Goal: Information Seeking & Learning: Check status

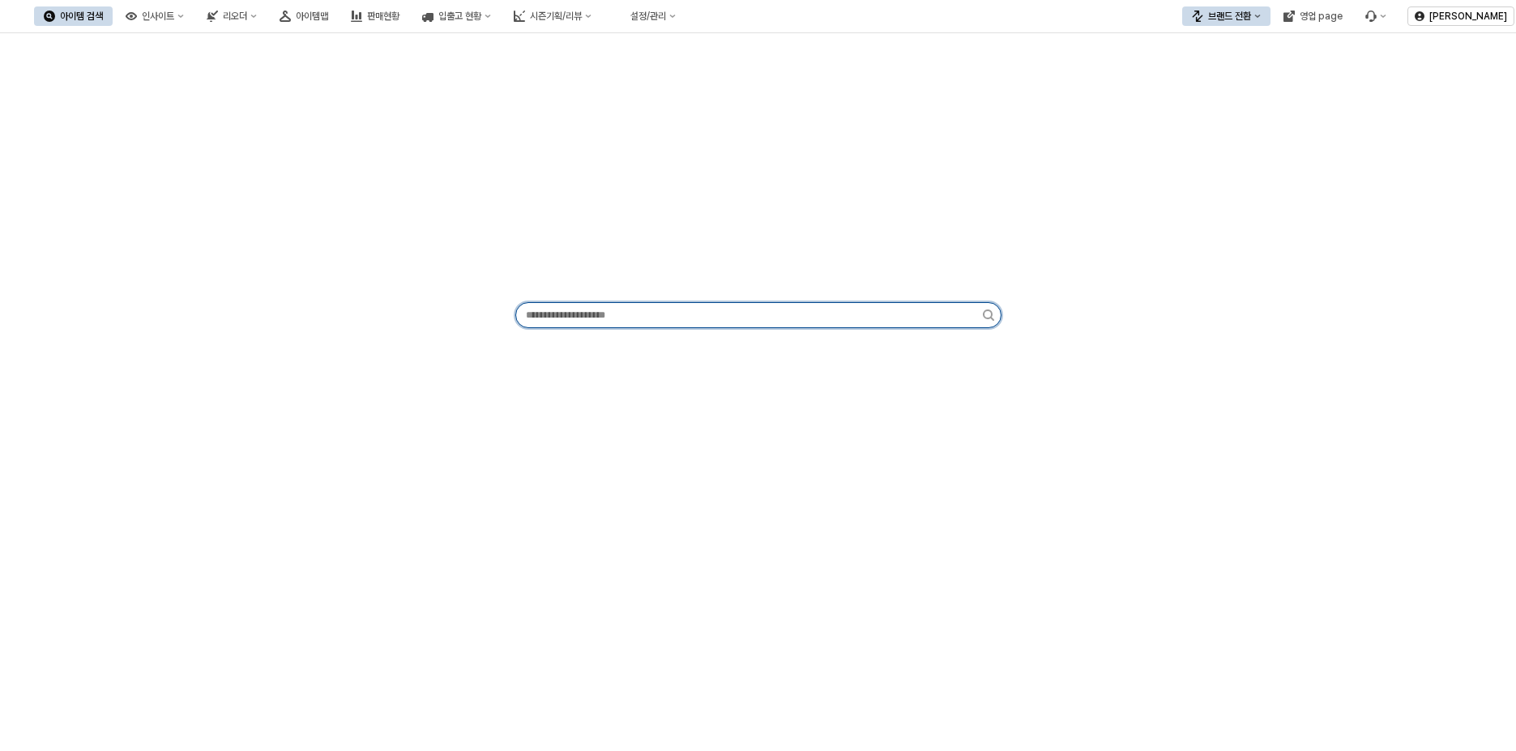
click at [634, 308] on input "App Frame" at bounding box center [749, 315] width 467 height 24
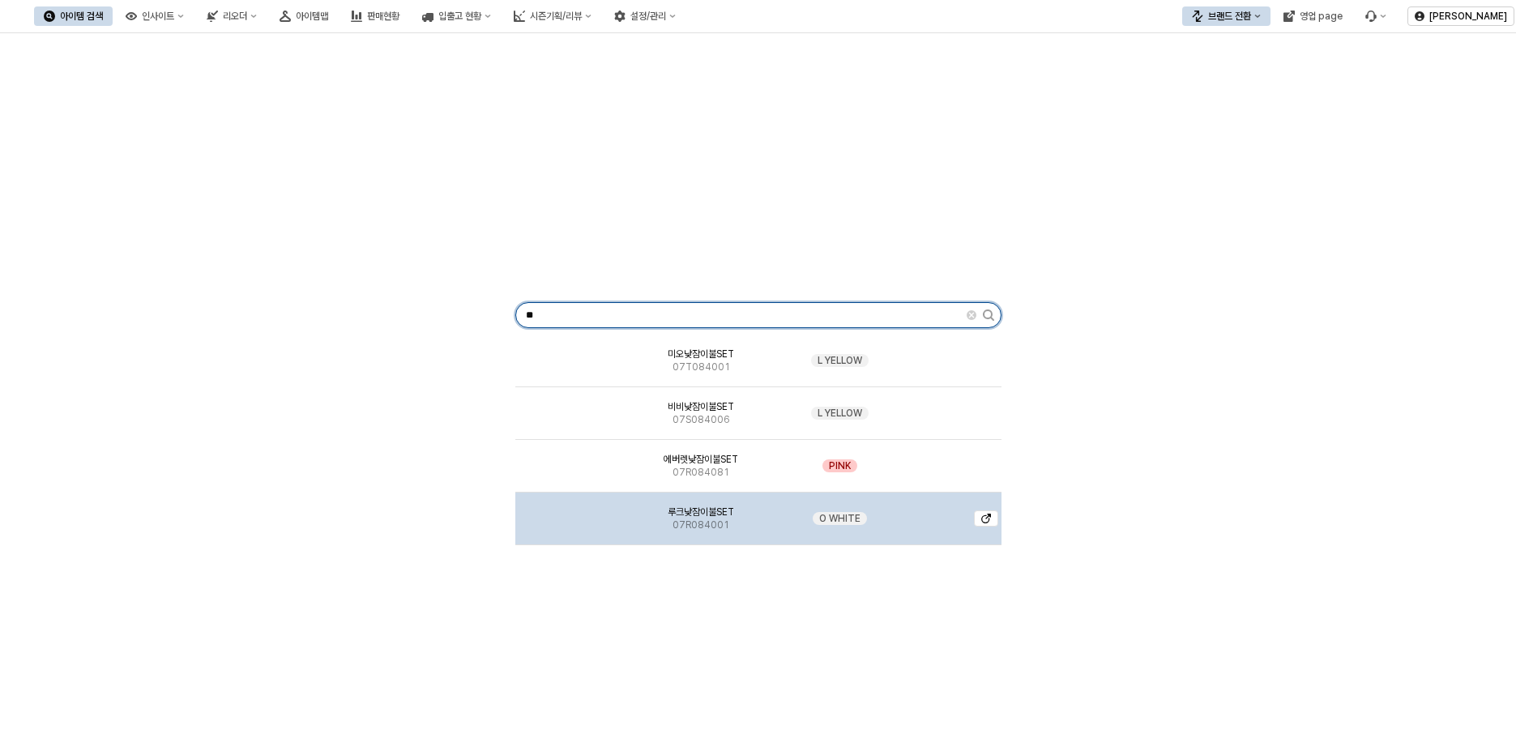
type input "**"
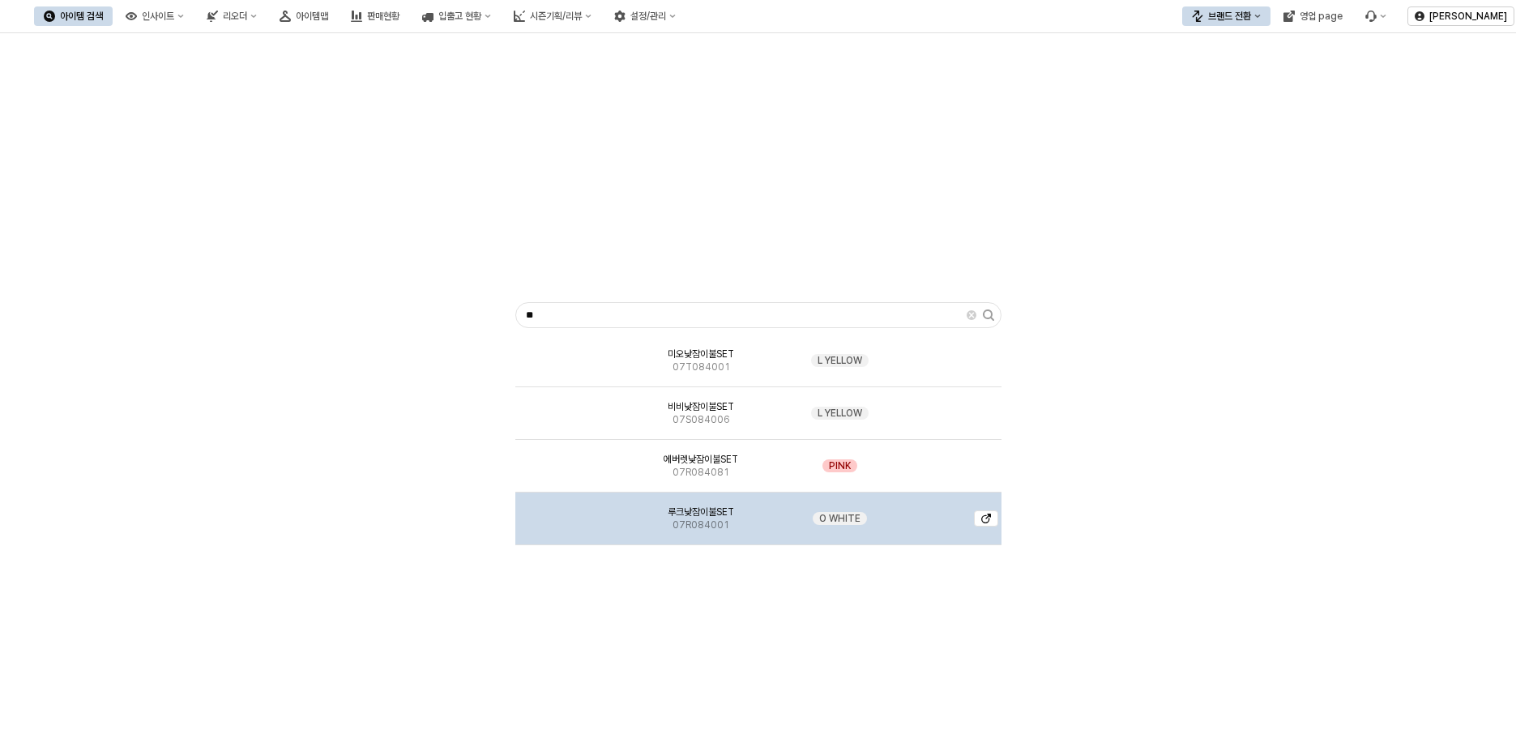
click at [571, 512] on img "App Frame" at bounding box center [571, 512] width 0 height 0
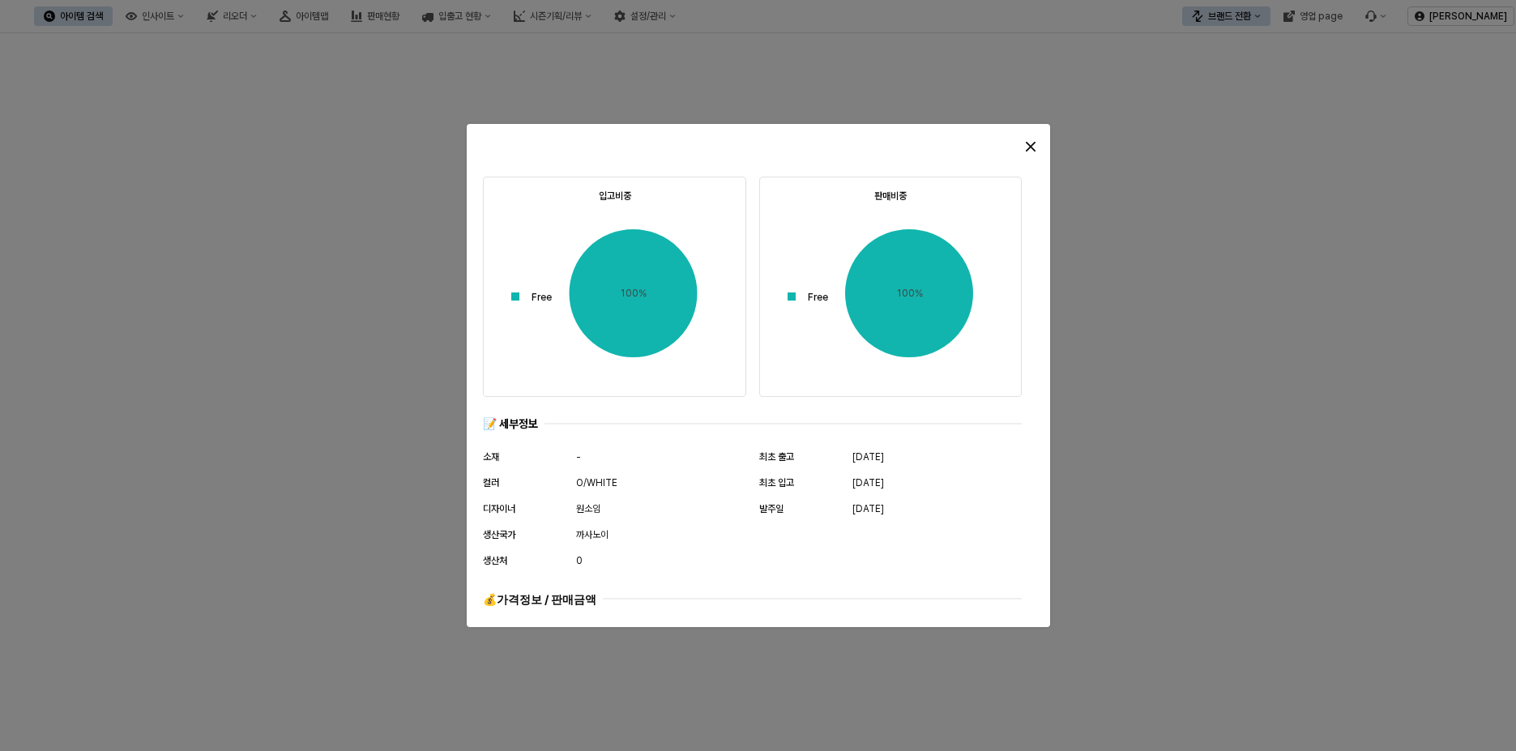
scroll to position [787, 0]
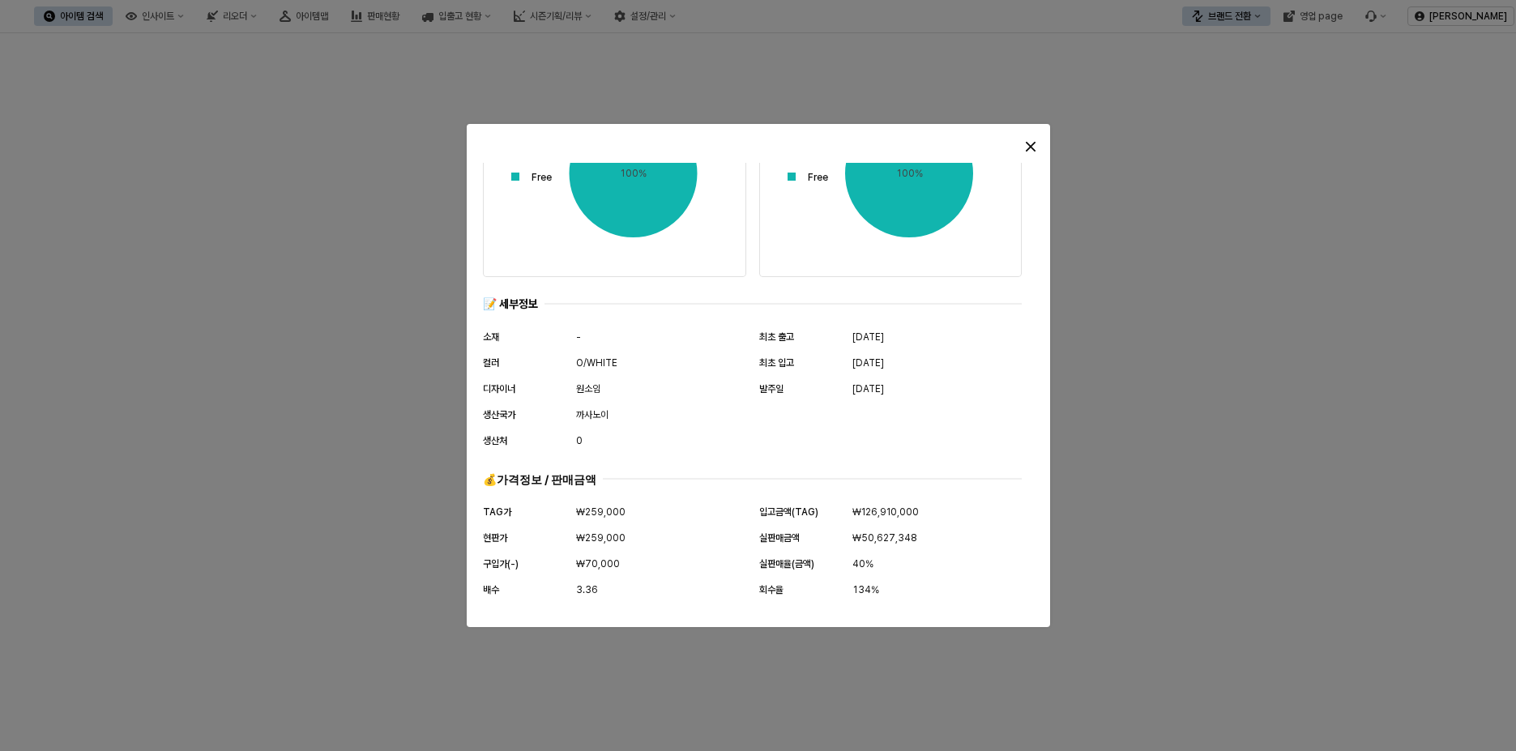
click at [1026, 128] on div at bounding box center [758, 143] width 583 height 39
click at [1030, 143] on icon "Close" at bounding box center [1031, 147] width 10 height 10
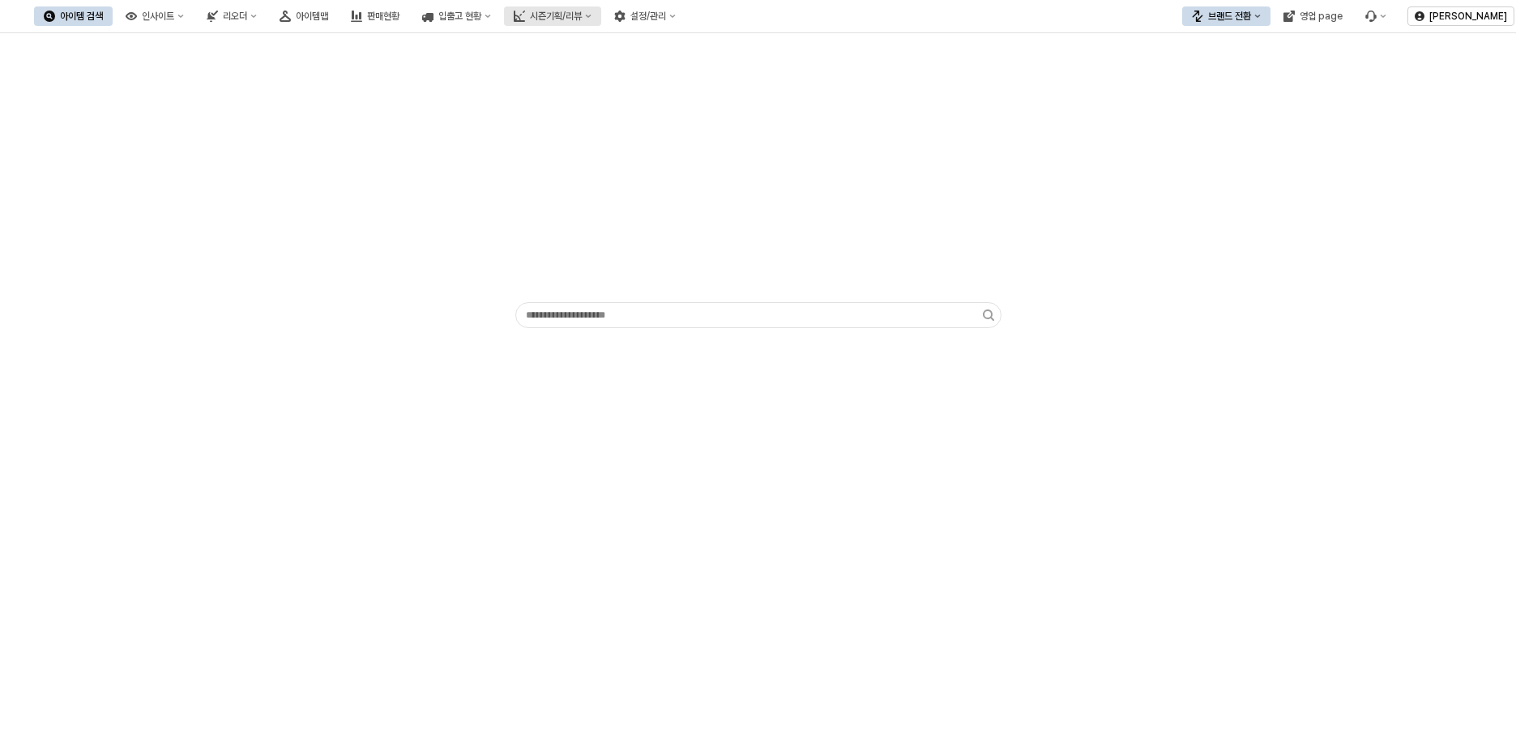
click at [582, 13] on div "시즌기획/리뷰" at bounding box center [556, 16] width 52 height 11
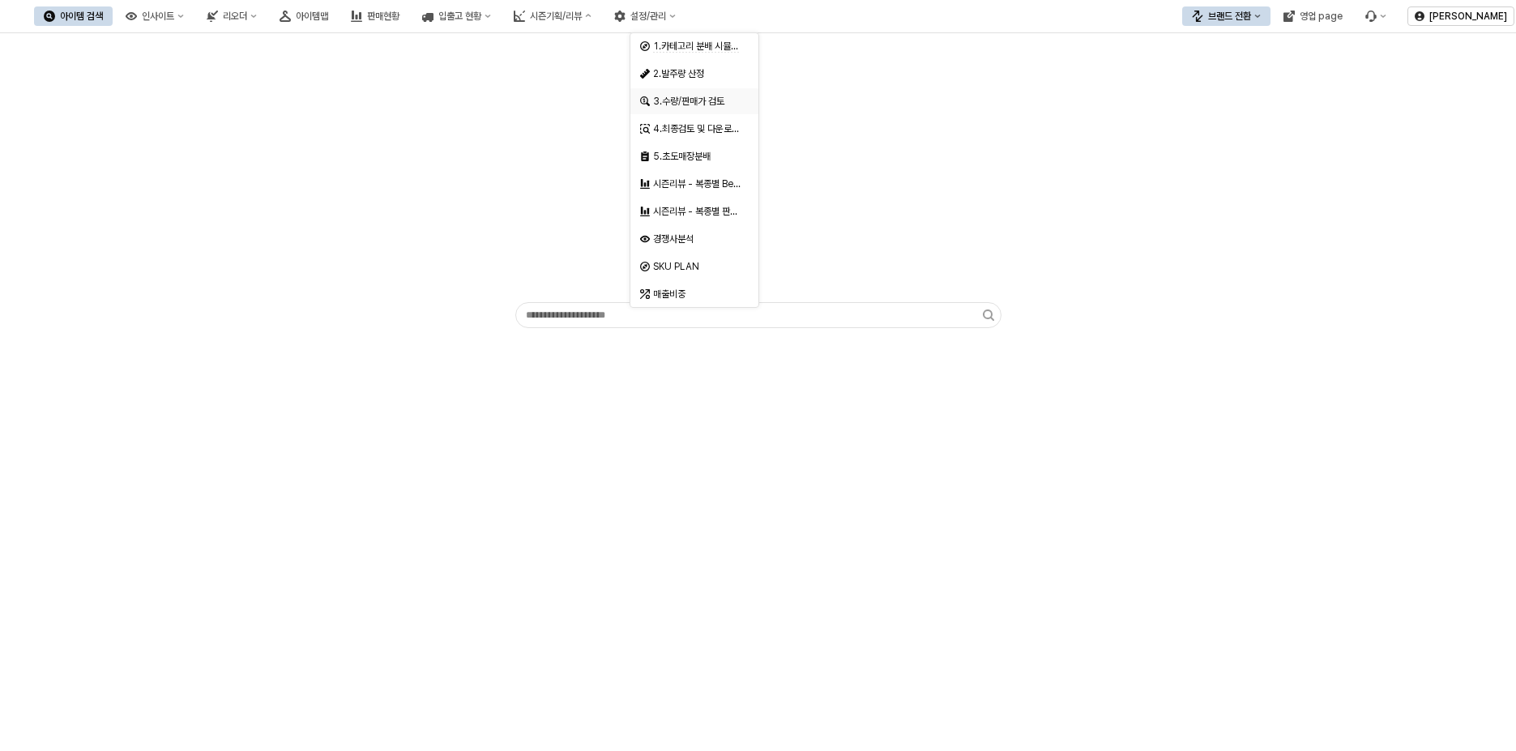
click at [707, 107] on div "3.수량/판매가 검토" at bounding box center [696, 101] width 86 height 13
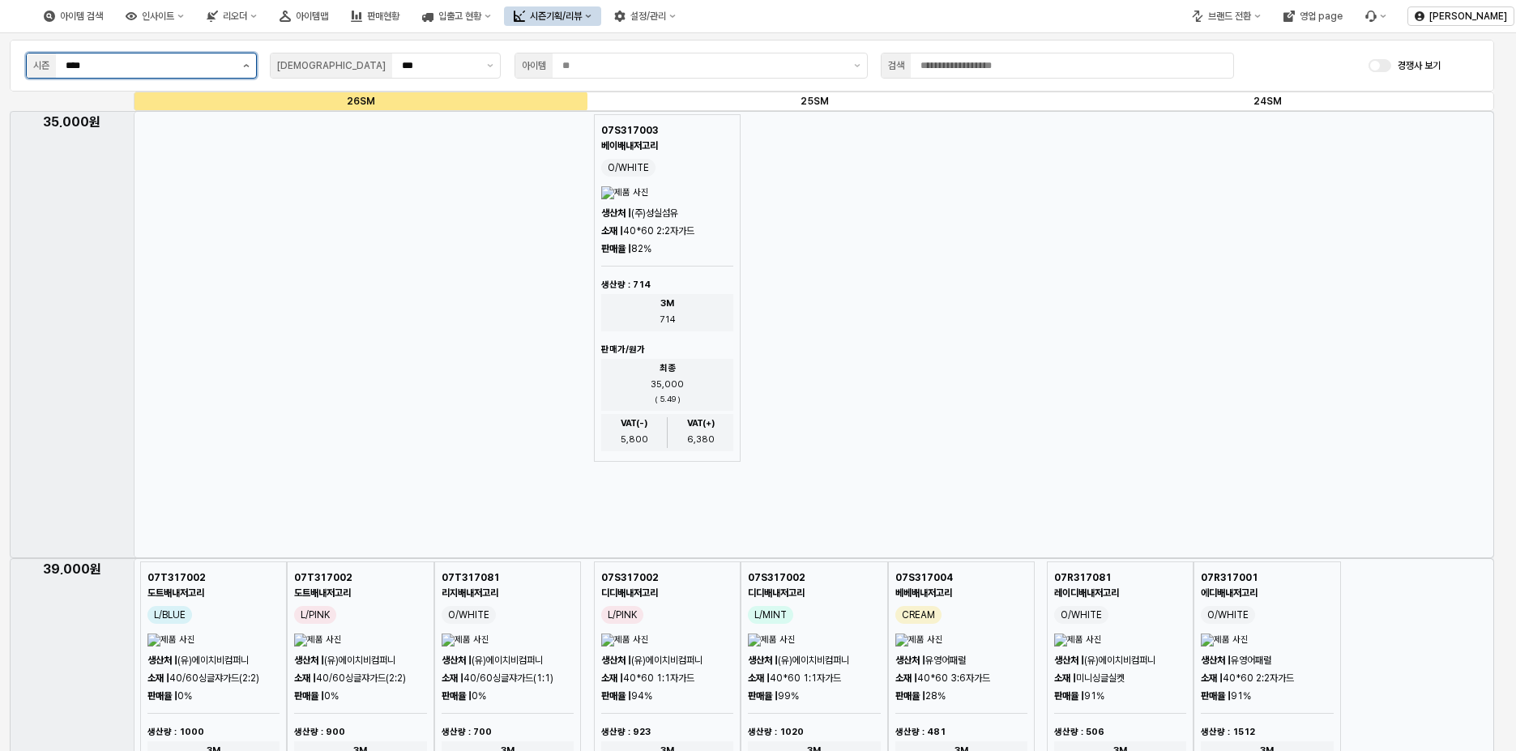
click at [241, 67] on button "제안 사항 표시" at bounding box center [246, 65] width 19 height 24
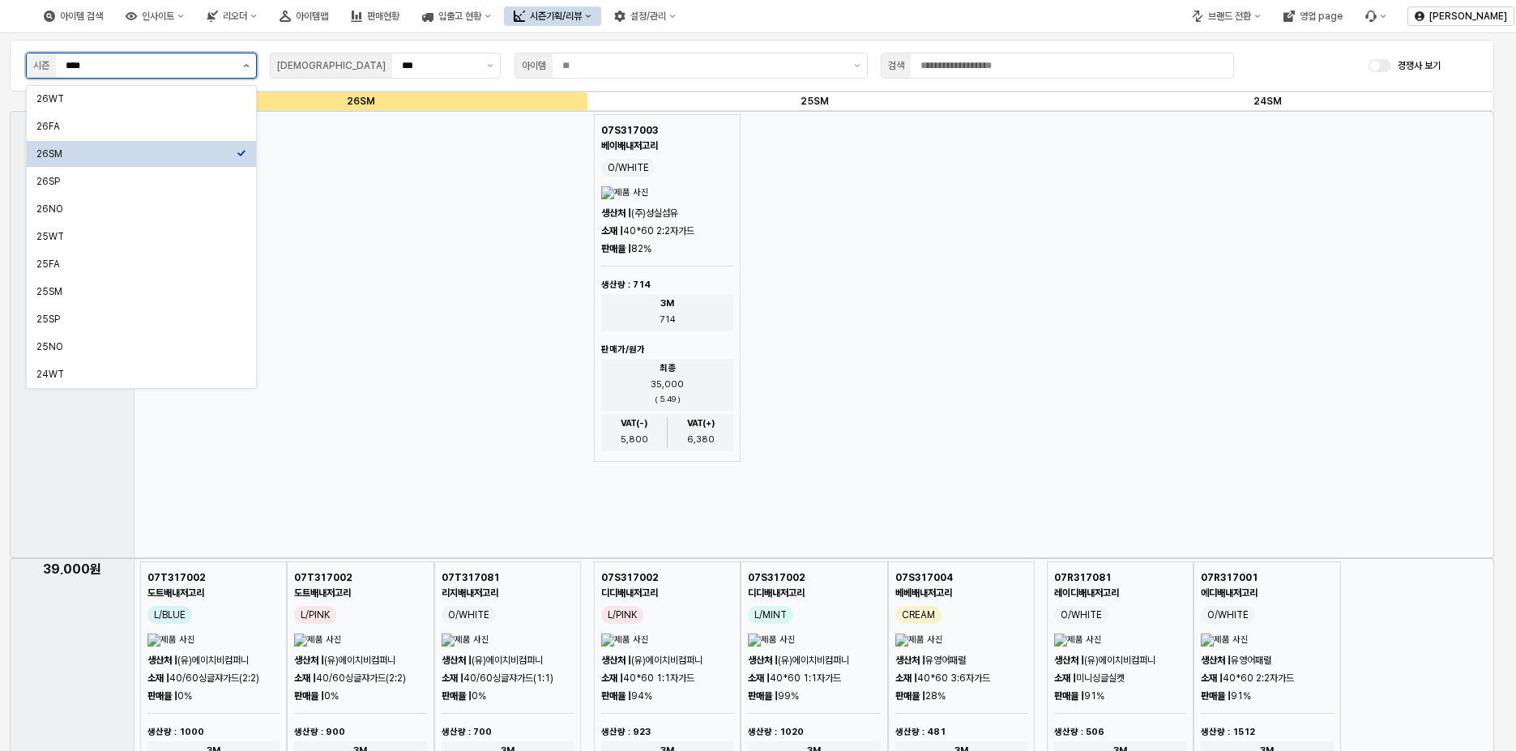
click at [246, 67] on button "제안 사항 표시" at bounding box center [246, 65] width 19 height 24
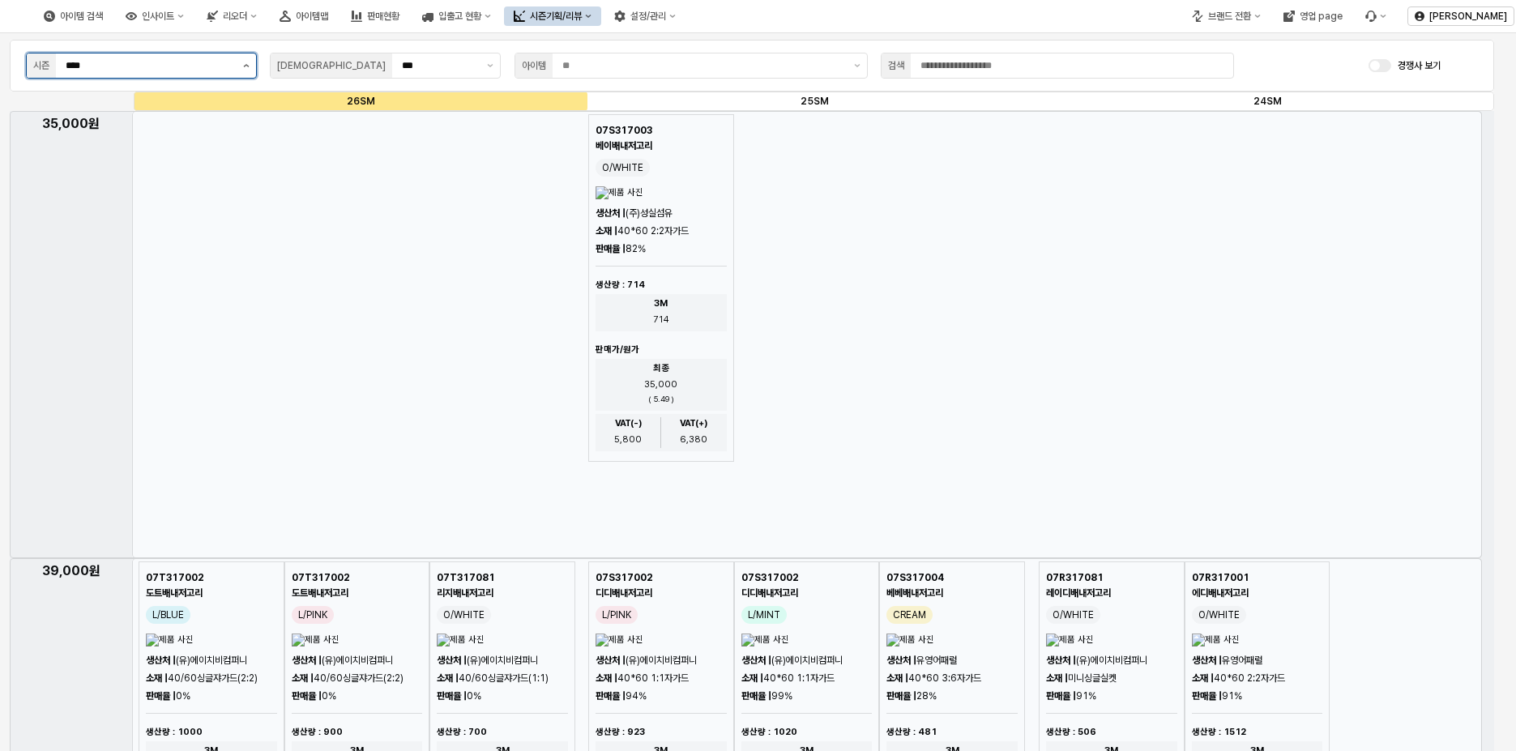
click at [246, 67] on button "제안 사항 표시" at bounding box center [246, 65] width 19 height 24
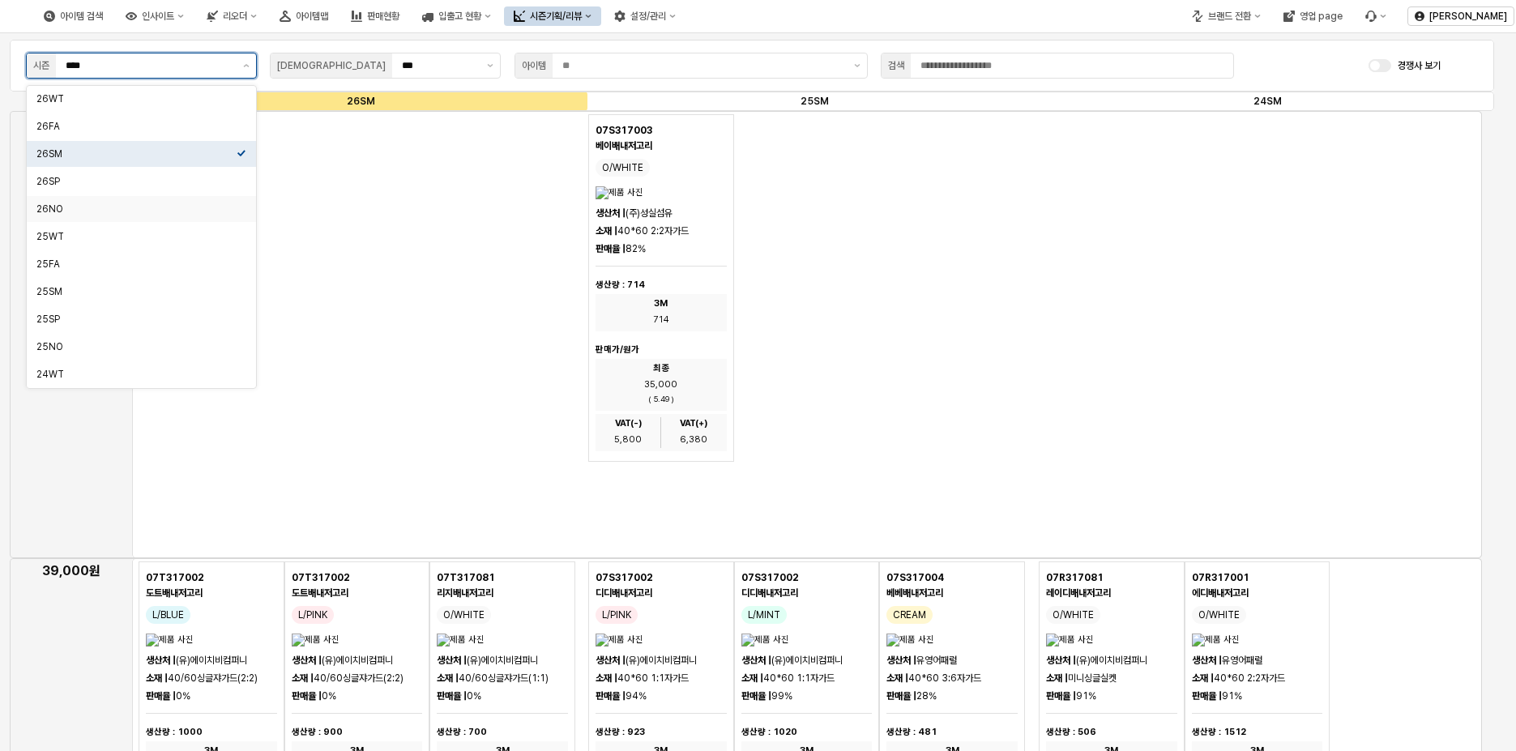
click at [146, 204] on div "26NO" at bounding box center [136, 209] width 200 height 13
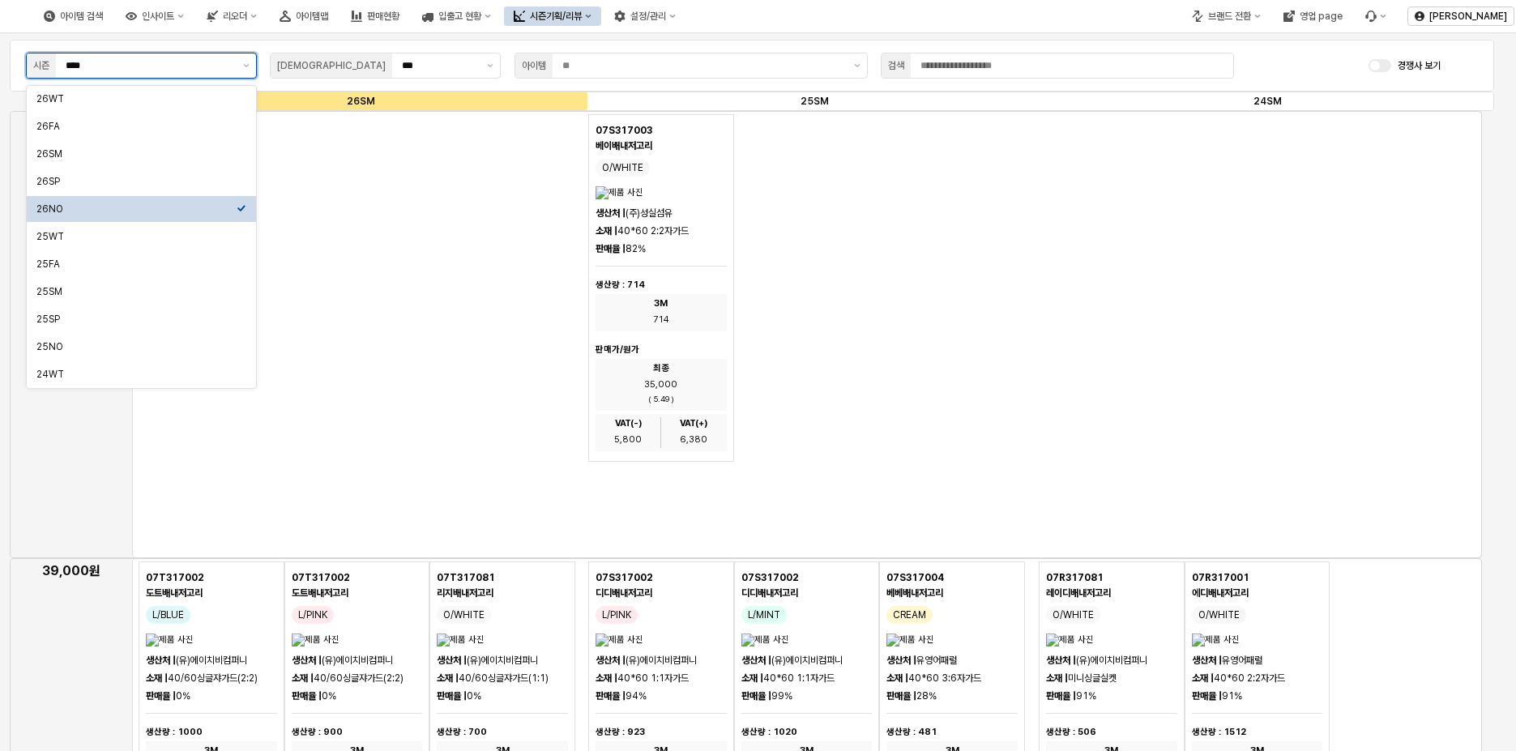
type input "****"
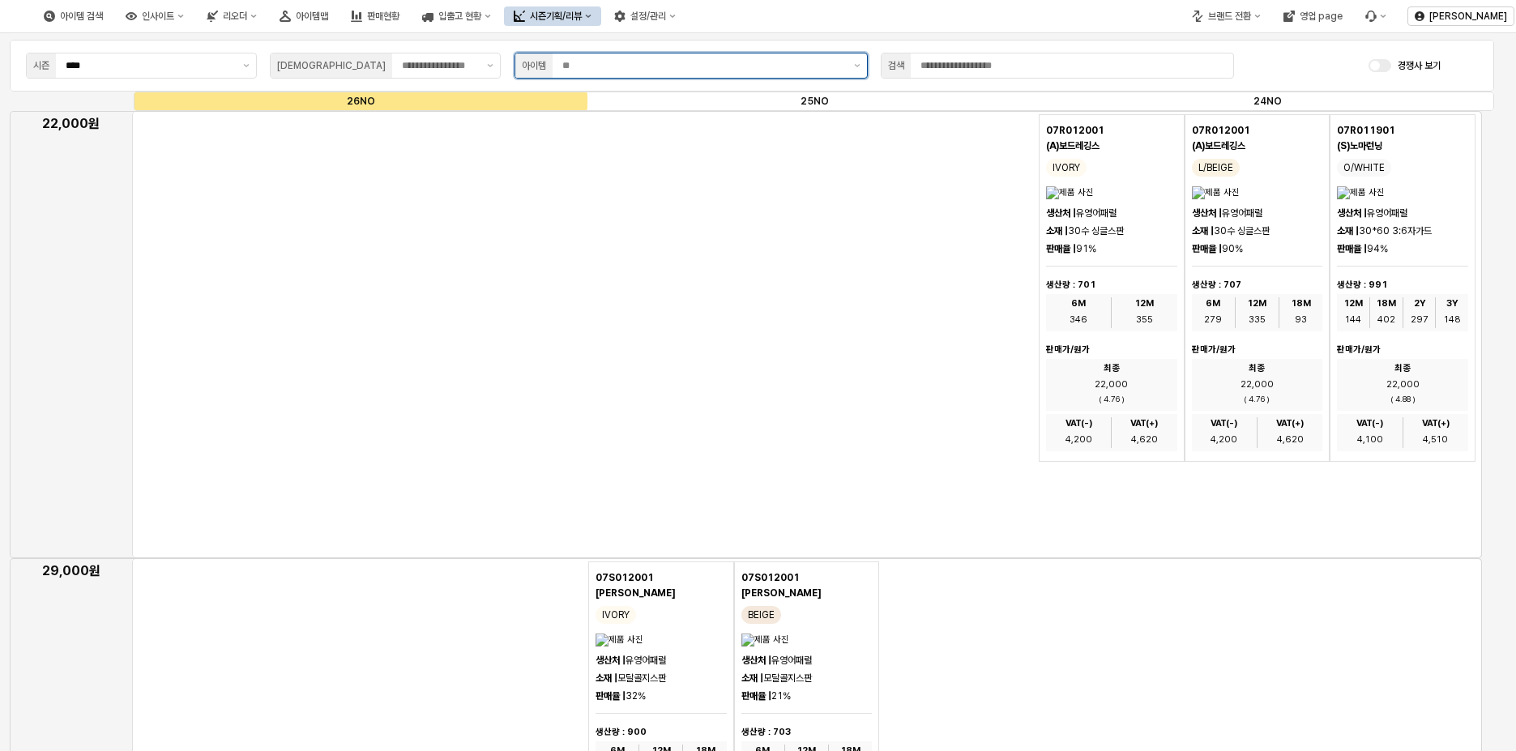
click at [748, 59] on input "App Frame" at bounding box center [703, 66] width 282 height 16
click at [853, 63] on button "제안 사항 표시" at bounding box center [857, 65] width 19 height 24
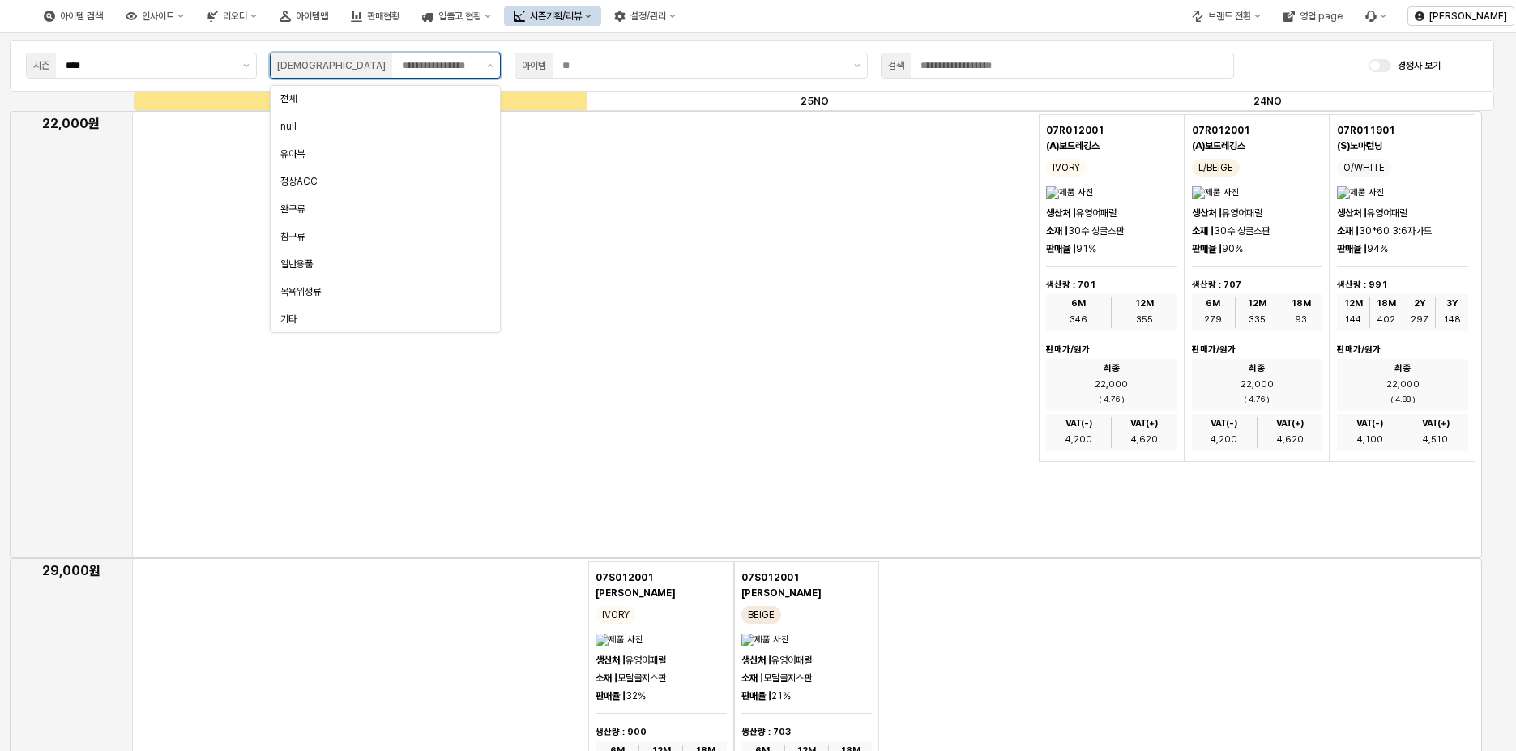
click at [402, 71] on input "App Frame" at bounding box center [439, 66] width 75 height 16
click at [329, 239] on div "침구류" at bounding box center [380, 236] width 200 height 13
type input "***"
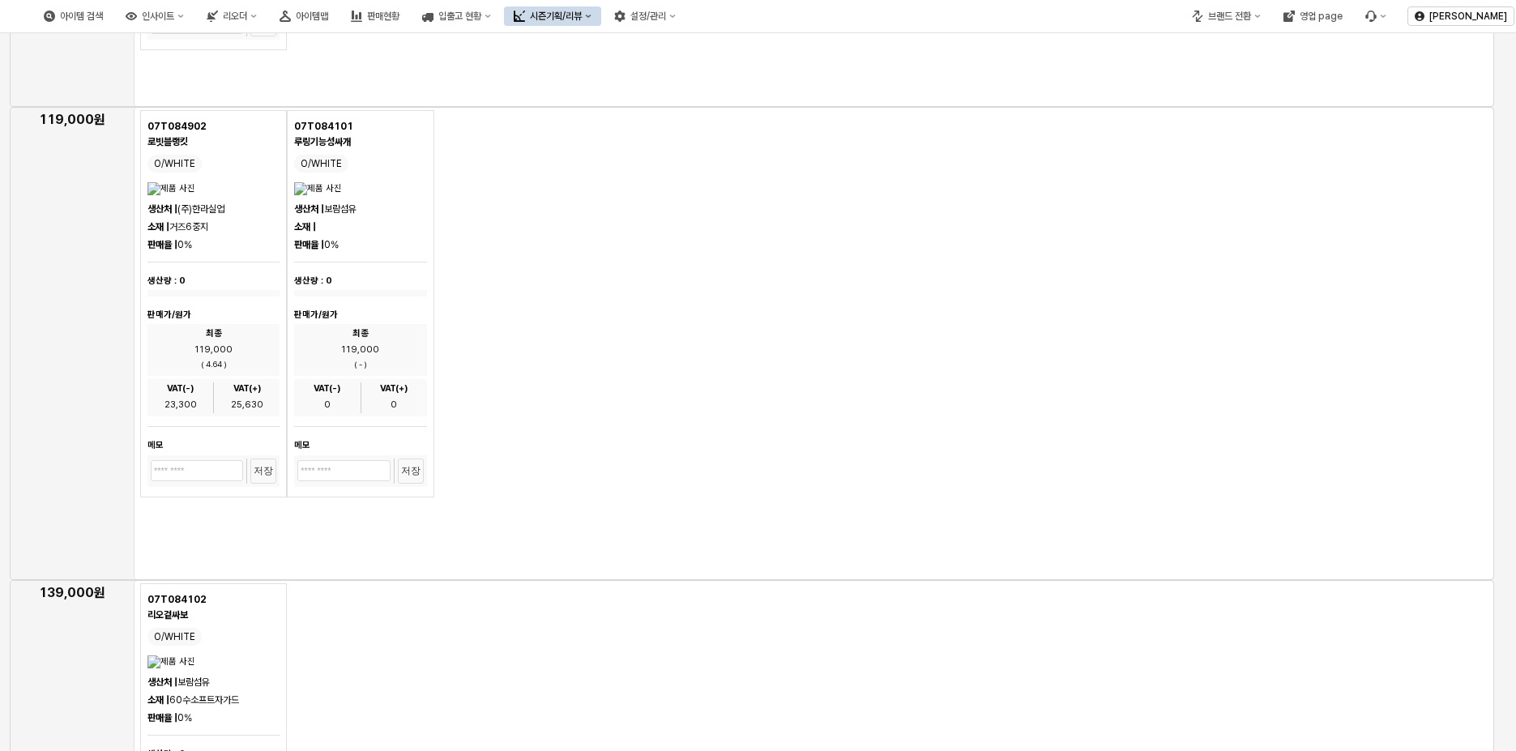
scroll to position [1135, 0]
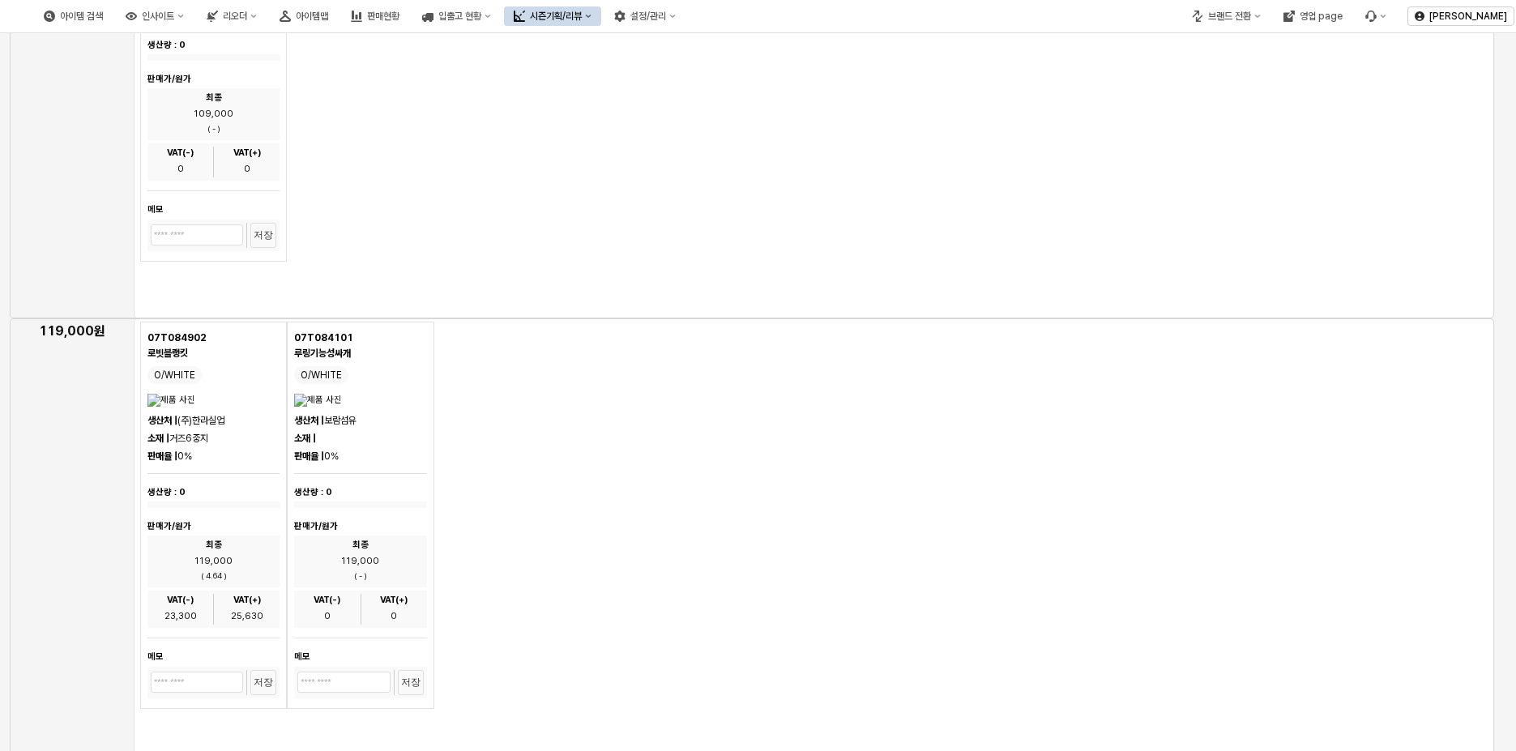
click at [355, 340] on h5 "07T084101" at bounding box center [360, 338] width 132 height 12
click at [666, 12] on div "설정/관리" at bounding box center [648, 16] width 36 height 11
click at [822, 73] on div "품평 사진 관리" at bounding box center [798, 73] width 86 height 13
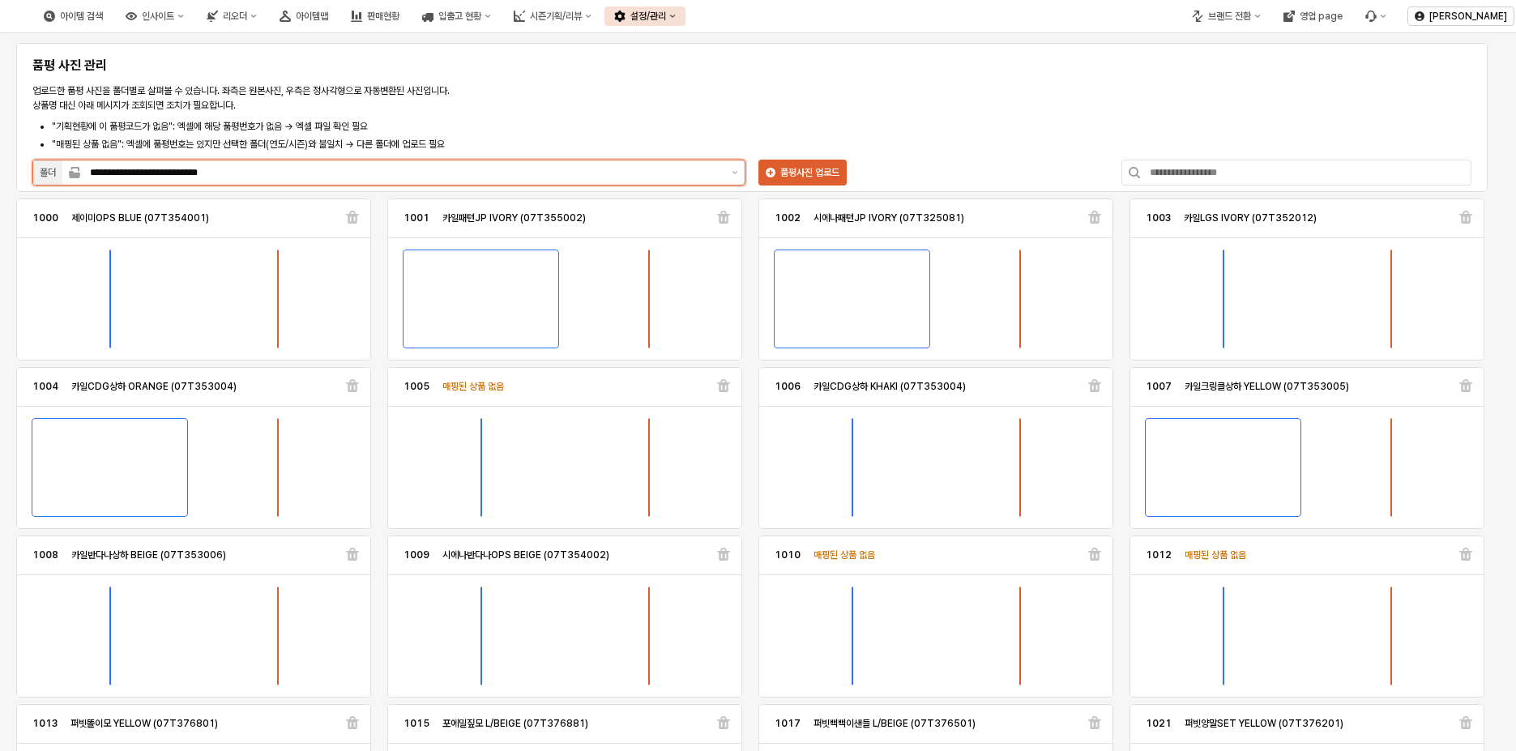
click at [515, 173] on input "**********" at bounding box center [406, 173] width 632 height 16
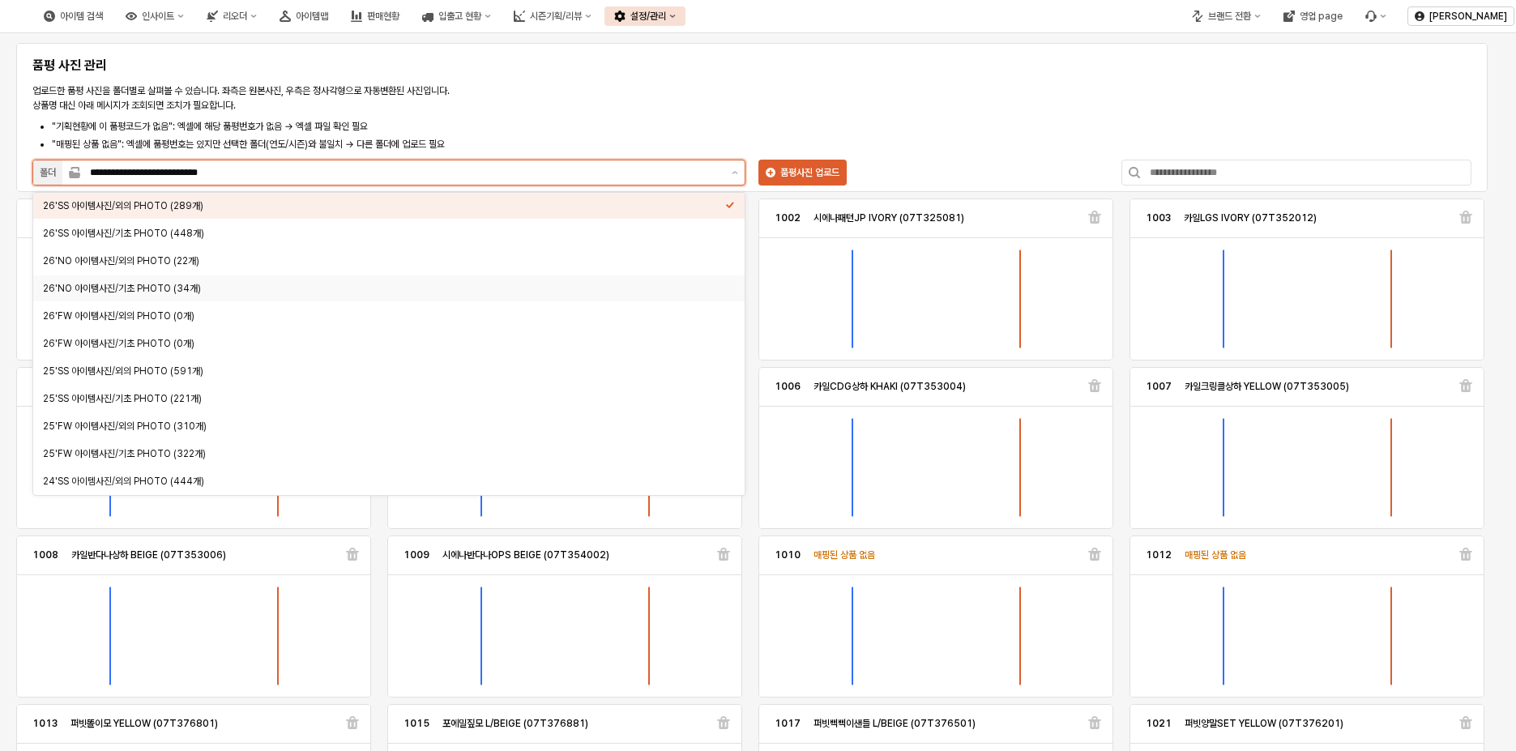
click at [159, 290] on div "26'NO 아이템사진/기초 PHOTO (34개)" at bounding box center [384, 288] width 682 height 13
type input "**********"
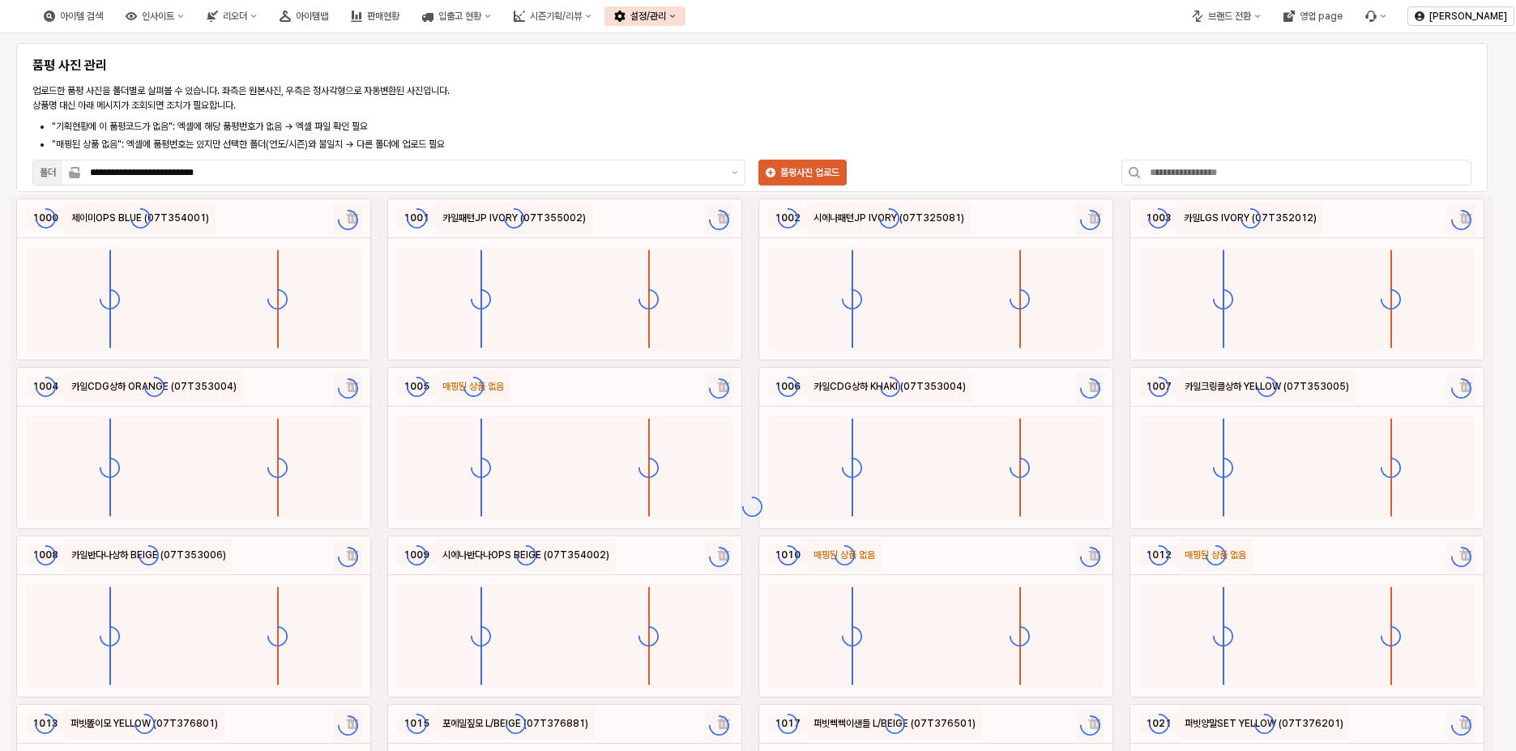
click at [977, 96] on div "**********" at bounding box center [752, 121] width 1452 height 136
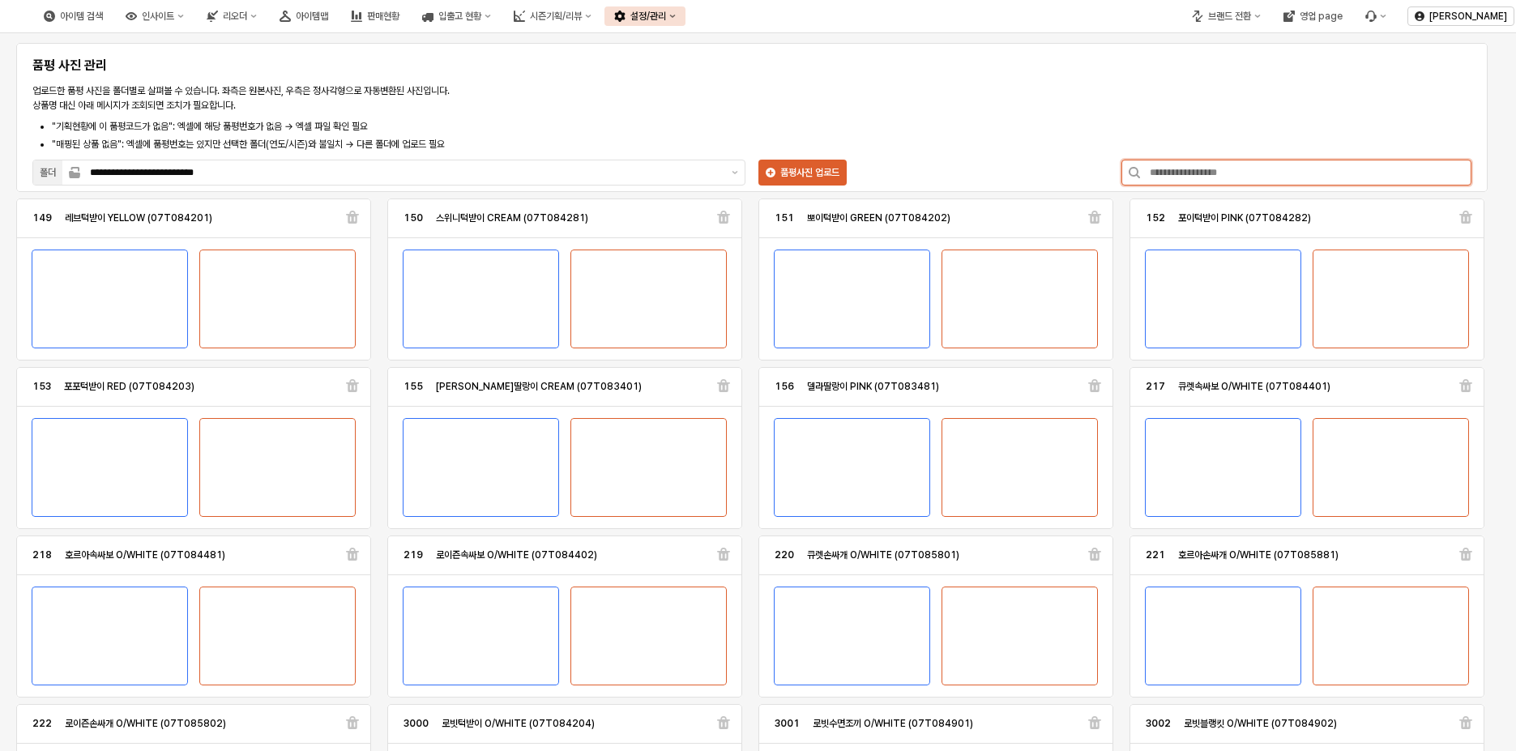
click at [1215, 171] on input "App Frame" at bounding box center [1305, 172] width 331 height 24
paste input "*********"
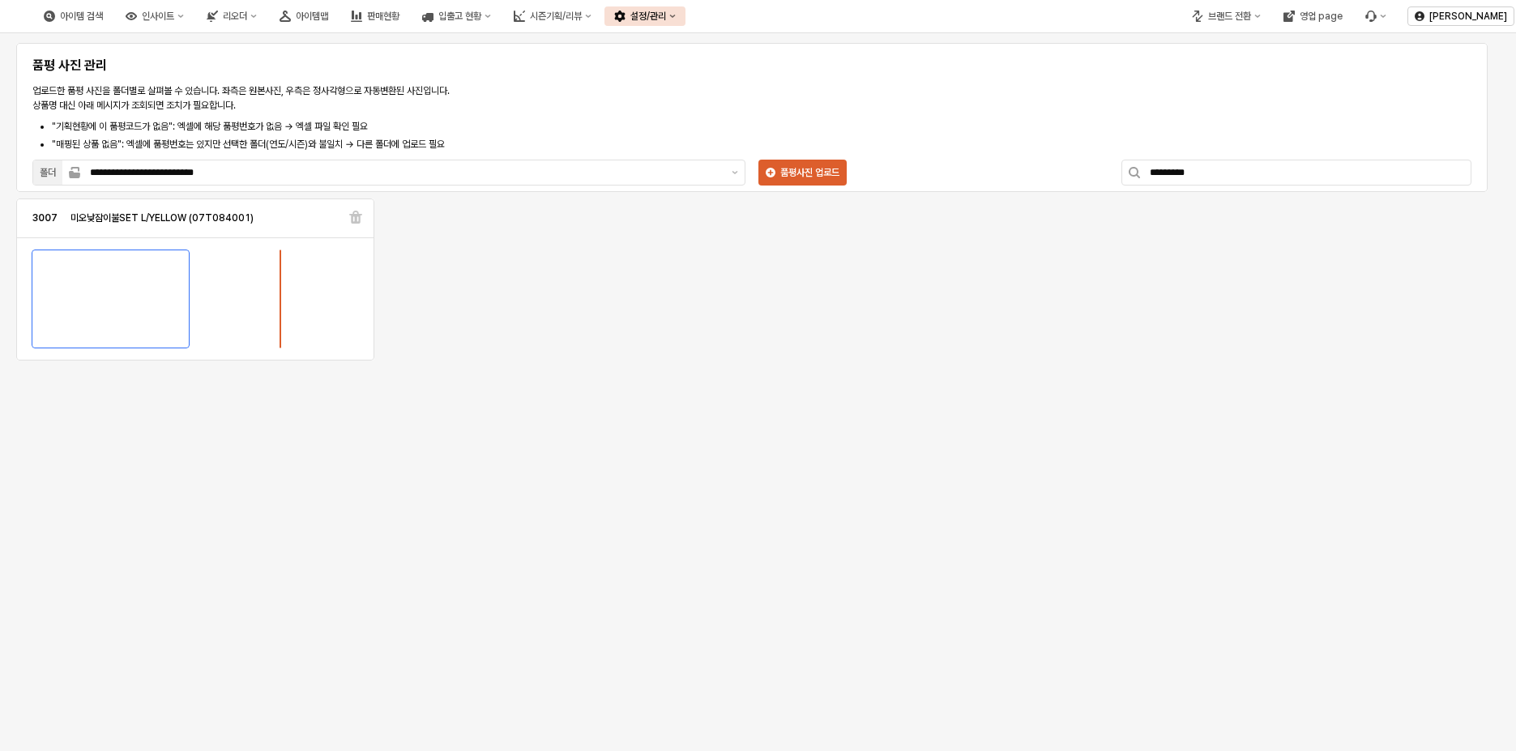
click at [151, 277] on div "App Frame" at bounding box center [111, 299] width 158 height 99
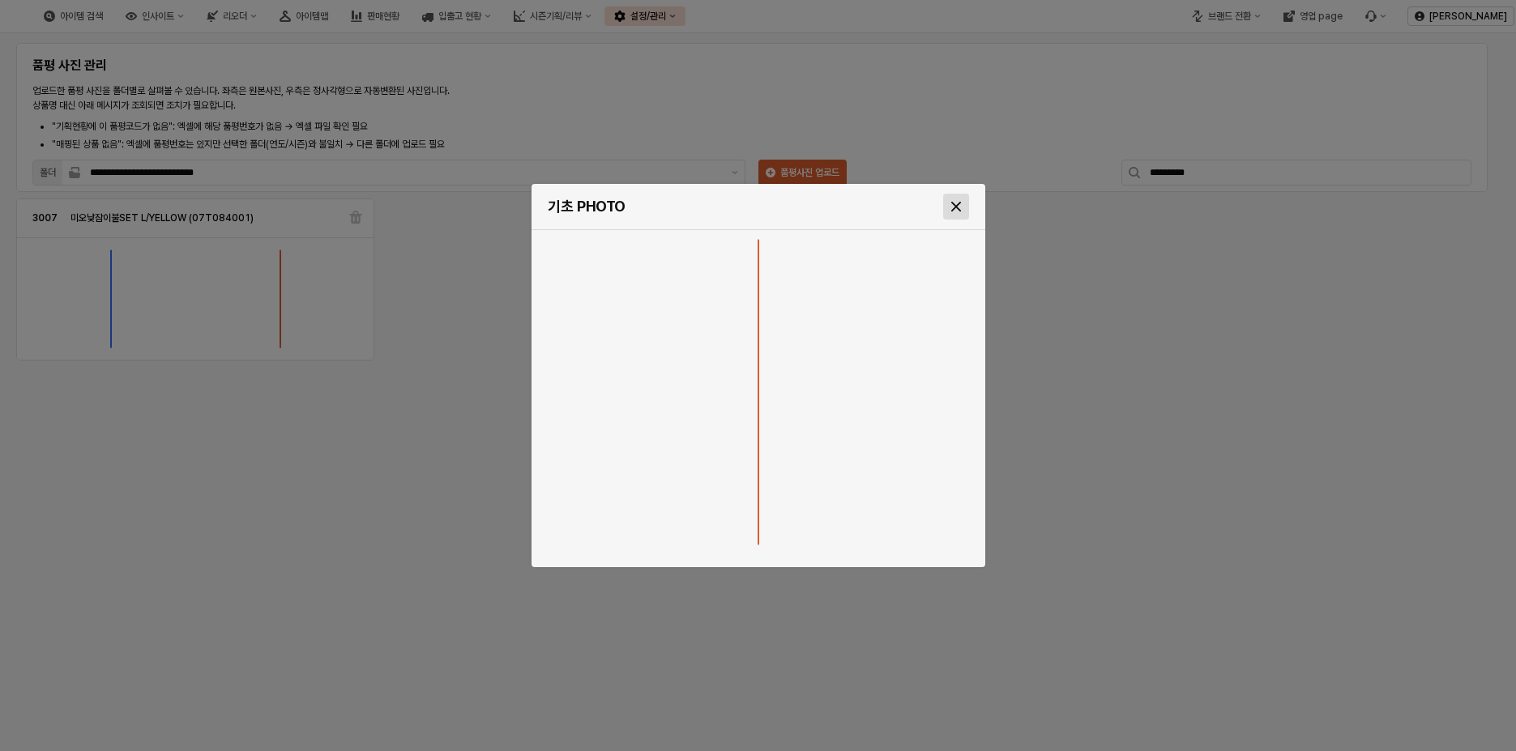
click at [960, 204] on icon "Close" at bounding box center [956, 207] width 10 height 10
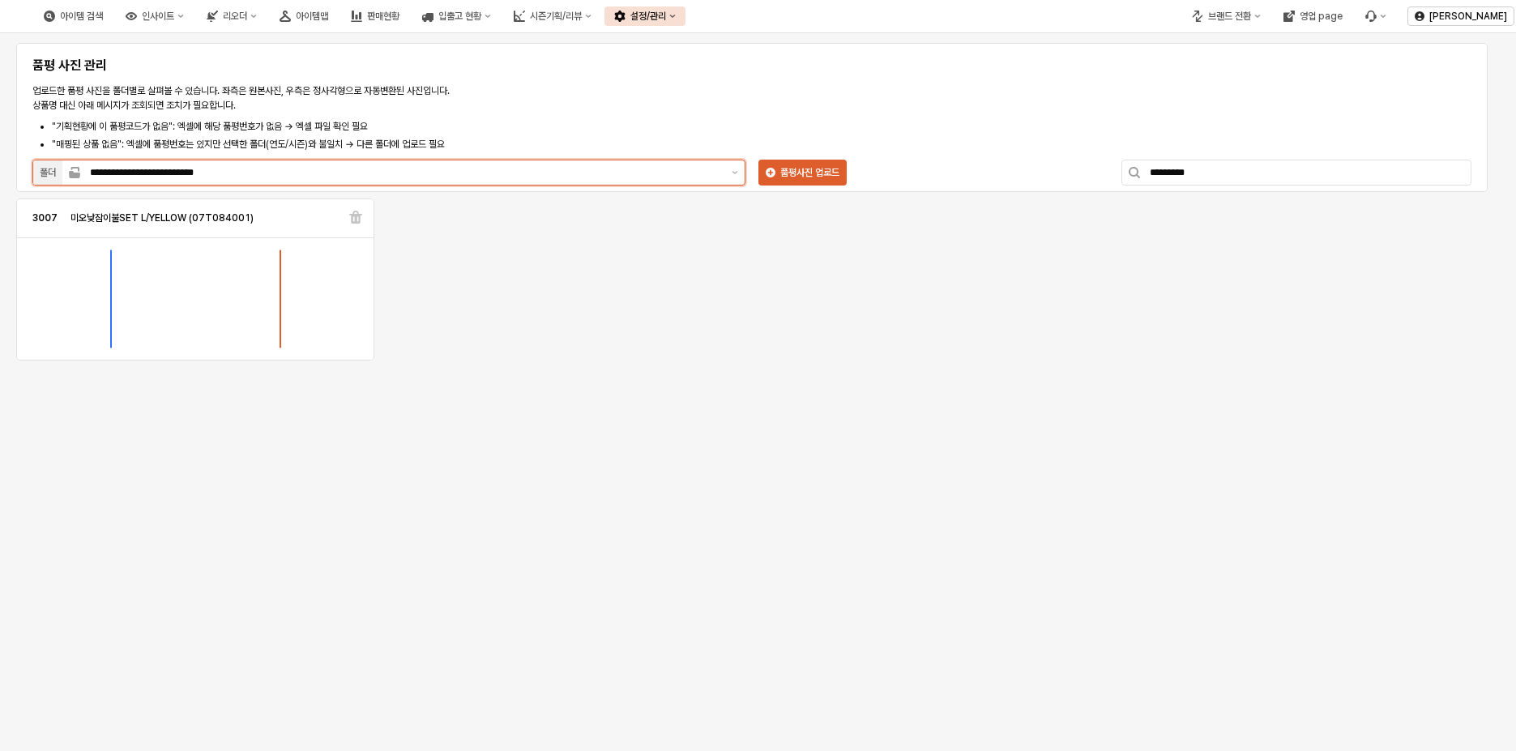
click at [554, 164] on div "**********" at bounding box center [402, 172] width 645 height 24
drag, startPoint x: 1046, startPoint y: 55, endPoint x: 1309, endPoint y: 159, distance: 282.3
click at [1054, 55] on div "**********" at bounding box center [752, 121] width 1452 height 136
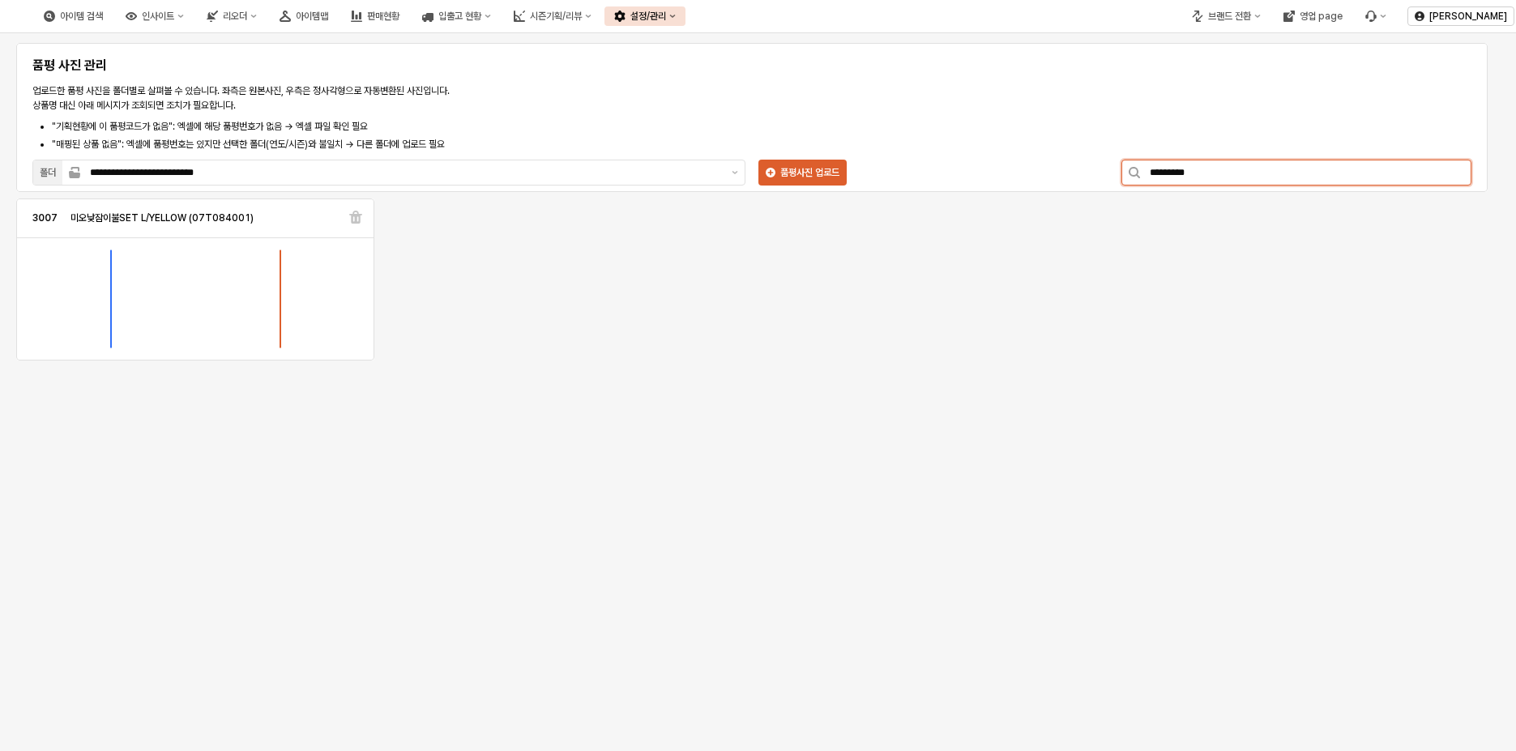
drag, startPoint x: 1185, startPoint y: 182, endPoint x: 1067, endPoint y: 187, distance: 117.6
click at [1067, 187] on div "**********" at bounding box center [752, 121] width 1452 height 136
paste input "App Frame"
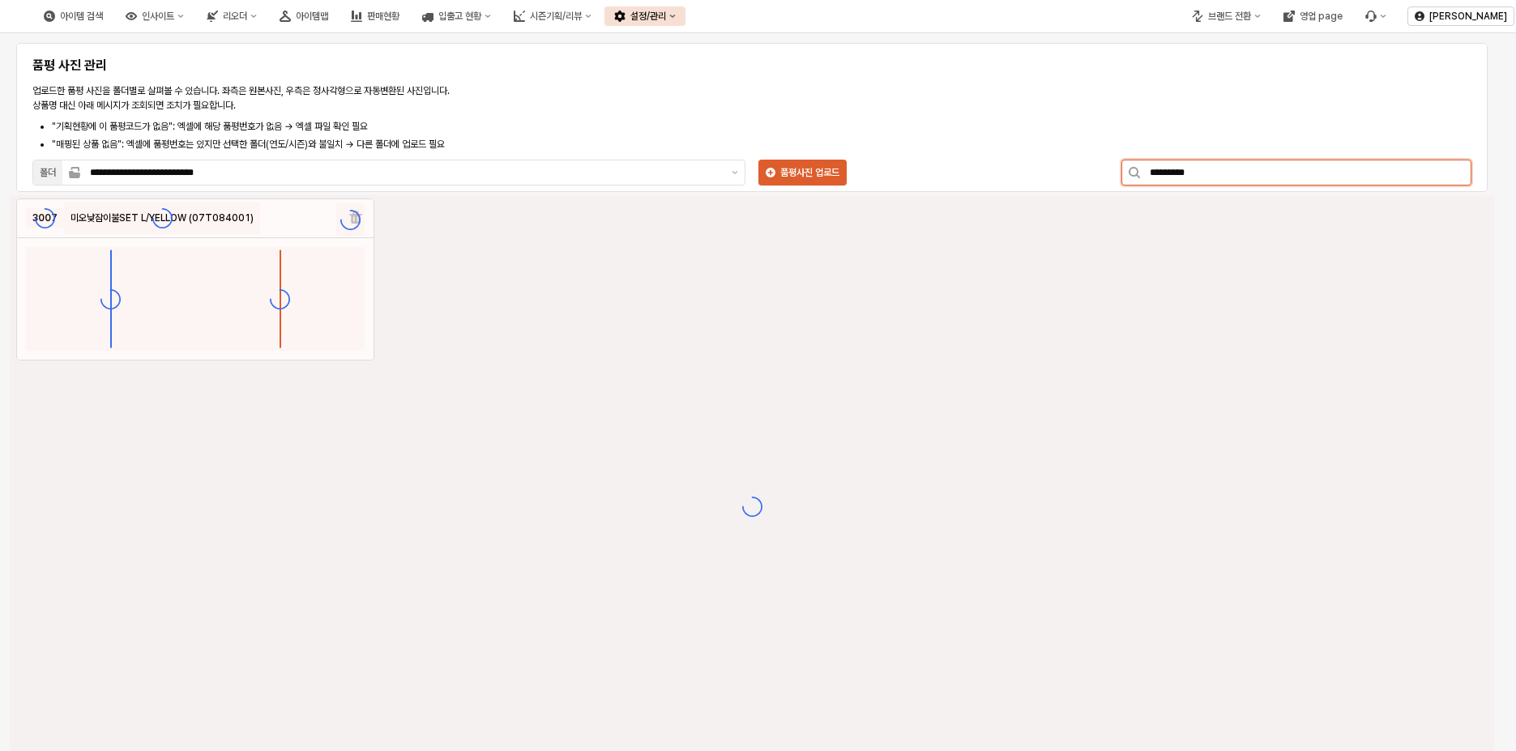
type input "*********"
click at [878, 289] on div "App Frame" at bounding box center [752, 506] width 1485 height 622
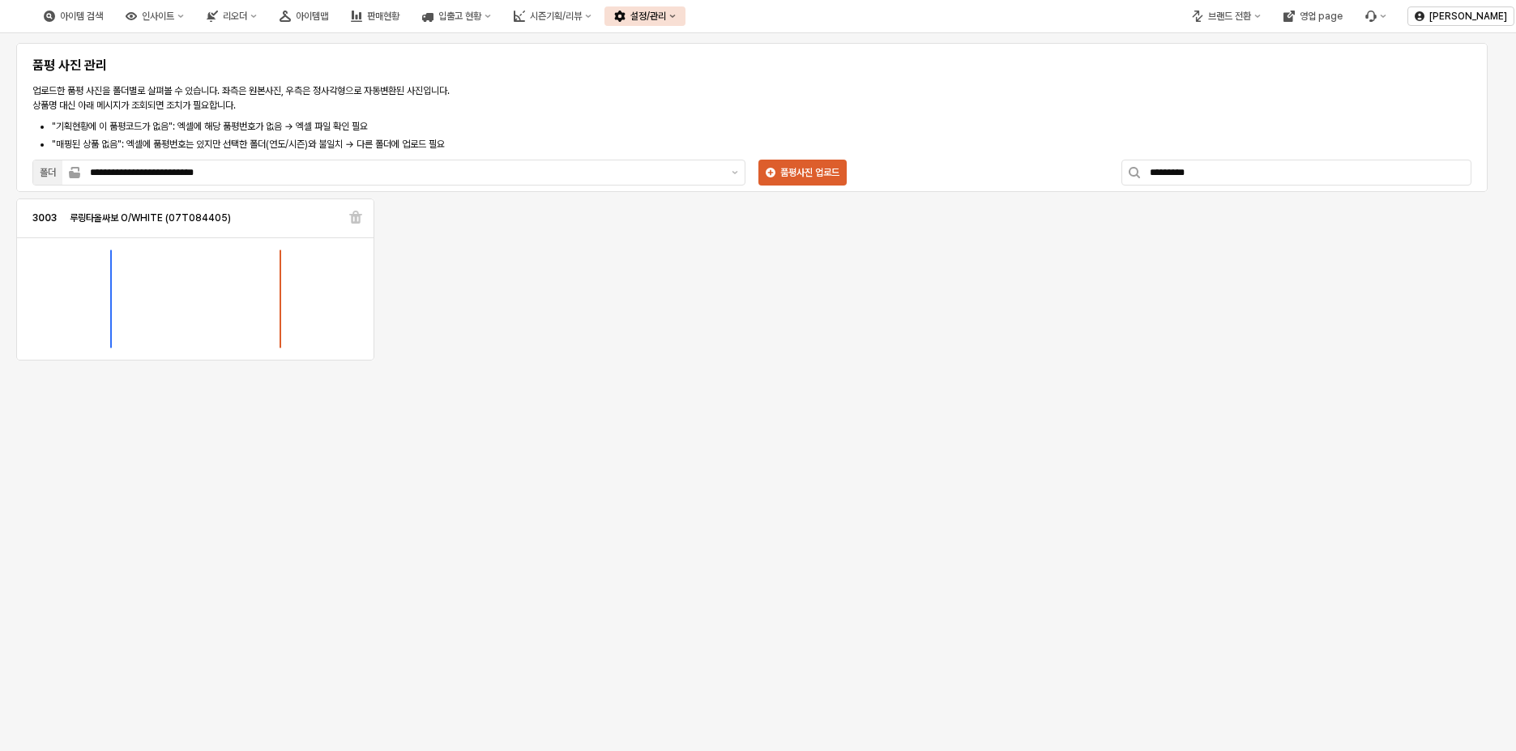
click at [981, 111] on div "**********" at bounding box center [752, 121] width 1452 height 136
drag, startPoint x: 1246, startPoint y: 175, endPoint x: 851, endPoint y: 175, distance: 394.7
click at [851, 175] on div "**********" at bounding box center [752, 121] width 1452 height 136
click at [916, 111] on div "**********" at bounding box center [752, 121] width 1452 height 136
click at [475, 350] on ol "3003 루링타올싸보 O/WHITE (07T084405)" at bounding box center [752, 279] width 1485 height 169
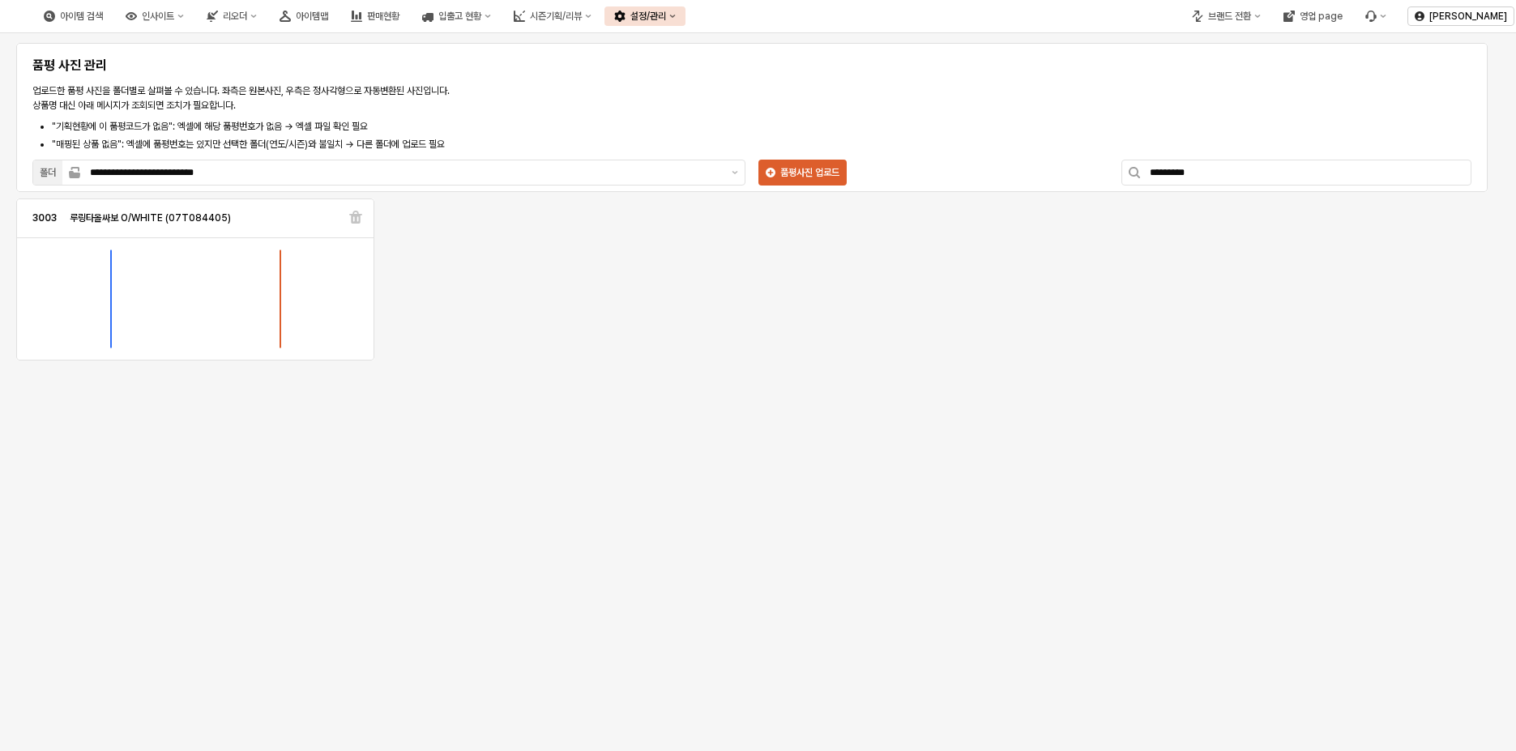
click at [280, 299] on img "App Frame" at bounding box center [280, 298] width 0 height 97
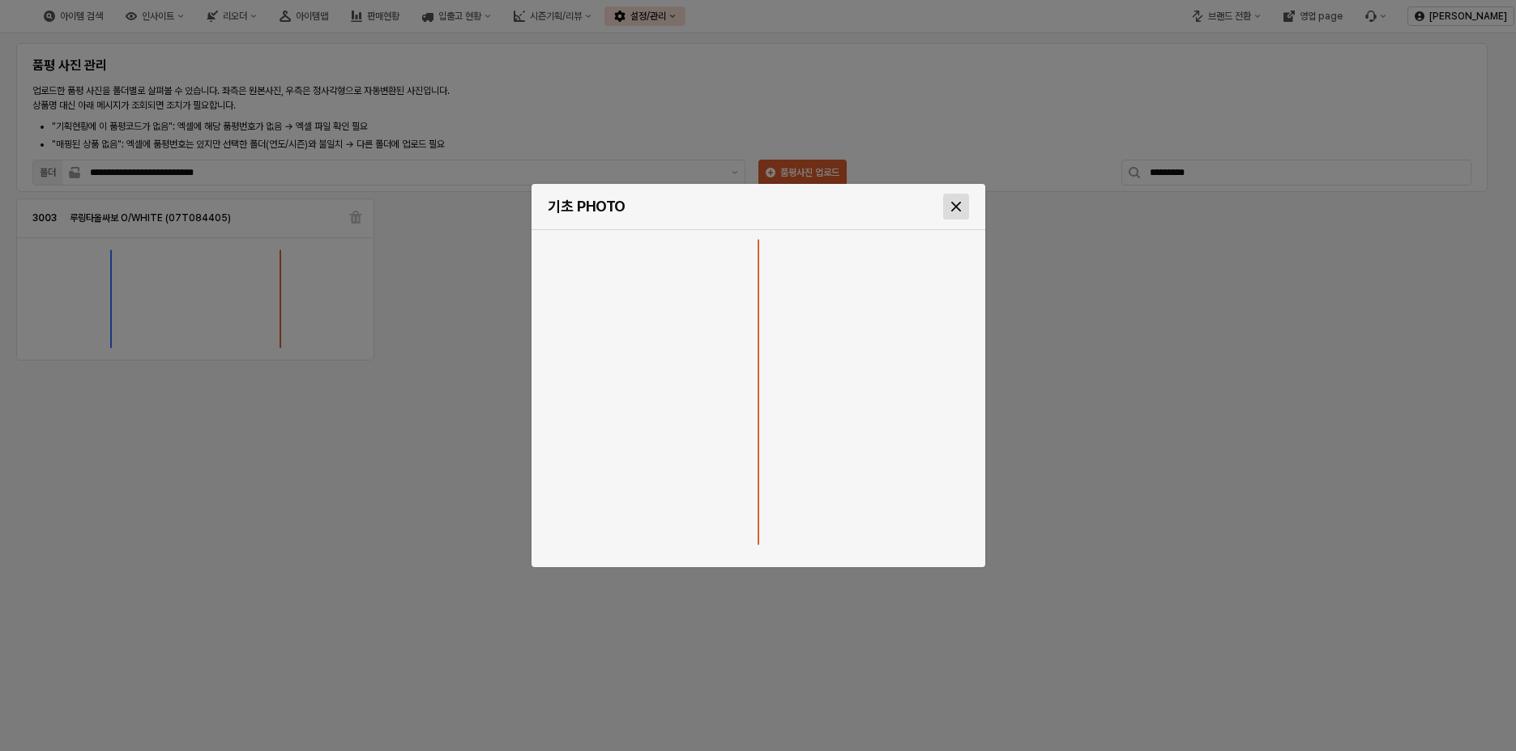
click at [966, 212] on div "Close" at bounding box center [956, 206] width 24 height 24
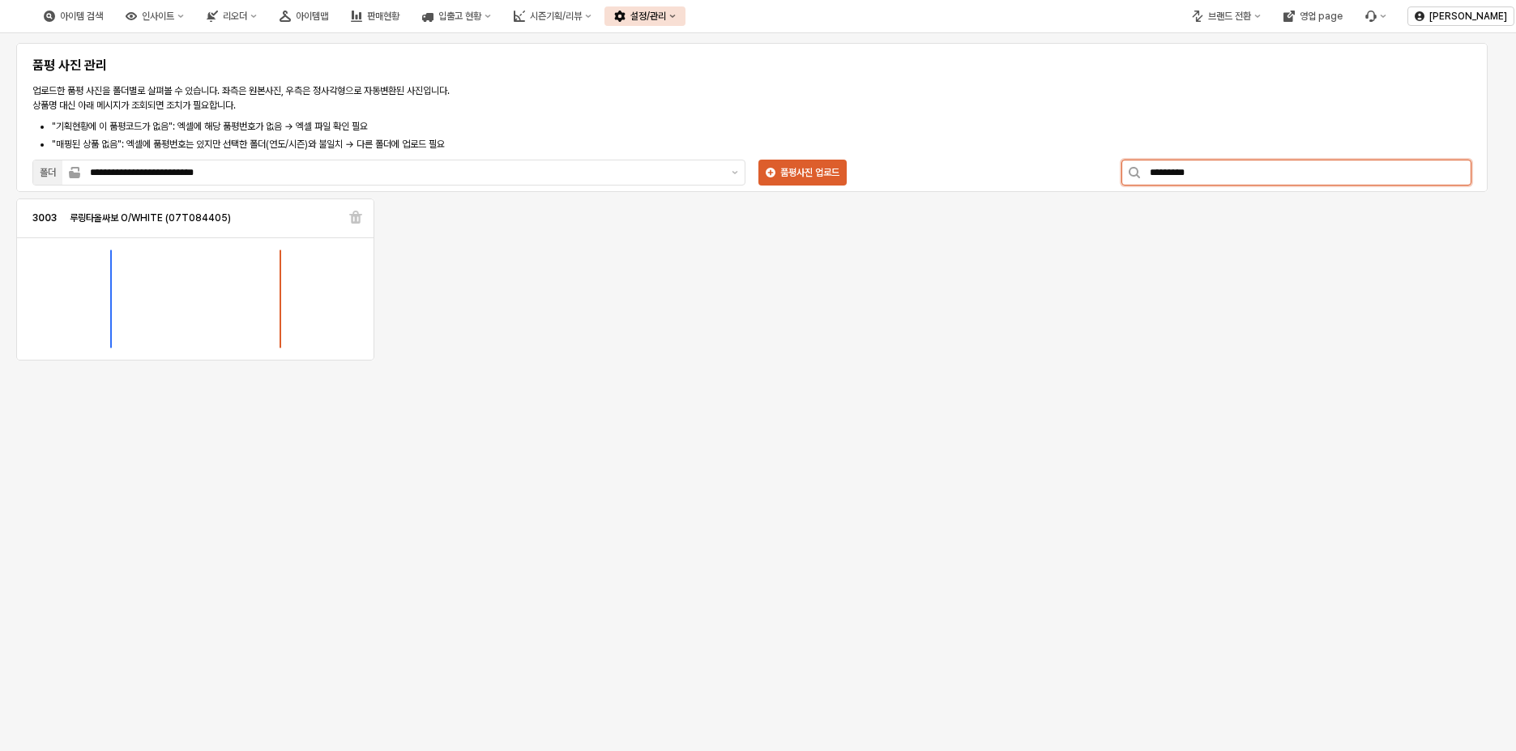
drag, startPoint x: 1233, startPoint y: 165, endPoint x: 992, endPoint y: 171, distance: 241.6
click at [992, 171] on div "**********" at bounding box center [752, 121] width 1452 height 136
paste input "App Frame"
click at [929, 135] on div "**********" at bounding box center [752, 121] width 1452 height 136
click at [280, 296] on img "App Frame" at bounding box center [280, 298] width 0 height 97
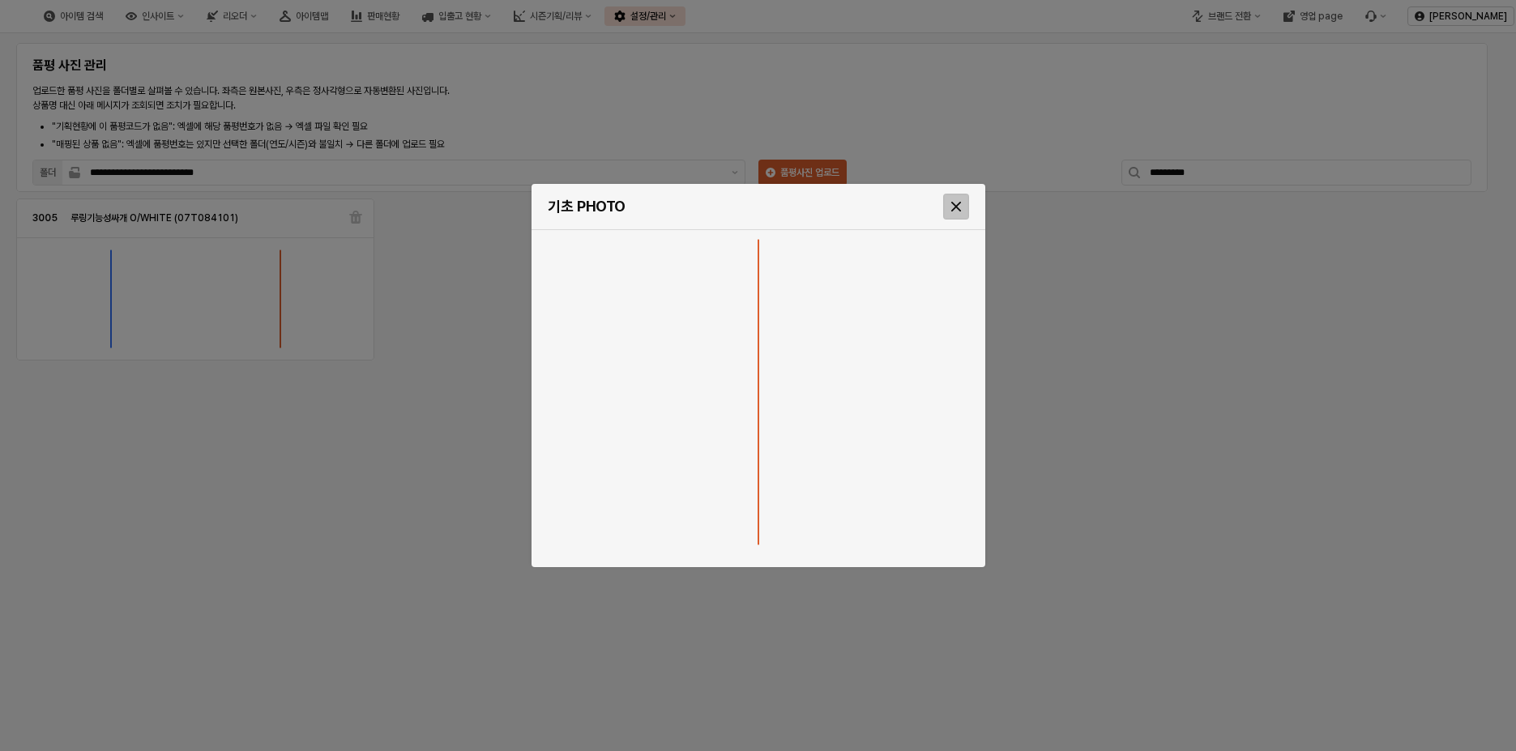
click at [964, 206] on div "Close" at bounding box center [956, 206] width 24 height 24
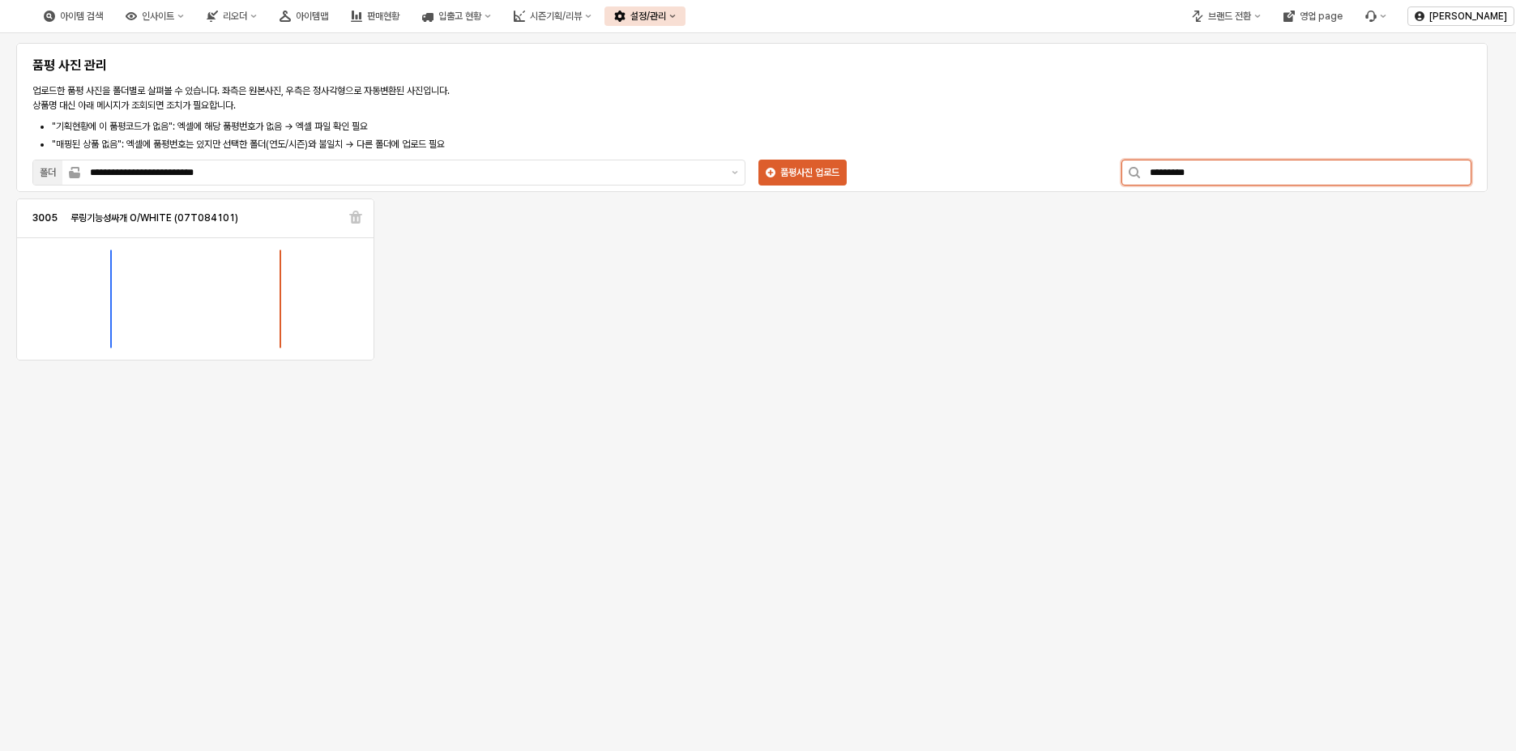
drag, startPoint x: 1200, startPoint y: 174, endPoint x: 1117, endPoint y: 174, distance: 83.5
click at [1117, 174] on div "*********" at bounding box center [1296, 172] width 363 height 32
drag, startPoint x: 1232, startPoint y: 175, endPoint x: 1034, endPoint y: 166, distance: 197.9
click at [1034, 166] on div "**********" at bounding box center [752, 121] width 1452 height 136
paste input "App Frame"
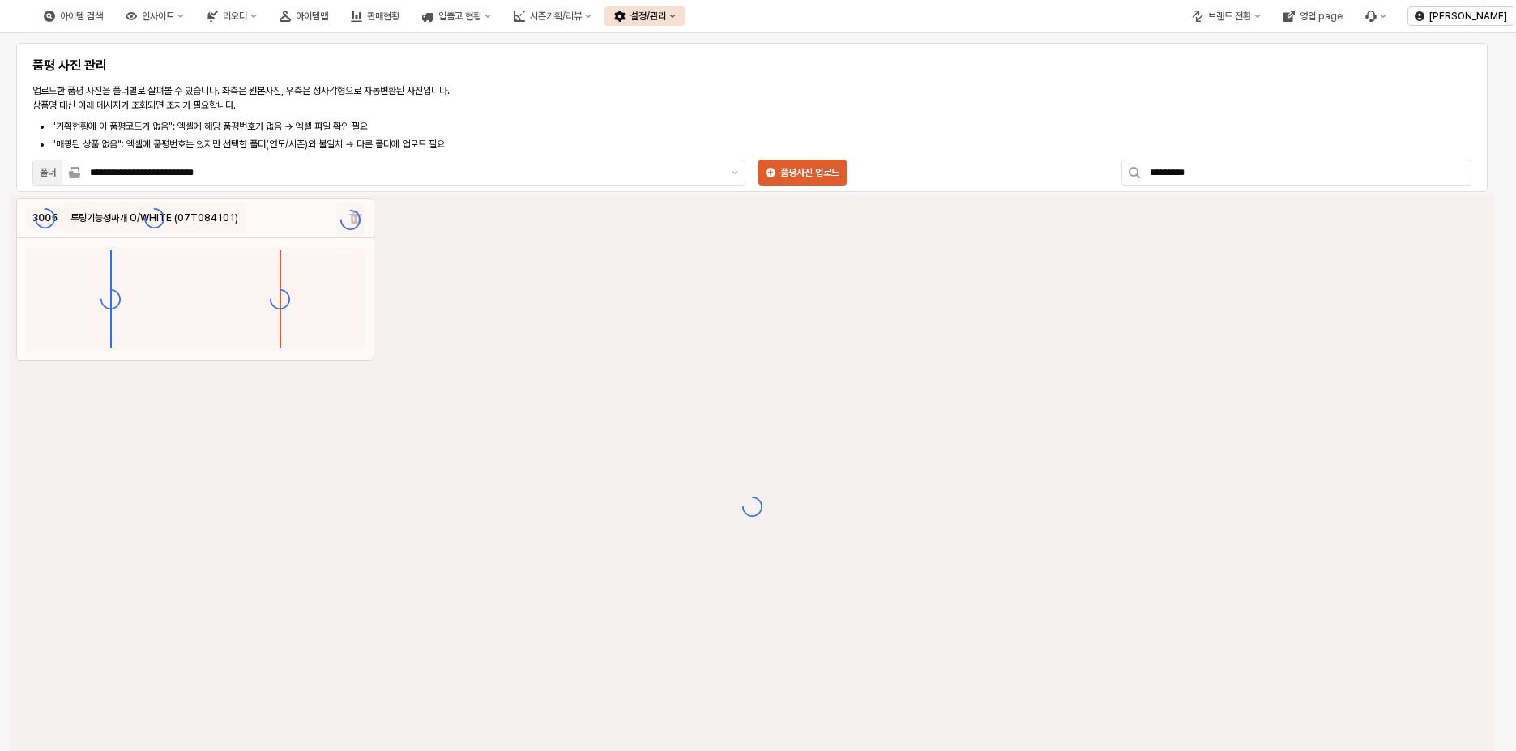
click at [938, 329] on div "App Frame" at bounding box center [752, 506] width 1485 height 622
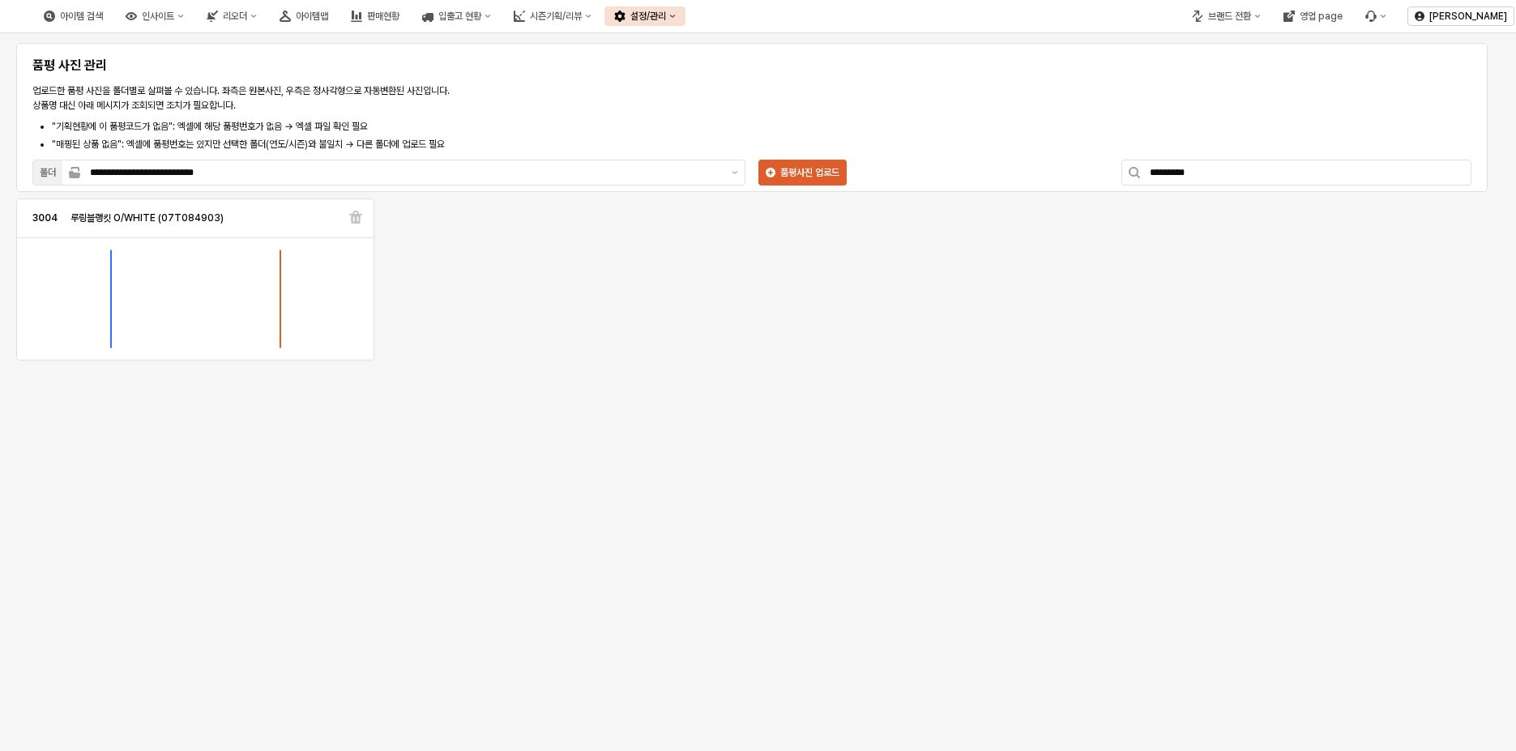
click at [280, 302] on img "App Frame" at bounding box center [280, 298] width 0 height 97
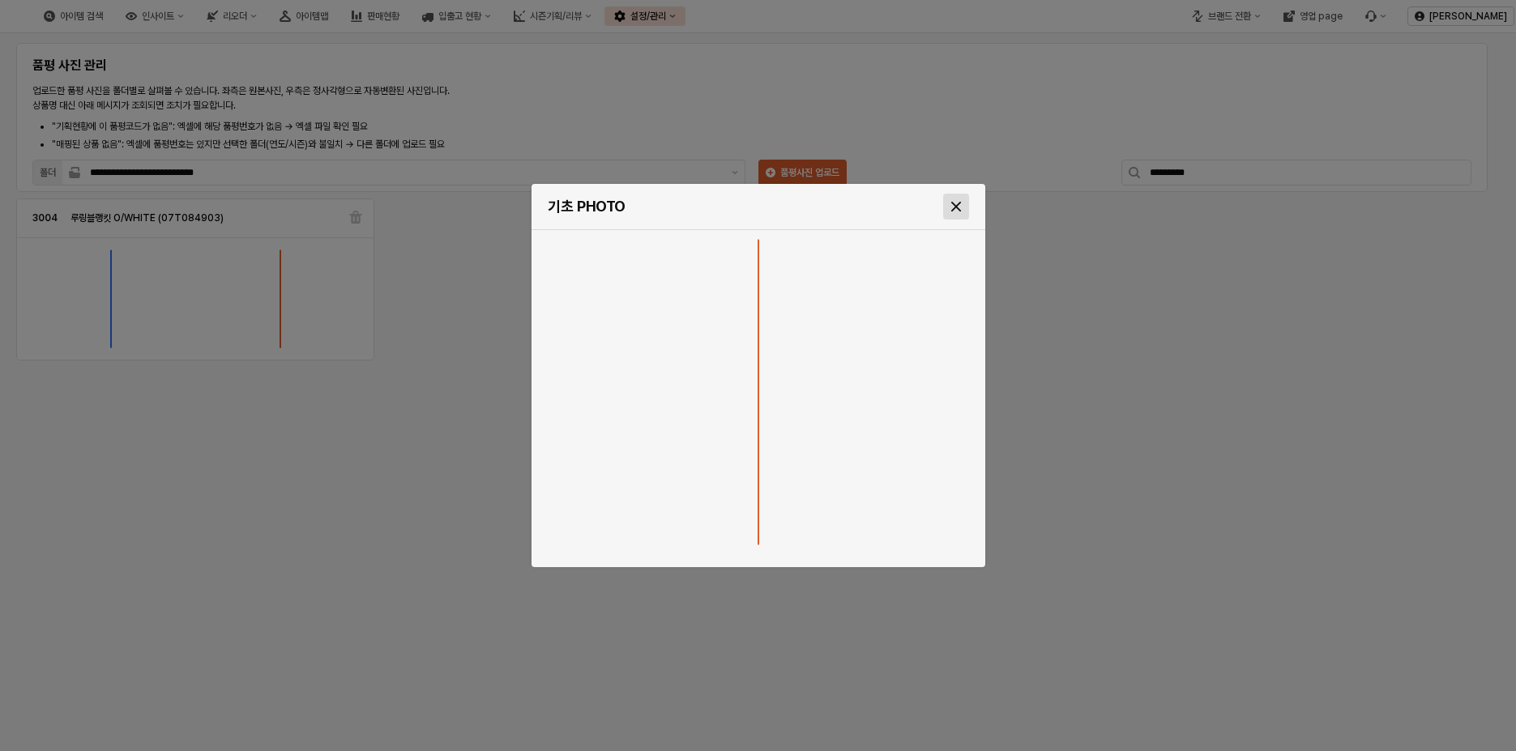
click at [960, 207] on icon "Close" at bounding box center [956, 207] width 10 height 10
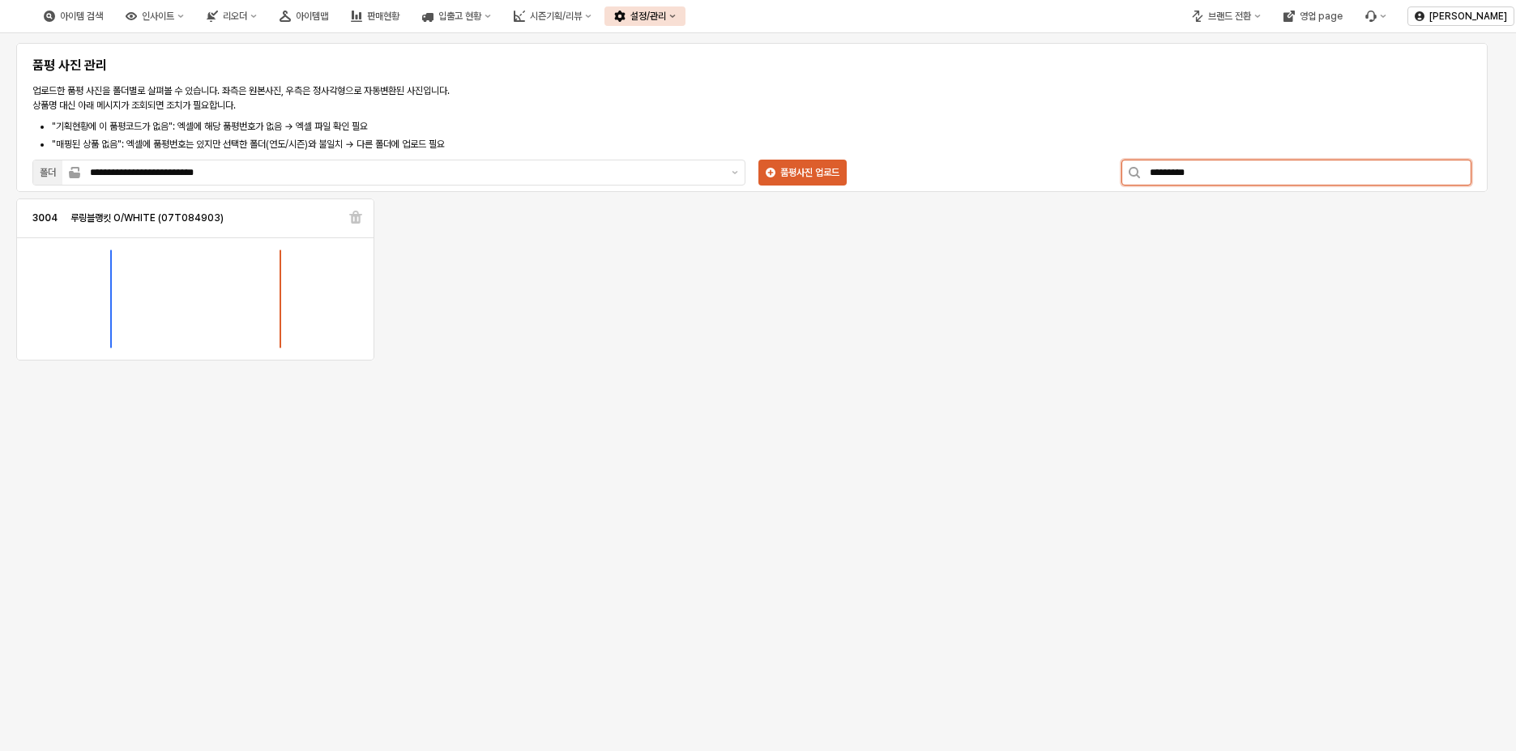
drag, startPoint x: 1169, startPoint y: 166, endPoint x: 1039, endPoint y: 166, distance: 130.5
click at [1039, 166] on div "**********" at bounding box center [752, 121] width 1452 height 136
paste input "App Frame"
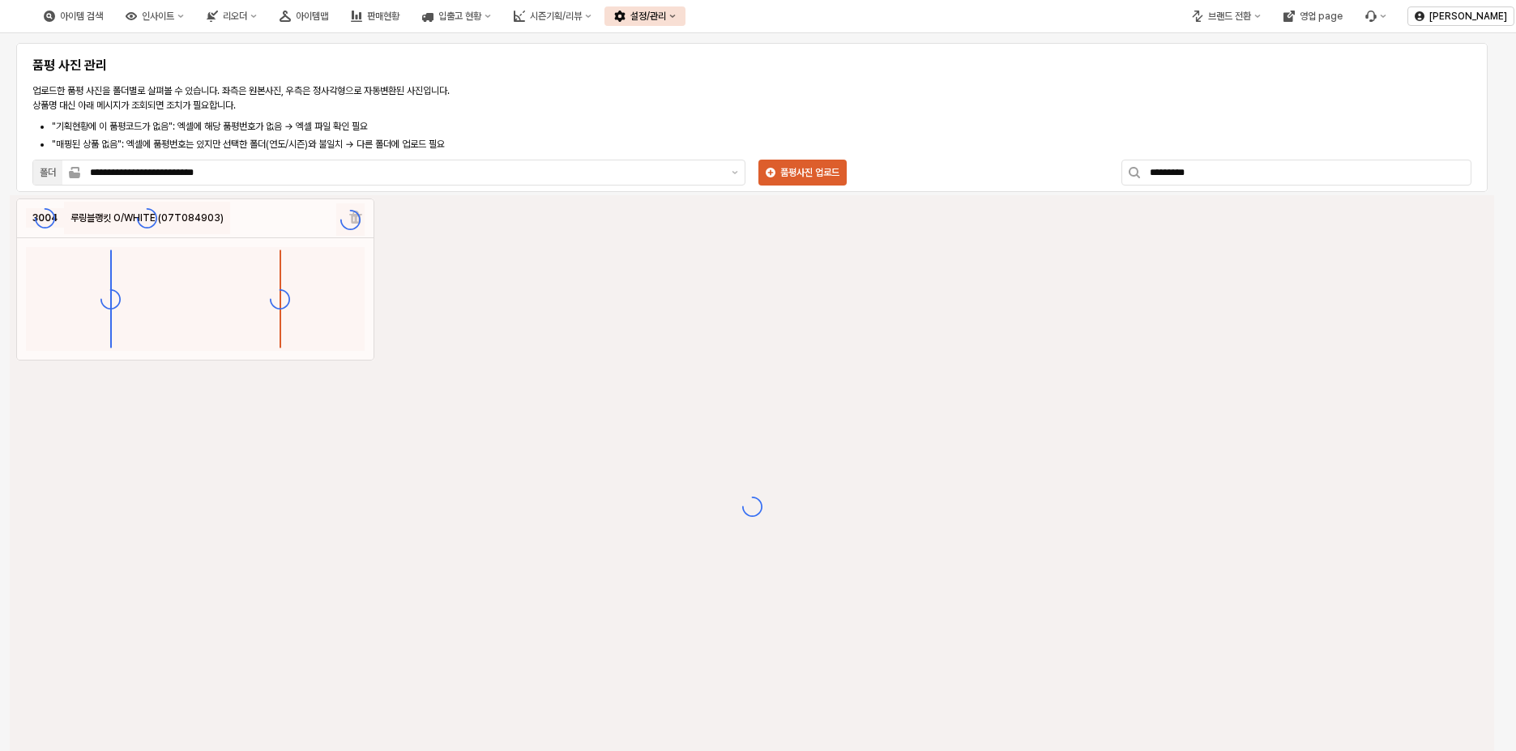
click at [1066, 98] on div "**********" at bounding box center [752, 121] width 1452 height 136
click at [938, 459] on div "App Frame" at bounding box center [752, 506] width 1485 height 622
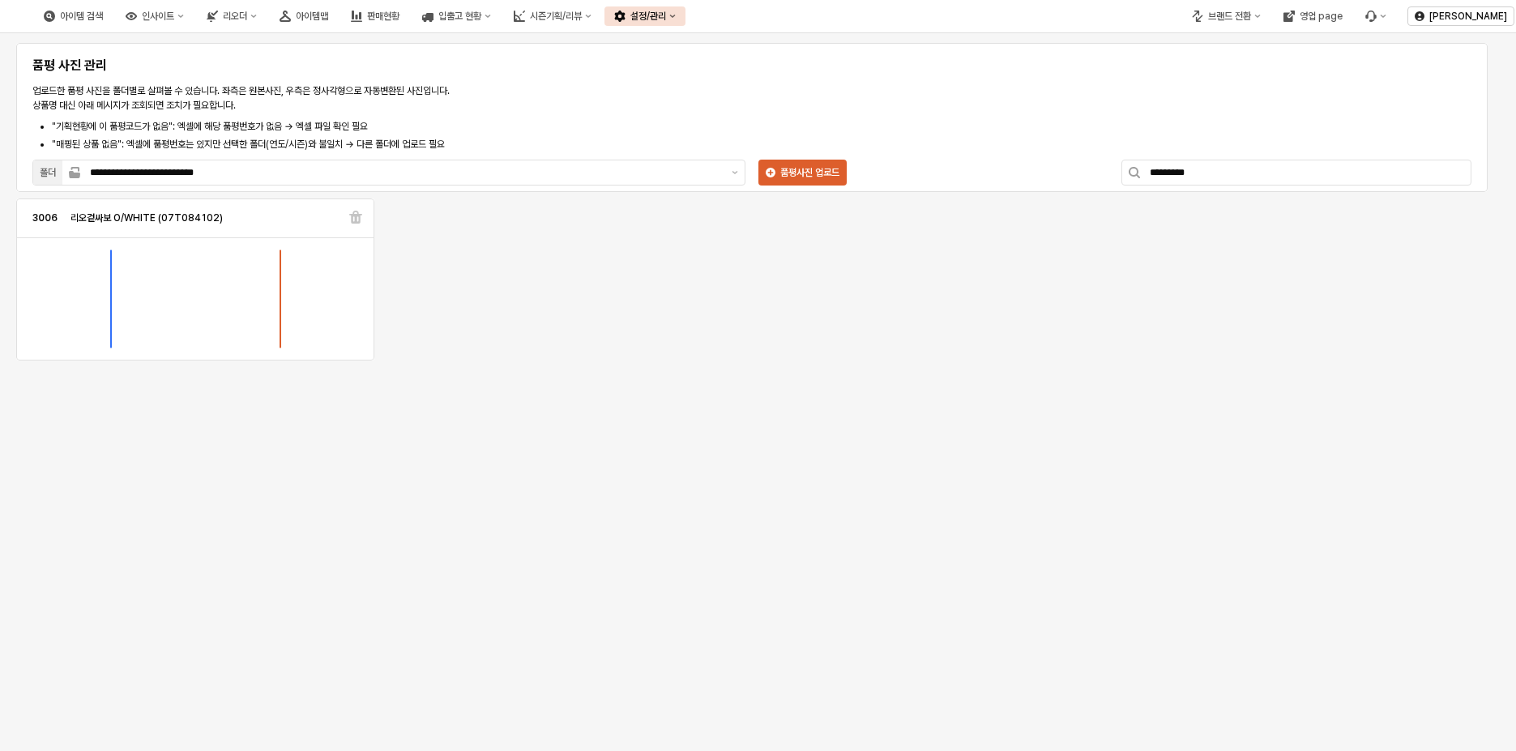
click at [280, 324] on img "App Frame" at bounding box center [280, 298] width 0 height 97
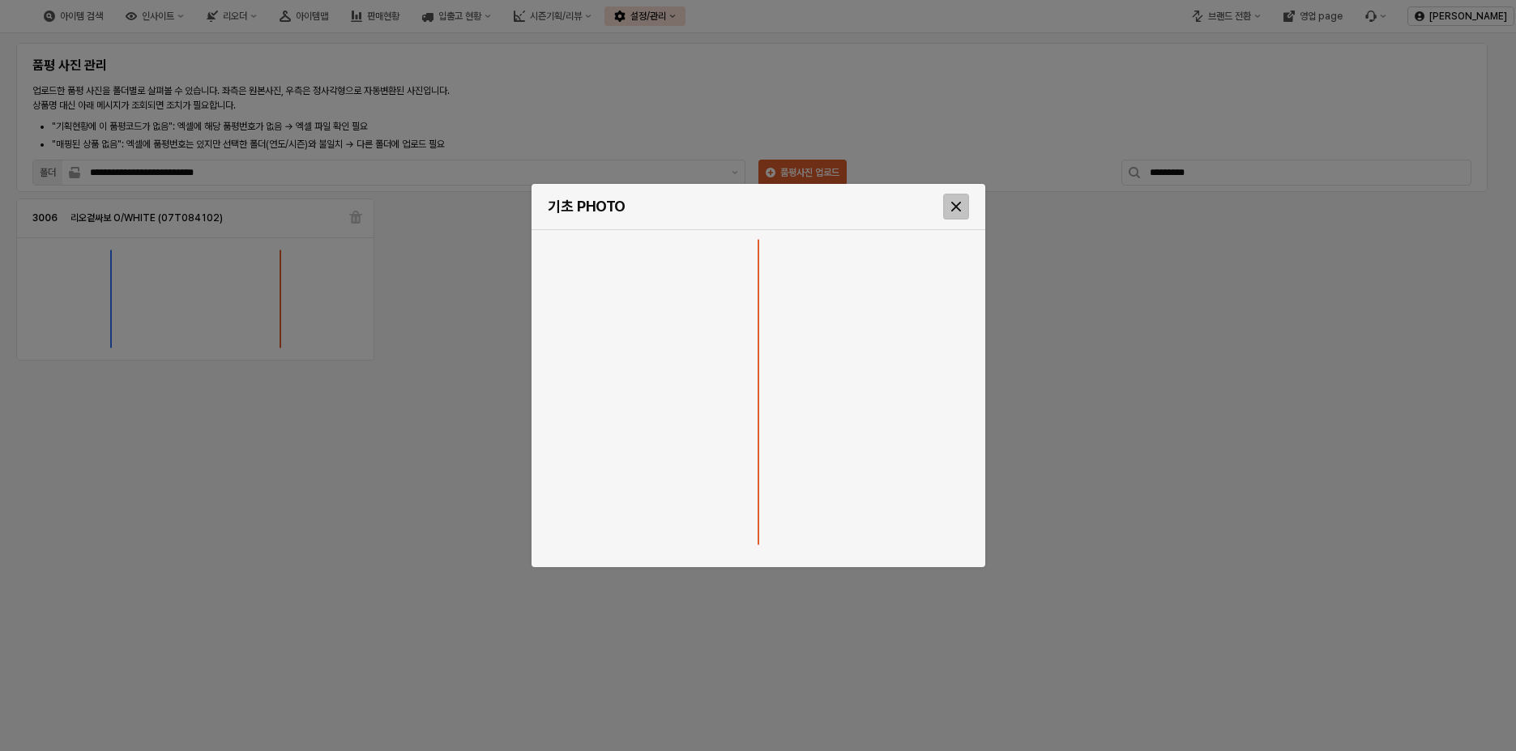
click at [957, 213] on div "Close" at bounding box center [956, 206] width 24 height 24
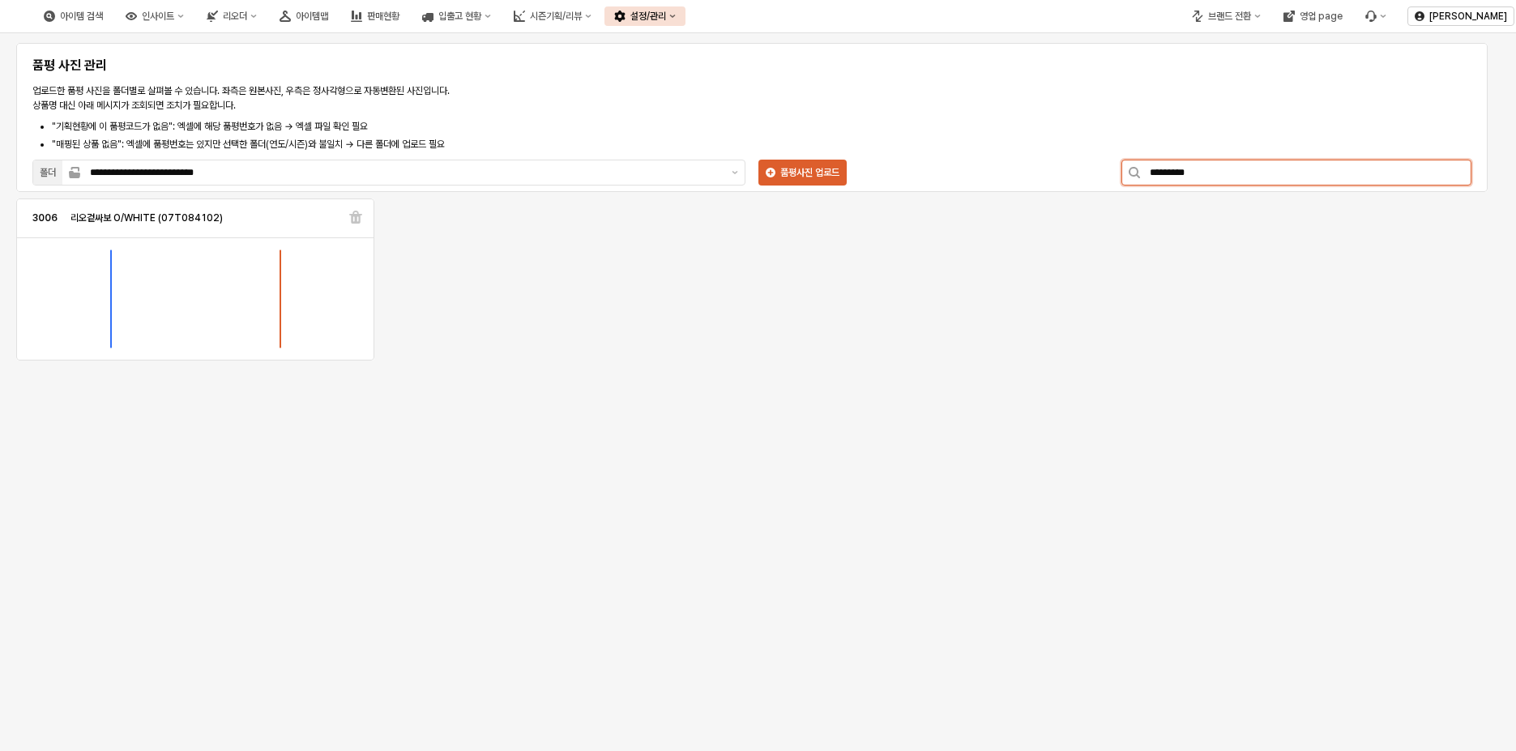
drag, startPoint x: 1237, startPoint y: 165, endPoint x: 1060, endPoint y: 166, distance: 177.5
click at [1060, 168] on div "**********" at bounding box center [752, 121] width 1452 height 136
paste input "App Frame"
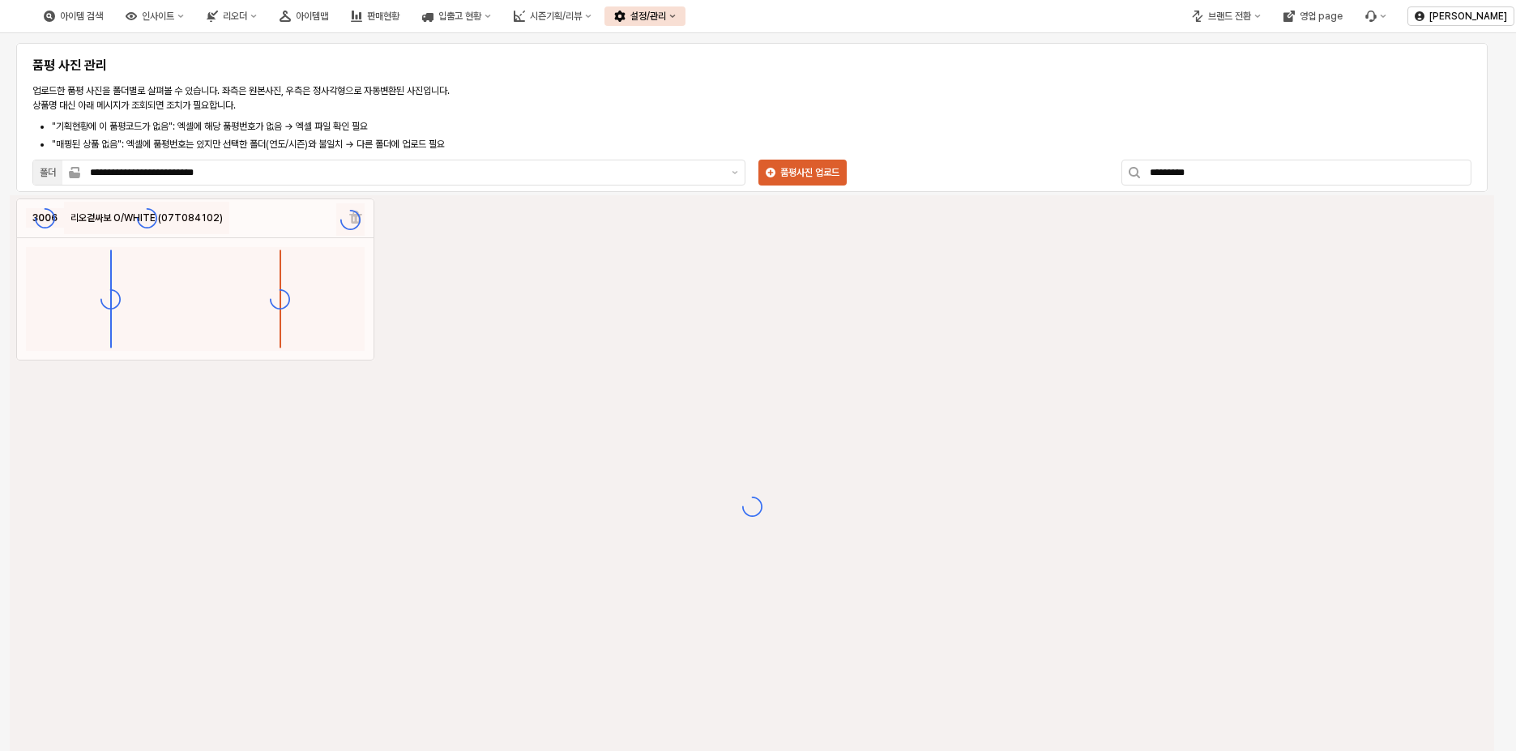
click at [1108, 83] on div "**********" at bounding box center [752, 121] width 1452 height 136
click at [928, 405] on div "App Frame" at bounding box center [752, 506] width 1485 height 622
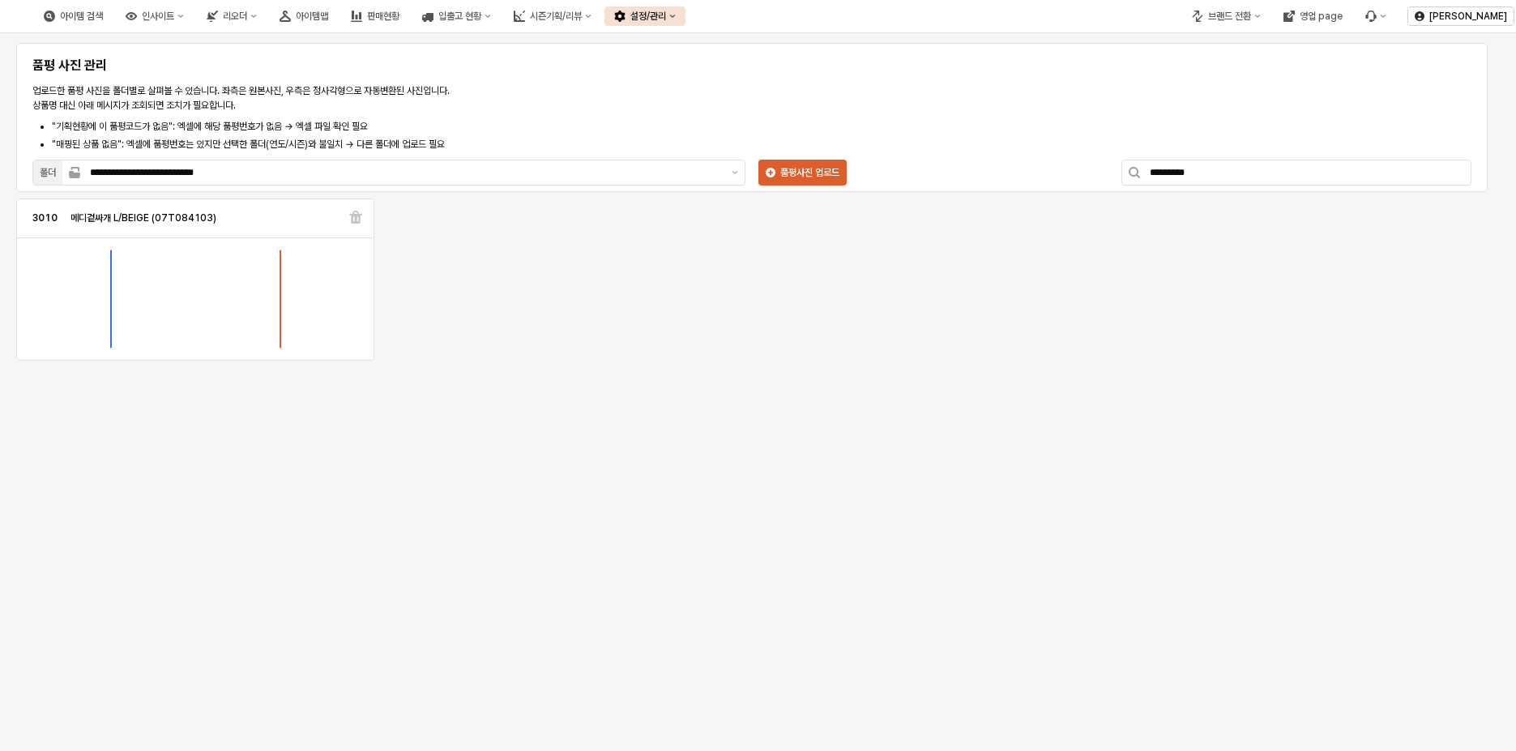
click at [280, 289] on img "App Frame" at bounding box center [280, 298] width 0 height 97
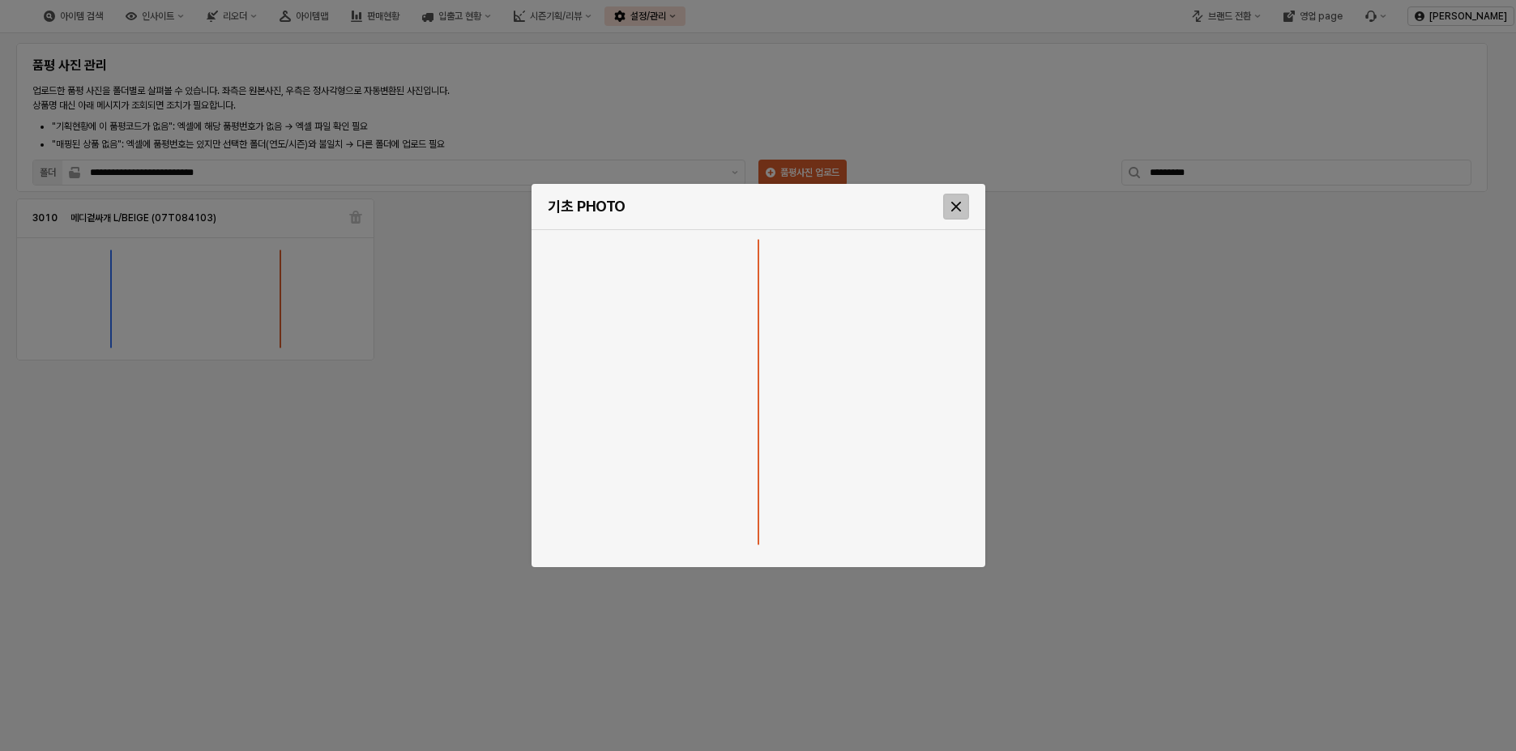
click at [957, 212] on div "Close" at bounding box center [956, 206] width 24 height 24
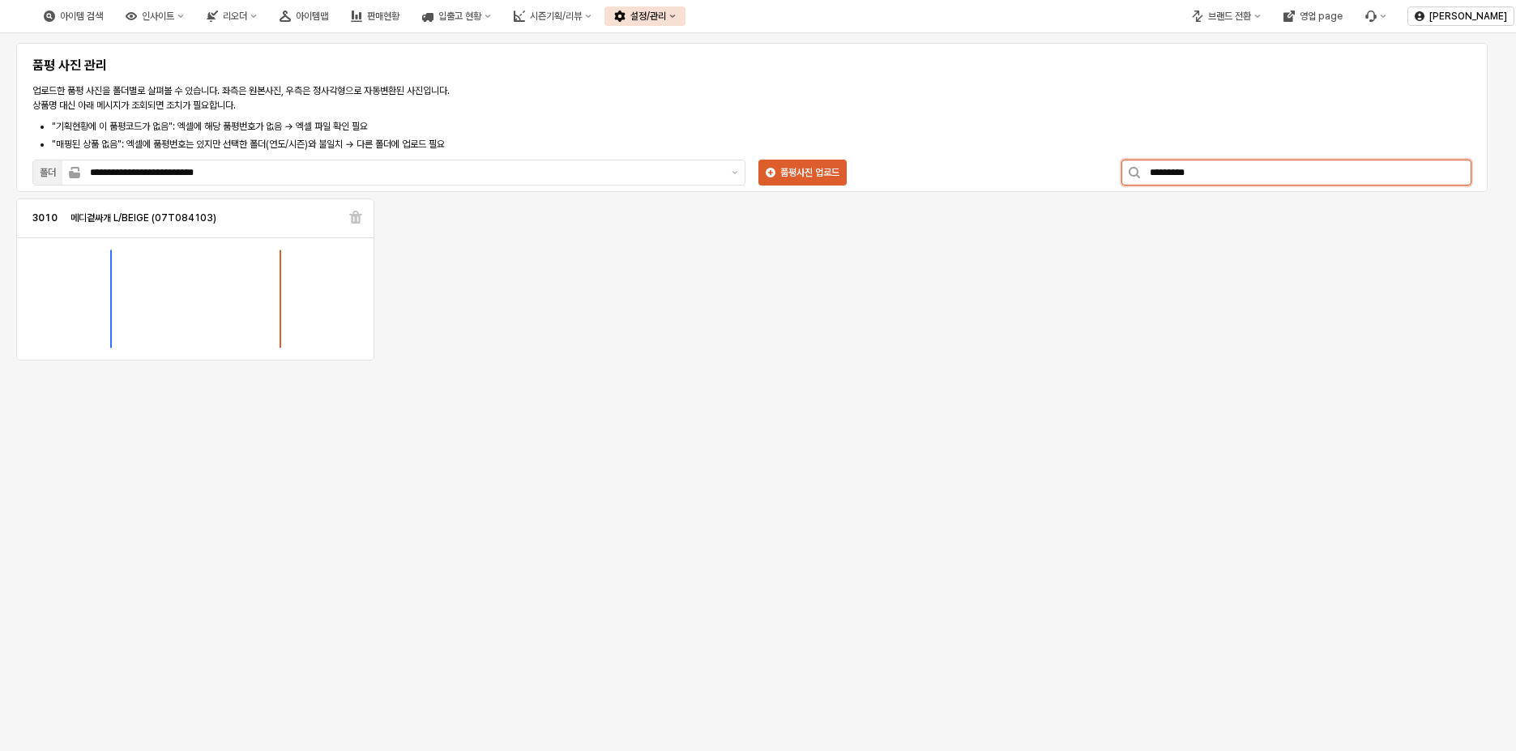
drag, startPoint x: 1176, startPoint y: 169, endPoint x: 1033, endPoint y: 159, distance: 143.0
click at [1033, 159] on div "**********" at bounding box center [752, 121] width 1452 height 136
paste input "App Frame"
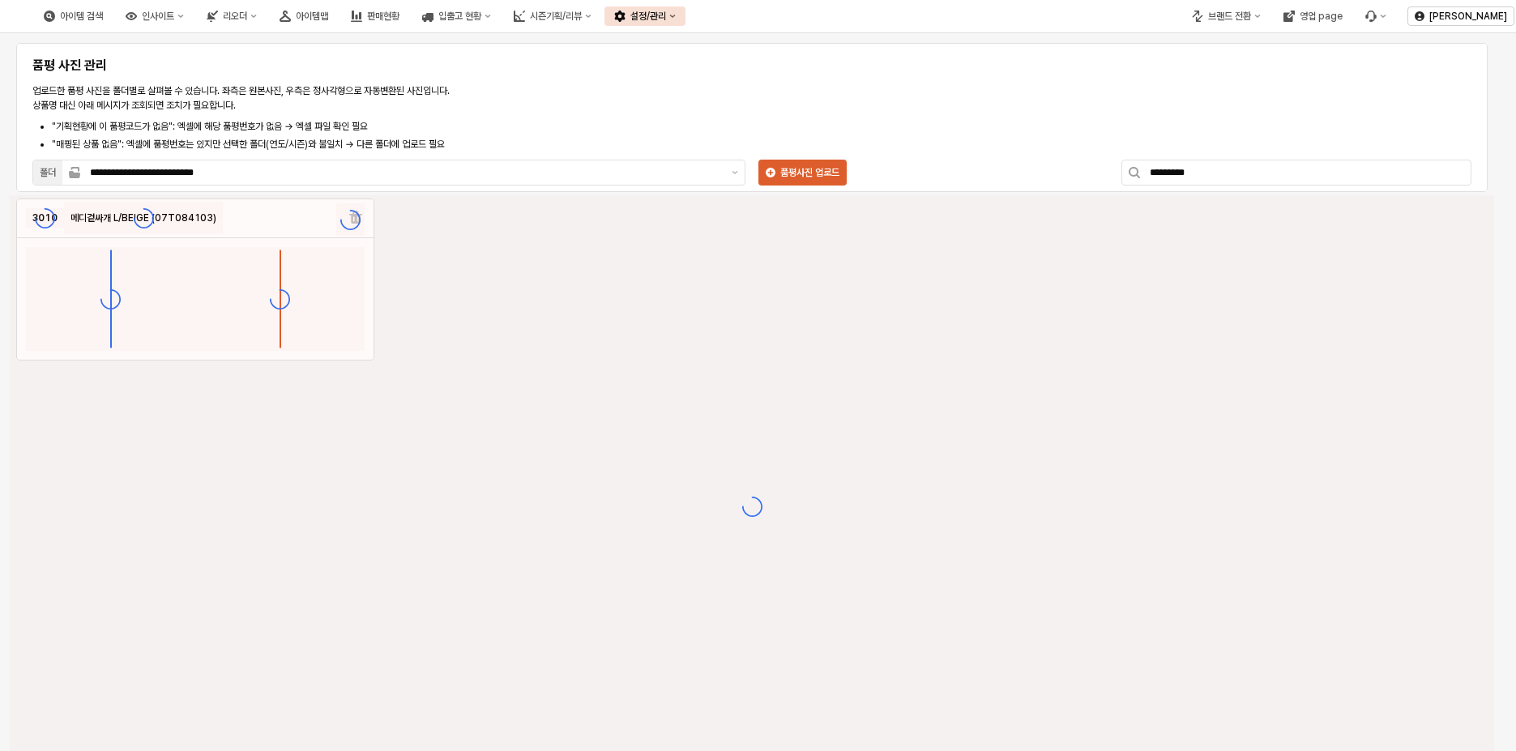
click at [961, 430] on div "App Frame" at bounding box center [752, 506] width 1485 height 622
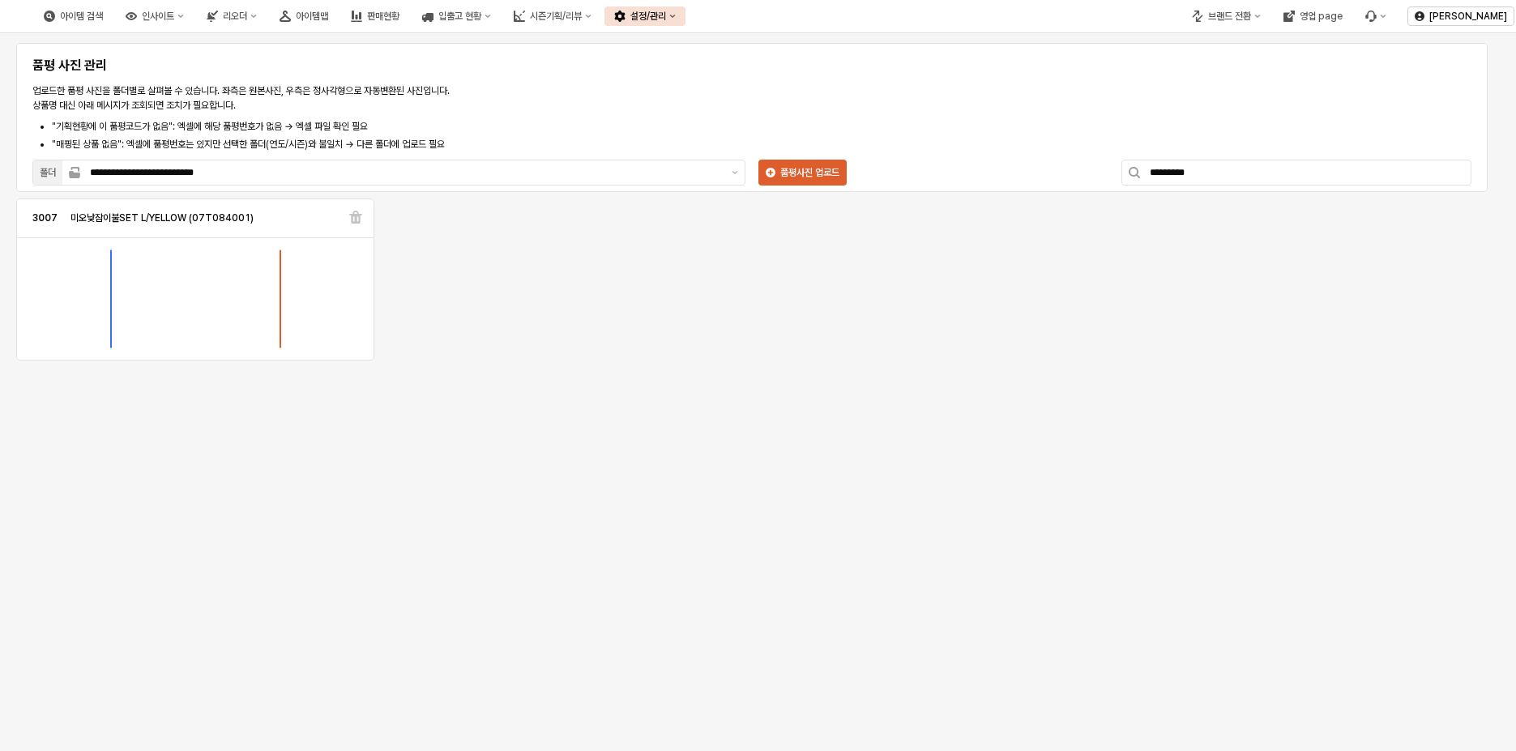
click at [280, 317] on img "App Frame" at bounding box center [280, 298] width 0 height 97
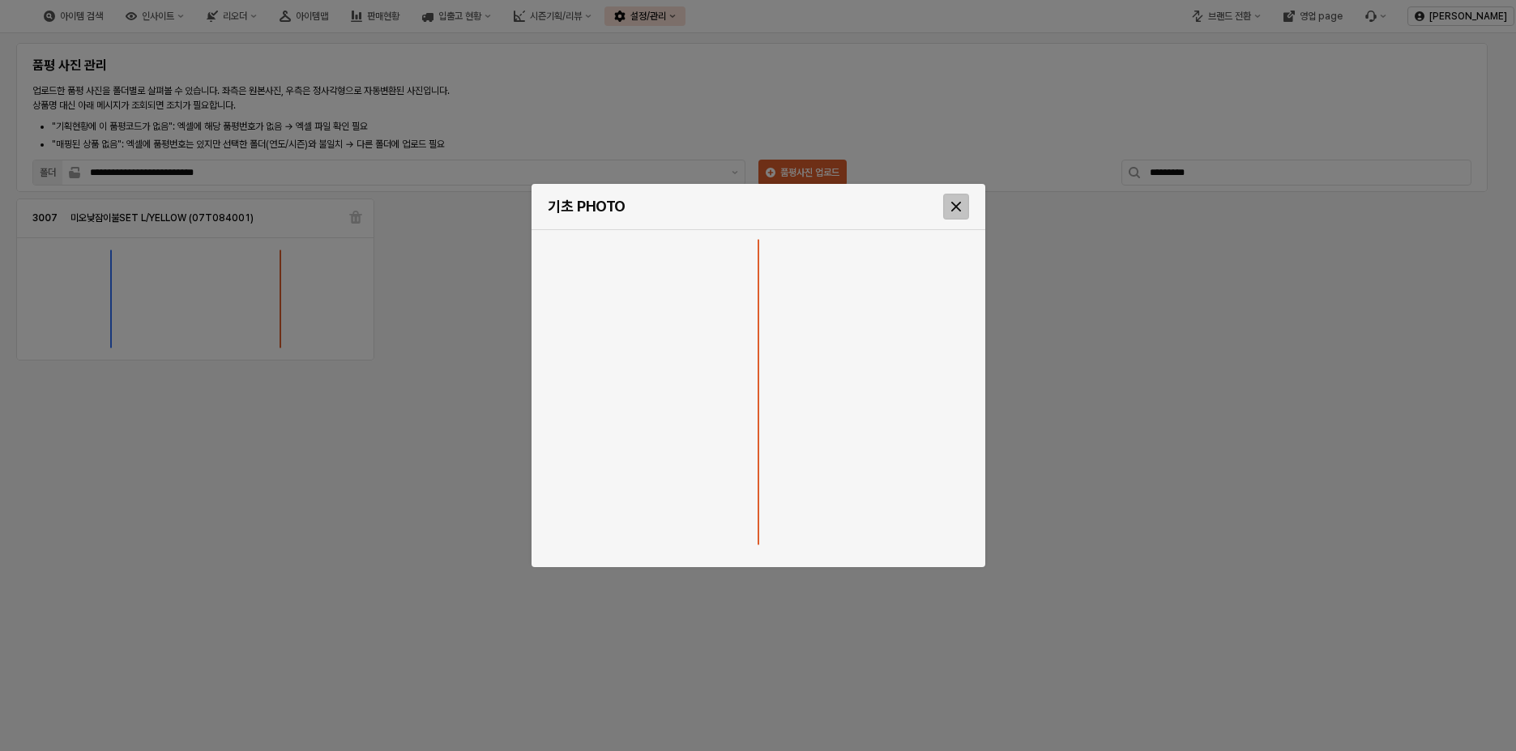
click at [968, 202] on button "Close" at bounding box center [956, 207] width 26 height 26
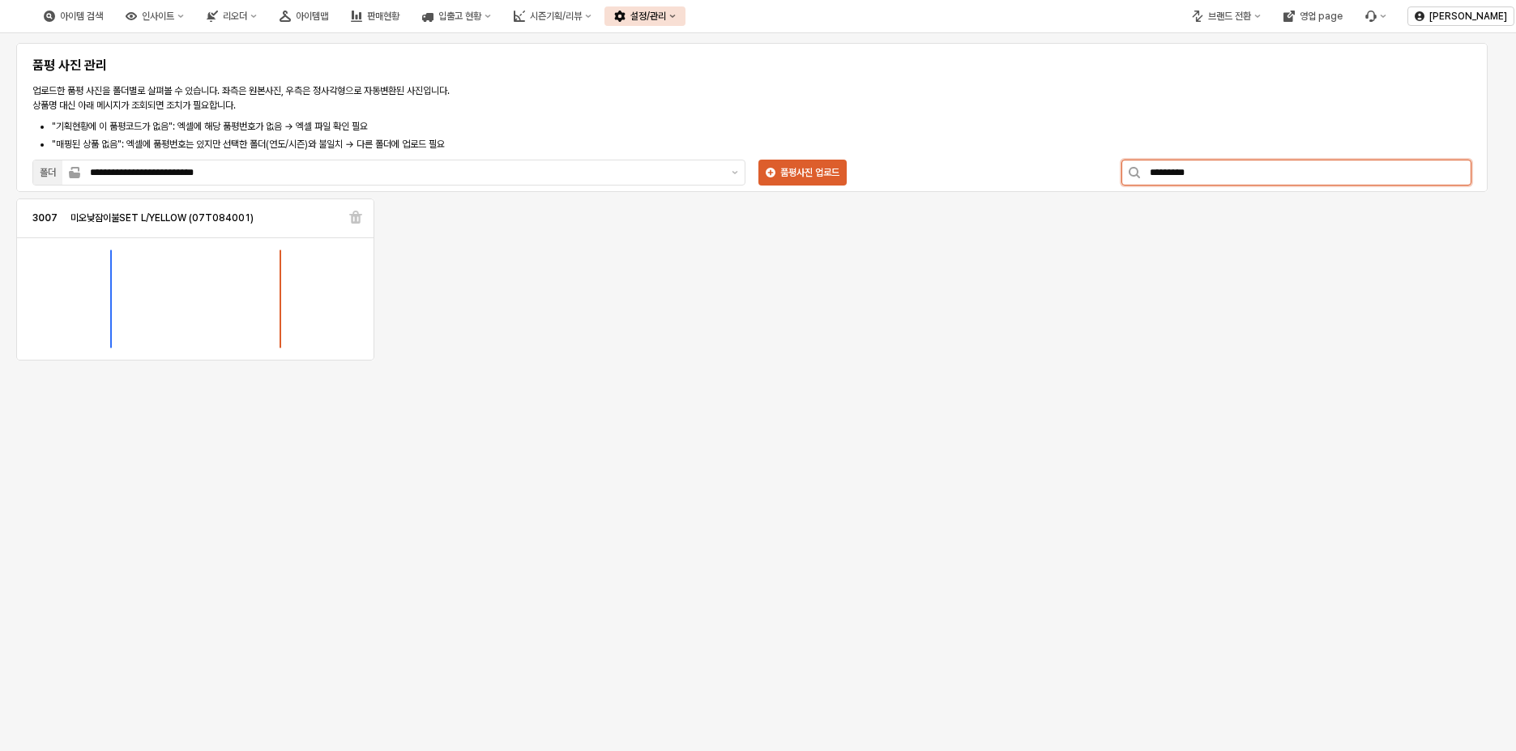
drag, startPoint x: 1225, startPoint y: 172, endPoint x: 871, endPoint y: 259, distance: 364.0
click at [951, 174] on div "**********" at bounding box center [752, 121] width 1452 height 136
paste input "App Frame"
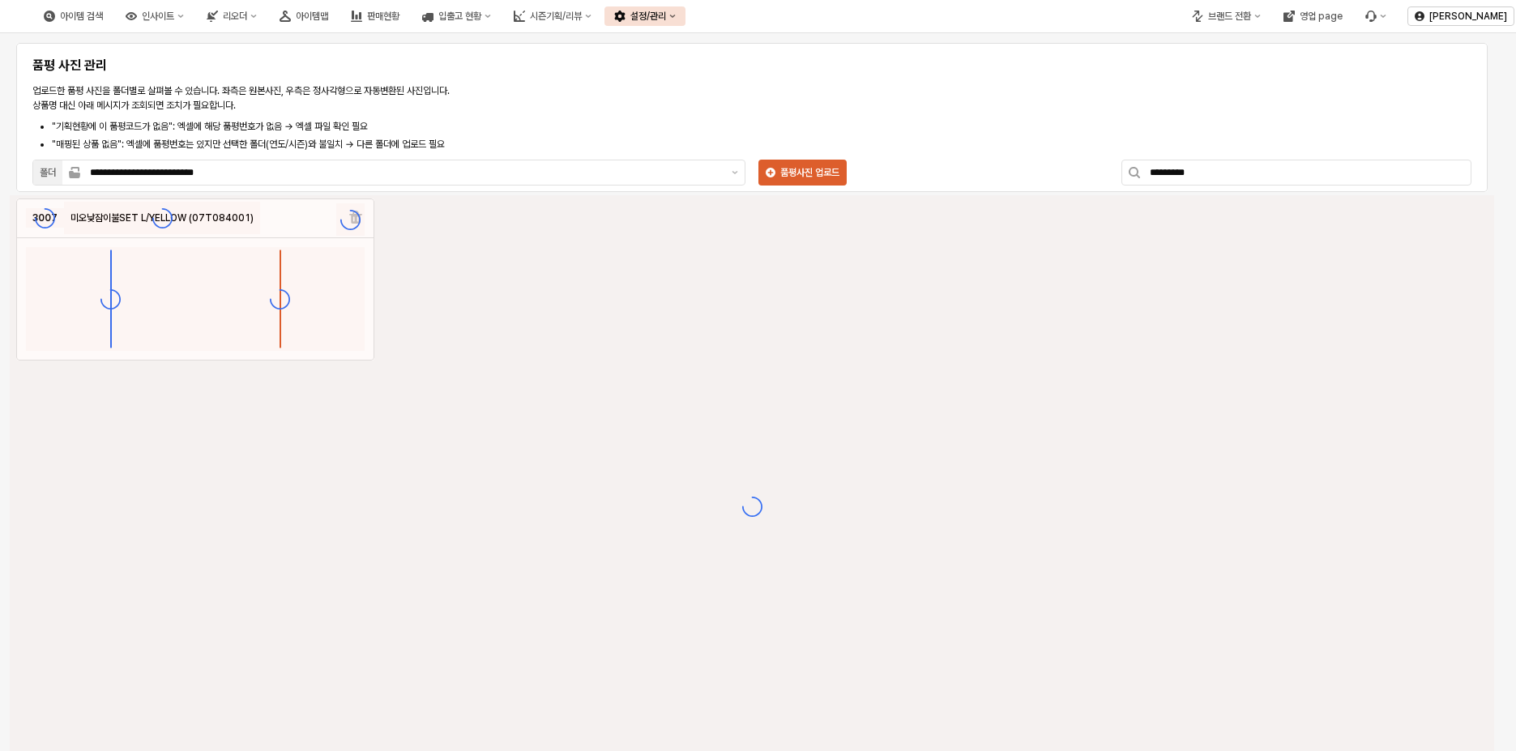
click at [810, 306] on div "App Frame" at bounding box center [752, 506] width 1485 height 622
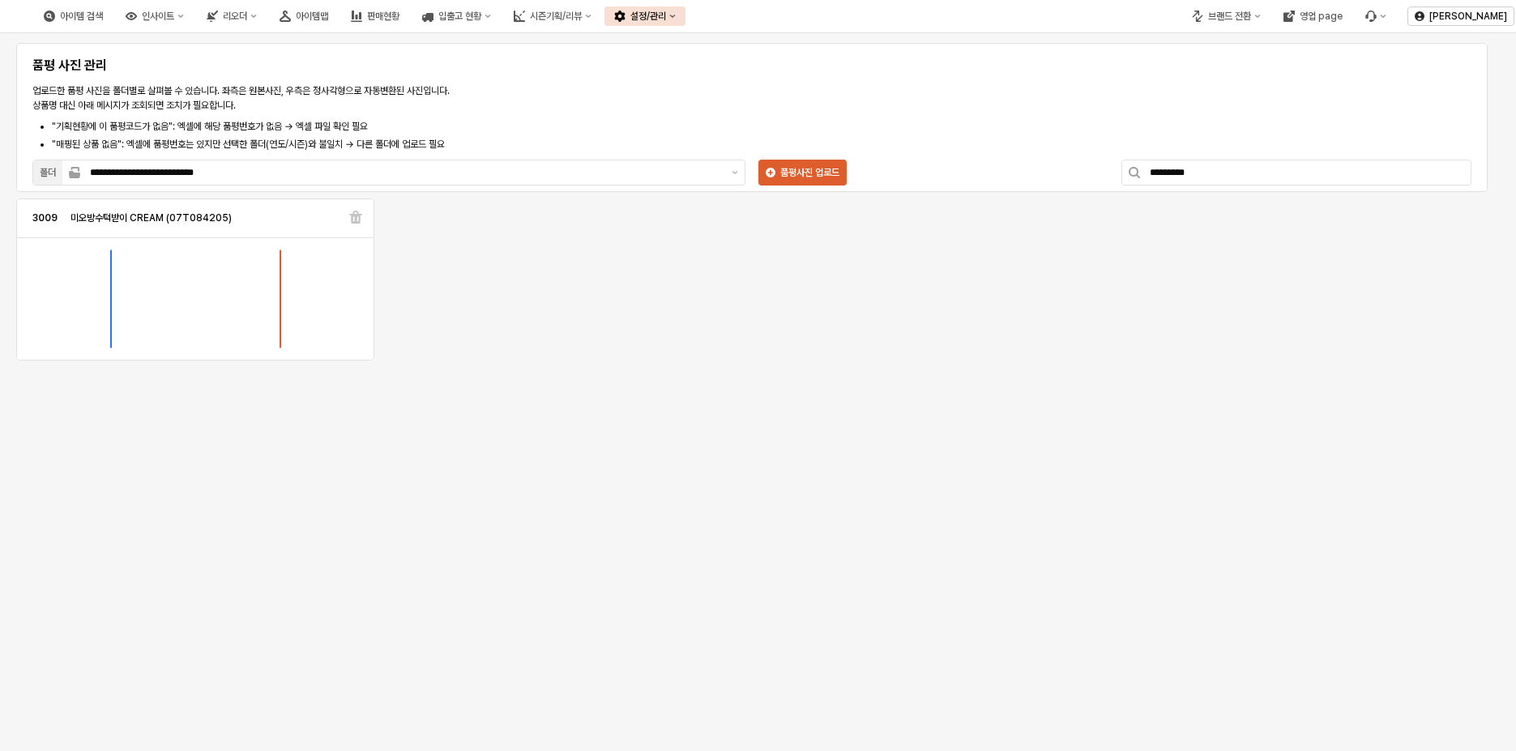
click at [280, 309] on img "App Frame" at bounding box center [280, 298] width 0 height 97
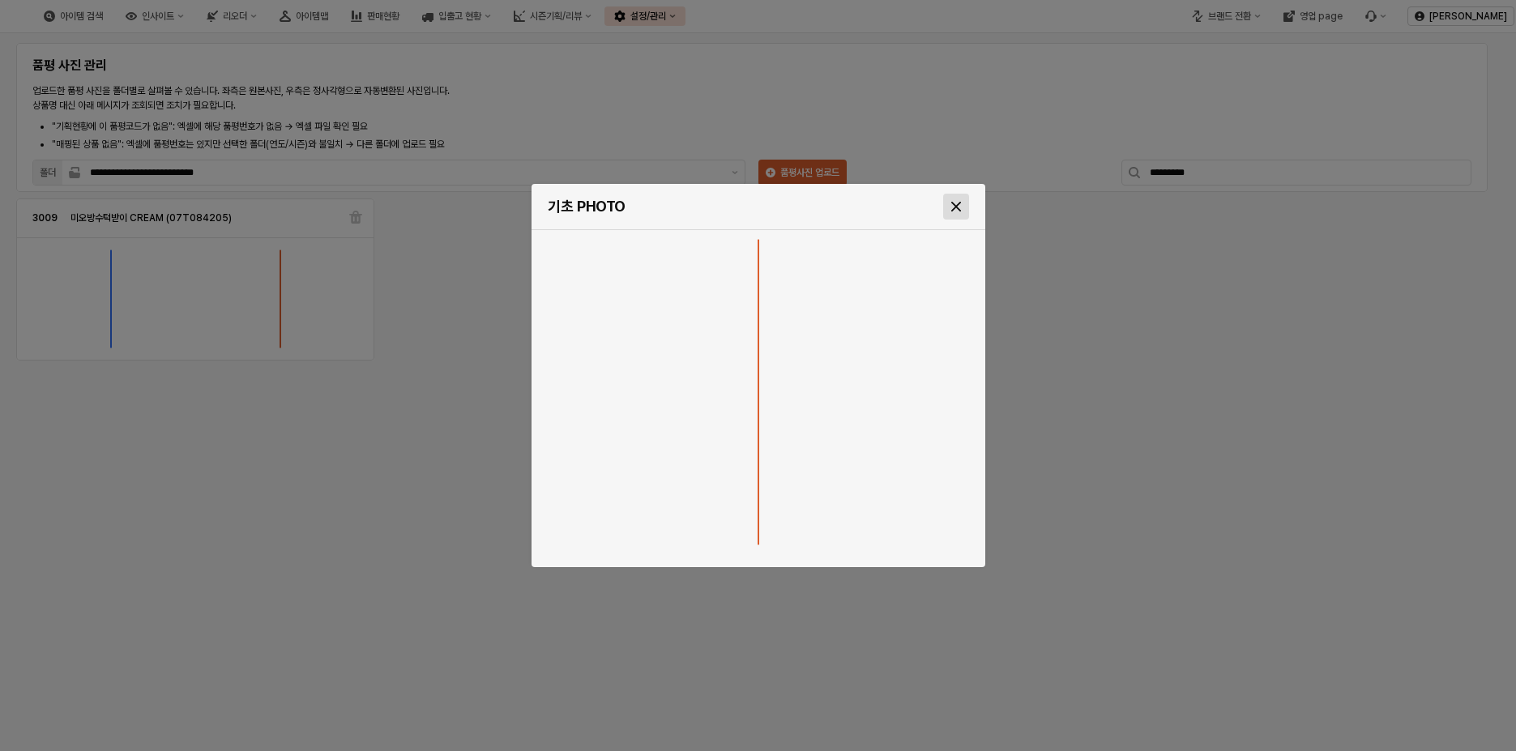
click at [960, 205] on icon "Close" at bounding box center [956, 207] width 10 height 10
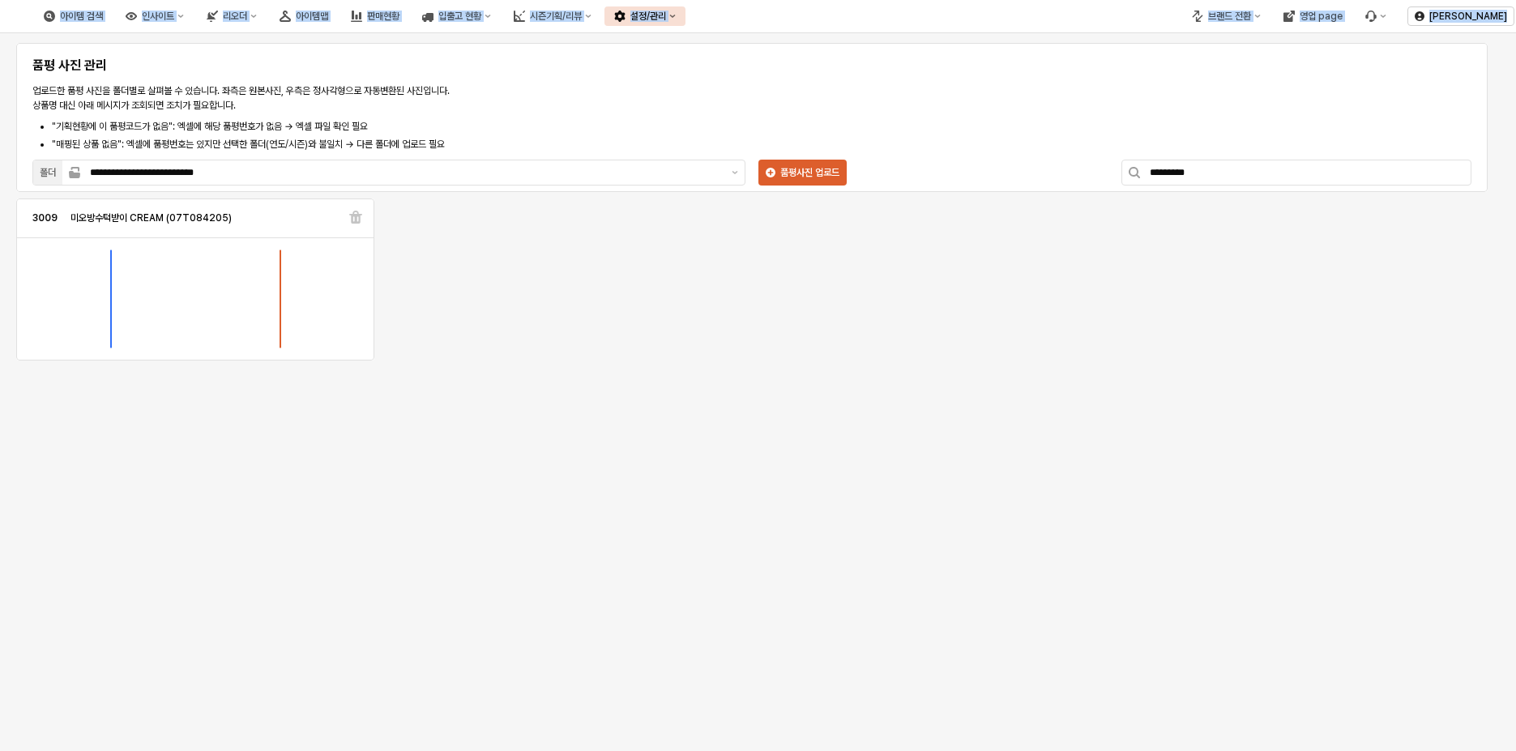
drag, startPoint x: 1237, startPoint y: 171, endPoint x: 1101, endPoint y: 167, distance: 137.0
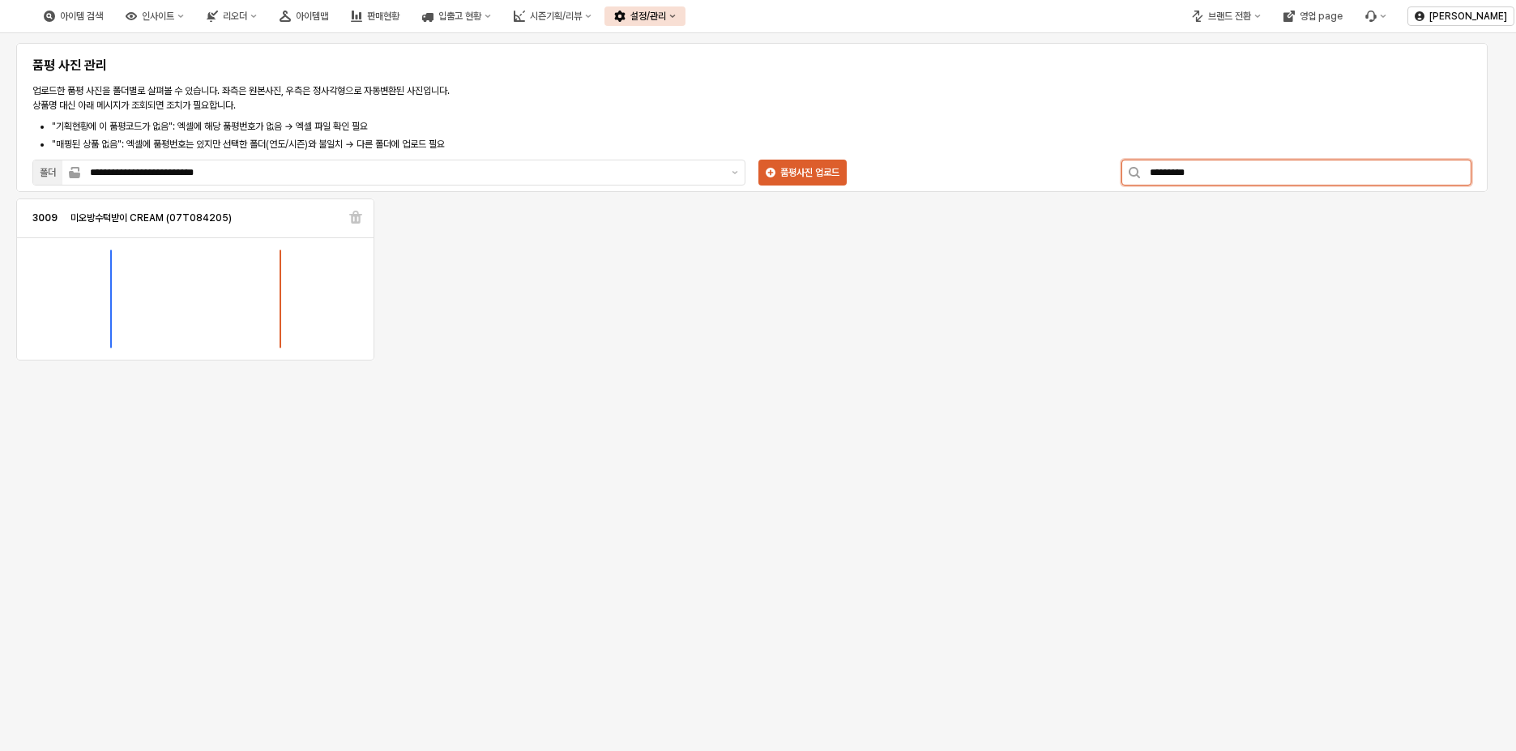
drag, startPoint x: 1225, startPoint y: 171, endPoint x: 1095, endPoint y: 169, distance: 129.7
click at [1095, 169] on div "**********" at bounding box center [752, 121] width 1452 height 136
paste input "App Frame"
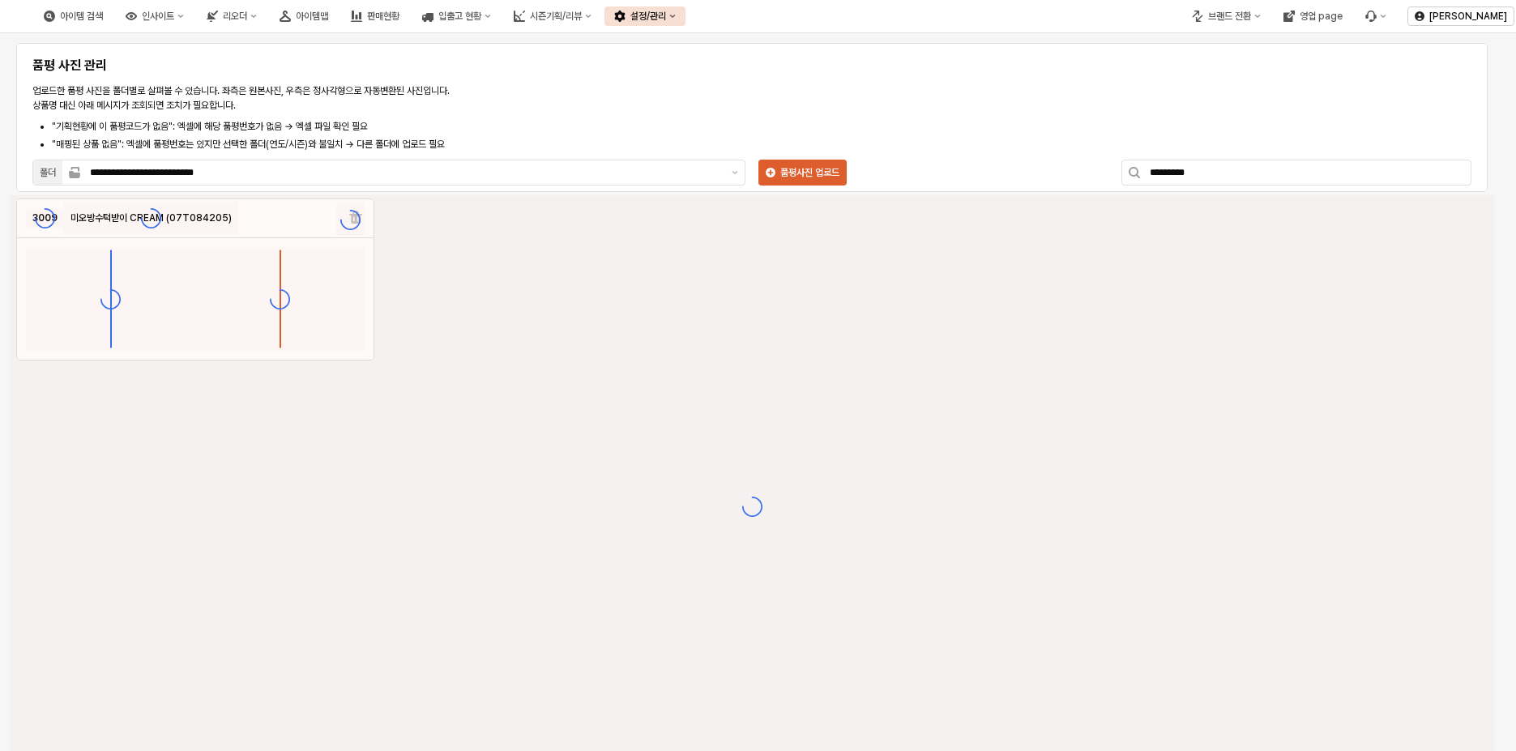
drag, startPoint x: 1087, startPoint y: 100, endPoint x: 1070, endPoint y: 98, distance: 17.2
click at [1086, 100] on div "**********" at bounding box center [752, 121] width 1452 height 136
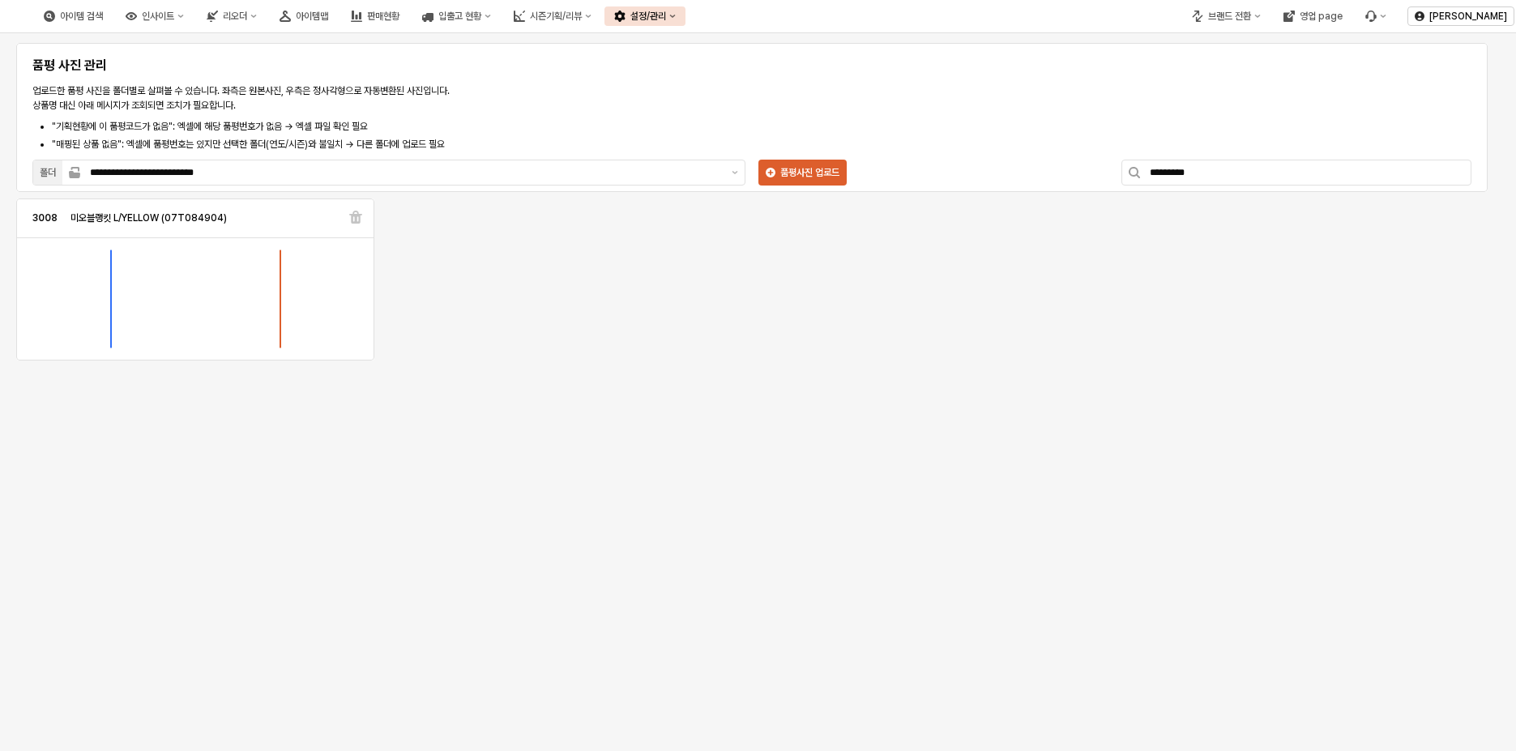
click at [280, 320] on img "App Frame" at bounding box center [280, 298] width 0 height 97
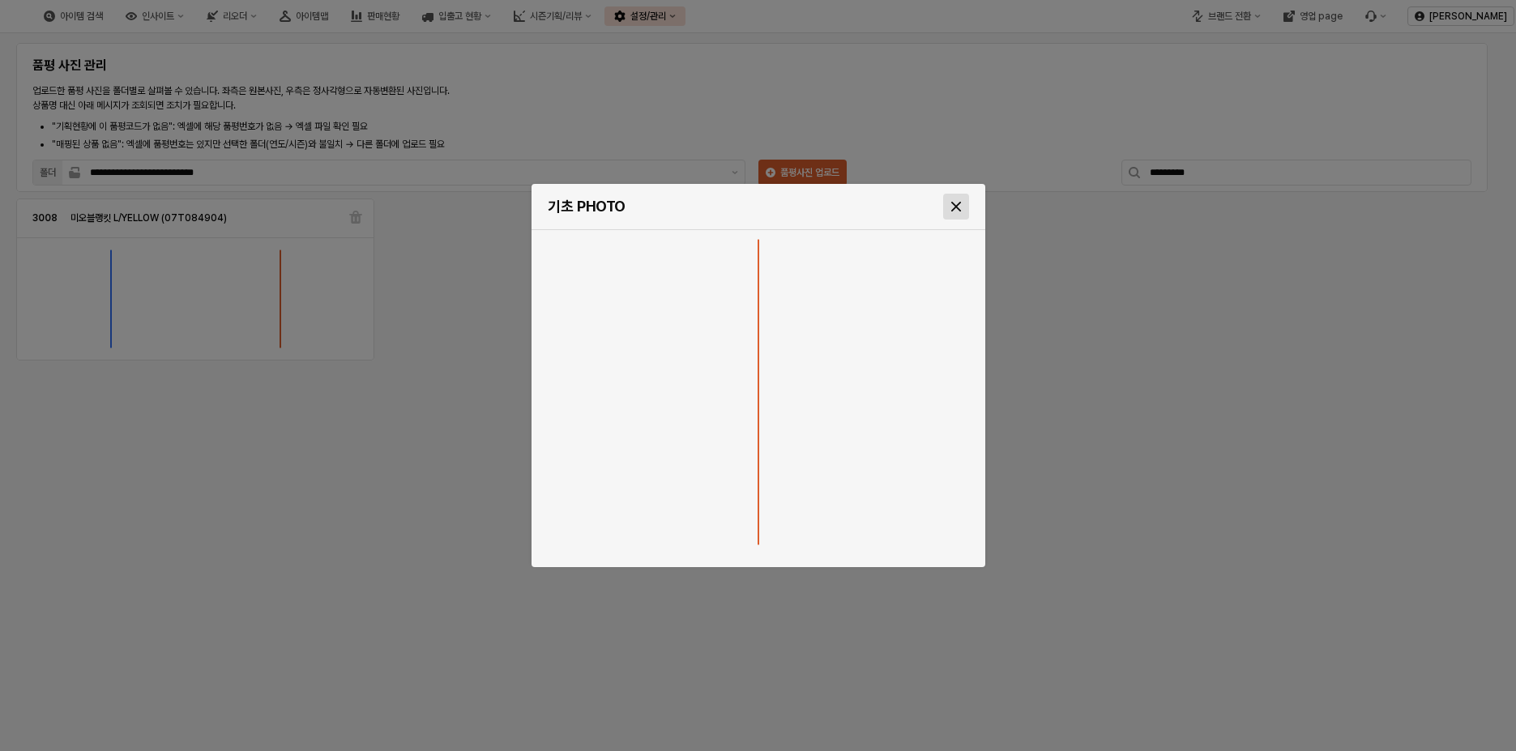
click at [955, 206] on icon "Close" at bounding box center [956, 207] width 10 height 10
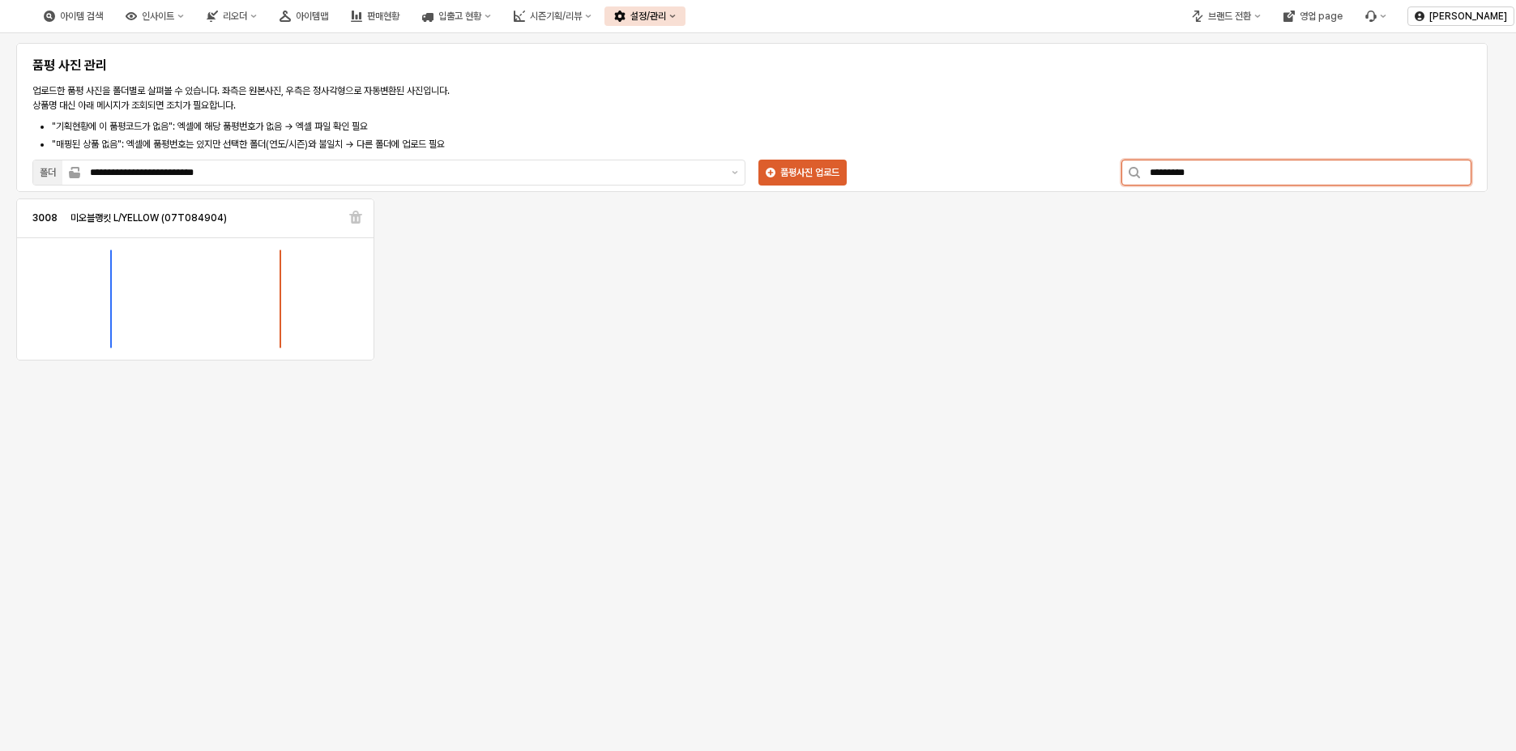
drag, startPoint x: 1244, startPoint y: 177, endPoint x: 1021, endPoint y: 169, distance: 223.0
click at [1021, 169] on div "**********" at bounding box center [752, 121] width 1452 height 136
paste input "App Frame"
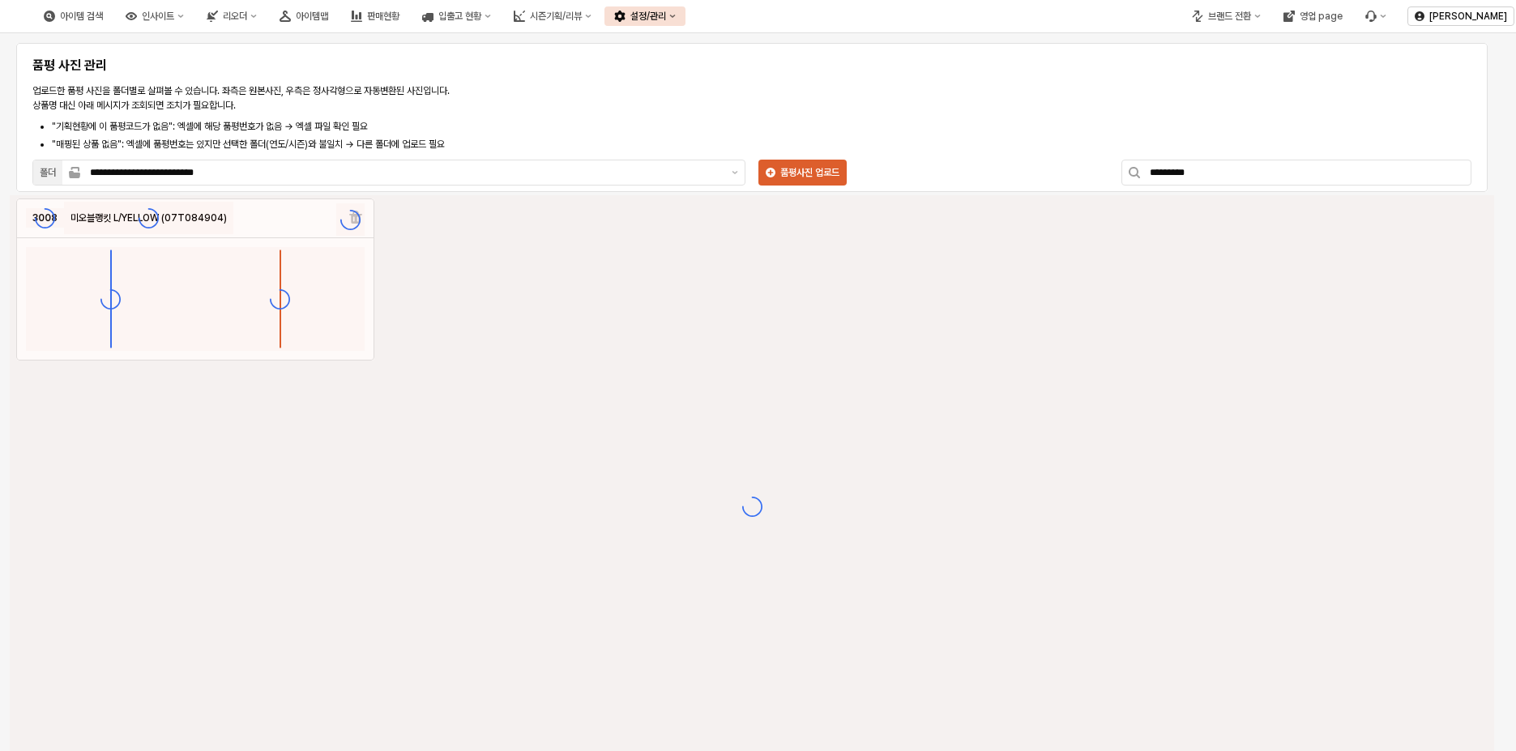
click at [1070, 331] on div "App Frame" at bounding box center [752, 506] width 1485 height 622
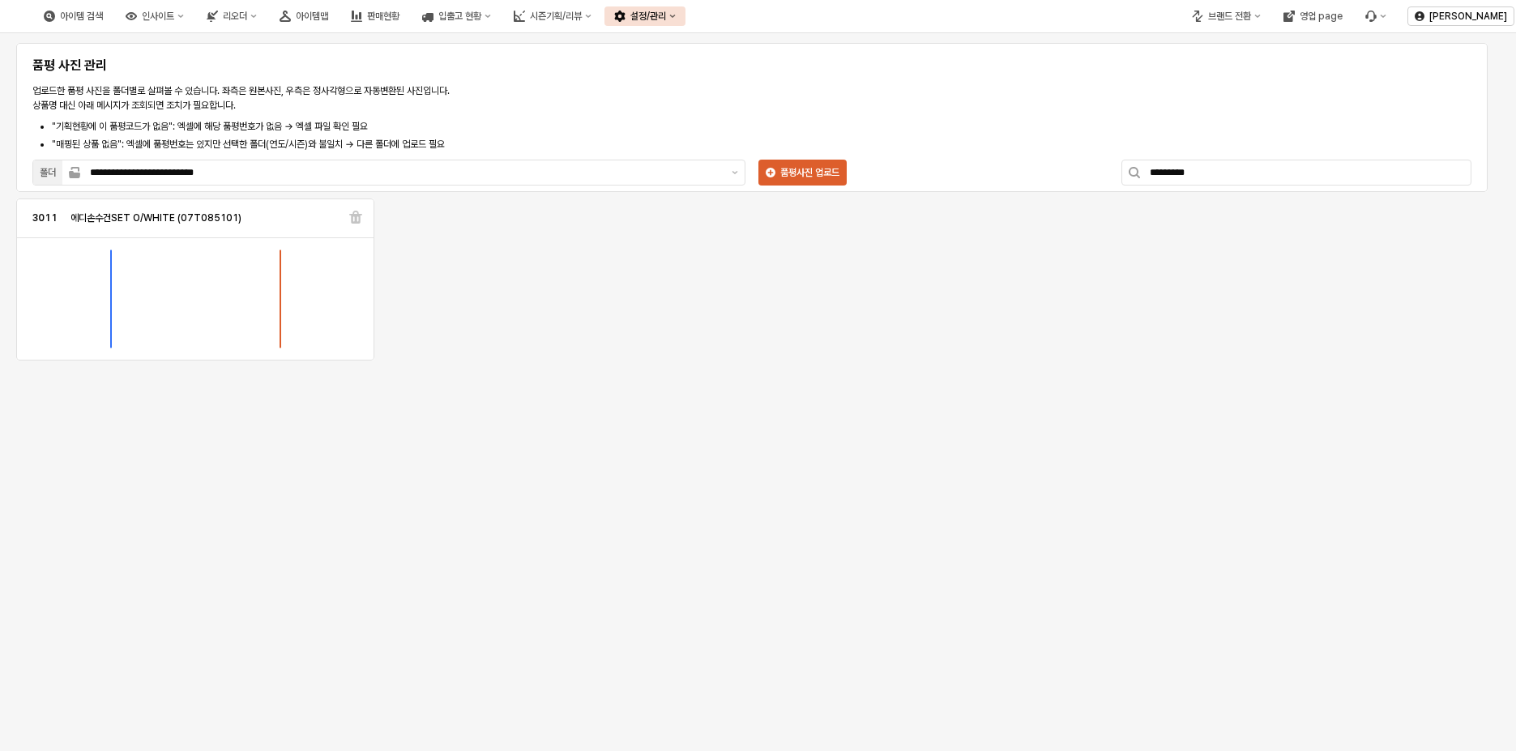
click at [280, 317] on img "App Frame" at bounding box center [280, 298] width 0 height 97
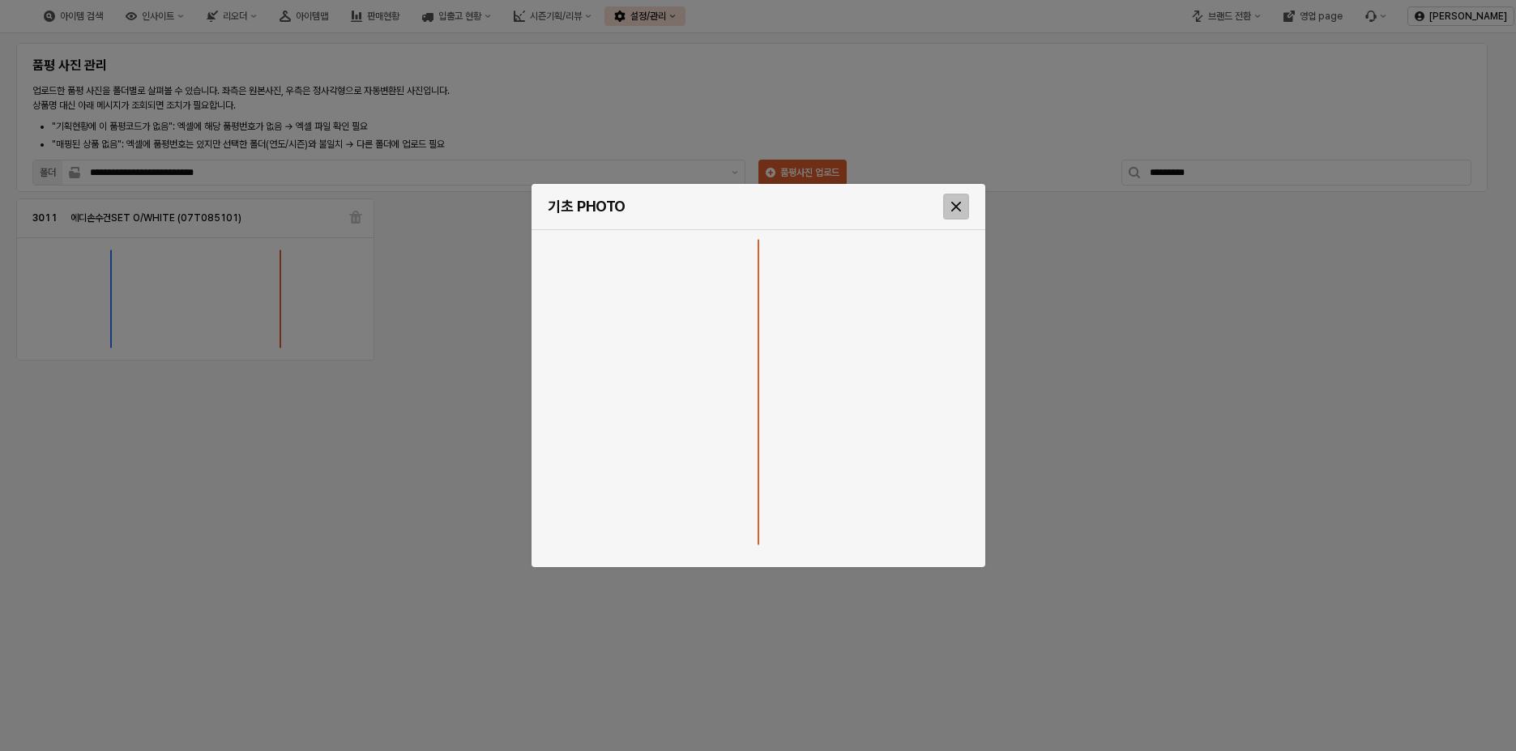
click at [960, 210] on icon "Close" at bounding box center [956, 207] width 10 height 10
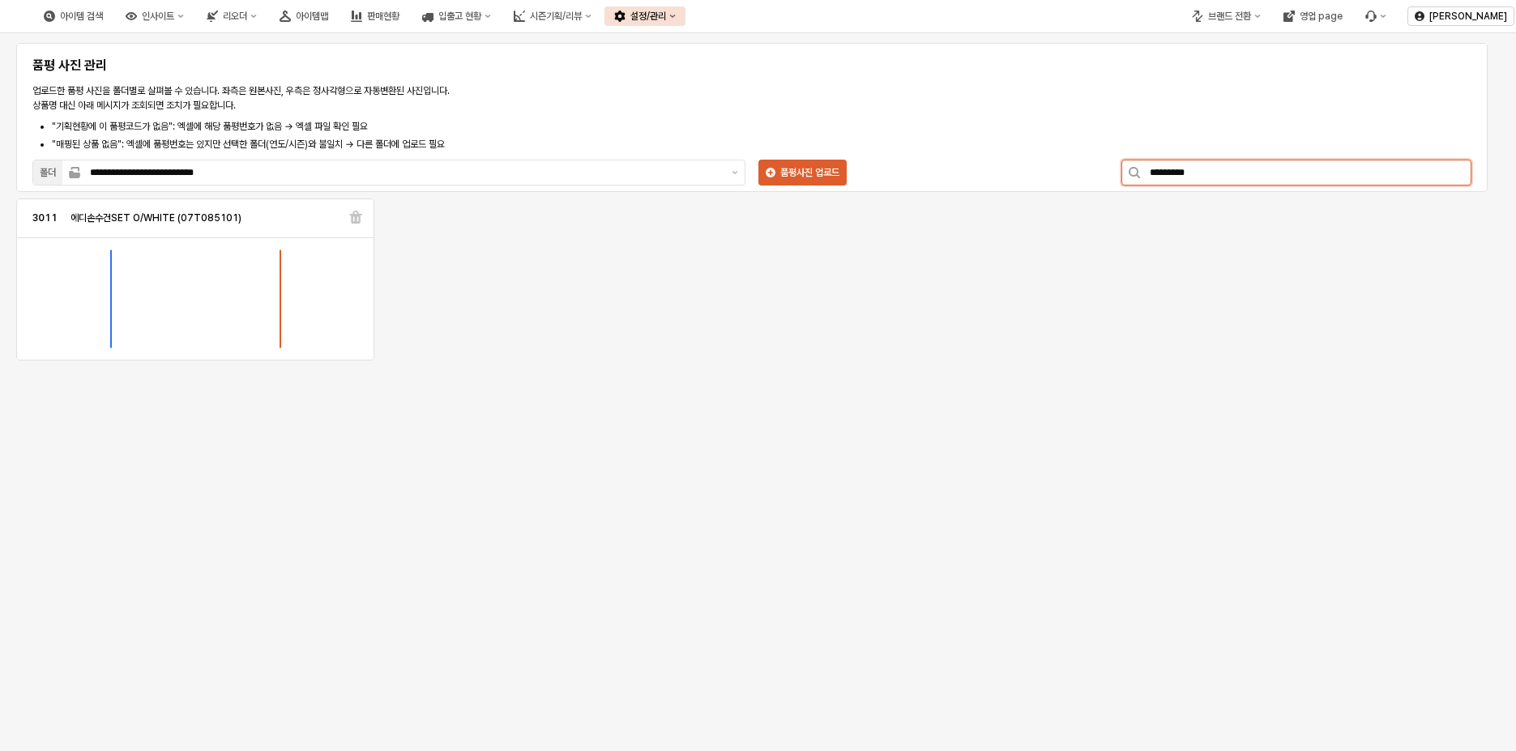
drag, startPoint x: 1250, startPoint y: 173, endPoint x: 1045, endPoint y: 173, distance: 205.8
click at [1045, 173] on div "**********" at bounding box center [752, 121] width 1452 height 136
paste input "App Frame"
click at [280, 318] on img "App Frame" at bounding box center [280, 298] width 0 height 97
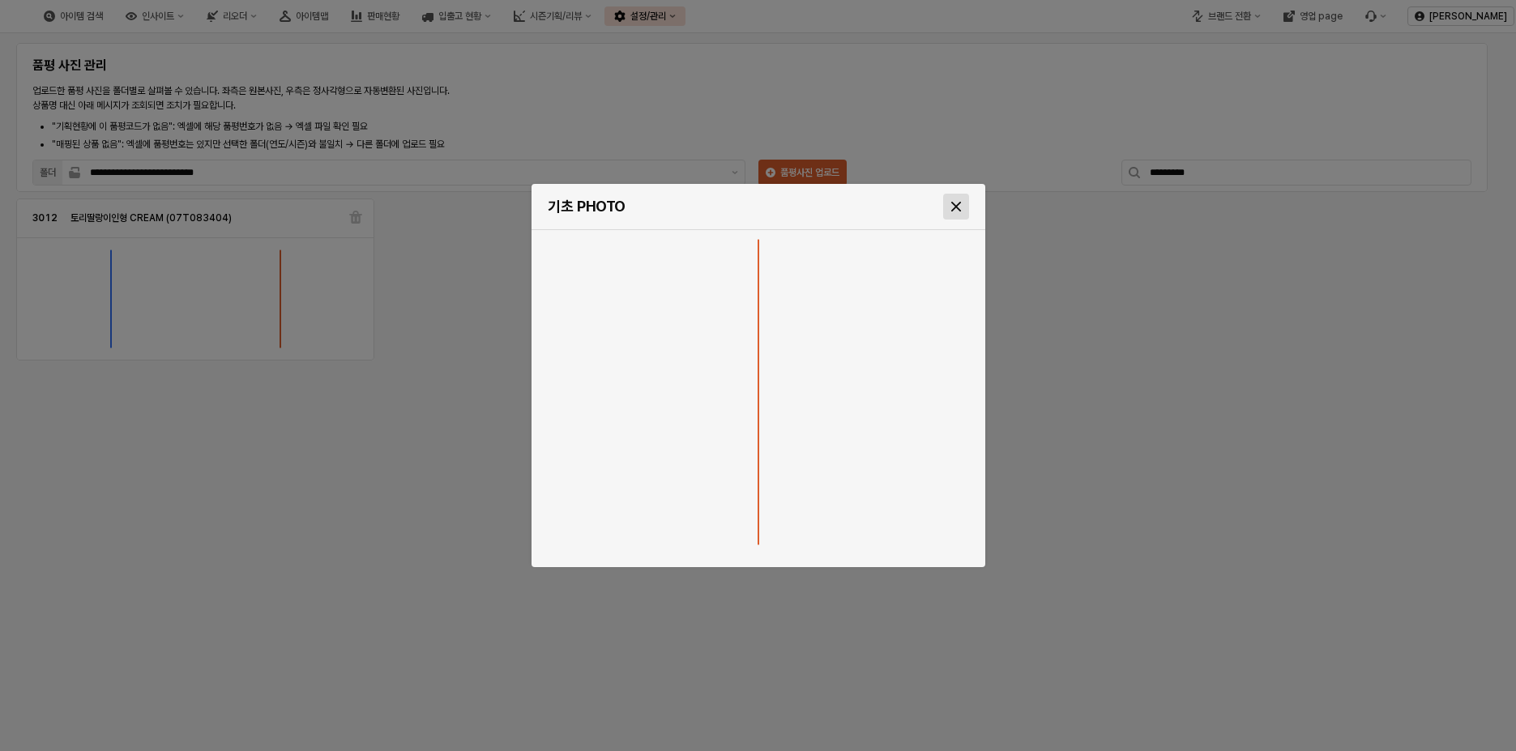
click at [960, 205] on icon "Close" at bounding box center [956, 207] width 10 height 10
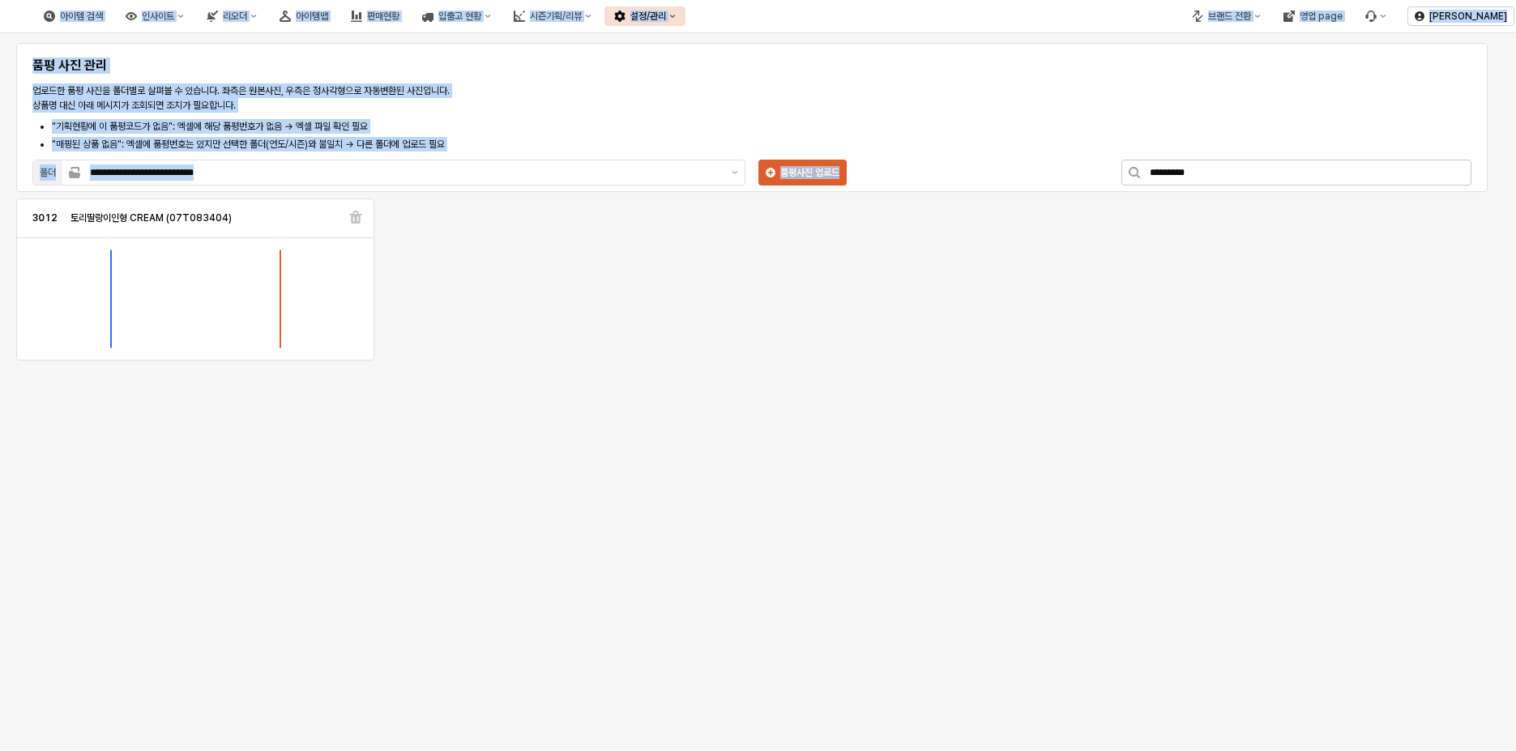
drag, startPoint x: 1235, startPoint y: 171, endPoint x: 1169, endPoint y: 174, distance: 66.5
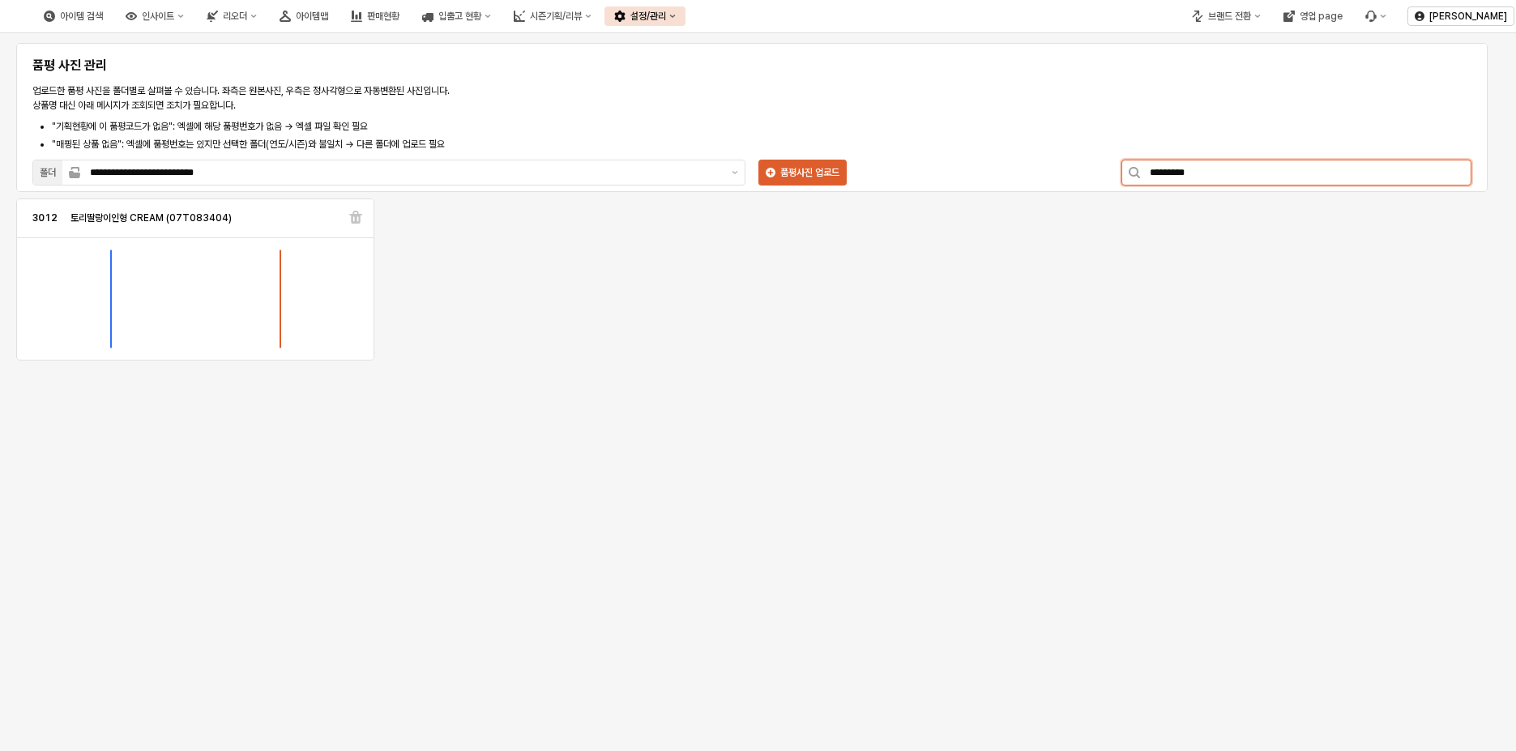
drag, startPoint x: 1218, startPoint y: 171, endPoint x: 1075, endPoint y: 170, distance: 142.6
click at [1075, 170] on div "**********" at bounding box center [752, 121] width 1452 height 136
paste input "App Frame"
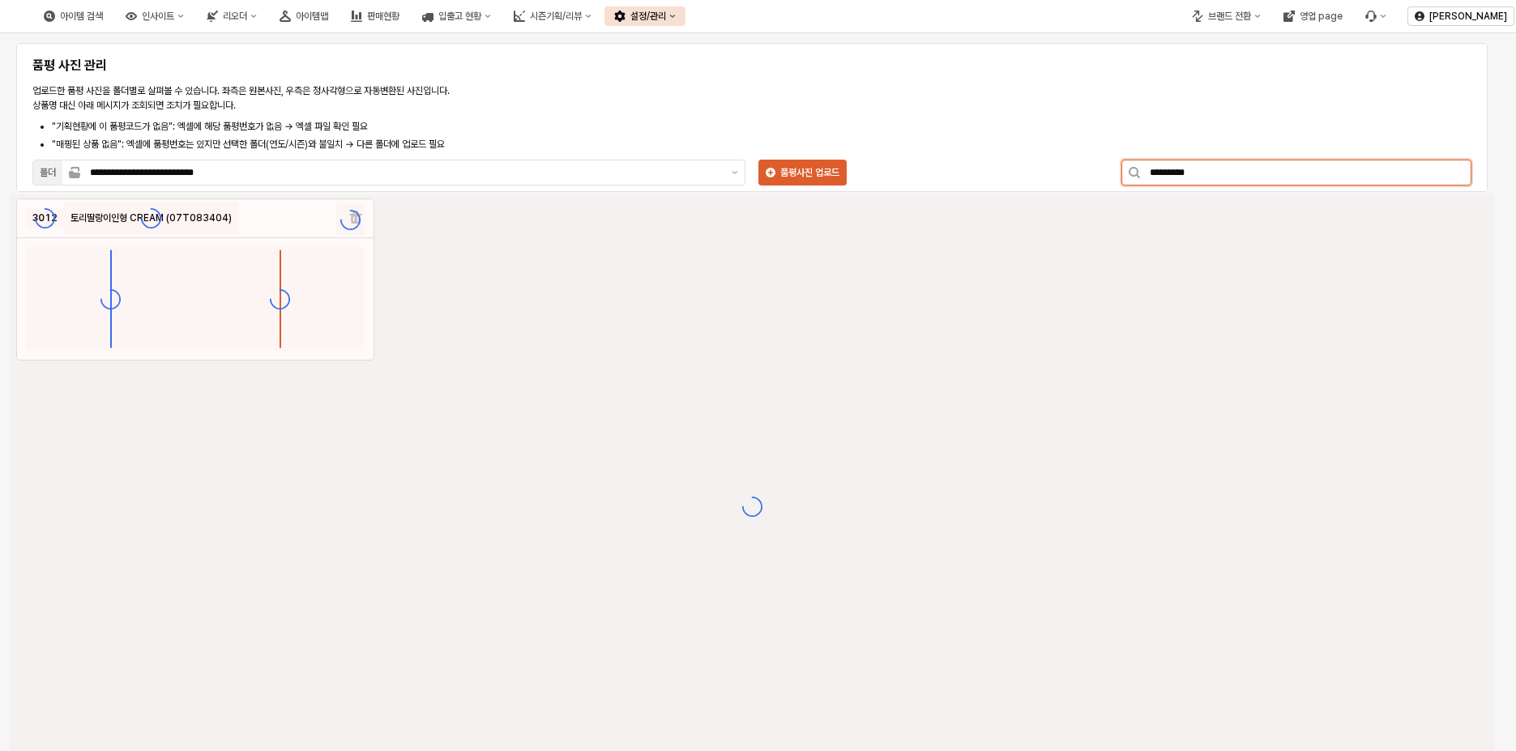
type input "*********"
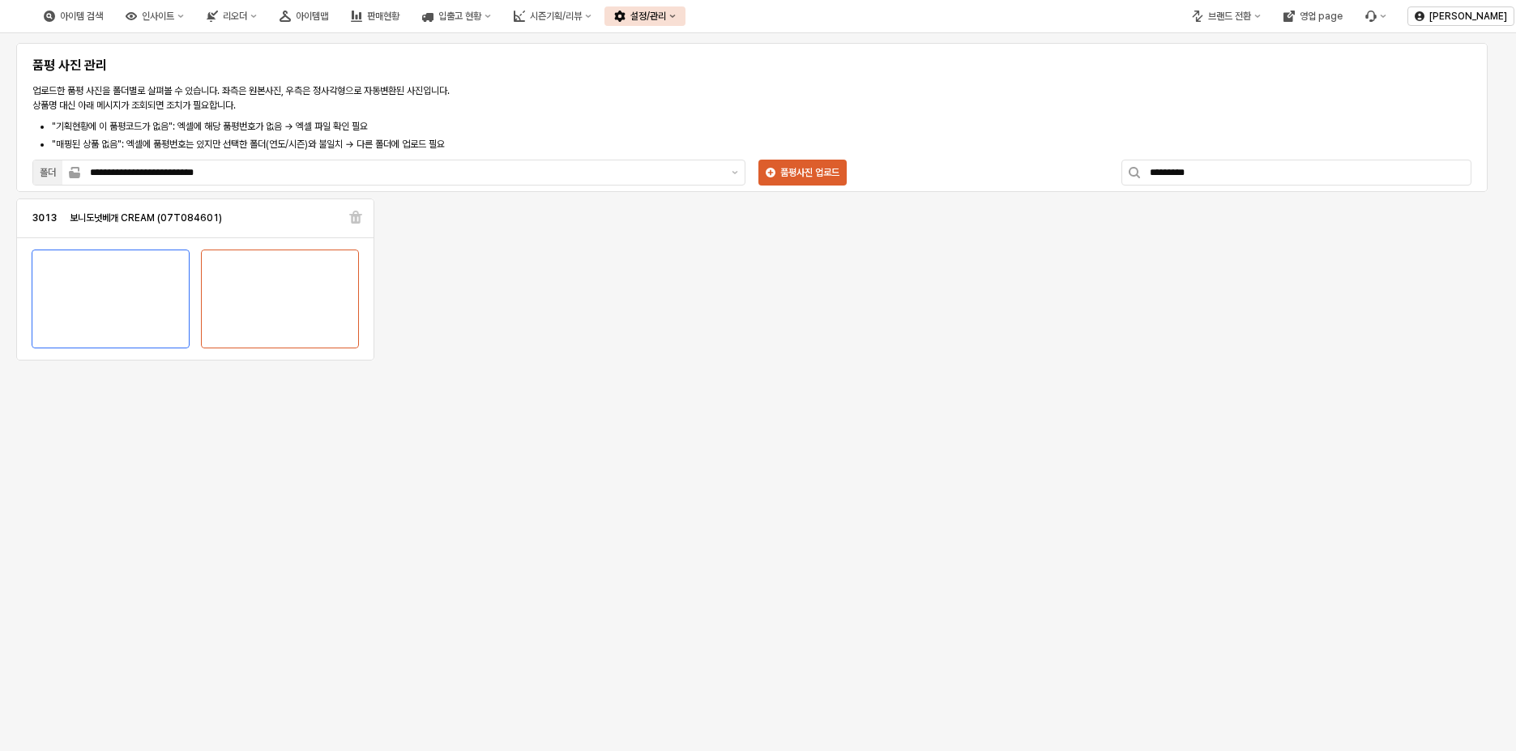
click at [1046, 94] on div "**********" at bounding box center [752, 121] width 1452 height 136
click at [280, 293] on img "App Frame" at bounding box center [280, 298] width 0 height 97
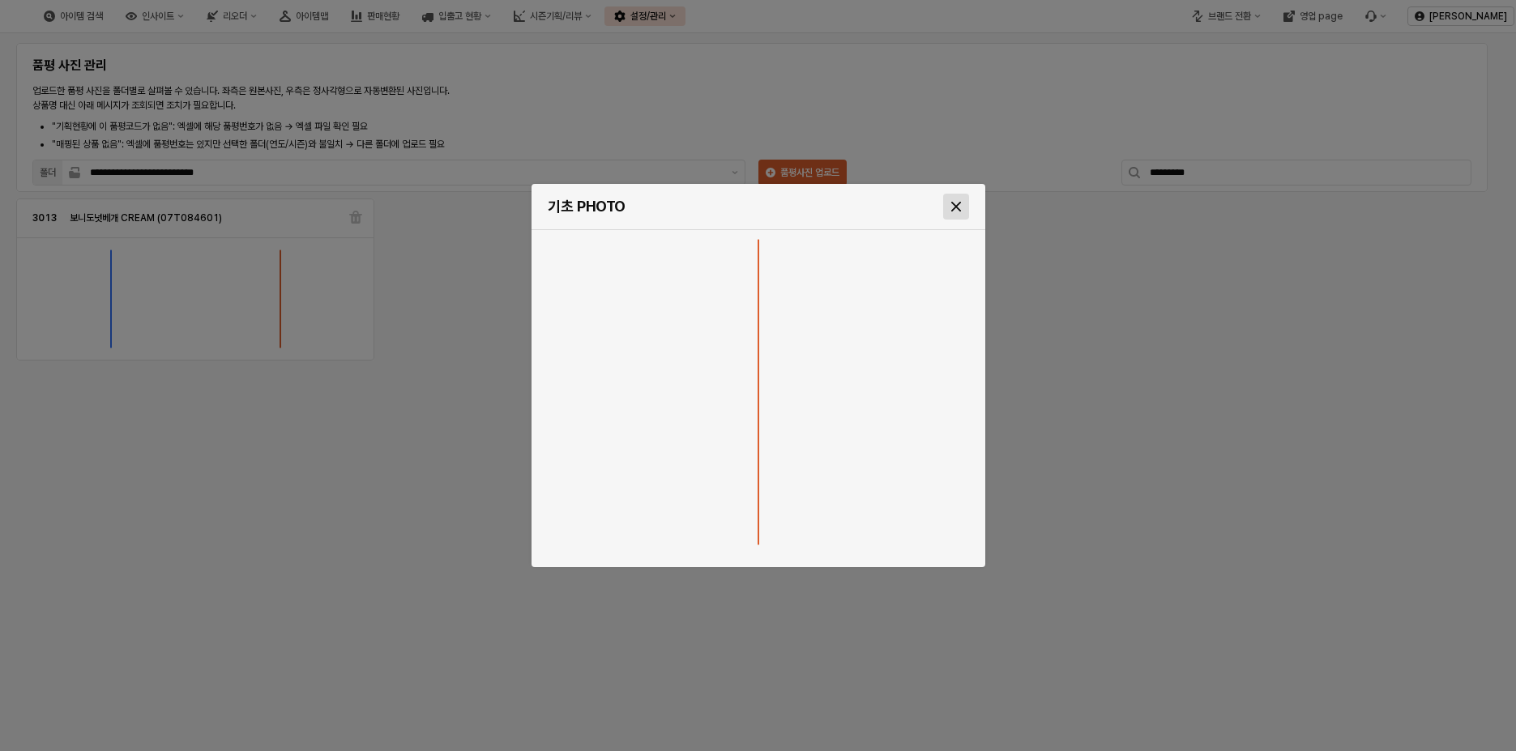
click at [966, 212] on div "Close" at bounding box center [956, 206] width 24 height 24
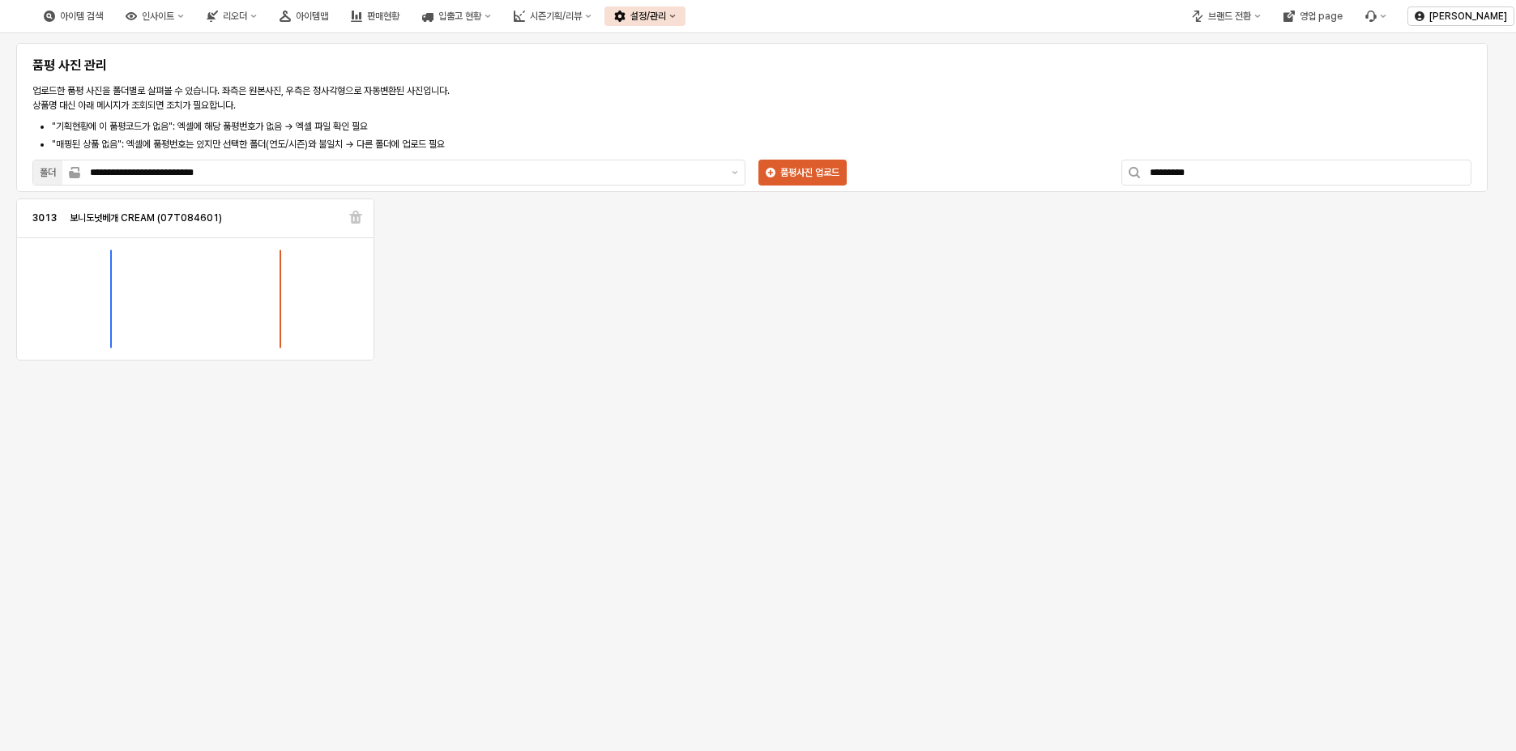
click at [686, 11] on button "설정/관리" at bounding box center [645, 15] width 81 height 19
click at [582, 20] on div "시즌기획/리뷰" at bounding box center [556, 16] width 52 height 11
click at [686, 16] on button "설정/관리" at bounding box center [645, 15] width 81 height 19
drag, startPoint x: 1073, startPoint y: 113, endPoint x: 1054, endPoint y: 110, distance: 19.6
click at [1069, 112] on div "**********" at bounding box center [752, 121] width 1452 height 136
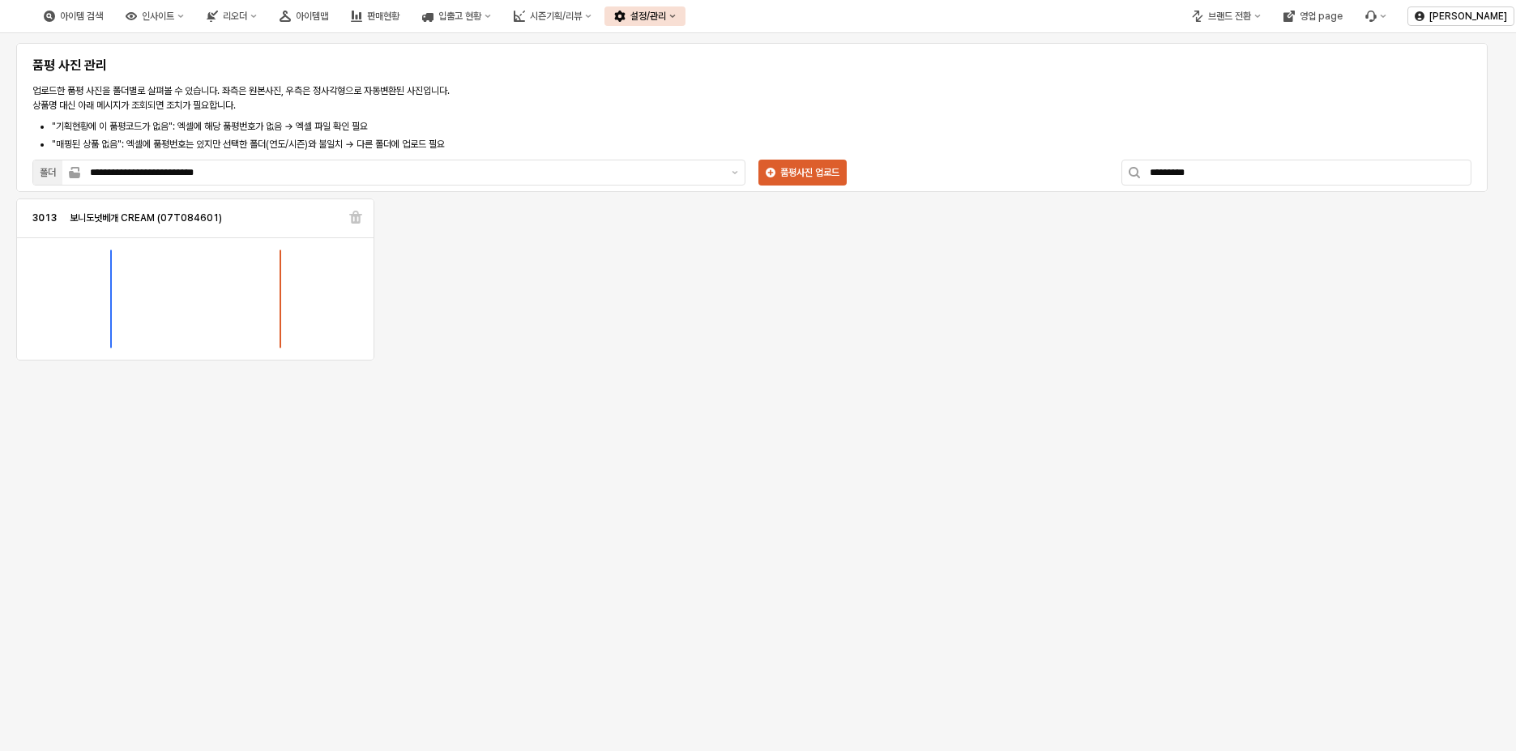
click at [626, 15] on icon "설정/관리" at bounding box center [620, 16] width 11 height 11
click at [776, 47] on div "제품 정보 관리" at bounding box center [798, 46] width 86 height 13
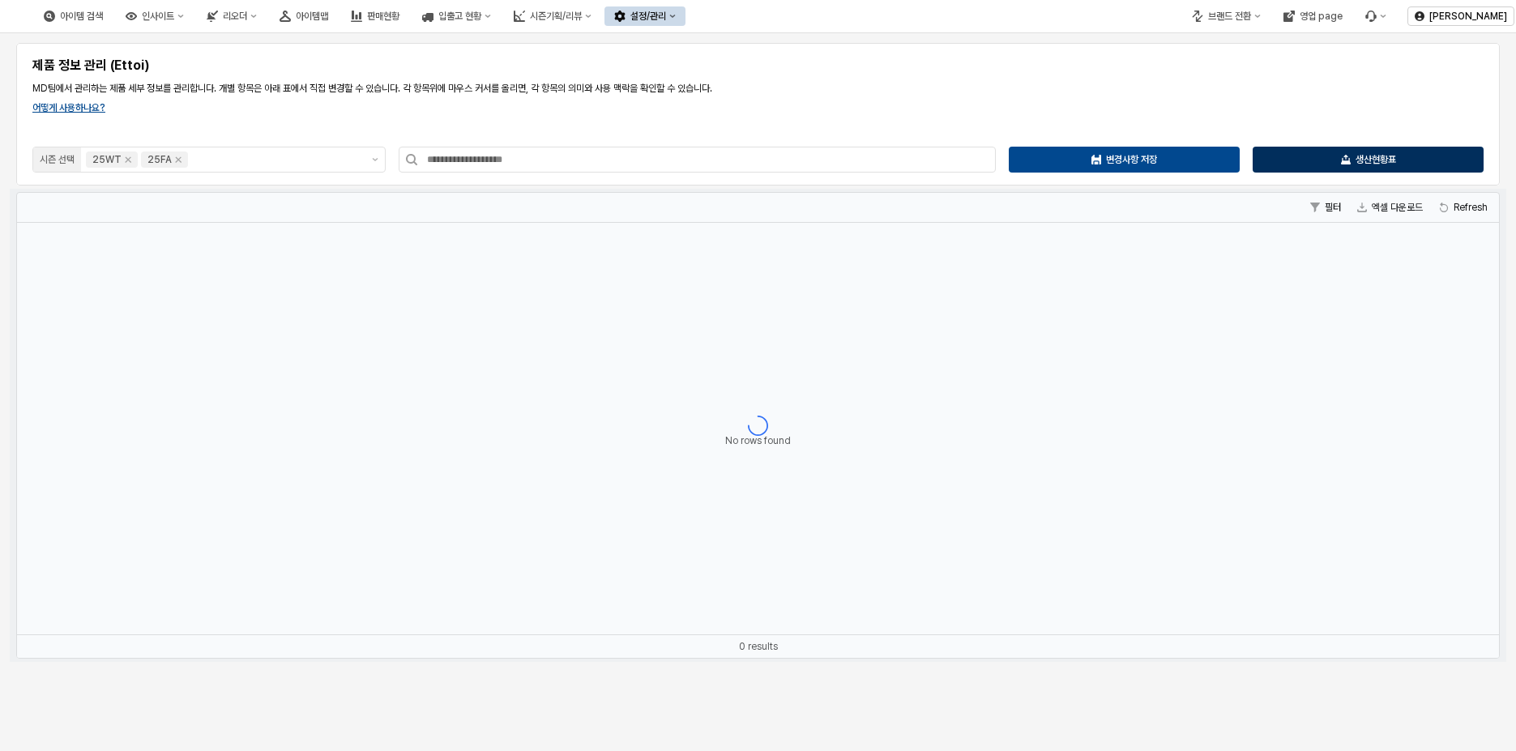
click at [1397, 163] on div "생산현황표" at bounding box center [1368, 159] width 216 height 24
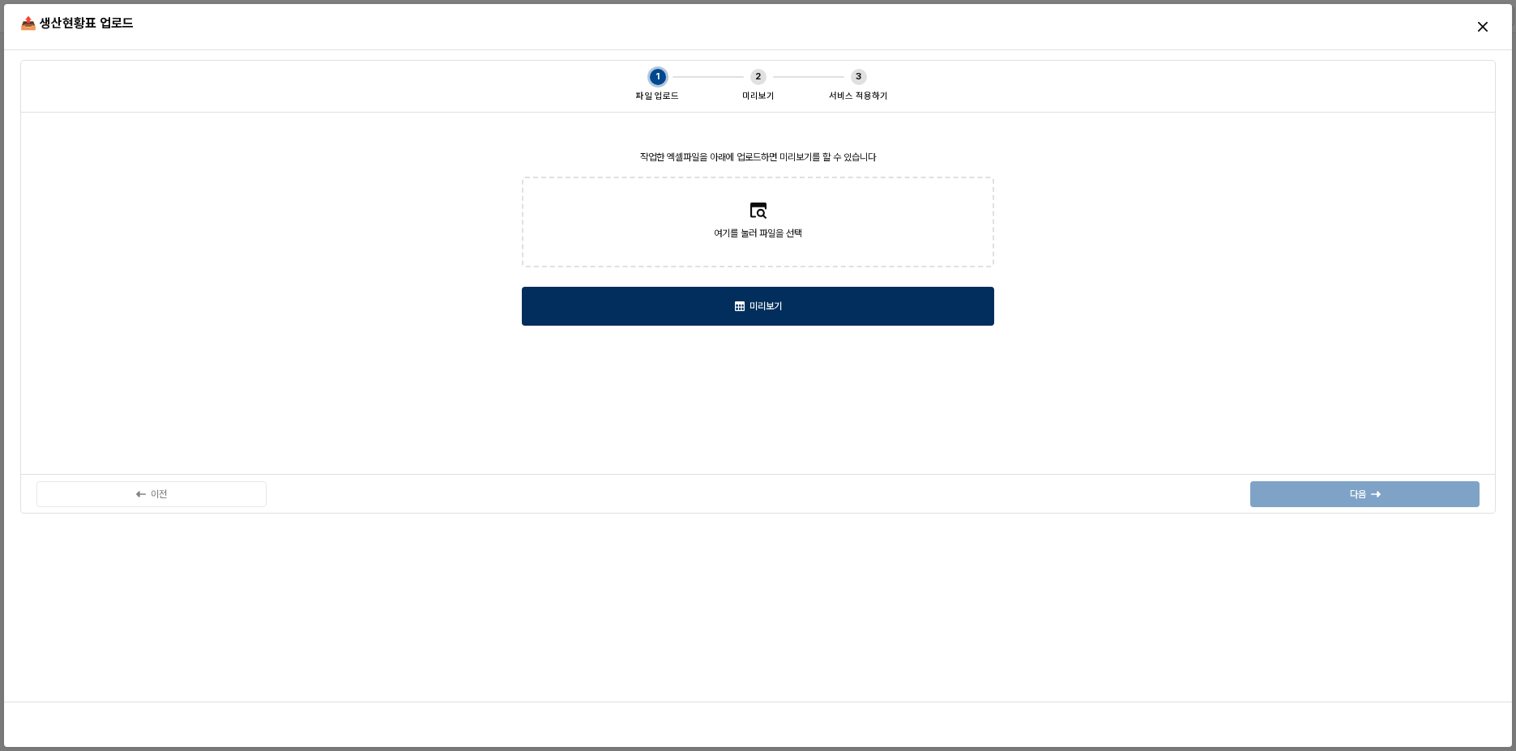
click at [766, 301] on p "미리보기" at bounding box center [766, 306] width 32 height 13
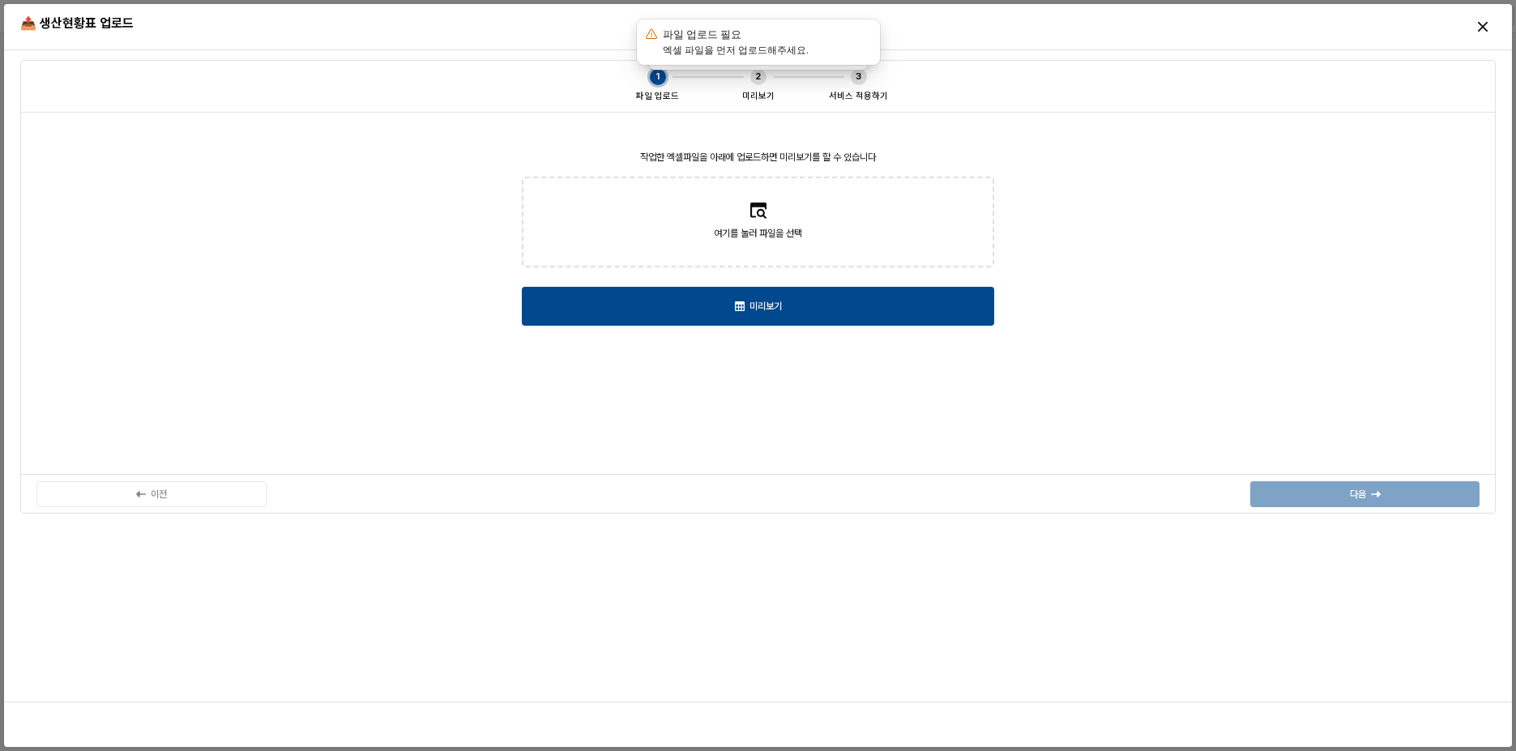
click at [775, 250] on div "여기를 눌러 파일을 선택" at bounding box center [758, 243] width 88 height 37
click at [759, 223] on input "여기를 눌러 파일을 선택" at bounding box center [758, 222] width 1 height 1
type input "**********"
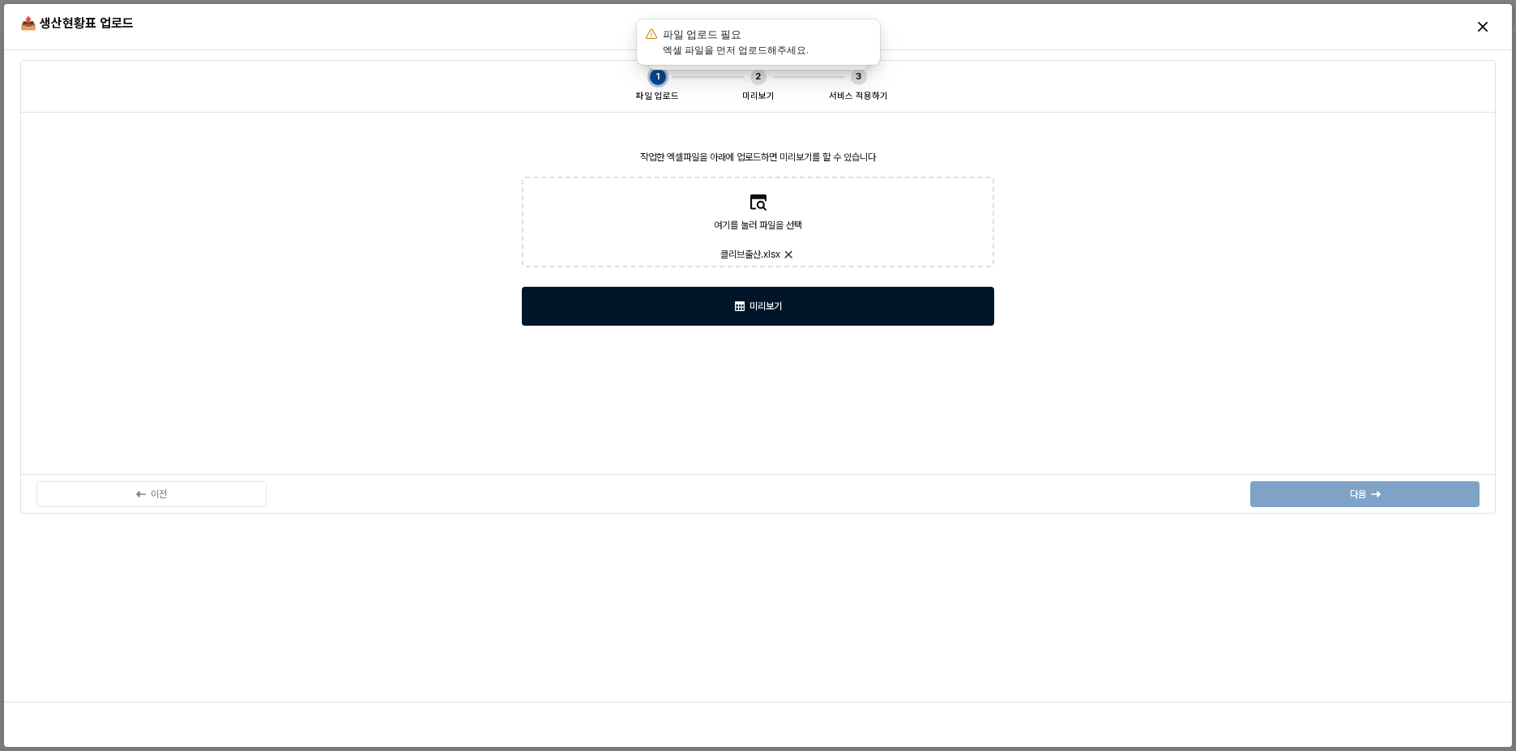
click at [849, 318] on div "미리보기" at bounding box center [758, 306] width 458 height 37
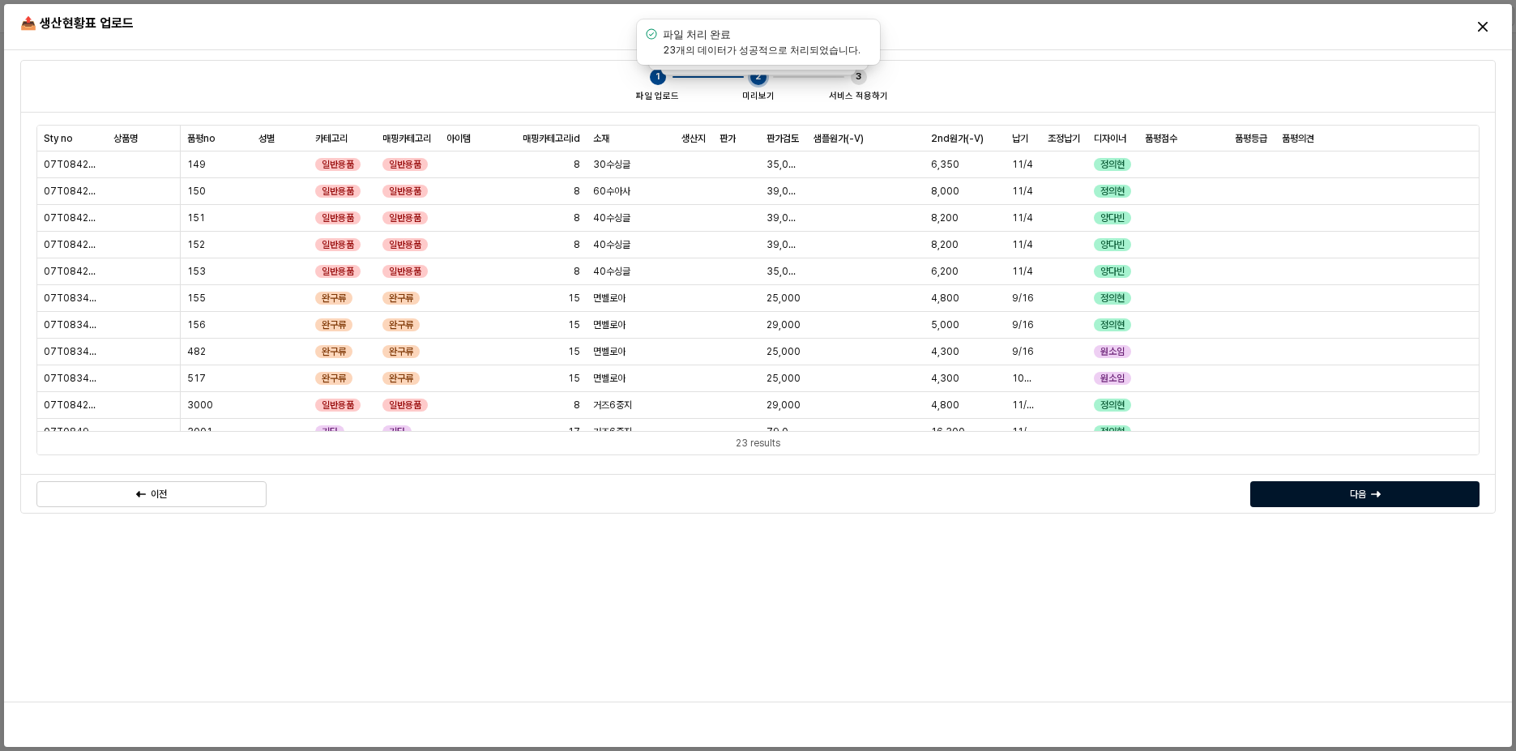
click at [1322, 495] on div "다음" at bounding box center [1365, 494] width 215 height 24
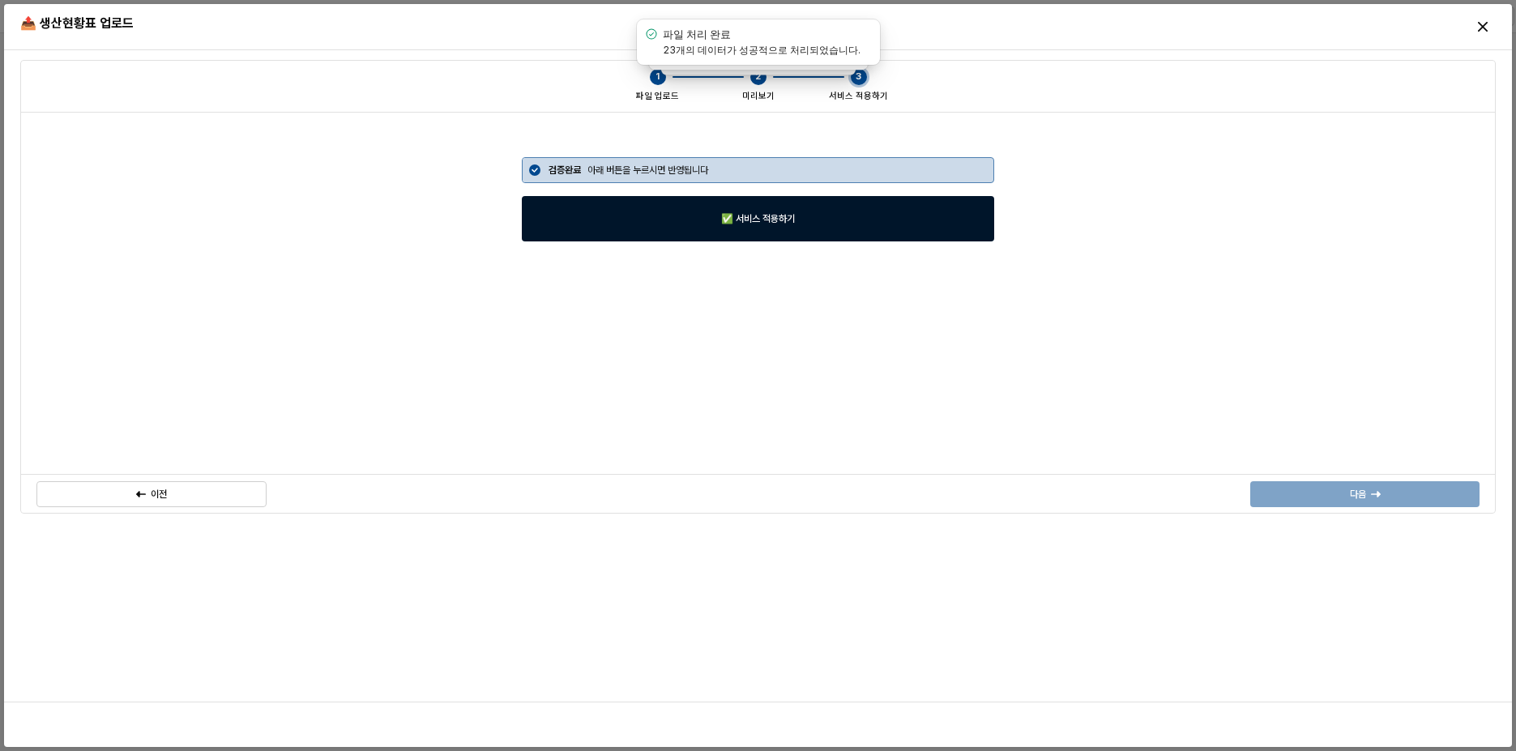
click at [935, 226] on div "✅ 서비스 적용하기" at bounding box center [758, 219] width 458 height 44
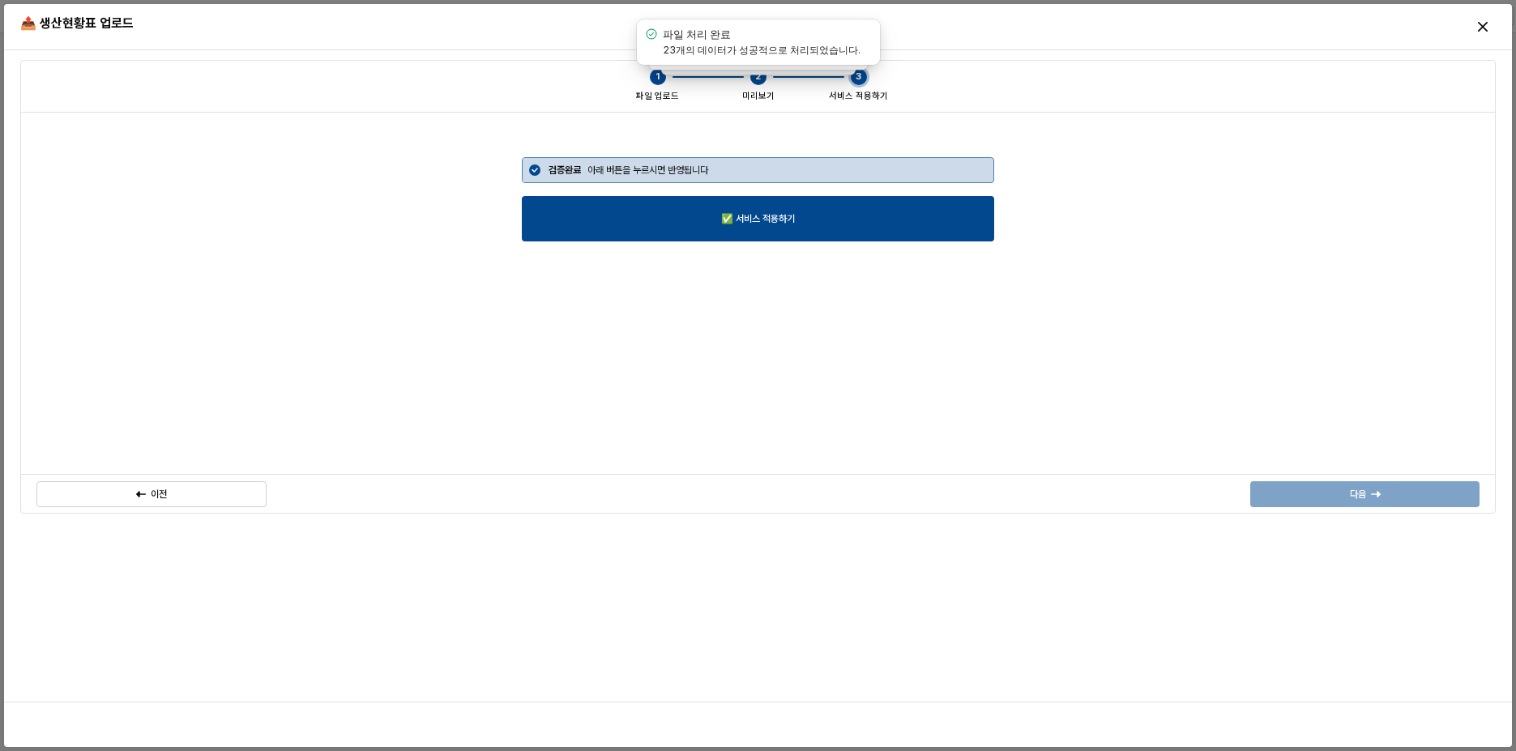
click at [1364, 507] on div "다음" at bounding box center [1365, 494] width 242 height 32
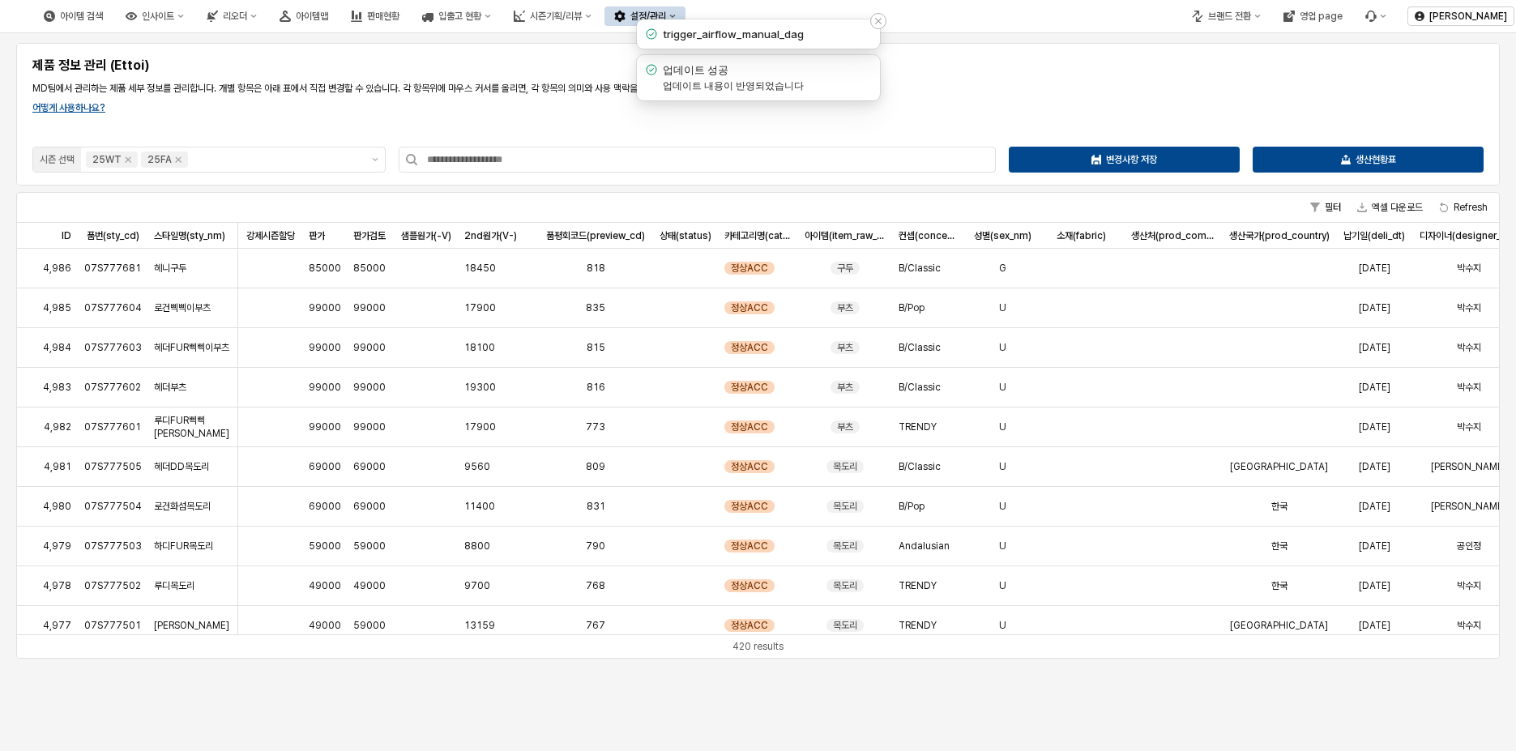
click at [875, 25] on icon "Notifications (F8)" at bounding box center [879, 21] width 10 height 10
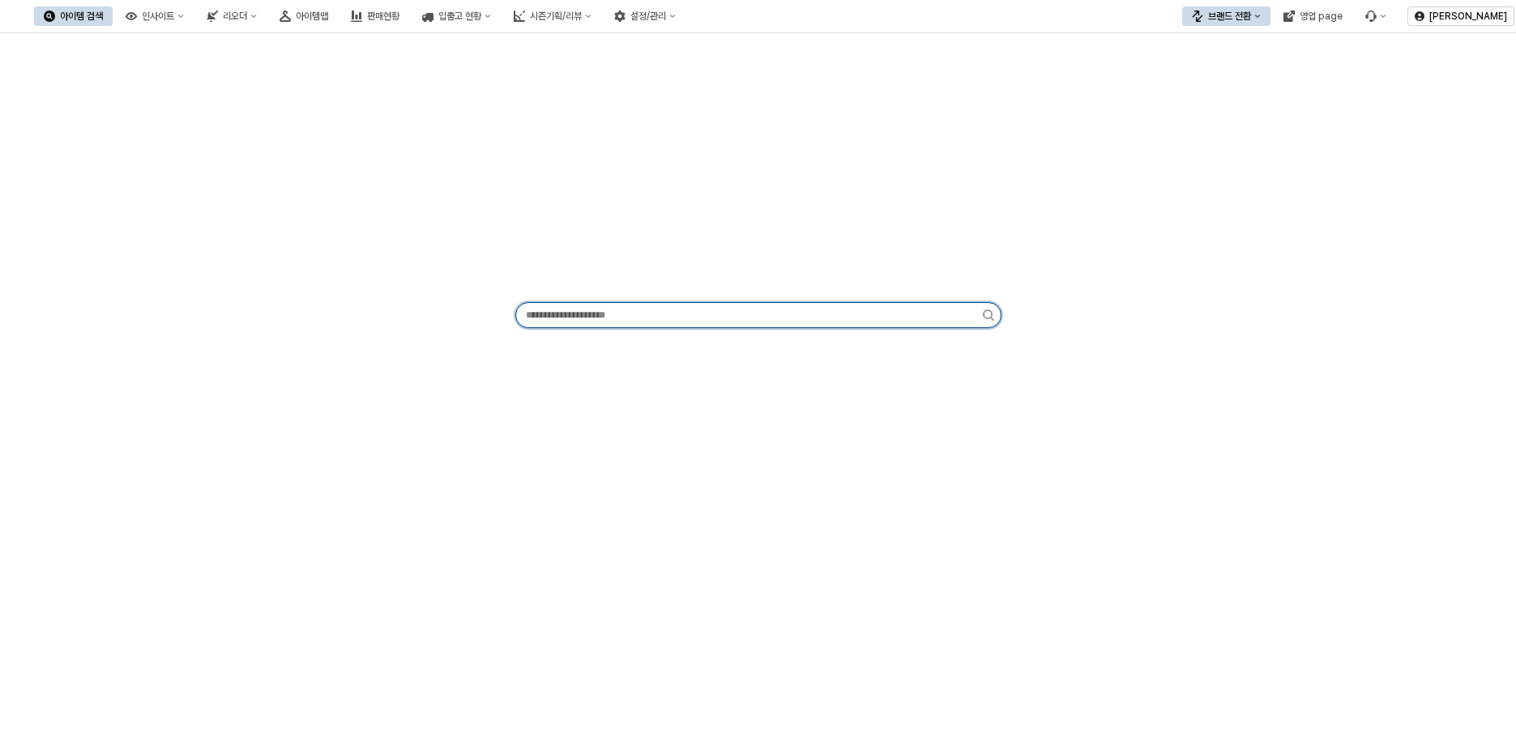
click at [548, 321] on input "App Frame" at bounding box center [749, 315] width 467 height 24
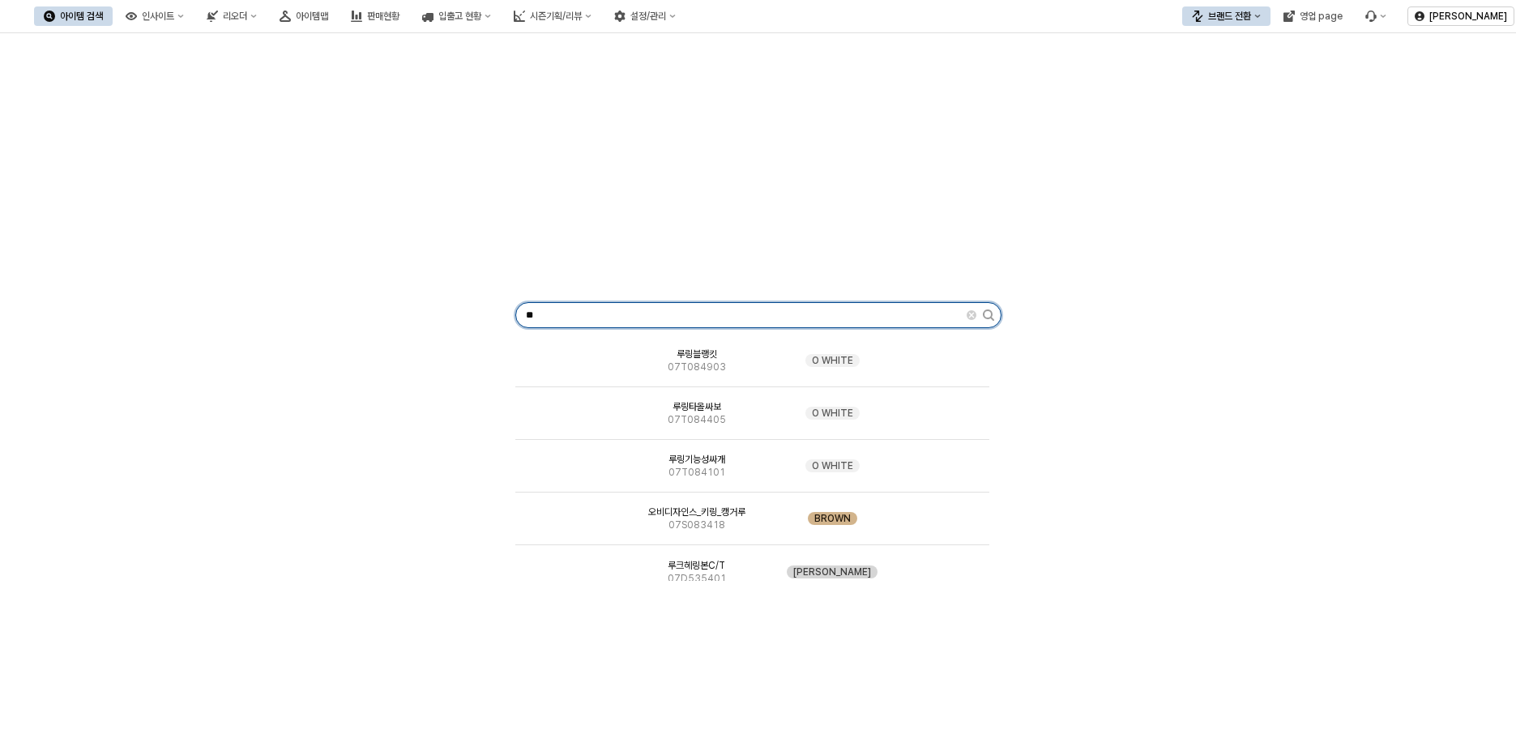
type input "*"
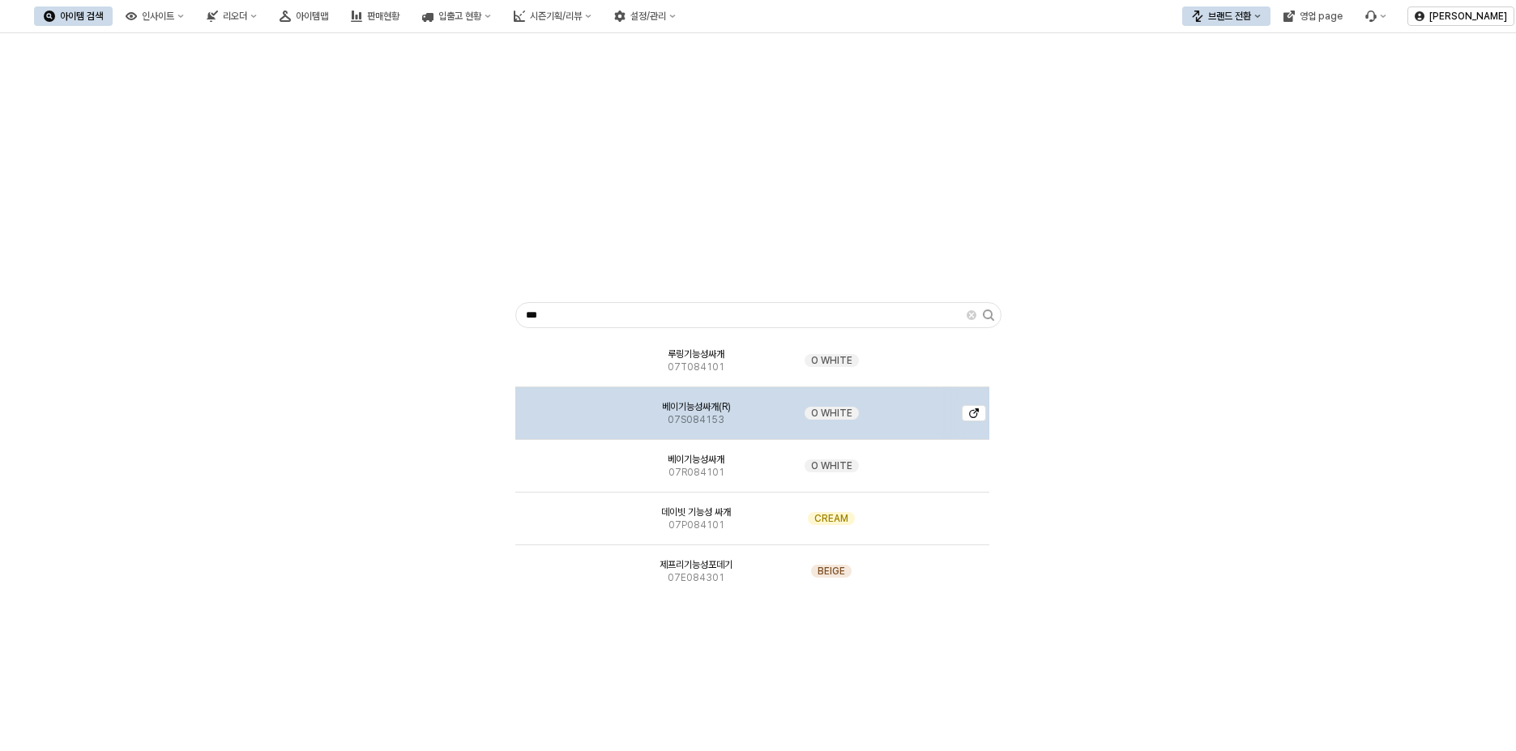
click at [571, 407] on img "App Frame" at bounding box center [571, 407] width 0 height 0
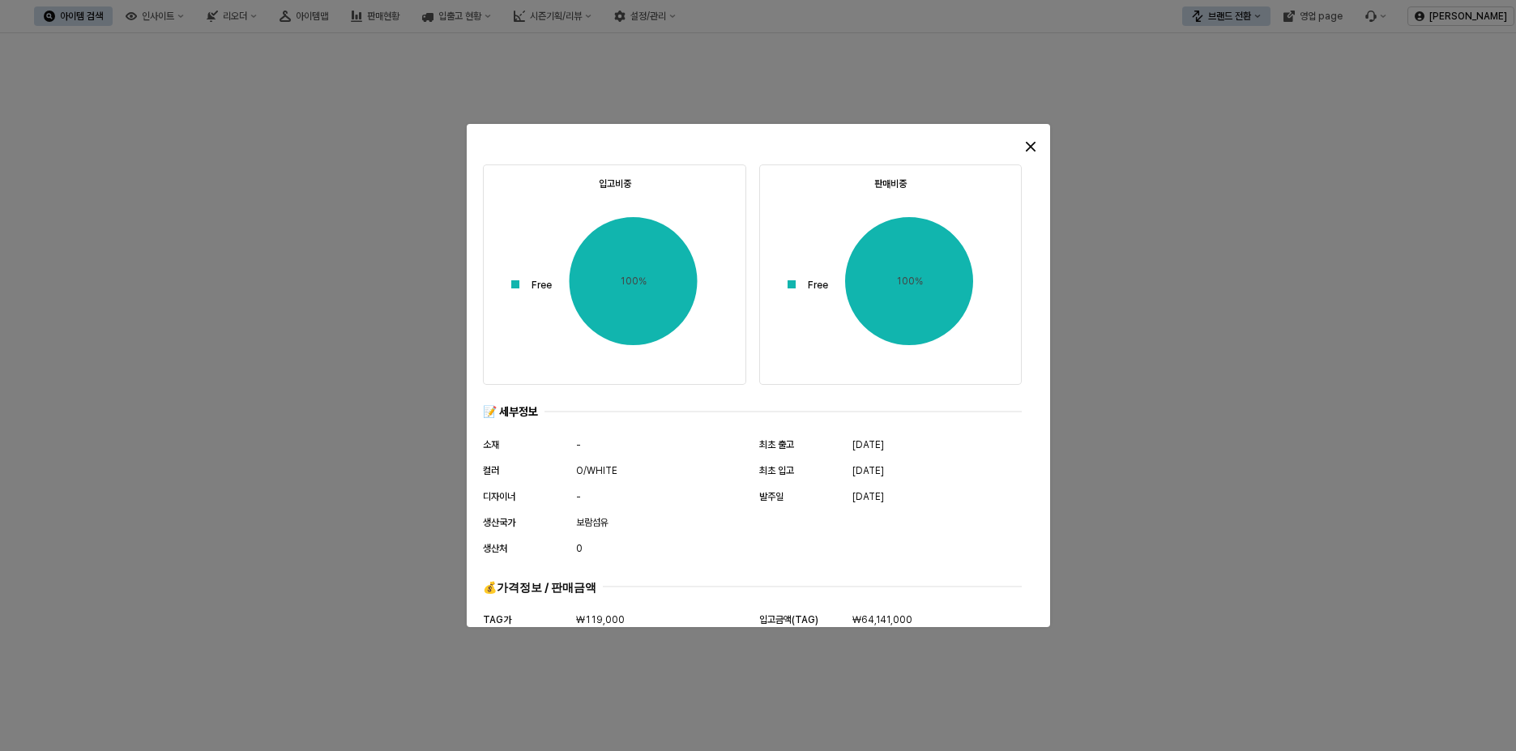
scroll to position [787, 0]
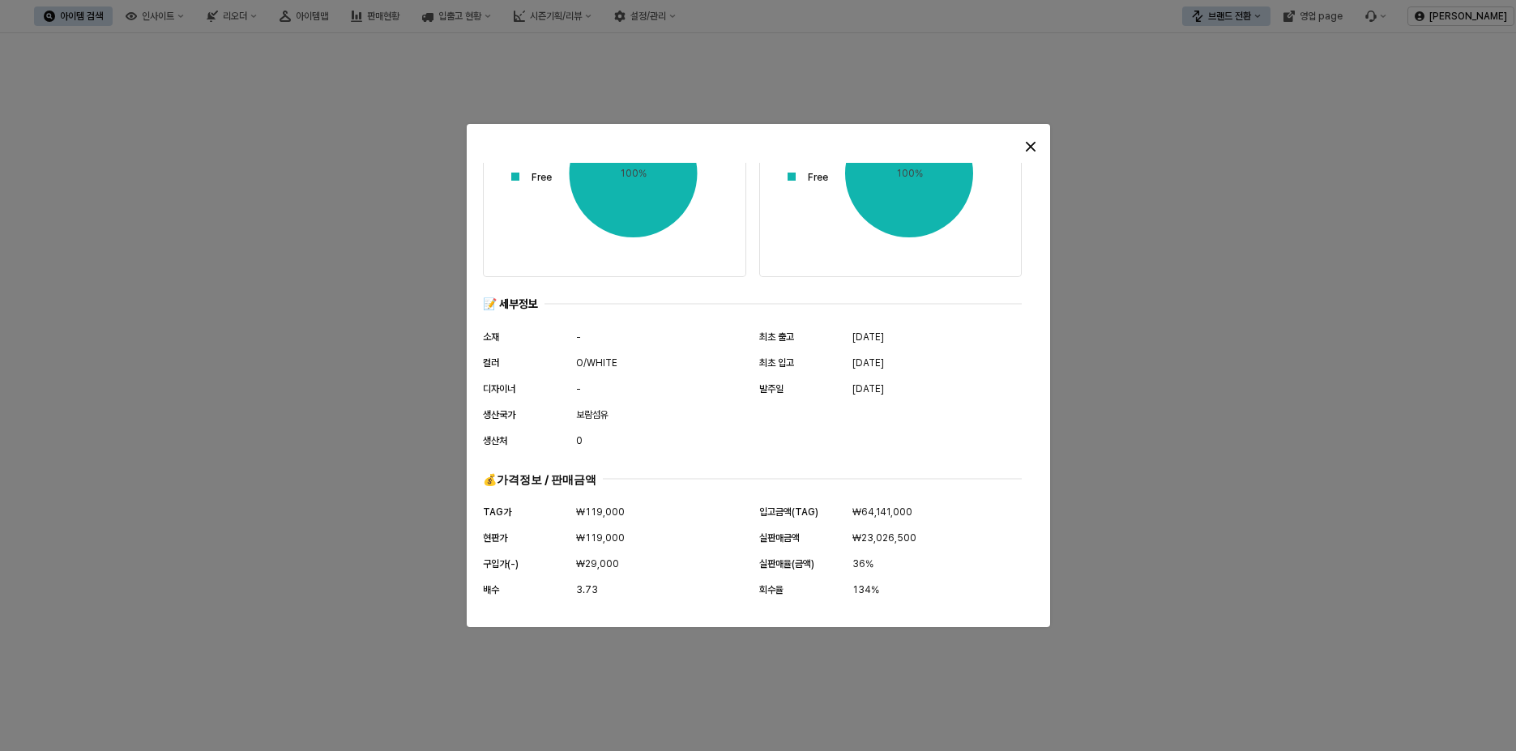
click at [207, 238] on div at bounding box center [758, 375] width 1516 height 751
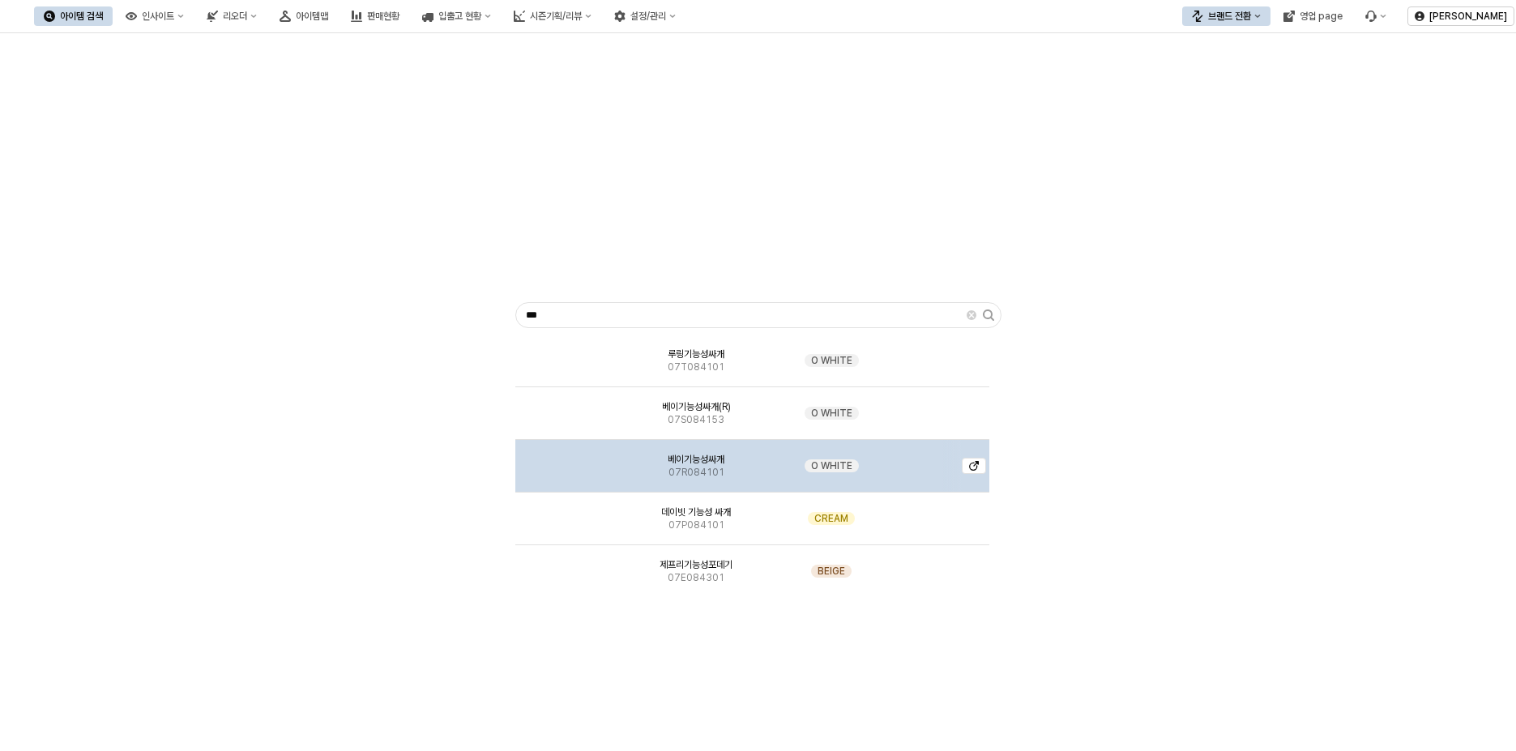
click at [571, 459] on img "App Frame" at bounding box center [571, 459] width 0 height 0
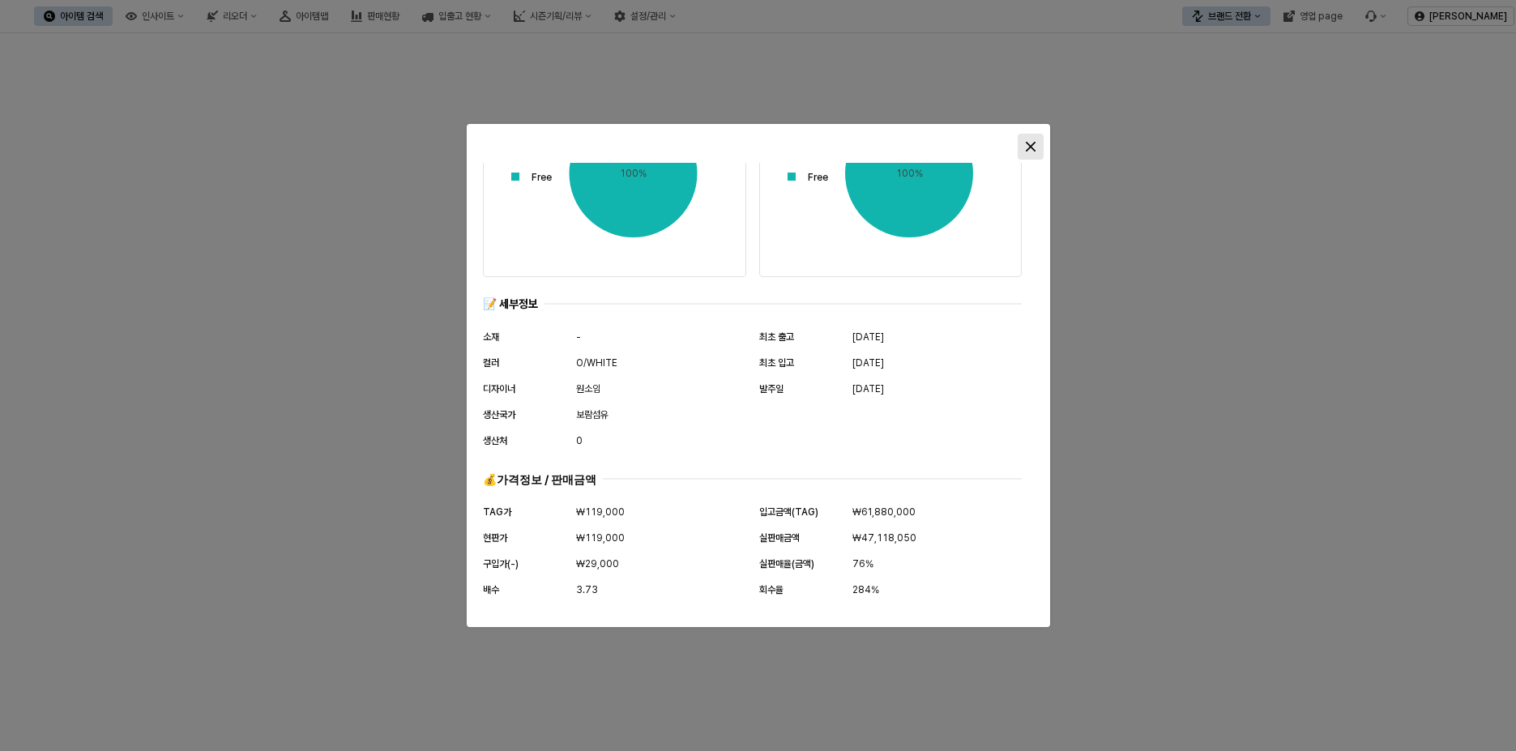
click at [1038, 139] on div "Close" at bounding box center [1031, 147] width 24 height 24
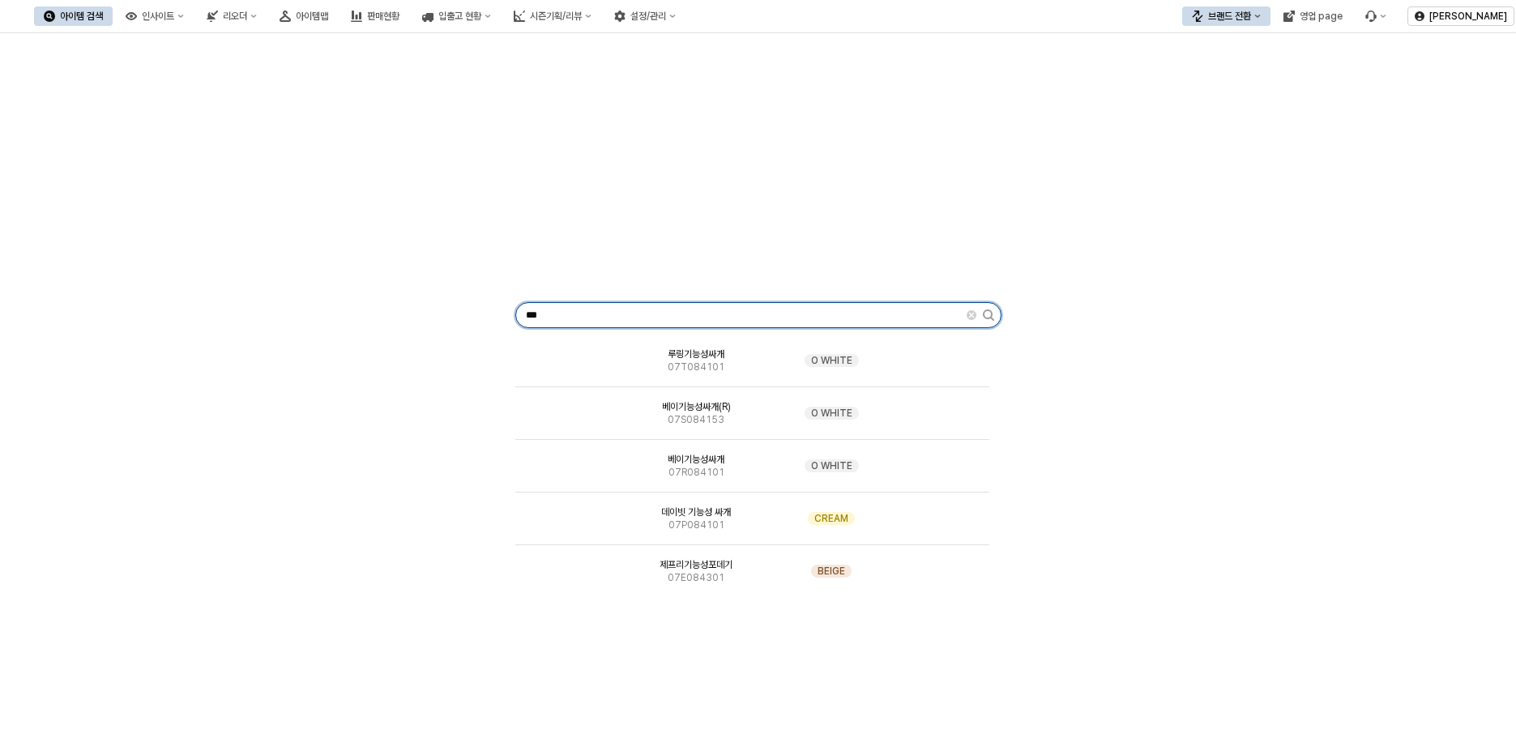
drag, startPoint x: 604, startPoint y: 318, endPoint x: 473, endPoint y: 314, distance: 130.5
click at [473, 314] on div "*** 루링기능성싸개 07T084101 O WHITE 베이기능성싸개(R) 07S084153 O WHITE 베이기능성싸개 07R084101 O …" at bounding box center [758, 312] width 1497 height 545
paste input "******"
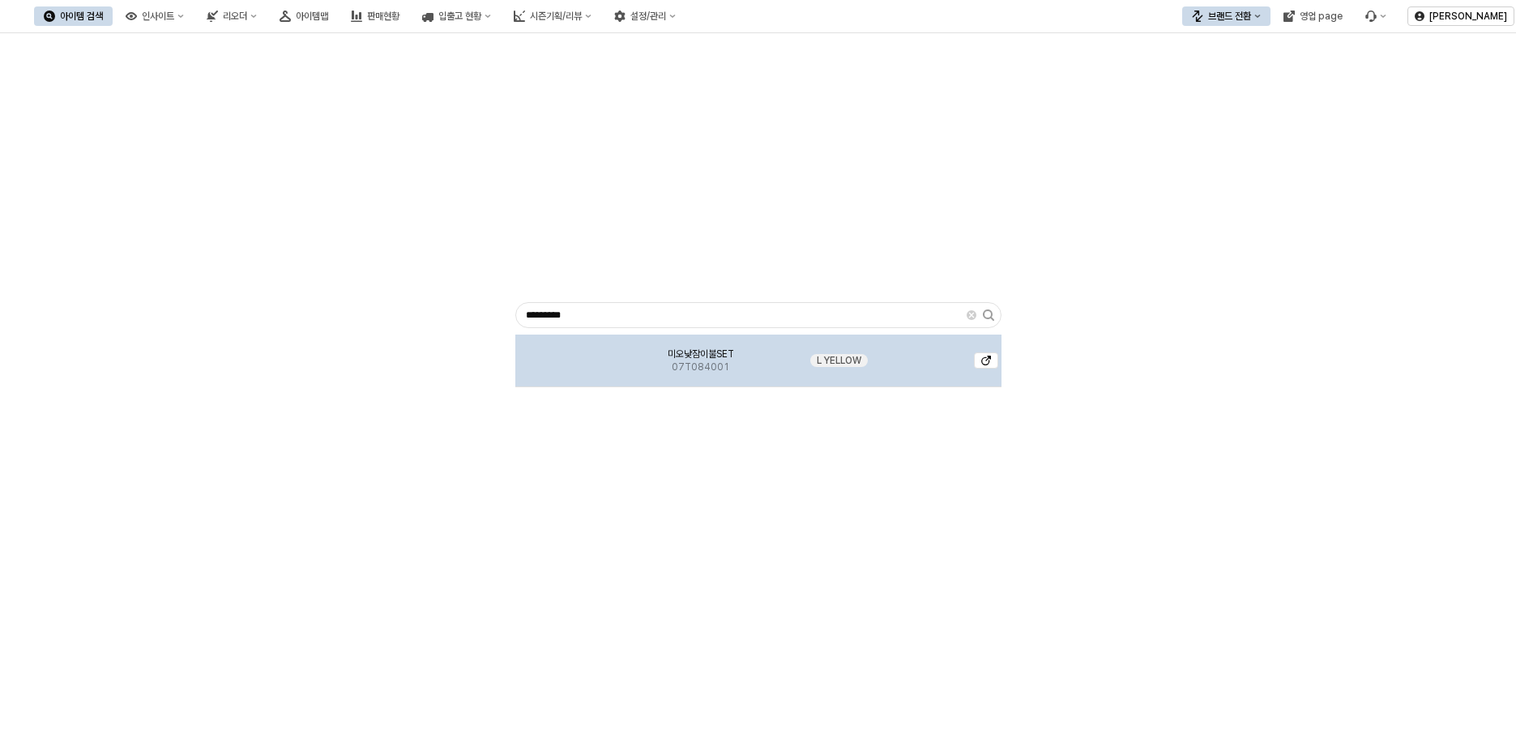
click at [536, 370] on div "App Frame" at bounding box center [571, 361] width 113 height 53
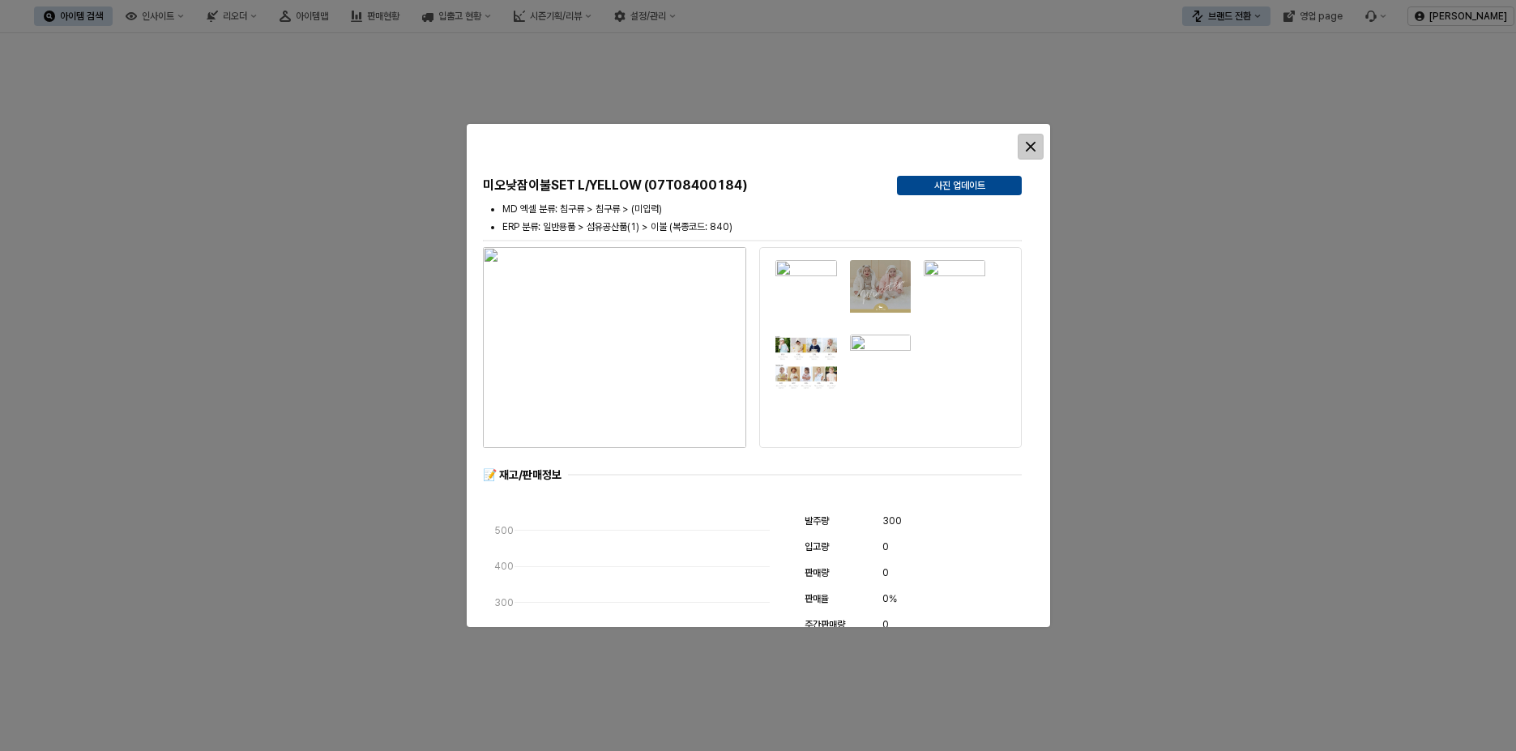
click at [1032, 147] on icon "Close" at bounding box center [1030, 147] width 10 height 10
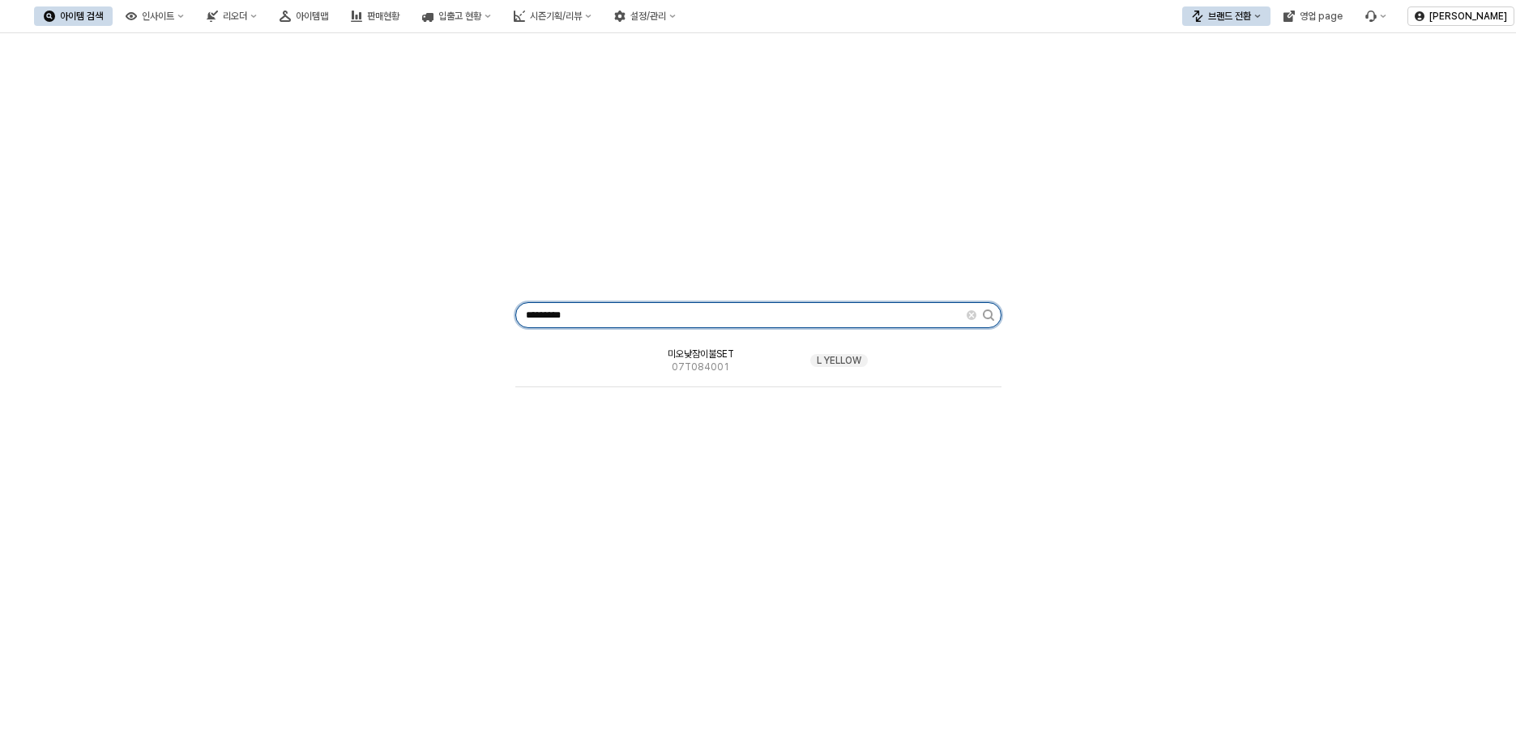
drag, startPoint x: 501, startPoint y: 316, endPoint x: 307, endPoint y: 313, distance: 193.7
click at [312, 314] on div "********* 미오낮잠이불SET 07T084001 L YELLOW" at bounding box center [758, 312] width 1497 height 545
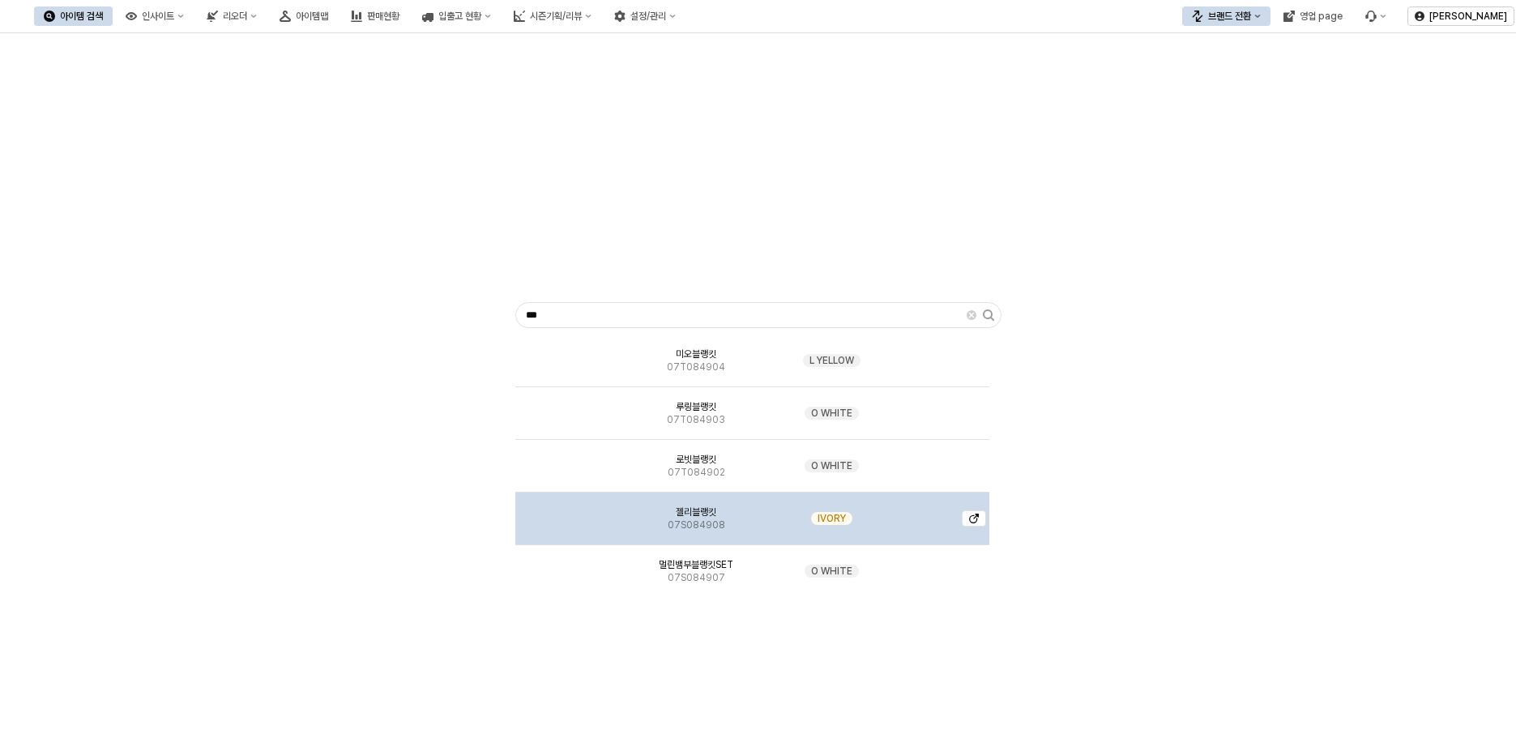
click at [571, 512] on img "App Frame" at bounding box center [571, 512] width 0 height 0
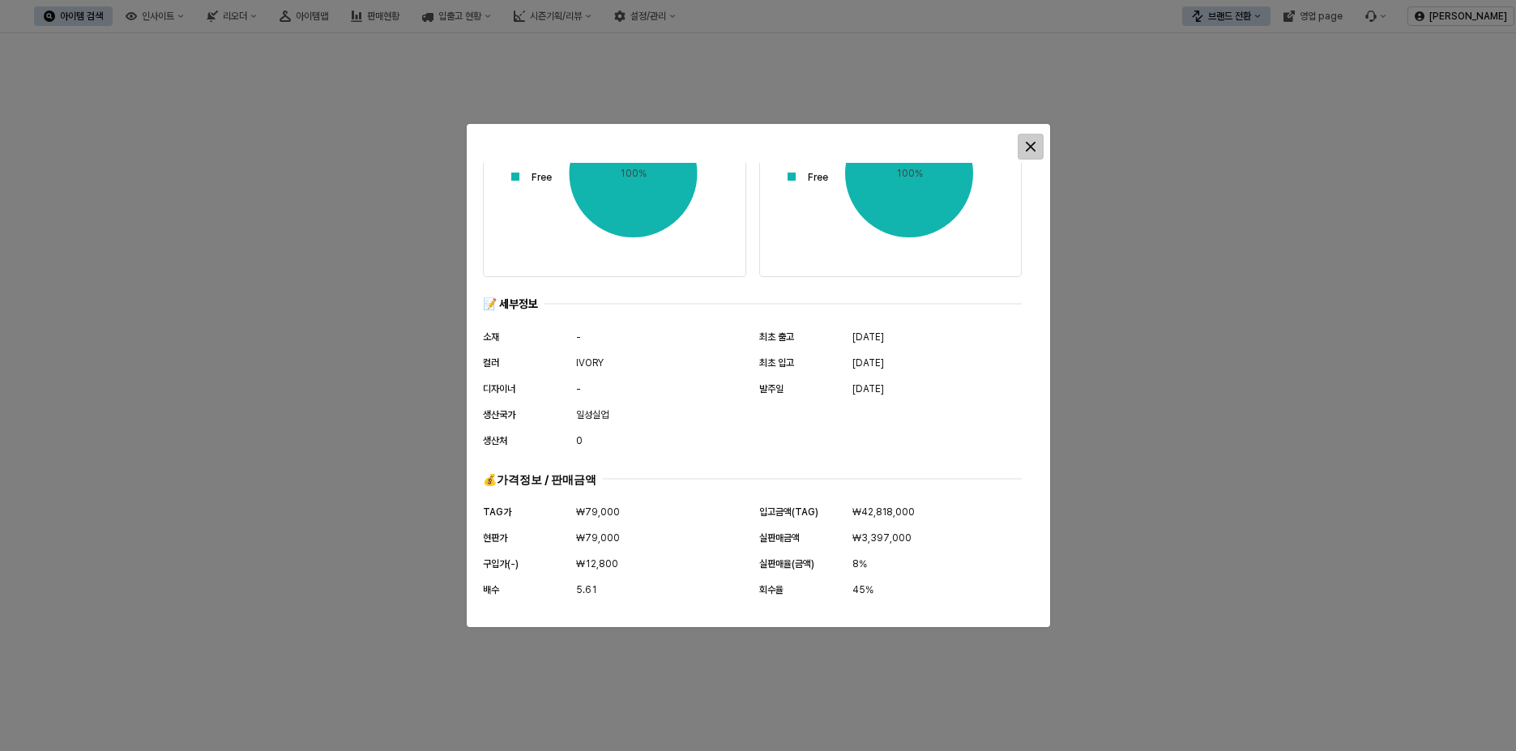
click at [1034, 140] on div "Close" at bounding box center [1031, 147] width 24 height 24
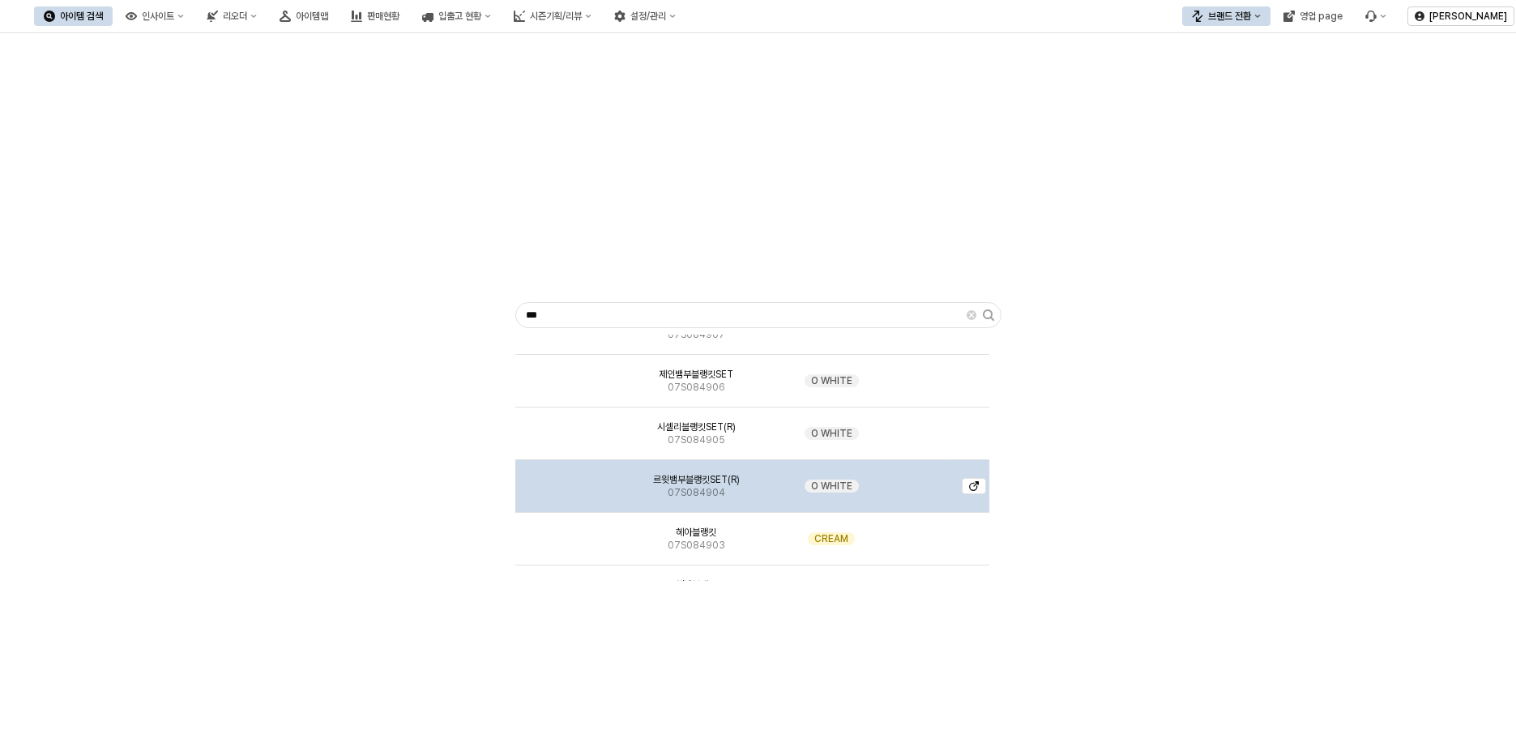
scroll to position [405, 0]
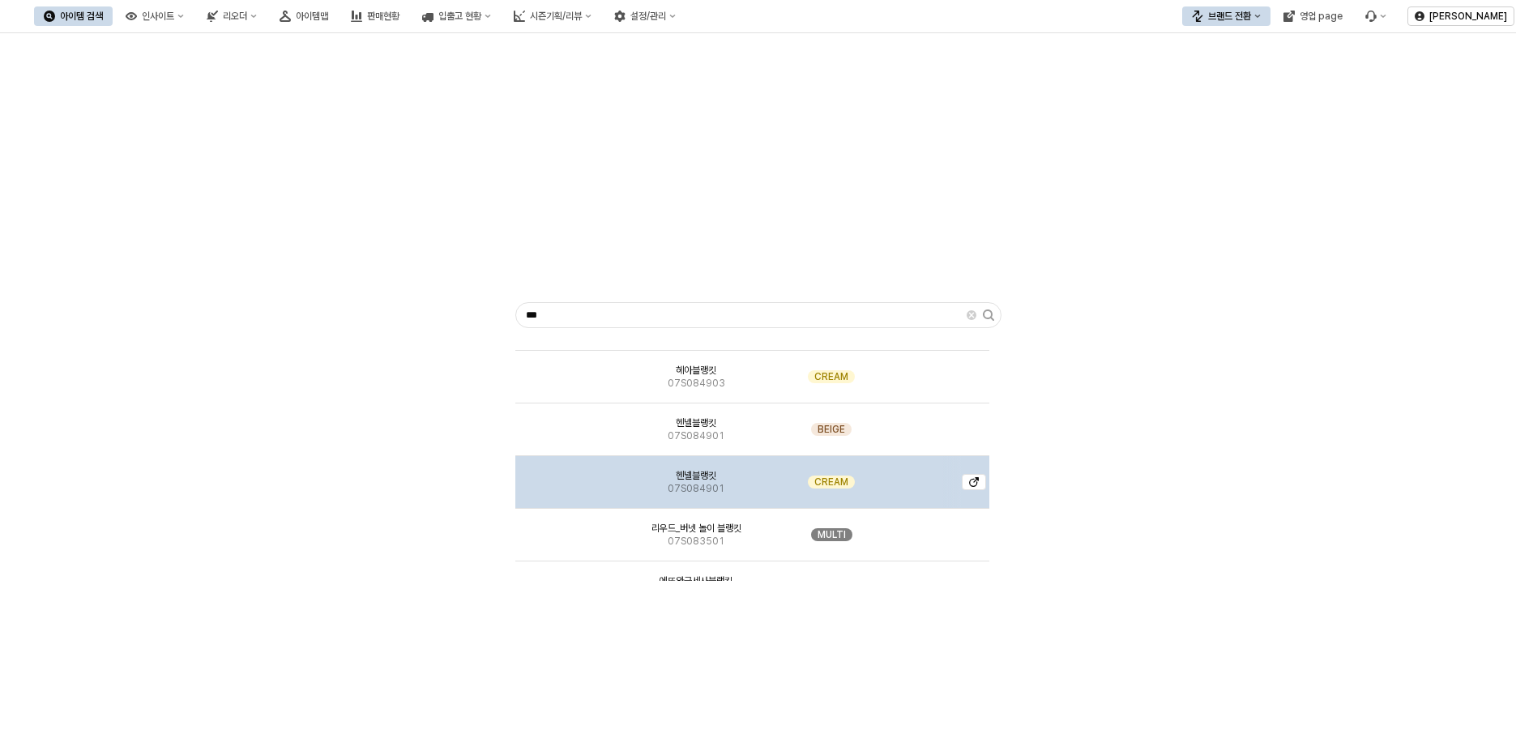
click at [571, 476] on img "App Frame" at bounding box center [571, 476] width 0 height 0
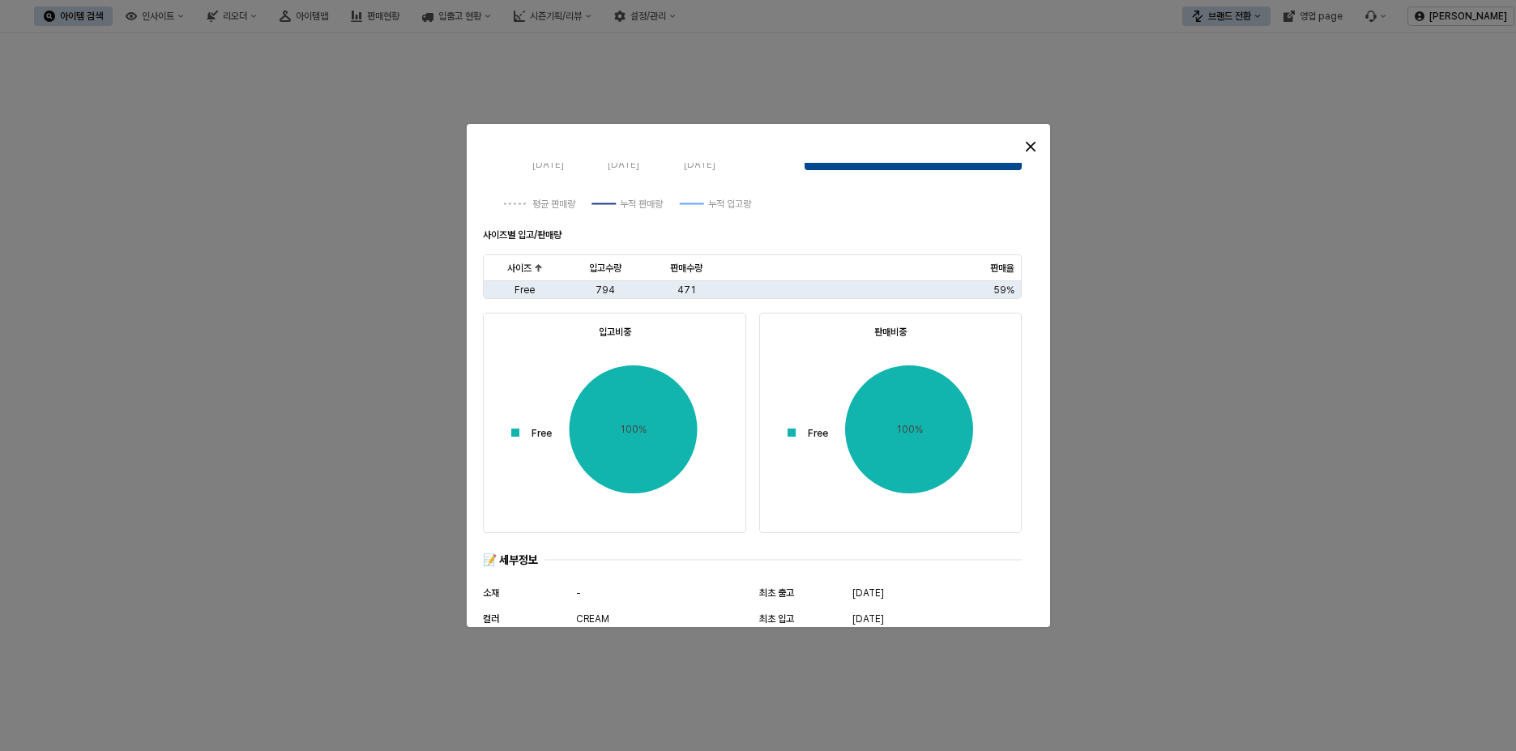
scroll to position [787, 0]
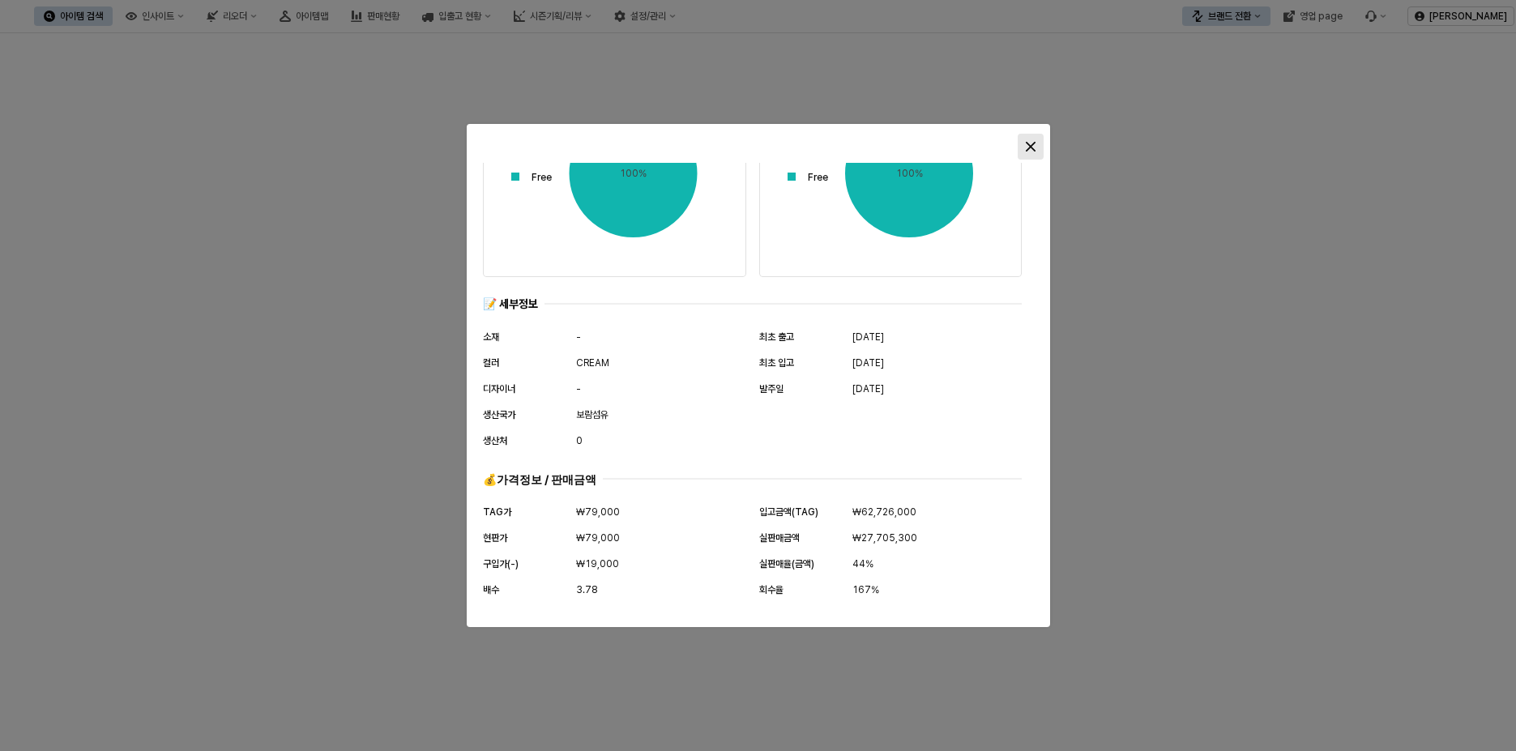
click at [1025, 147] on div "Close" at bounding box center [1031, 147] width 24 height 24
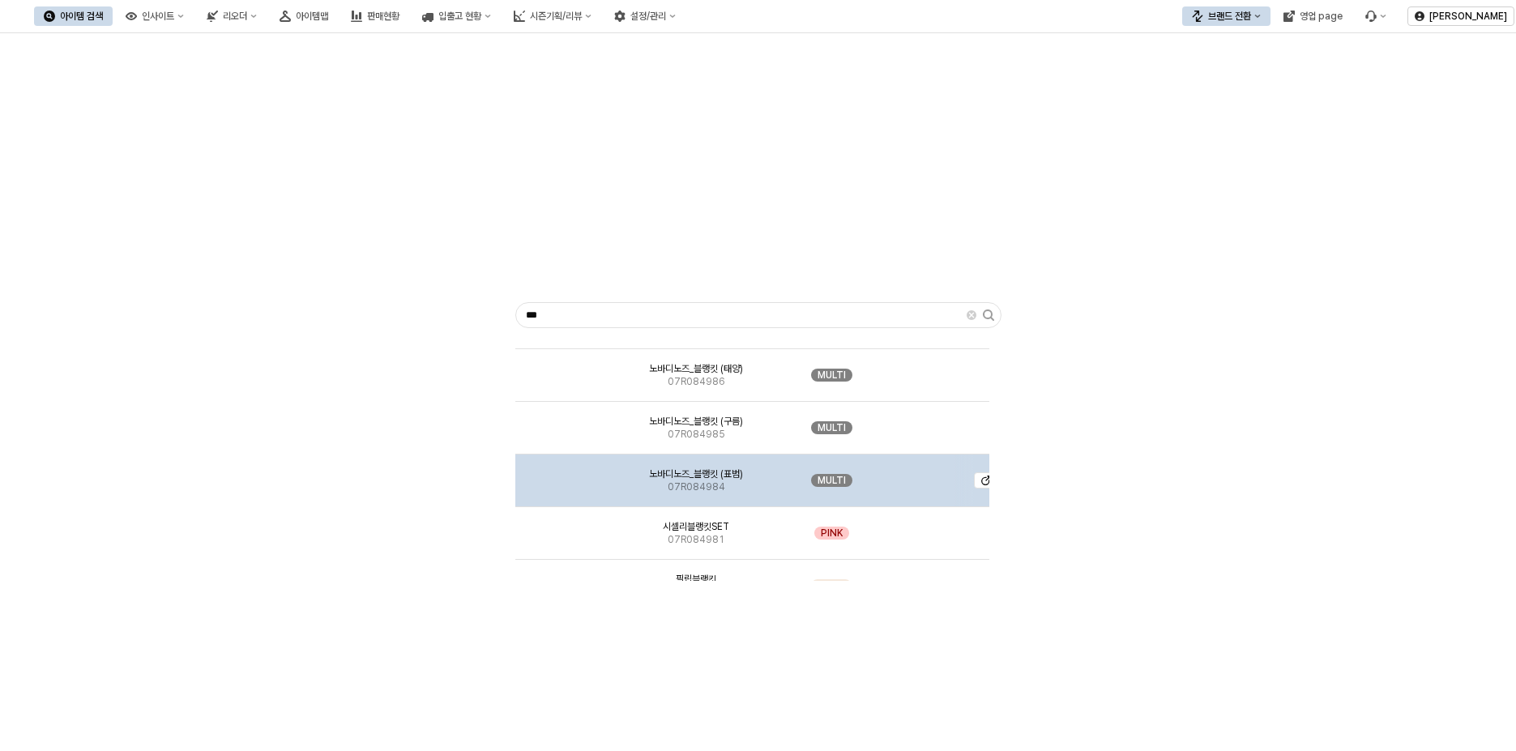
scroll to position [729, 0]
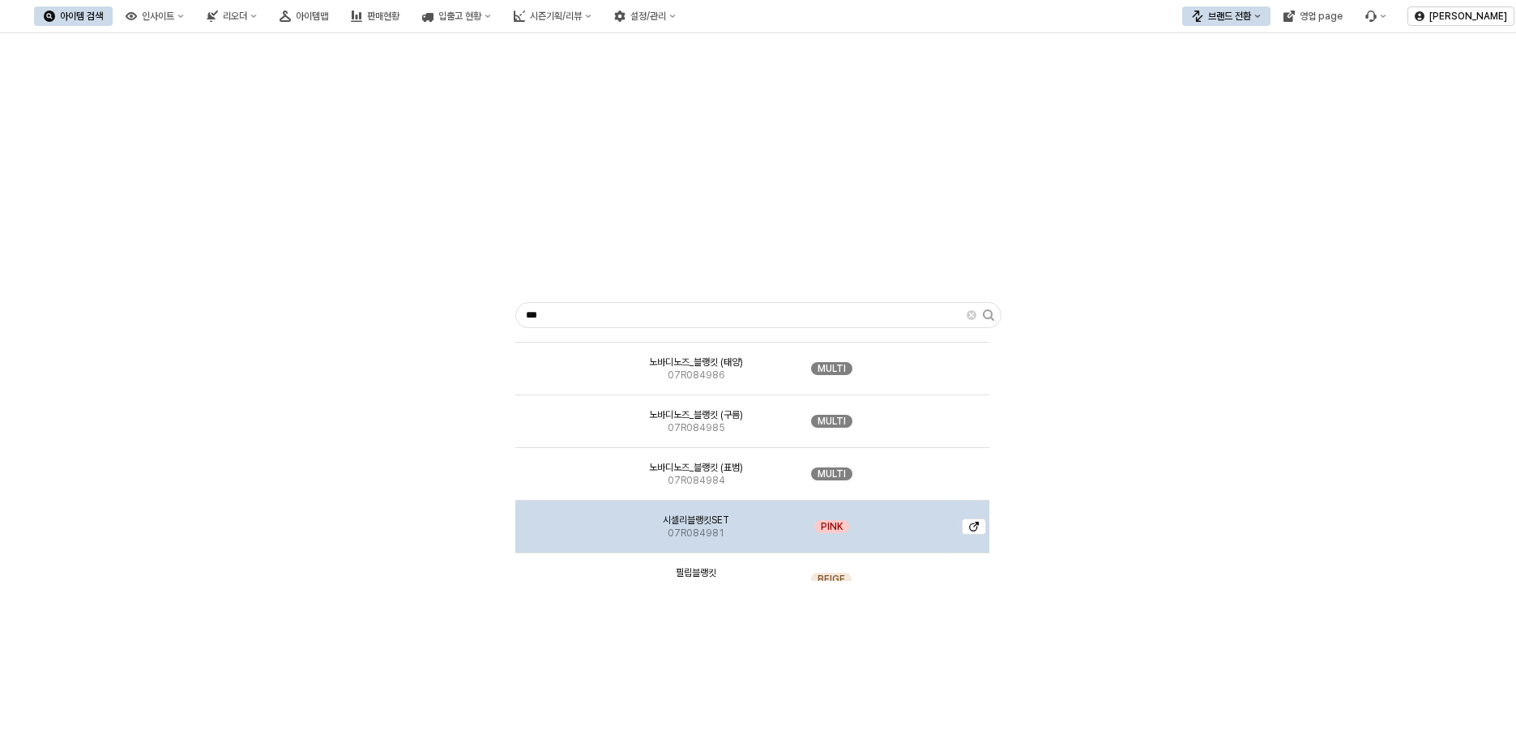
click at [571, 520] on img "App Frame" at bounding box center [571, 520] width 0 height 0
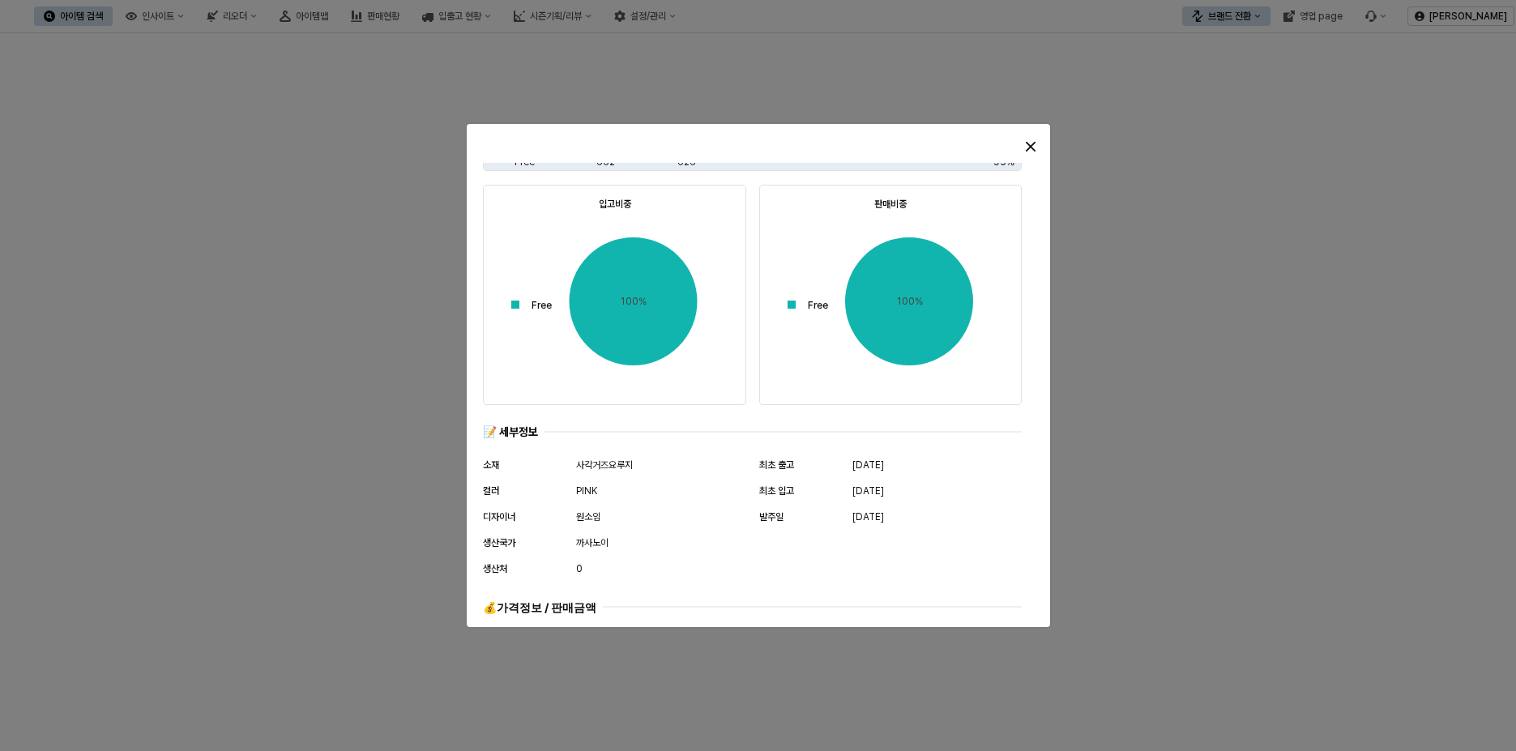
scroll to position [787, 0]
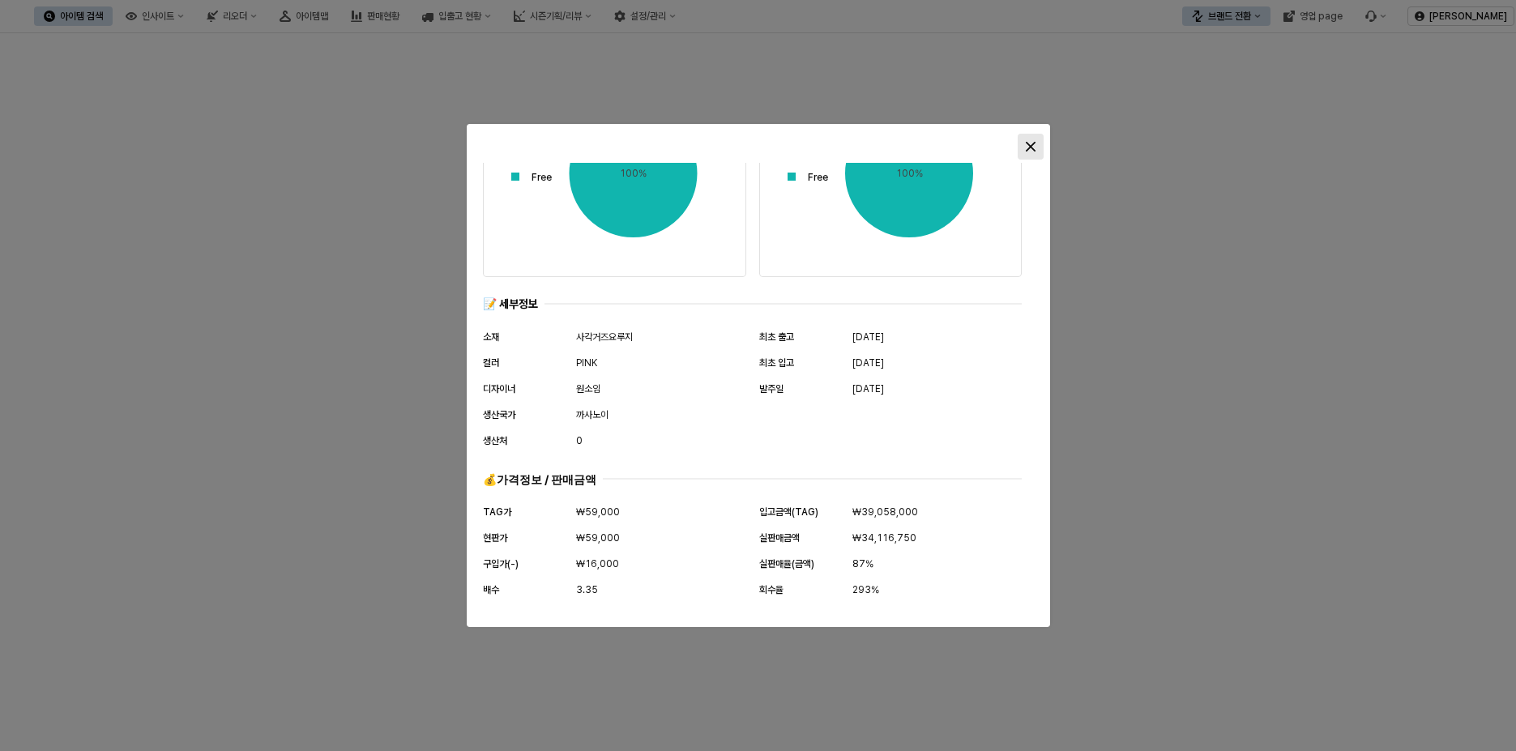
click at [1029, 143] on icon "Close" at bounding box center [1031, 147] width 10 height 10
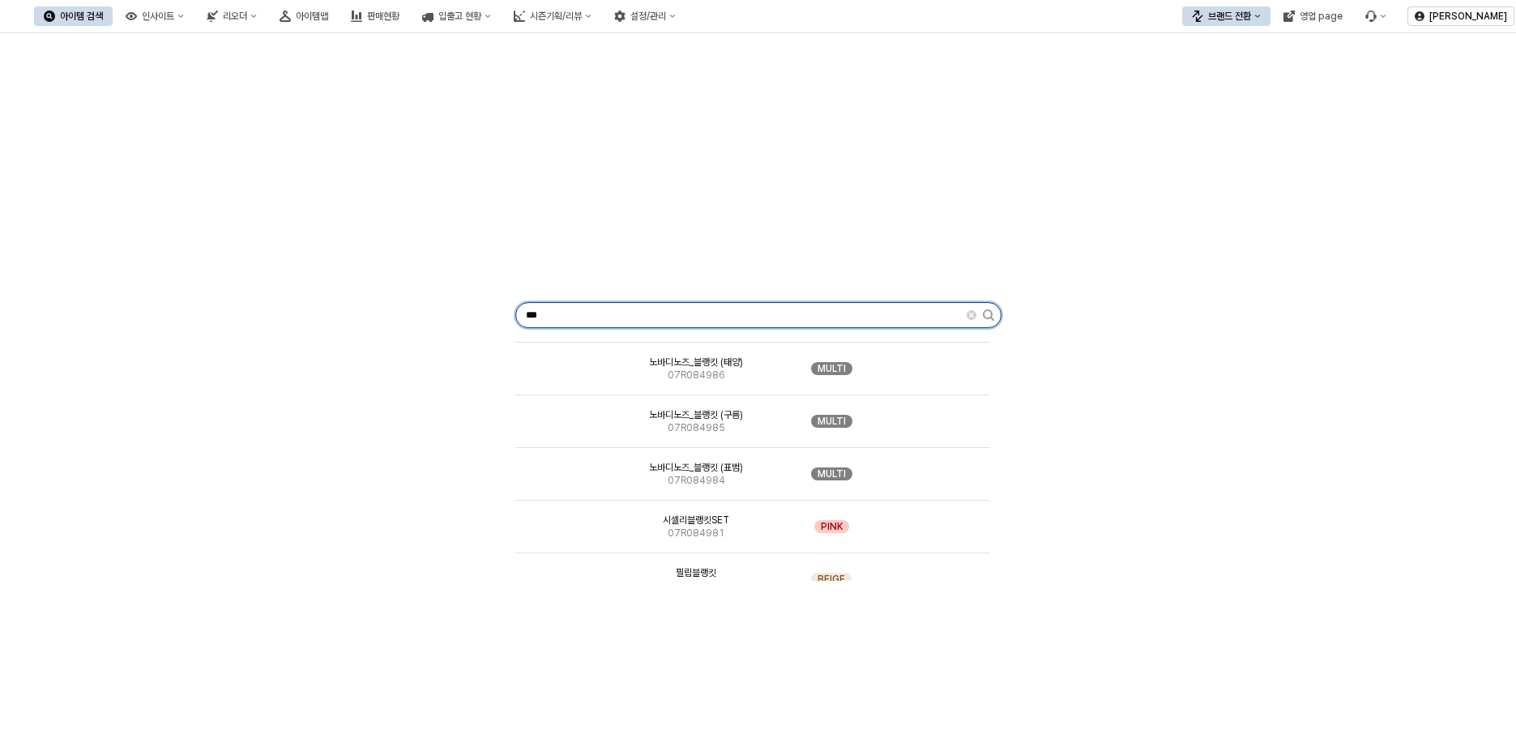
drag, startPoint x: 639, startPoint y: 313, endPoint x: 468, endPoint y: 313, distance: 171.0
click at [468, 313] on div "*** 젤리블랭킷 07S084908 IVORY 멀린뱀부블랭킷SET 07S084907 O WHITE 제인뱀부블랭킷SET 07S084906 O W…" at bounding box center [758, 312] width 1497 height 545
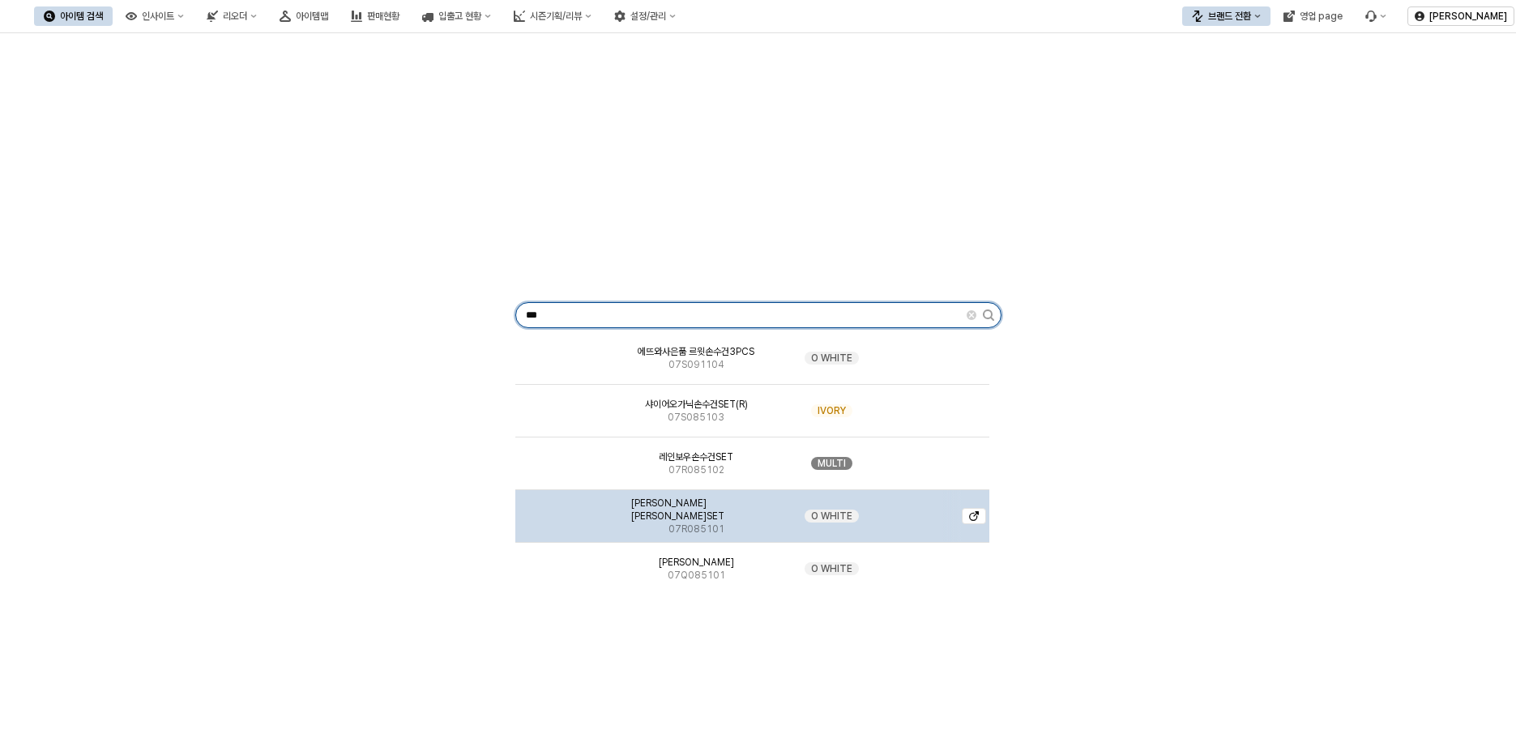
scroll to position [162, 0]
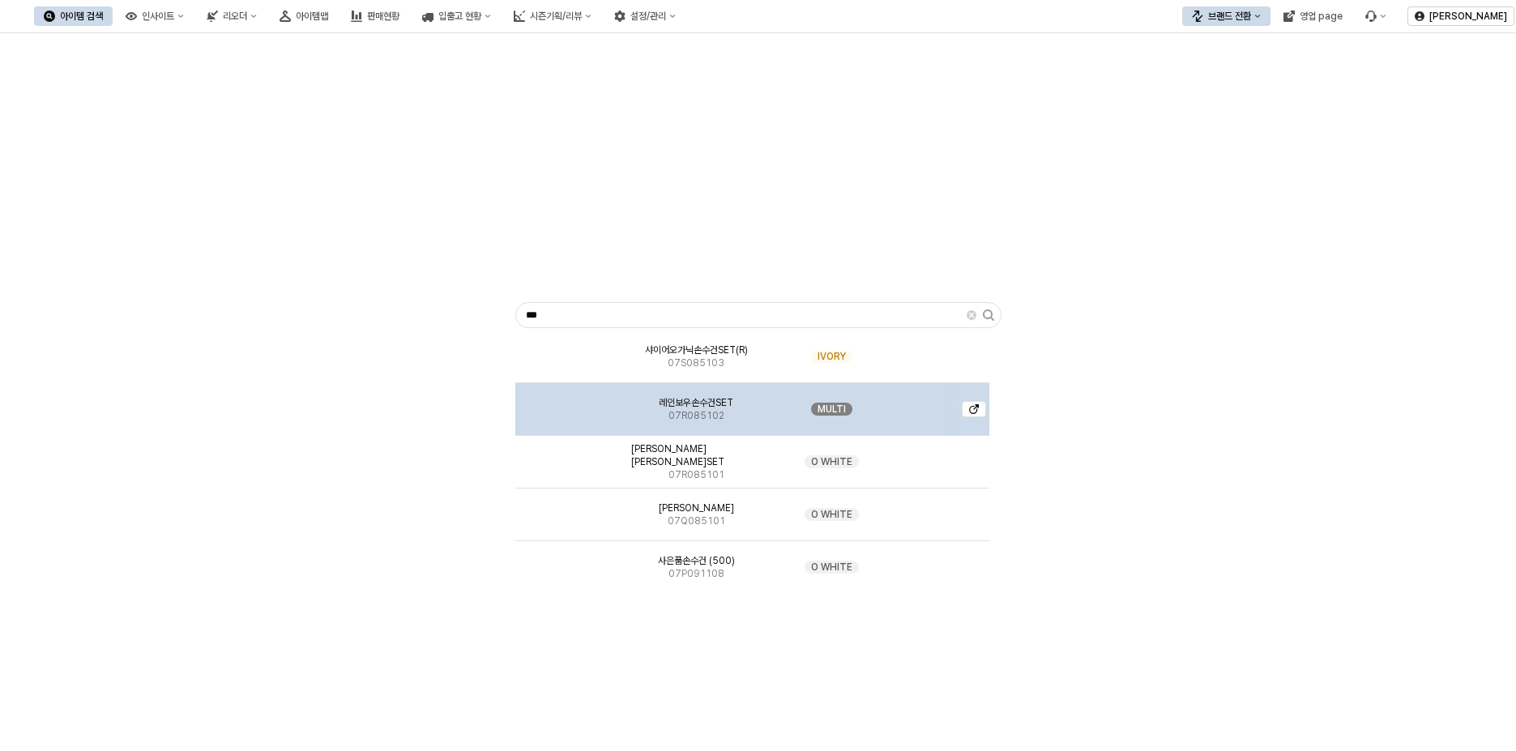
click at [571, 403] on img "App Frame" at bounding box center [571, 403] width 0 height 0
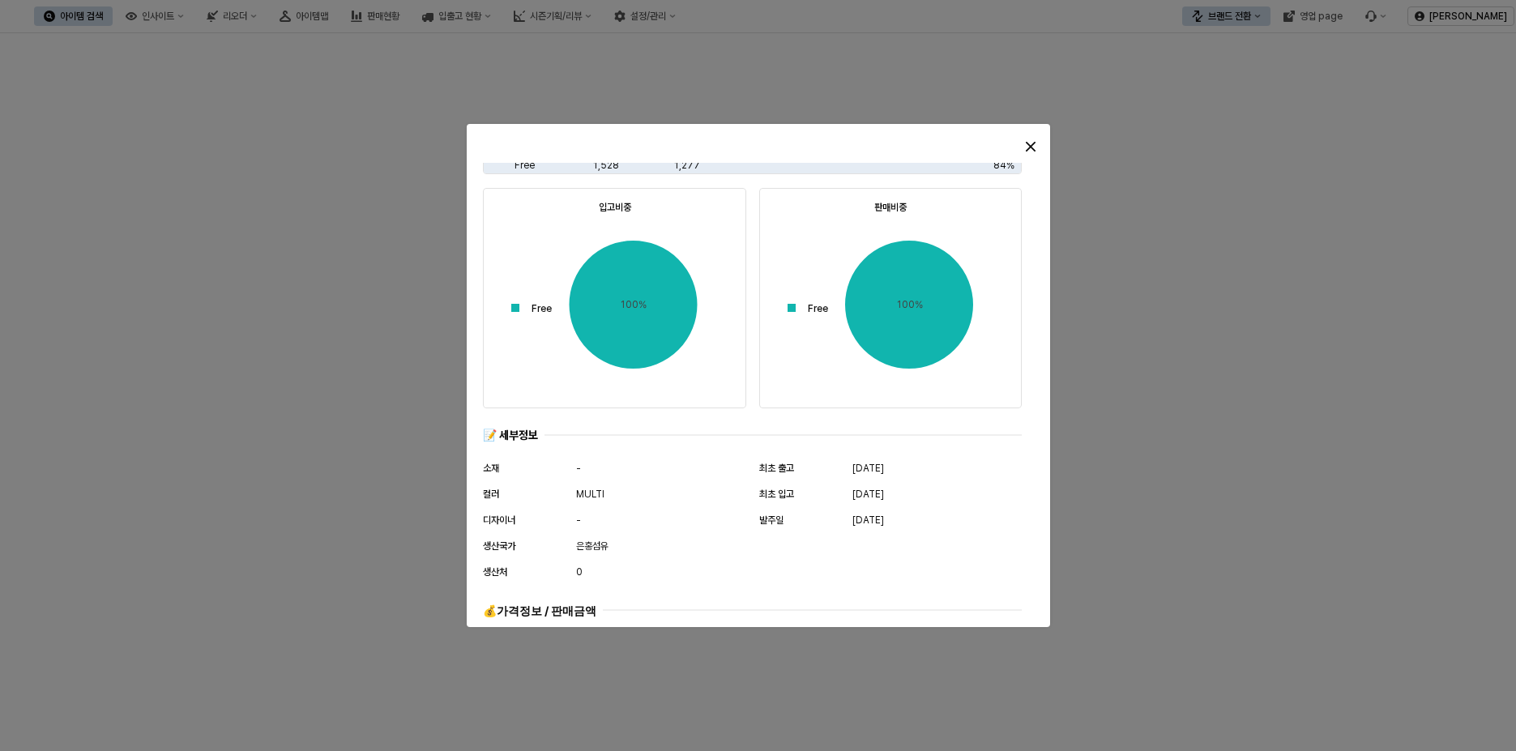
scroll to position [787, 0]
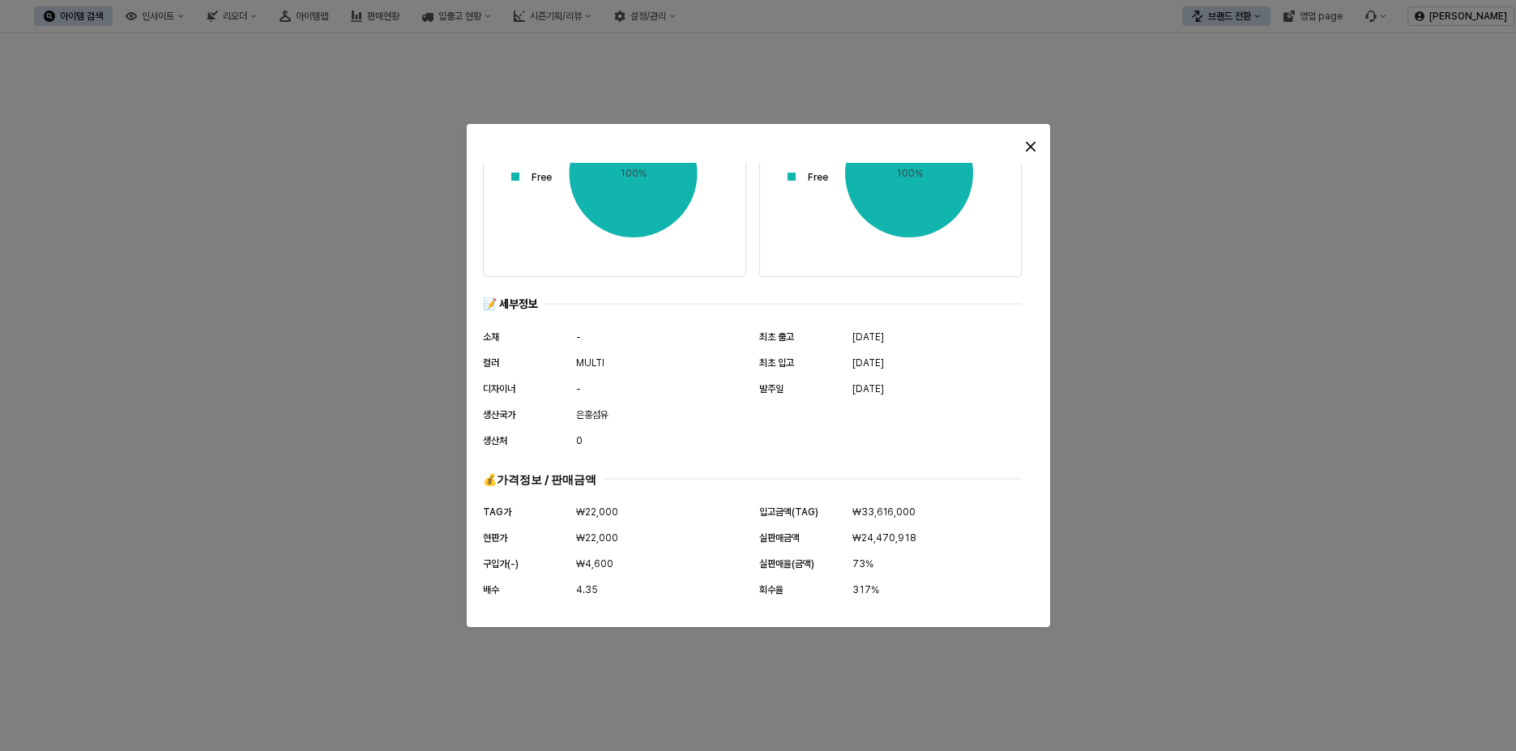
click at [270, 488] on div at bounding box center [758, 375] width 1516 height 751
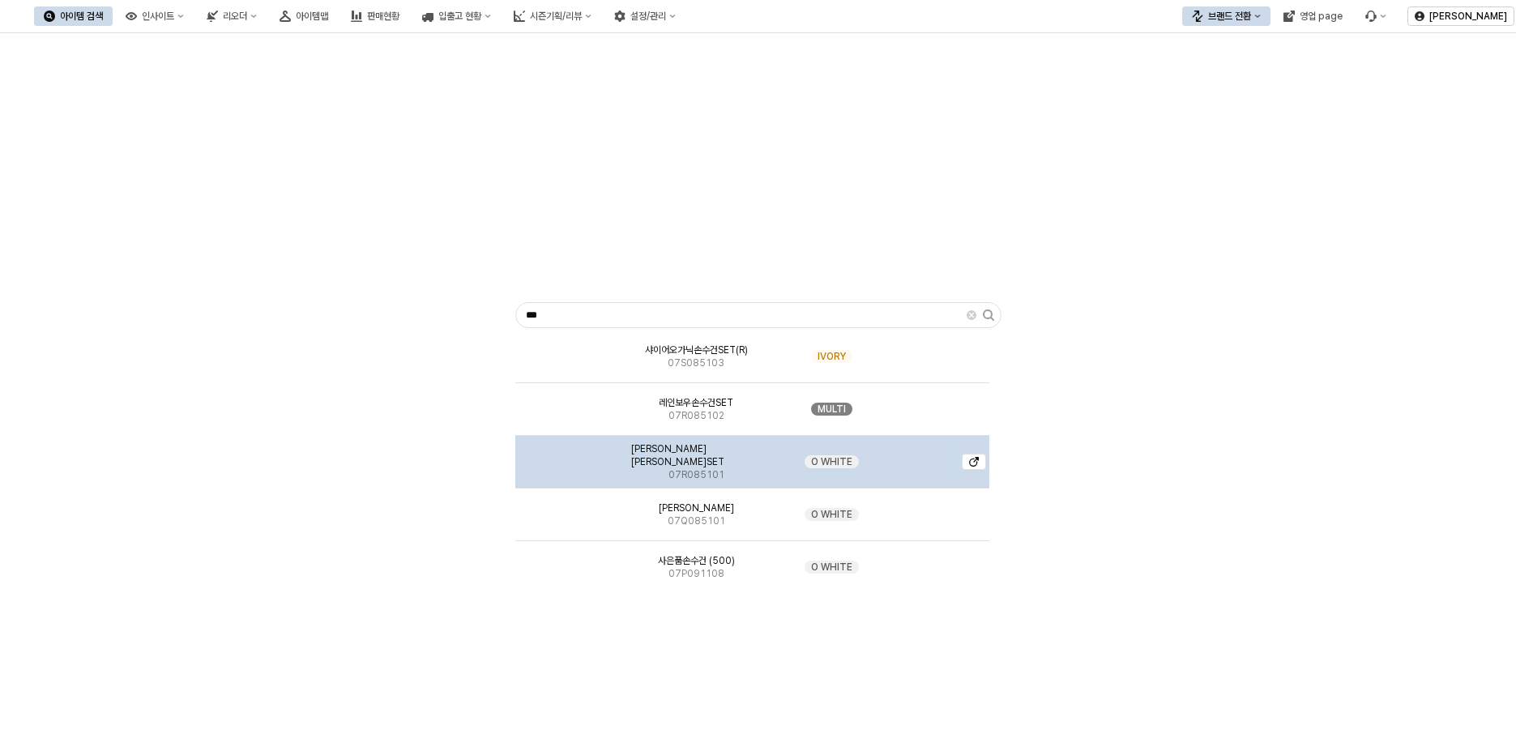
scroll to position [0, 0]
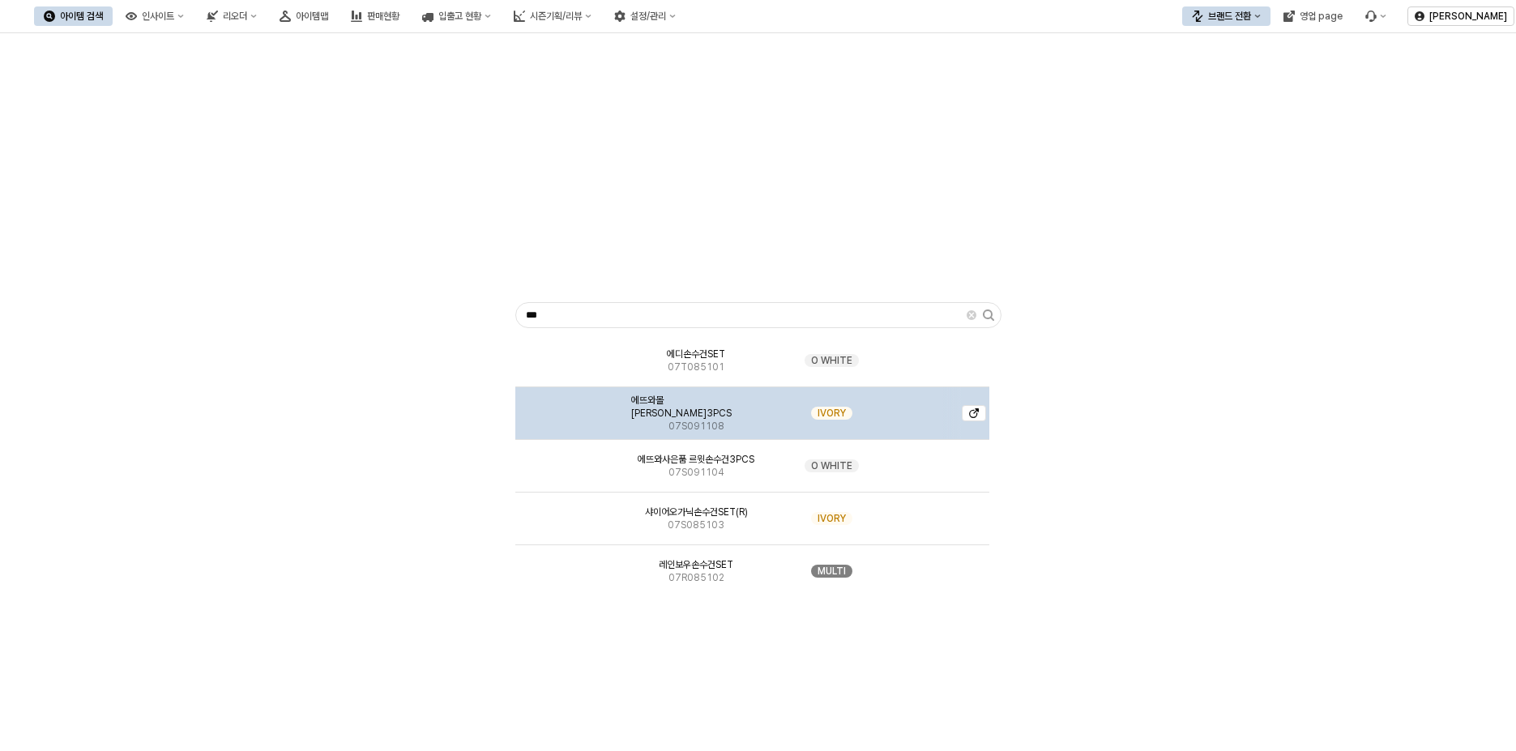
click at [585, 419] on div "App Frame" at bounding box center [569, 413] width 109 height 53
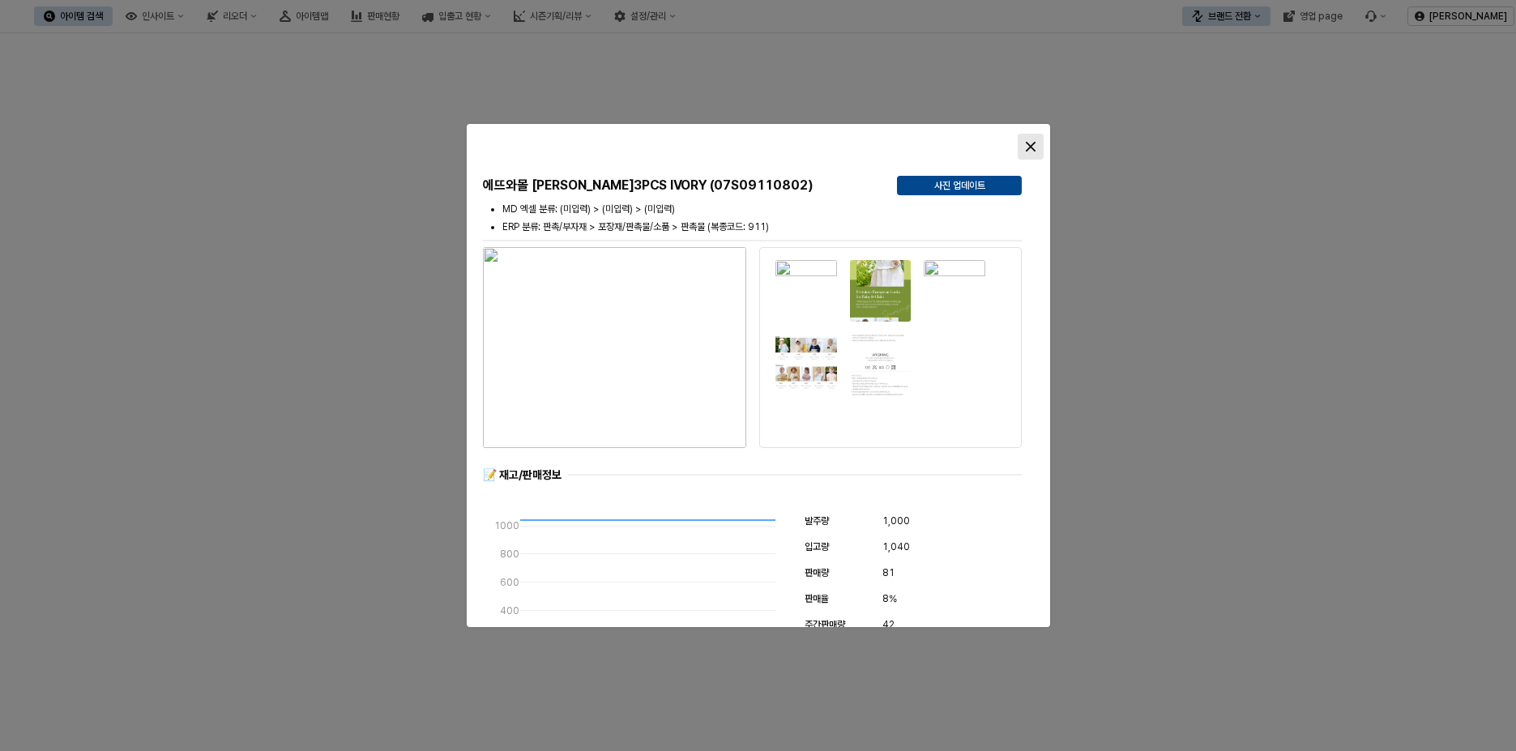
click at [1032, 147] on icon "Close" at bounding box center [1031, 147] width 10 height 10
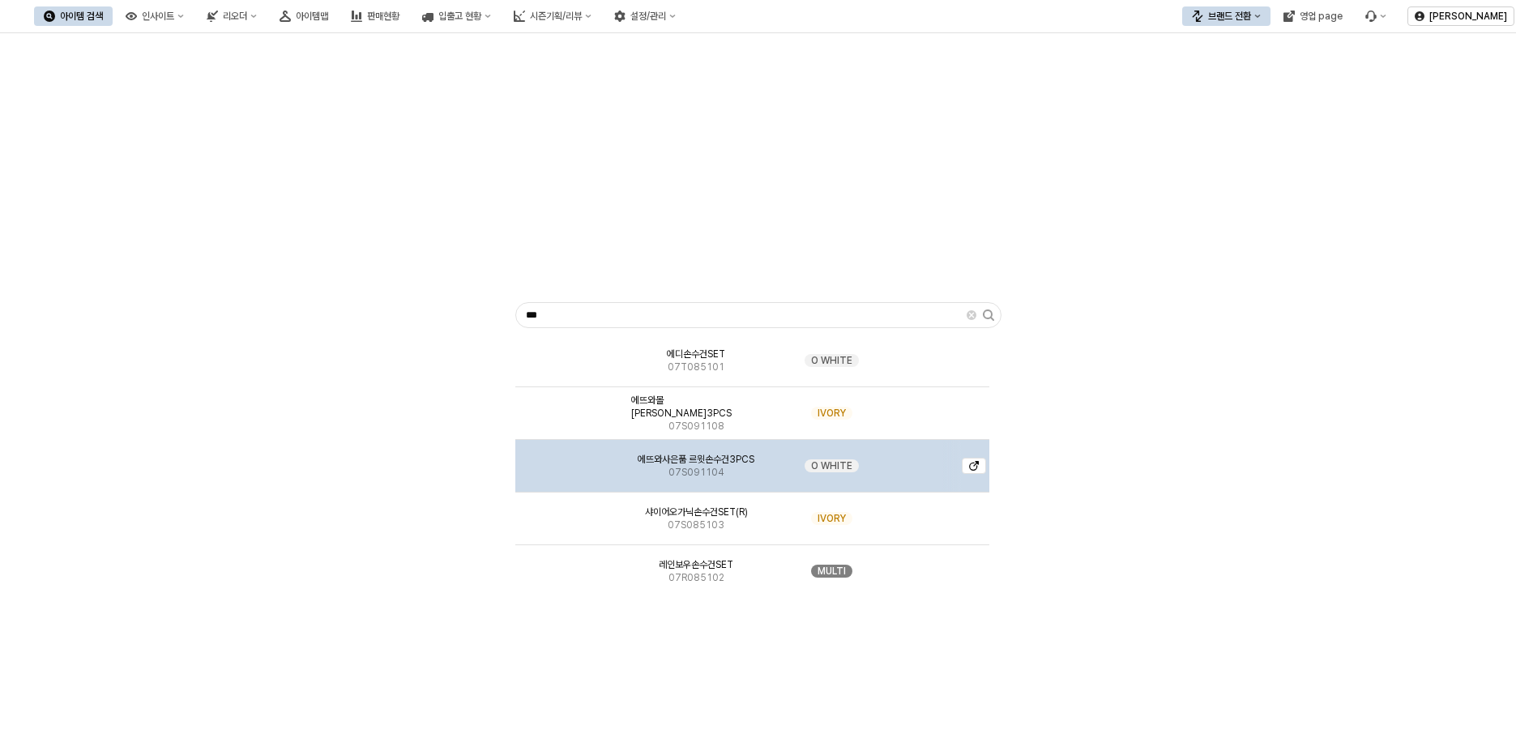
click at [571, 459] on img "App Frame" at bounding box center [571, 459] width 0 height 0
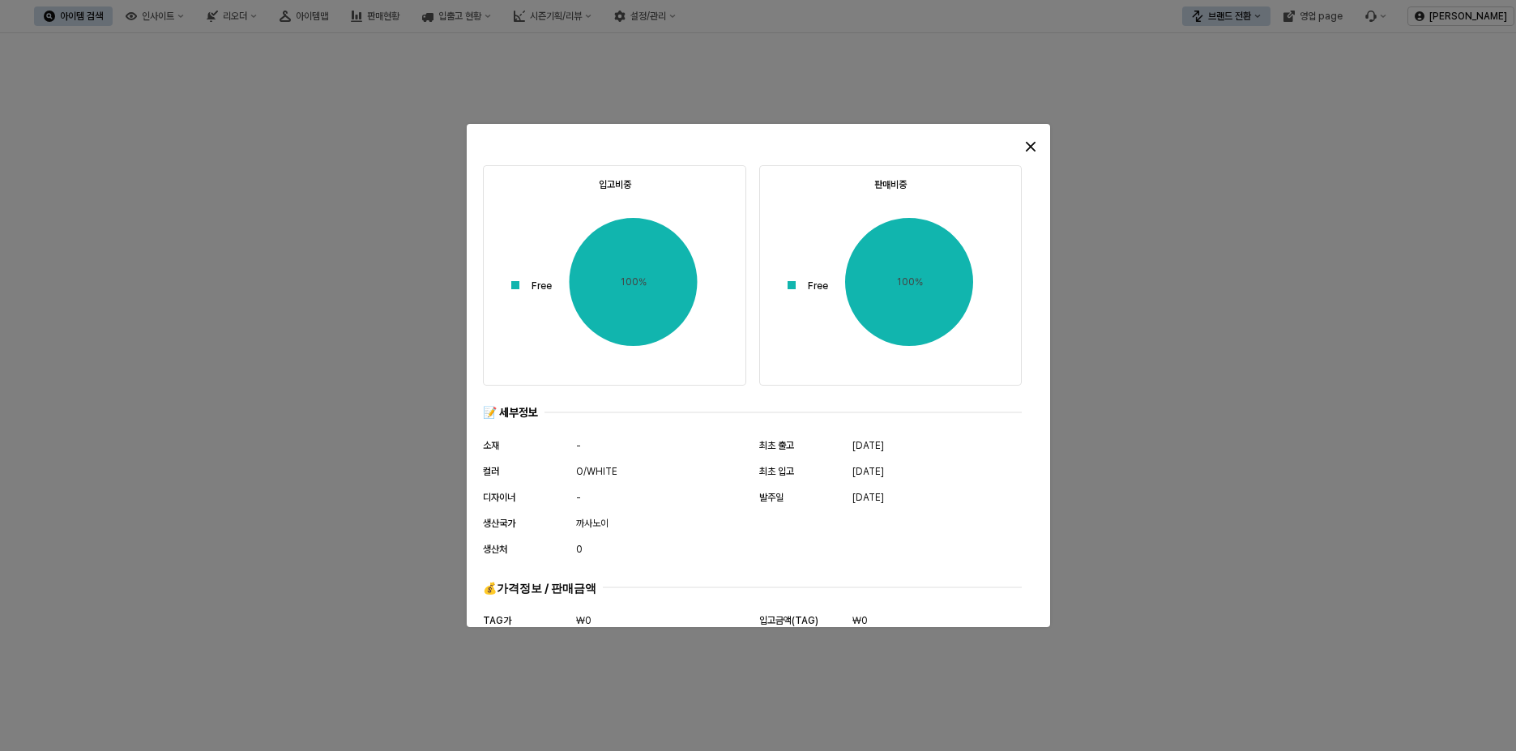
scroll to position [787, 0]
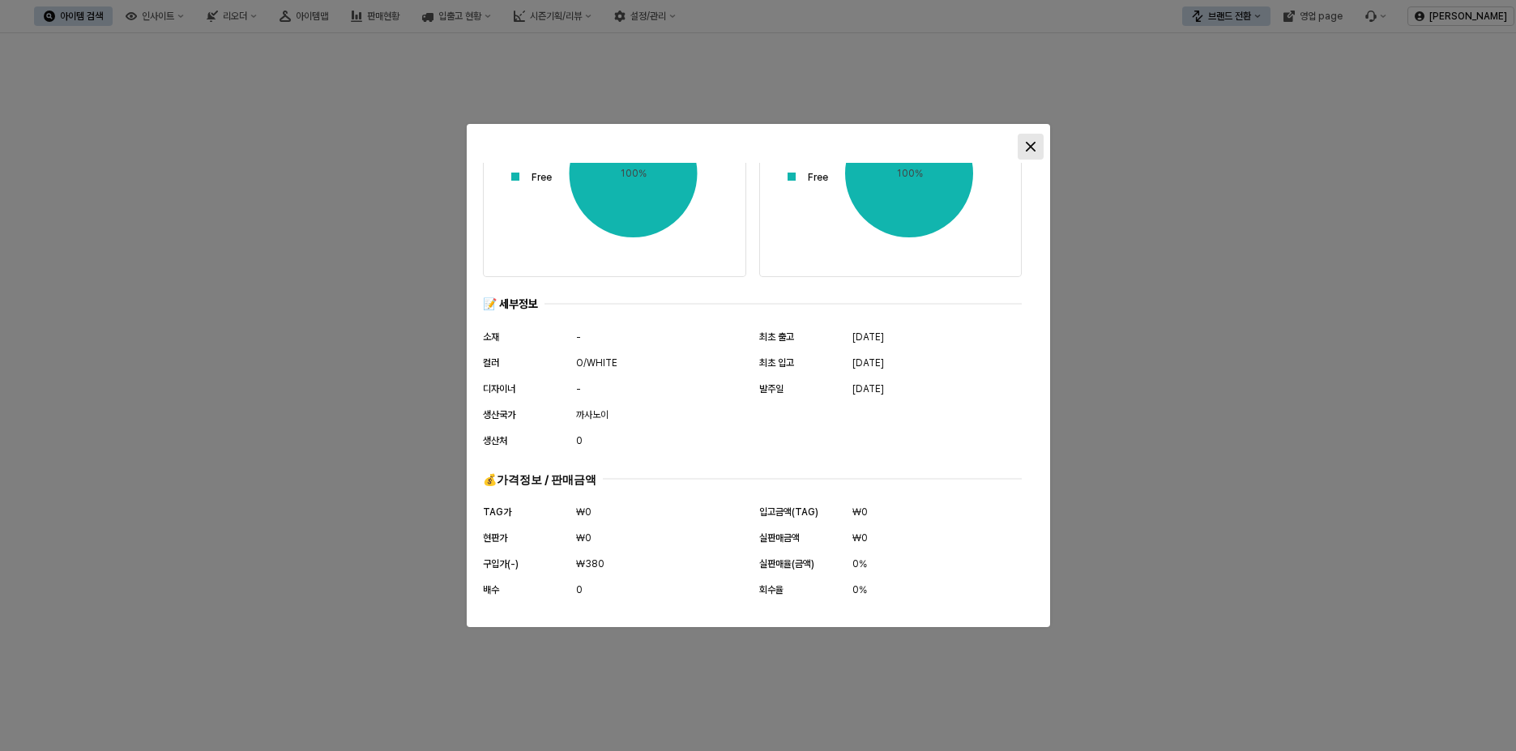
click at [1030, 152] on div "Close" at bounding box center [1031, 147] width 24 height 24
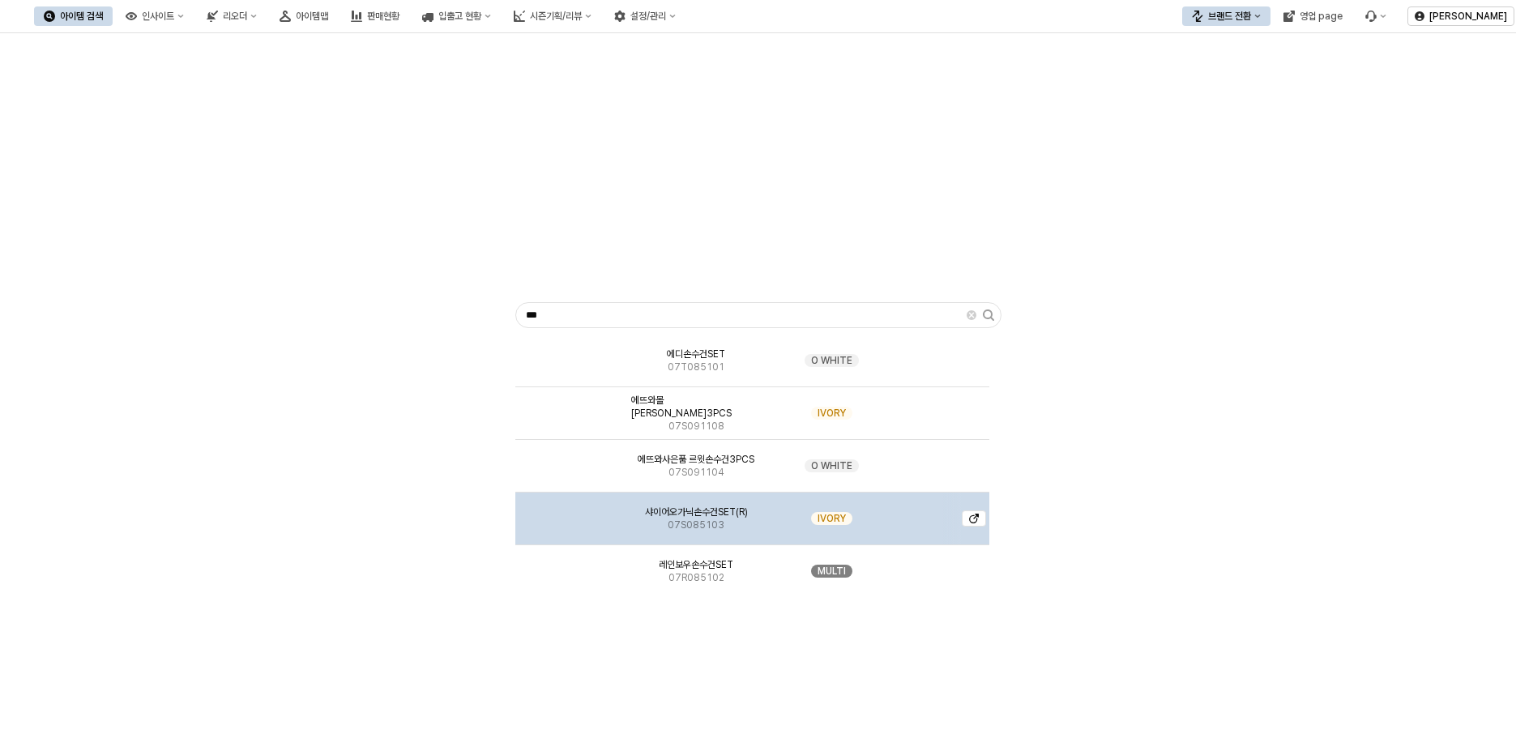
click at [571, 512] on img "App Frame" at bounding box center [571, 512] width 0 height 0
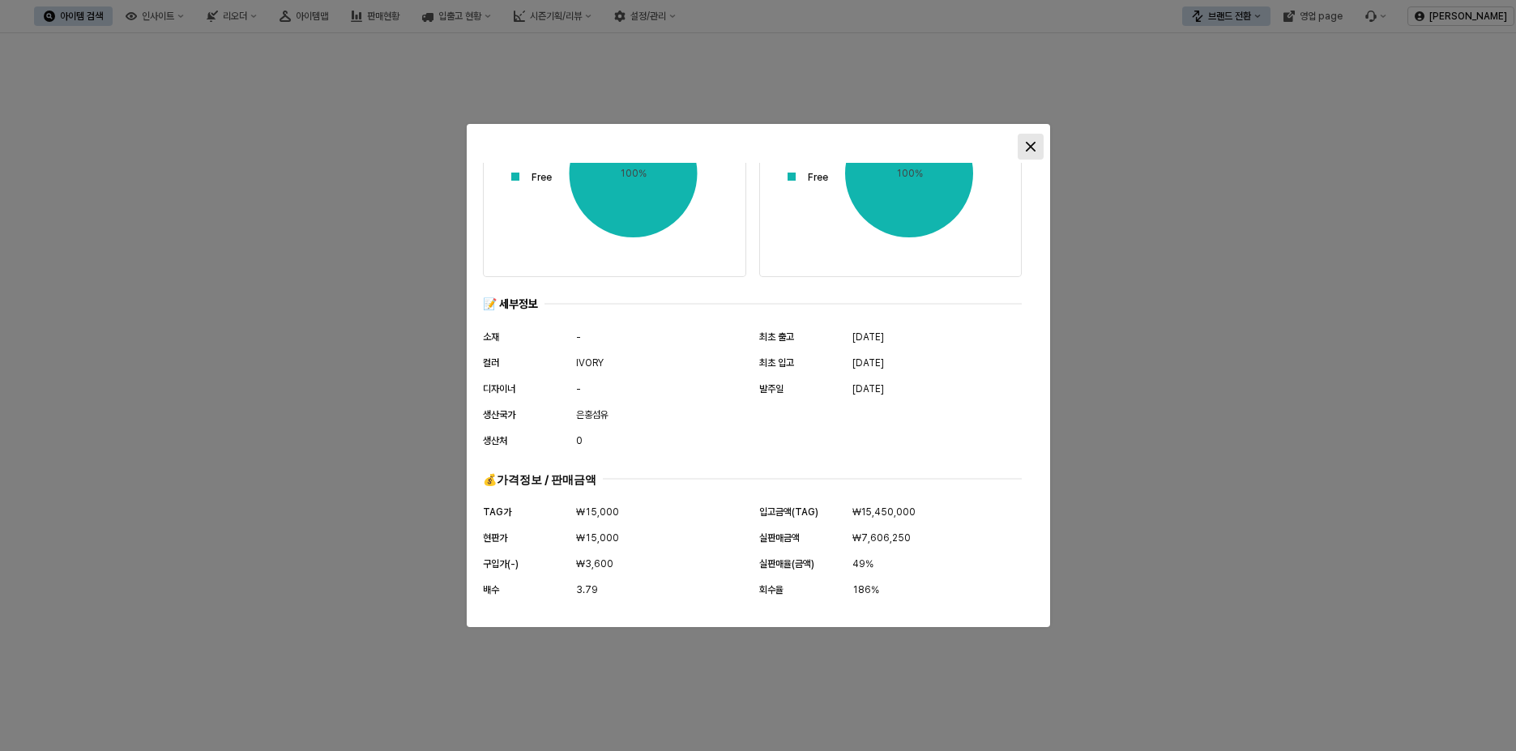
click at [1029, 145] on icon "Close" at bounding box center [1030, 147] width 10 height 10
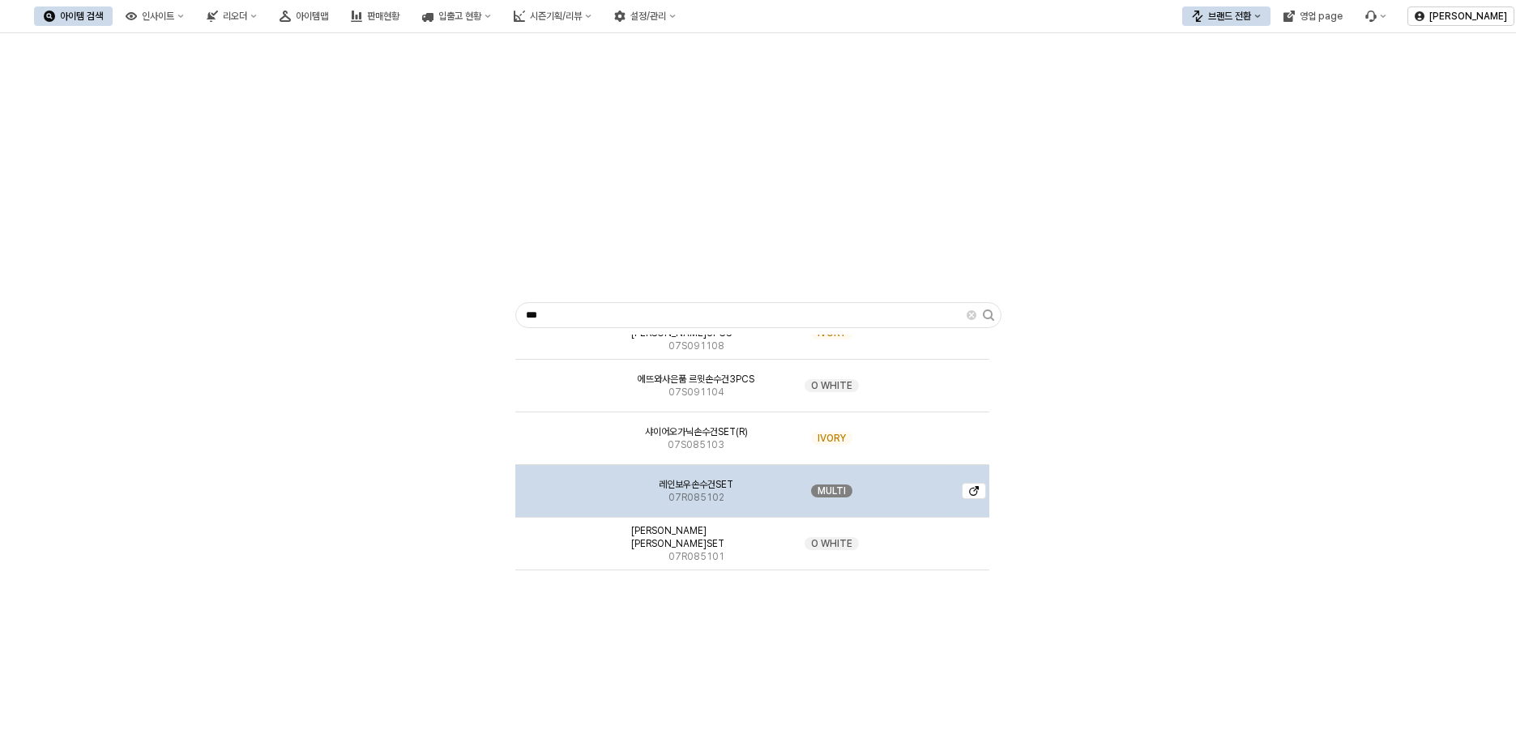
scroll to position [81, 0]
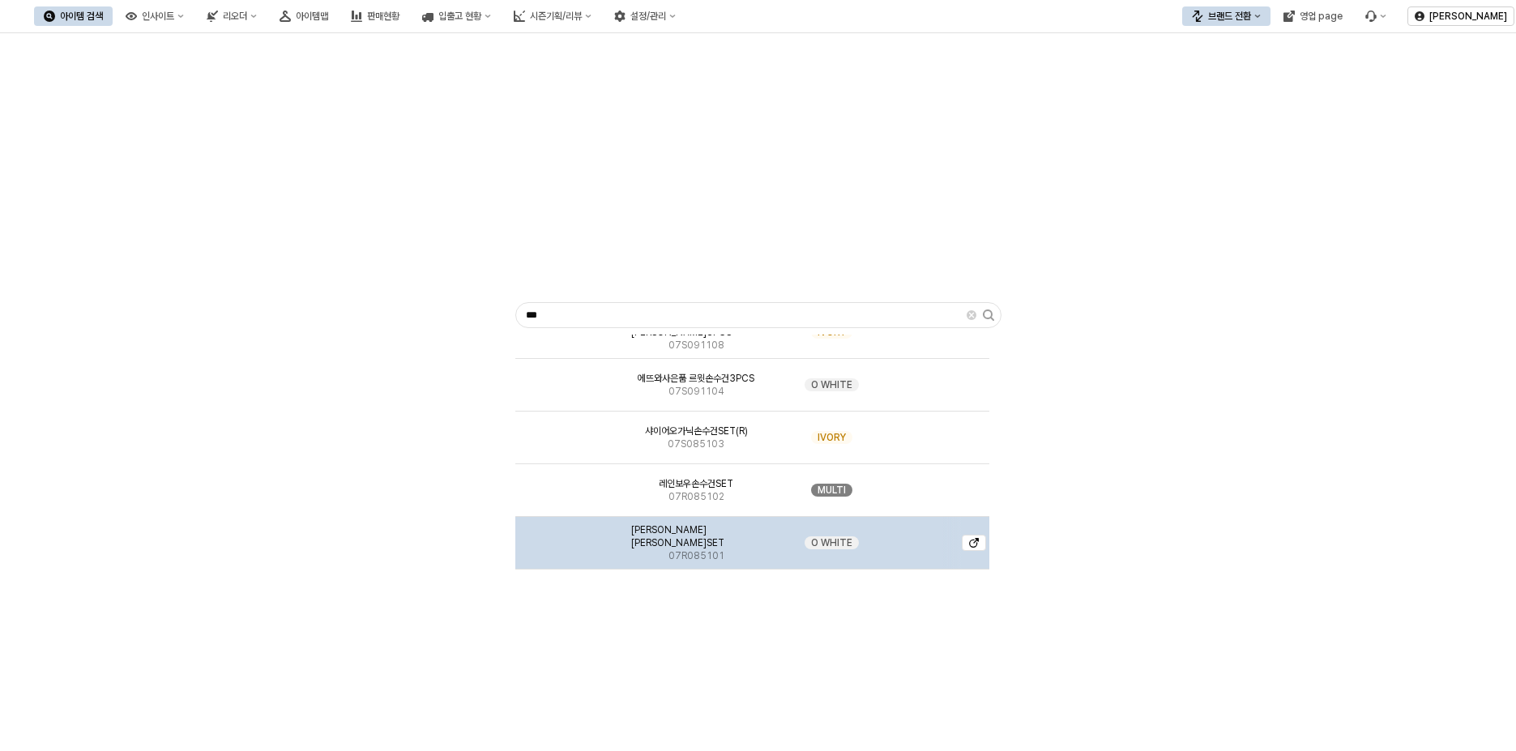
click at [571, 536] on img "App Frame" at bounding box center [571, 536] width 0 height 0
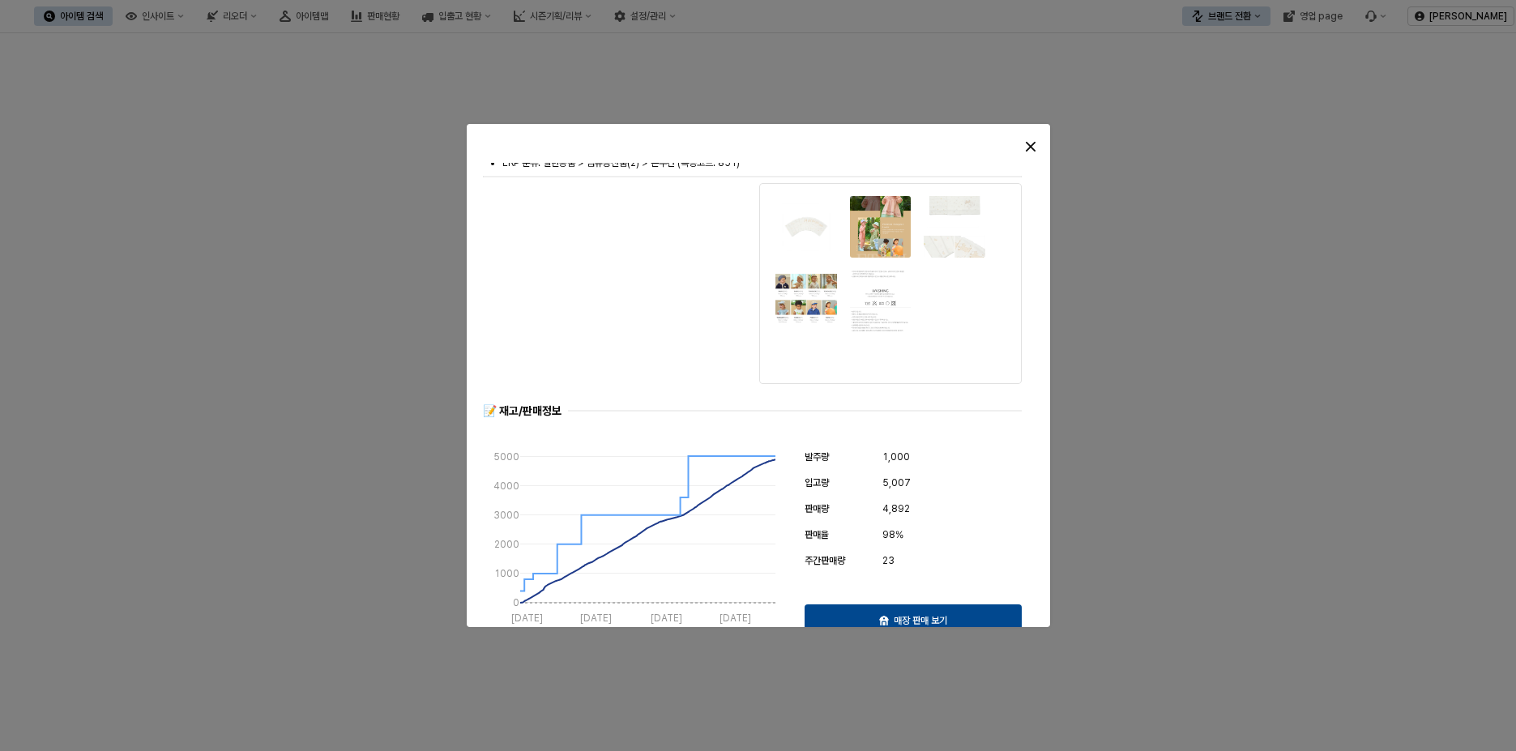
scroll to position [0, 0]
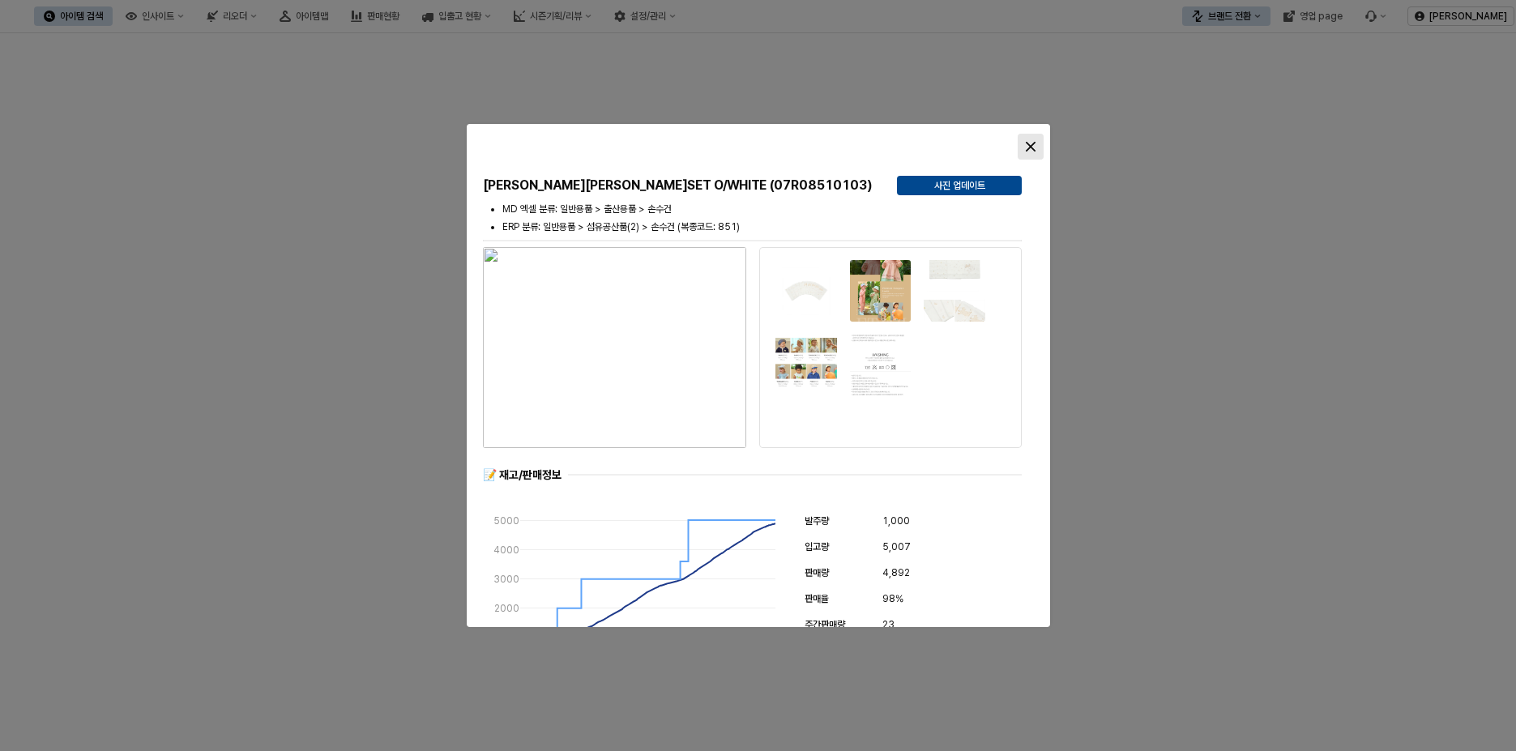
click at [1032, 143] on icon "Close" at bounding box center [1031, 147] width 10 height 10
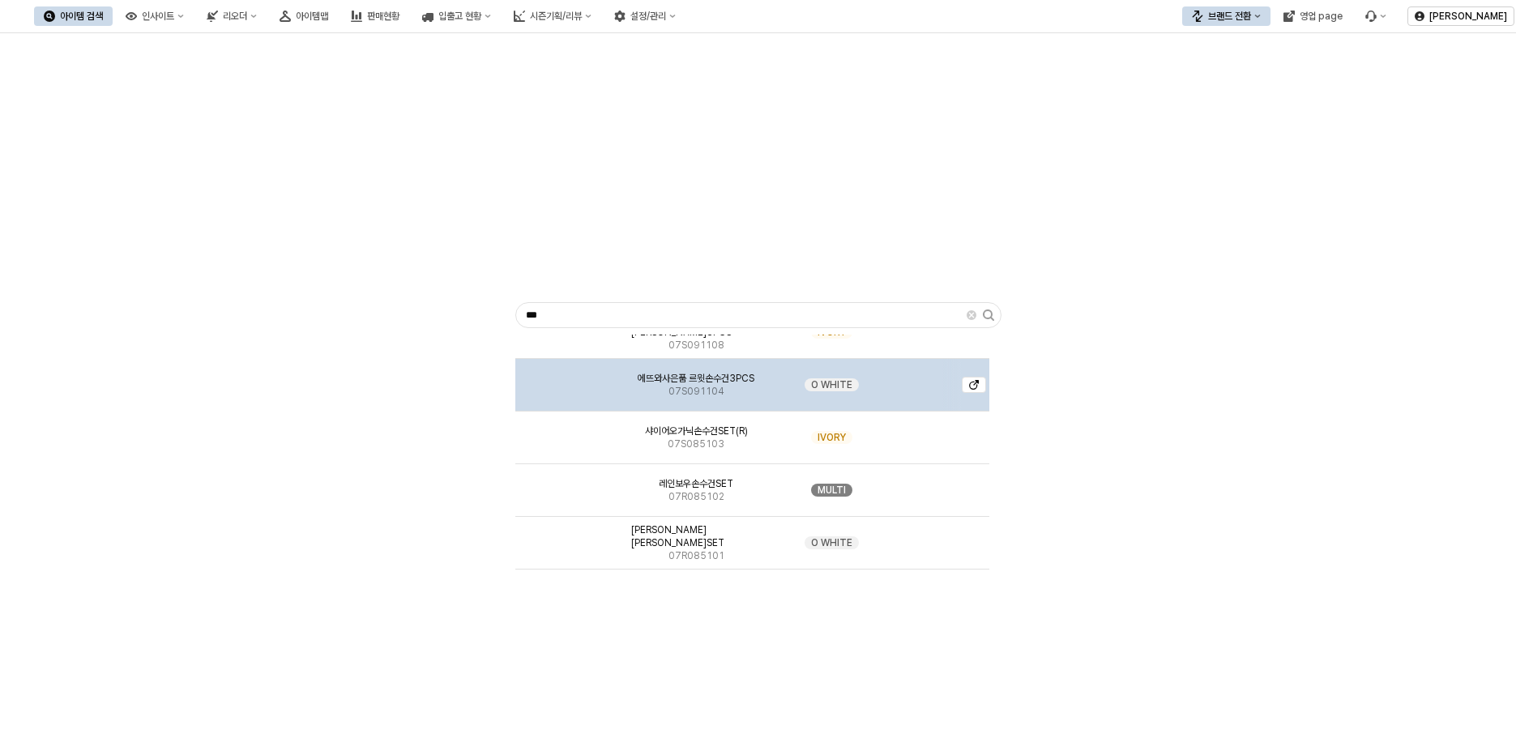
click at [592, 386] on div "App Frame" at bounding box center [569, 385] width 109 height 53
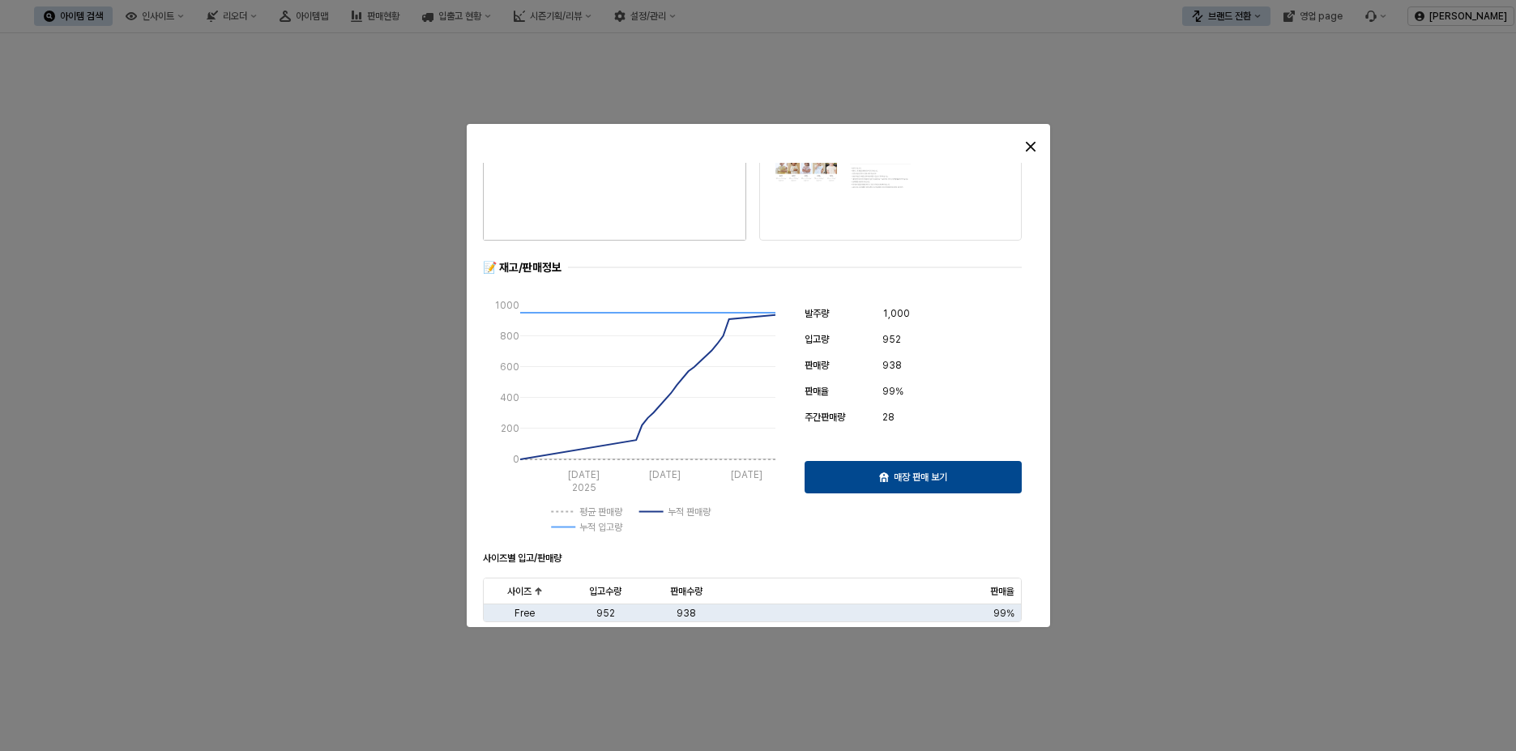
scroll to position [567, 0]
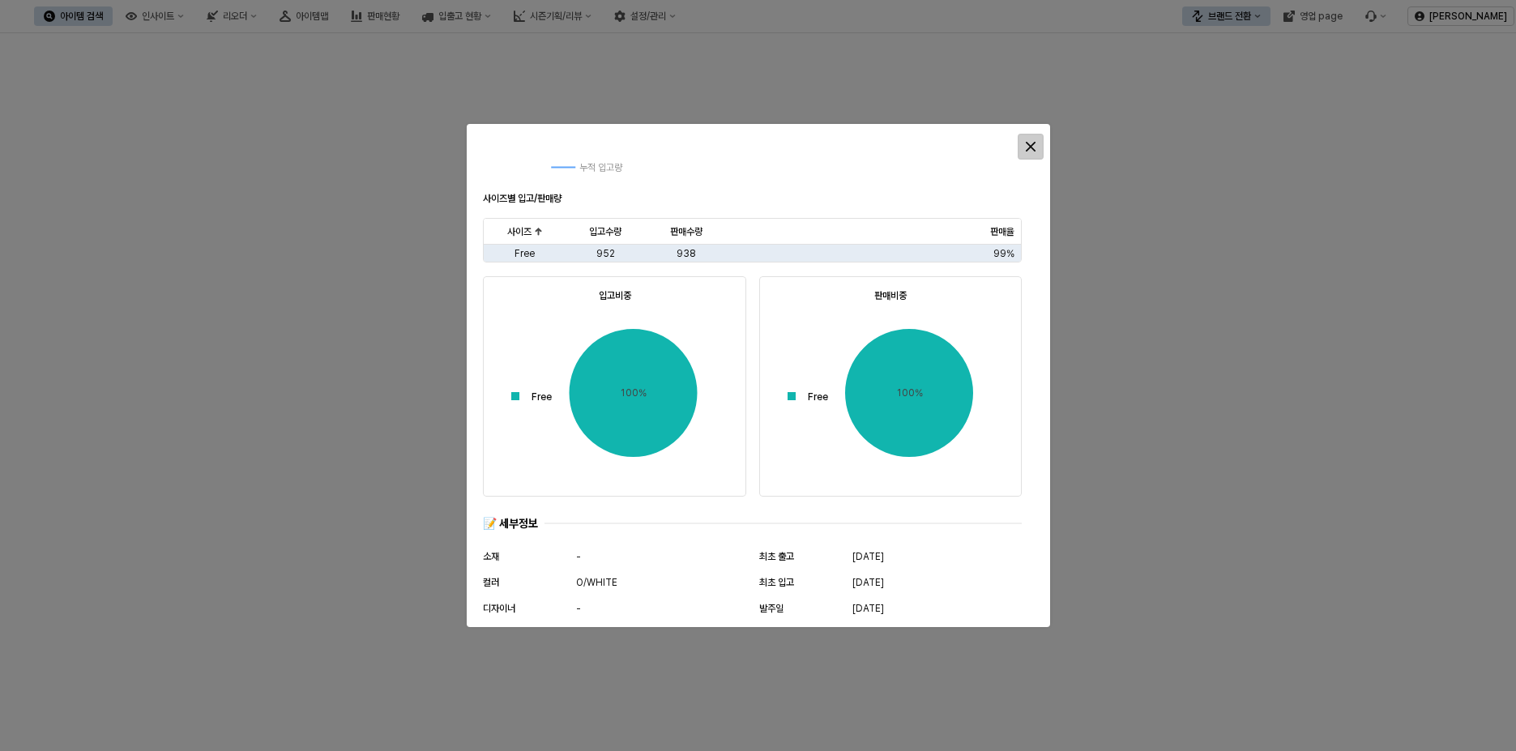
click at [1039, 149] on div "Close" at bounding box center [1031, 147] width 24 height 24
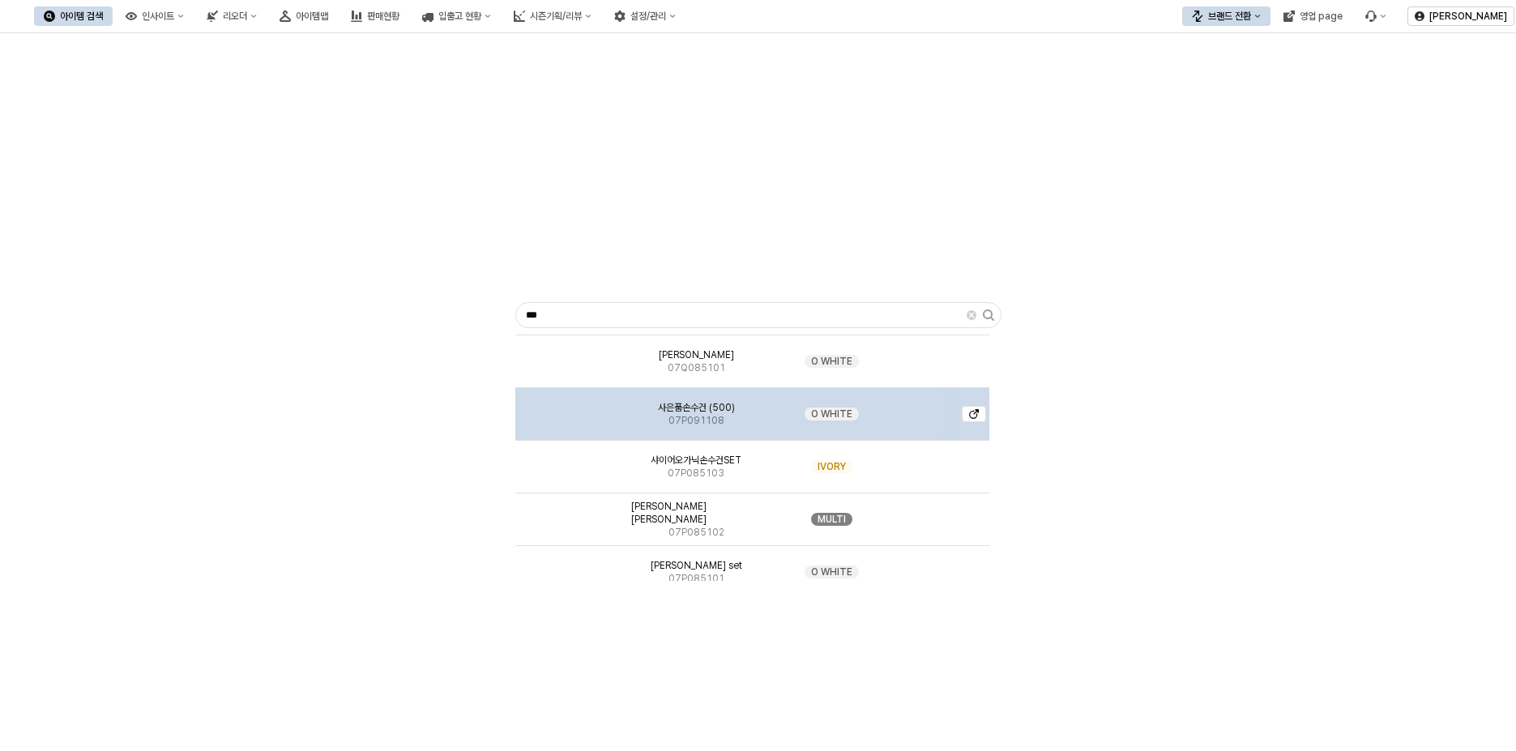
scroll to position [324, 0]
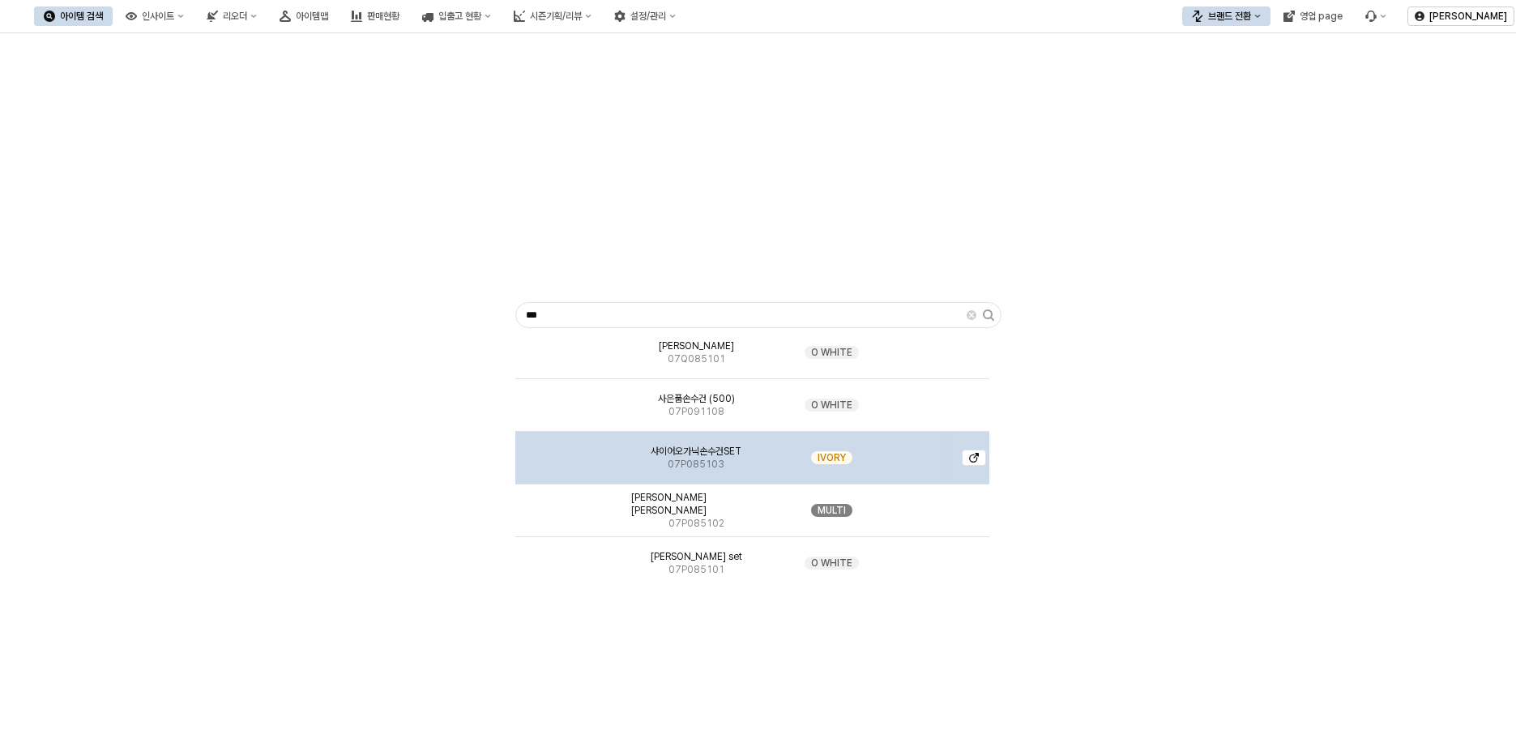
click at [571, 451] on img "App Frame" at bounding box center [571, 451] width 0 height 0
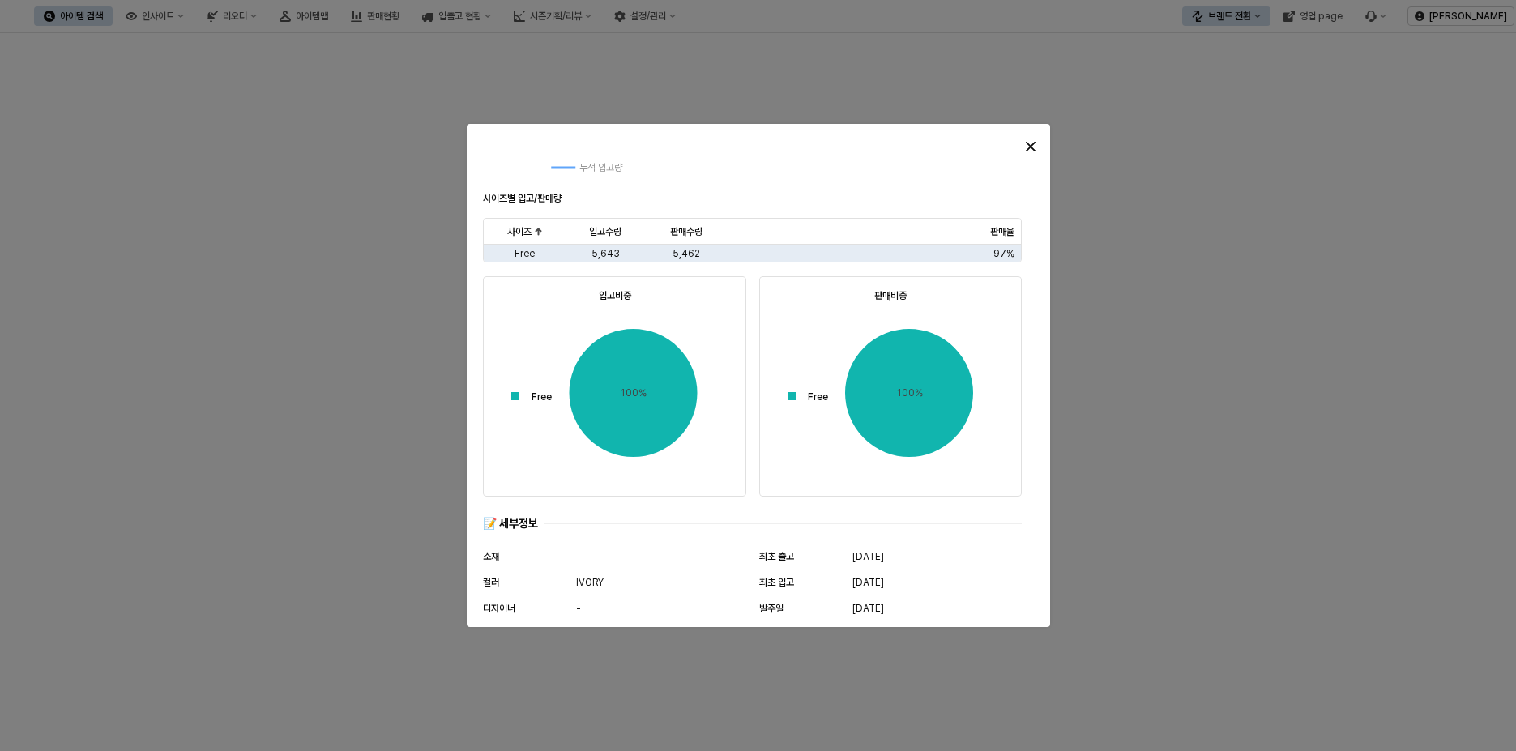
scroll to position [787, 0]
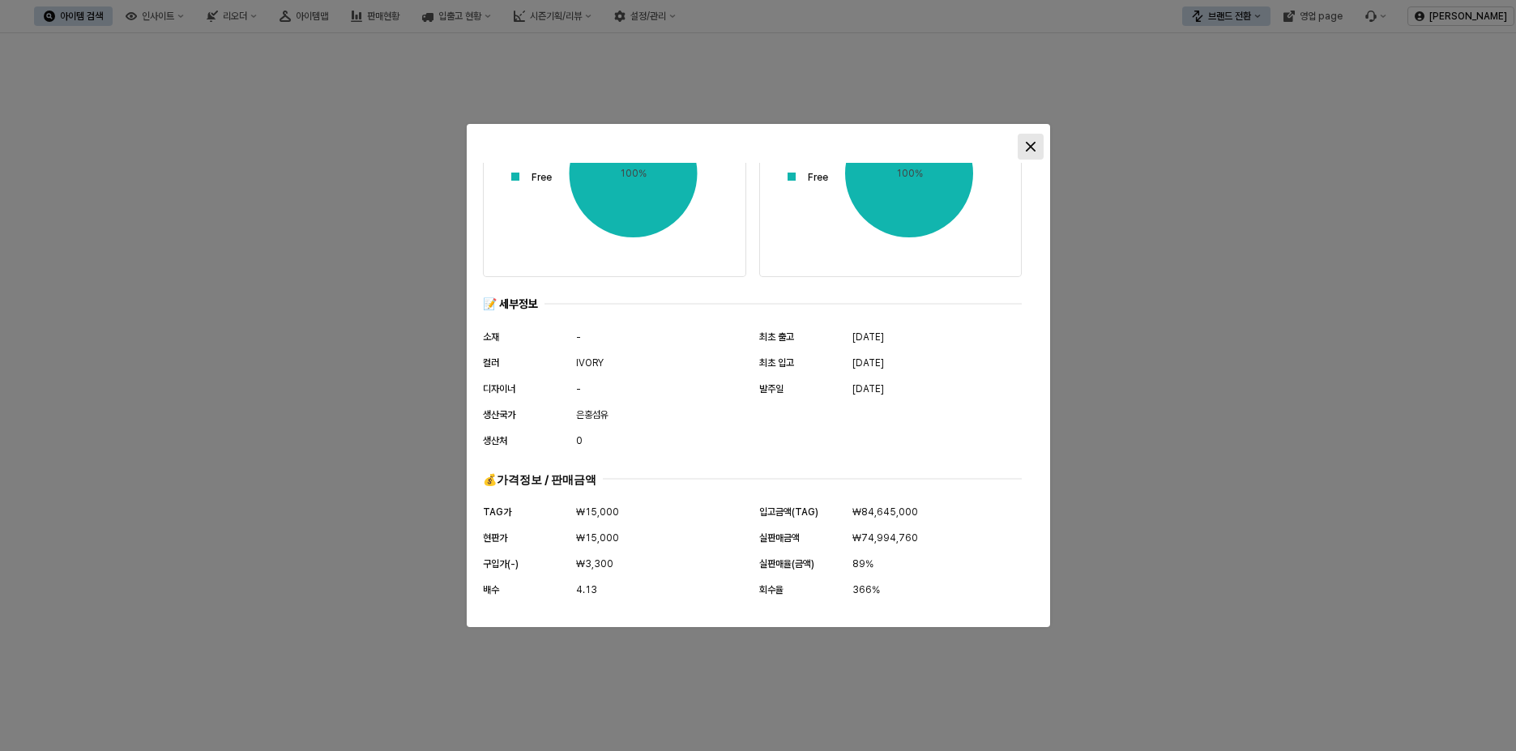
click at [1031, 137] on div "Close" at bounding box center [1031, 147] width 24 height 24
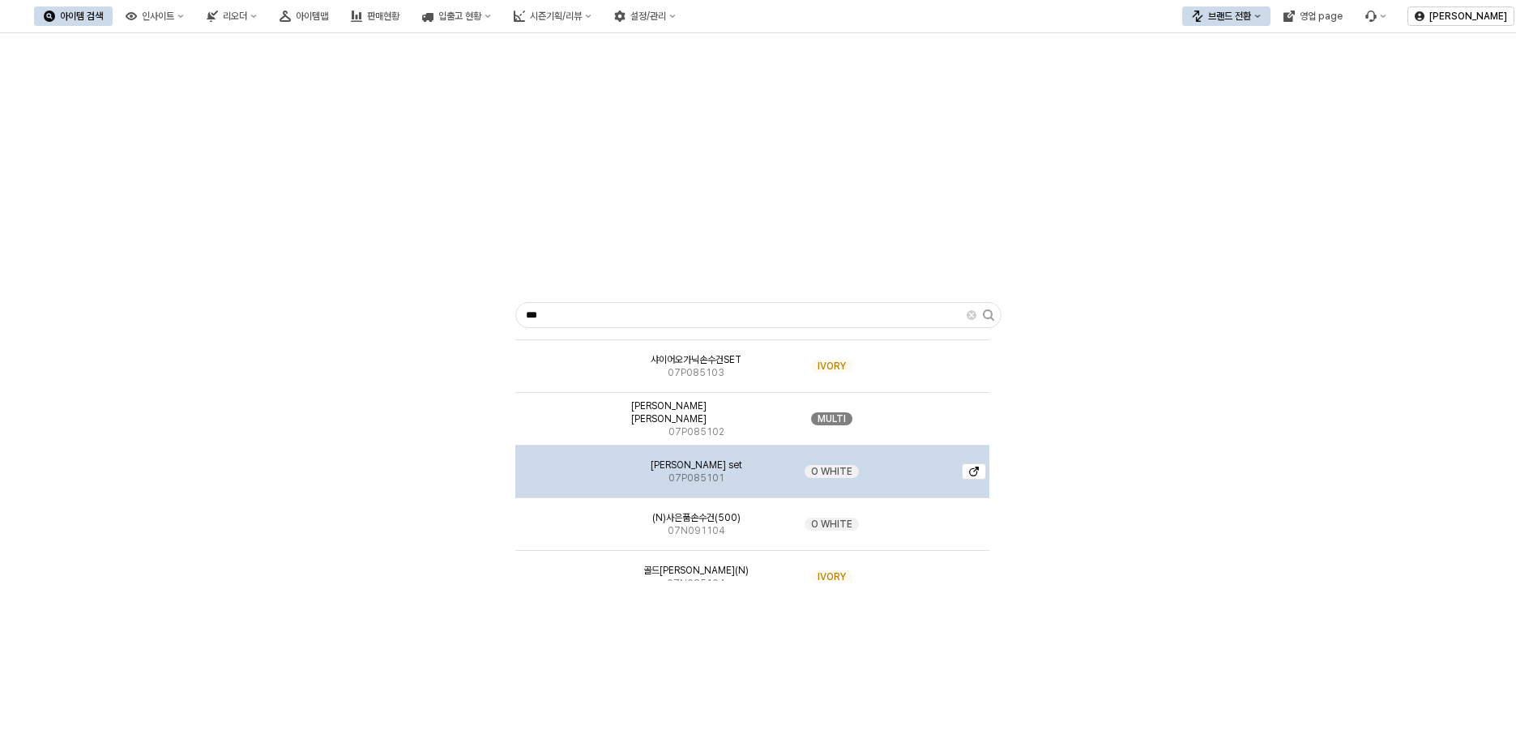
scroll to position [486, 0]
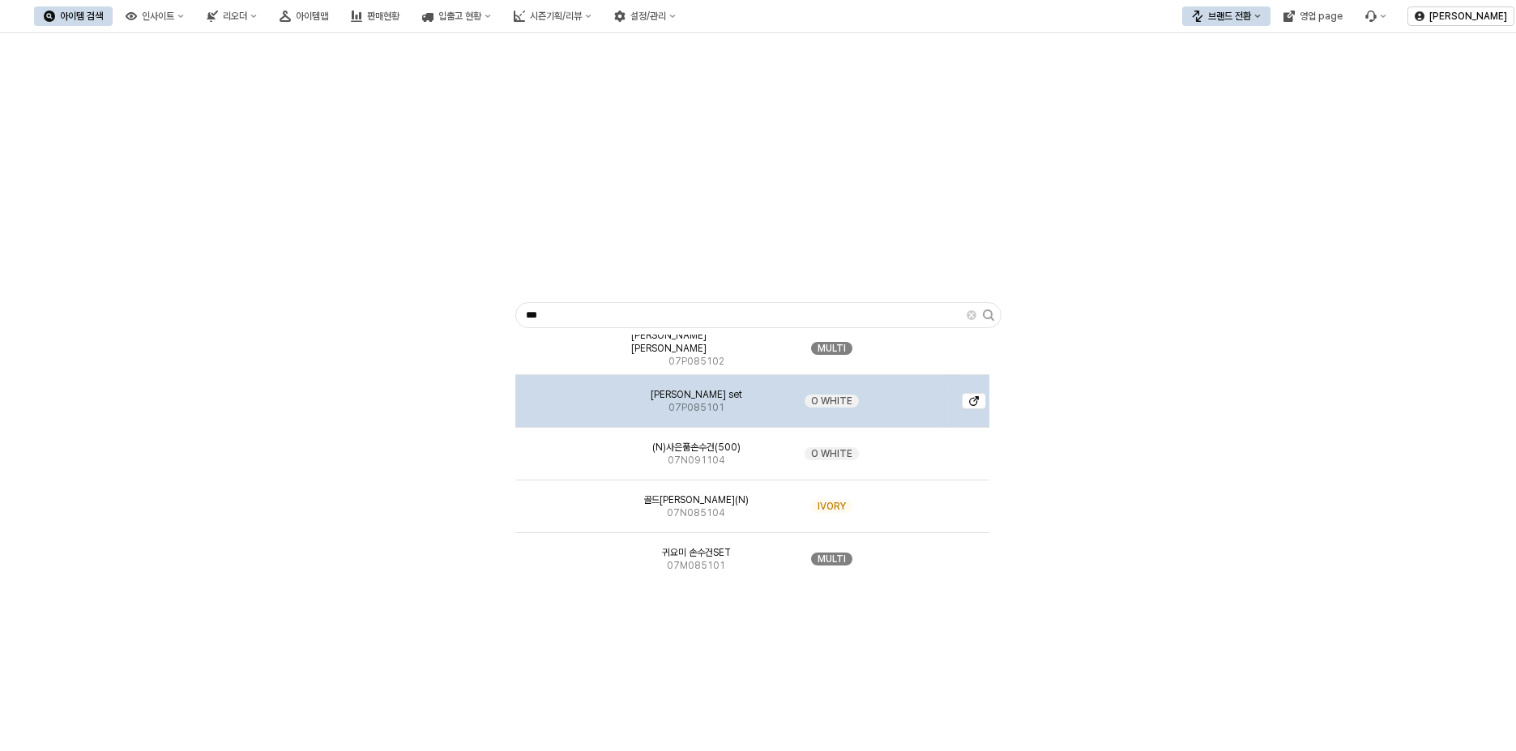
click at [592, 412] on div "App Frame" at bounding box center [569, 401] width 109 height 53
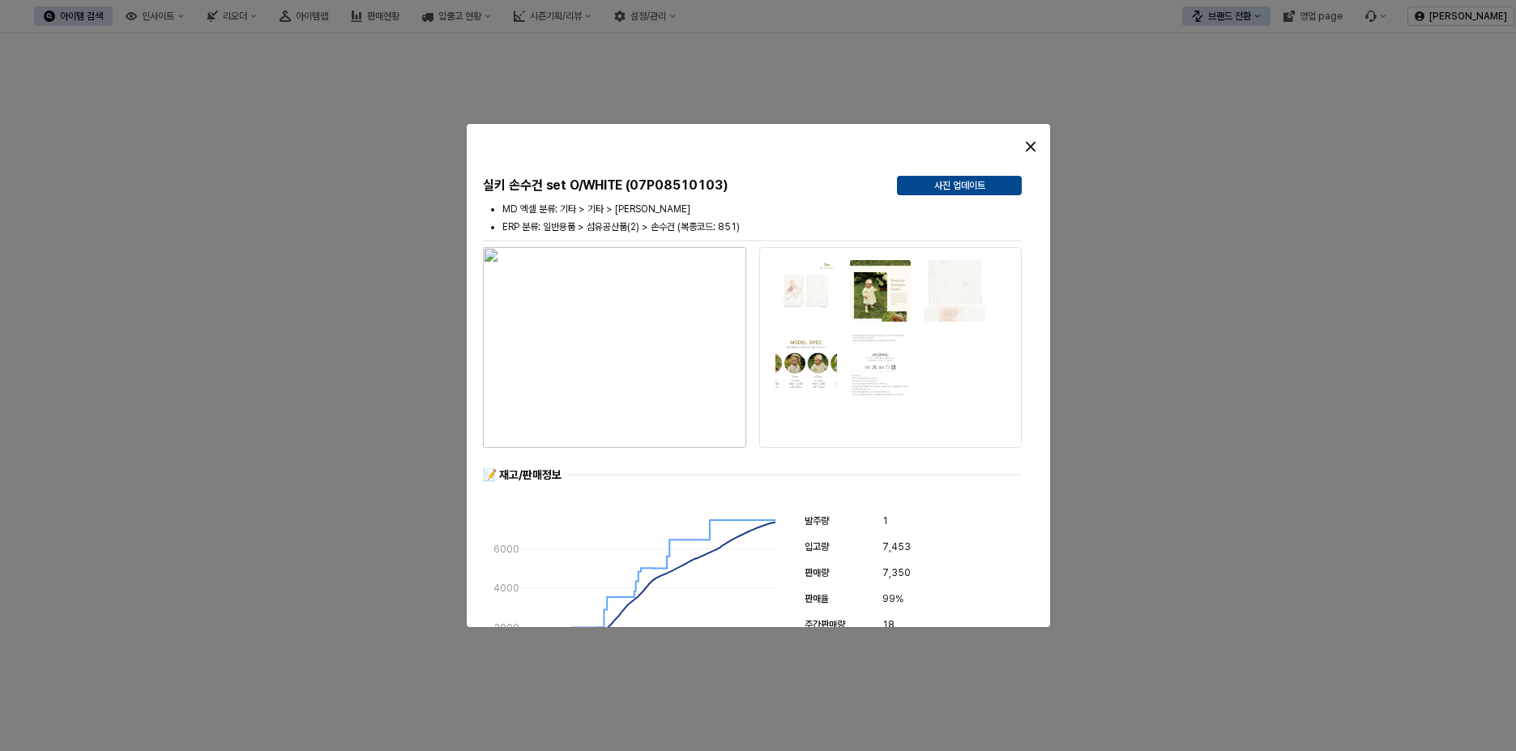
click at [828, 292] on img at bounding box center [806, 290] width 63 height 63
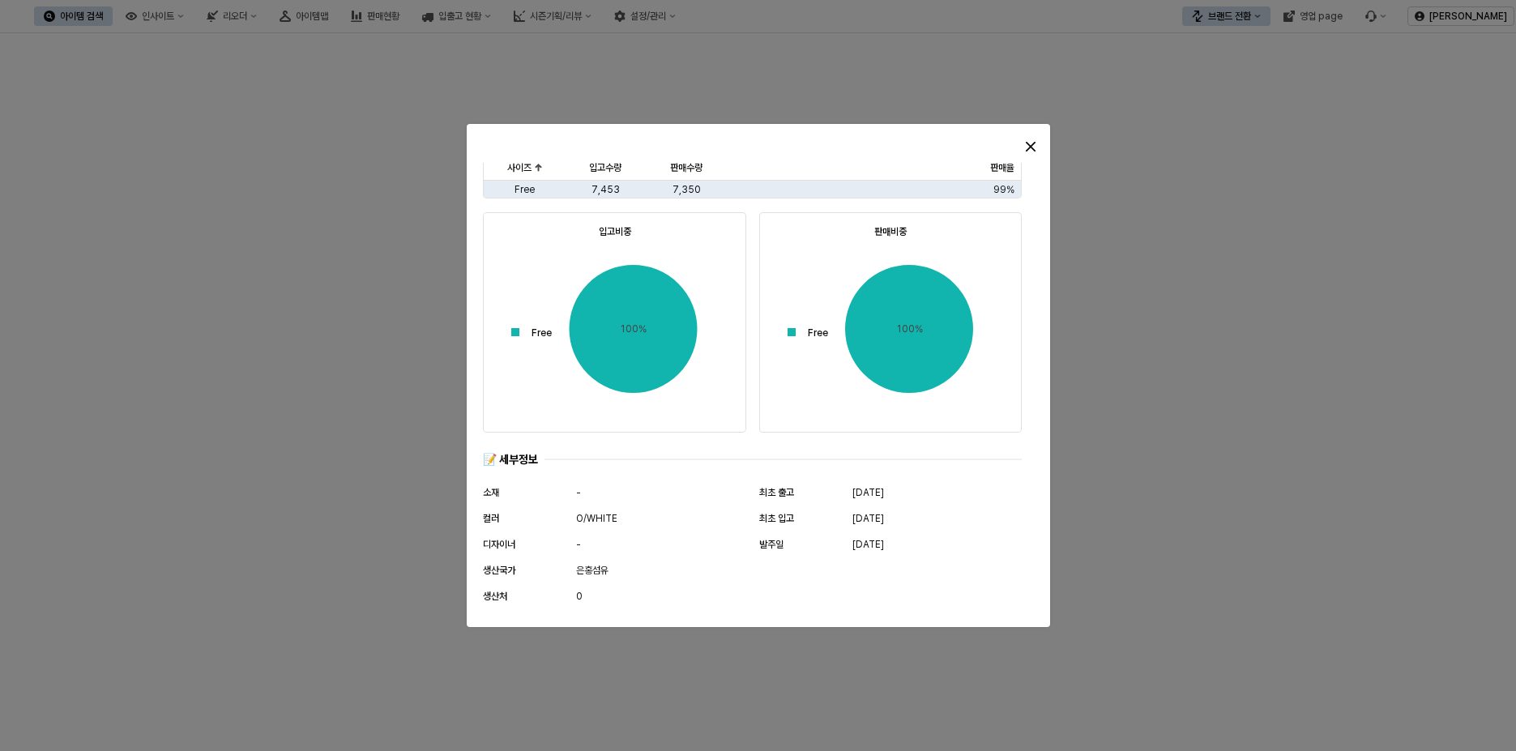
scroll to position [787, 0]
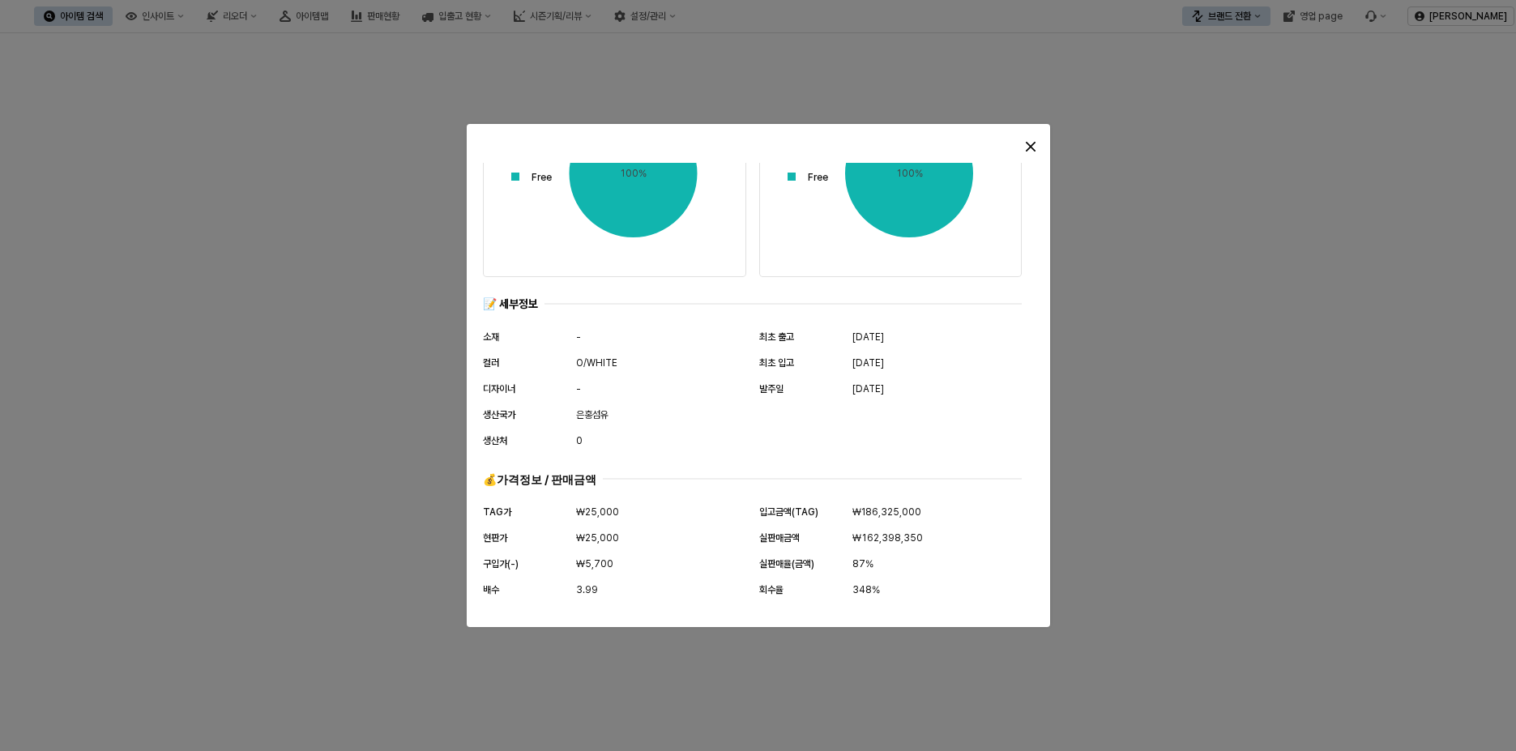
click at [1190, 408] on div at bounding box center [758, 375] width 1516 height 751
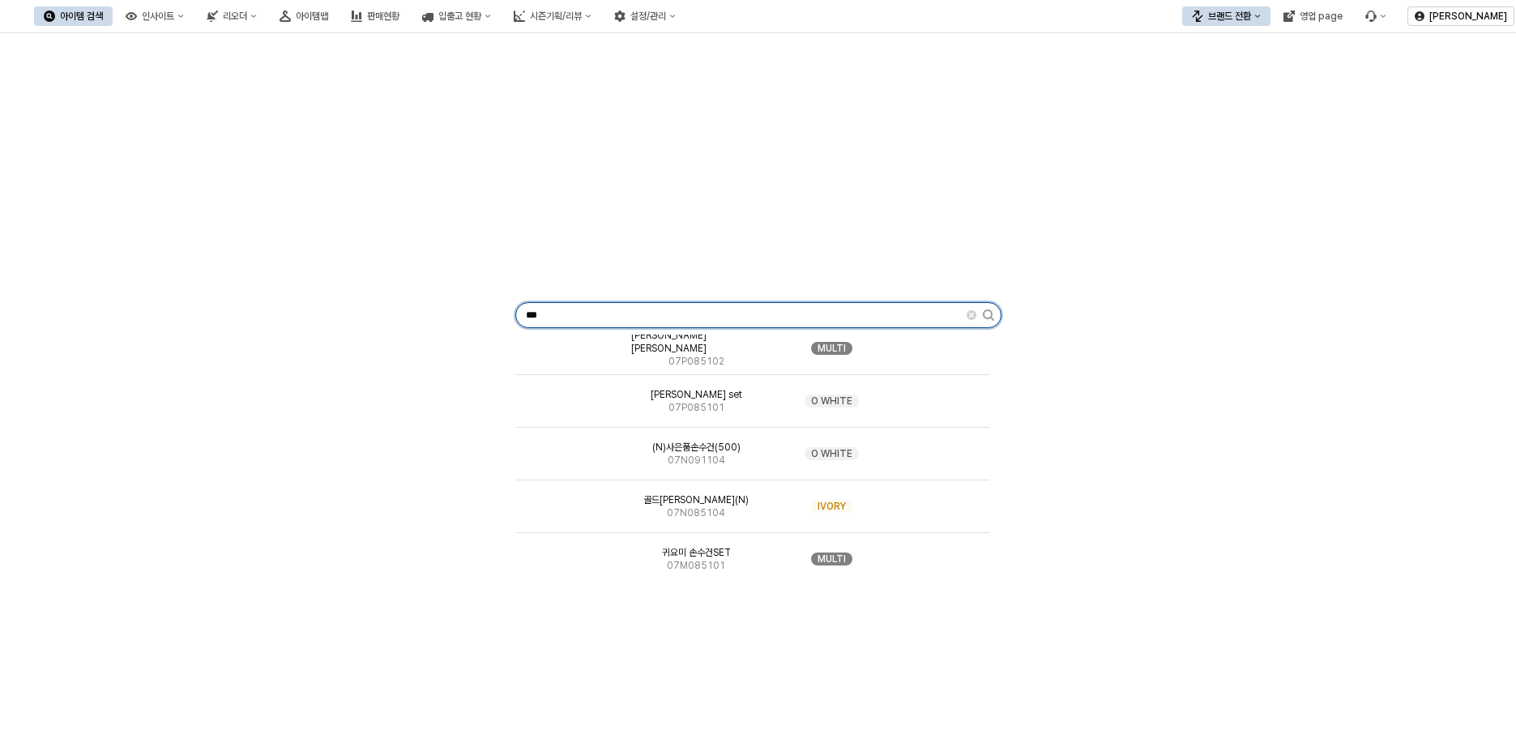
click at [728, 320] on input "***" at bounding box center [741, 315] width 451 height 24
type input "*"
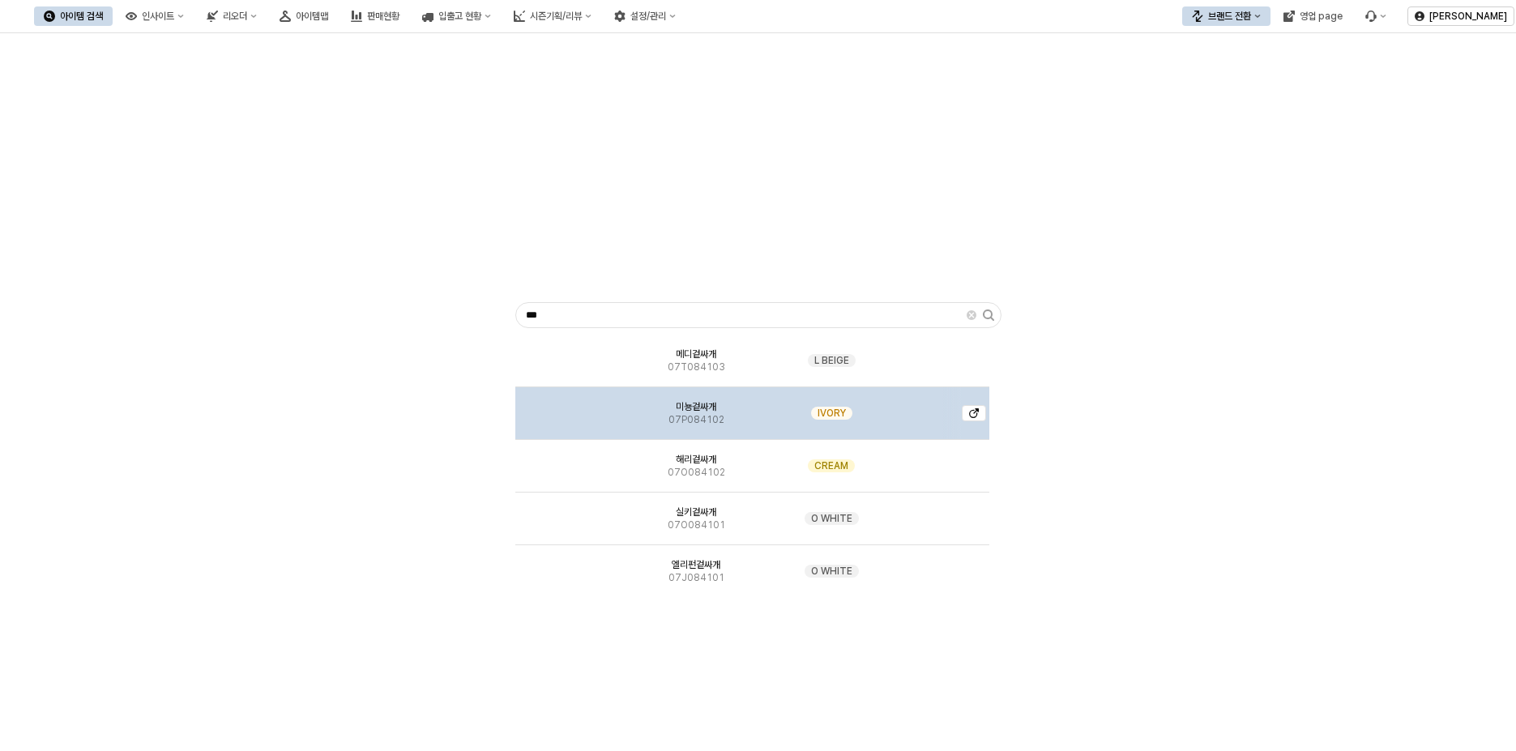
click at [571, 407] on img "App Frame" at bounding box center [571, 407] width 0 height 0
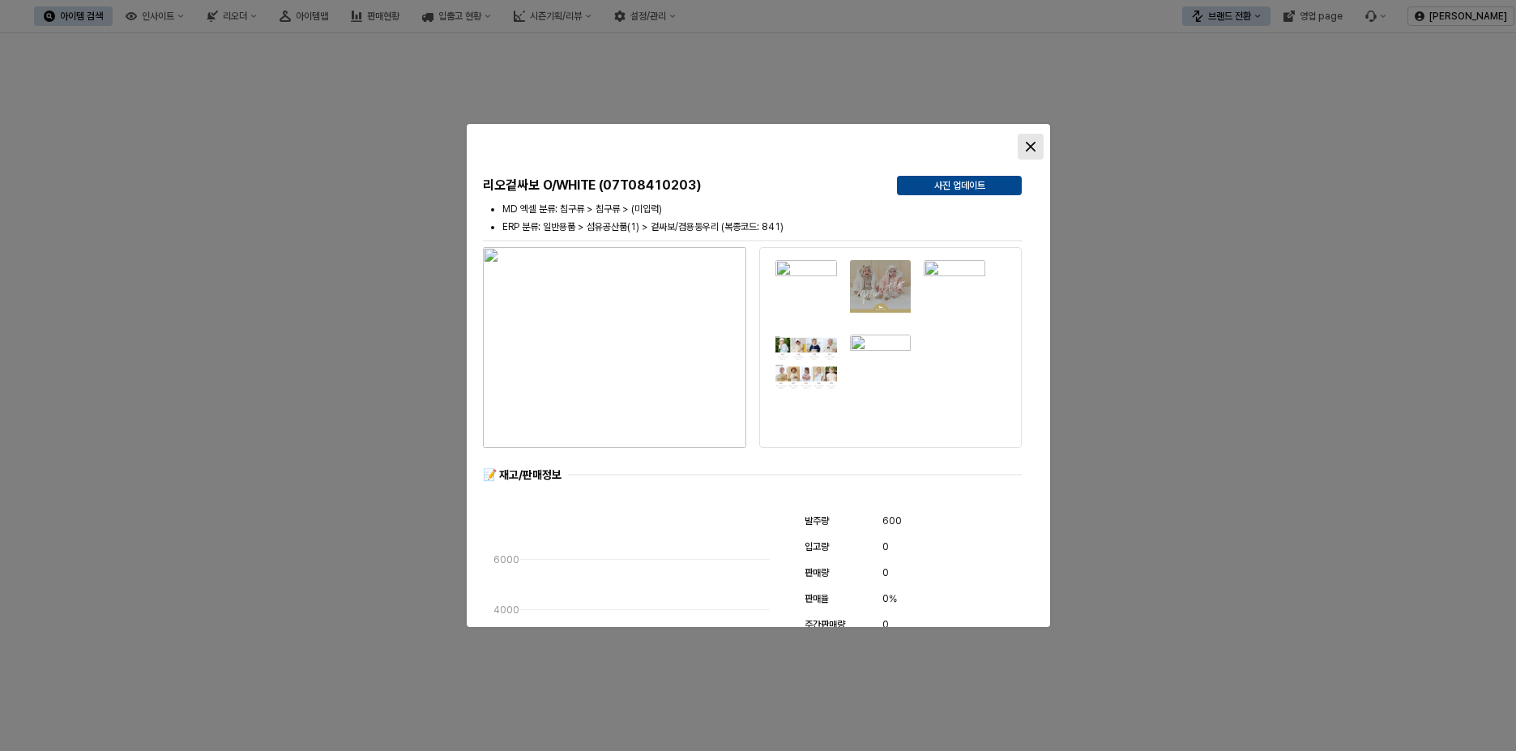
click at [1029, 152] on div "Close" at bounding box center [1031, 147] width 24 height 24
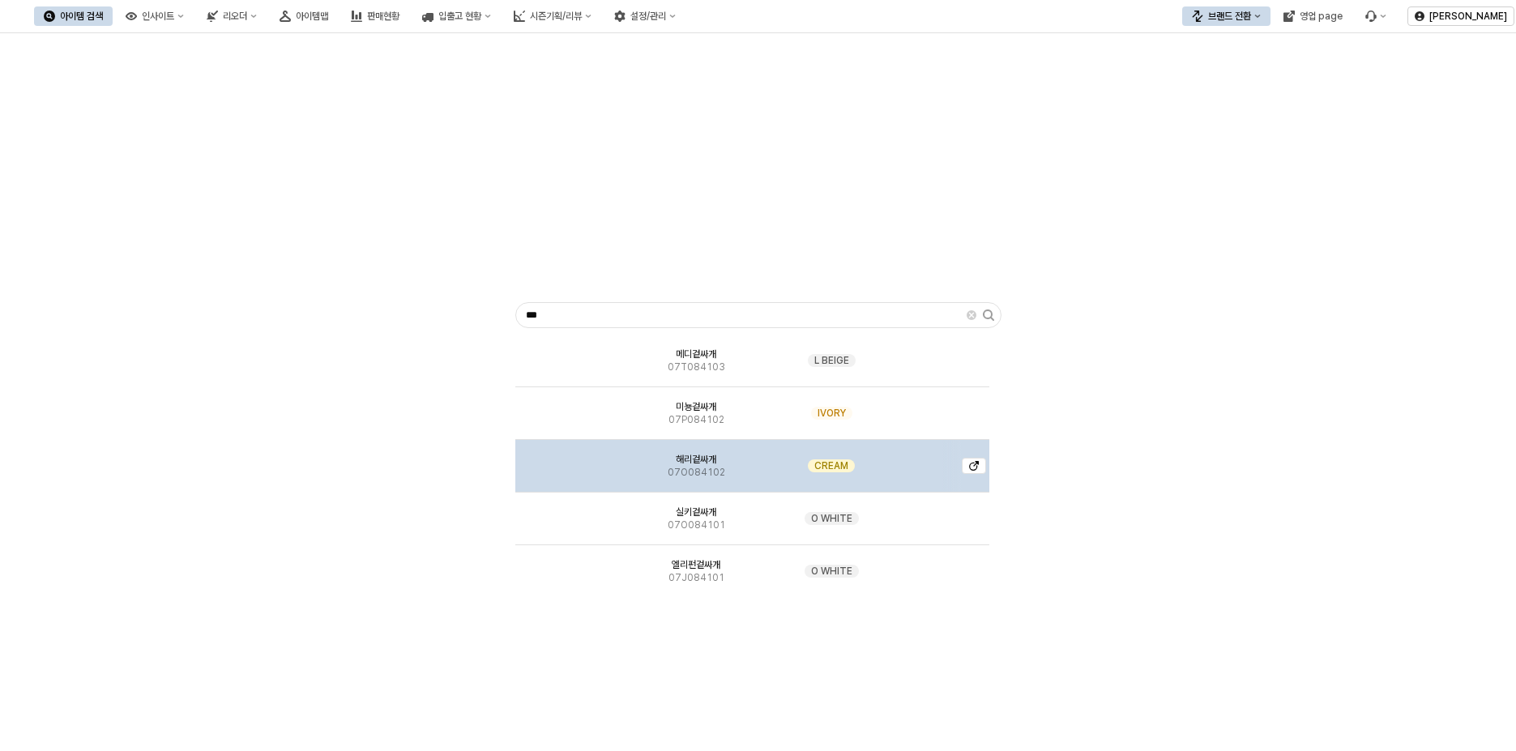
click at [571, 459] on img "App Frame" at bounding box center [571, 459] width 0 height 0
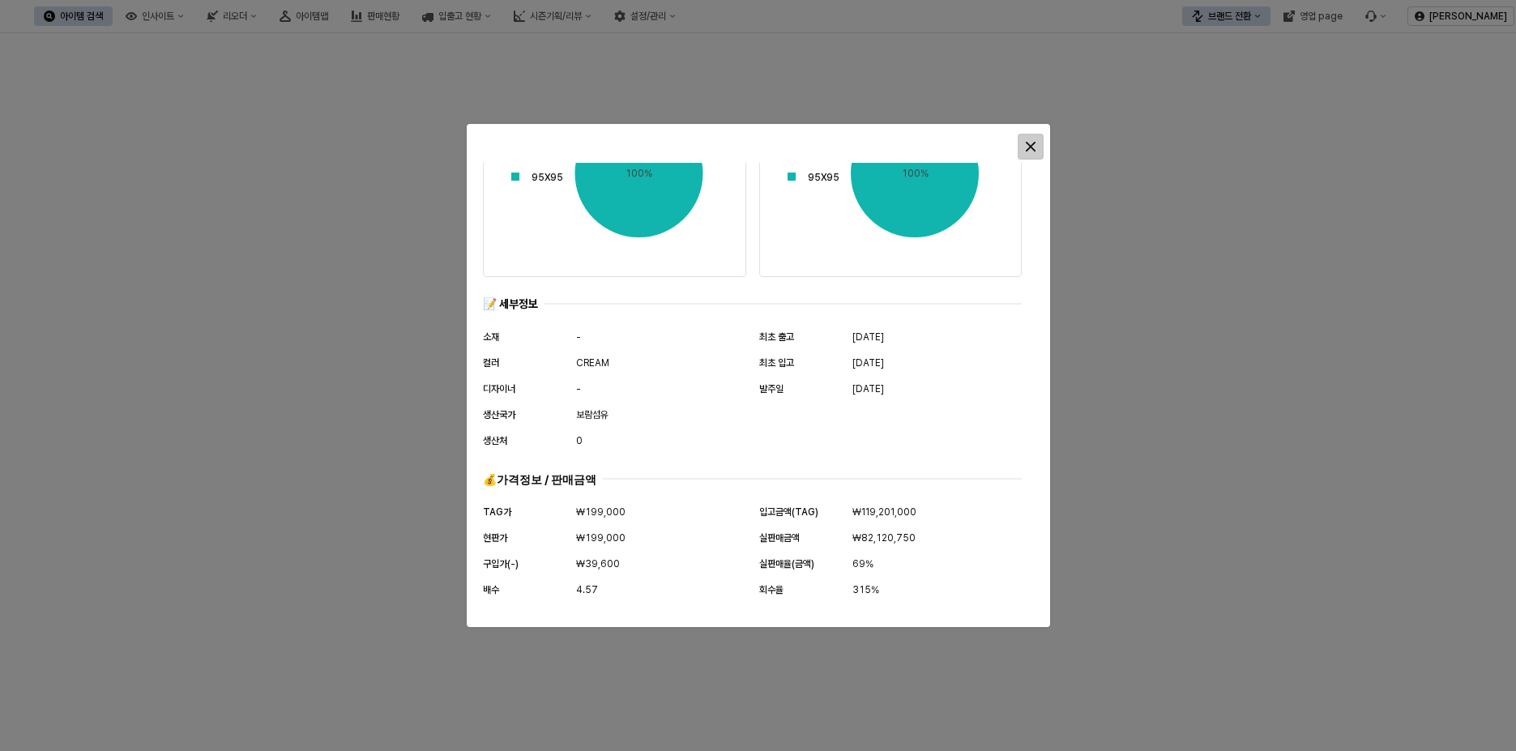
click at [1034, 147] on icon "Close" at bounding box center [1031, 147] width 10 height 10
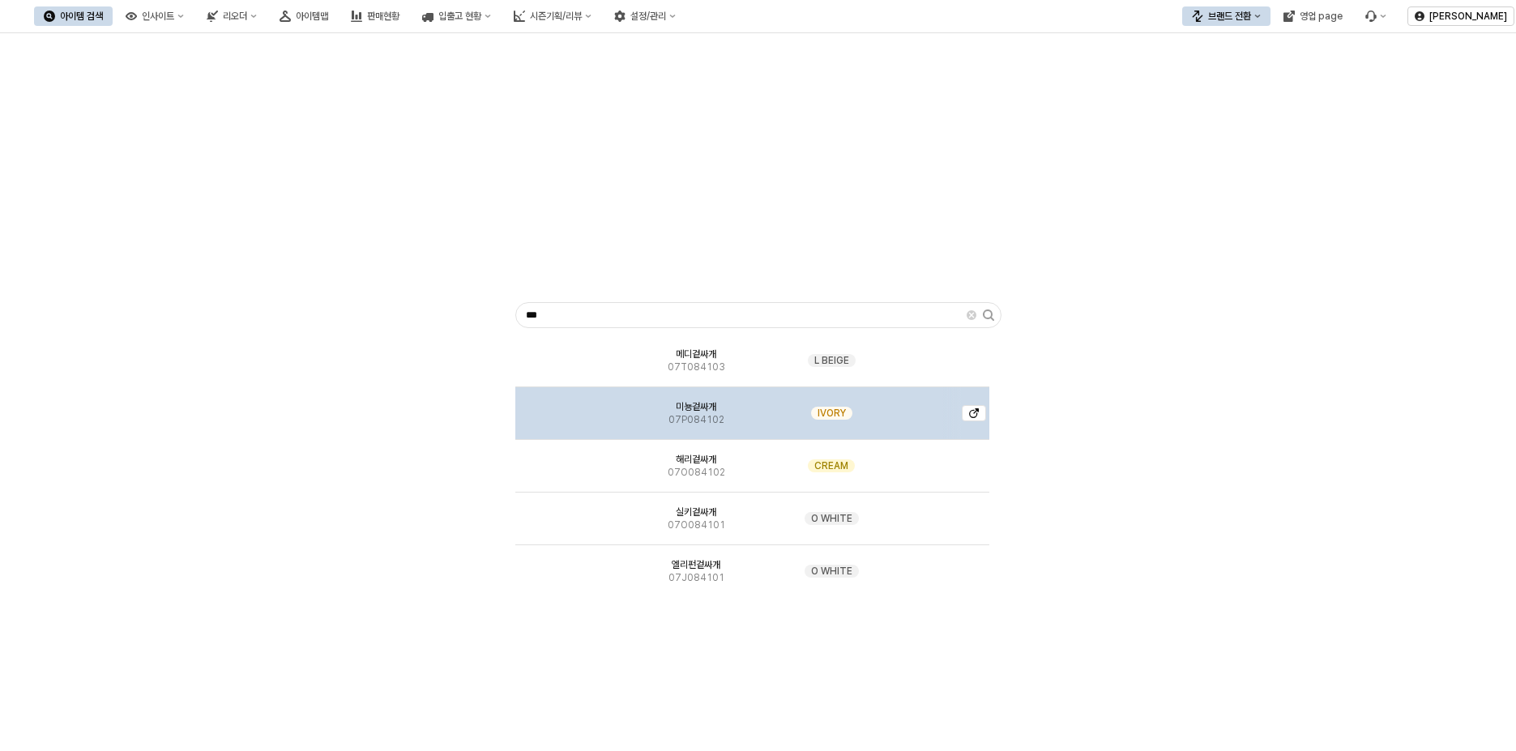
click at [571, 407] on img "App Frame" at bounding box center [571, 407] width 0 height 0
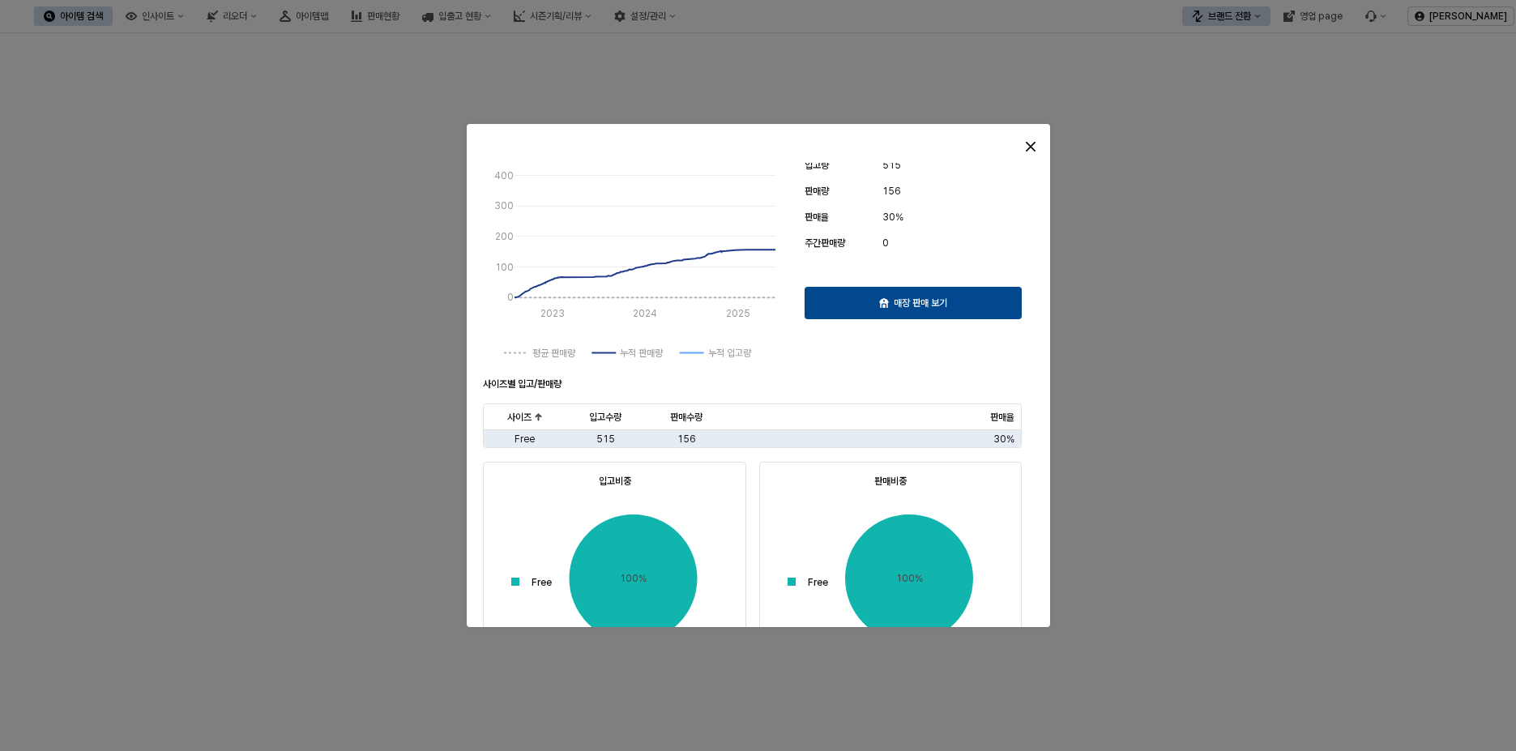
scroll to position [0, 0]
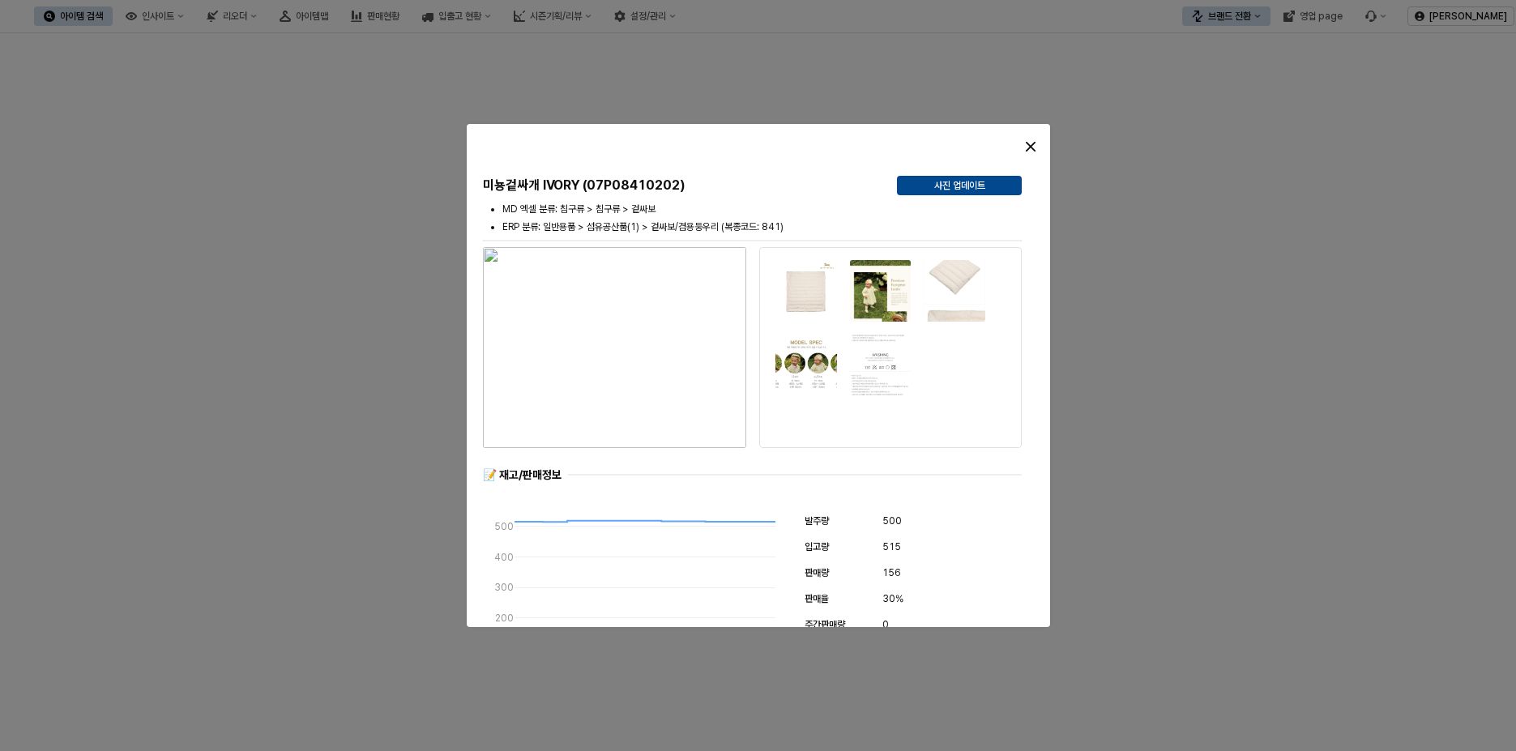
click at [278, 278] on div at bounding box center [758, 375] width 1516 height 751
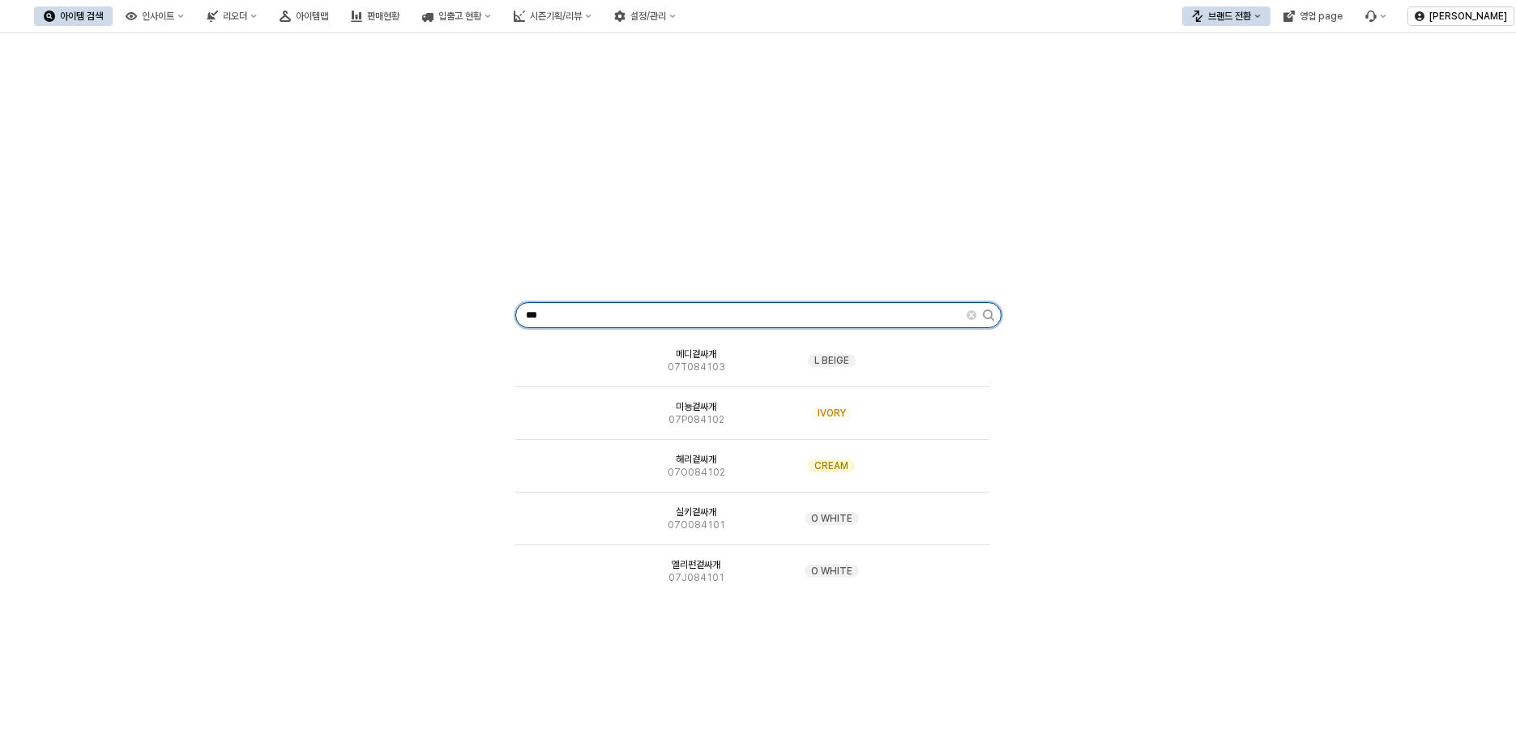
click at [613, 314] on input "***" at bounding box center [741, 315] width 451 height 24
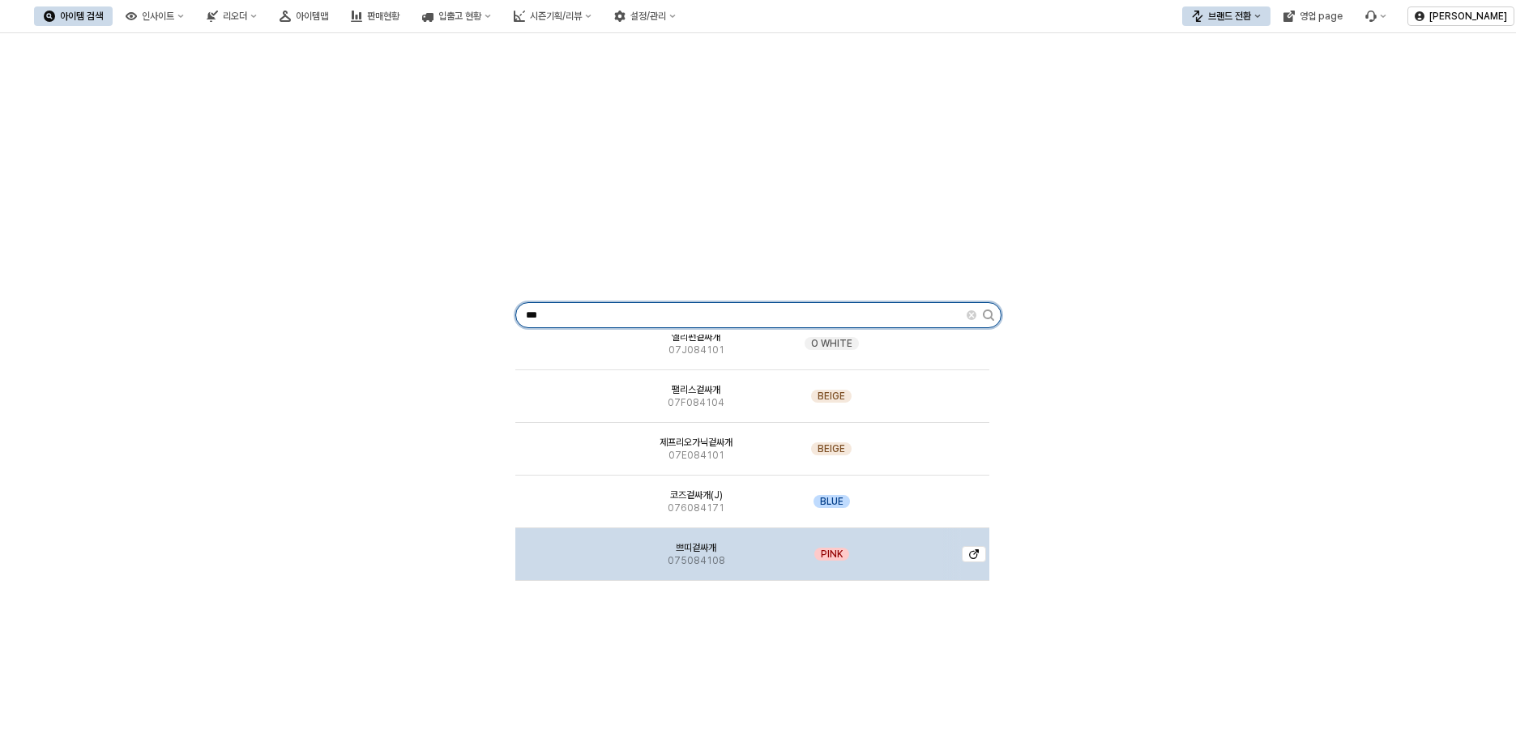
scroll to position [280, 0]
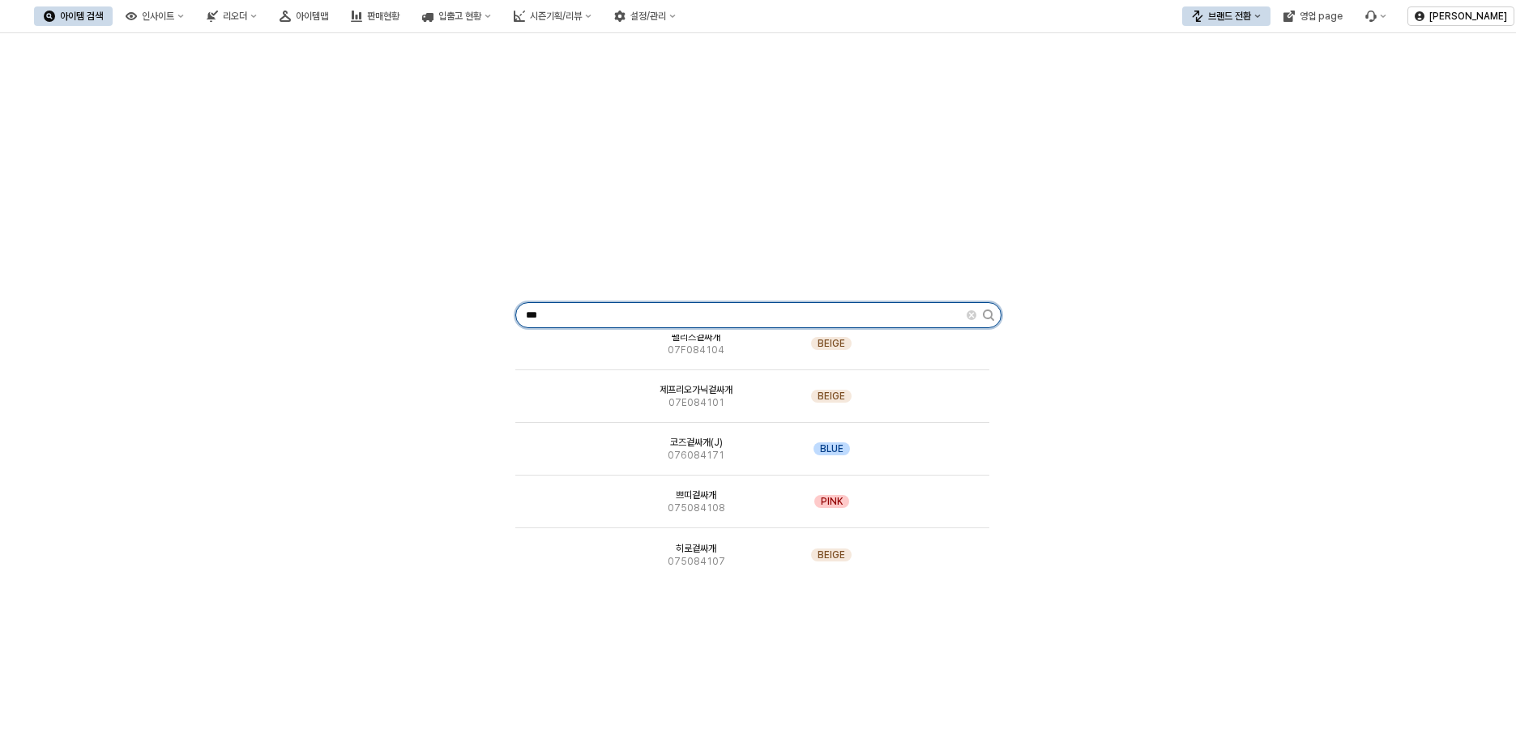
click at [593, 310] on input "***" at bounding box center [741, 315] width 451 height 24
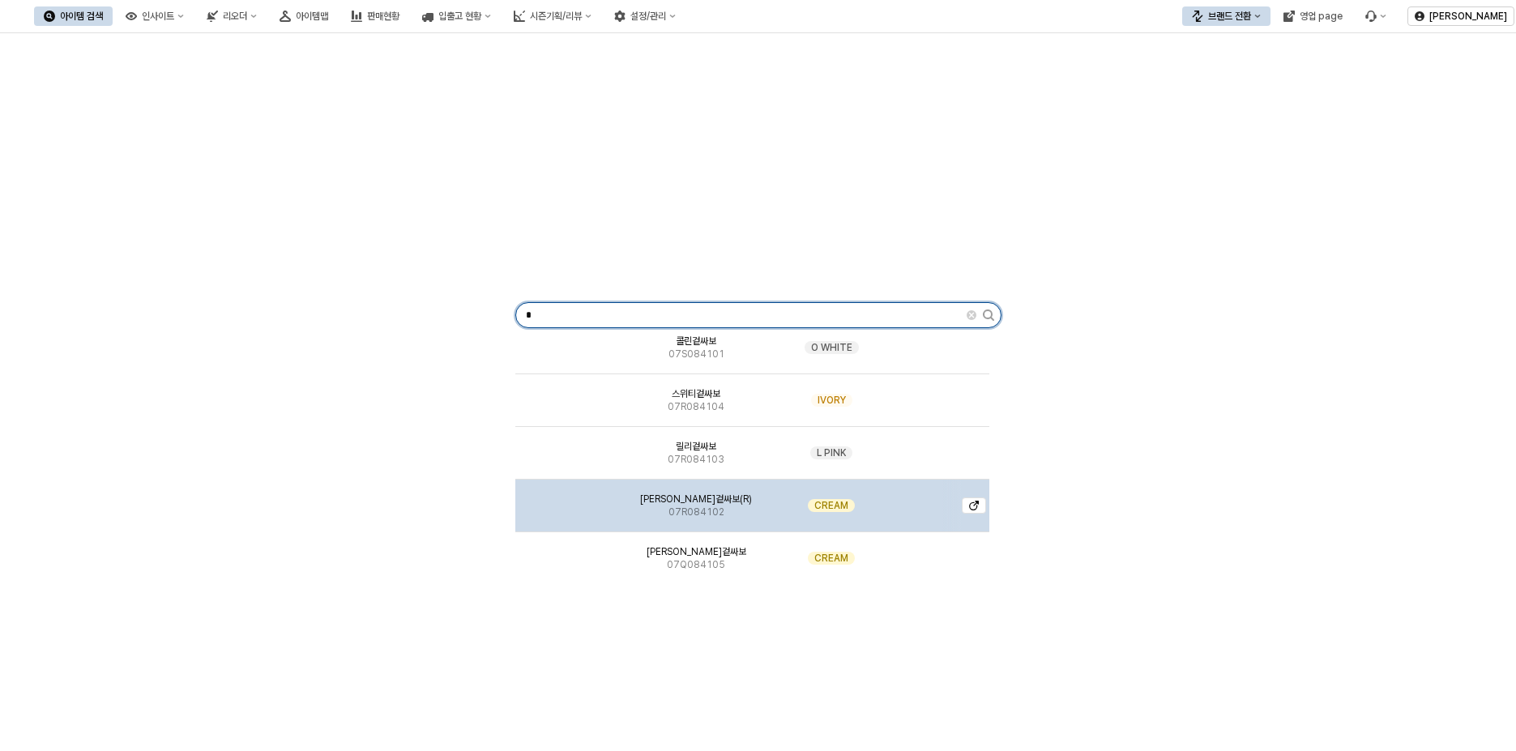
scroll to position [199, 0]
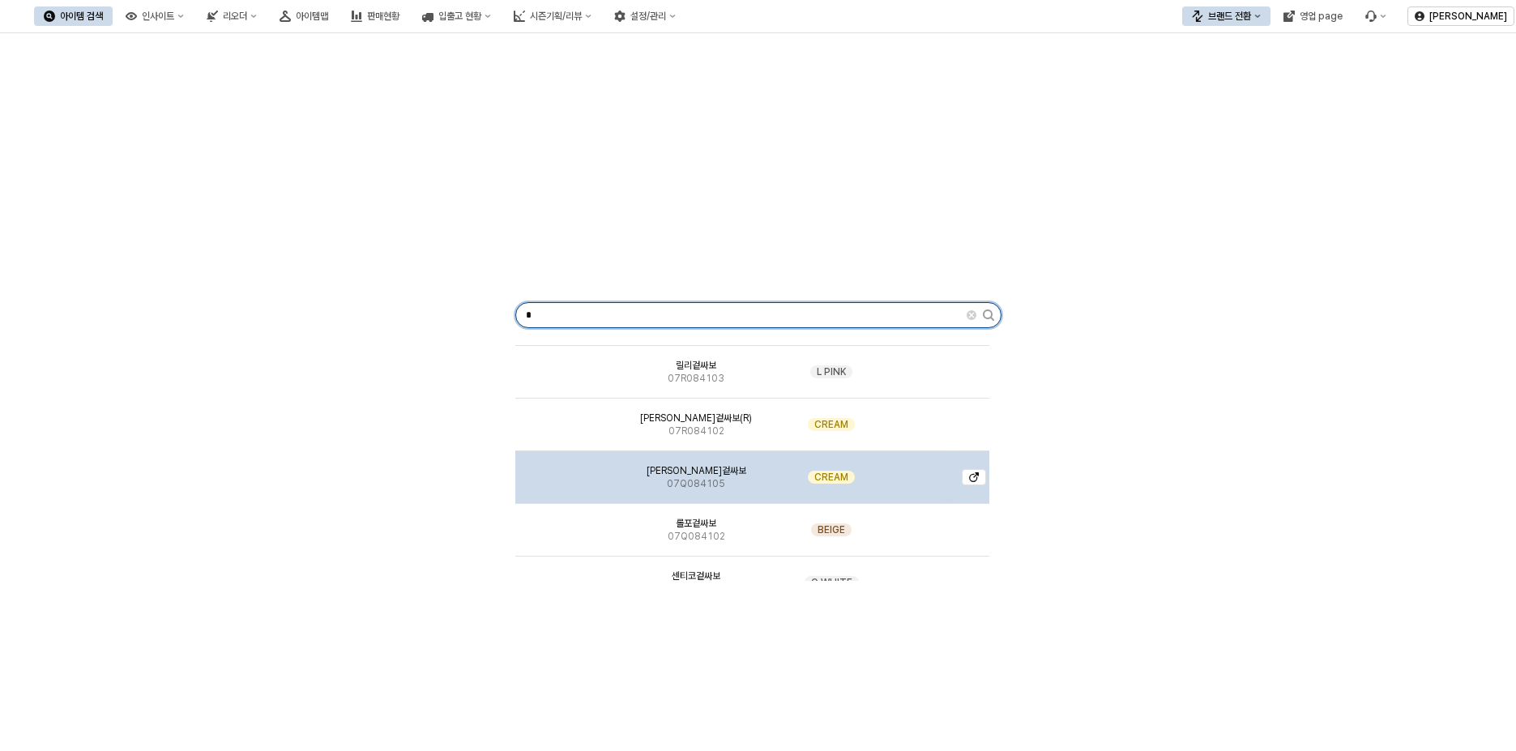
type input "*"
click at [571, 471] on img "App Frame" at bounding box center [571, 471] width 0 height 0
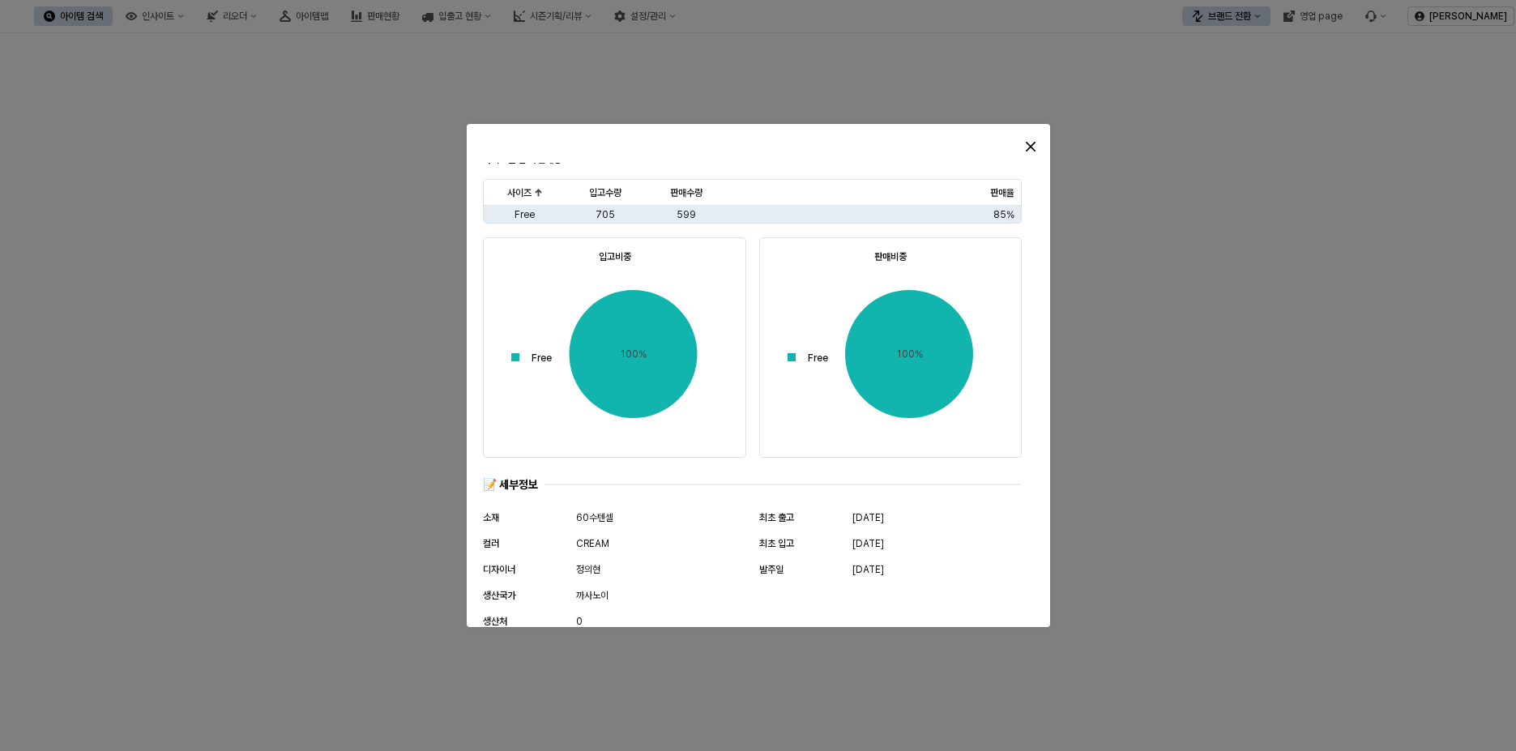
scroll to position [787, 0]
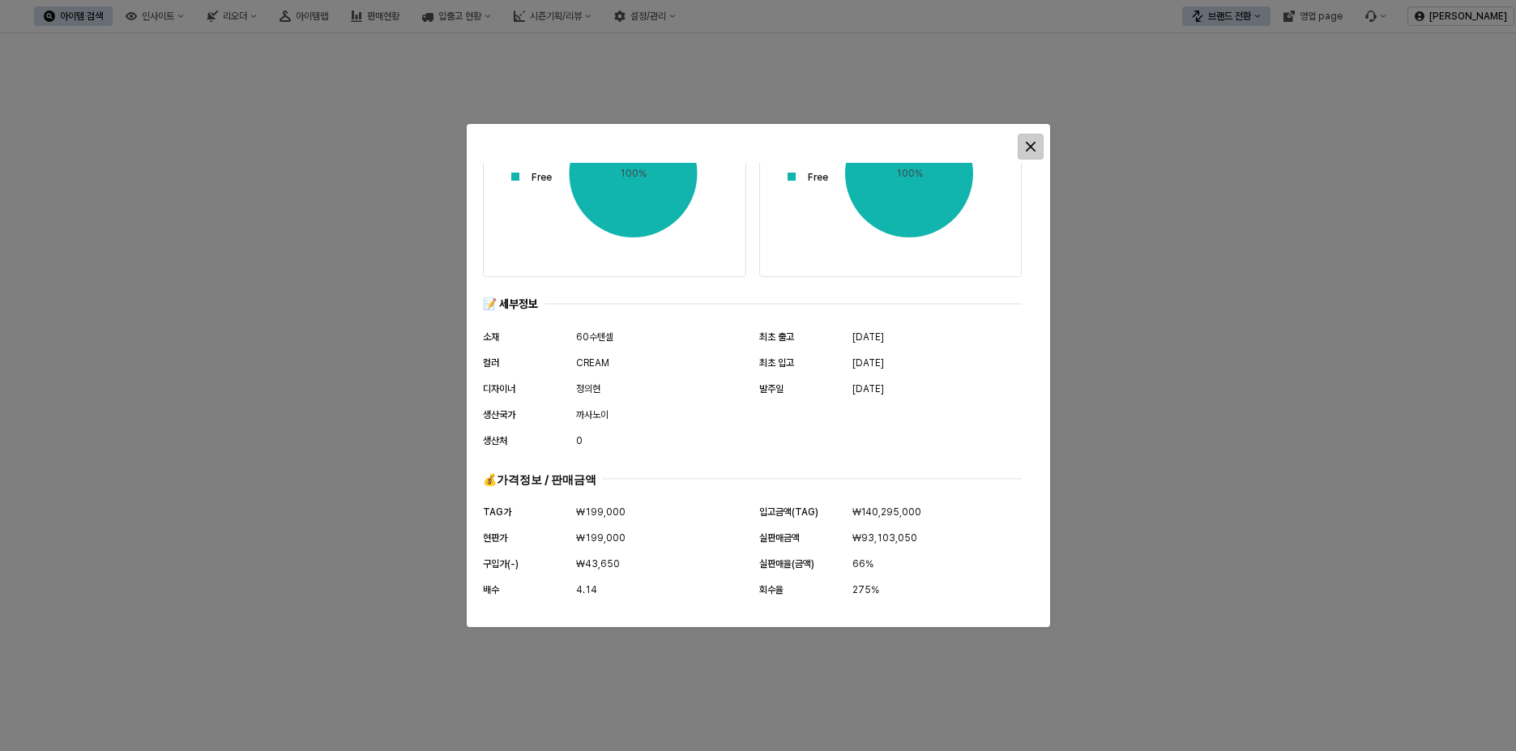
click at [1034, 144] on icon "Close" at bounding box center [1030, 147] width 10 height 10
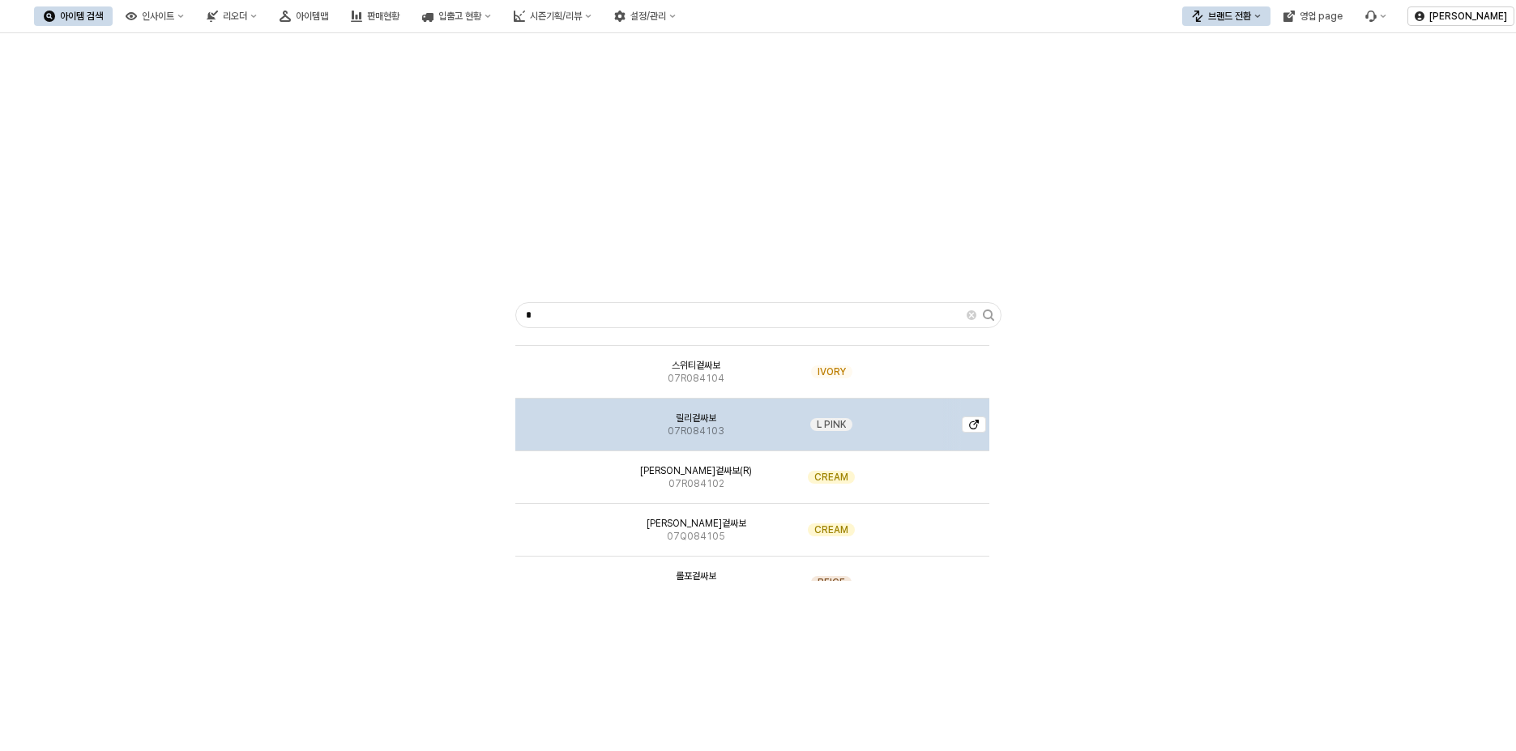
scroll to position [118, 0]
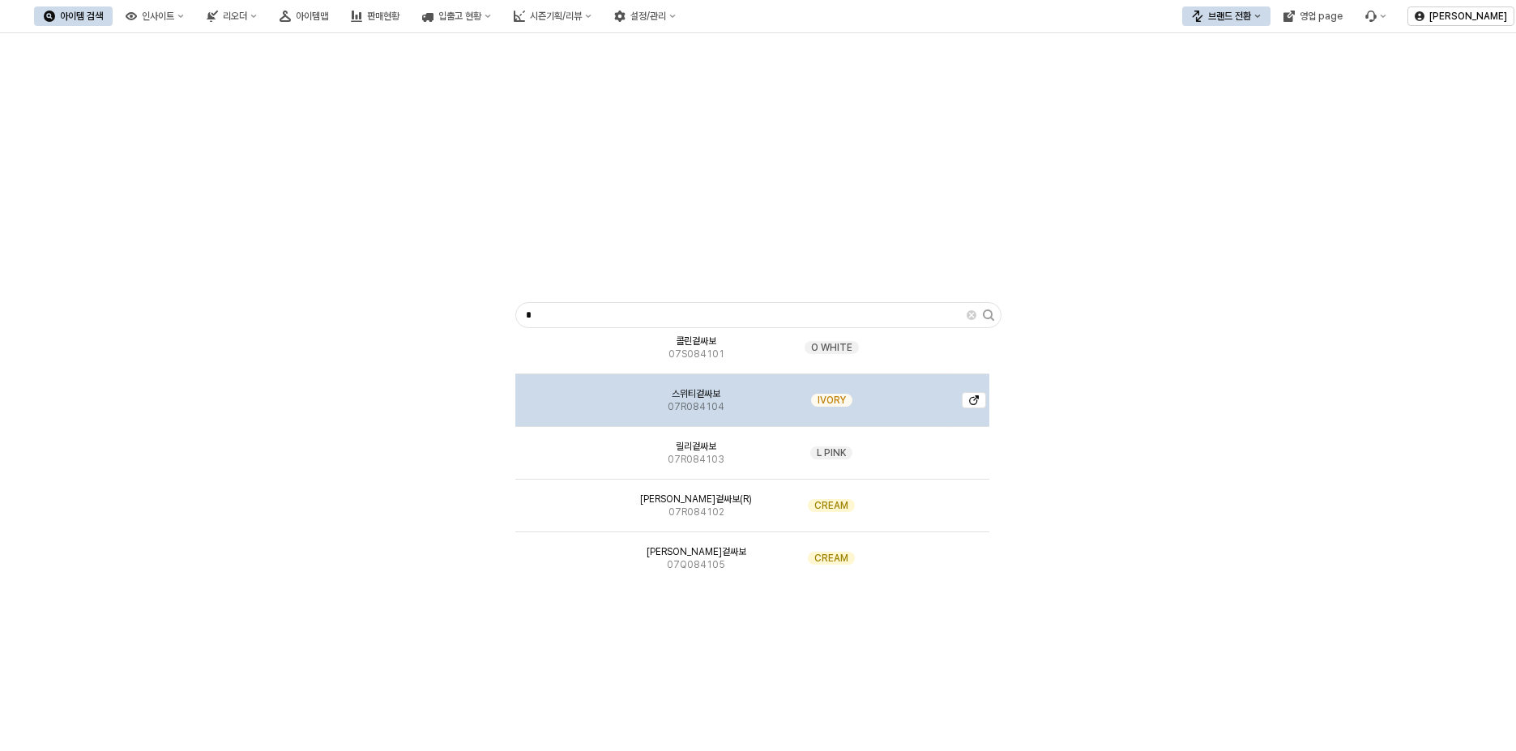
click at [571, 394] on img "App Frame" at bounding box center [571, 394] width 0 height 0
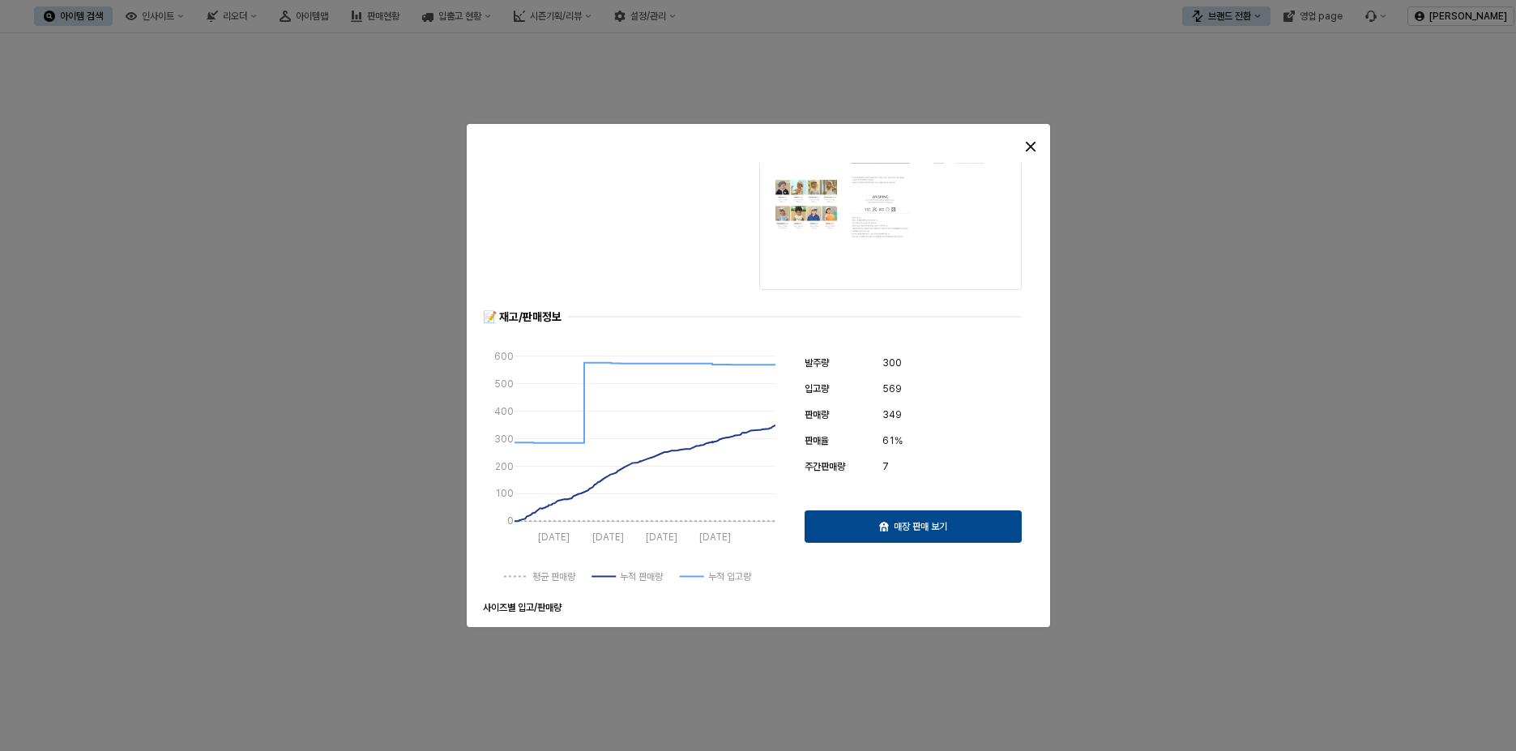
scroll to position [0, 0]
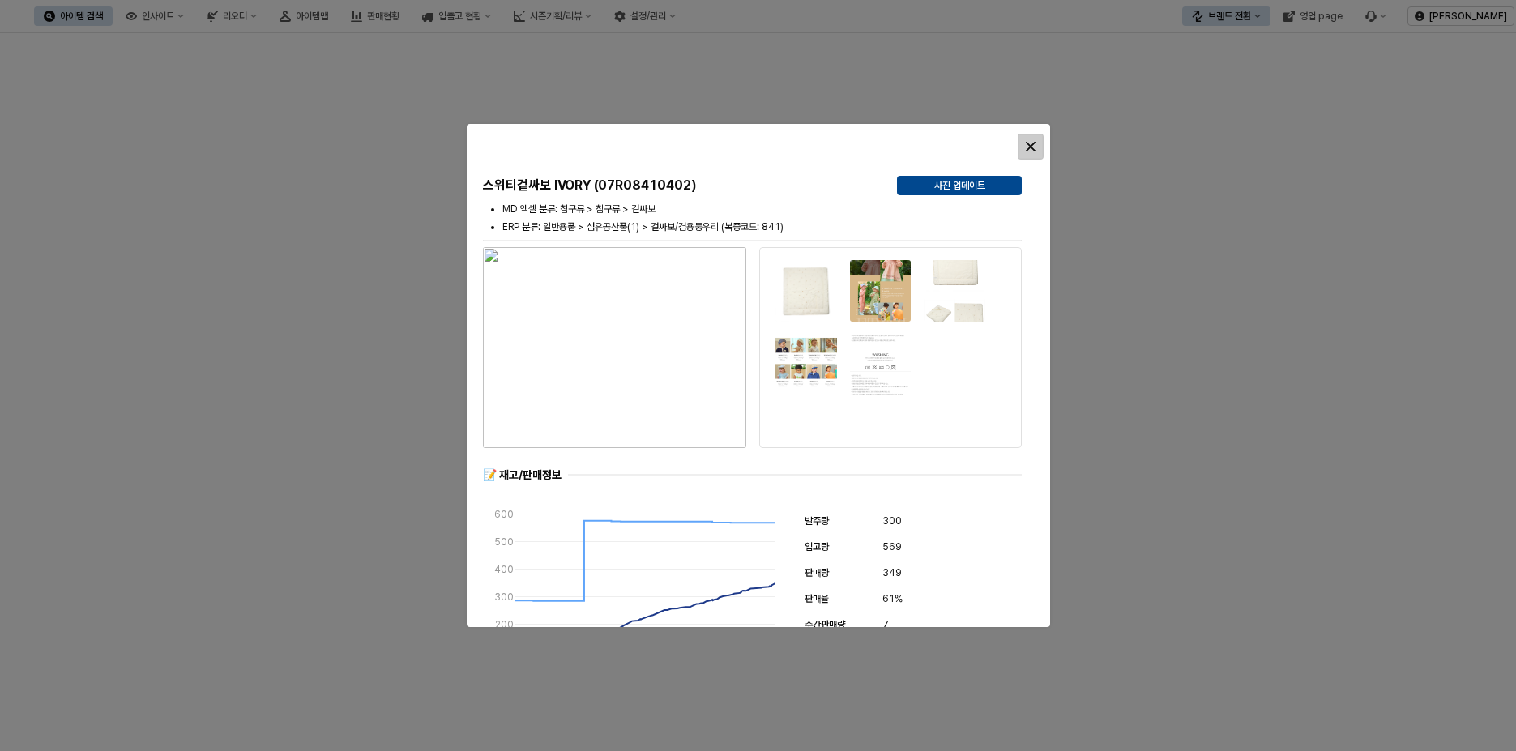
click at [1030, 143] on icon "Close" at bounding box center [1031, 147] width 10 height 10
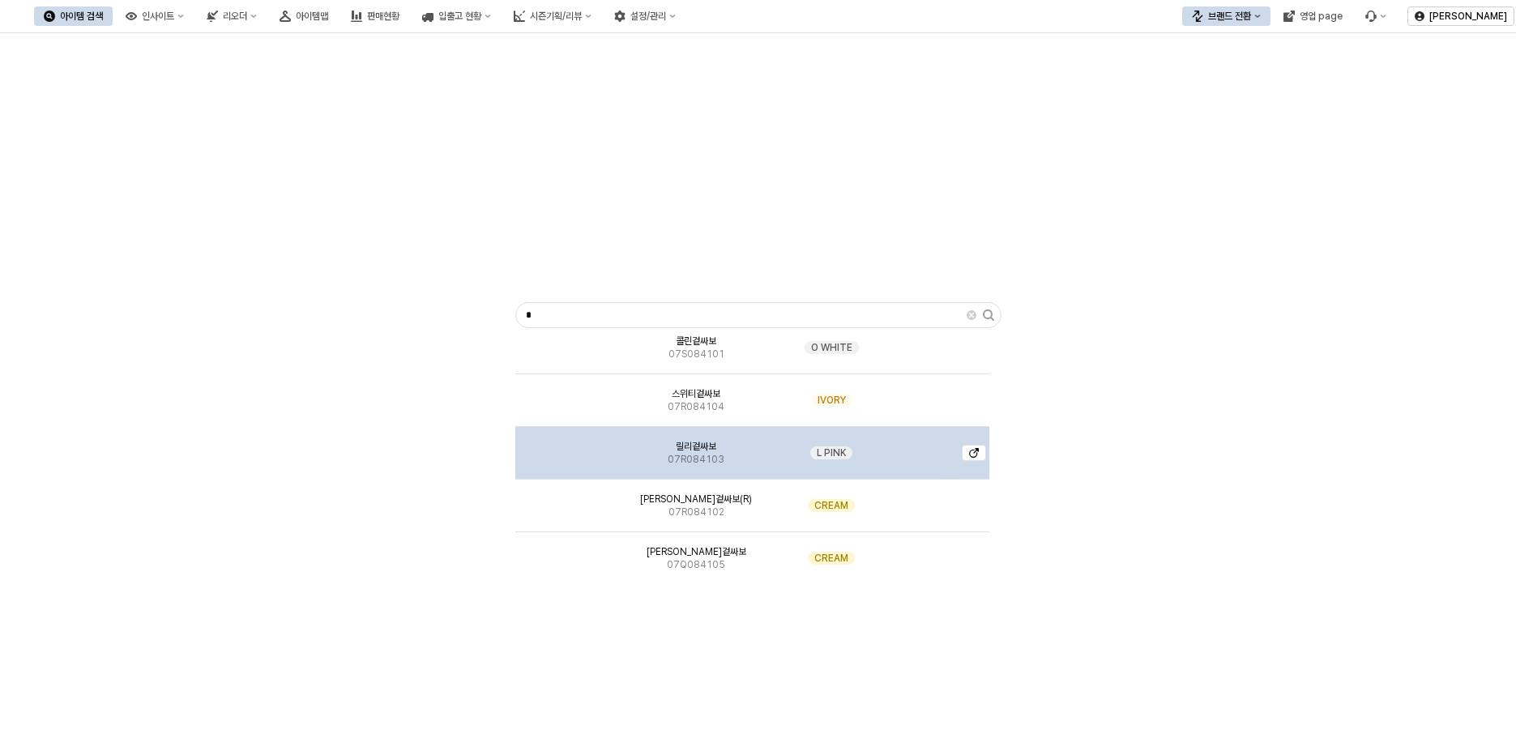
scroll to position [37, 0]
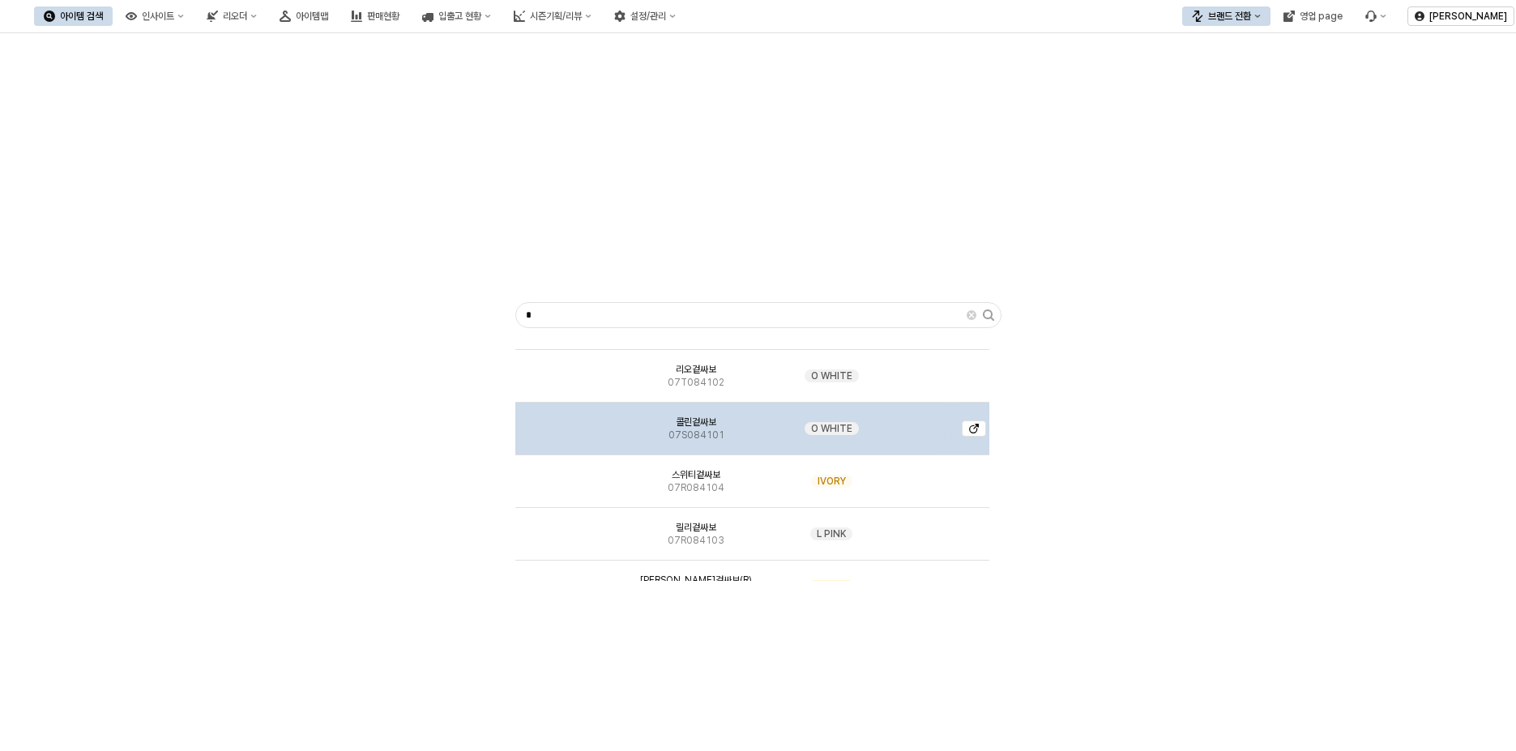
click at [571, 422] on img "App Frame" at bounding box center [571, 422] width 0 height 0
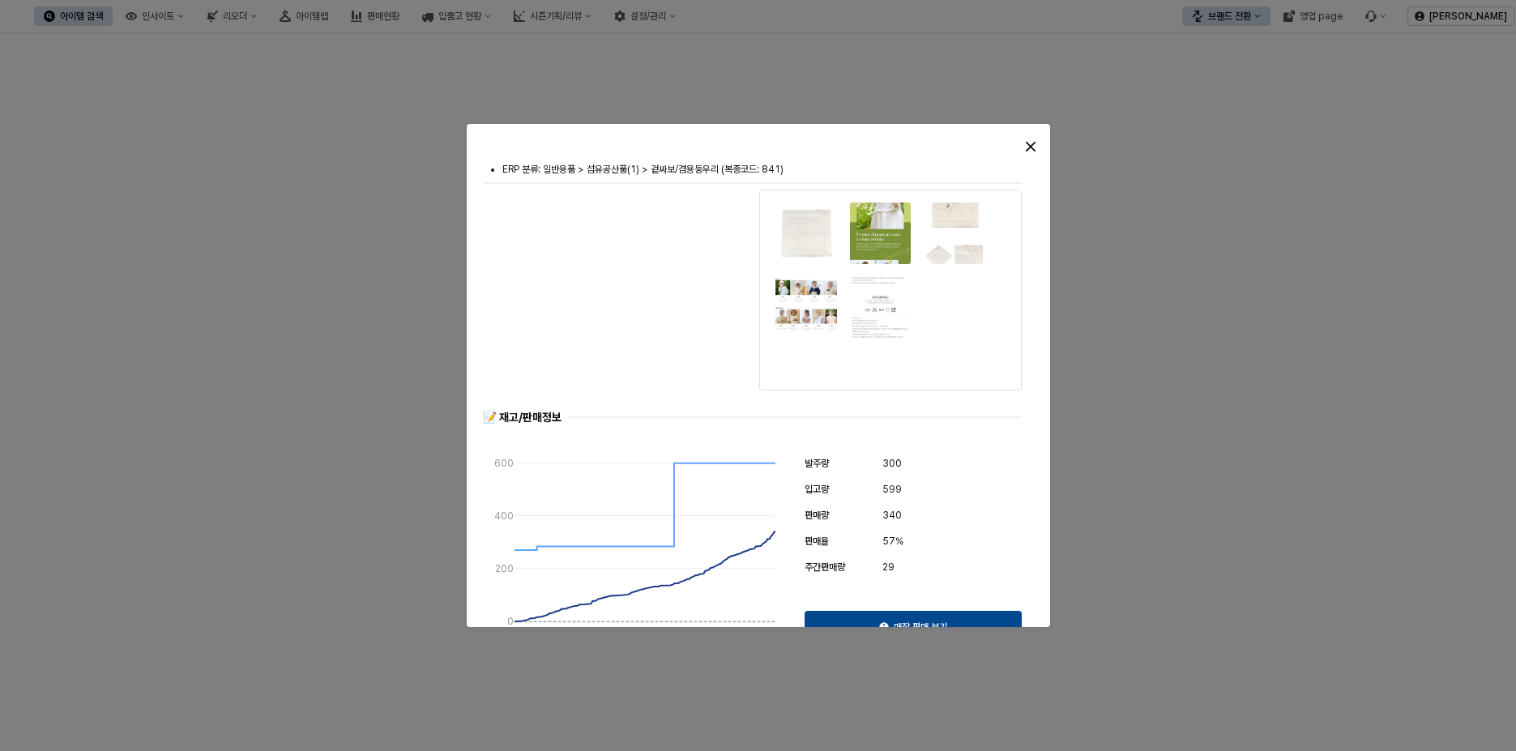
scroll to position [0, 0]
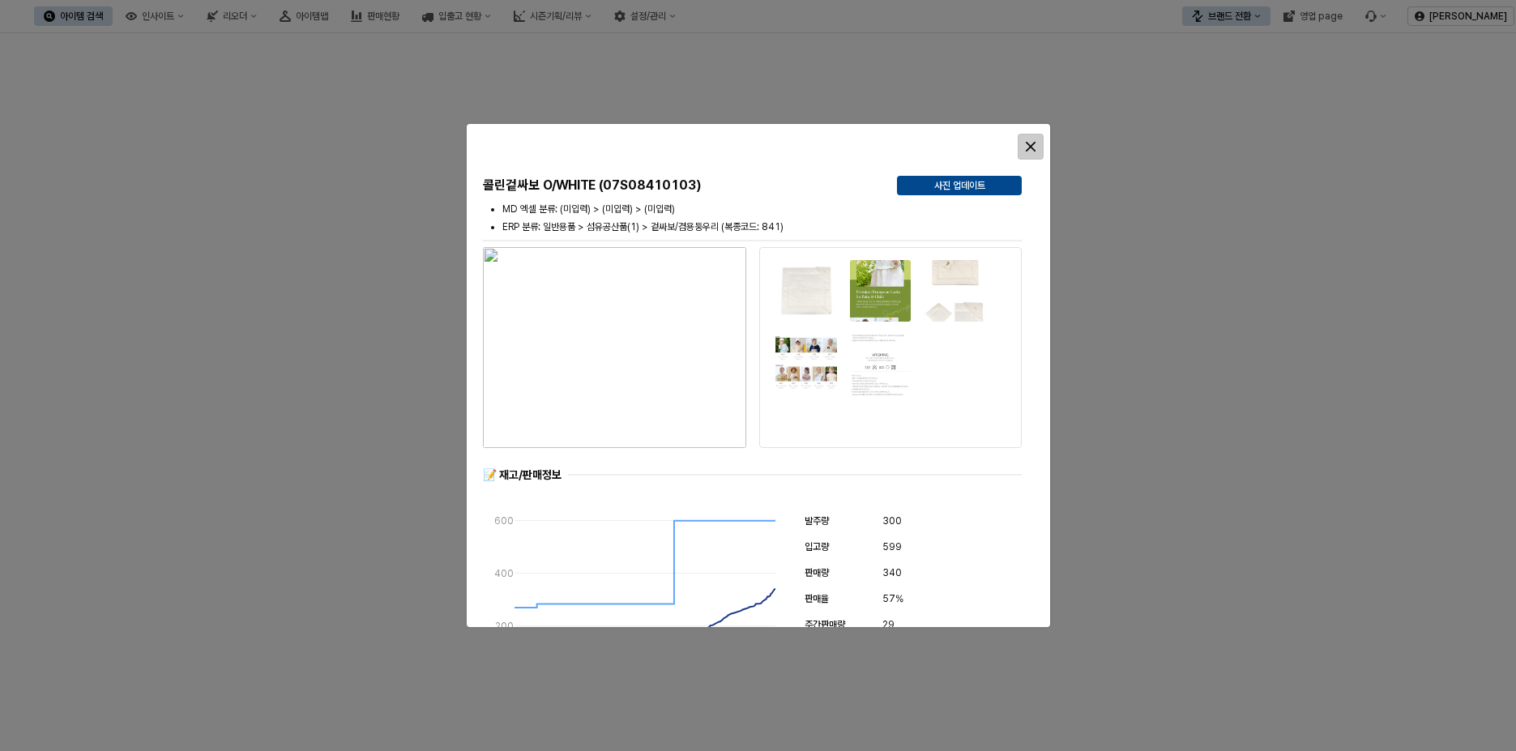
click at [1037, 141] on div "Close" at bounding box center [1031, 147] width 24 height 24
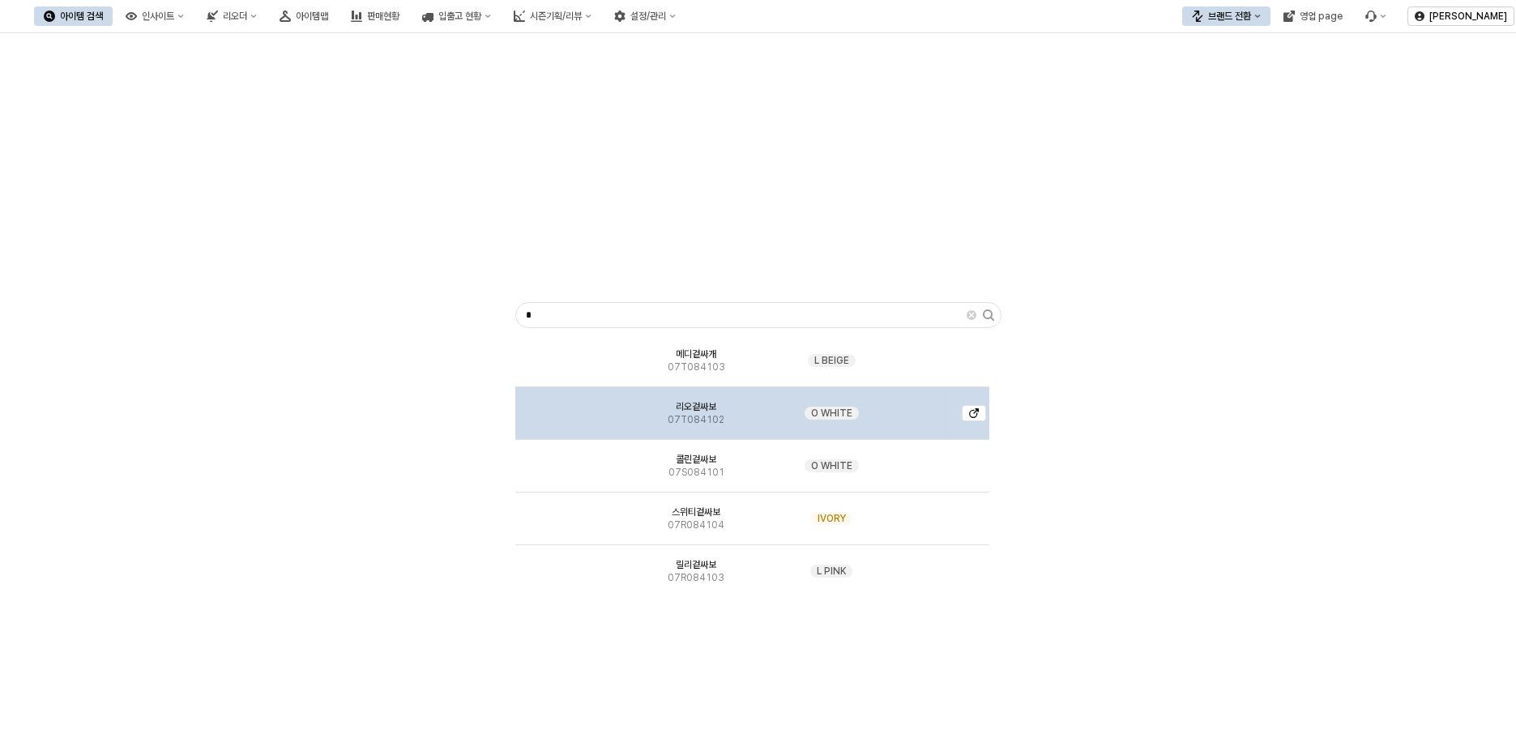
click at [578, 417] on div "App Frame" at bounding box center [569, 413] width 109 height 53
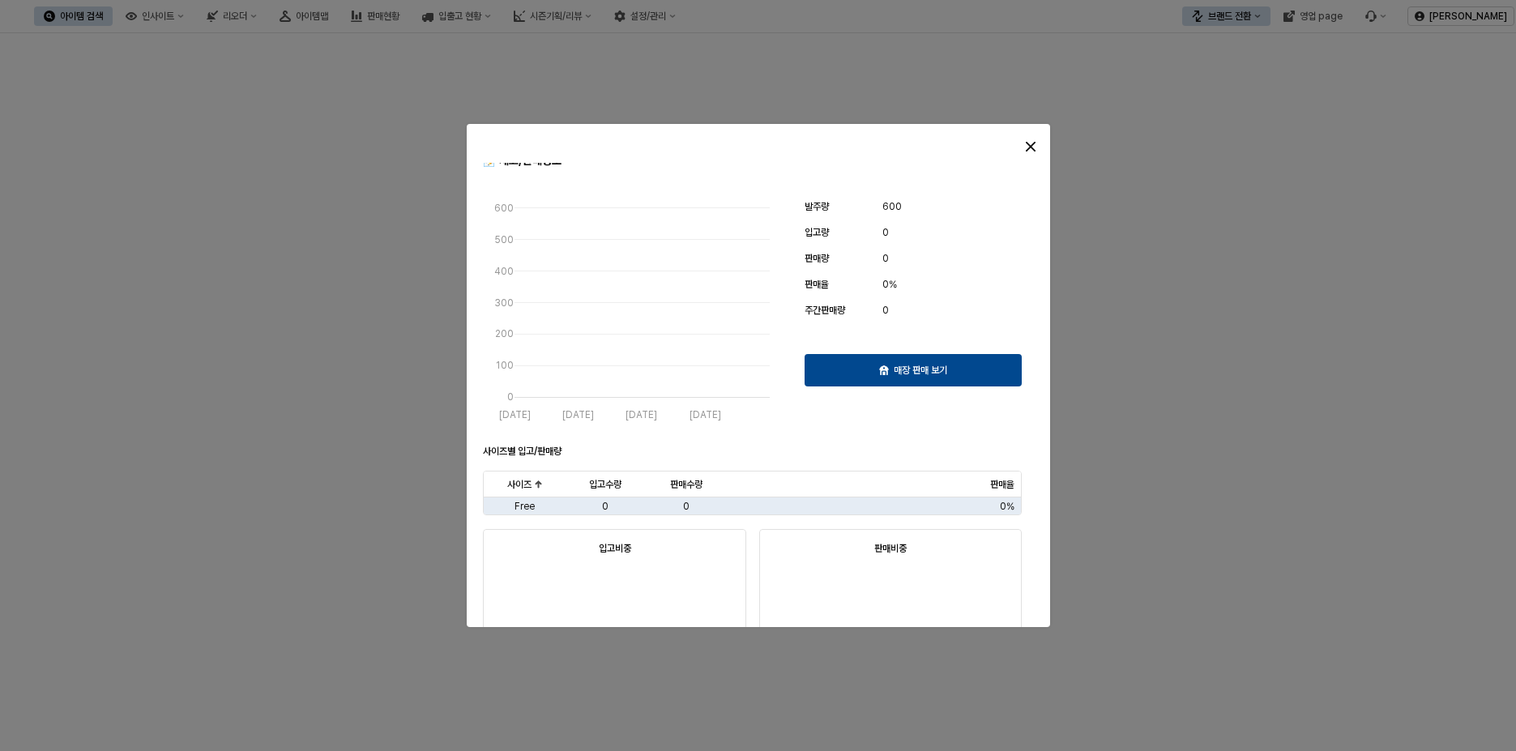
scroll to position [787, 0]
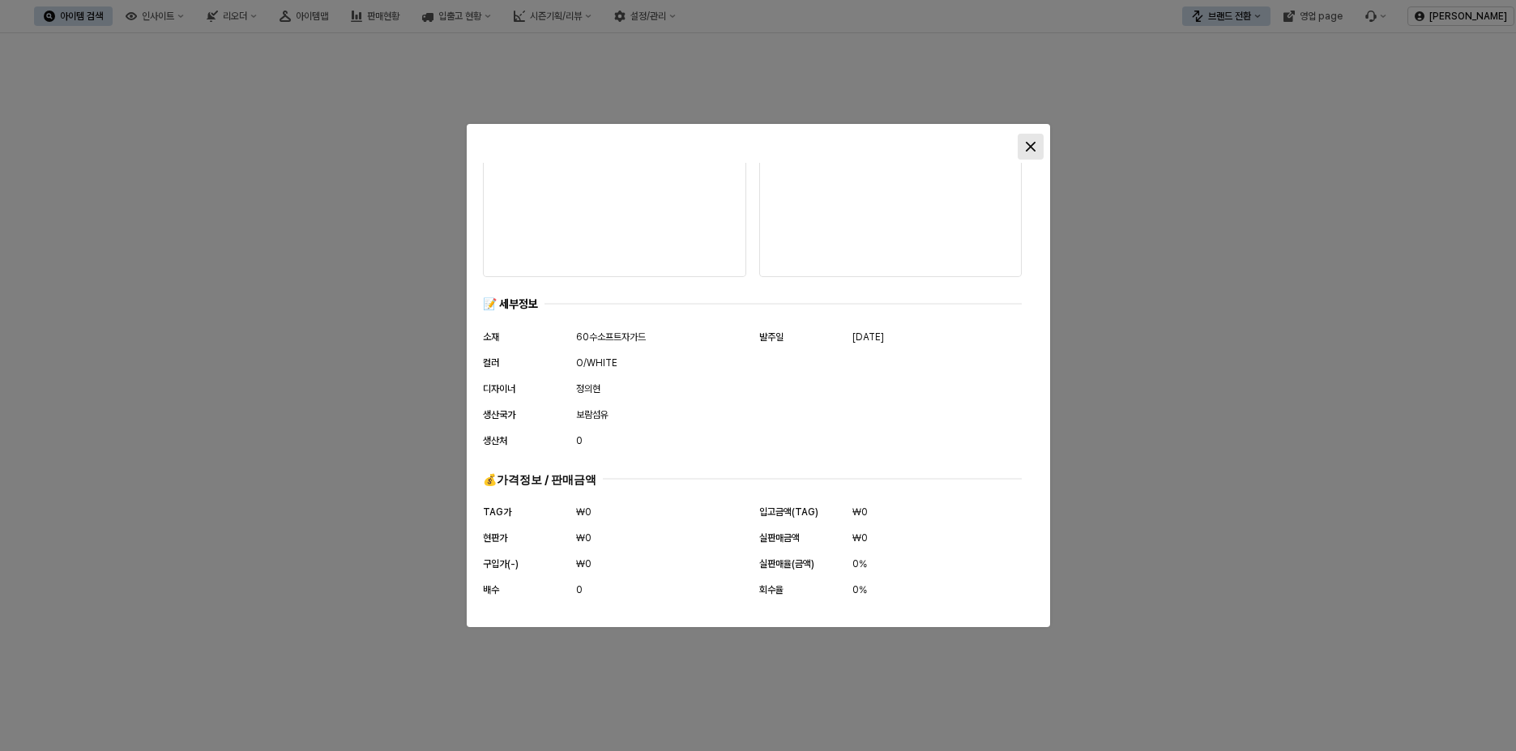
click at [1025, 147] on div "Close" at bounding box center [1031, 147] width 24 height 24
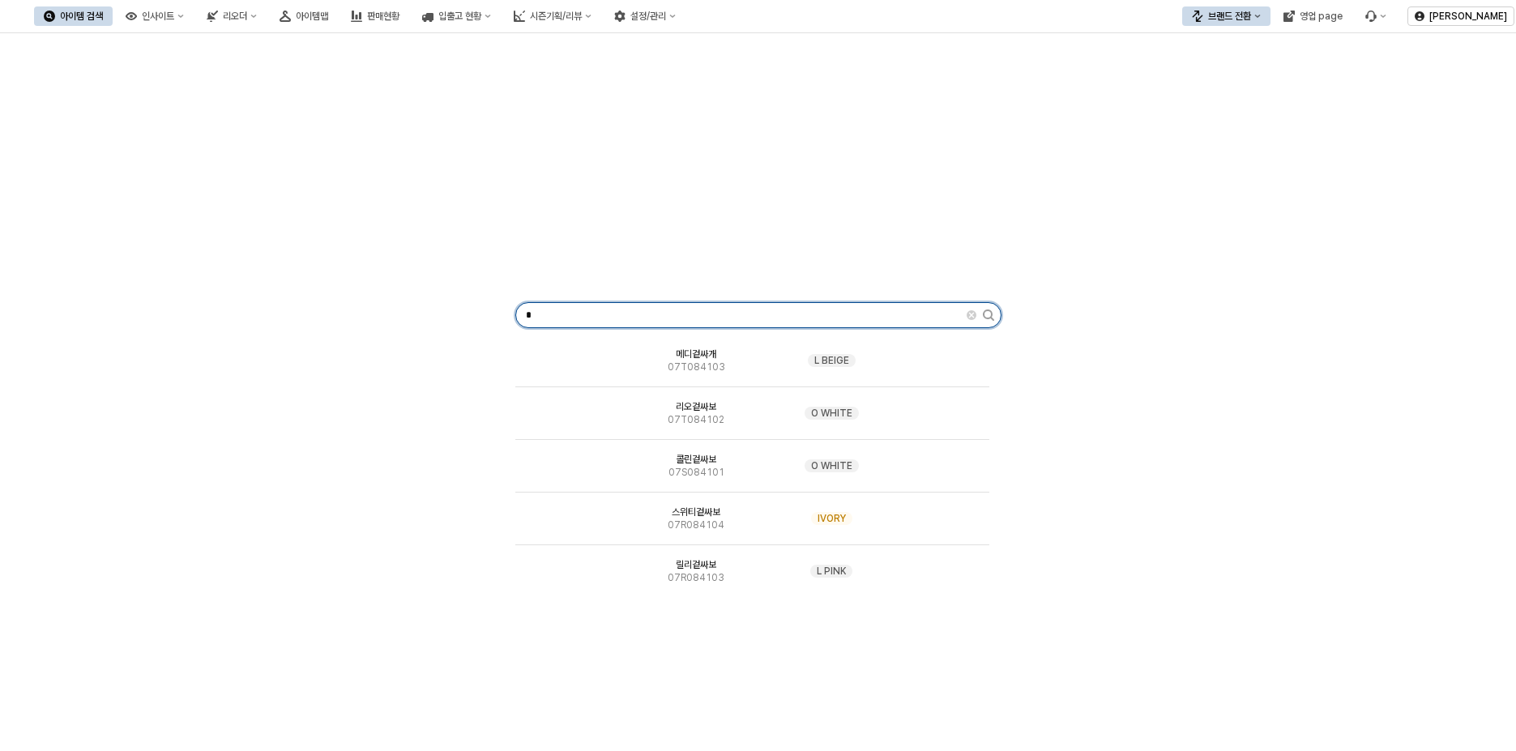
click at [628, 325] on input "*" at bounding box center [741, 315] width 451 height 24
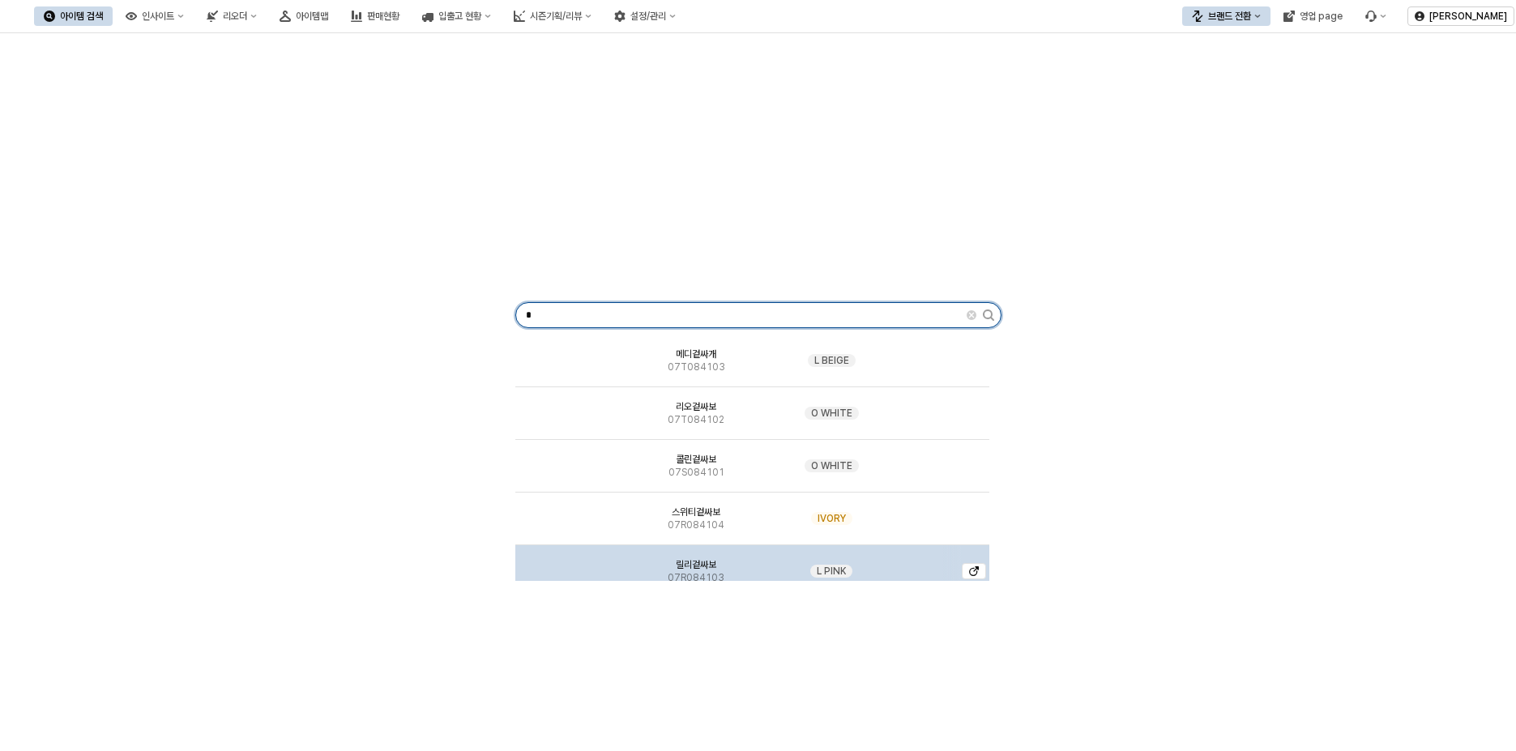
scroll to position [81, 0]
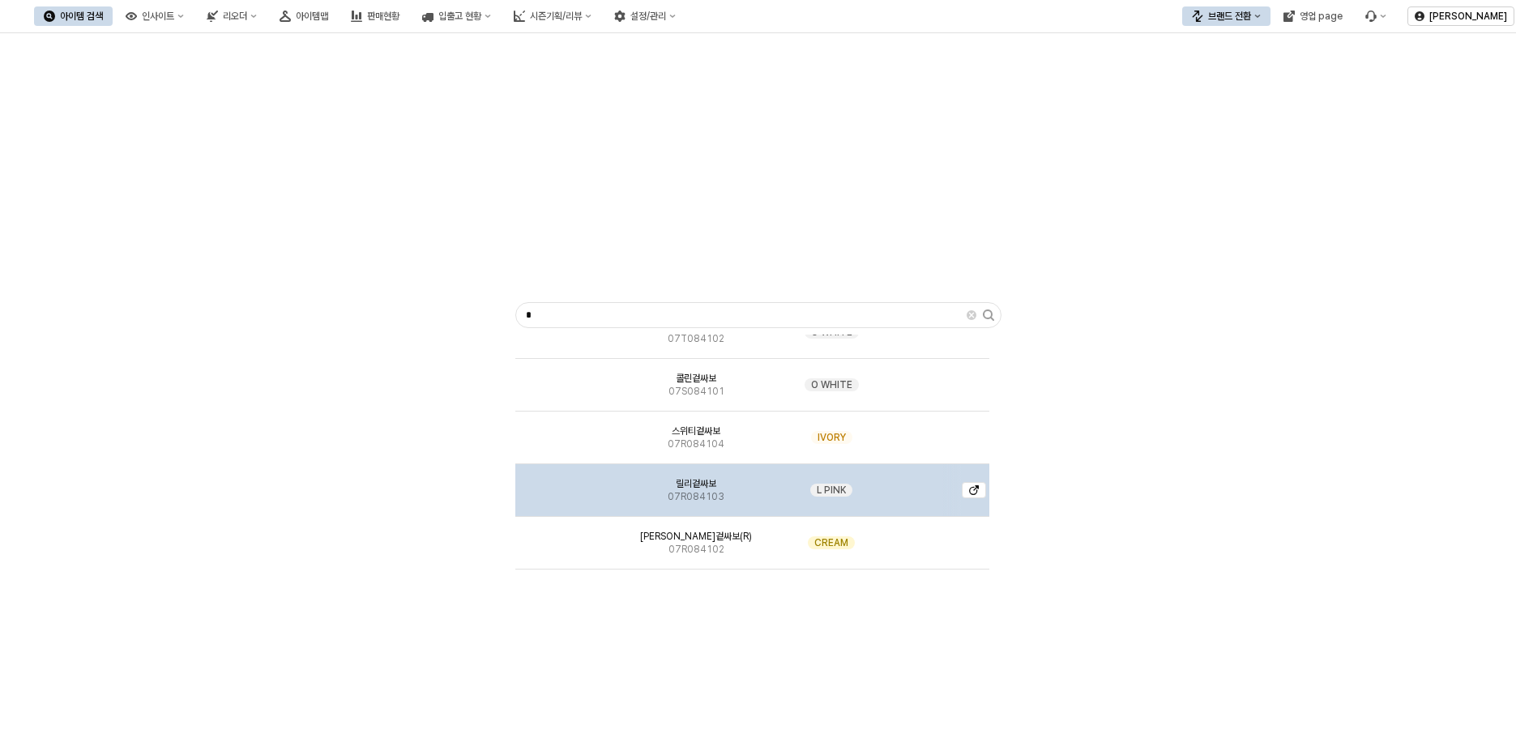
click at [571, 484] on img "App Frame" at bounding box center [571, 484] width 0 height 0
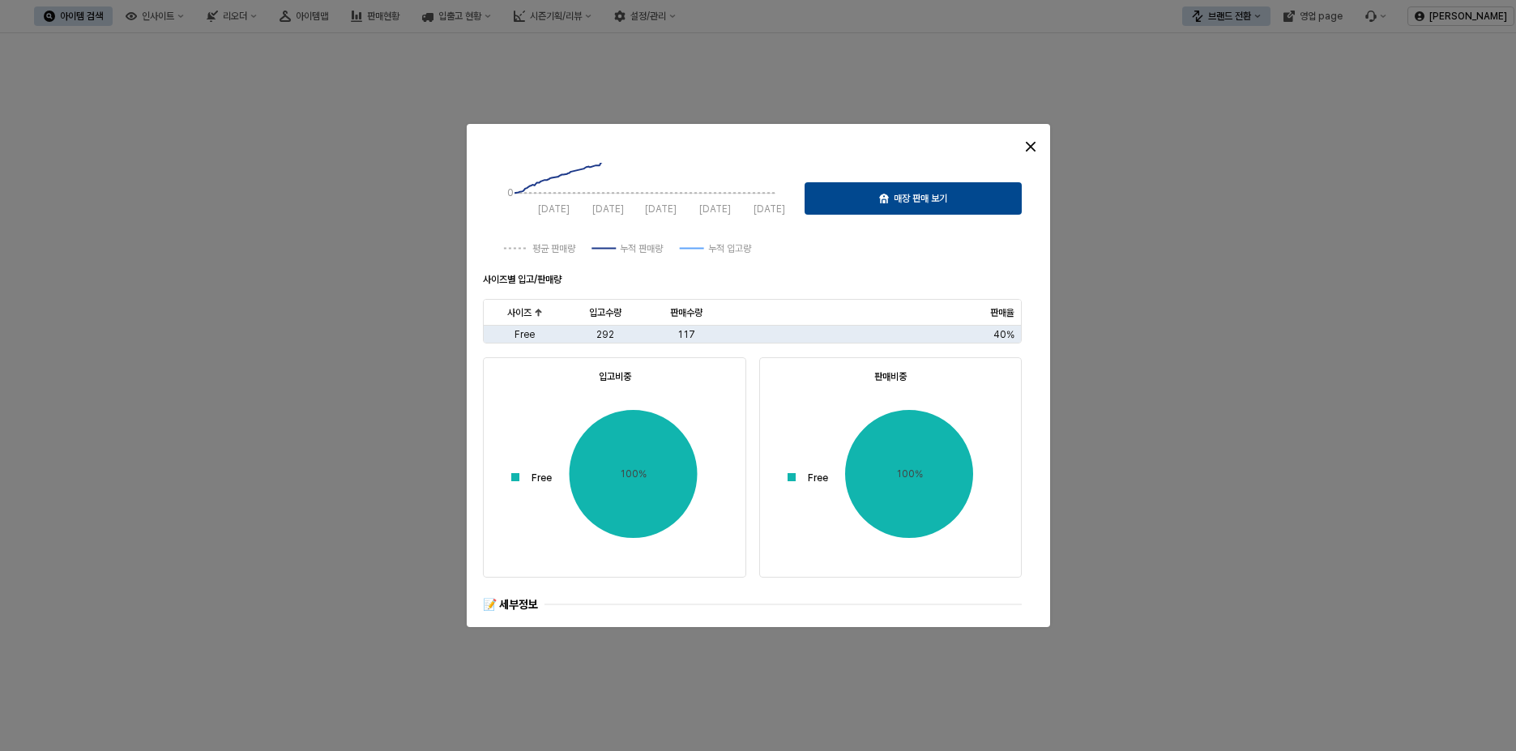
scroll to position [787, 0]
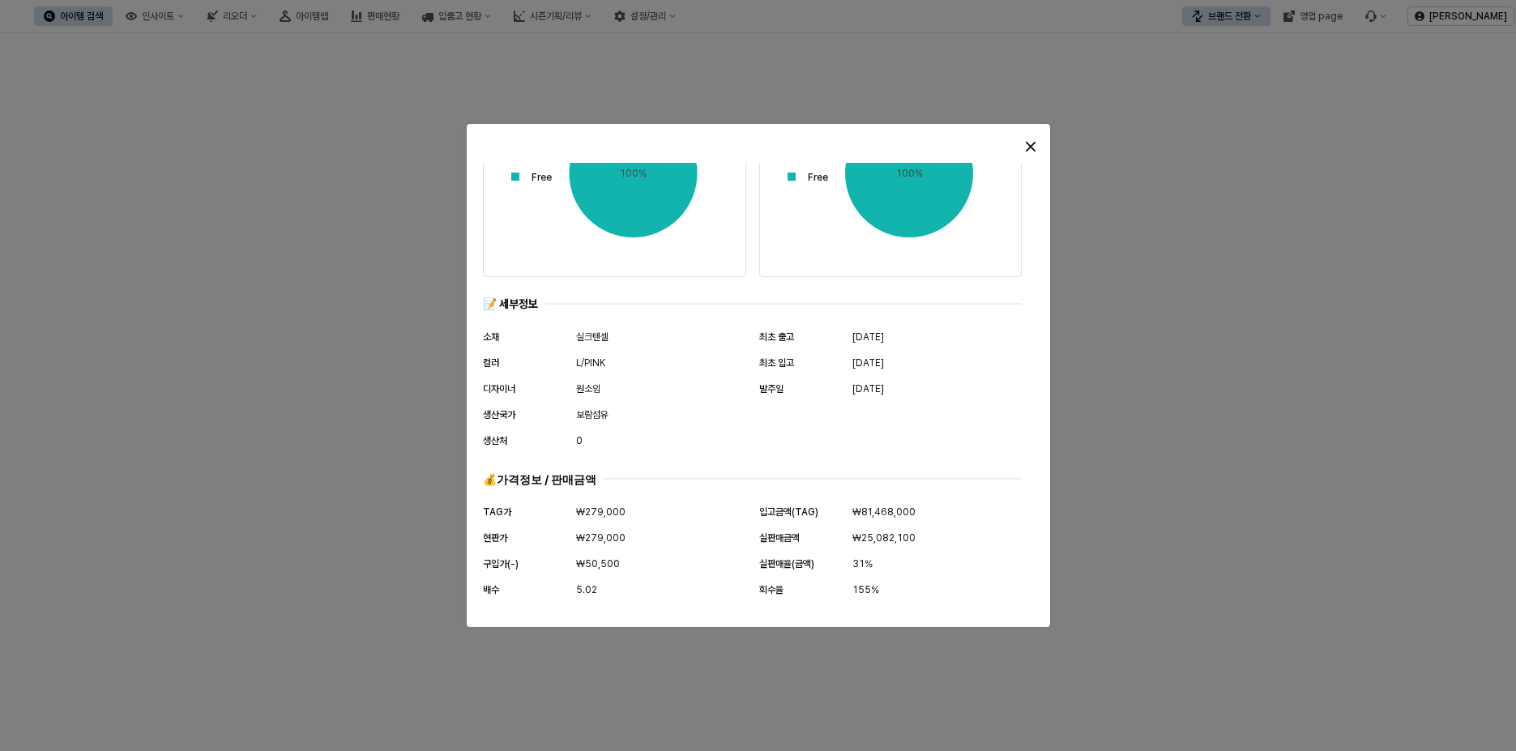
click at [1211, 187] on div at bounding box center [758, 375] width 1516 height 751
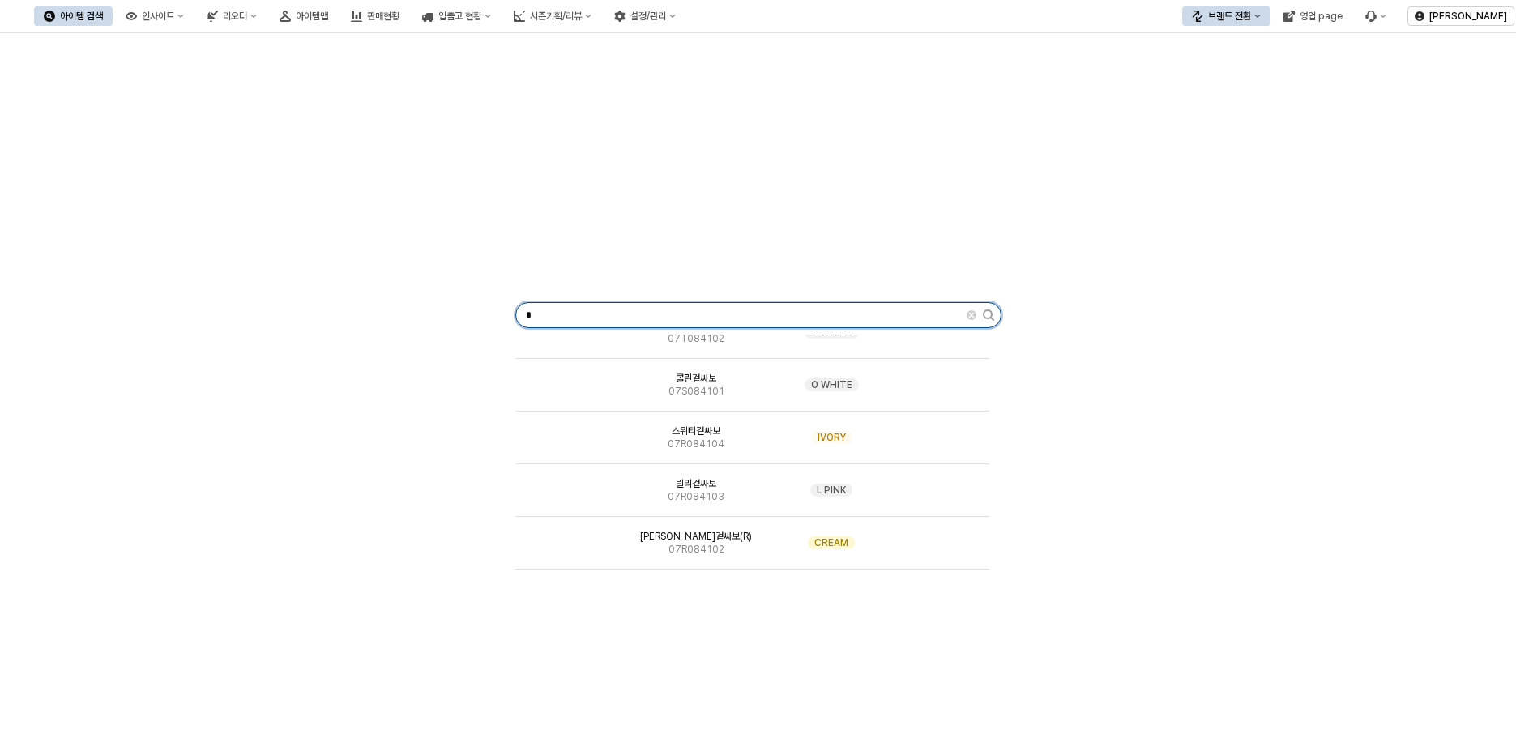
click at [566, 309] on input "*" at bounding box center [741, 315] width 451 height 24
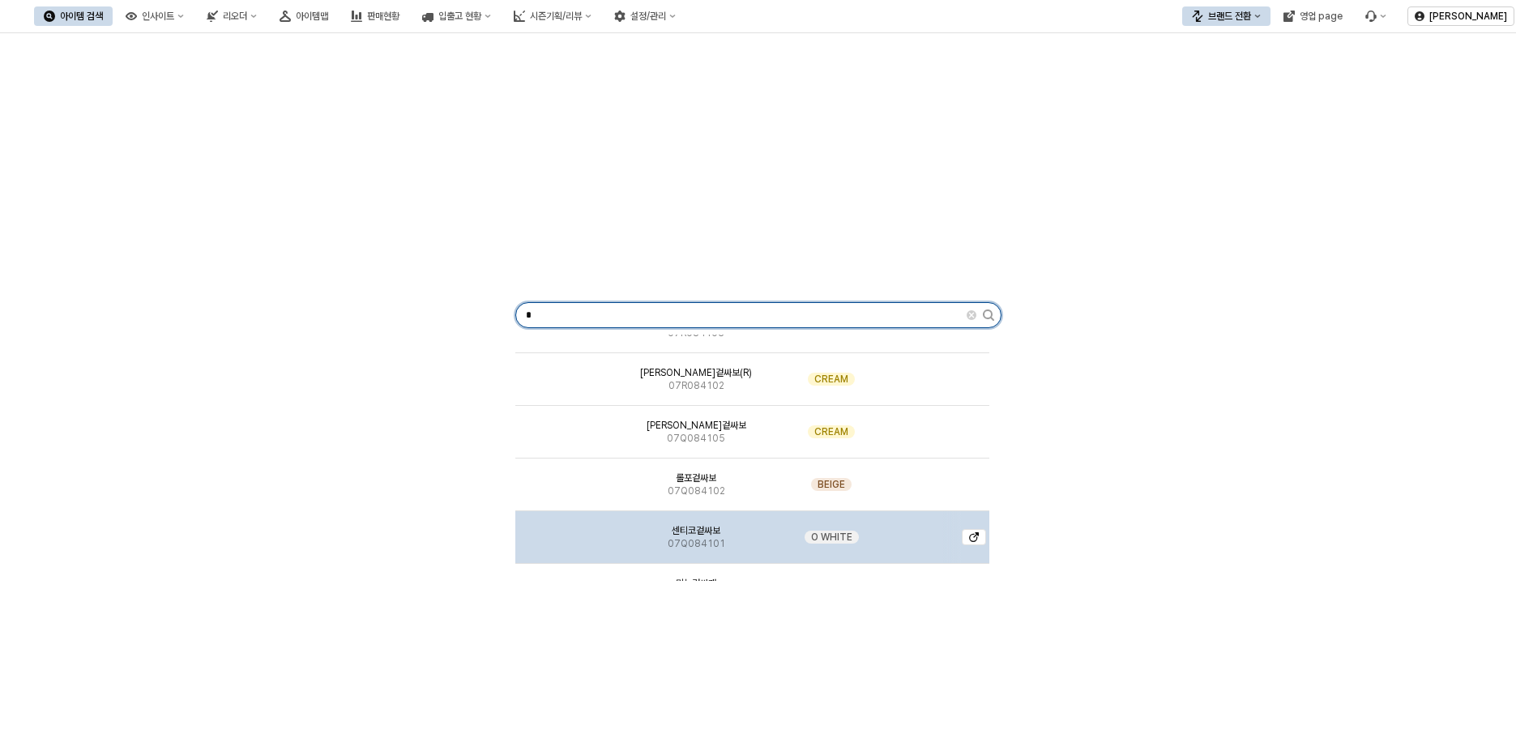
scroll to position [324, 0]
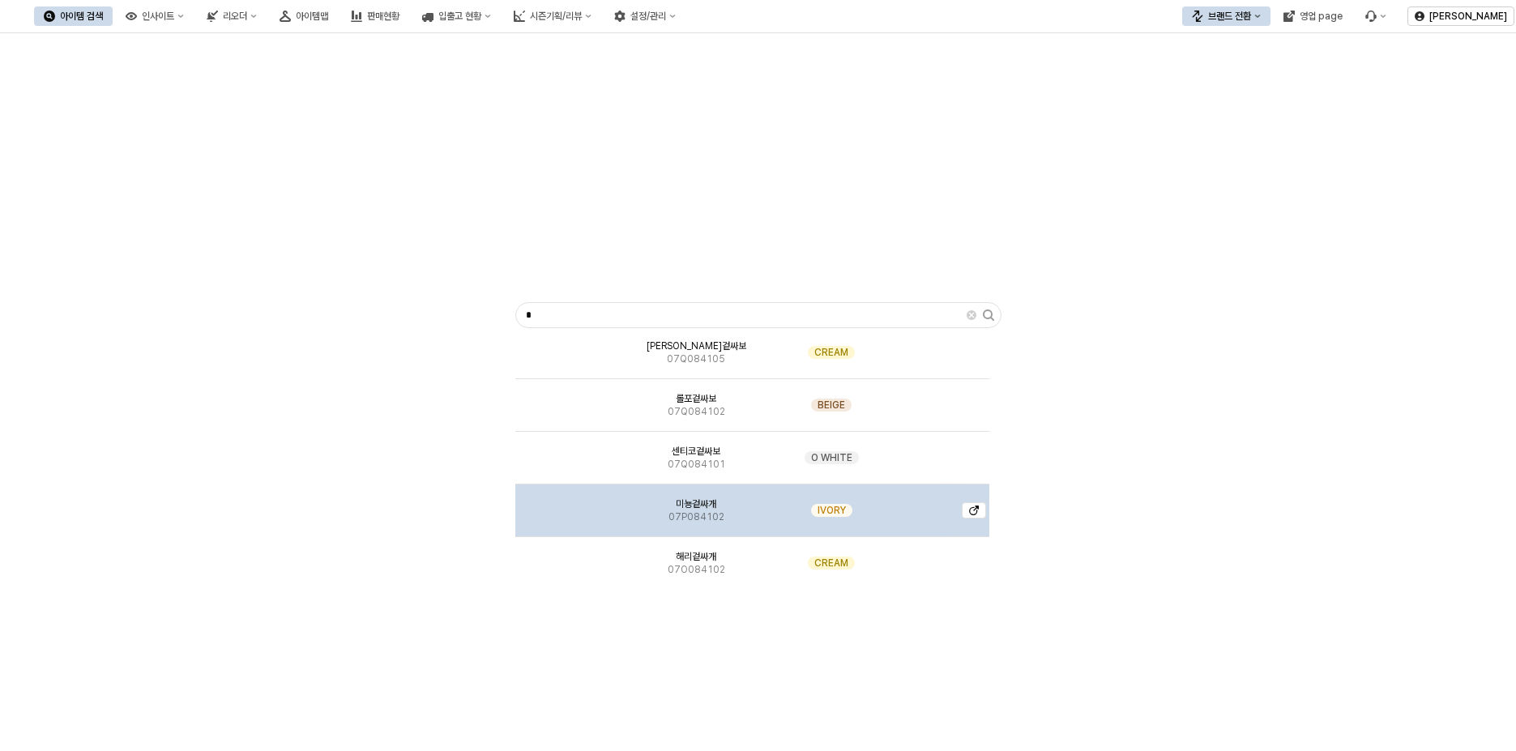
click at [571, 504] on img "App Frame" at bounding box center [571, 504] width 0 height 0
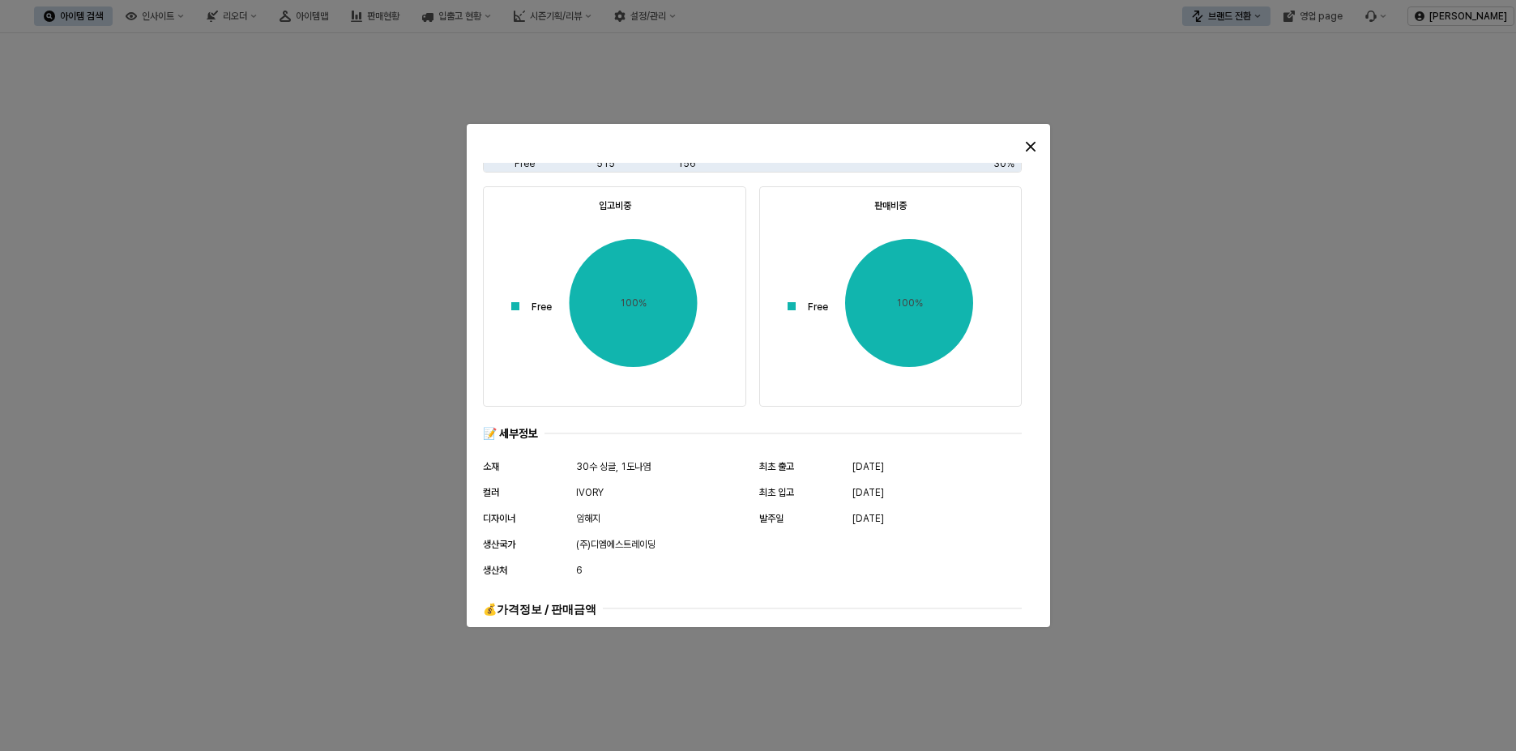
scroll to position [787, 0]
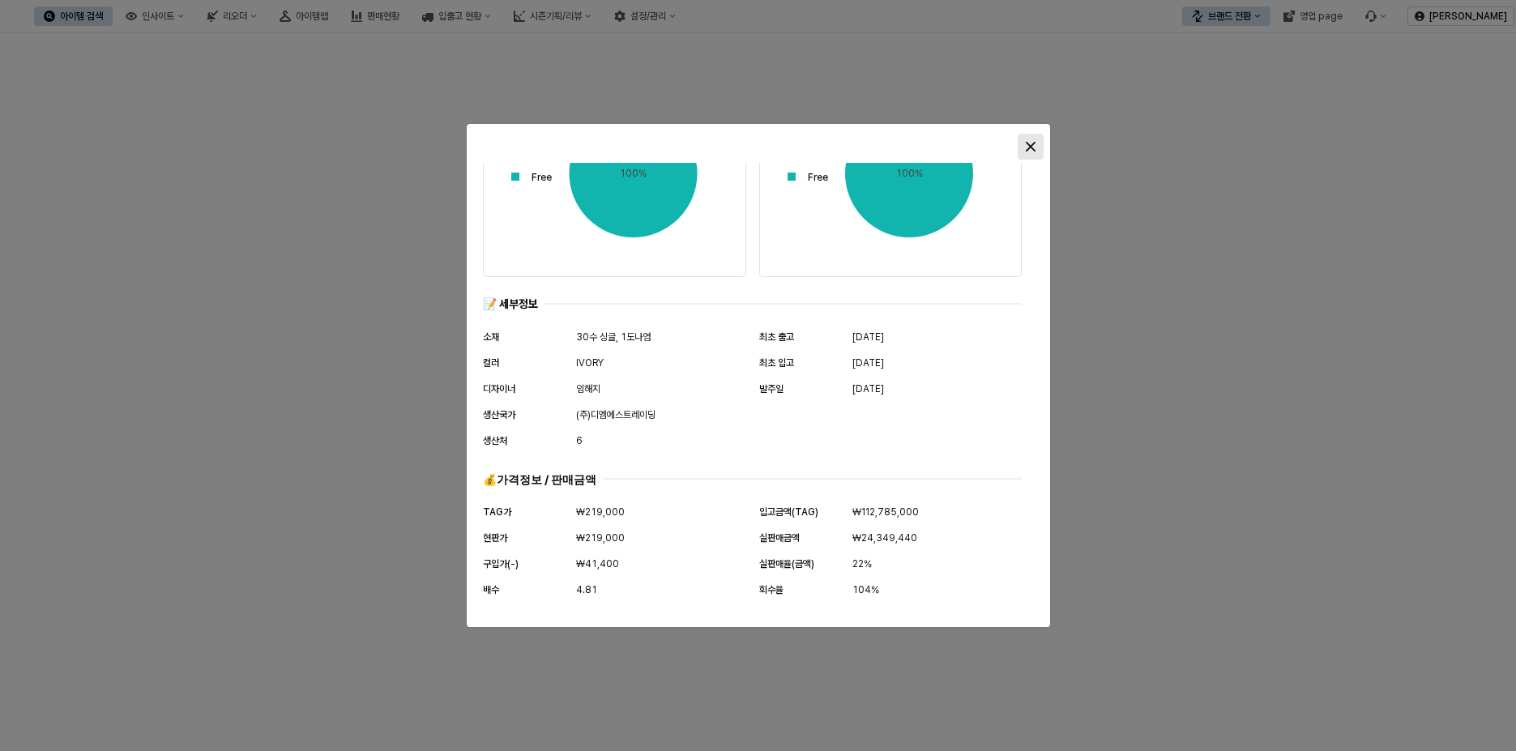
click at [1028, 137] on div "Close" at bounding box center [1031, 147] width 24 height 24
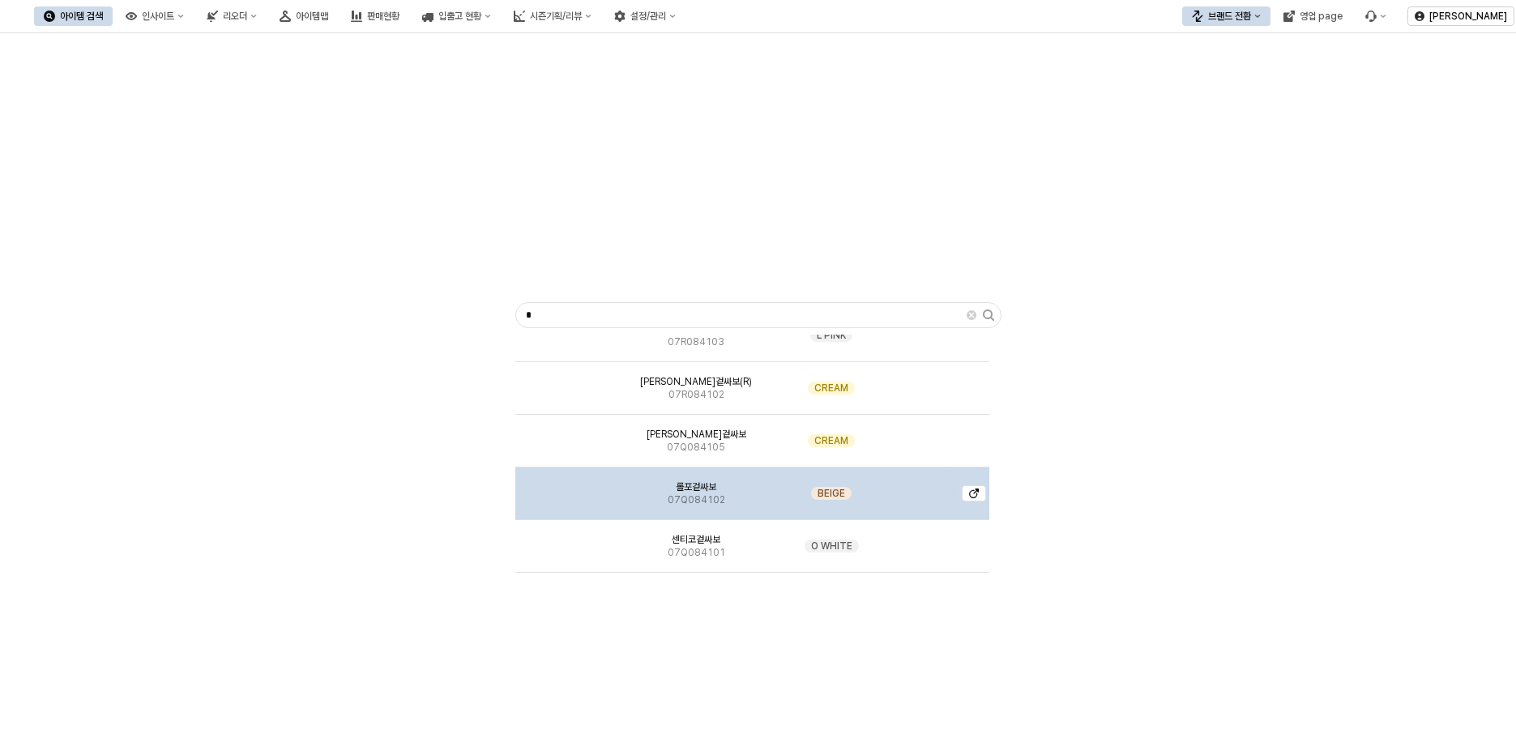
scroll to position [243, 0]
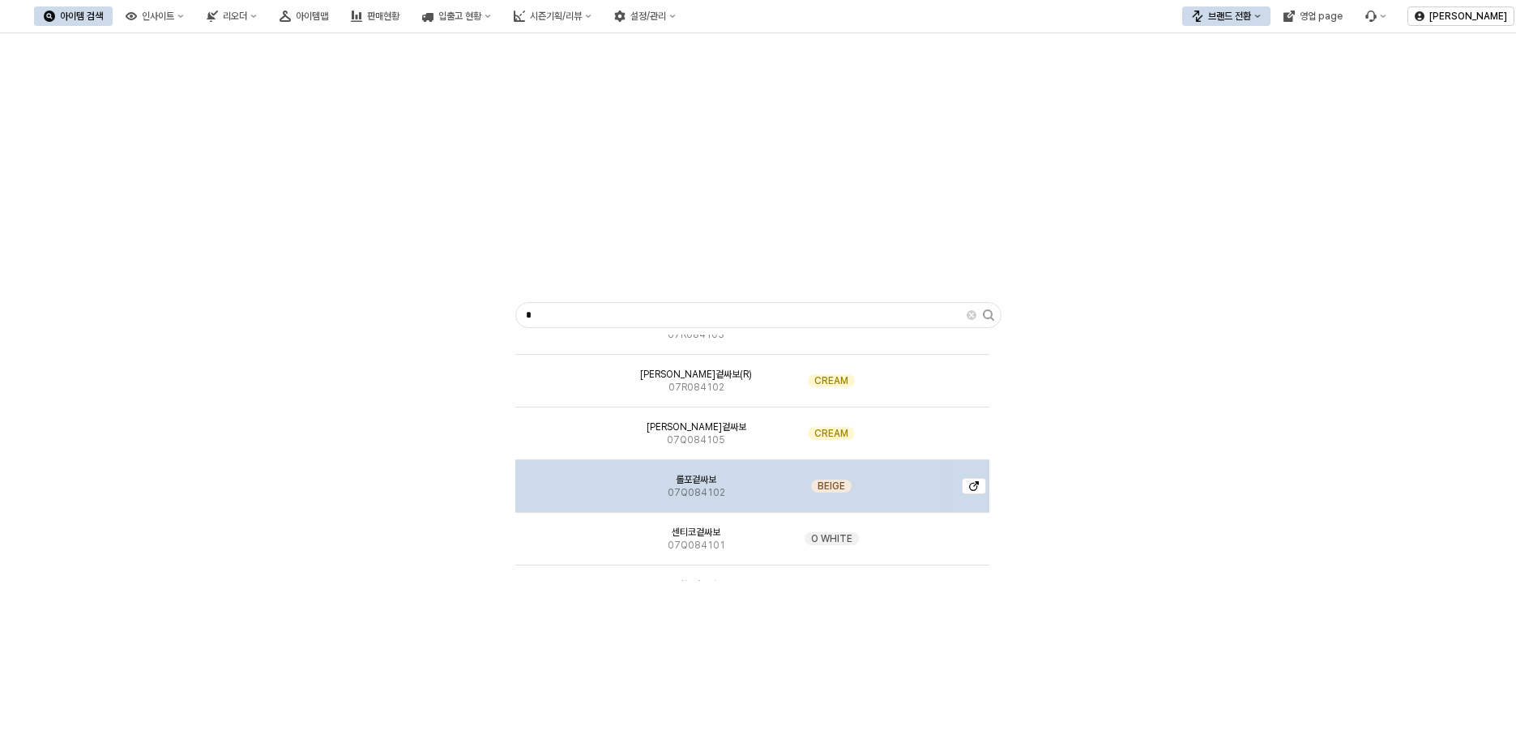
click at [571, 480] on img "App Frame" at bounding box center [571, 480] width 0 height 0
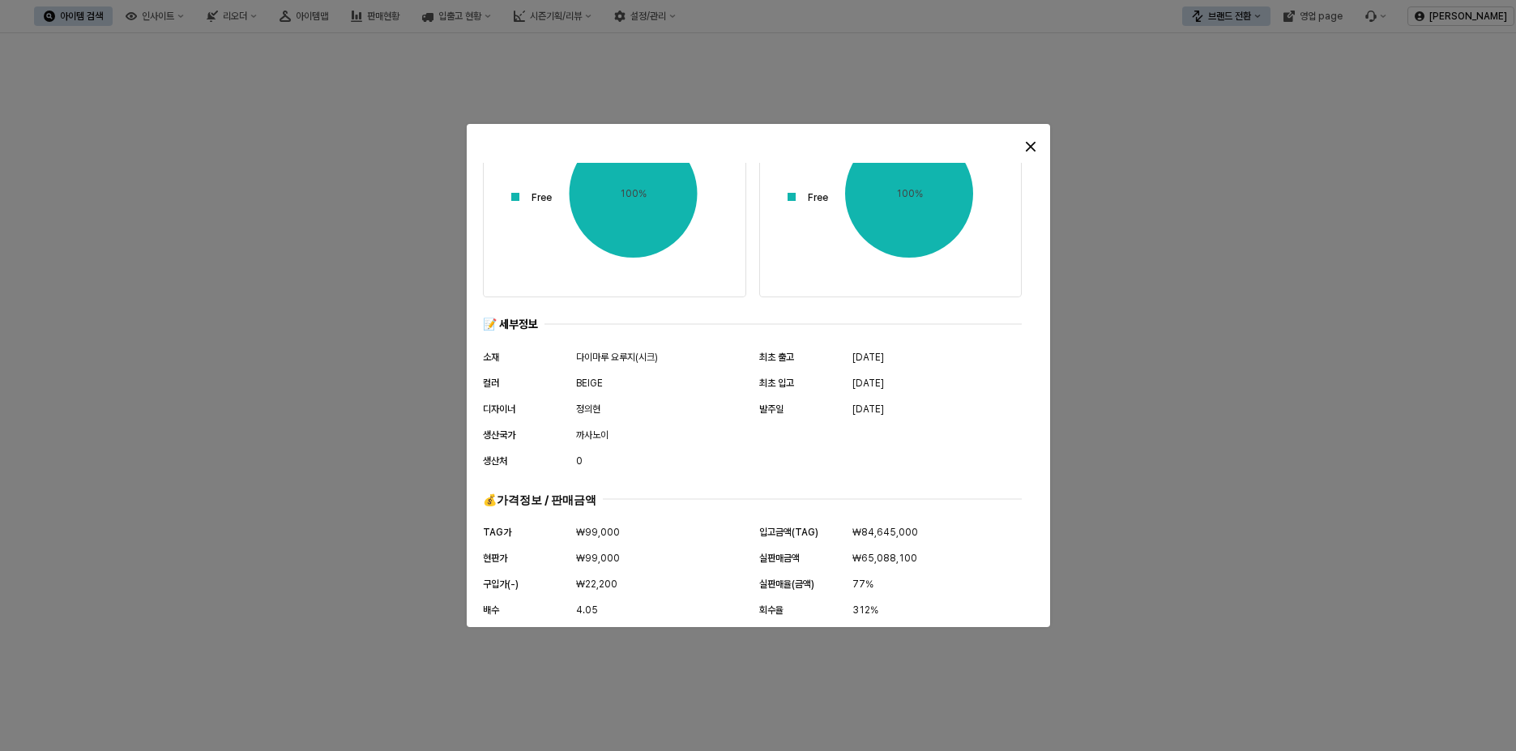
scroll to position [787, 0]
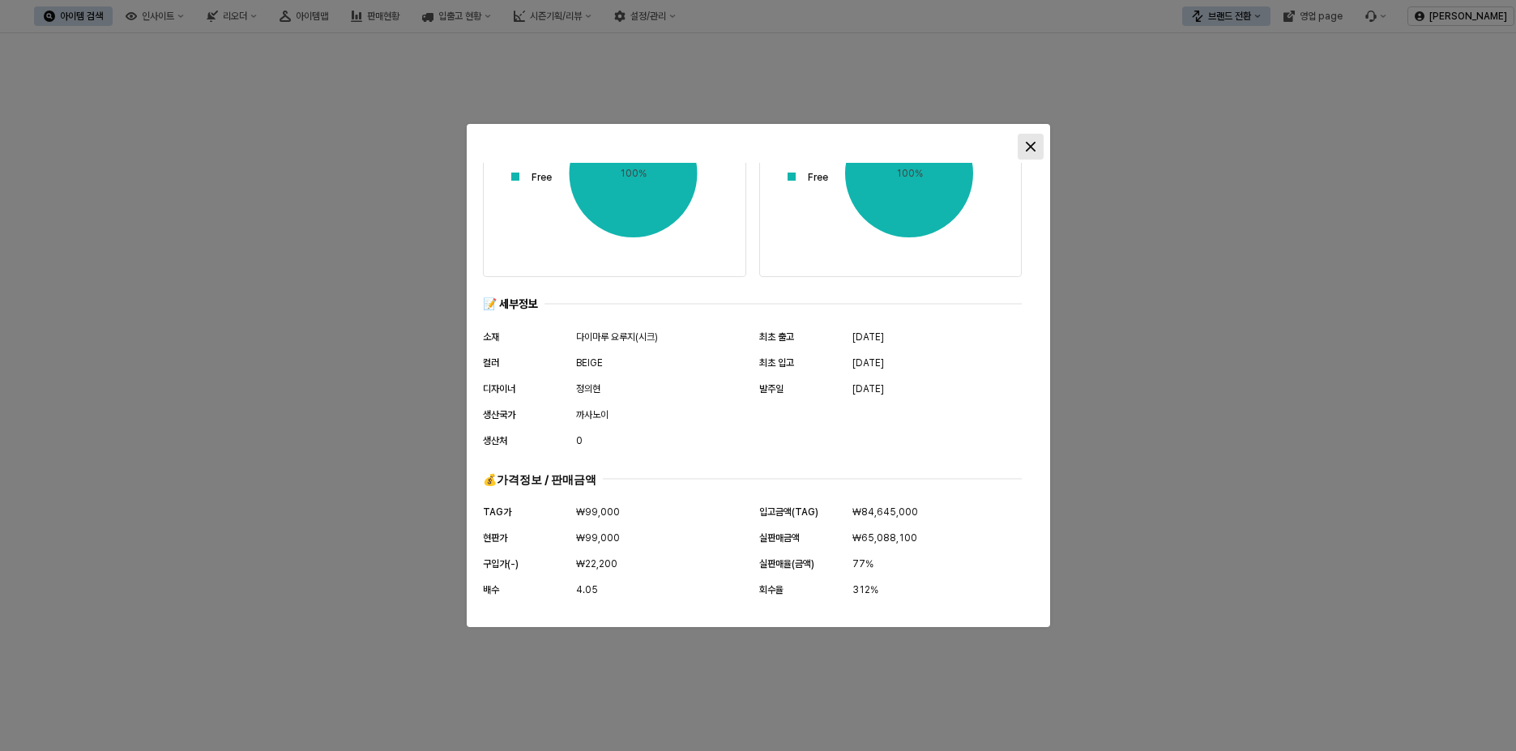
click at [1033, 150] on icon "Close" at bounding box center [1030, 147] width 10 height 10
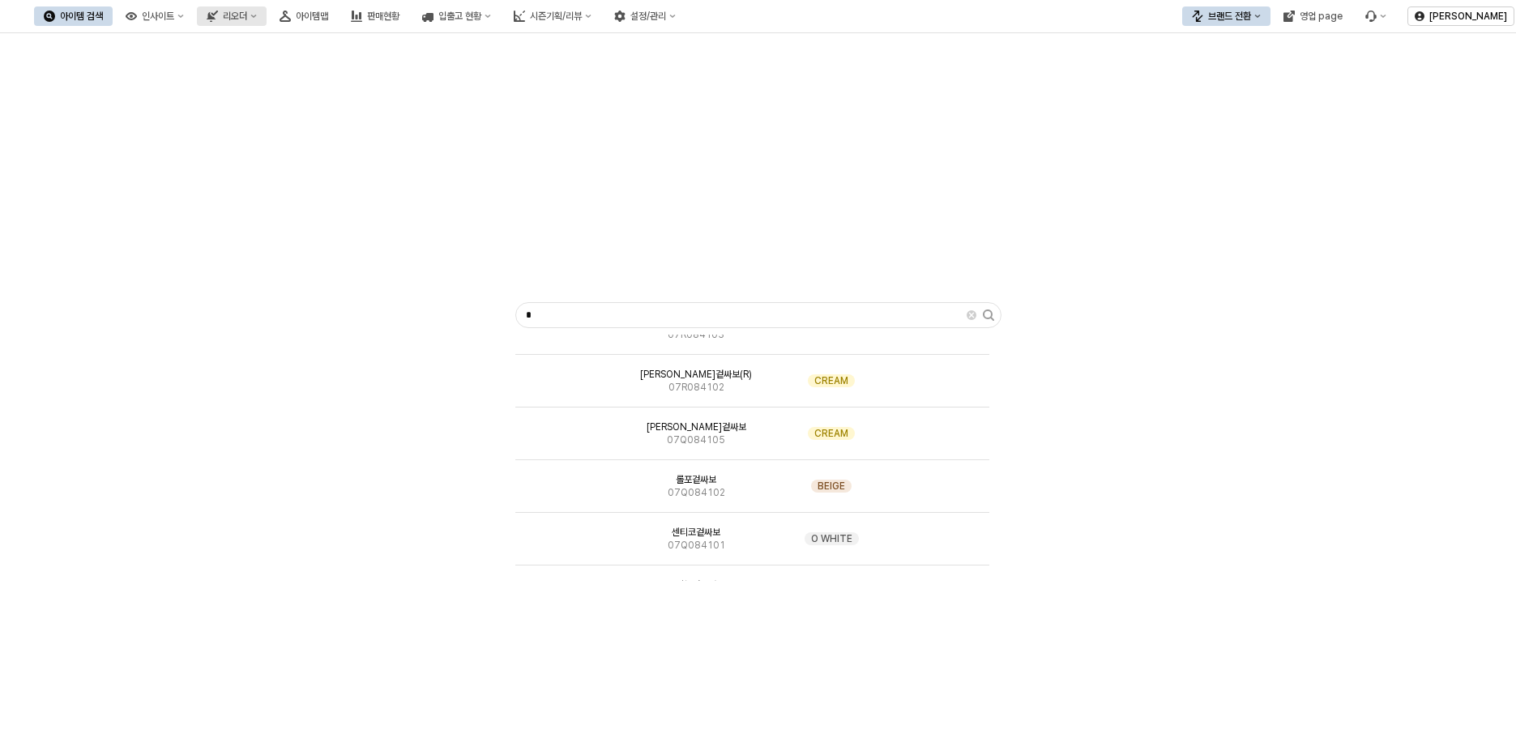
drag, startPoint x: 375, startPoint y: 30, endPoint x: 370, endPoint y: 10, distance: 20.8
click at [375, 29] on div "아이템 검색 인사이트 리오더 아이템맵 판매현황 입출고 현황 시즌기획/리뷰 설정/관리" at bounding box center [360, 16] width 652 height 34
click at [267, 10] on button "리오더" at bounding box center [232, 15] width 70 height 19
click at [353, 45] on div "용품" at bounding box center [384, 46] width 86 height 13
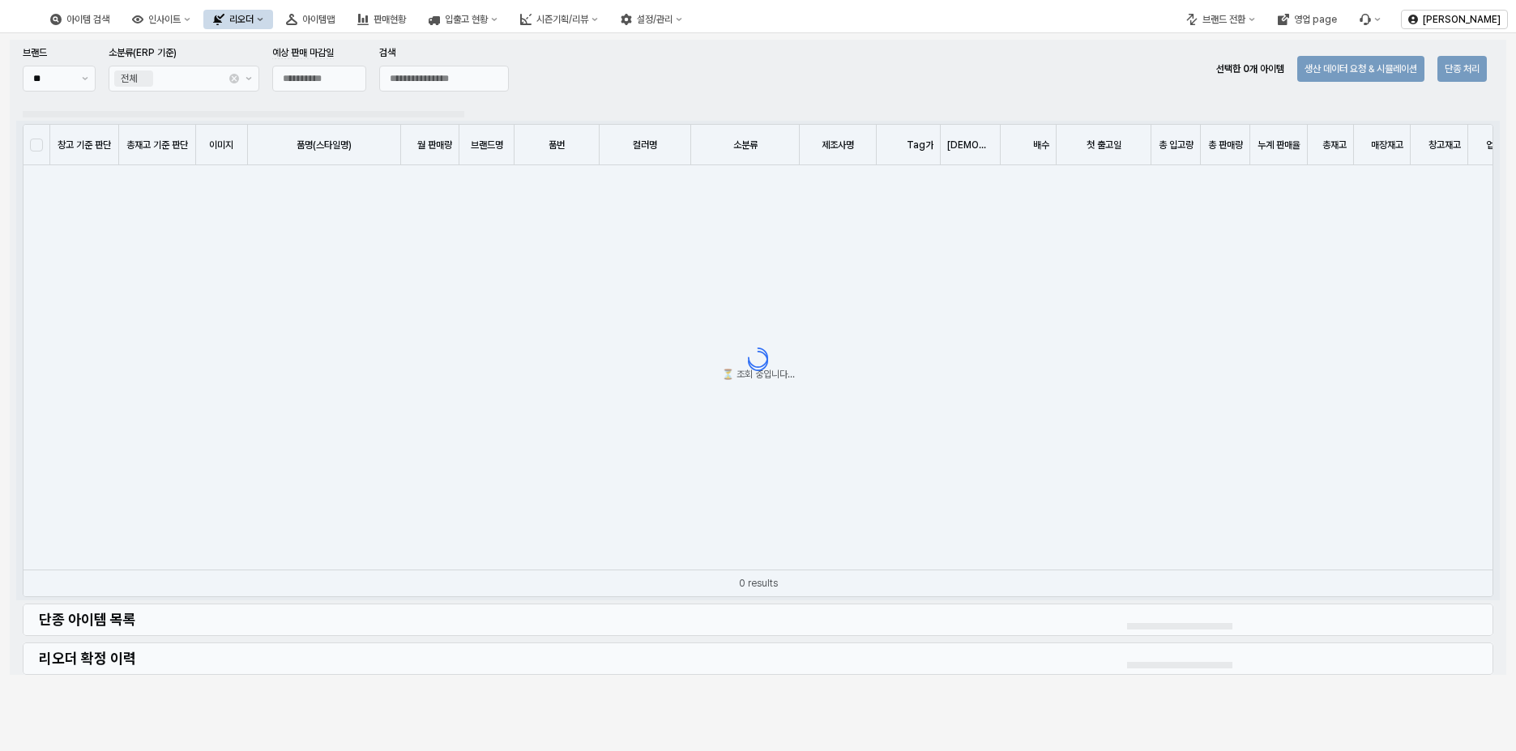
type input "**********"
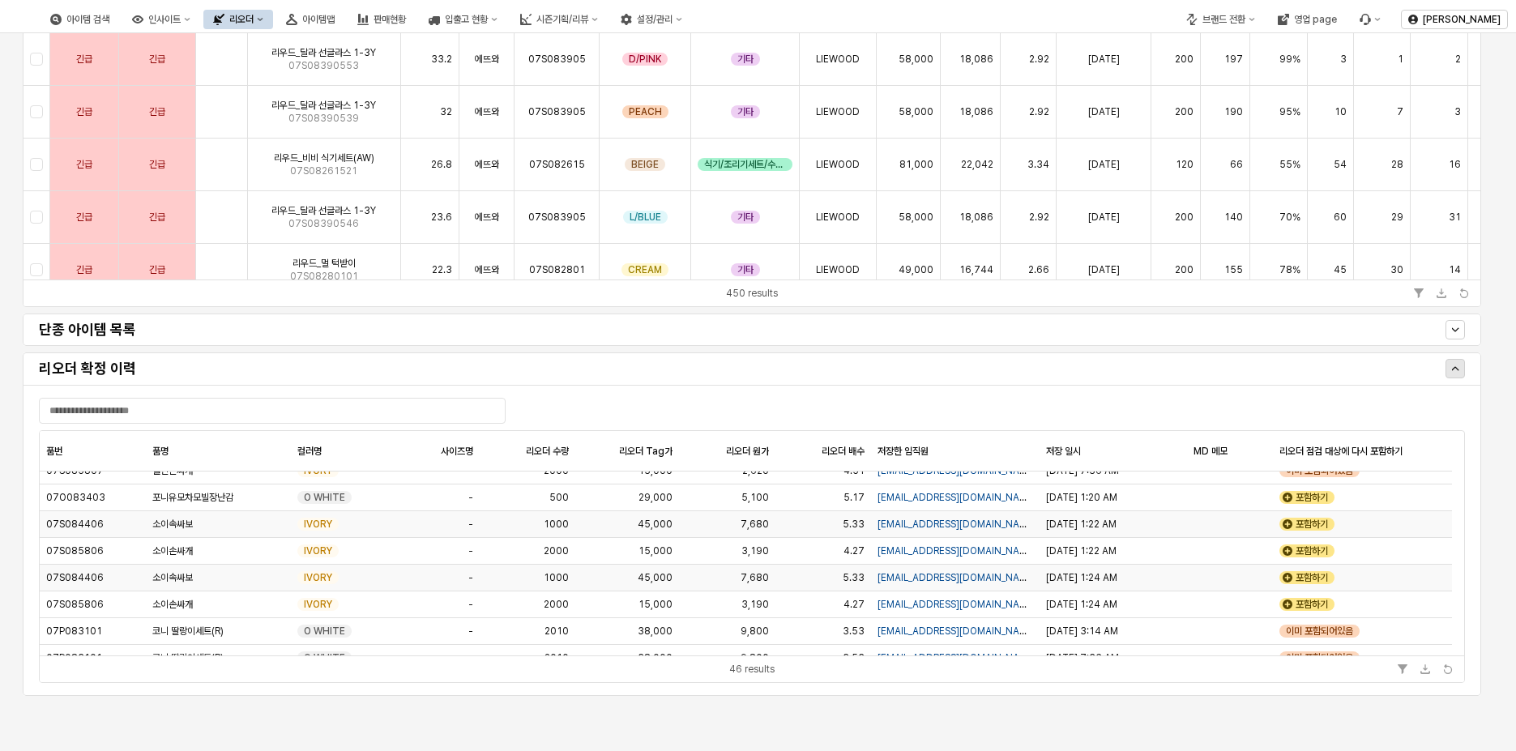
scroll to position [803, 0]
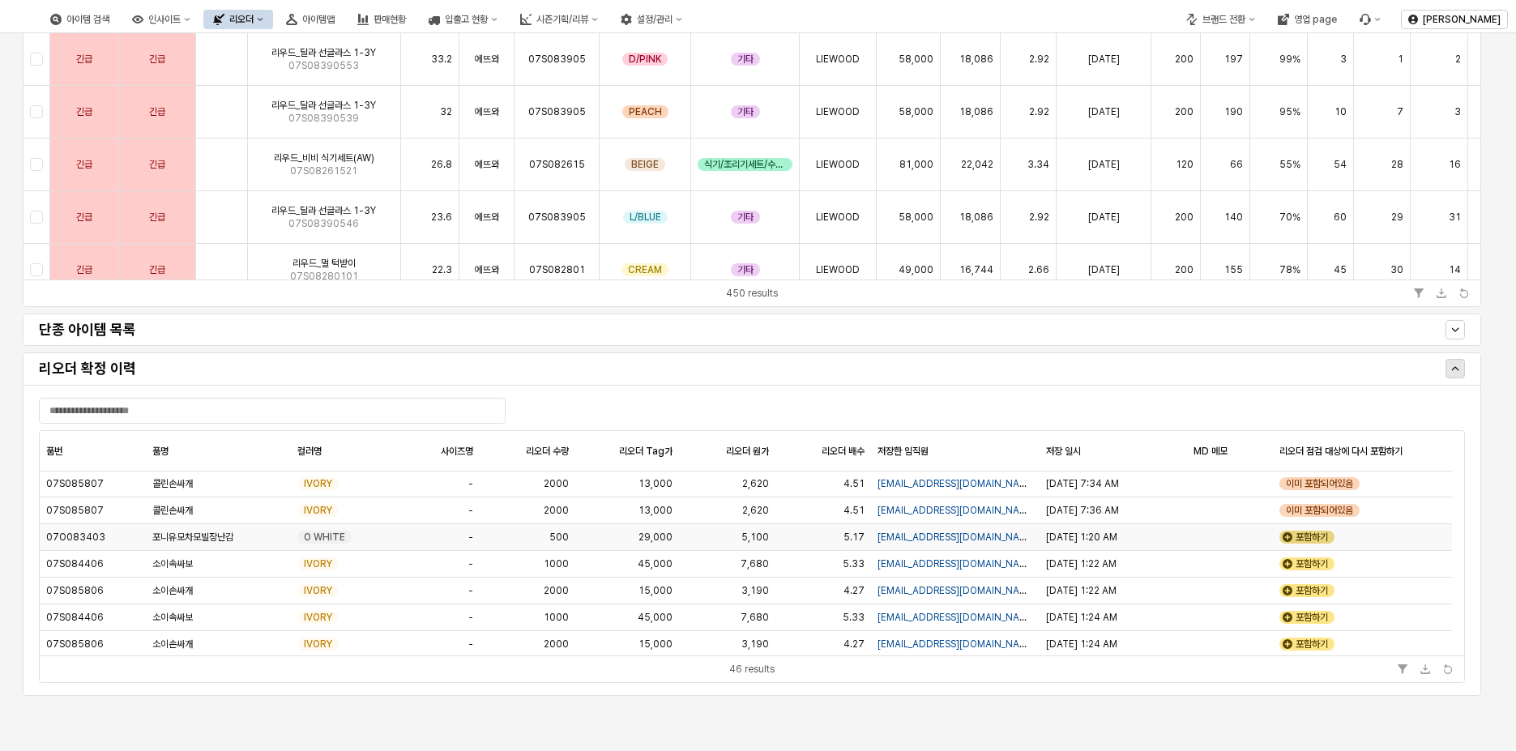
click at [1310, 536] on div "포함하기" at bounding box center [1307, 537] width 55 height 13
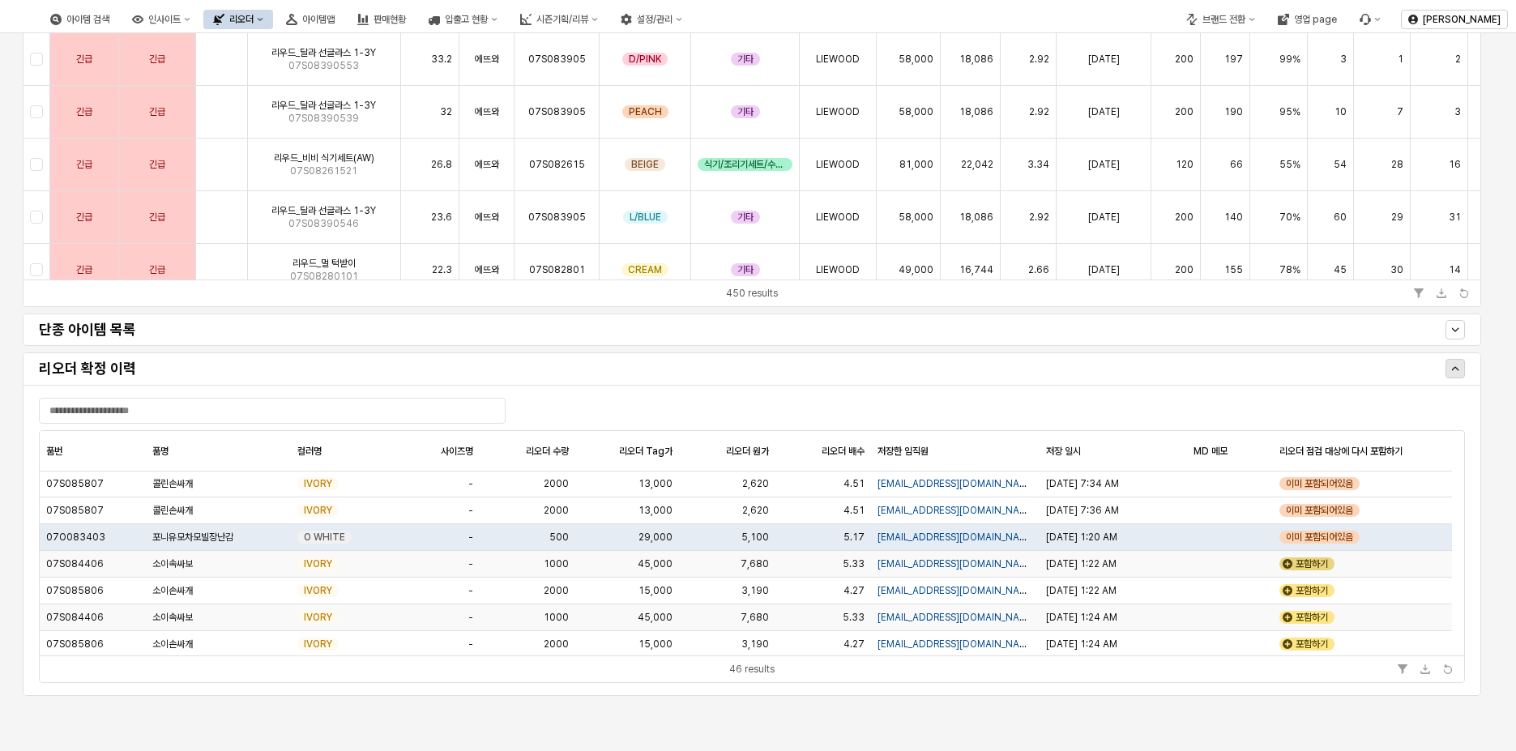
click at [1308, 563] on div "포함하기" at bounding box center [1307, 564] width 55 height 13
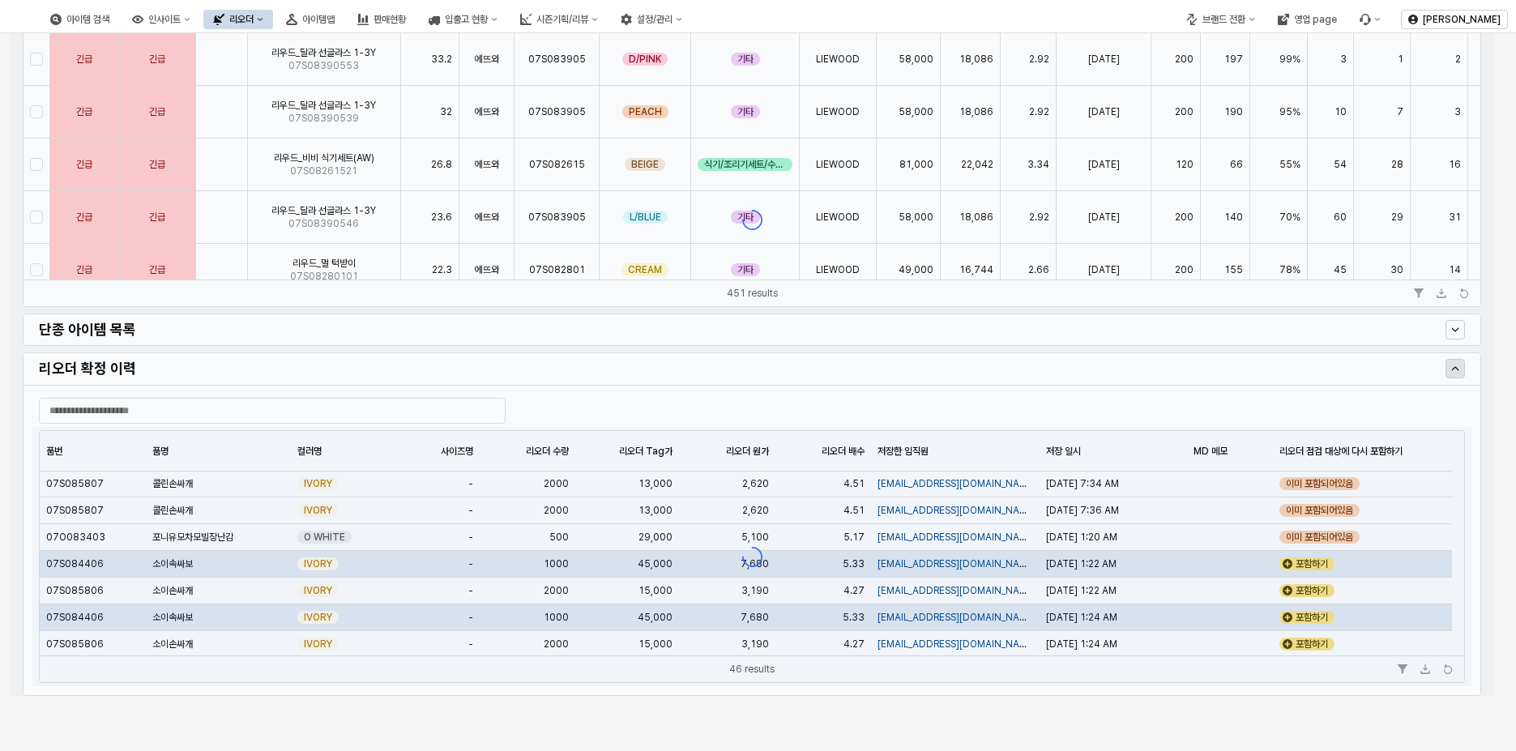
click at [1310, 592] on div "포함하기" at bounding box center [1307, 590] width 55 height 13
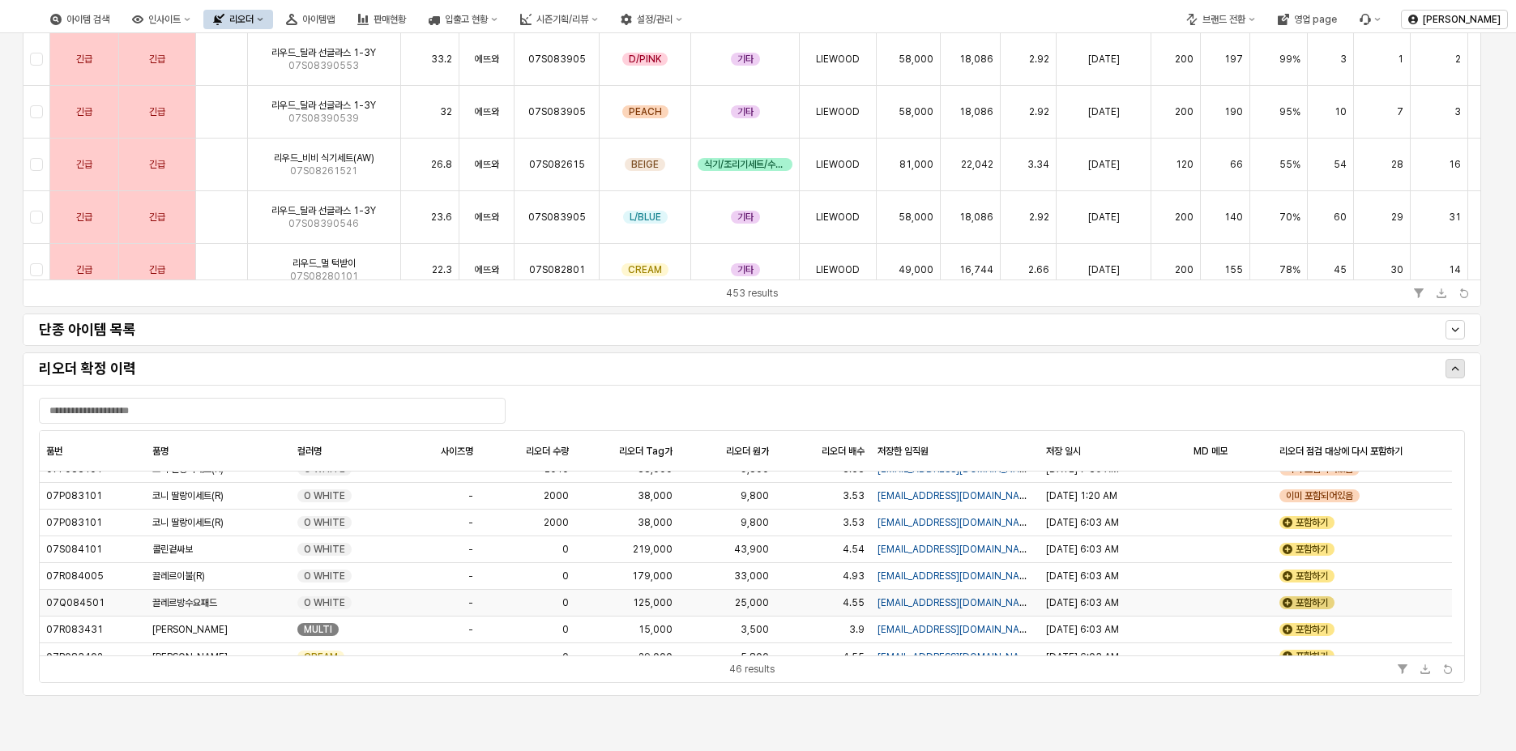
scroll to position [1046, 0]
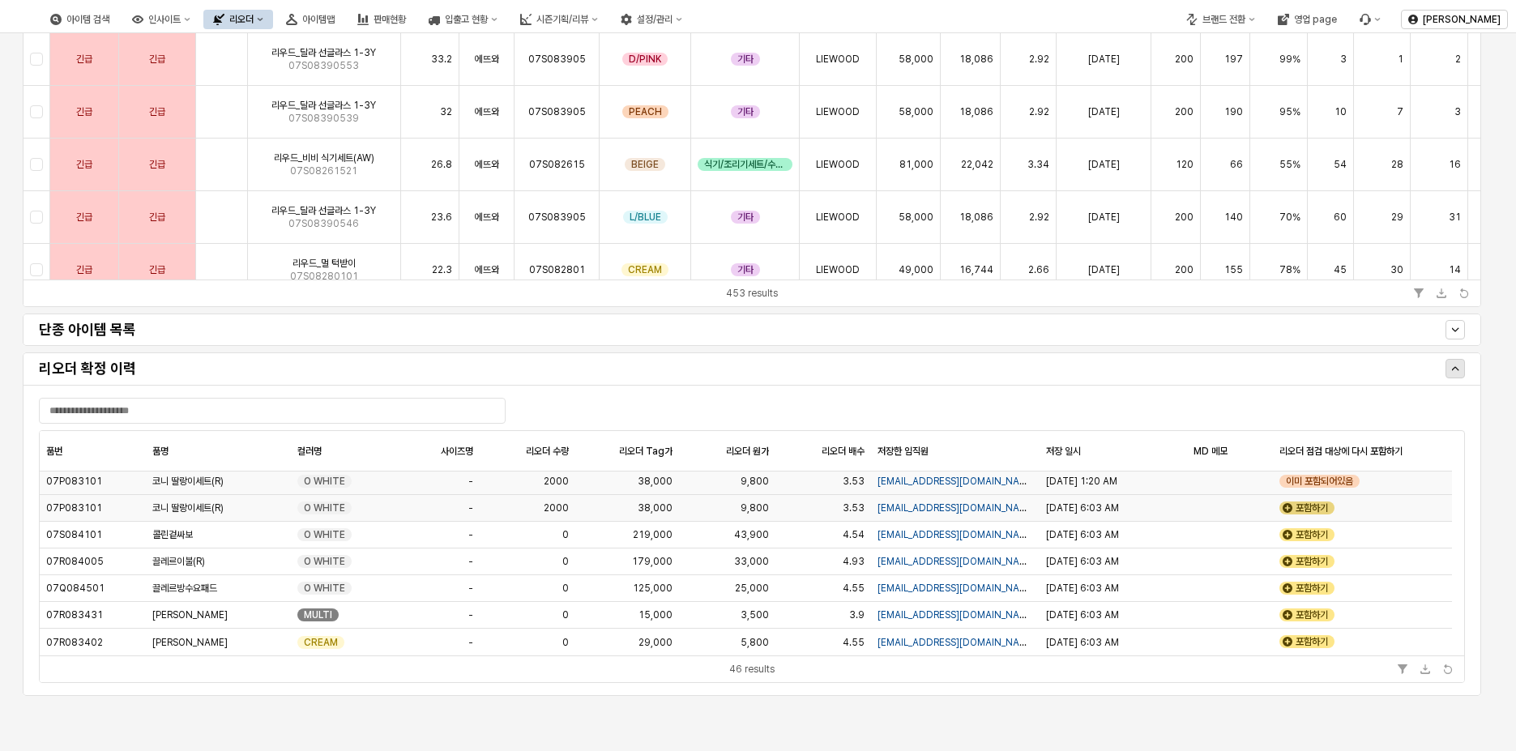
click at [1323, 503] on div "포함하기" at bounding box center [1307, 508] width 55 height 13
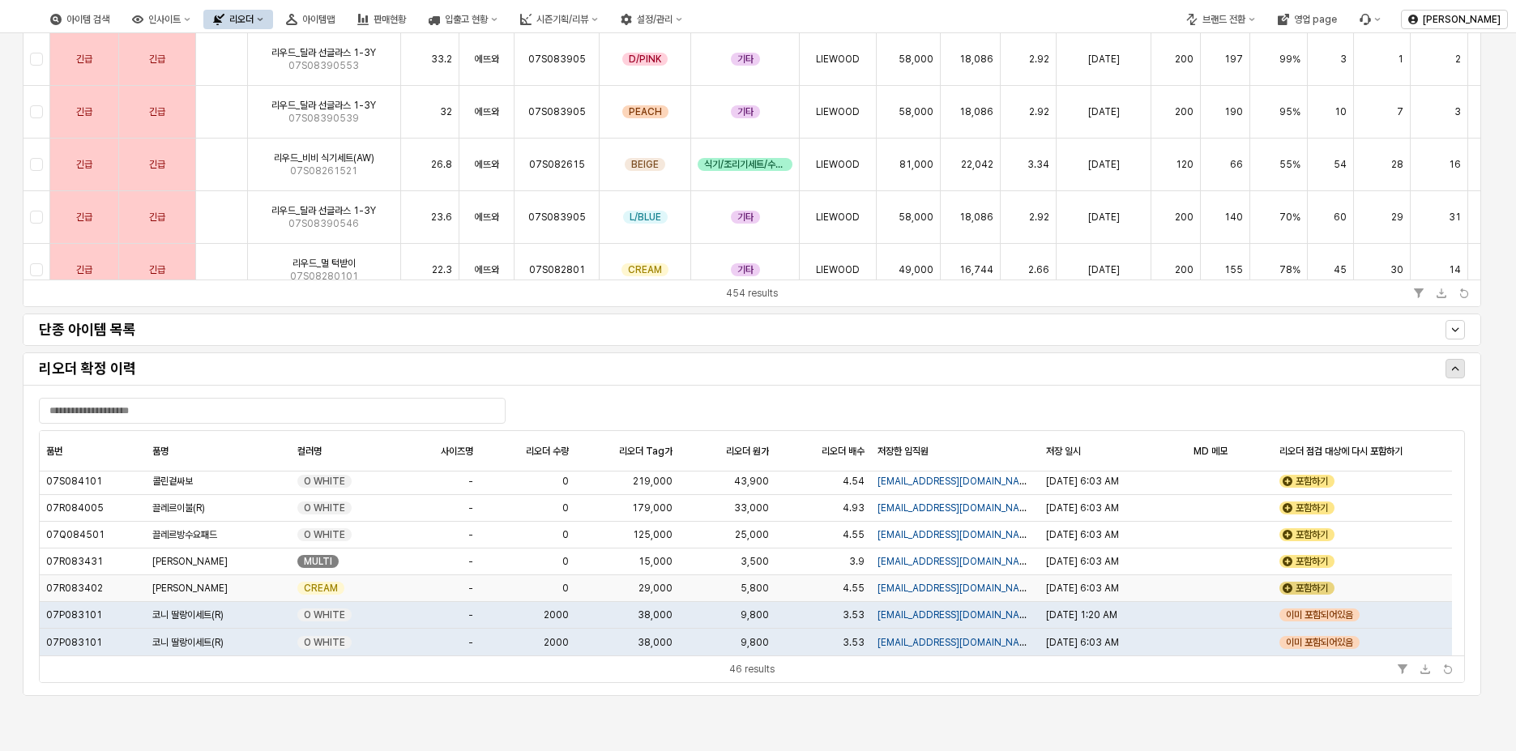
click at [1319, 584] on div "포함하기" at bounding box center [1307, 588] width 55 height 13
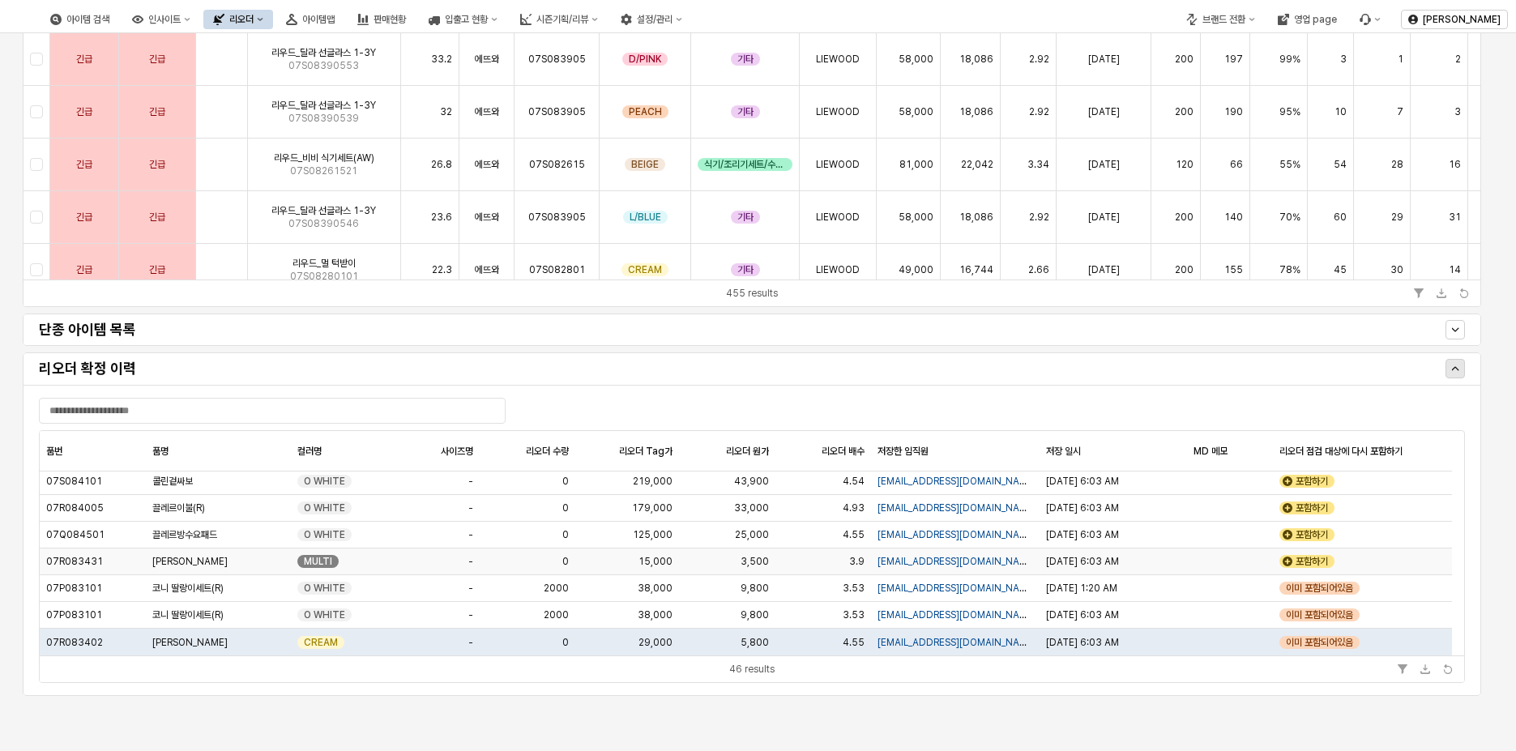
click at [1321, 561] on div "포함하기" at bounding box center [1307, 561] width 55 height 13
click at [1320, 533] on div "포함하기" at bounding box center [1307, 534] width 55 height 13
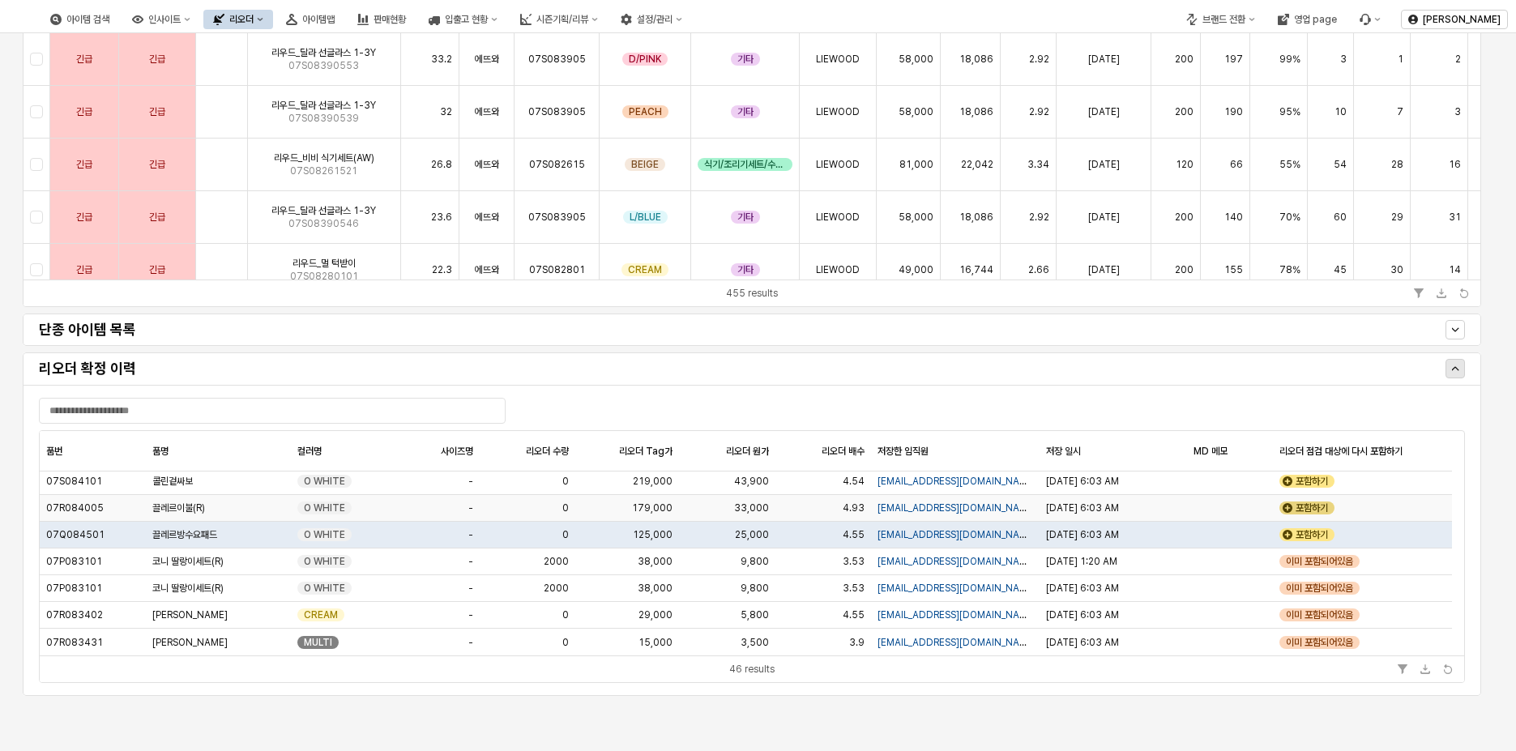
click at [1318, 509] on div "포함하기" at bounding box center [1307, 508] width 55 height 13
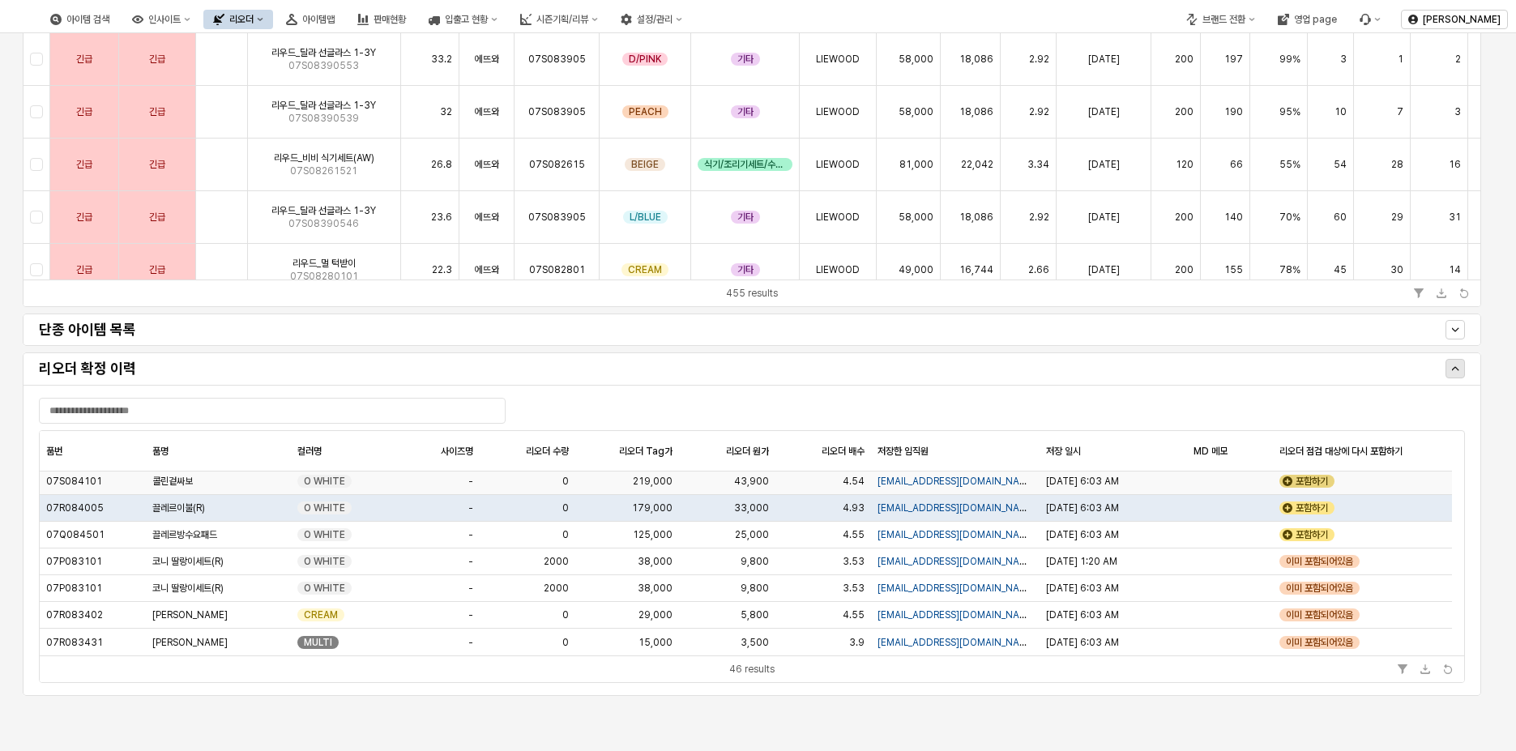
click at [1318, 486] on div "포함하기" at bounding box center [1307, 481] width 55 height 13
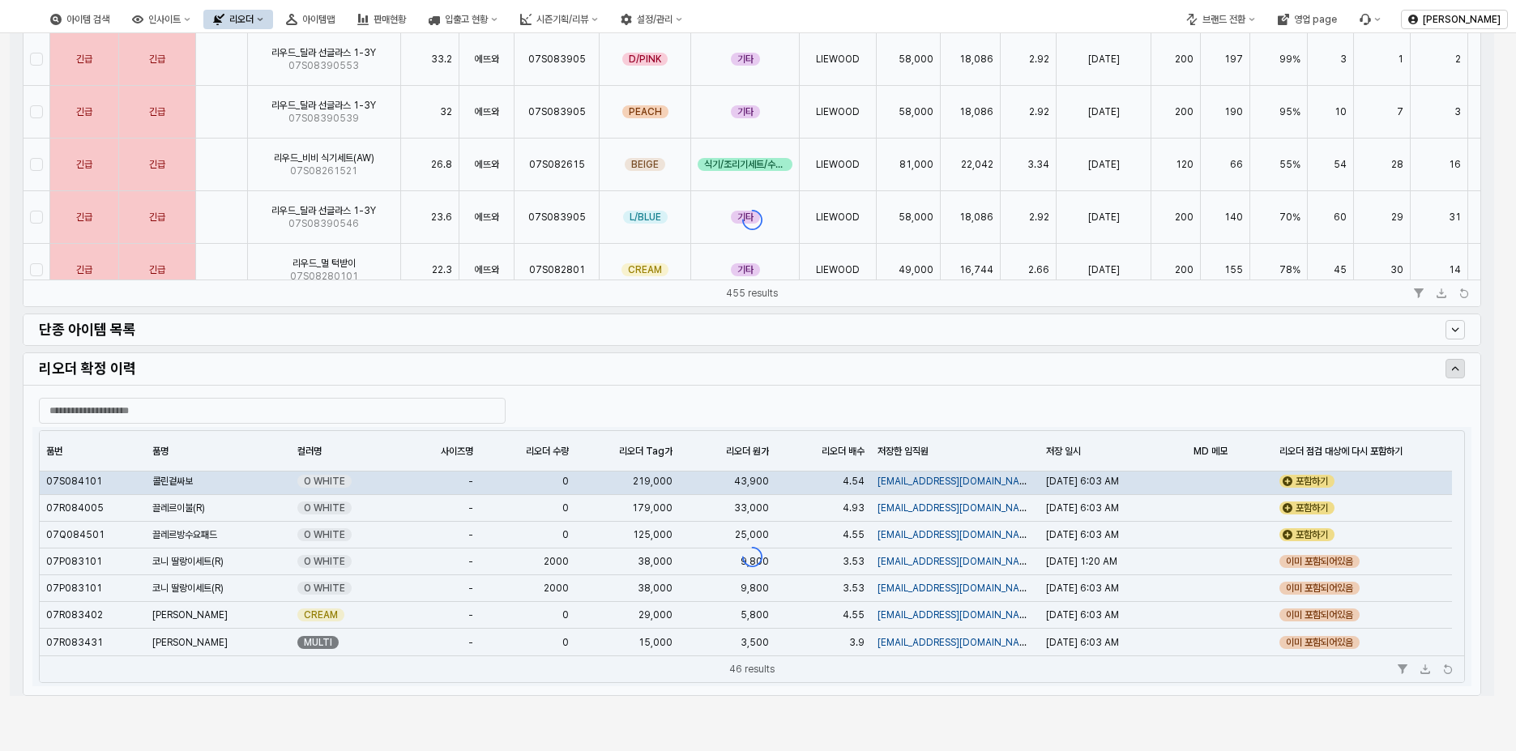
scroll to position [216, 0]
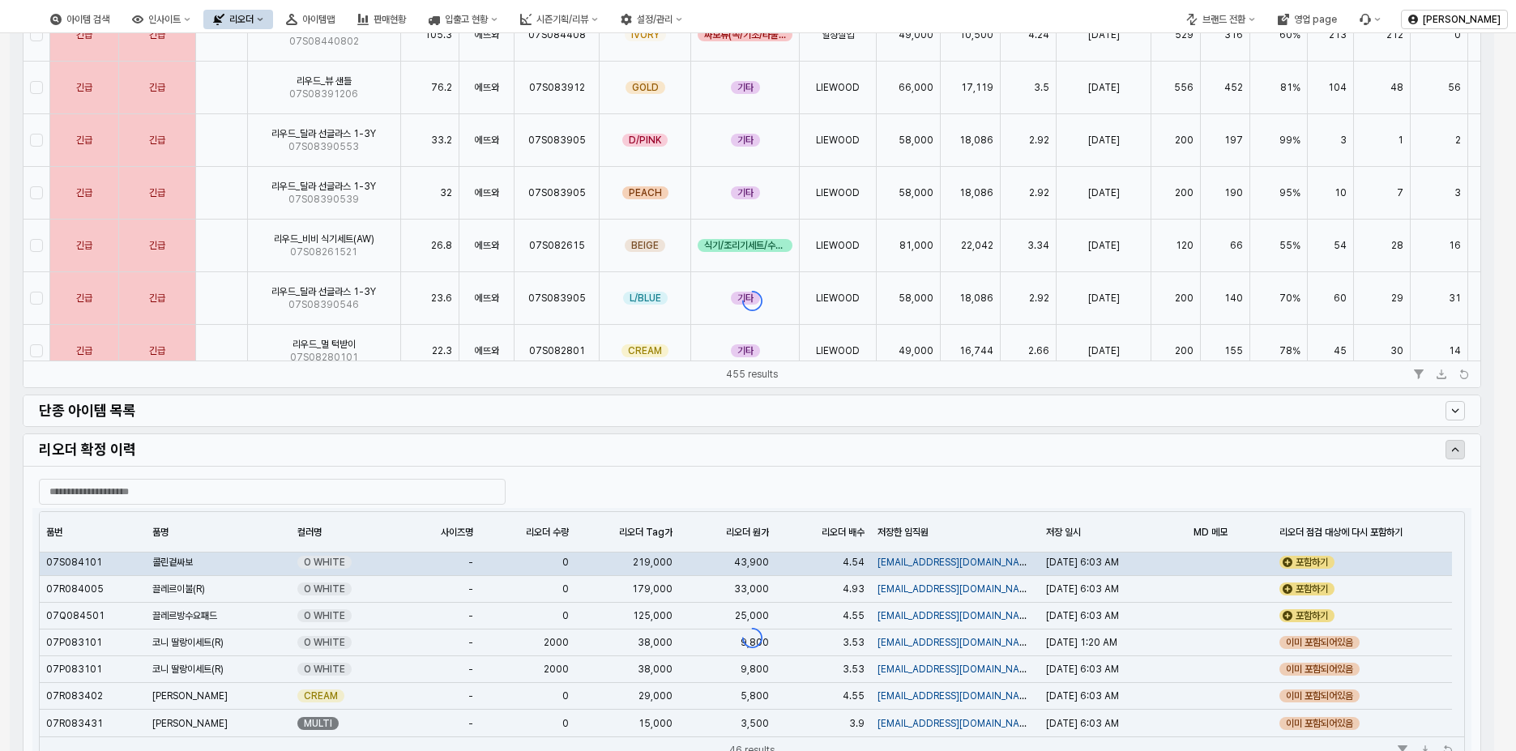
drag, startPoint x: 1460, startPoint y: 708, endPoint x: 1460, endPoint y: 678, distance: 30.0
click at [1460, 678] on div "App Frame" at bounding box center [752, 300] width 1485 height 953
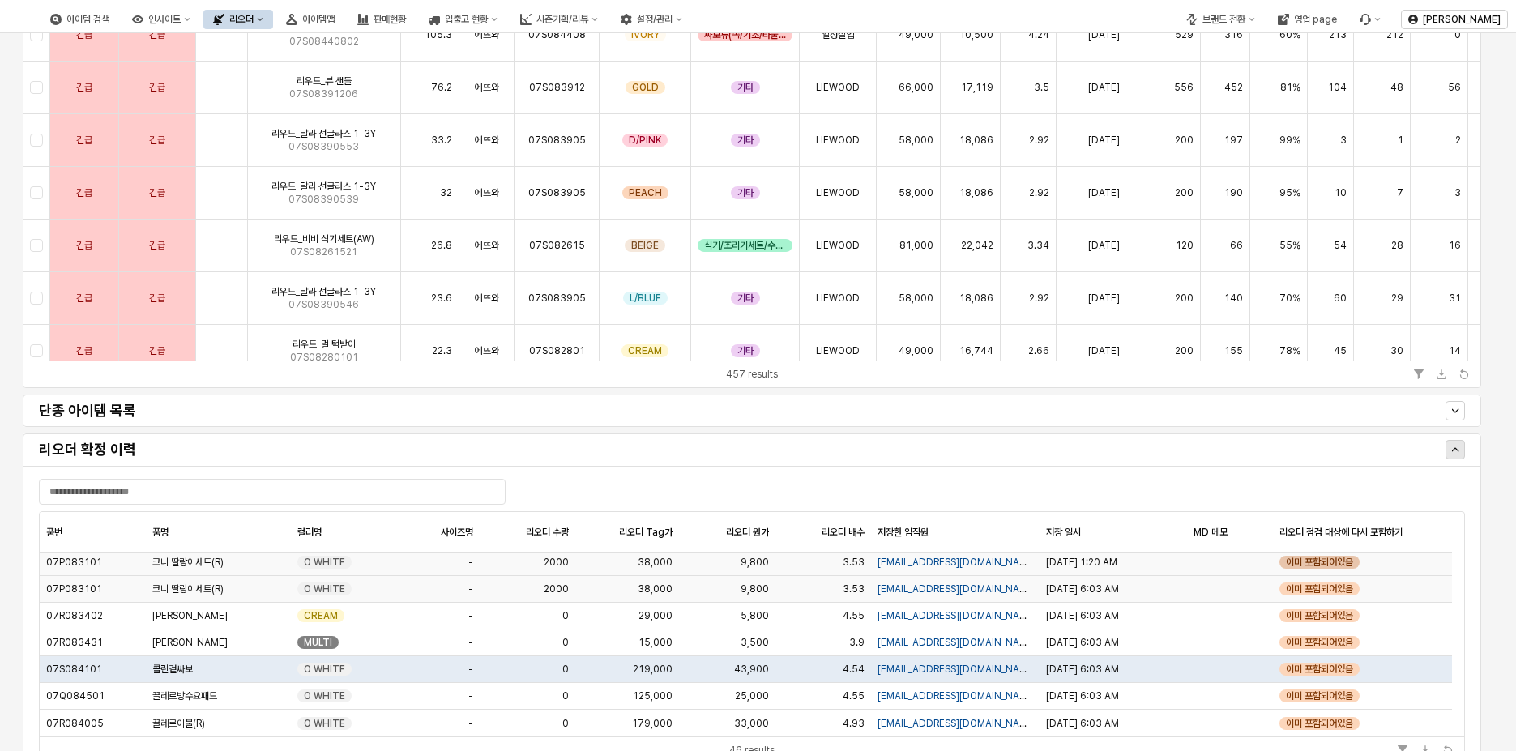
click at [1314, 564] on div "이미 포함되어있음" at bounding box center [1320, 562] width 80 height 13
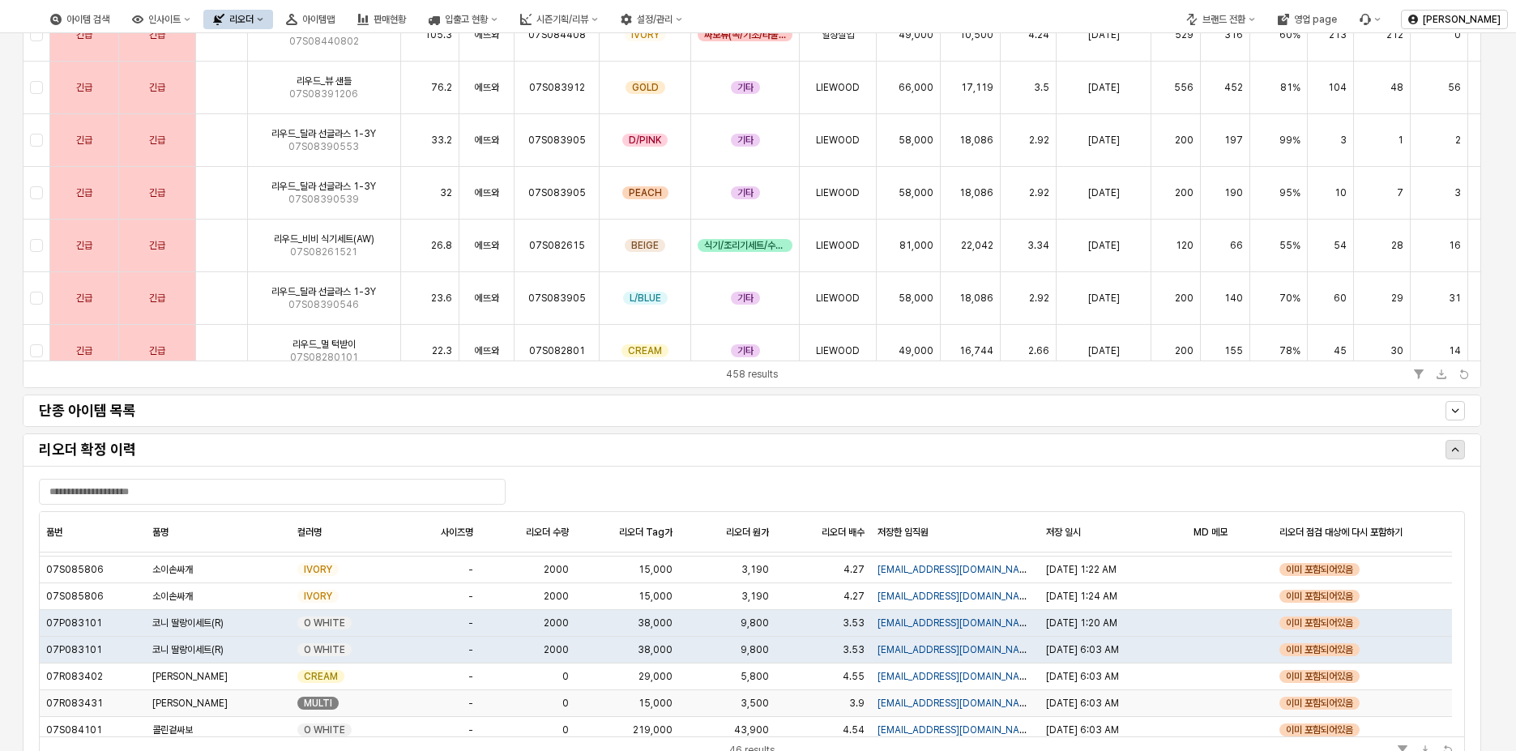
scroll to position [1046, 0]
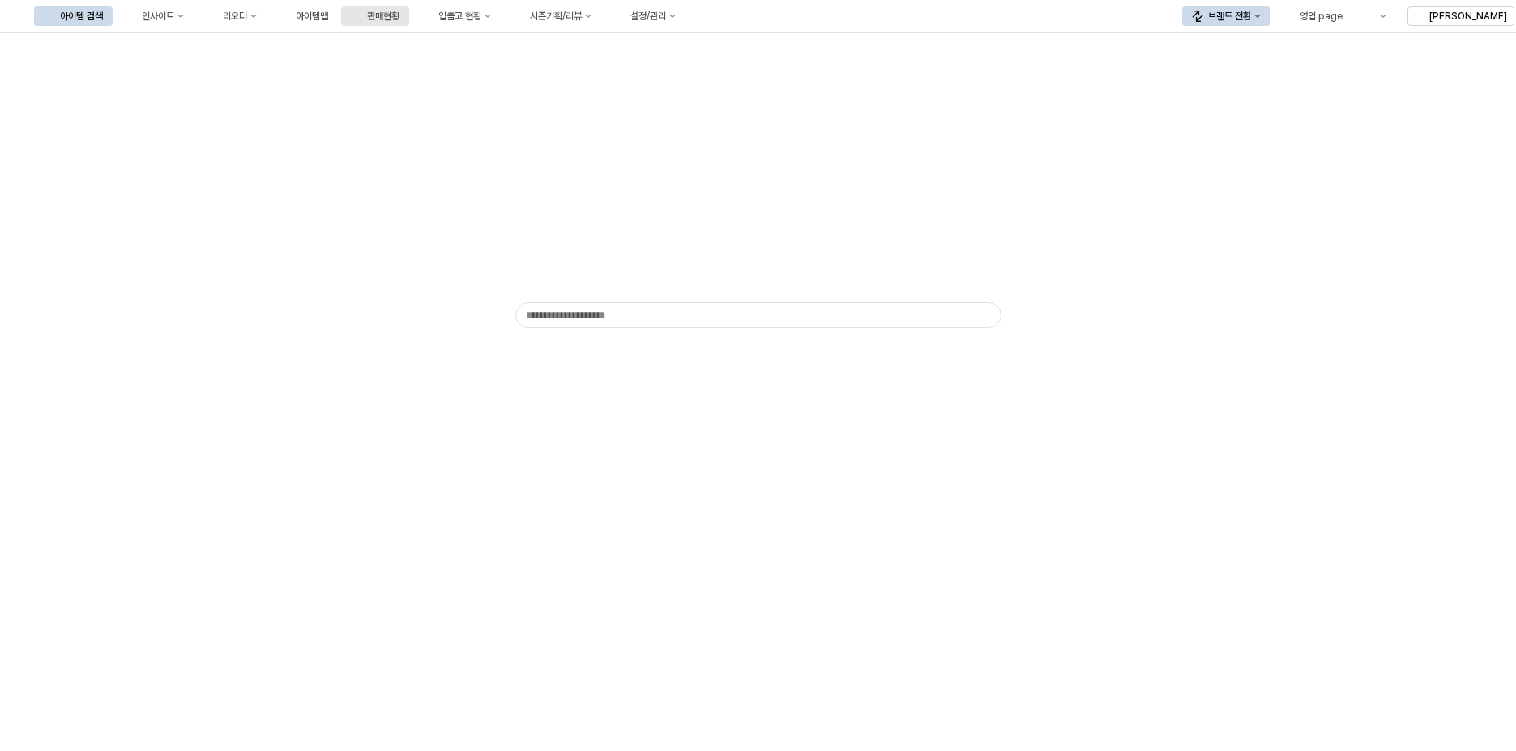
click at [409, 25] on button "판매현황" at bounding box center [375, 15] width 68 height 19
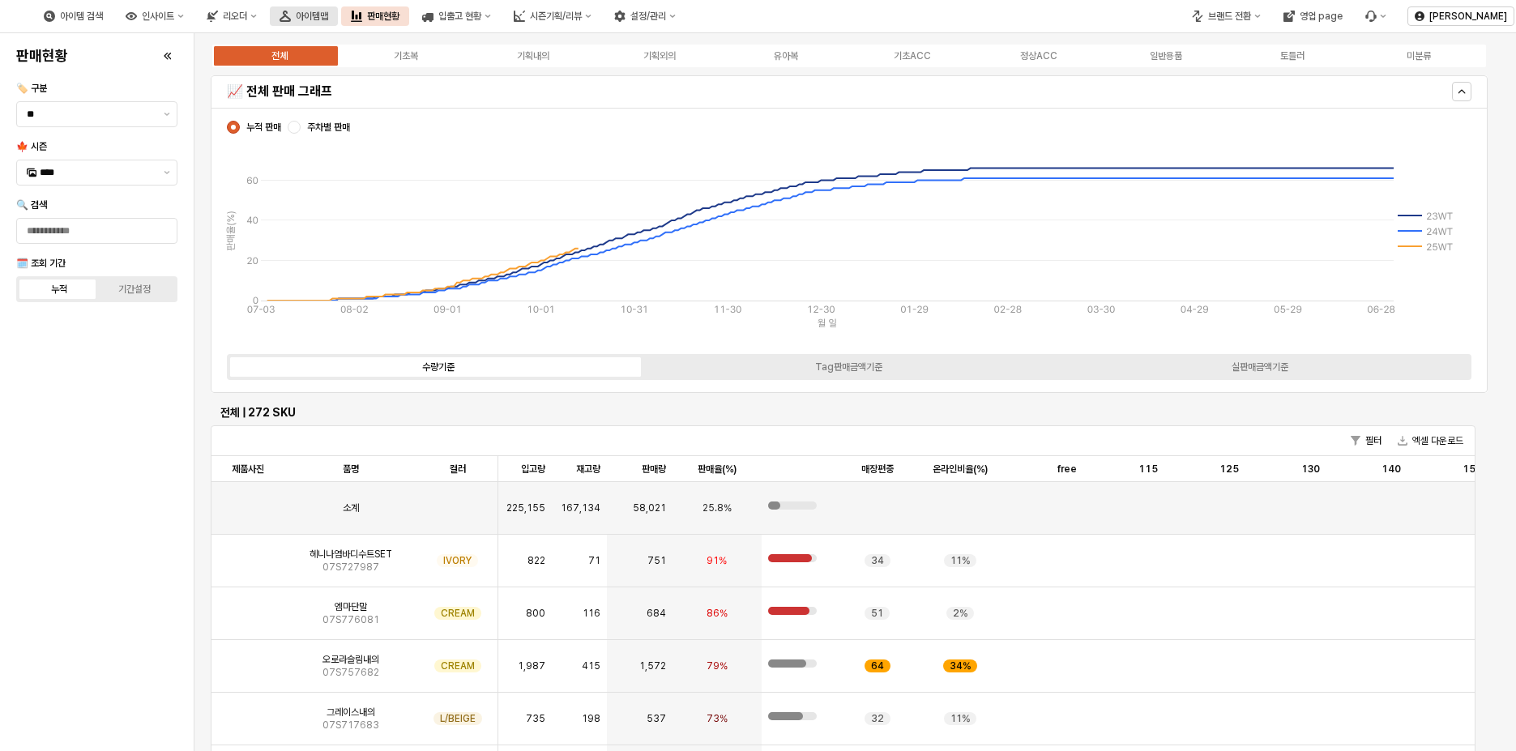
click at [291, 12] on icon "아이템맵" at bounding box center [285, 16] width 11 height 11
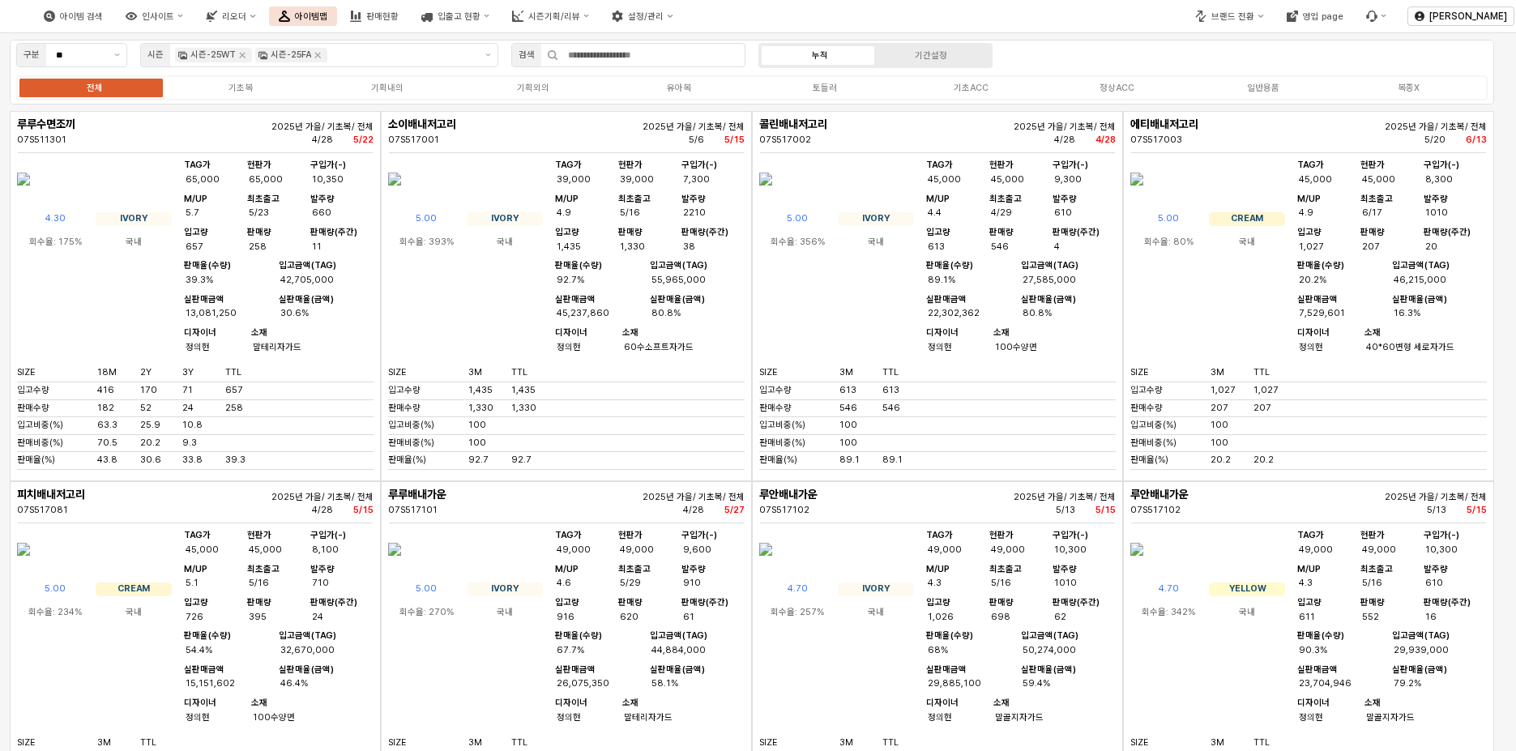
click at [710, 96] on div "전체 기초복 기획내의 기획외의 유아복 토들러 기초ACC 정상ACC 일반용품 복종X" at bounding box center [752, 87] width 1472 height 25
click at [686, 88] on div "유아복" at bounding box center [679, 88] width 24 height 11
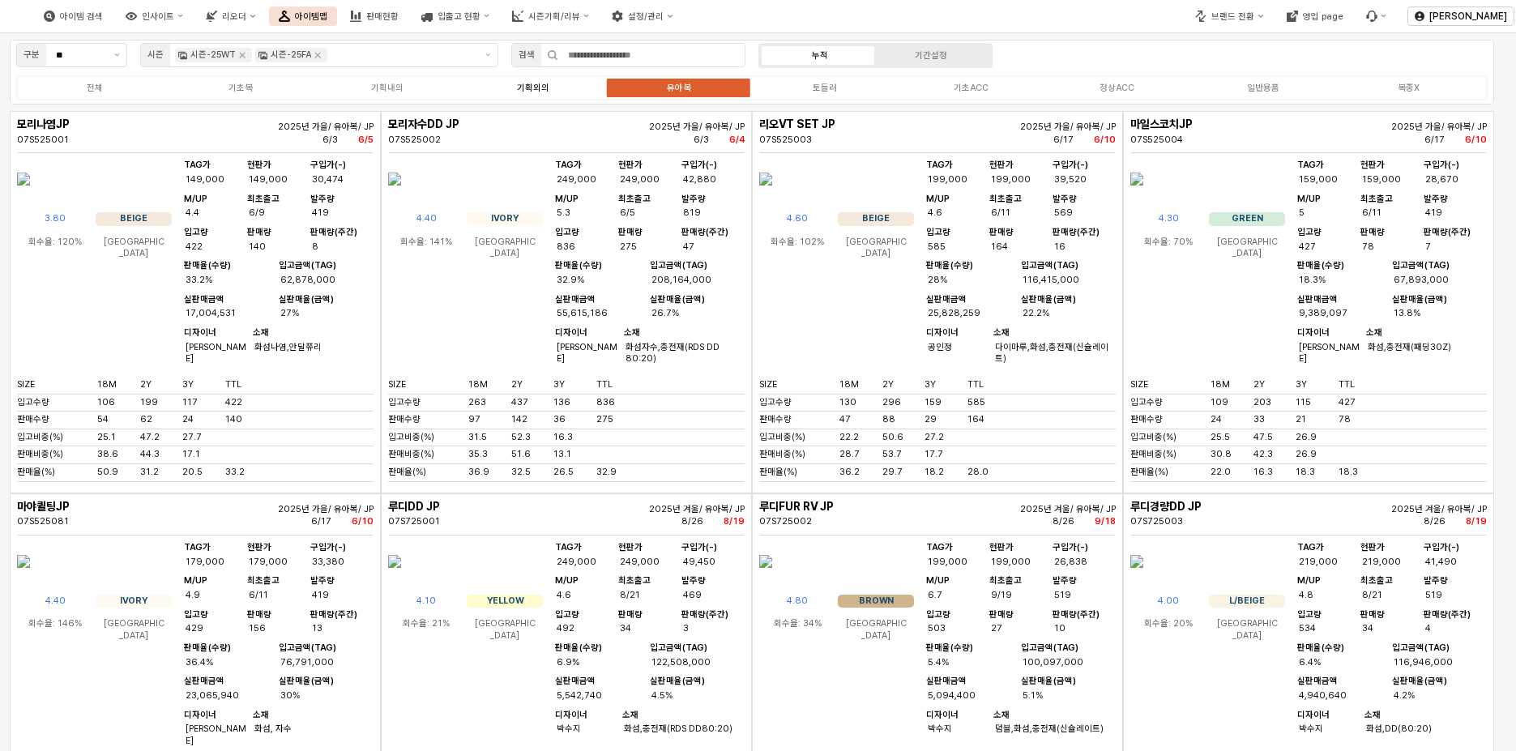
click at [549, 85] on label "기획외의" at bounding box center [533, 88] width 146 height 14
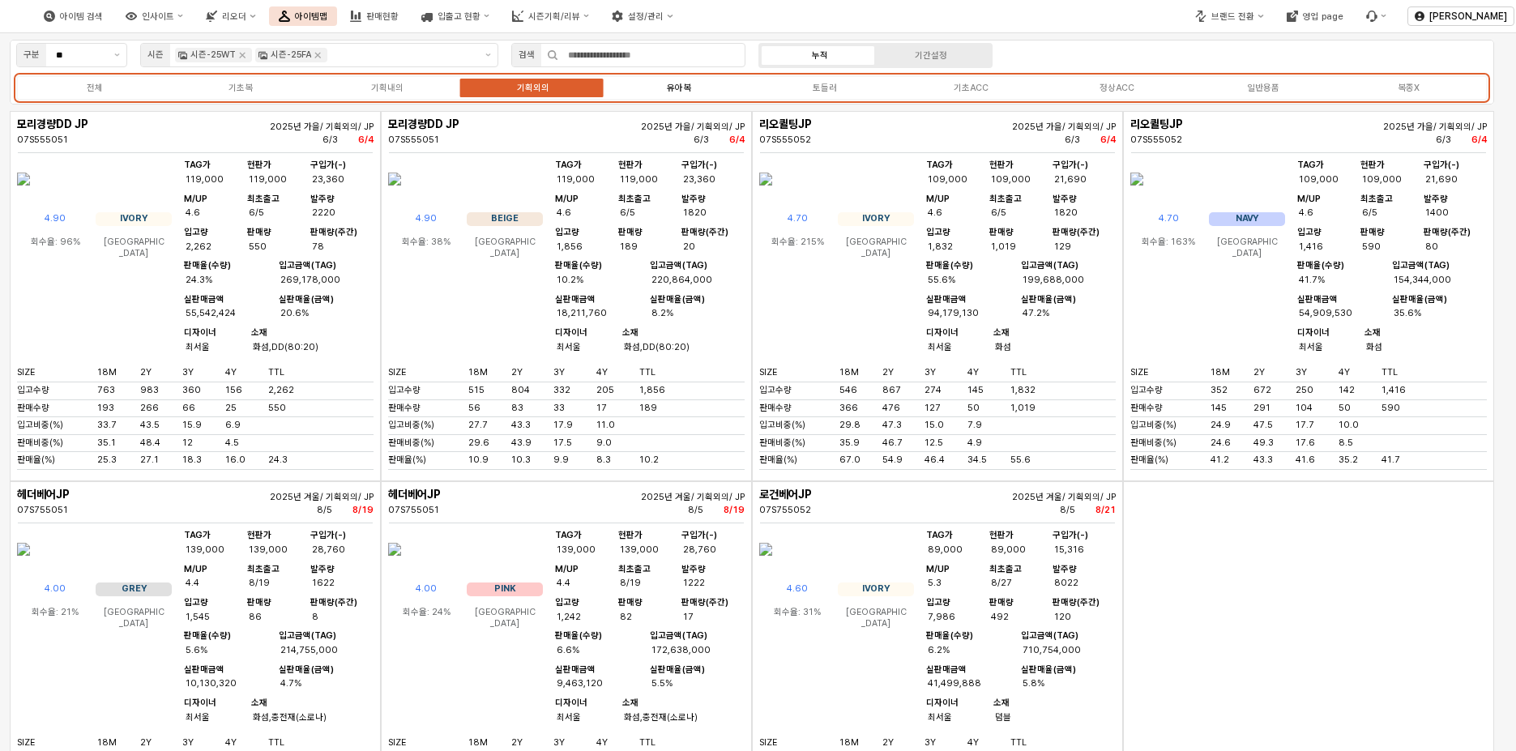
click at [652, 86] on label "유아복" at bounding box center [679, 88] width 146 height 14
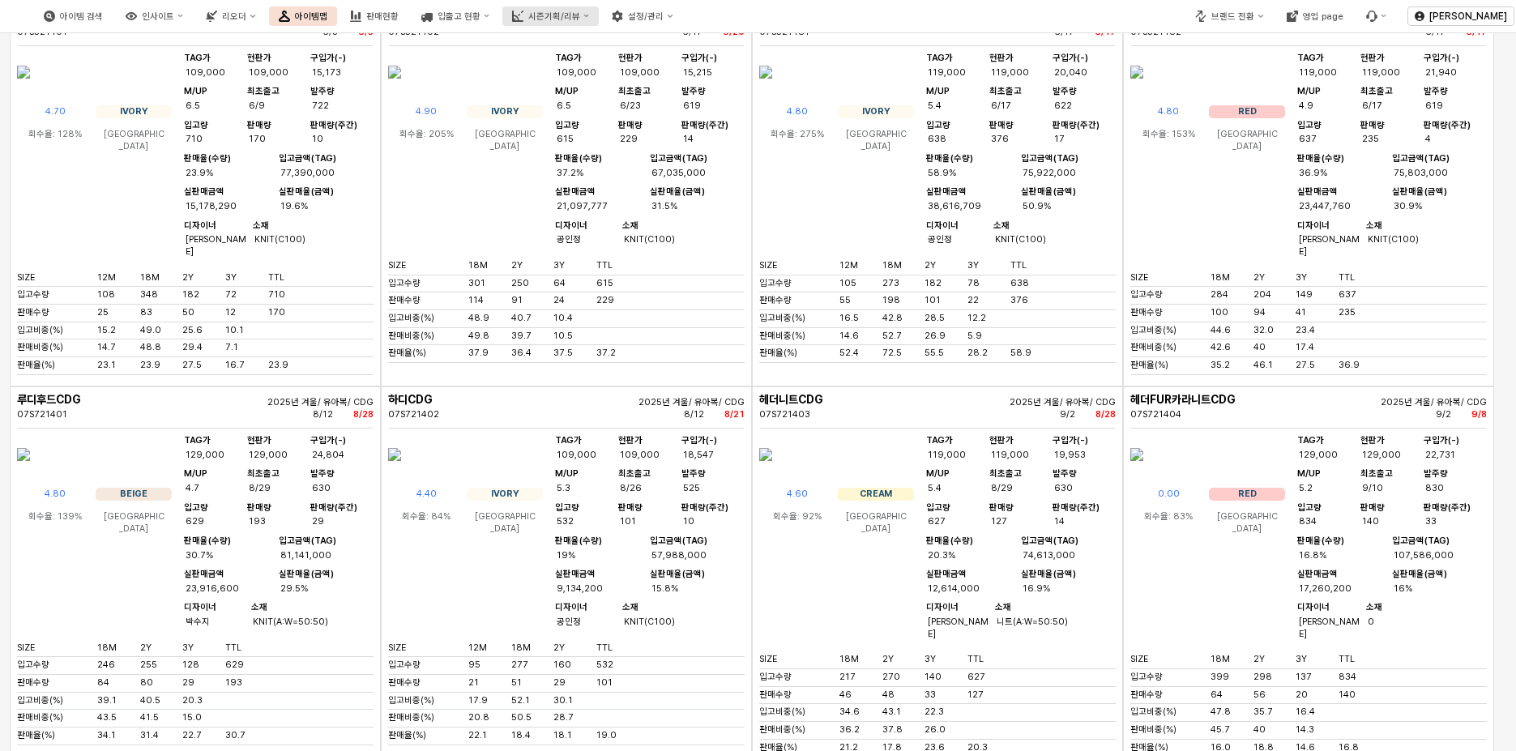
scroll to position [3890, 0]
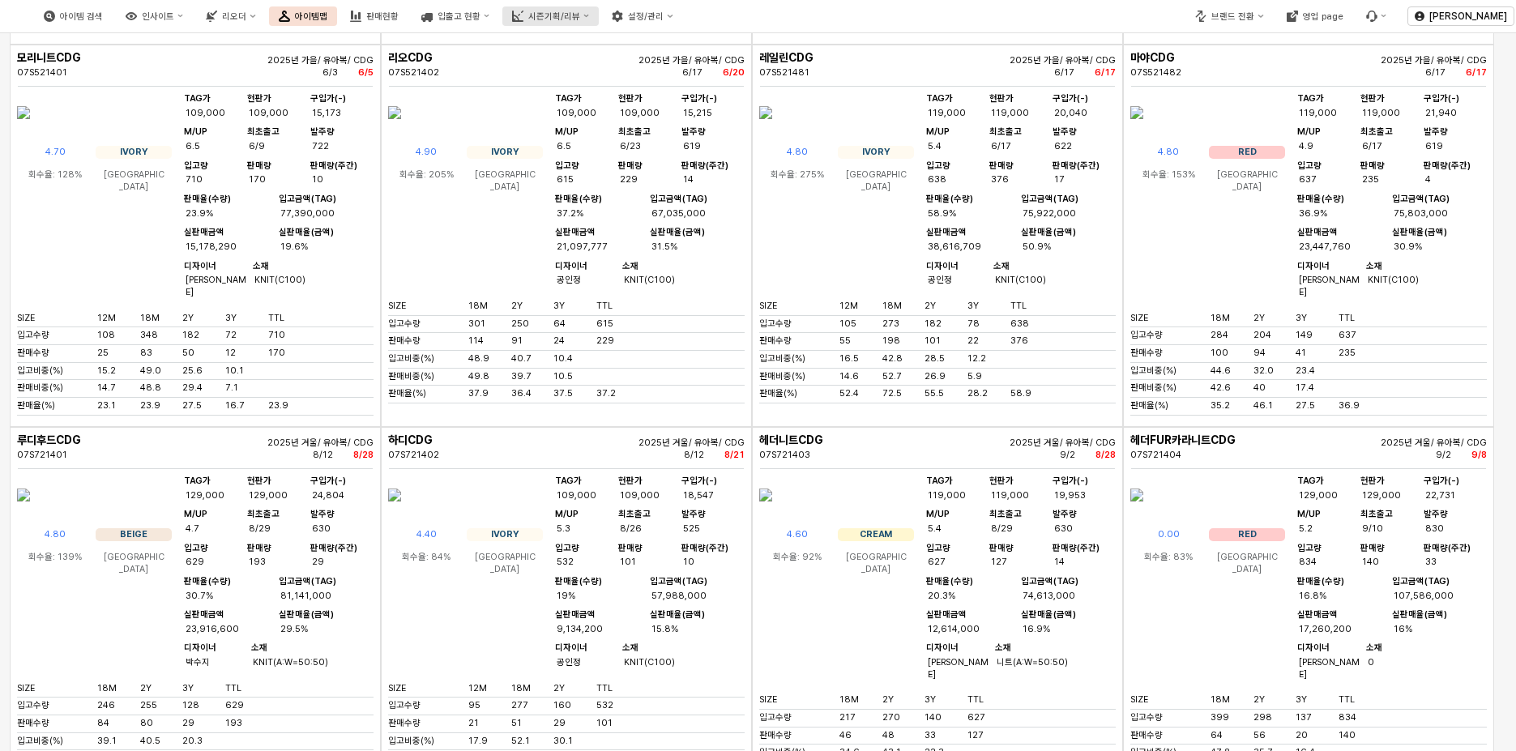
click at [580, 17] on div "시즌기획/리뷰" at bounding box center [554, 16] width 52 height 11
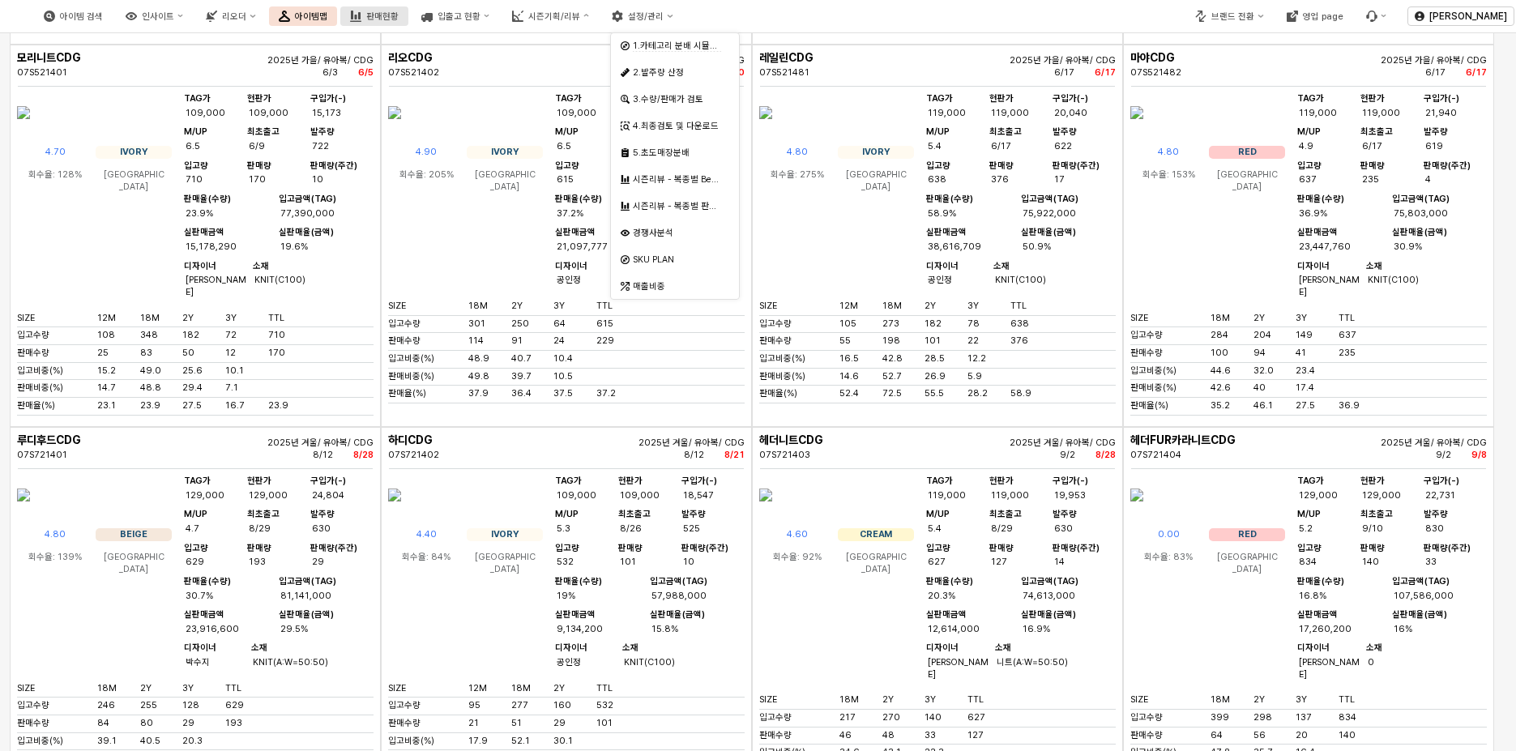
click at [399, 12] on div "판매현황" at bounding box center [382, 16] width 32 height 11
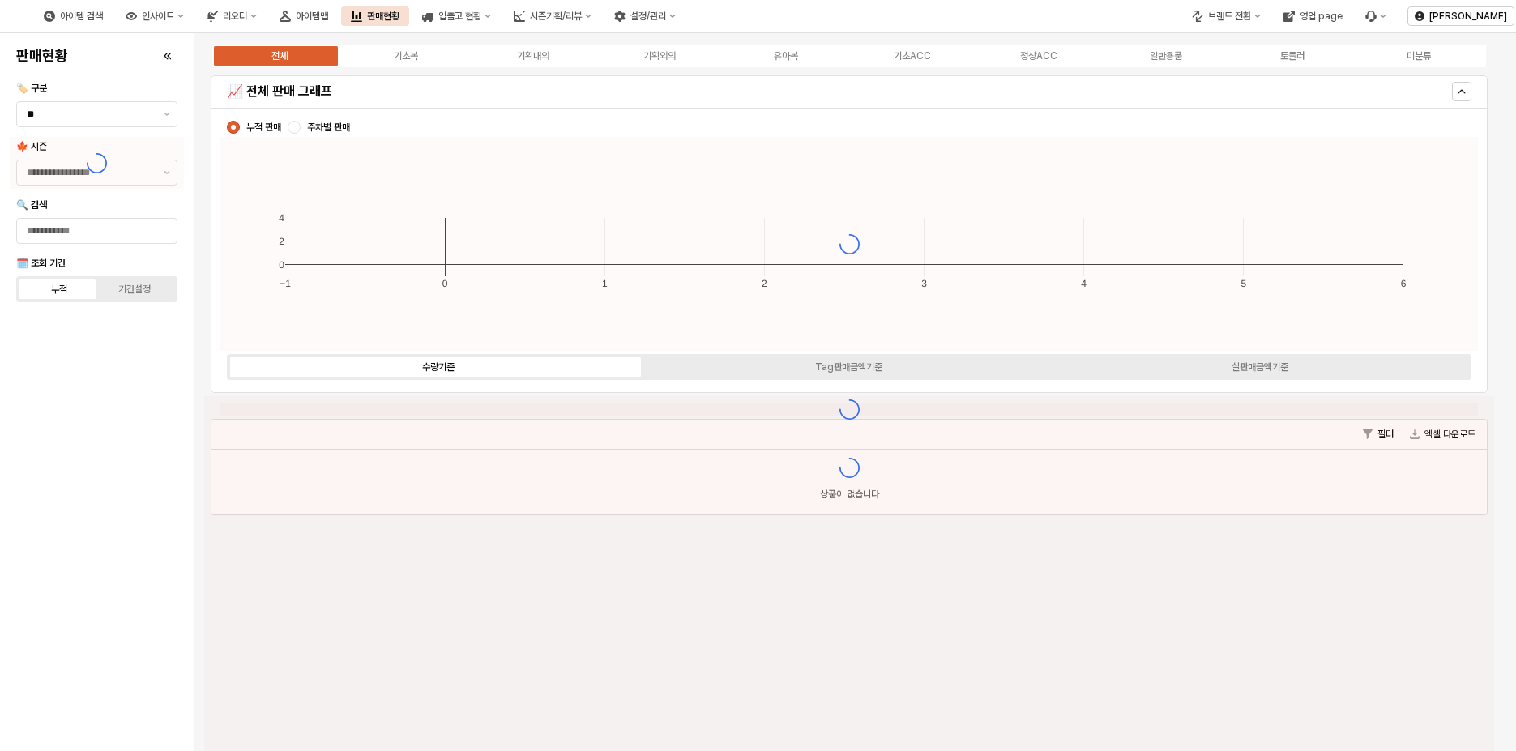
type input "****"
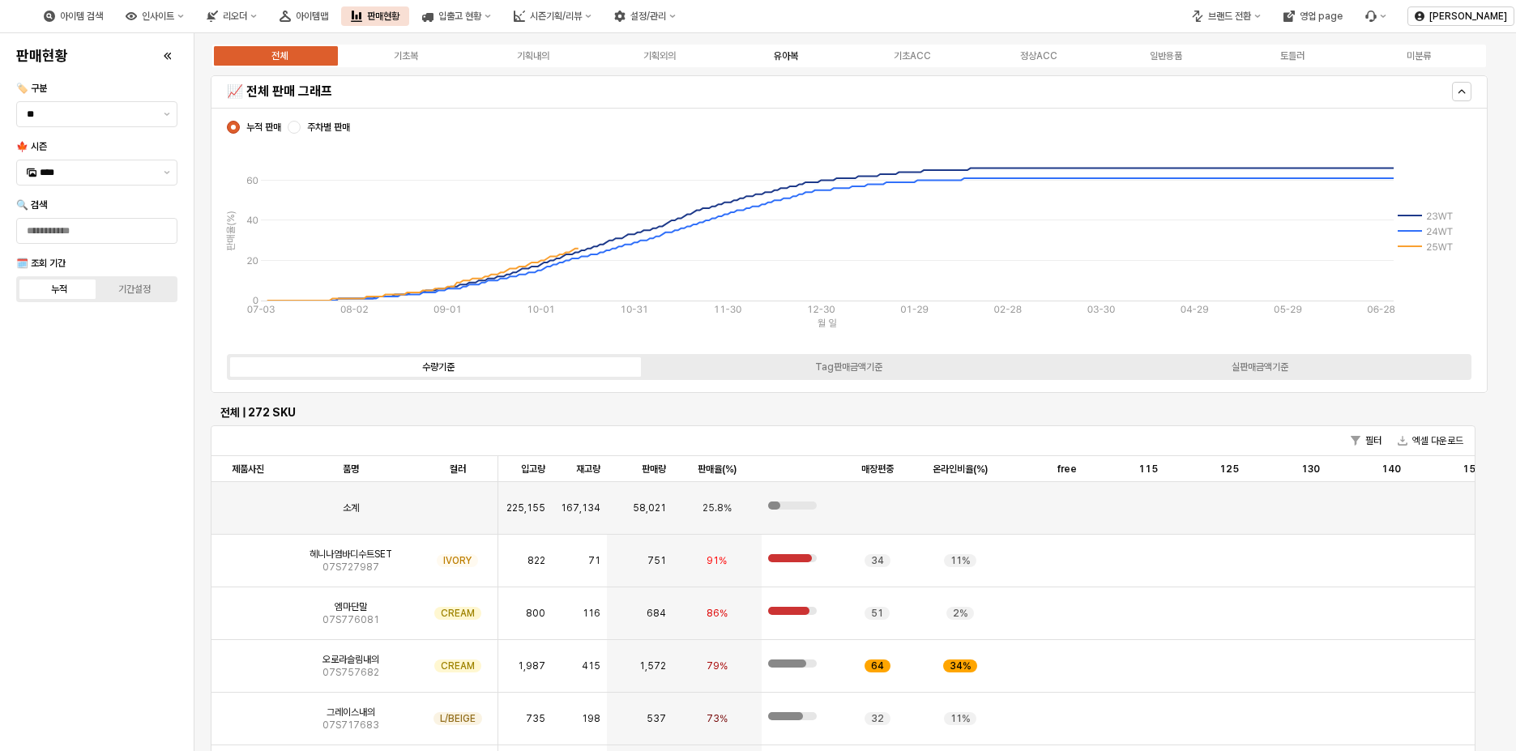
click at [803, 53] on label "유아복" at bounding box center [786, 56] width 126 height 15
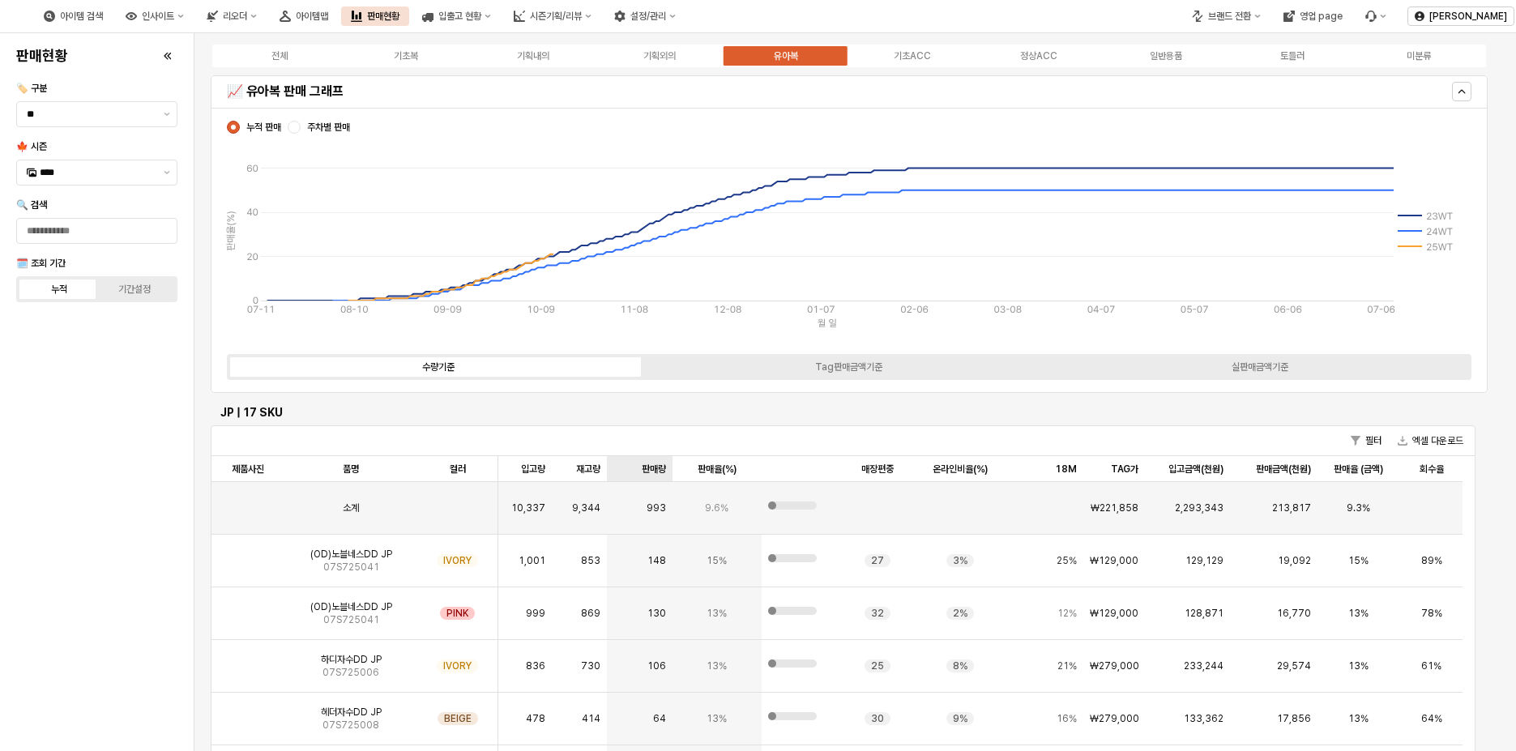
click at [657, 472] on div "판매량 판매량" at bounding box center [639, 469] width 65 height 26
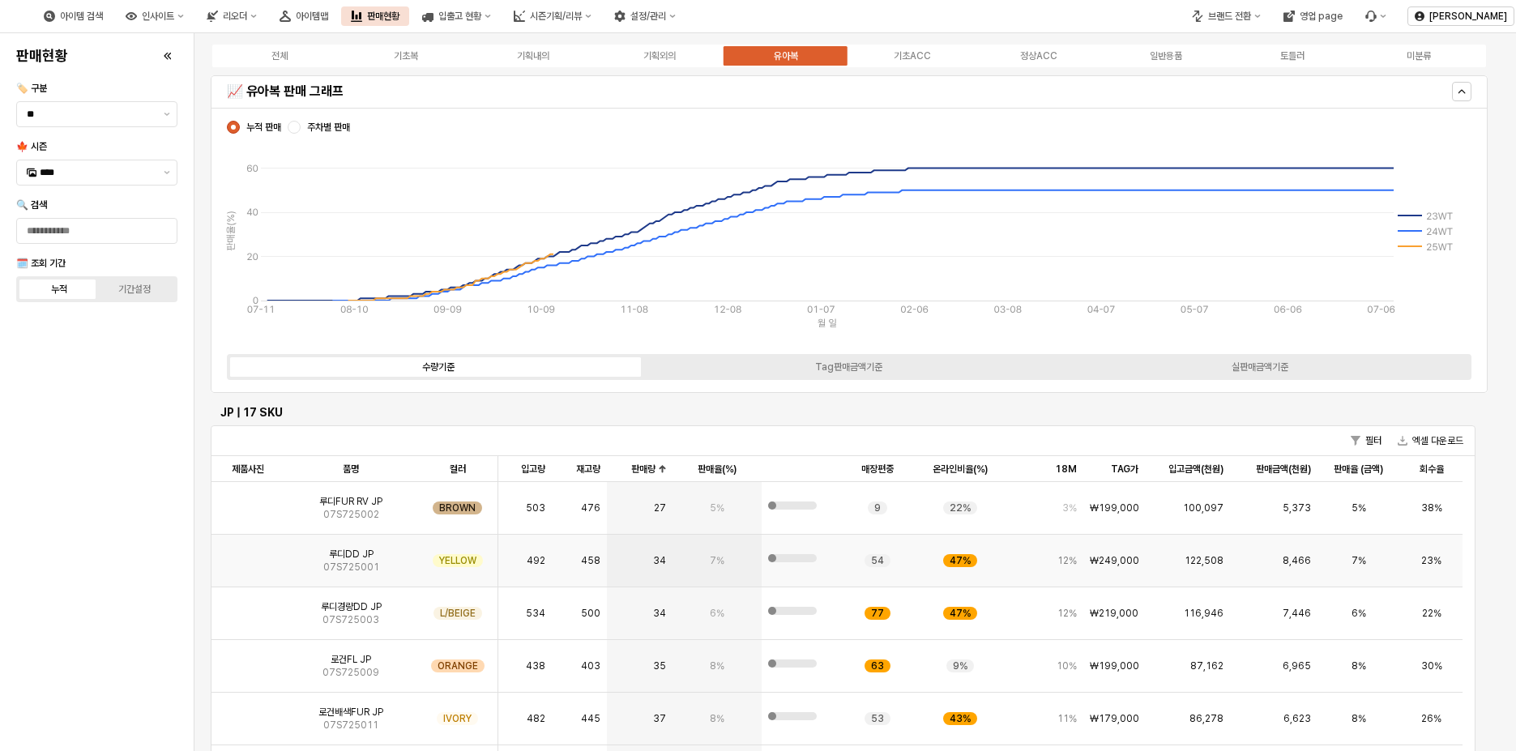
click at [248, 554] on img "App Frame" at bounding box center [248, 554] width 0 height 0
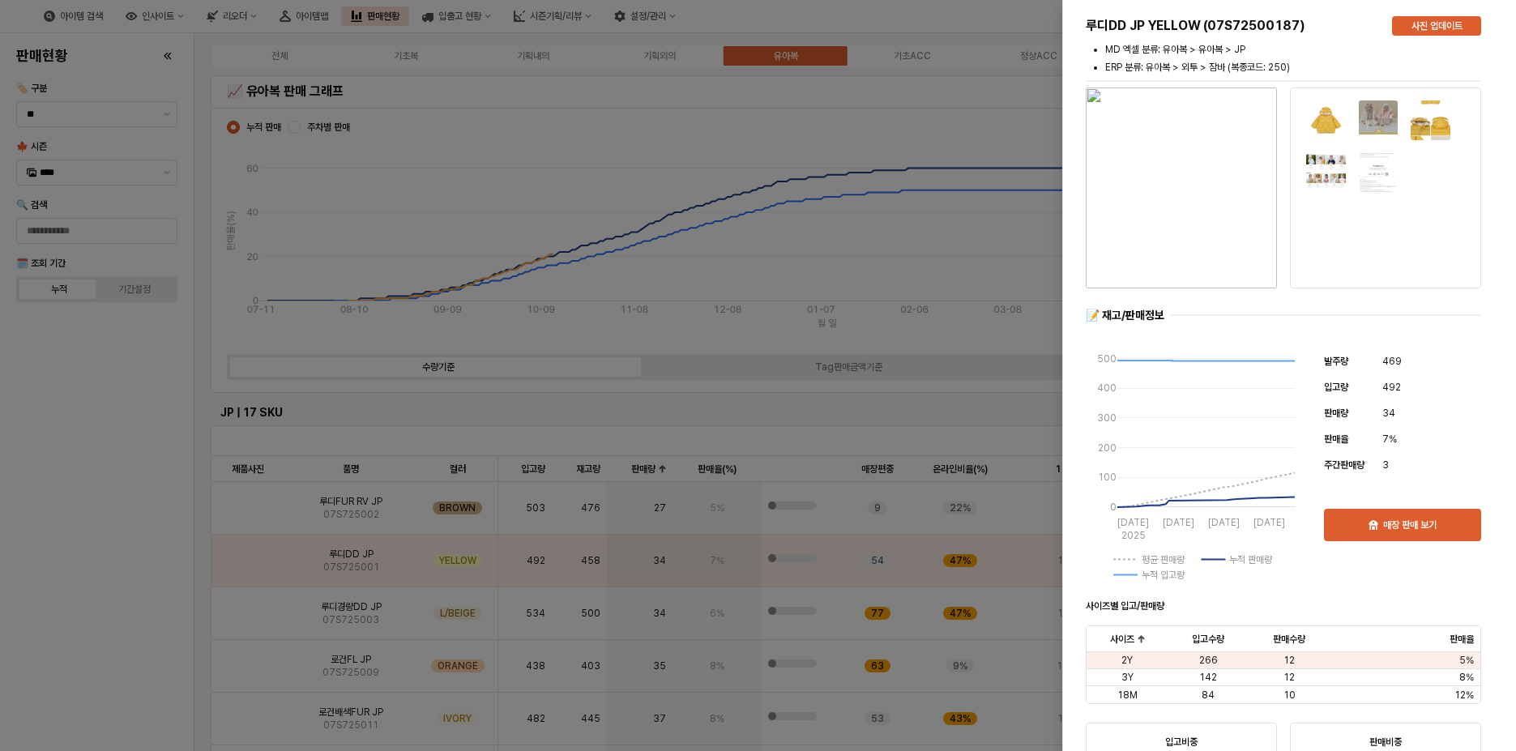
click at [136, 460] on div at bounding box center [758, 375] width 1516 height 751
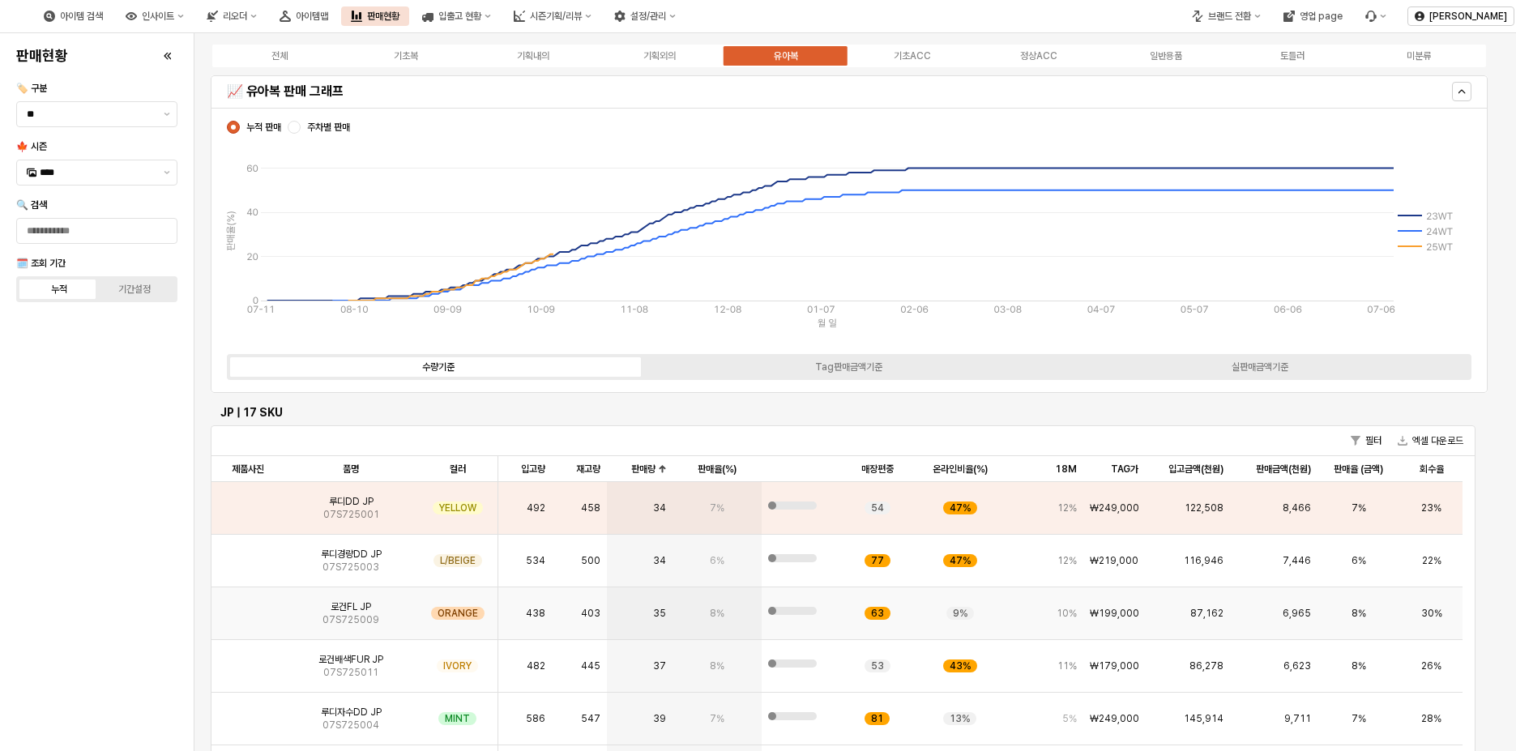
scroll to position [81, 0]
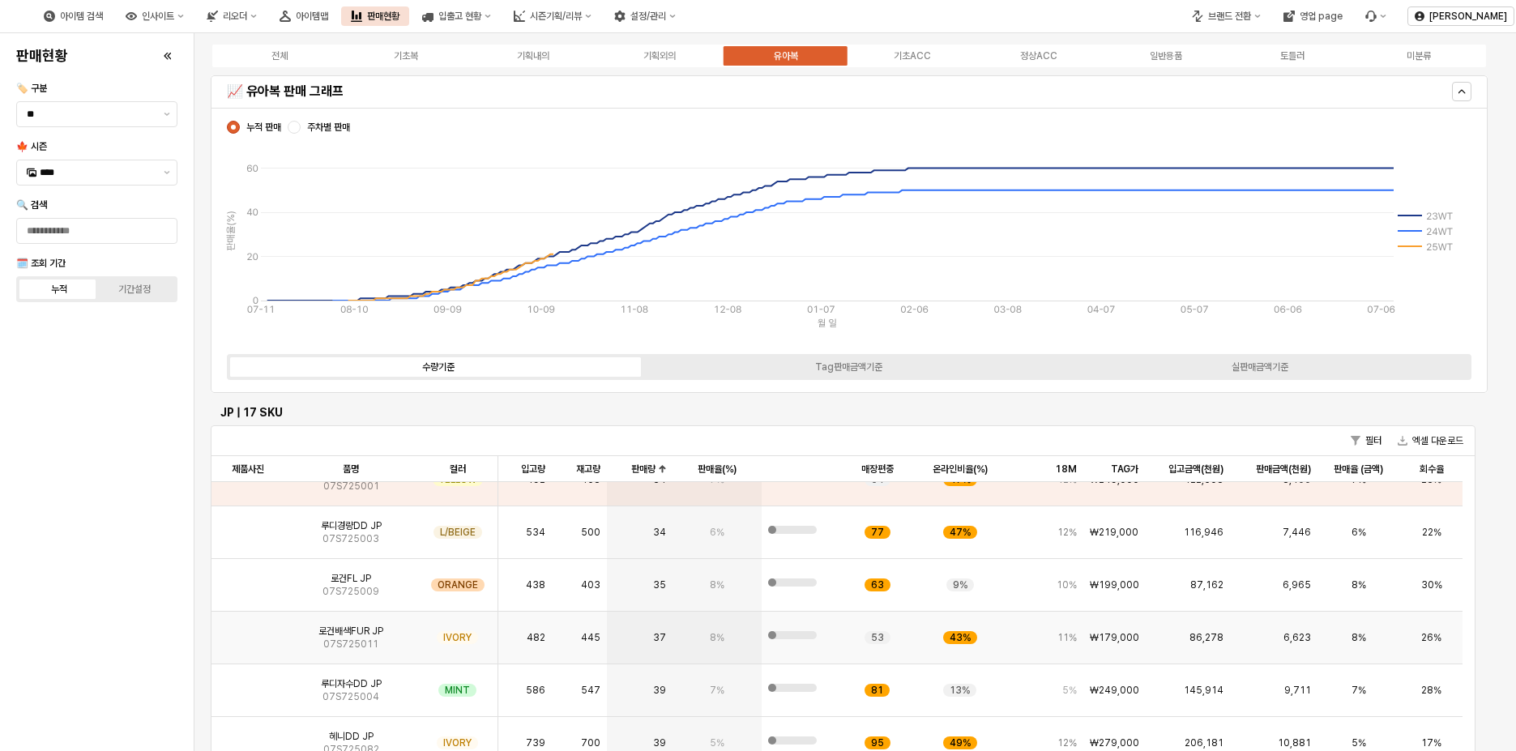
click at [248, 631] on img "App Frame" at bounding box center [248, 631] width 0 height 0
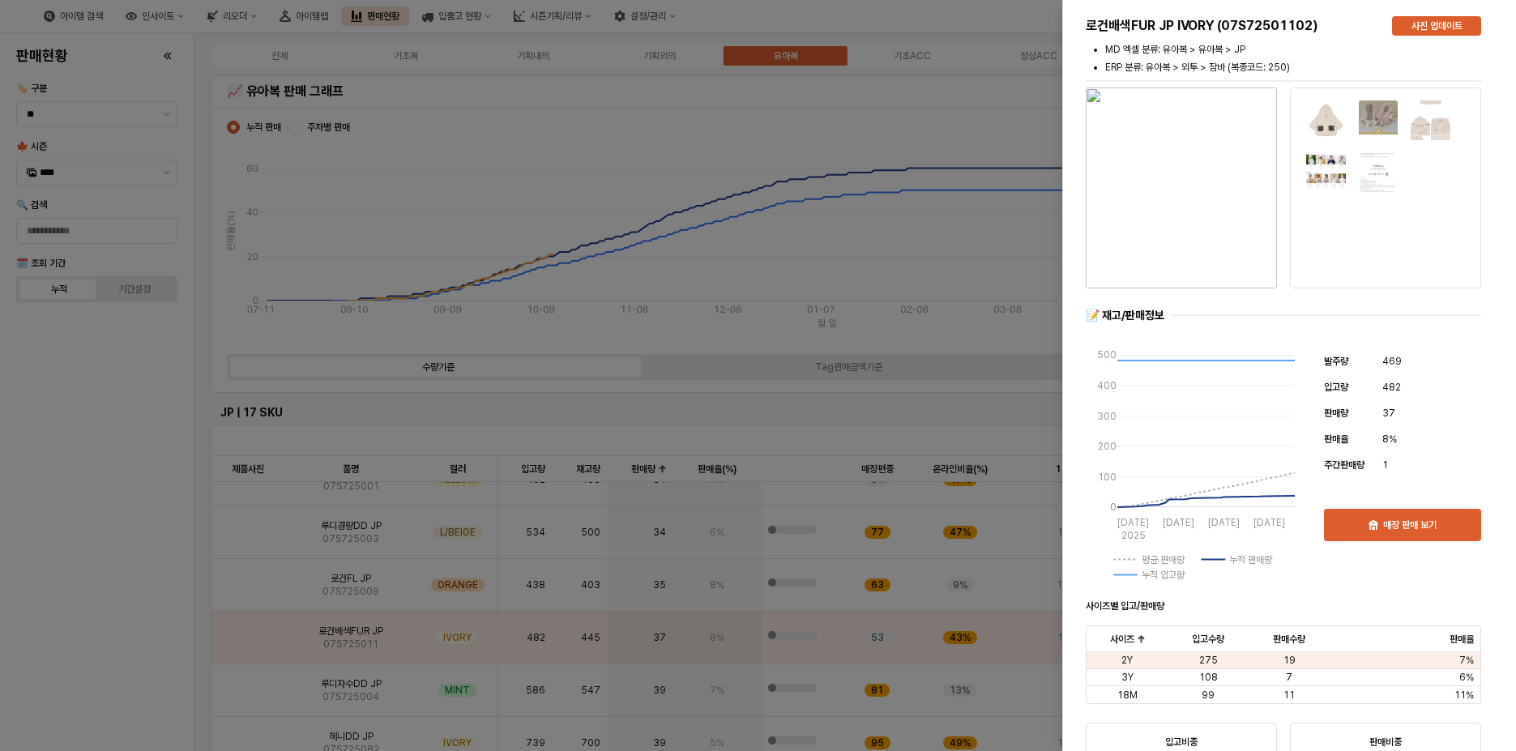
click at [131, 430] on div at bounding box center [758, 375] width 1516 height 751
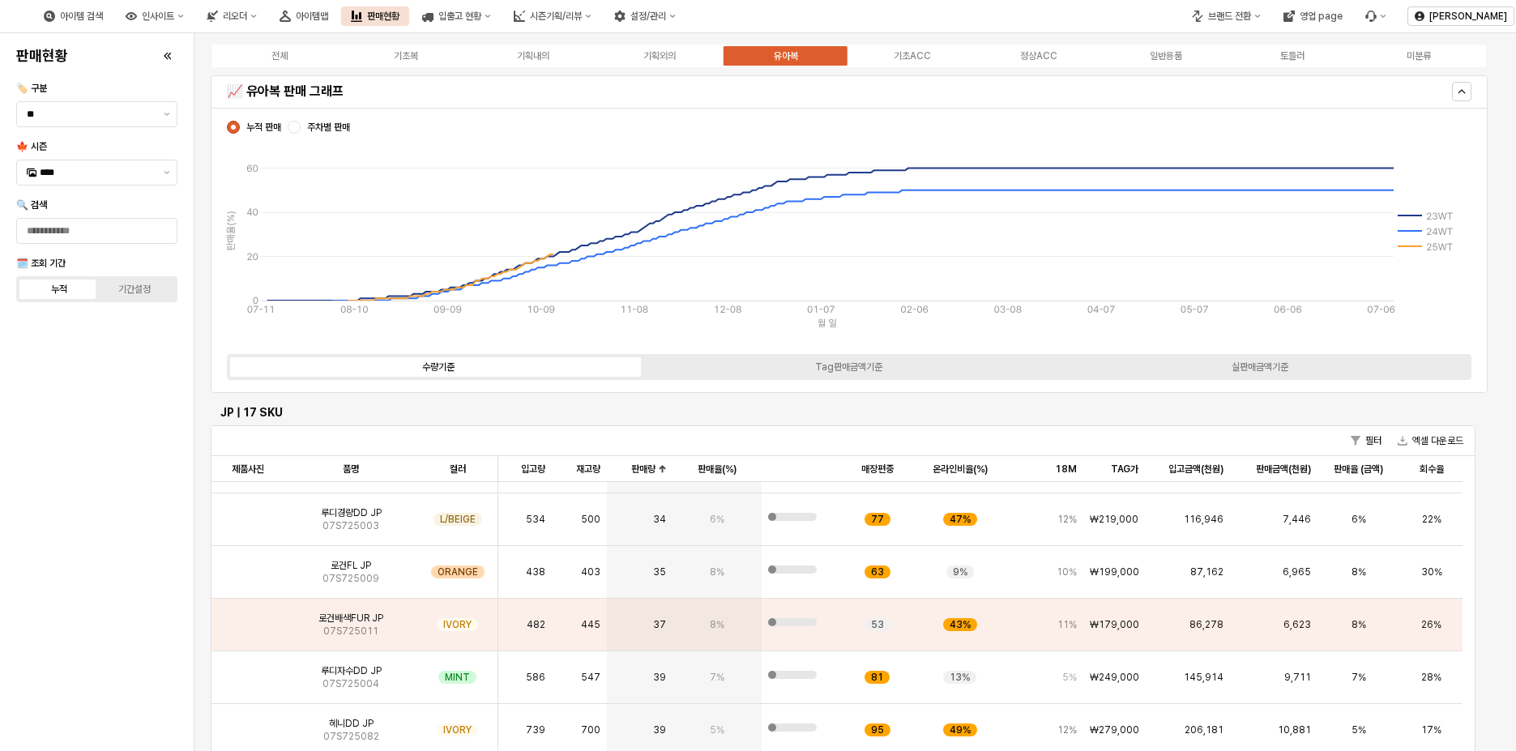
scroll to position [0, 0]
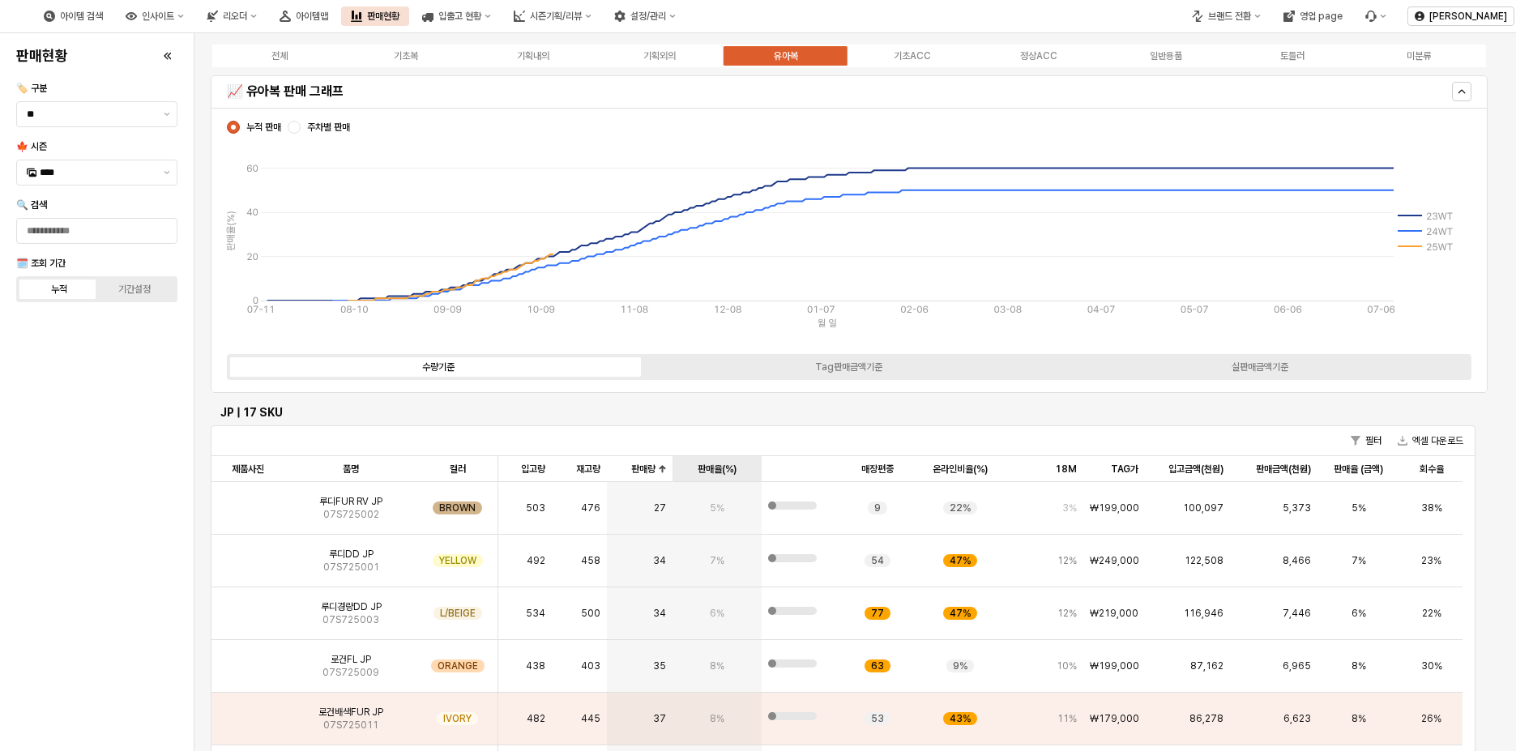
click at [716, 465] on div "판매율(%) 판매율(%)" at bounding box center [717, 469] width 89 height 26
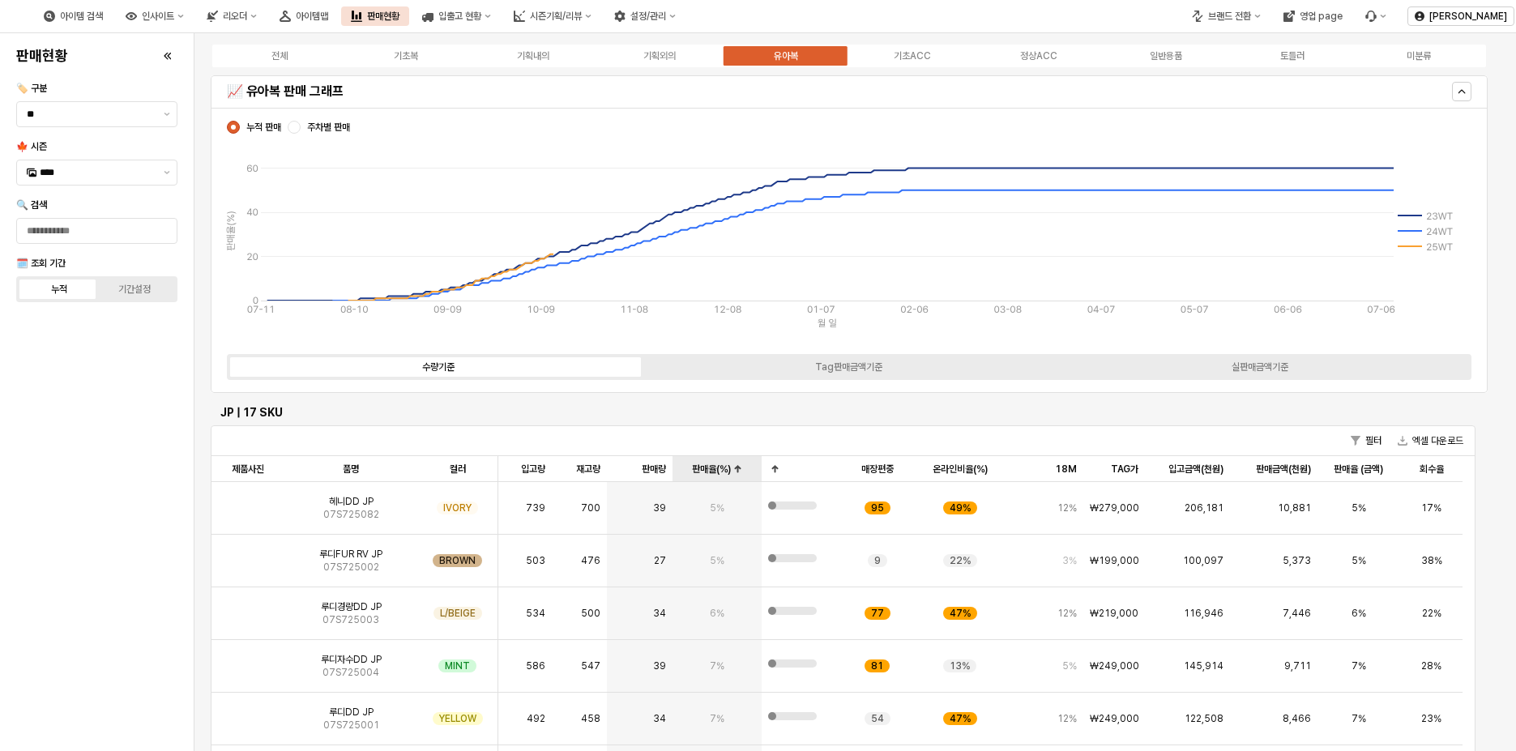
click at [716, 465] on div "판매율(%) 판매율(%)" at bounding box center [717, 469] width 89 height 26
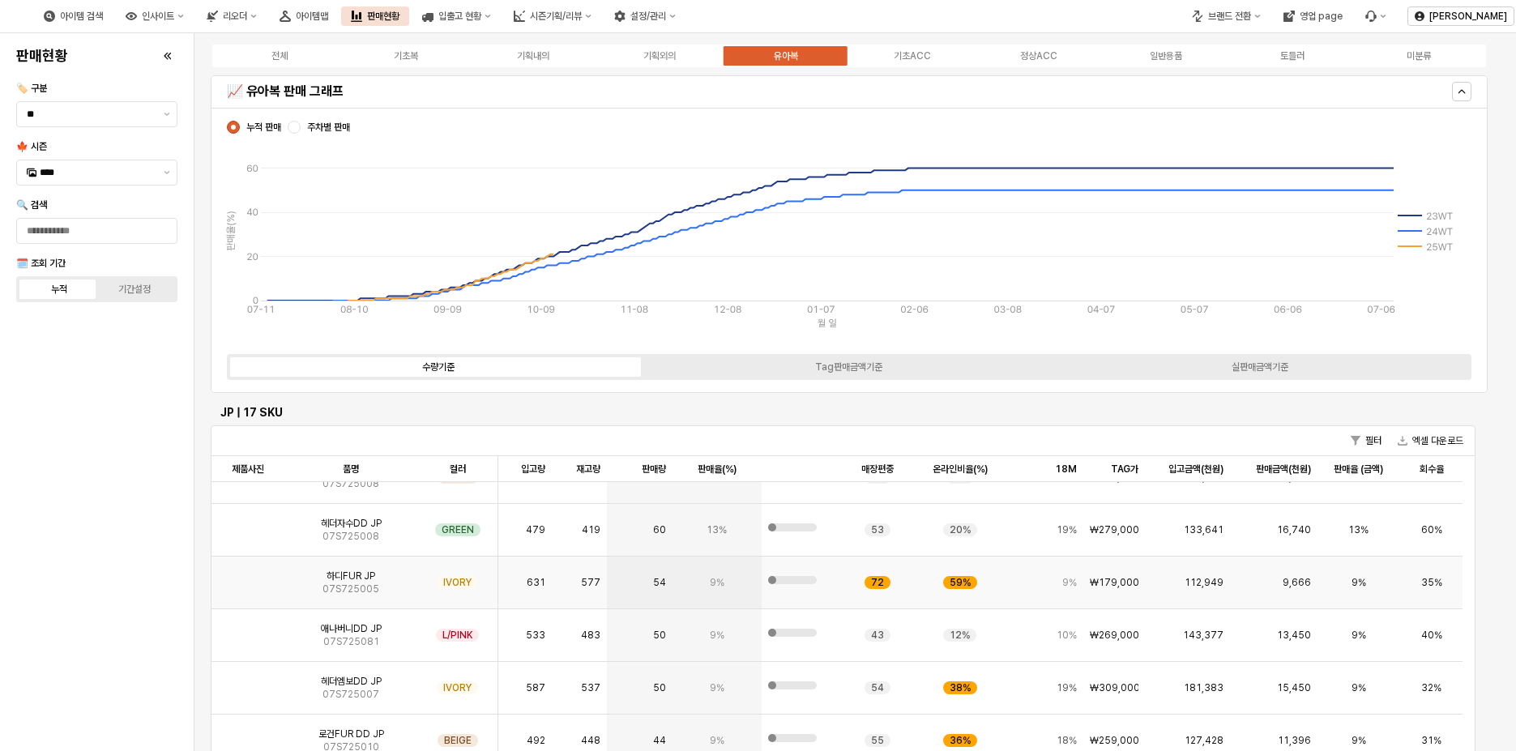
scroll to position [243, 0]
drag, startPoint x: 717, startPoint y: 465, endPoint x: 584, endPoint y: 427, distance: 138.3
click at [578, 429] on div "필터 엑셀 다운로드" at bounding box center [843, 441] width 1263 height 30
click at [1367, 440] on button "필터" at bounding box center [1366, 440] width 44 height 19
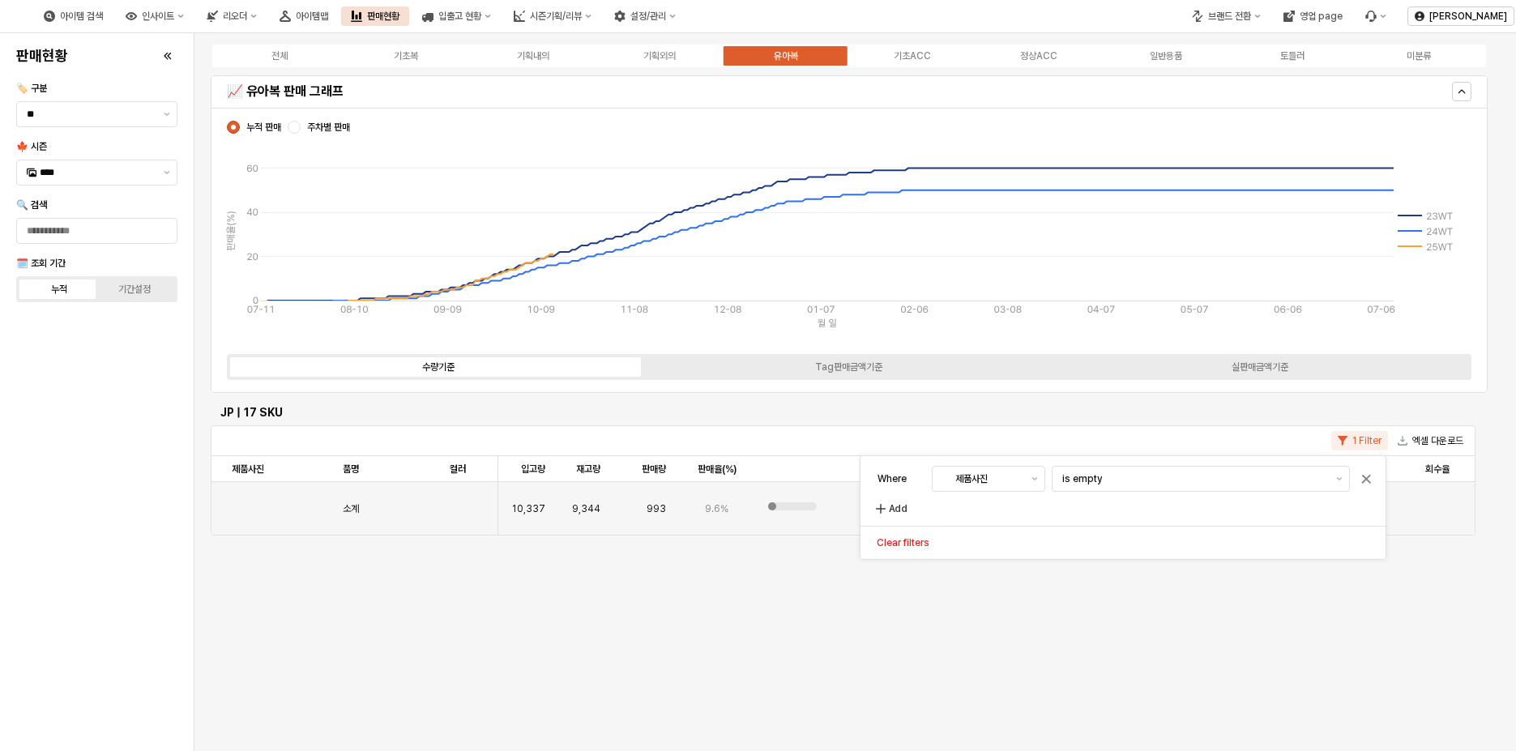
scroll to position [0, 0]
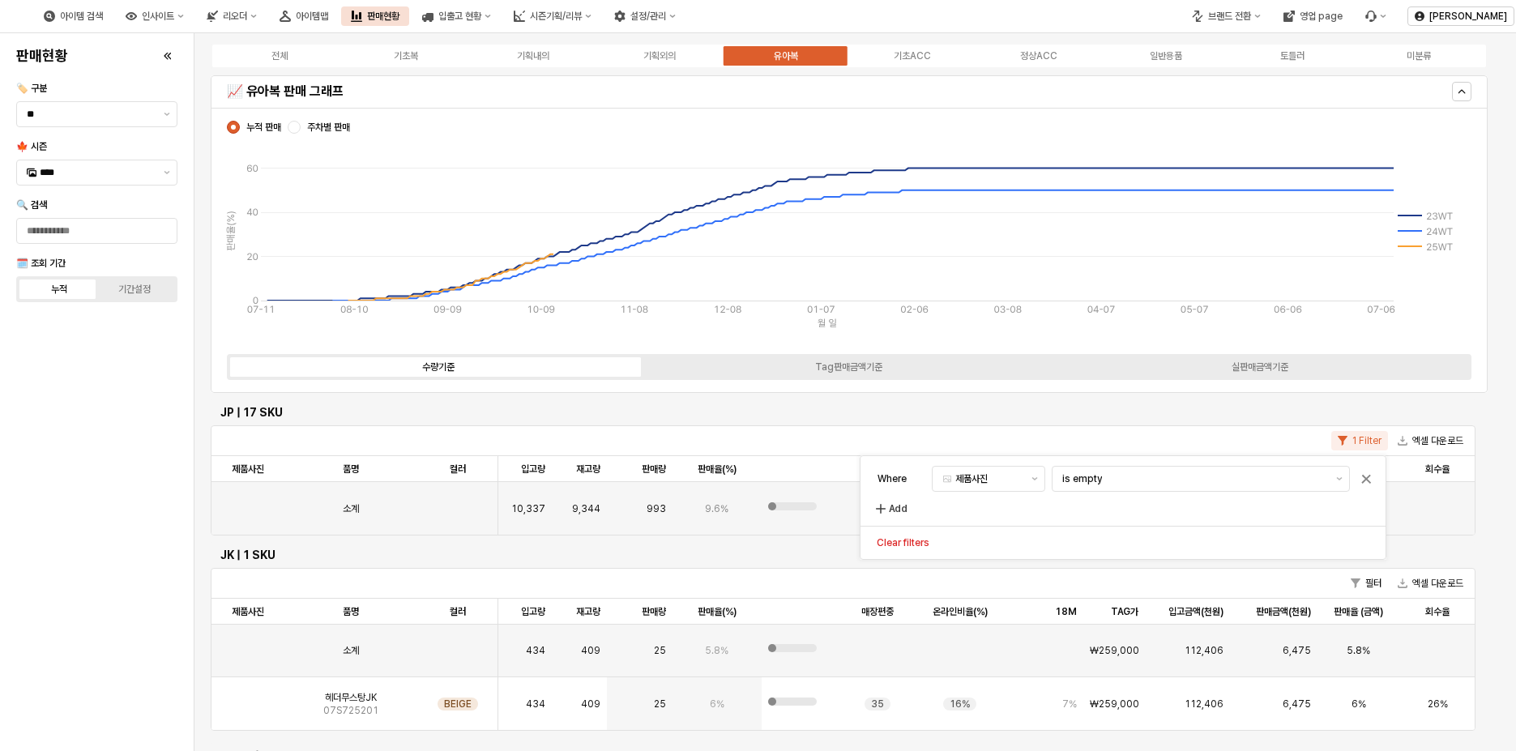
click at [1044, 425] on div "1 Filter 엑셀 다운로드 제품사진 제품사진 품명 품명 컬러 컬러 입고량 입고량 재고량 재고량 판매량 판매량 판매율(%) 판매율(%) 매장…" at bounding box center [843, 480] width 1265 height 110
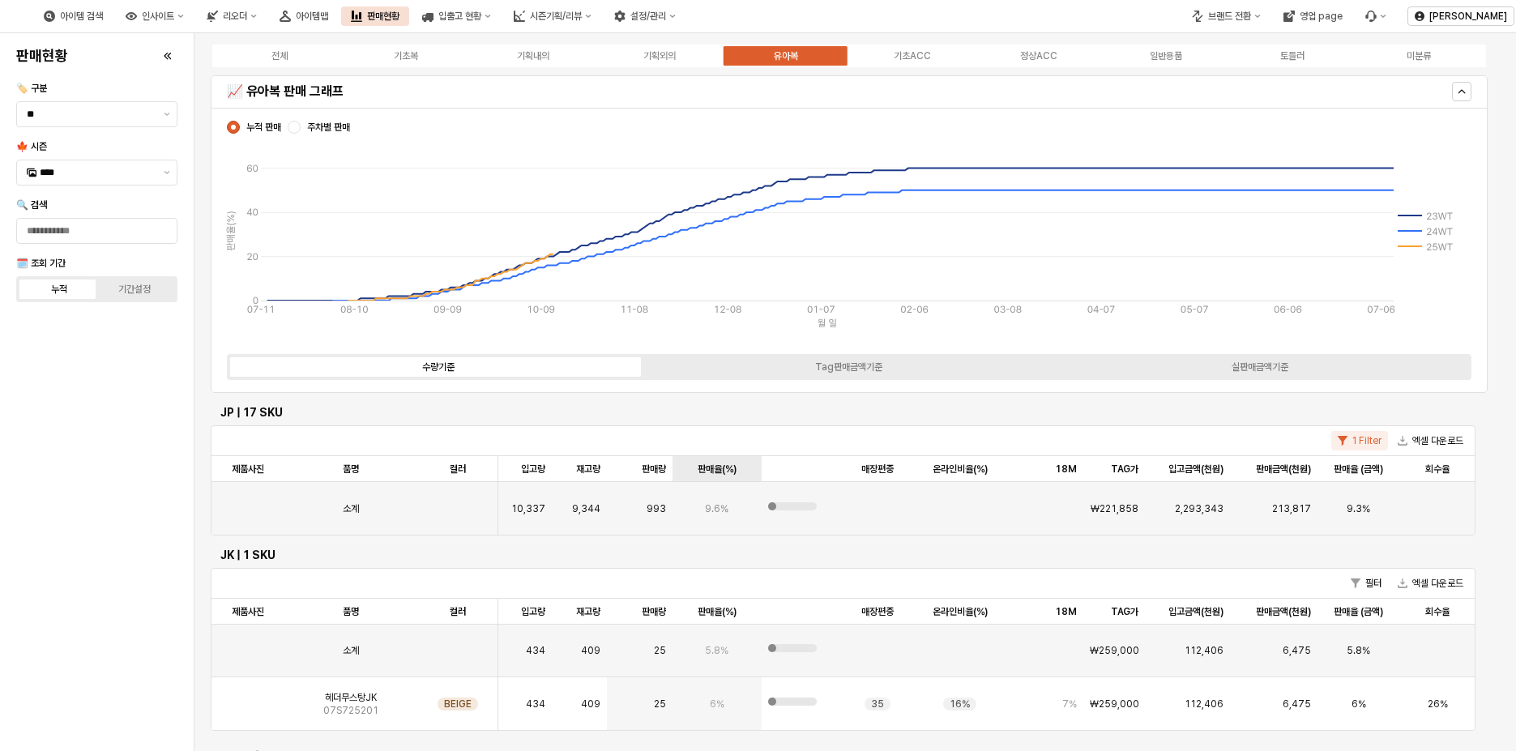
click at [733, 471] on div "판매율(%) 판매율(%)" at bounding box center [717, 469] width 89 height 26
click at [732, 467] on div "판매율(%) 판매율(%)" at bounding box center [717, 469] width 89 height 26
click at [732, 466] on div "판매율(%) 판매율(%)" at bounding box center [717, 469] width 89 height 26
click at [158, 290] on label "기간설정" at bounding box center [134, 289] width 75 height 15
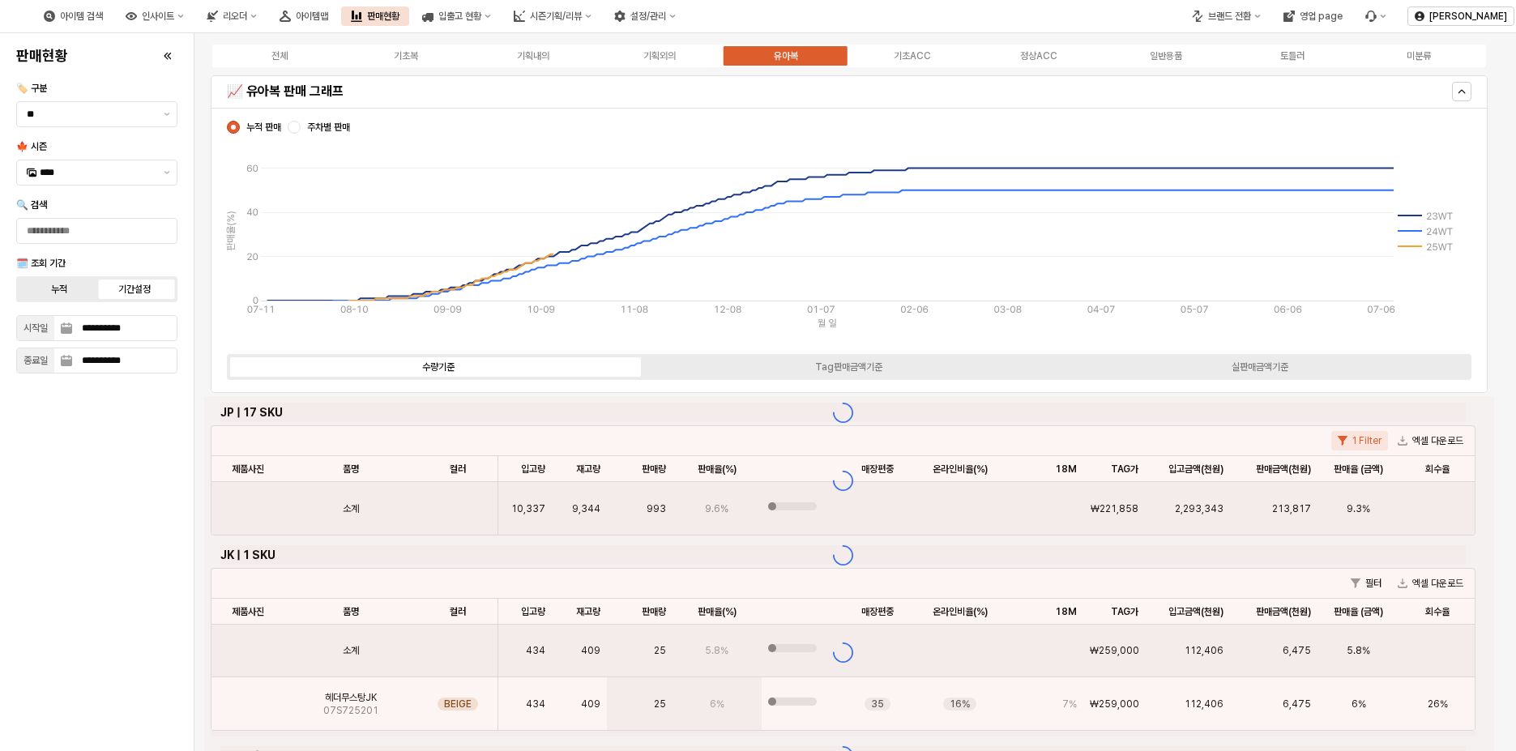
click at [51, 289] on div "누적" at bounding box center [59, 289] width 16 height 11
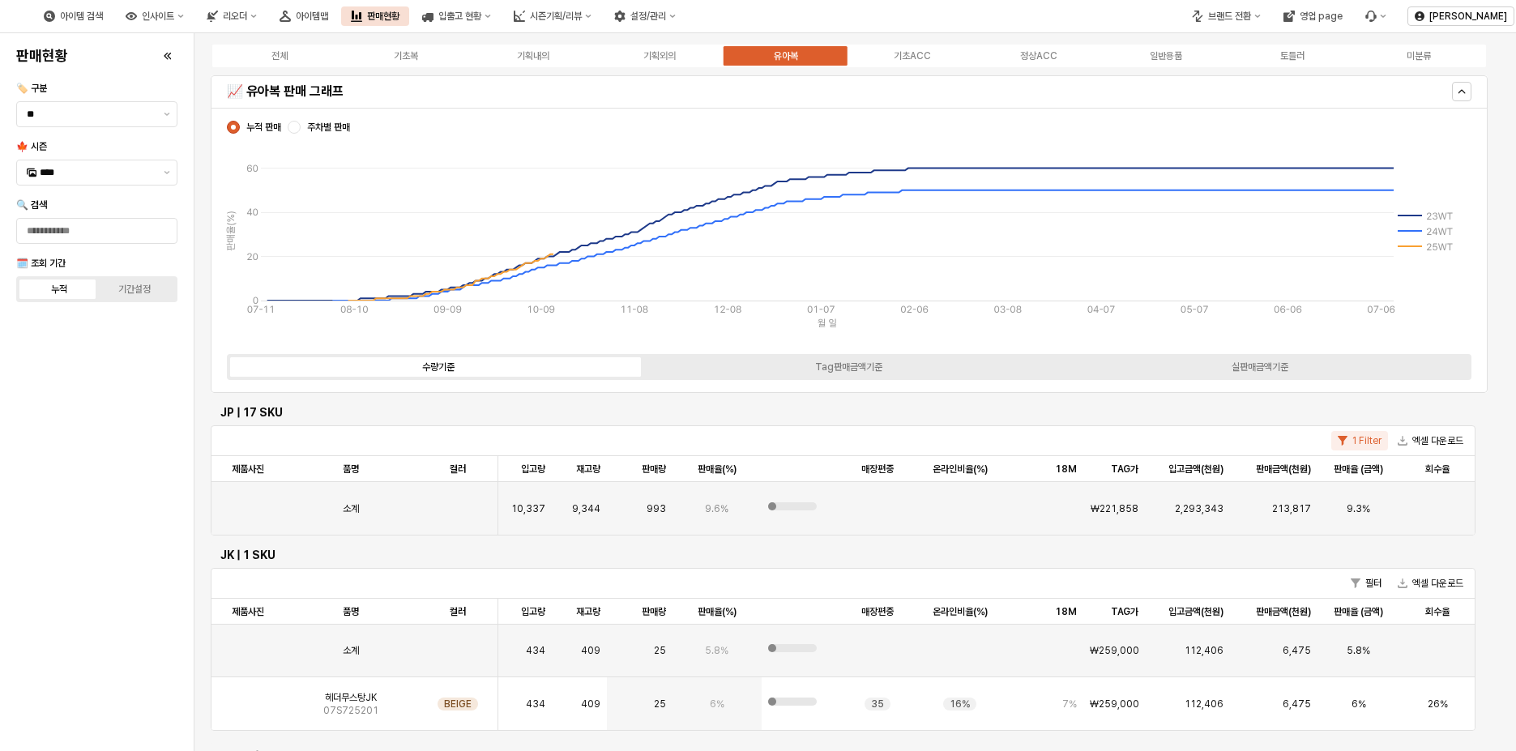
click at [776, 57] on div "유아복" at bounding box center [786, 55] width 24 height 11
click at [682, 57] on label "기획외의" at bounding box center [659, 56] width 126 height 15
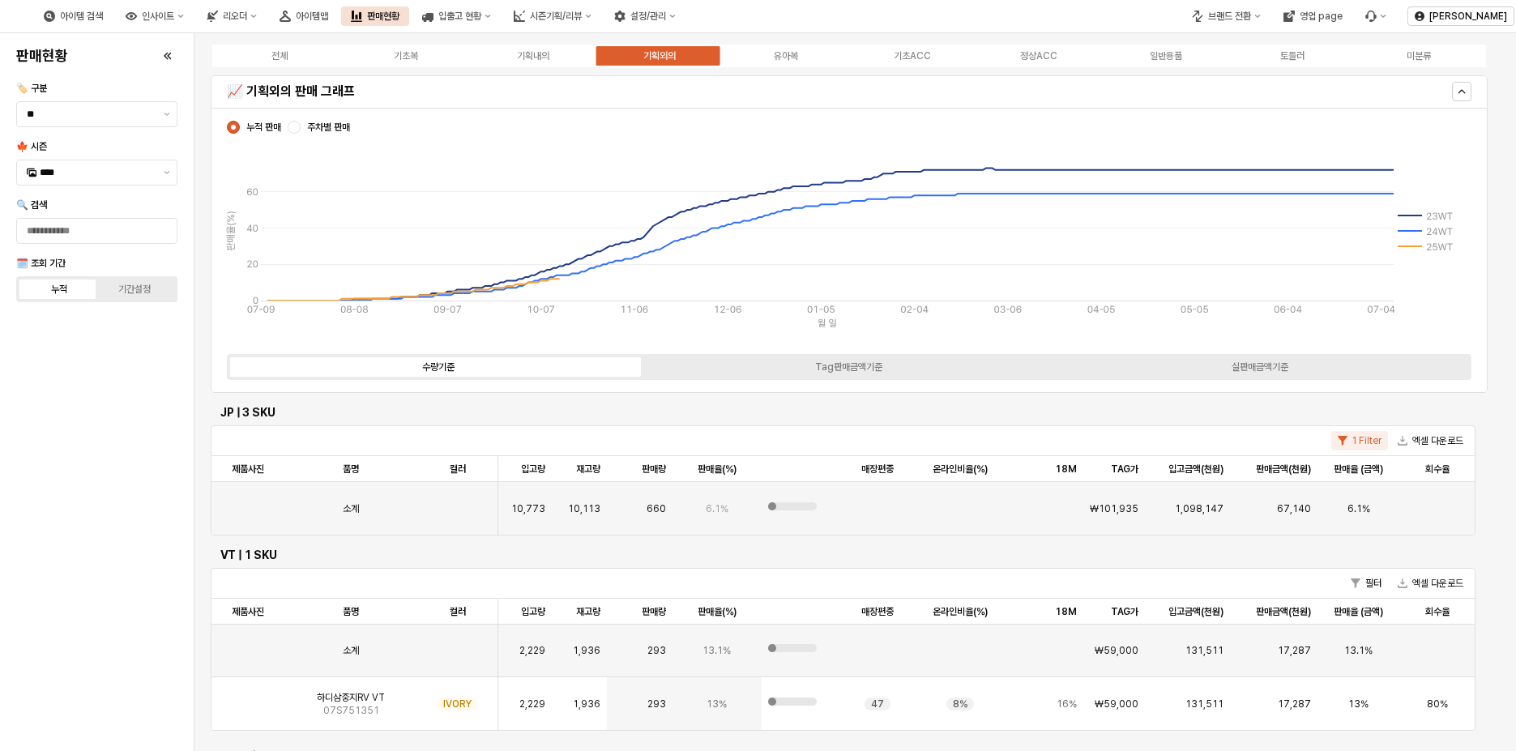
click at [785, 48] on div "전체 기초복 기획내의 기획외의 유아복 기초ACC 정상ACC 일반용품 토들러 미분류" at bounding box center [849, 56] width 1277 height 26
click at [788, 55] on div "유아복" at bounding box center [786, 55] width 24 height 11
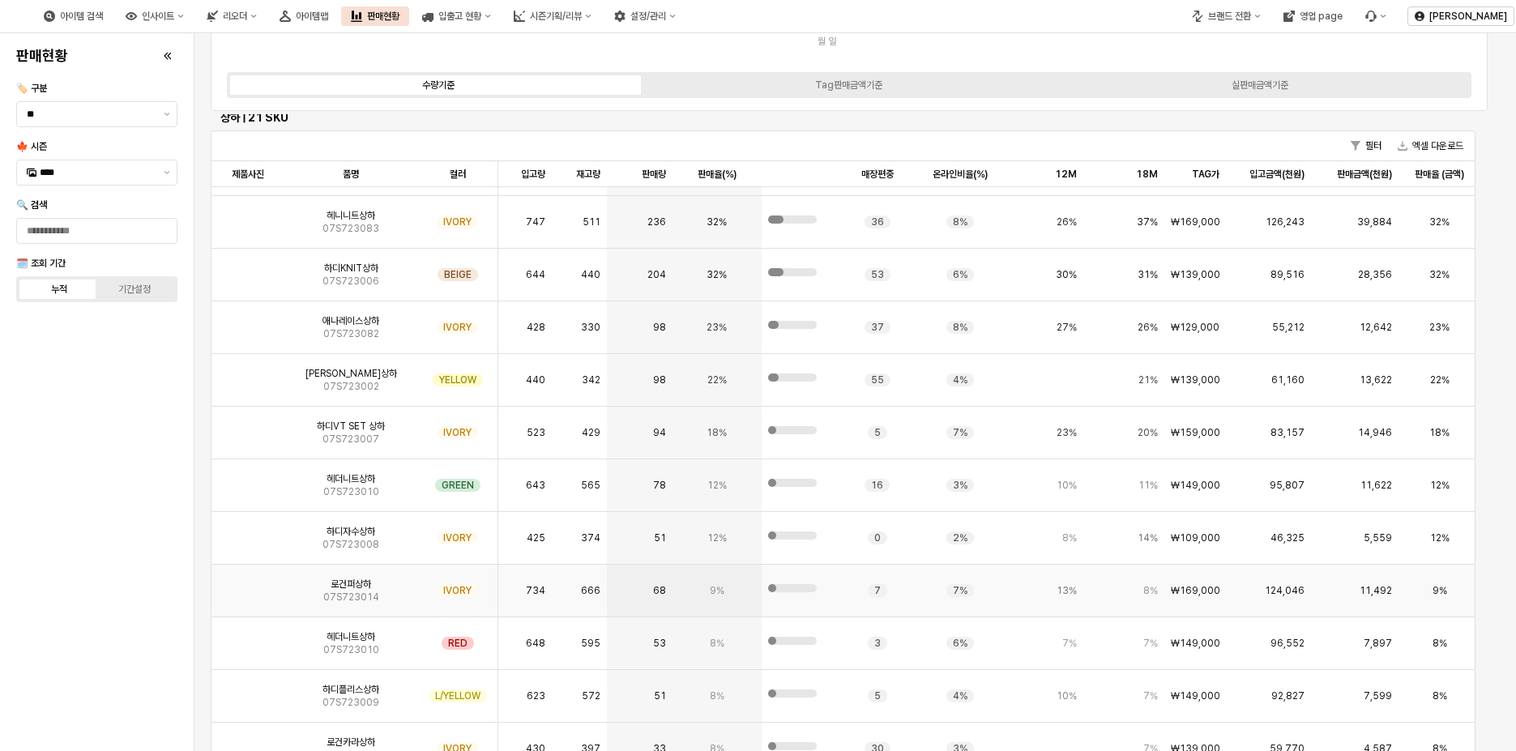
scroll to position [405, 0]
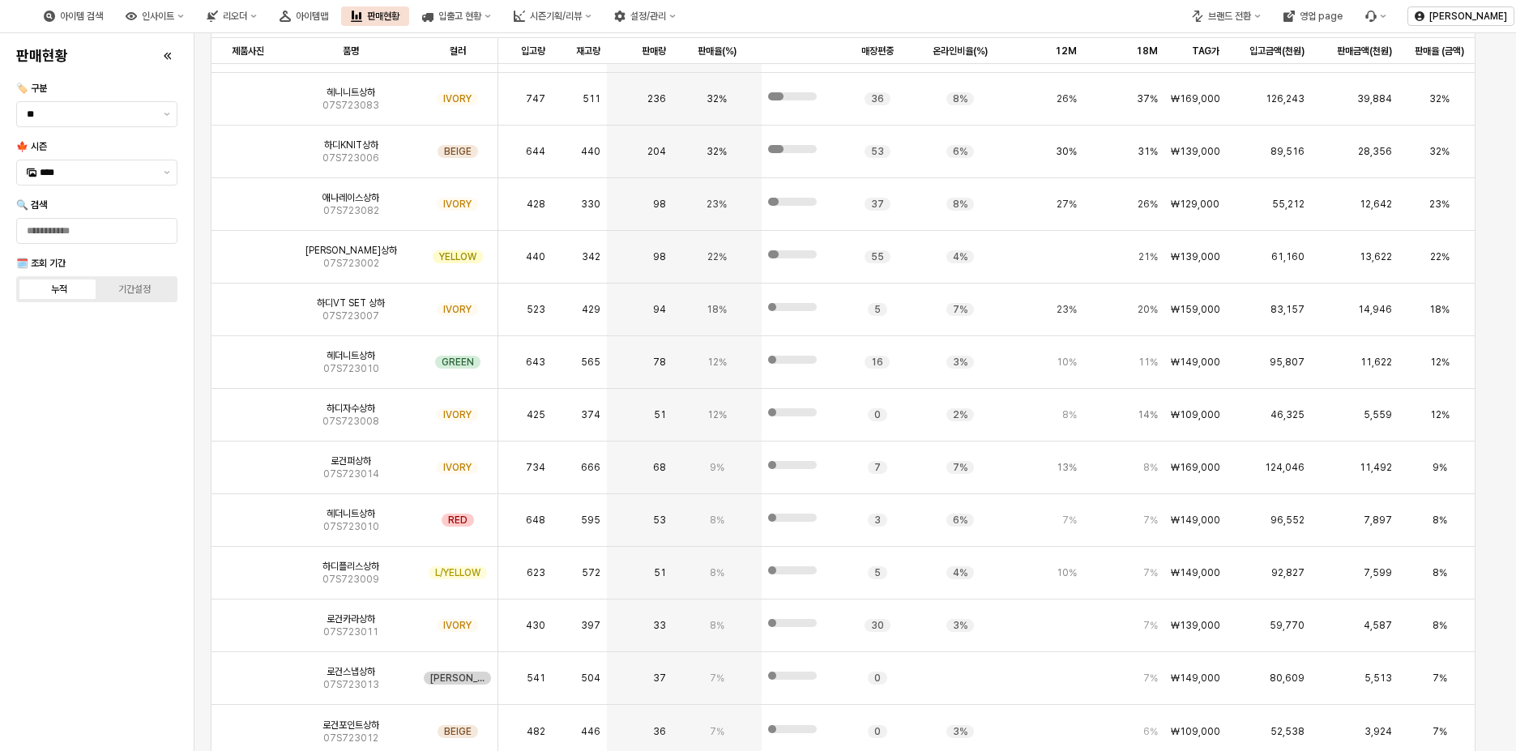
click at [127, 594] on div "판매현황 🏷️ 구분 ** 🍁 시즌 **** 🔍 검색 🗓️ 조회 기간 누적 기간설정" at bounding box center [97, 392] width 174 height 705
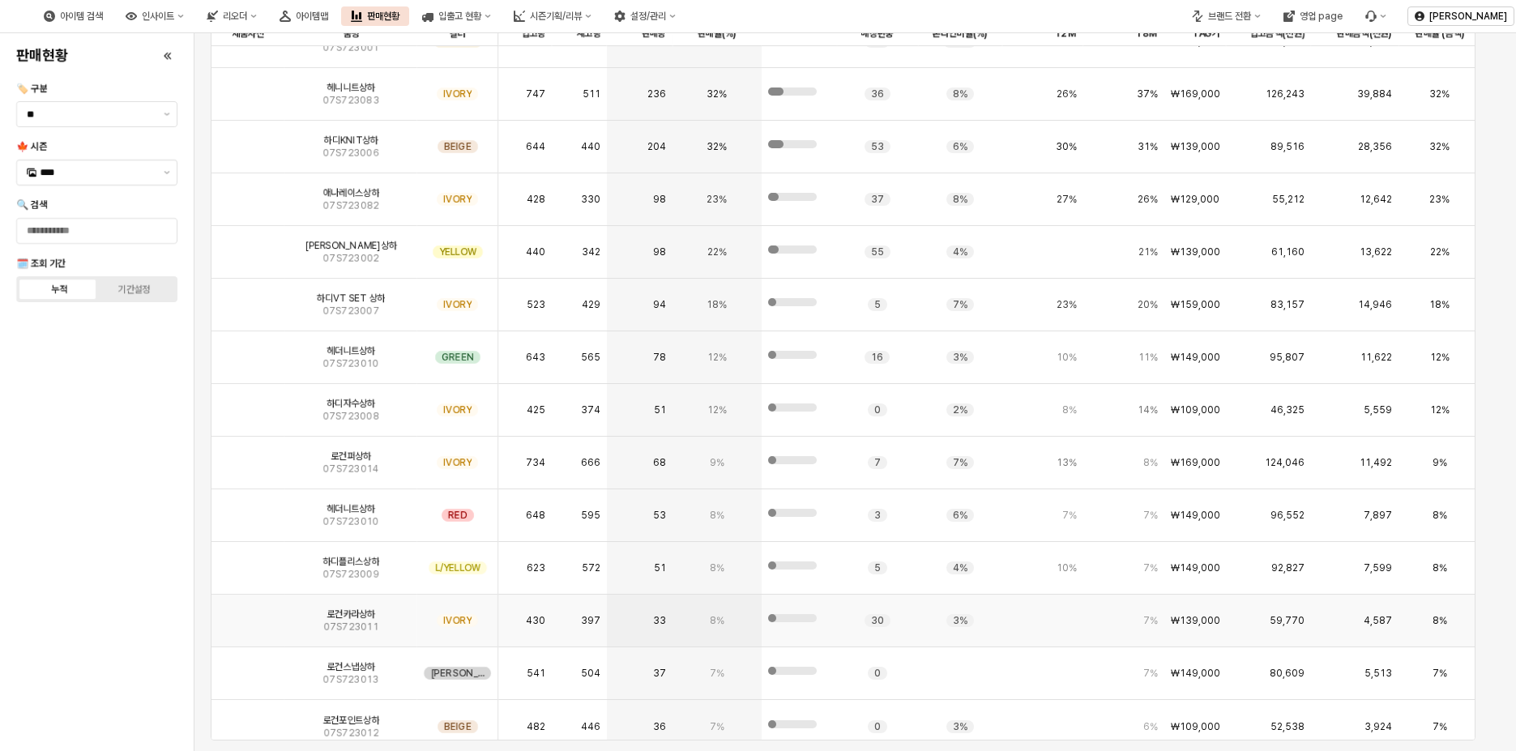
scroll to position [477, 0]
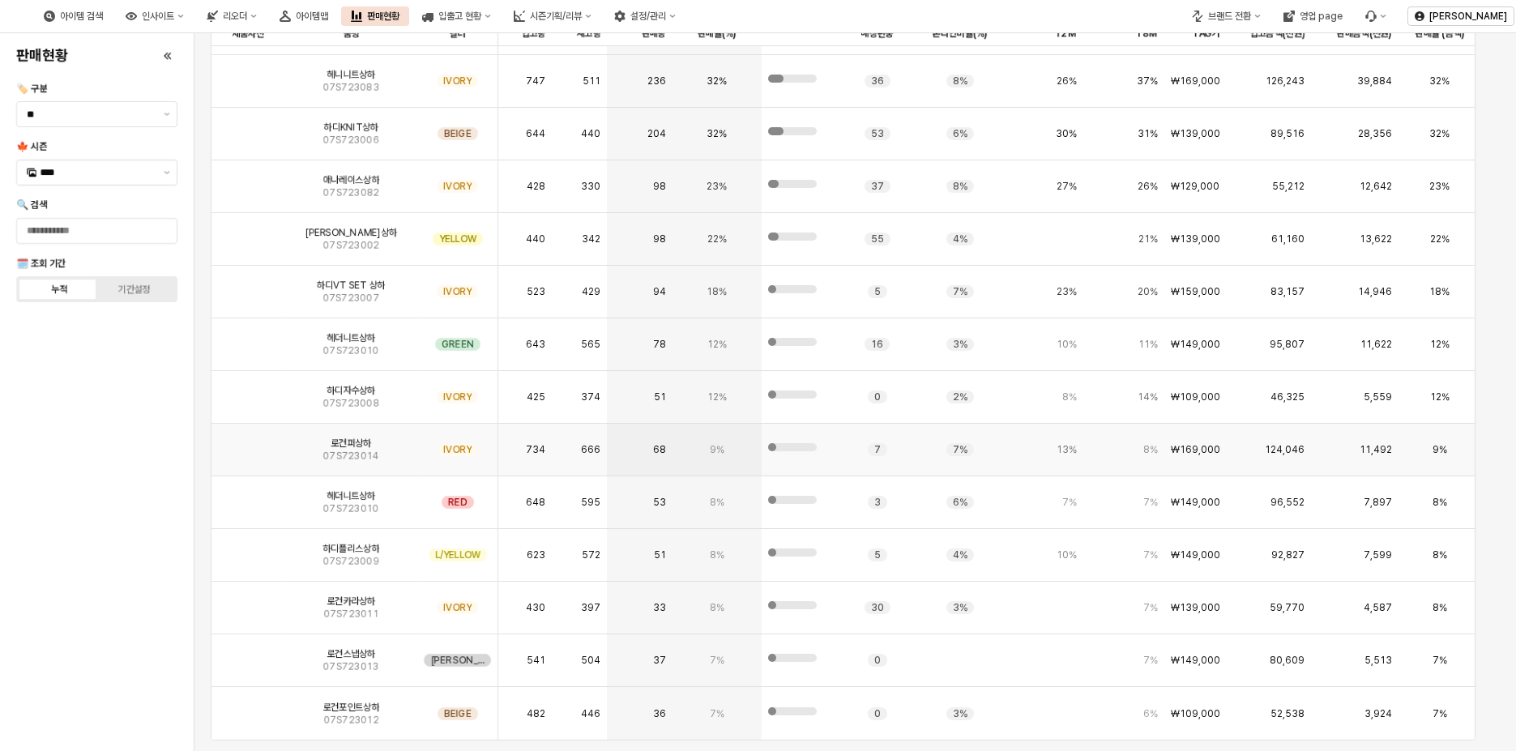
click at [248, 443] on img "App Frame" at bounding box center [248, 443] width 0 height 0
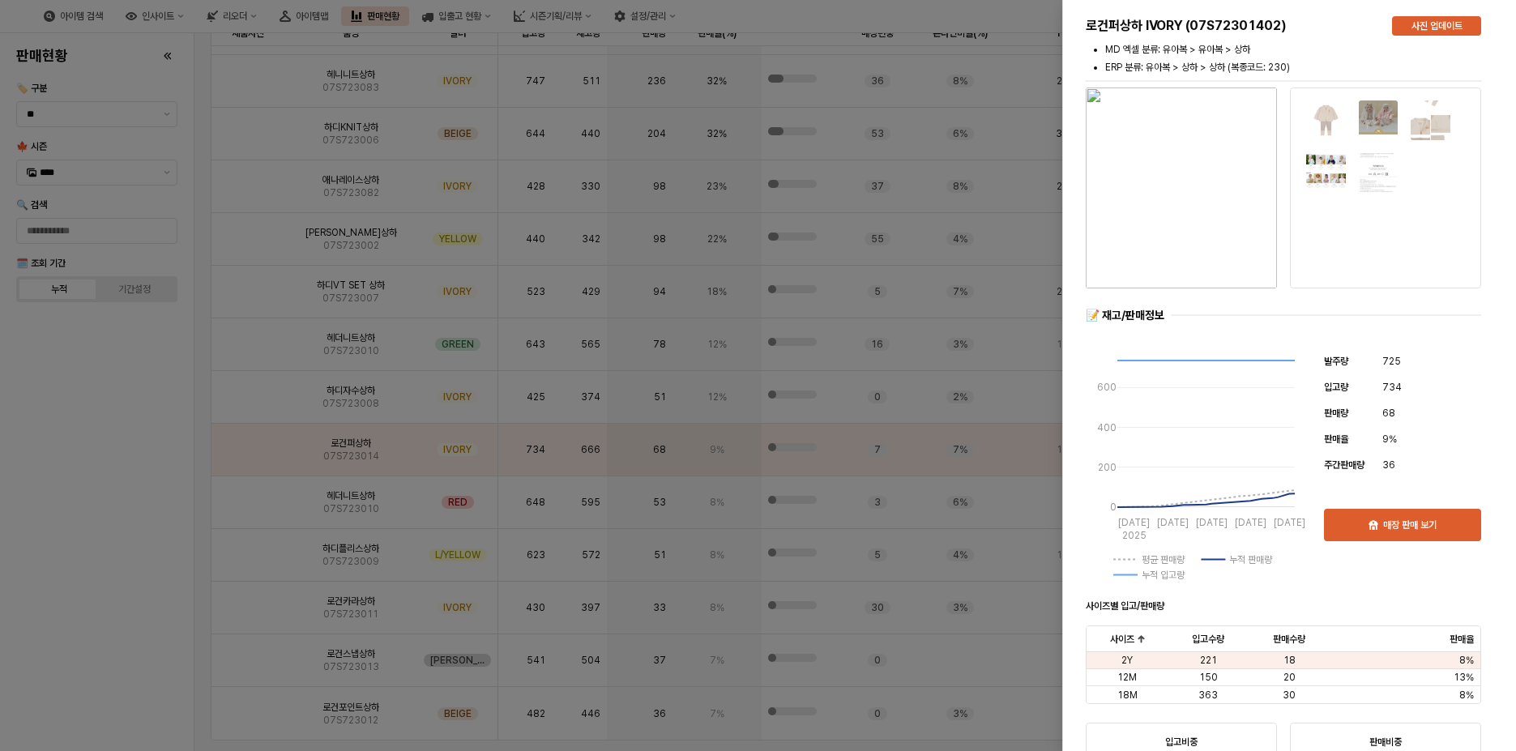
click at [96, 601] on div at bounding box center [758, 375] width 1516 height 751
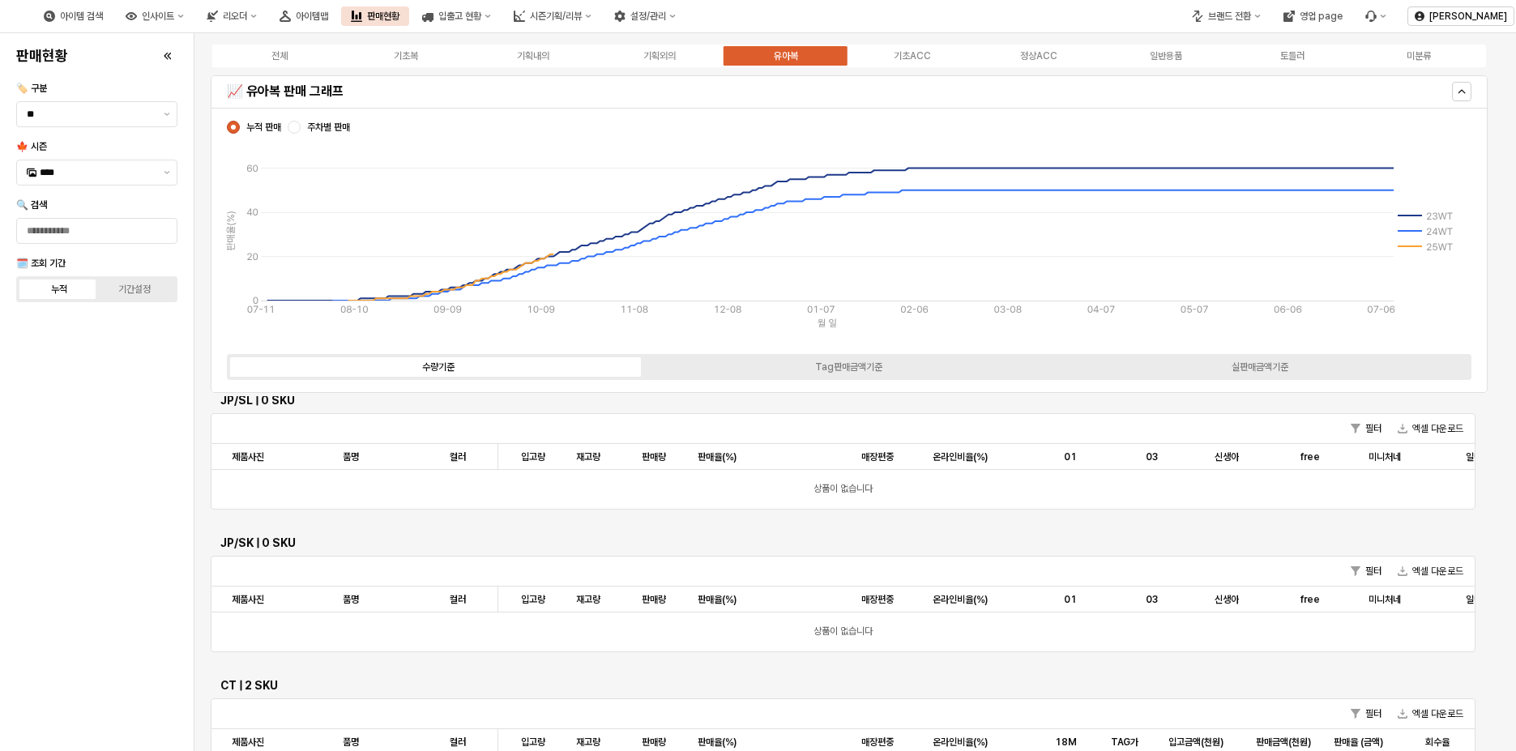
scroll to position [0, 0]
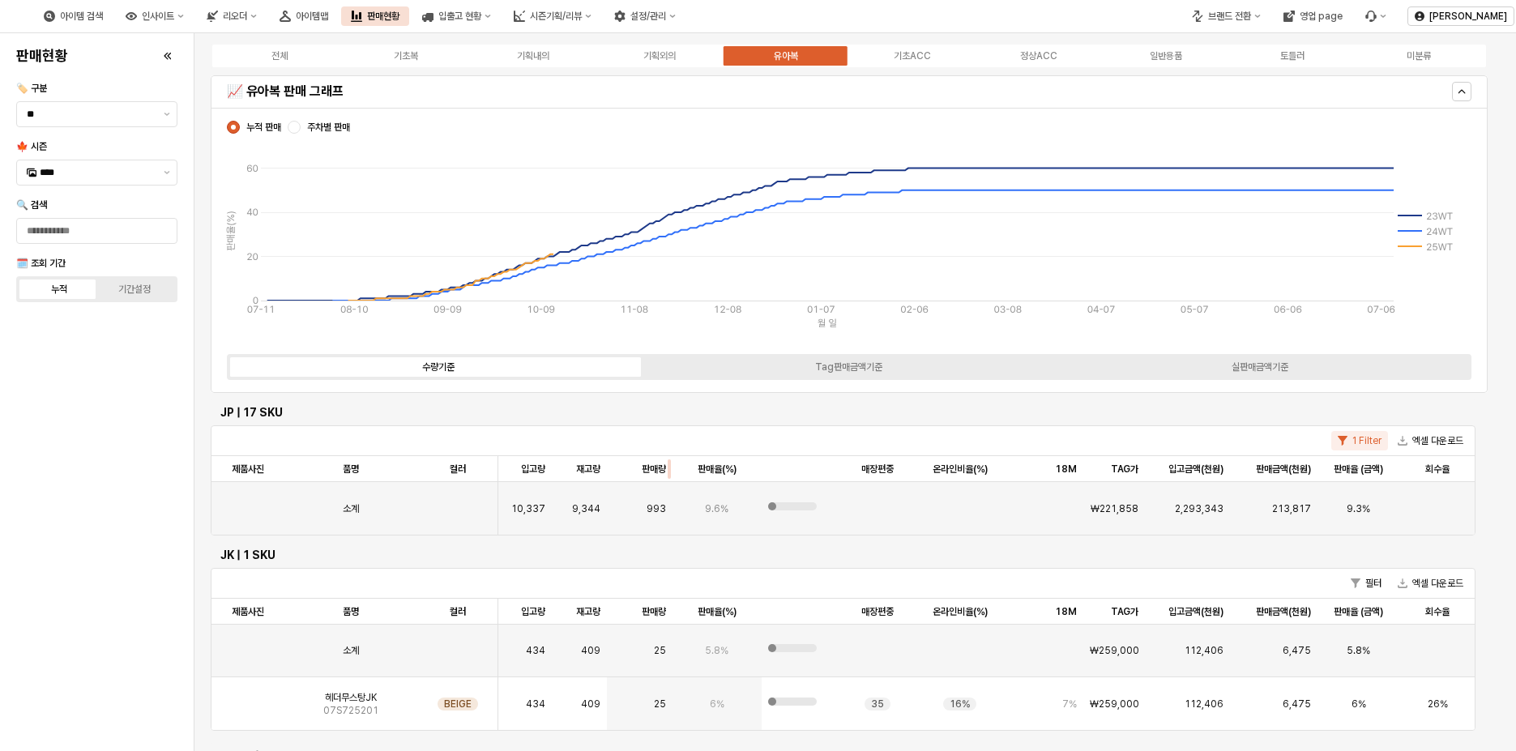
click at [673, 467] on div "App Frame" at bounding box center [673, 469] width 0 height 26
click at [646, 471] on div "판매량 판매량" at bounding box center [639, 469] width 65 height 26
click at [651, 468] on div "판매량 판매량" at bounding box center [639, 469] width 65 height 26
click at [1365, 442] on button "1 Filter" at bounding box center [1359, 440] width 57 height 19
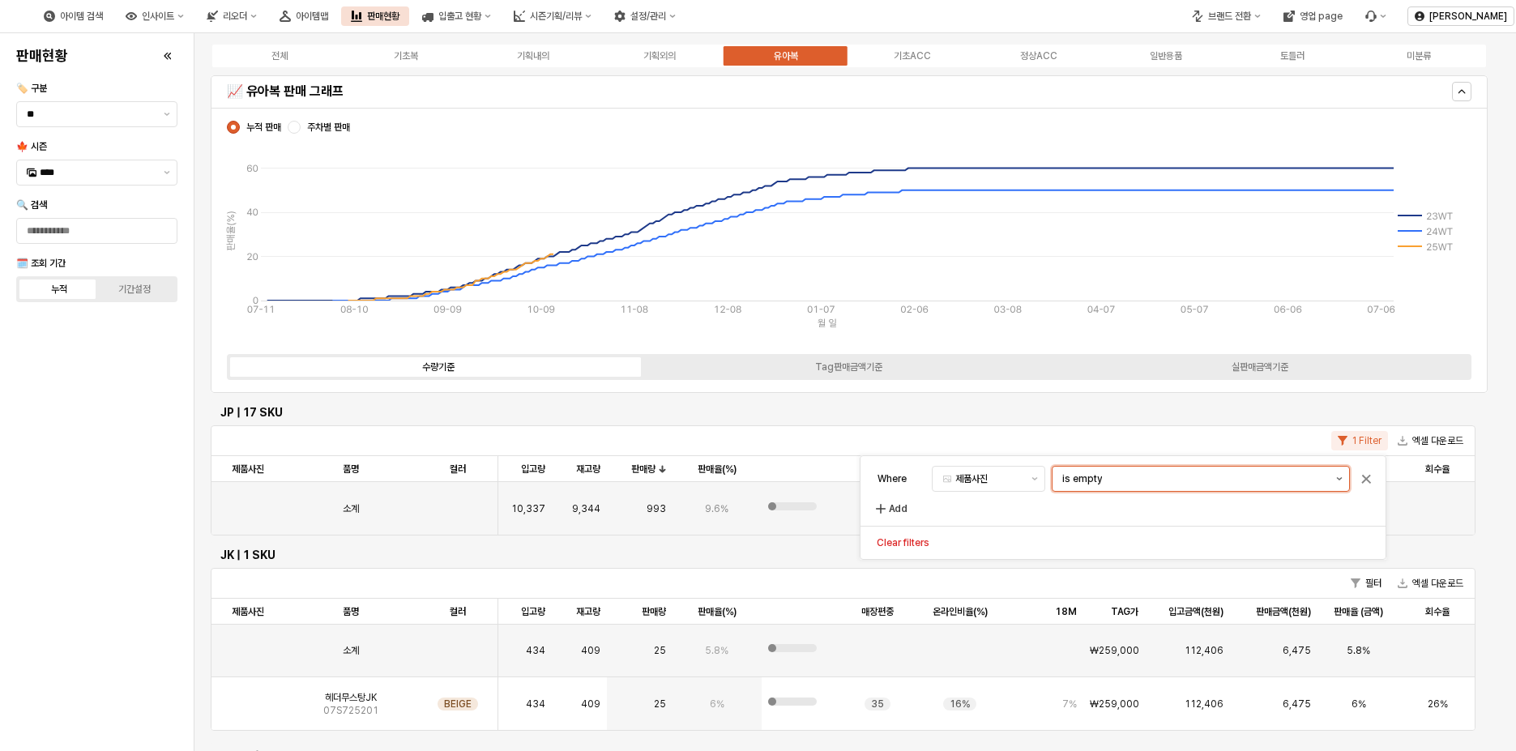
click at [1337, 479] on icon "제안 사항 표시" at bounding box center [1339, 478] width 6 height 3
click at [1164, 541] on div "is not empty" at bounding box center [1195, 539] width 267 height 13
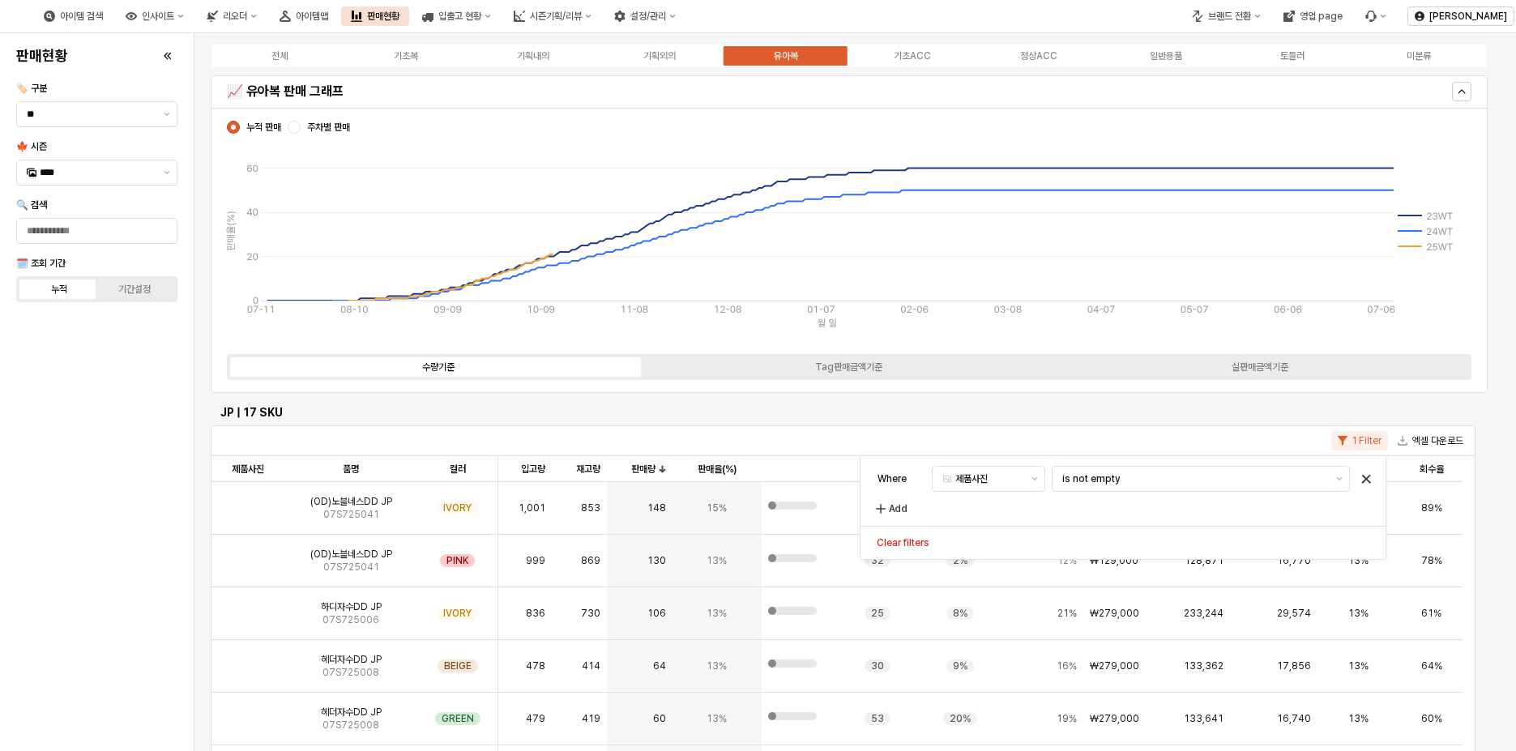
click at [1361, 477] on icon "Remove filter" at bounding box center [1366, 478] width 19 height 19
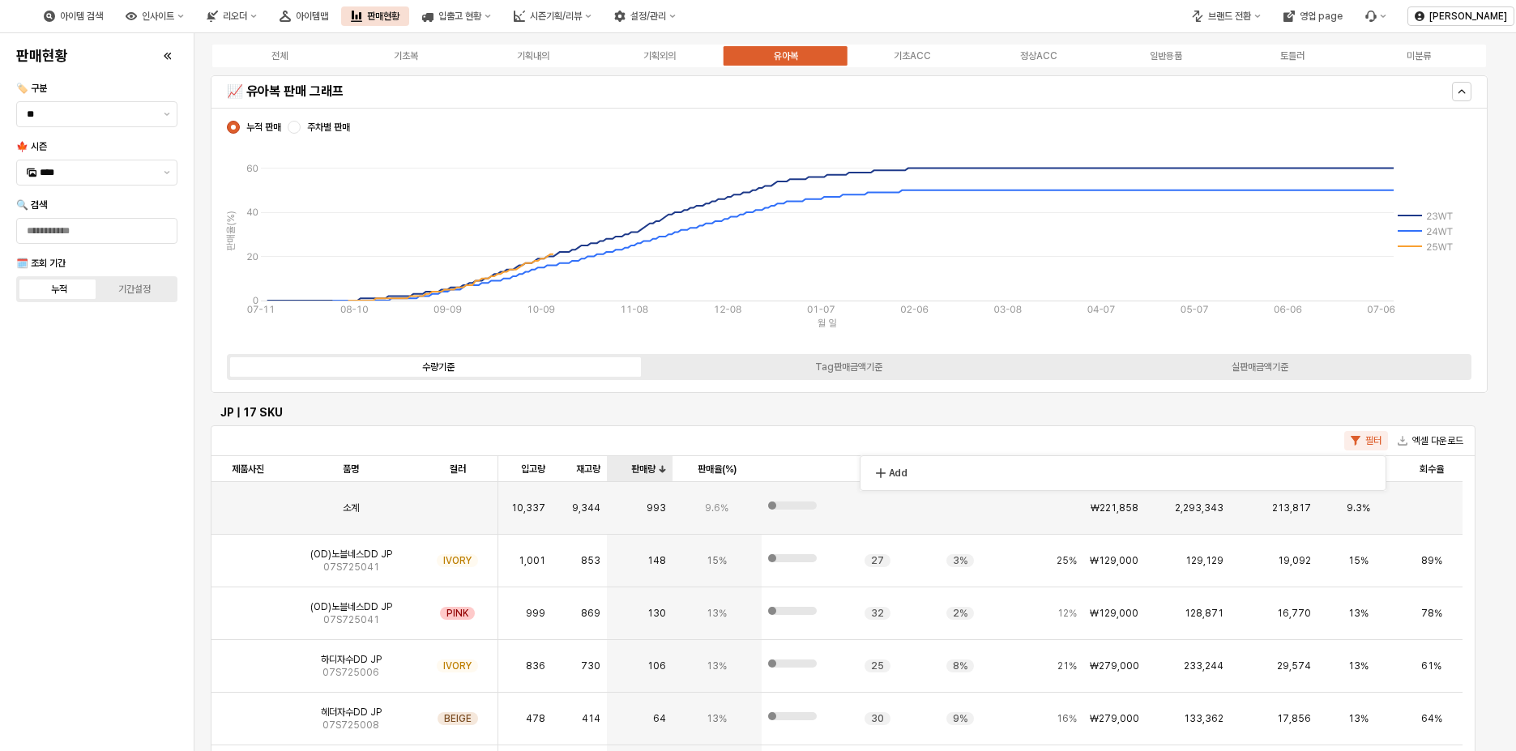
click at [650, 473] on div "판매량 판매량" at bounding box center [639, 469] width 65 height 26
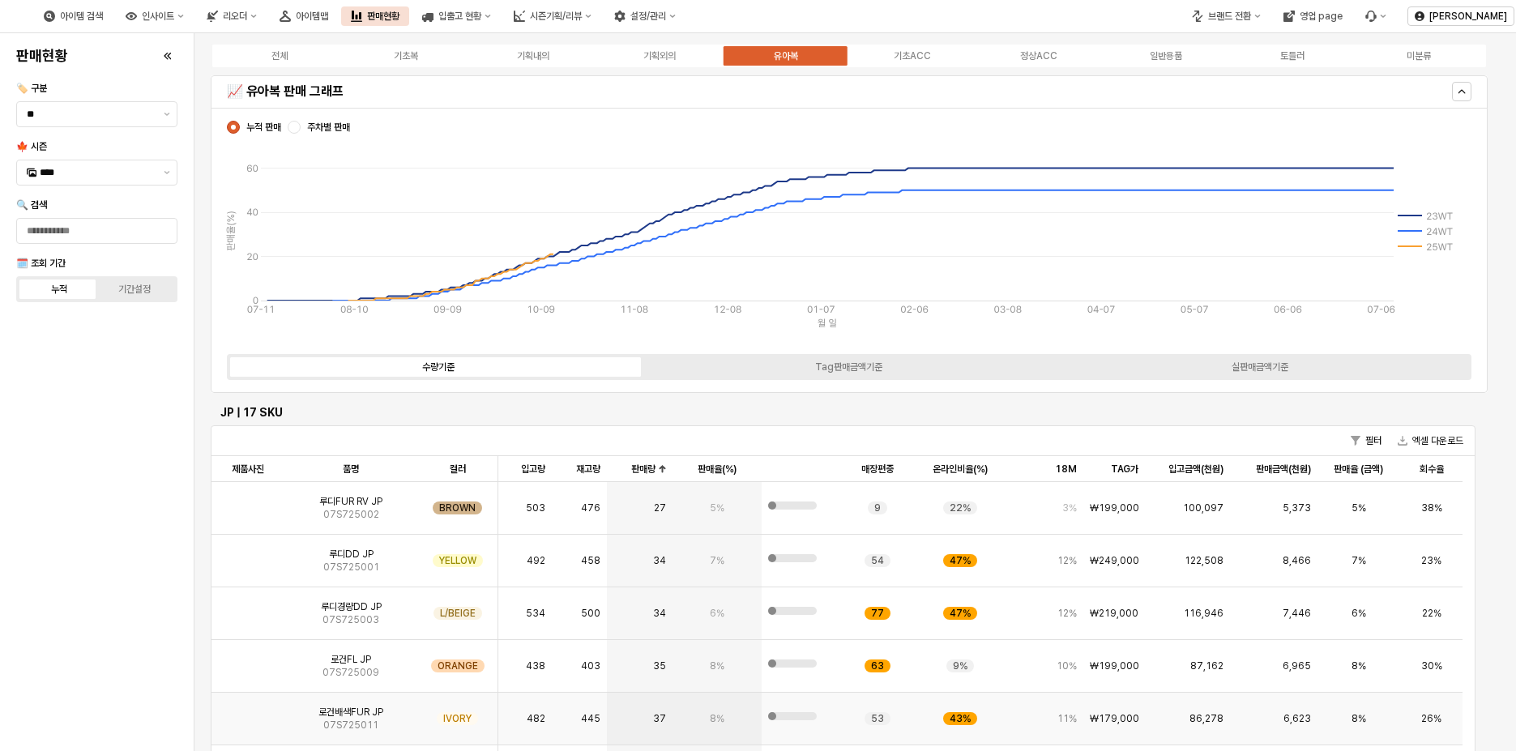
click at [248, 712] on img "App Frame" at bounding box center [248, 712] width 0 height 0
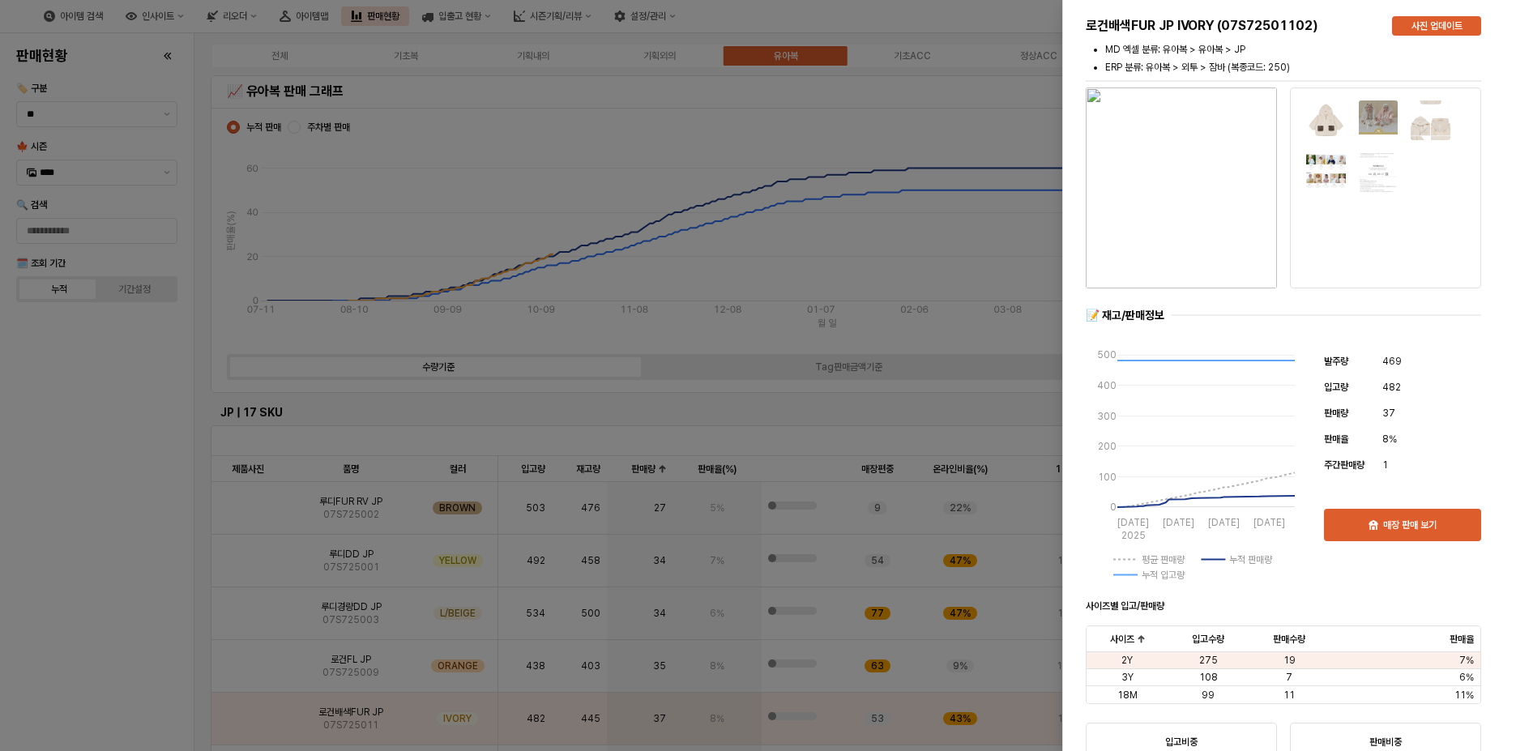
click at [107, 575] on div at bounding box center [758, 375] width 1516 height 751
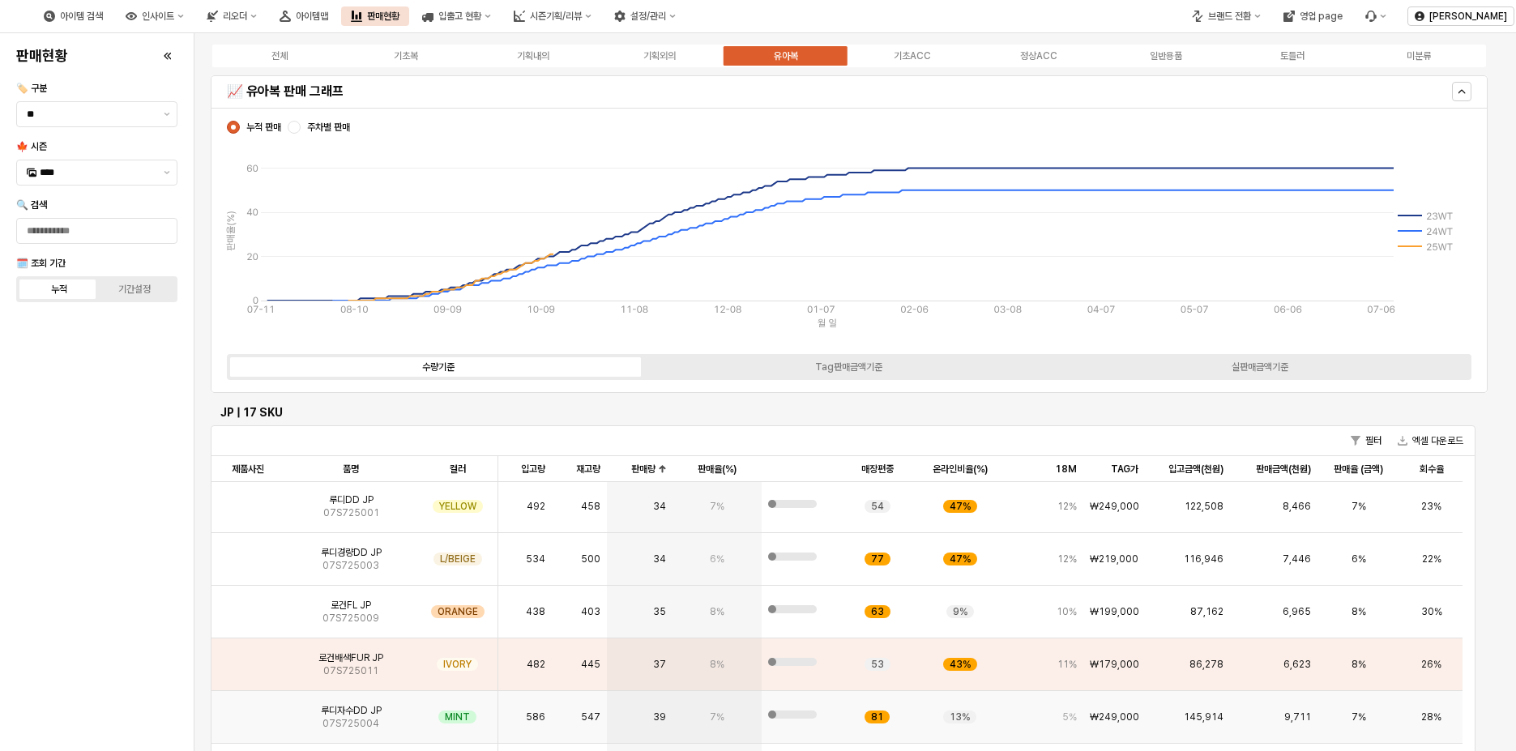
scroll to position [81, 0]
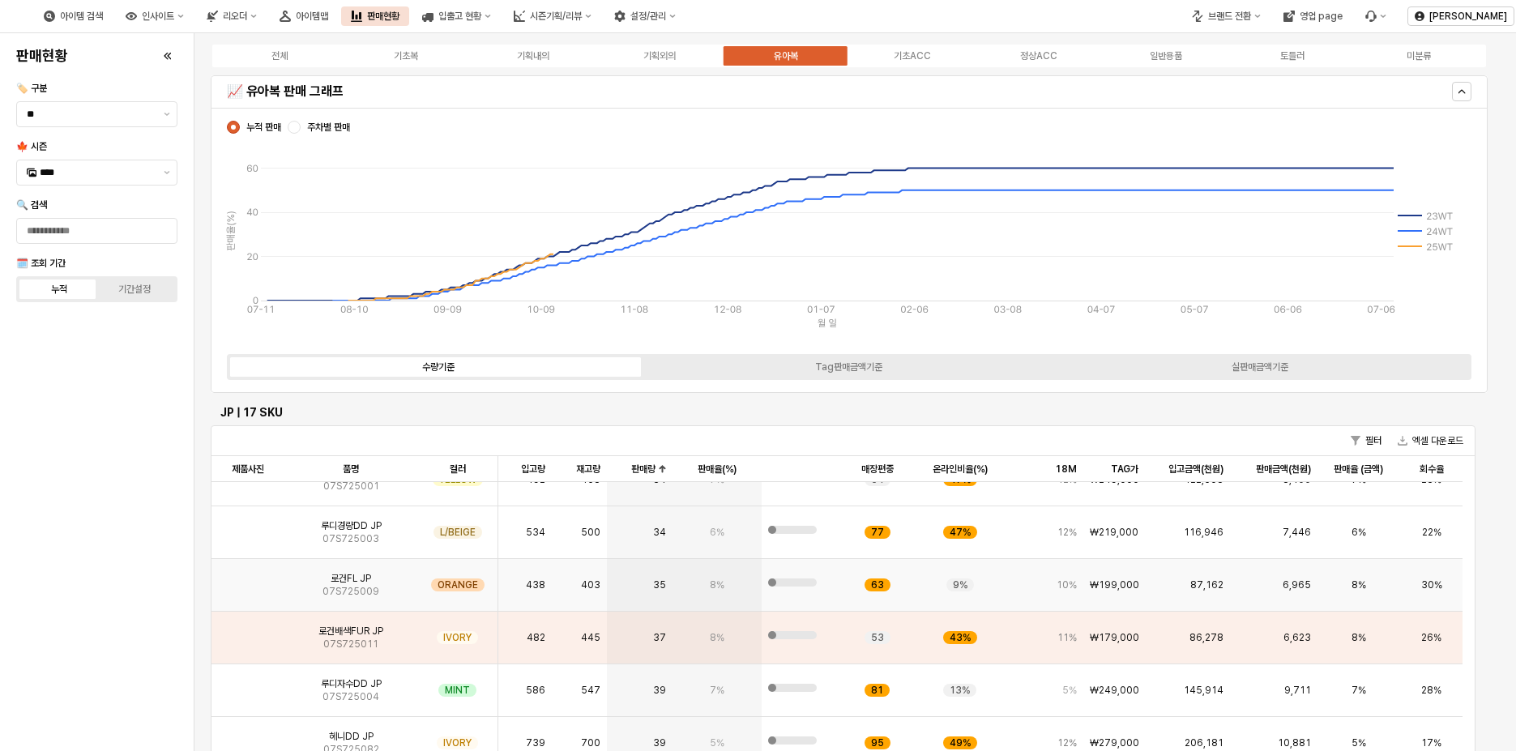
click at [248, 579] on img "App Frame" at bounding box center [248, 579] width 0 height 0
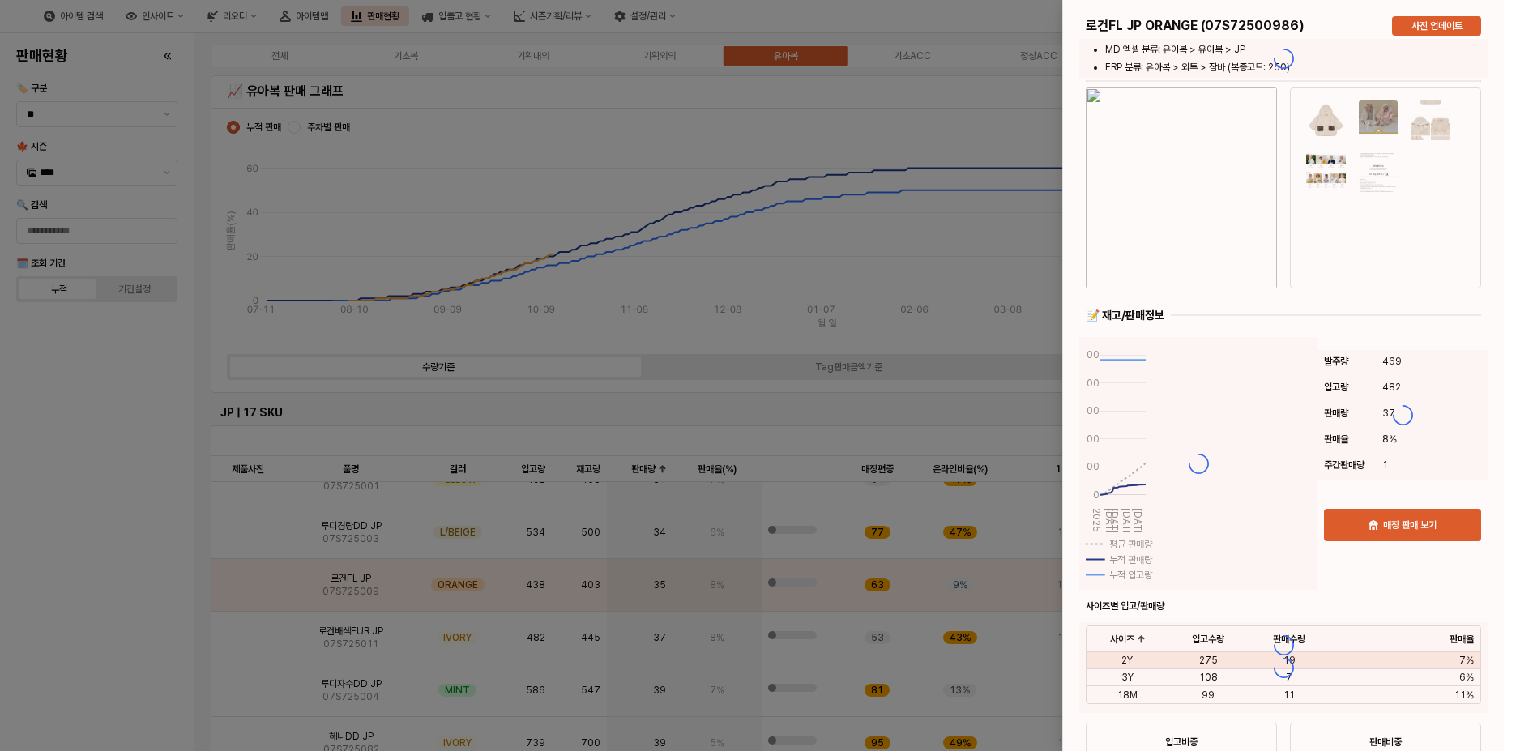
click at [53, 538] on div at bounding box center [758, 375] width 1516 height 751
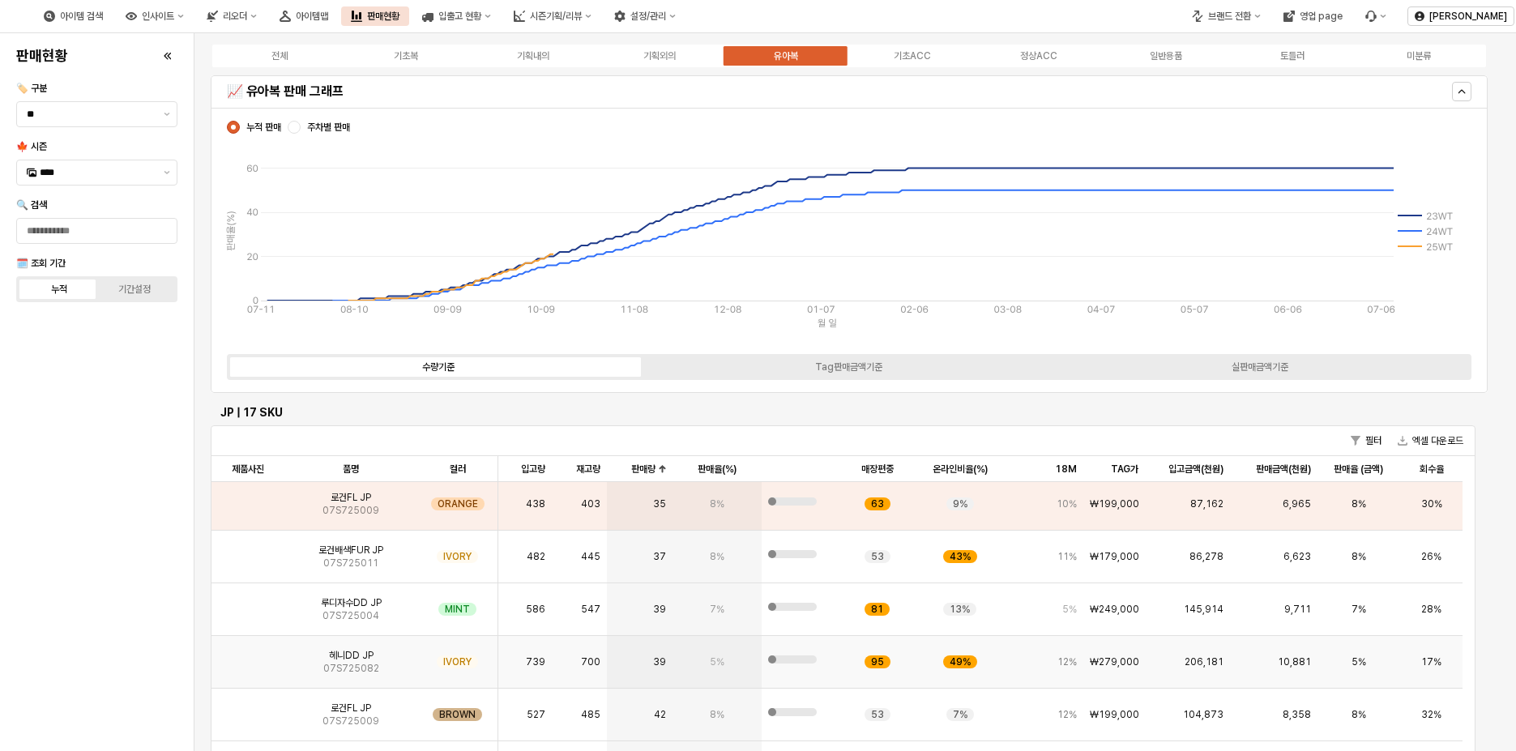
scroll to position [243, 0]
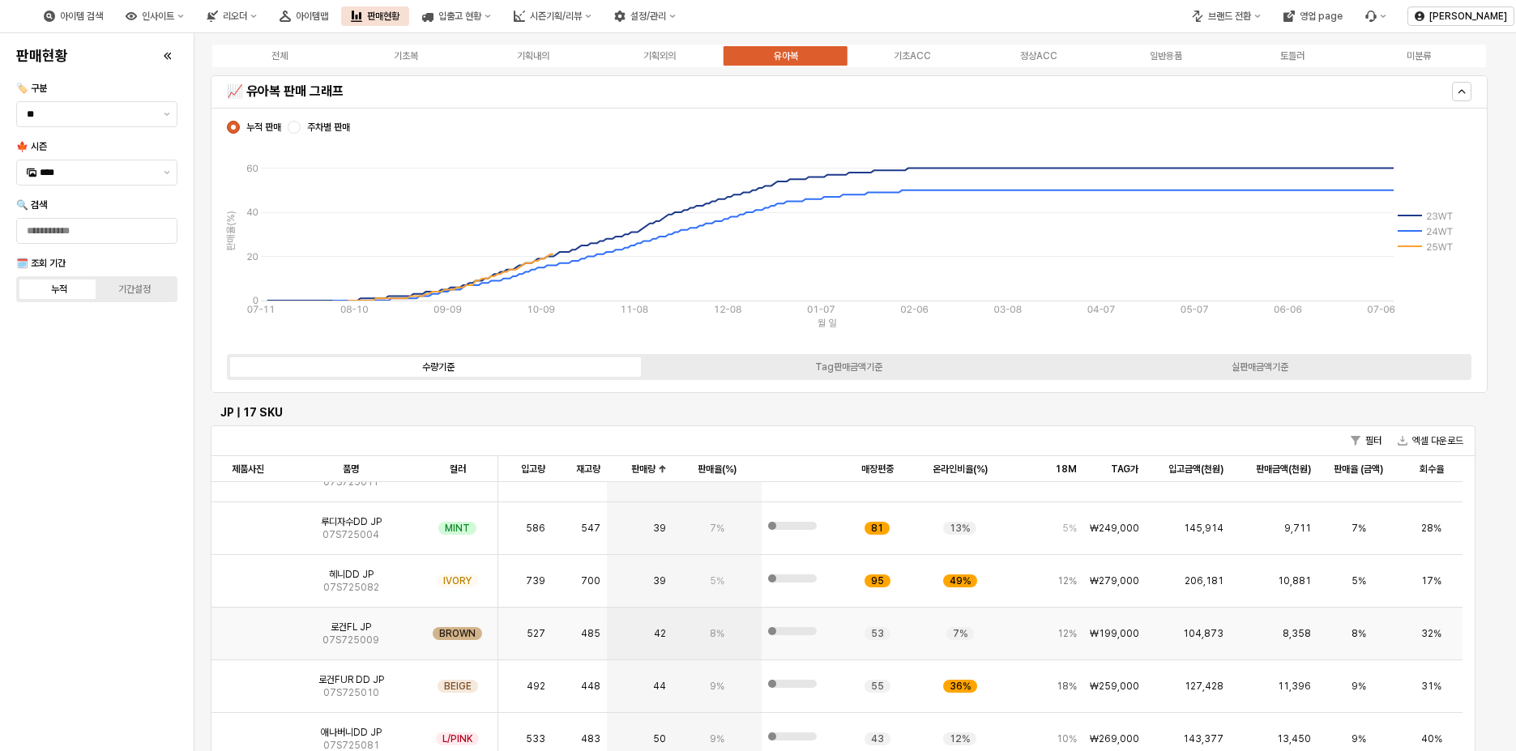
click at [248, 627] on img "App Frame" at bounding box center [248, 627] width 0 height 0
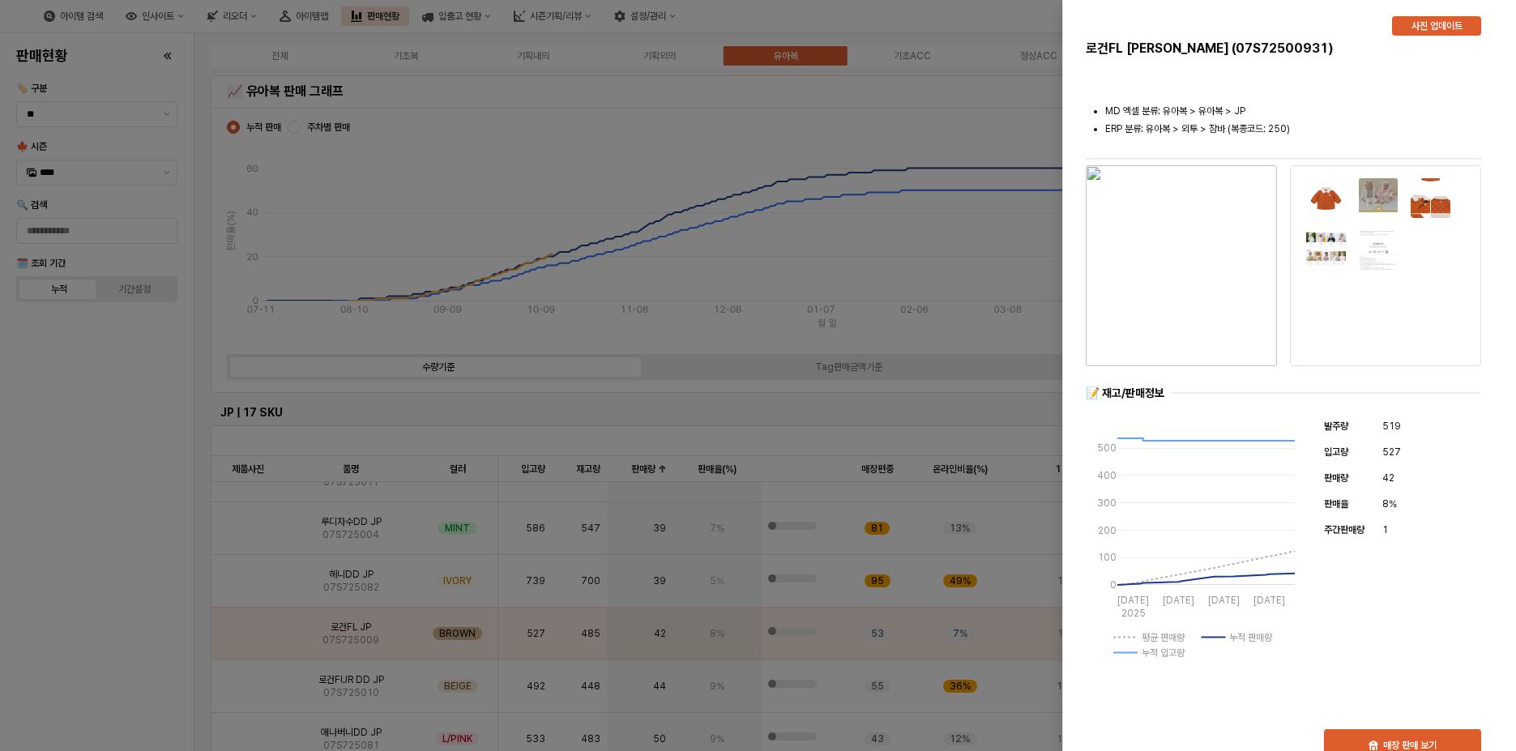
click at [71, 487] on div at bounding box center [758, 375] width 1516 height 751
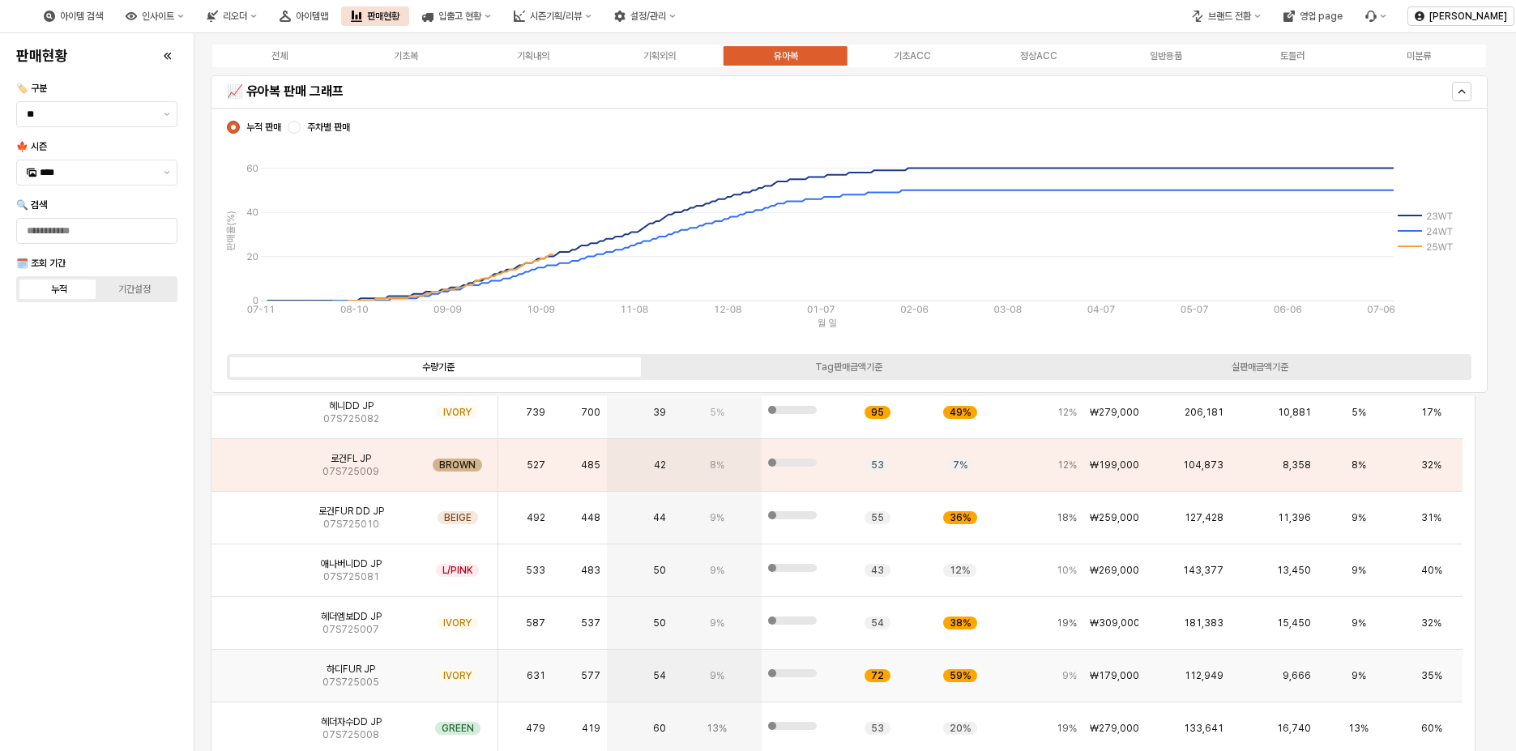
scroll to position [162, 0]
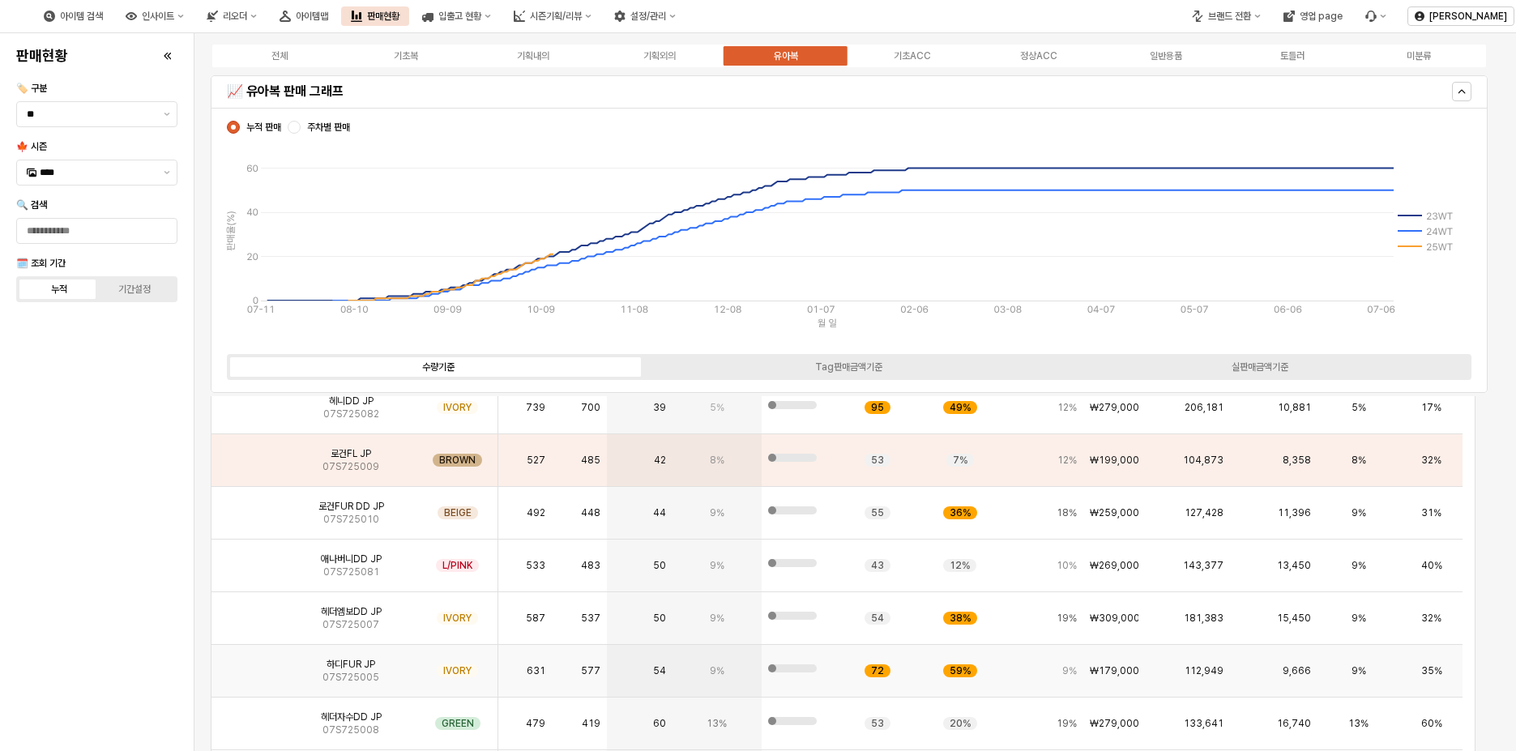
click at [248, 665] on img "App Frame" at bounding box center [248, 665] width 0 height 0
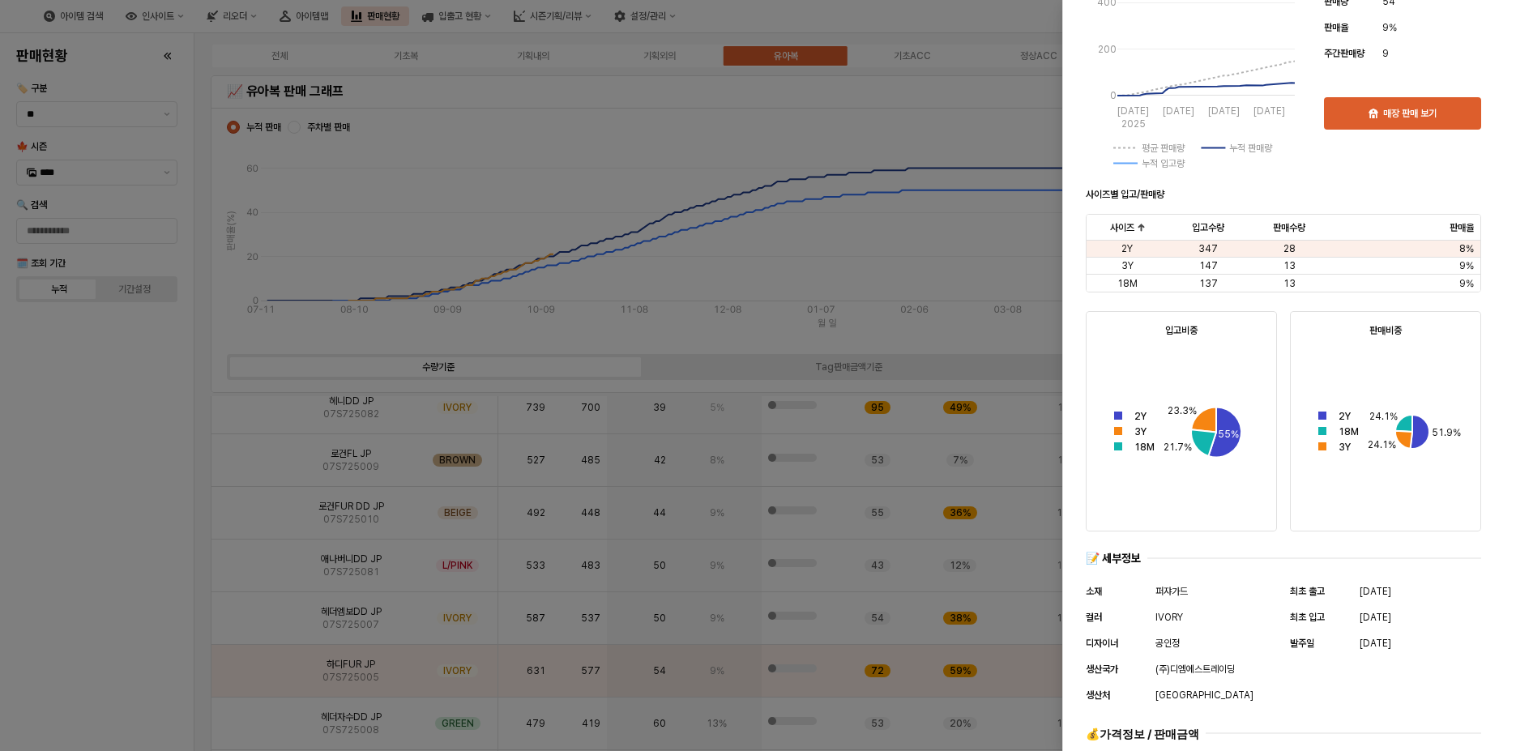
scroll to position [542, 0]
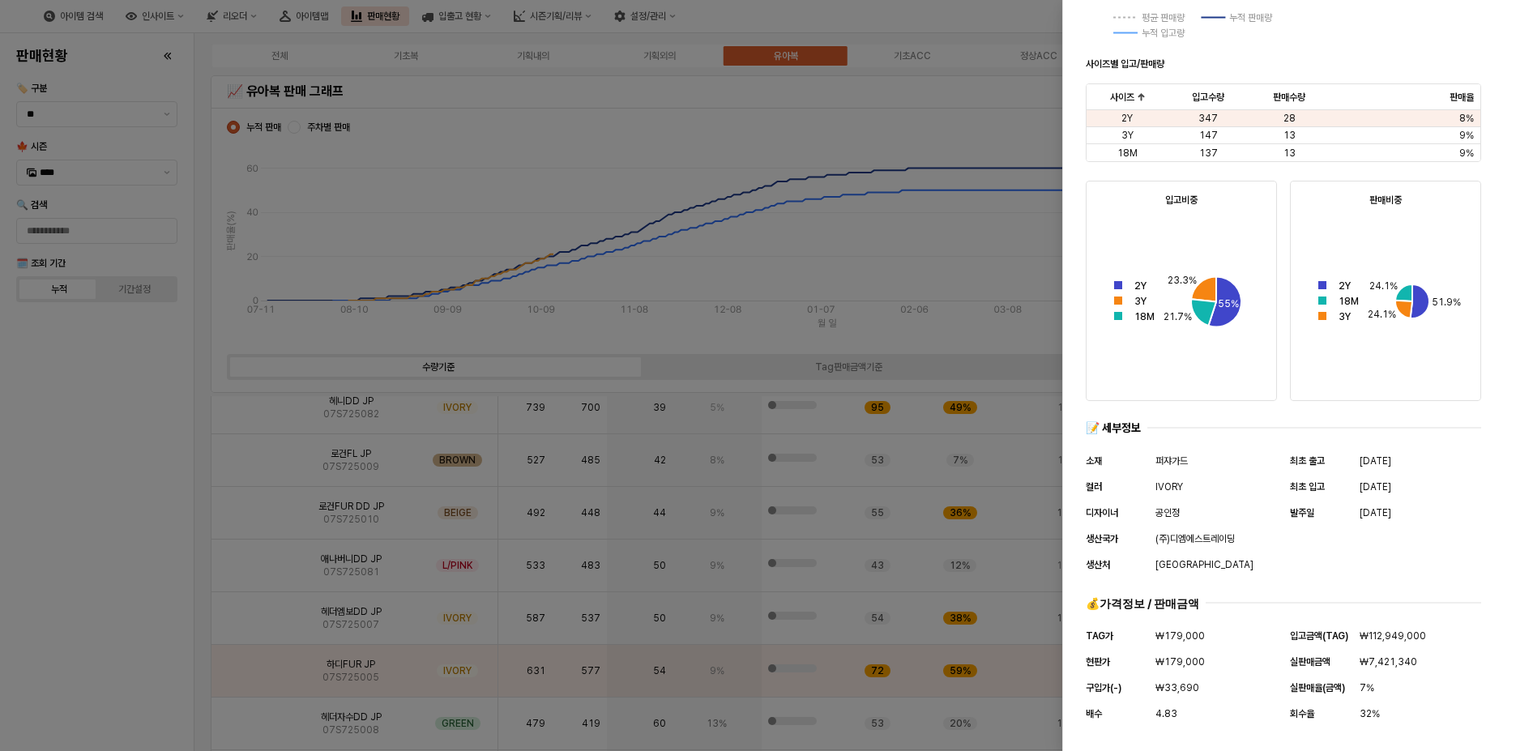
click at [100, 597] on div at bounding box center [758, 375] width 1516 height 751
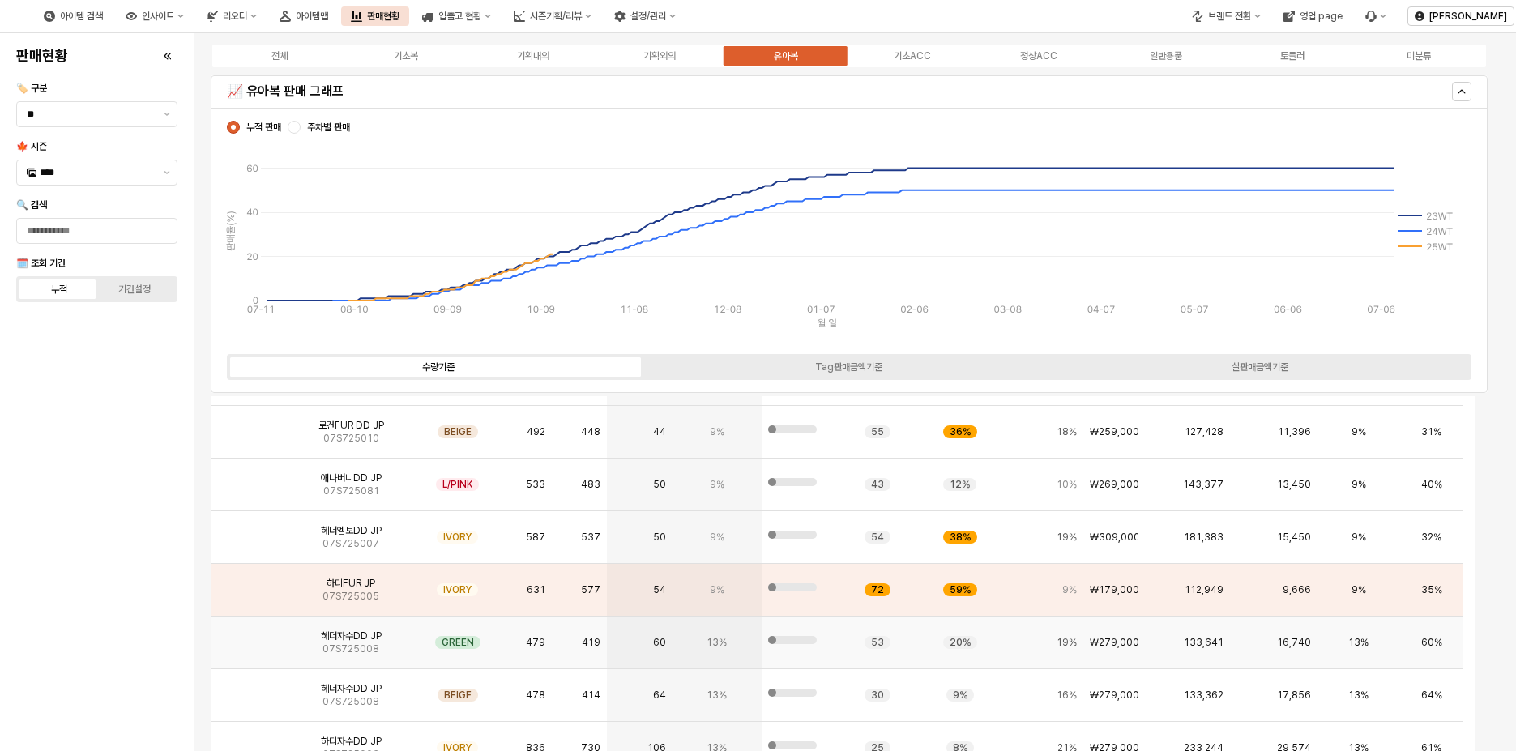
scroll to position [324, 0]
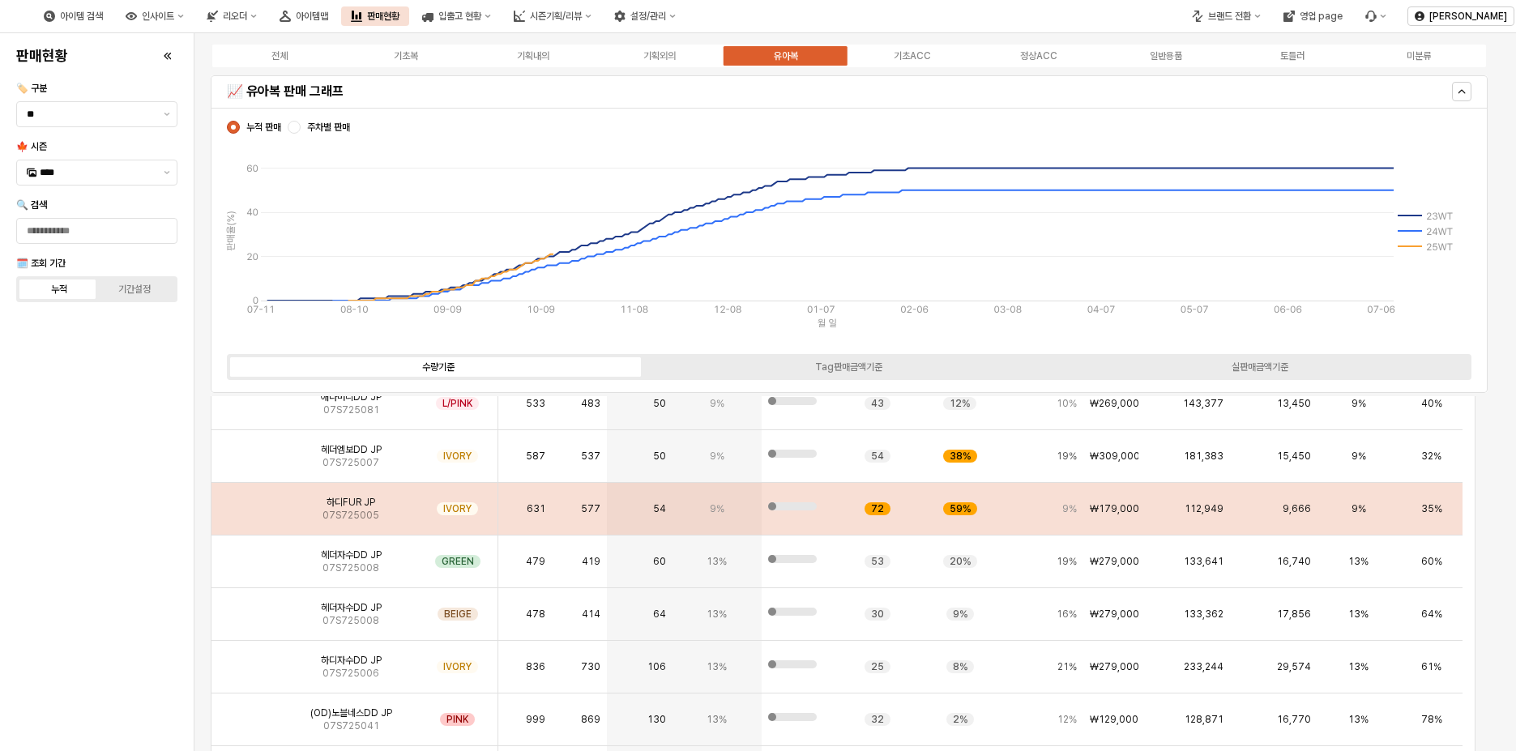
click at [248, 502] on img "App Frame" at bounding box center [248, 502] width 0 height 0
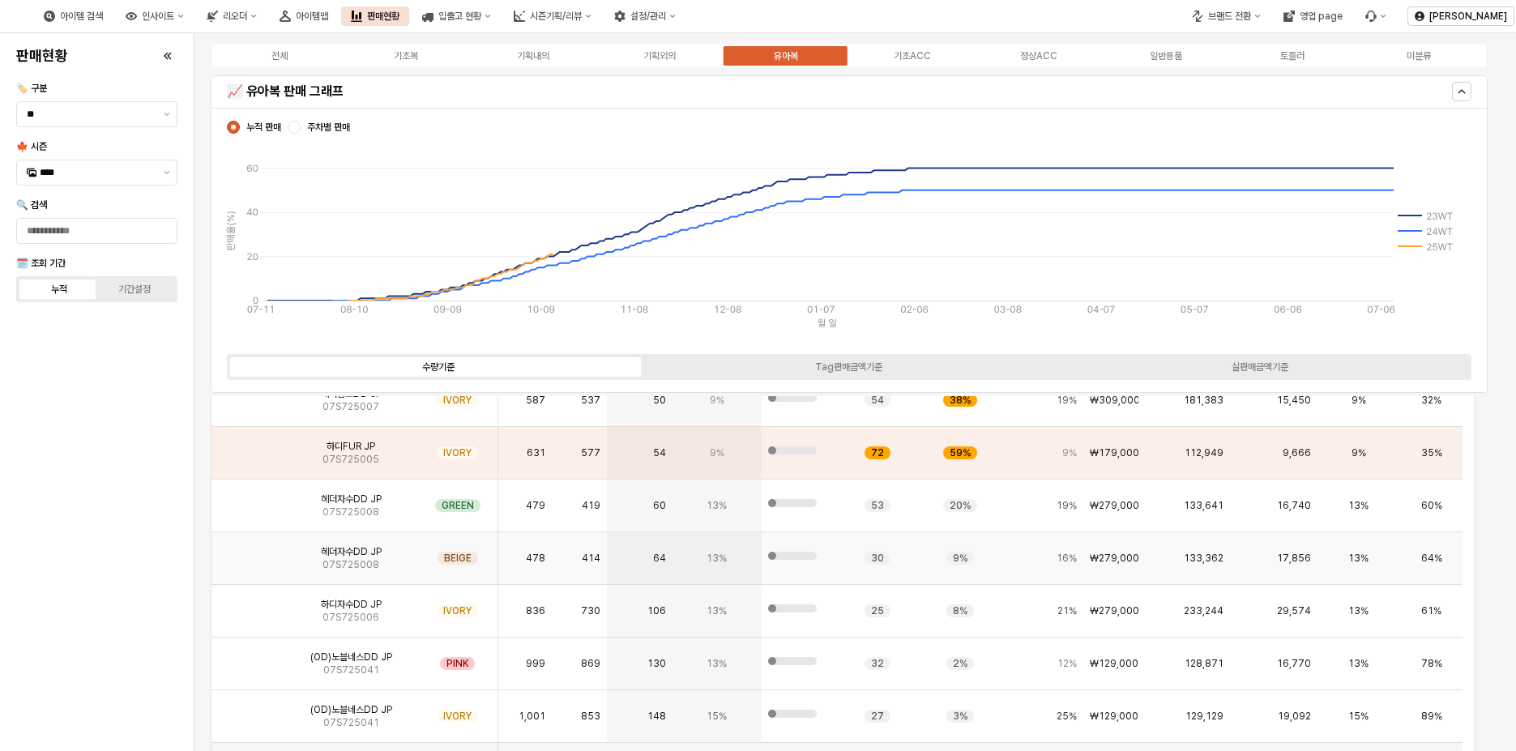
scroll to position [405, 0]
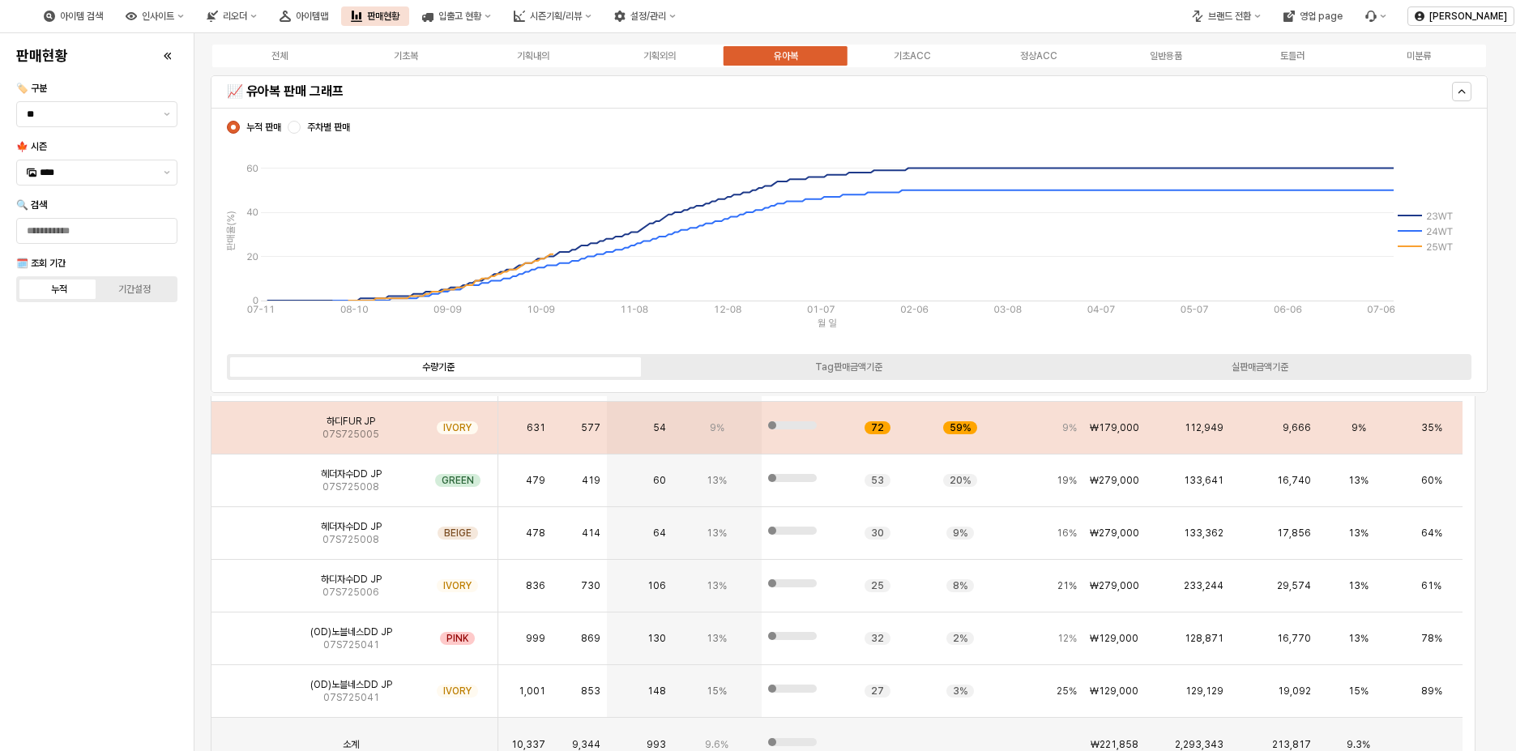
click at [248, 421] on img "App Frame" at bounding box center [248, 421] width 0 height 0
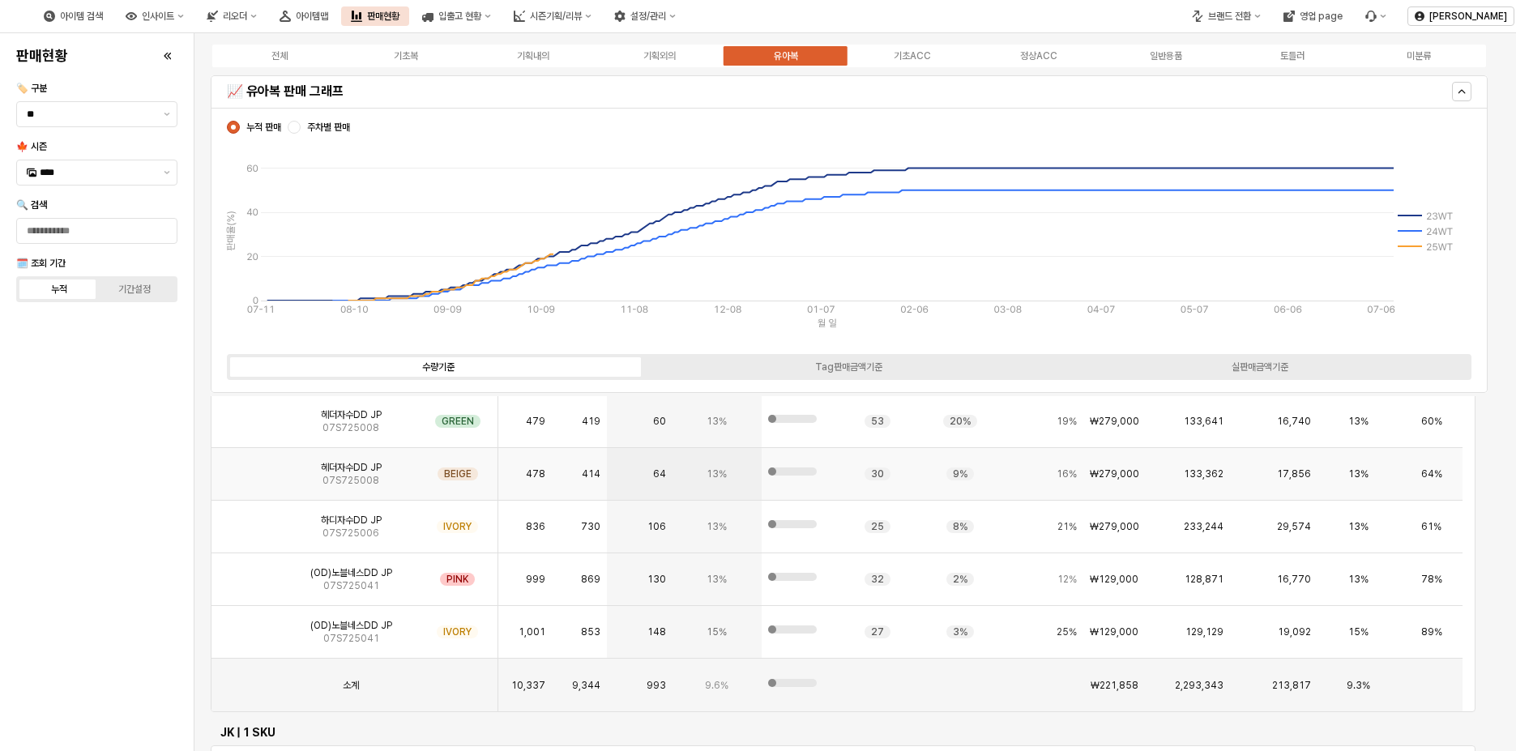
scroll to position [243, 0]
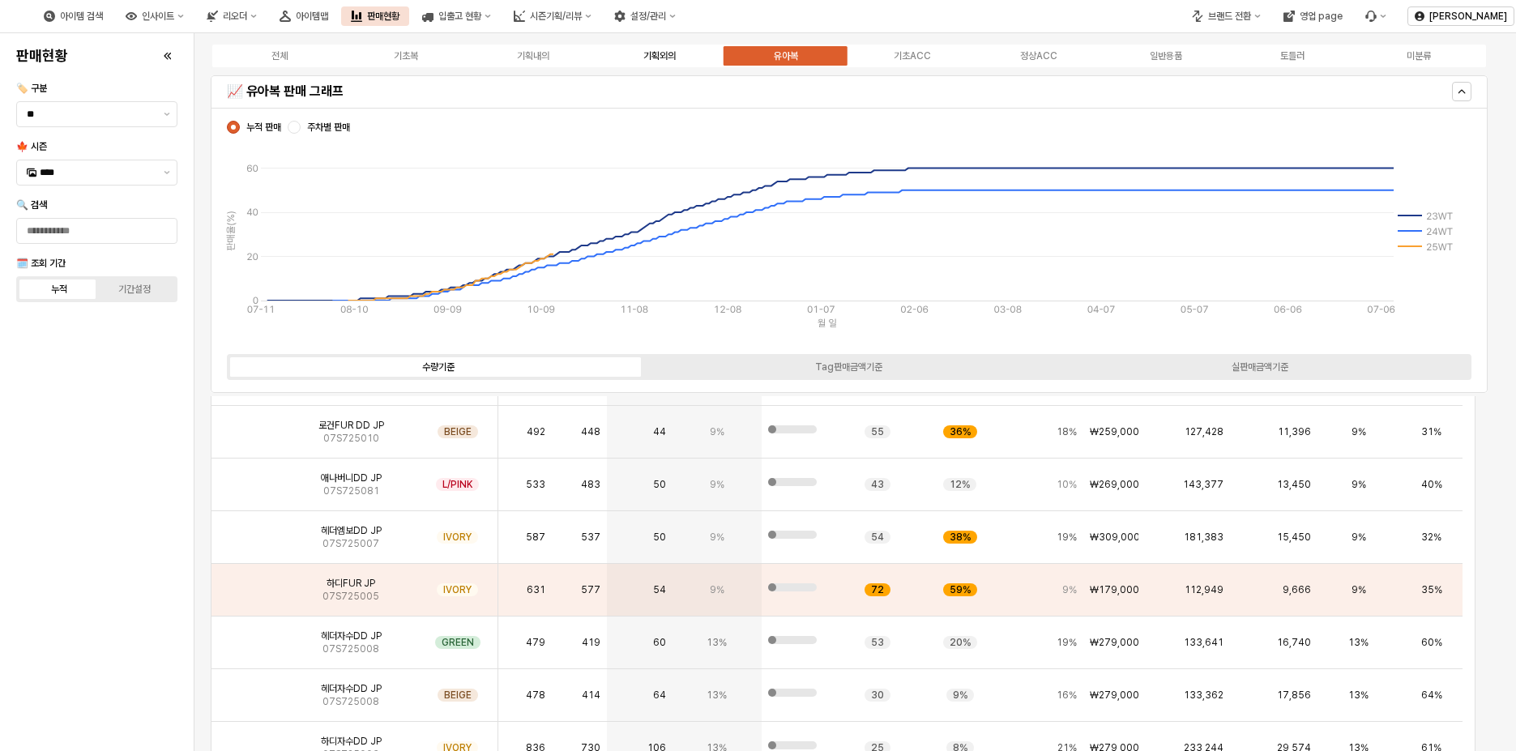
click at [677, 60] on label "기획외의" at bounding box center [659, 56] width 126 height 15
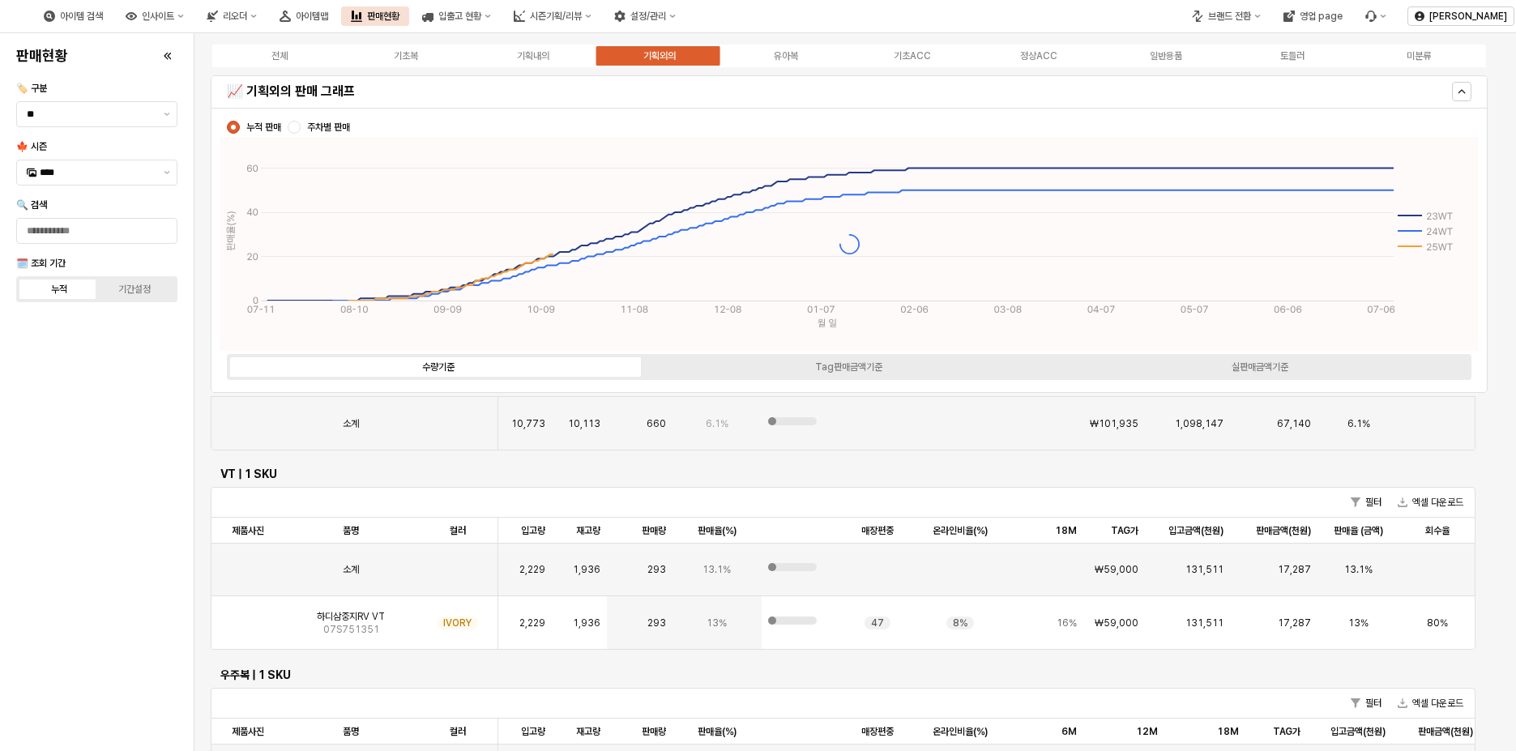
scroll to position [0, 0]
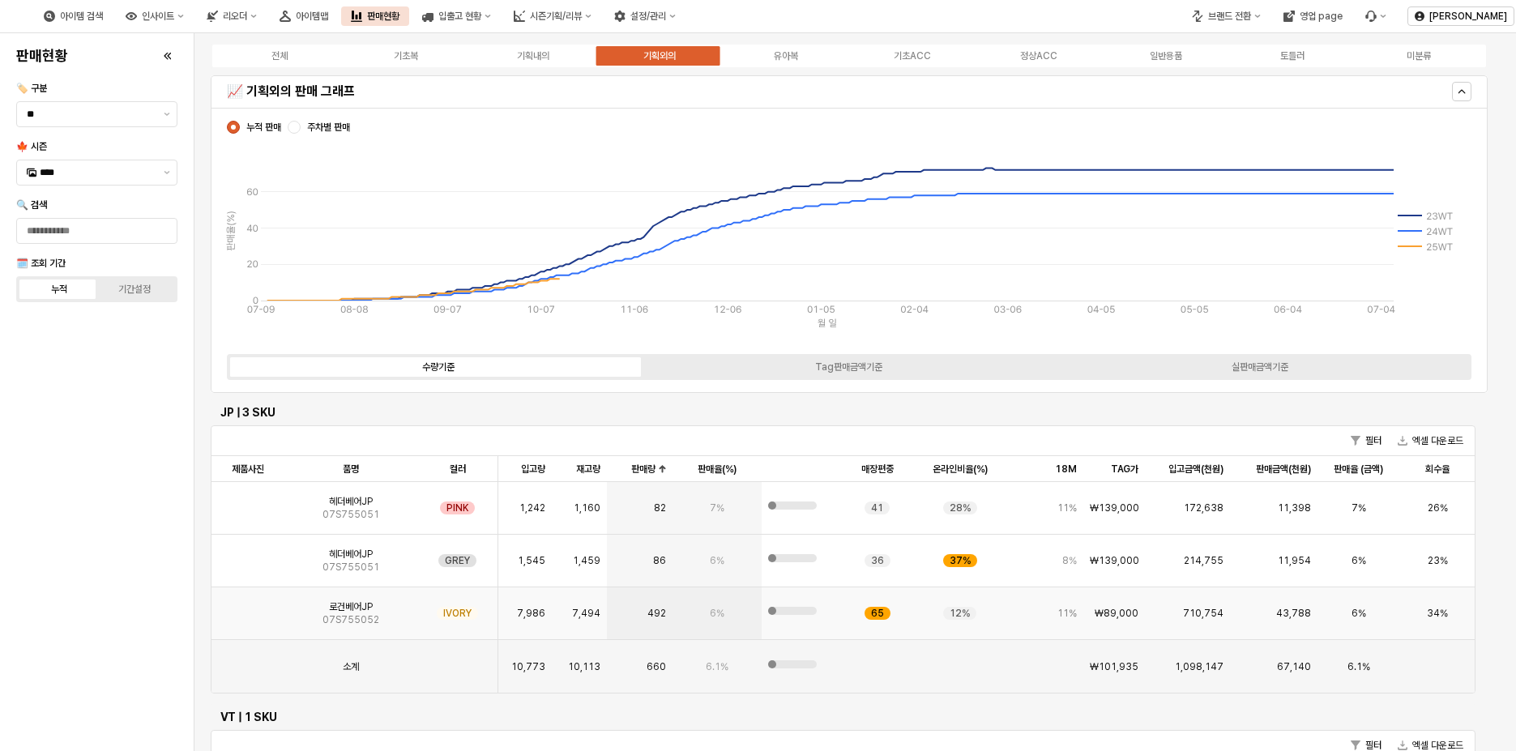
click at [248, 607] on img "App Frame" at bounding box center [248, 607] width 0 height 0
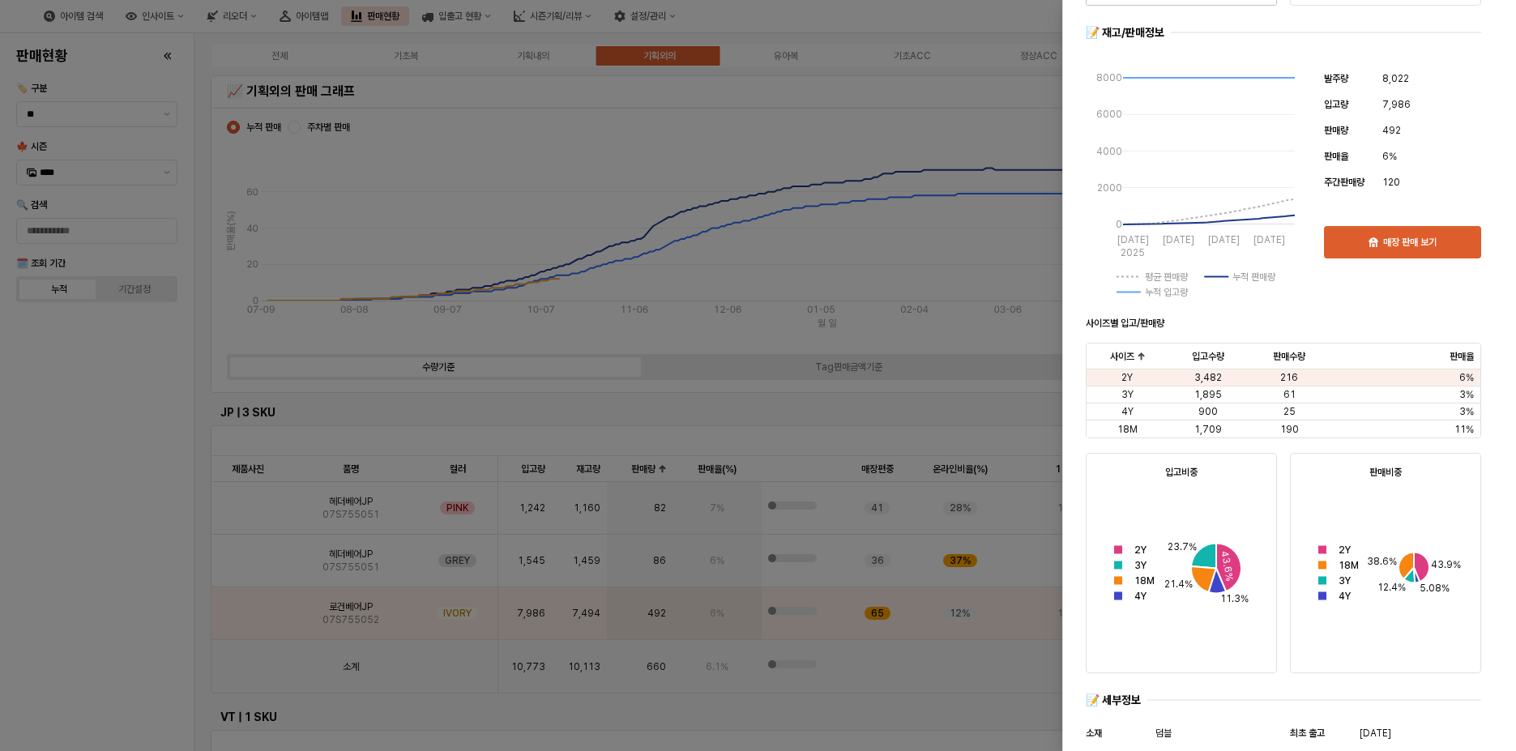
scroll to position [324, 0]
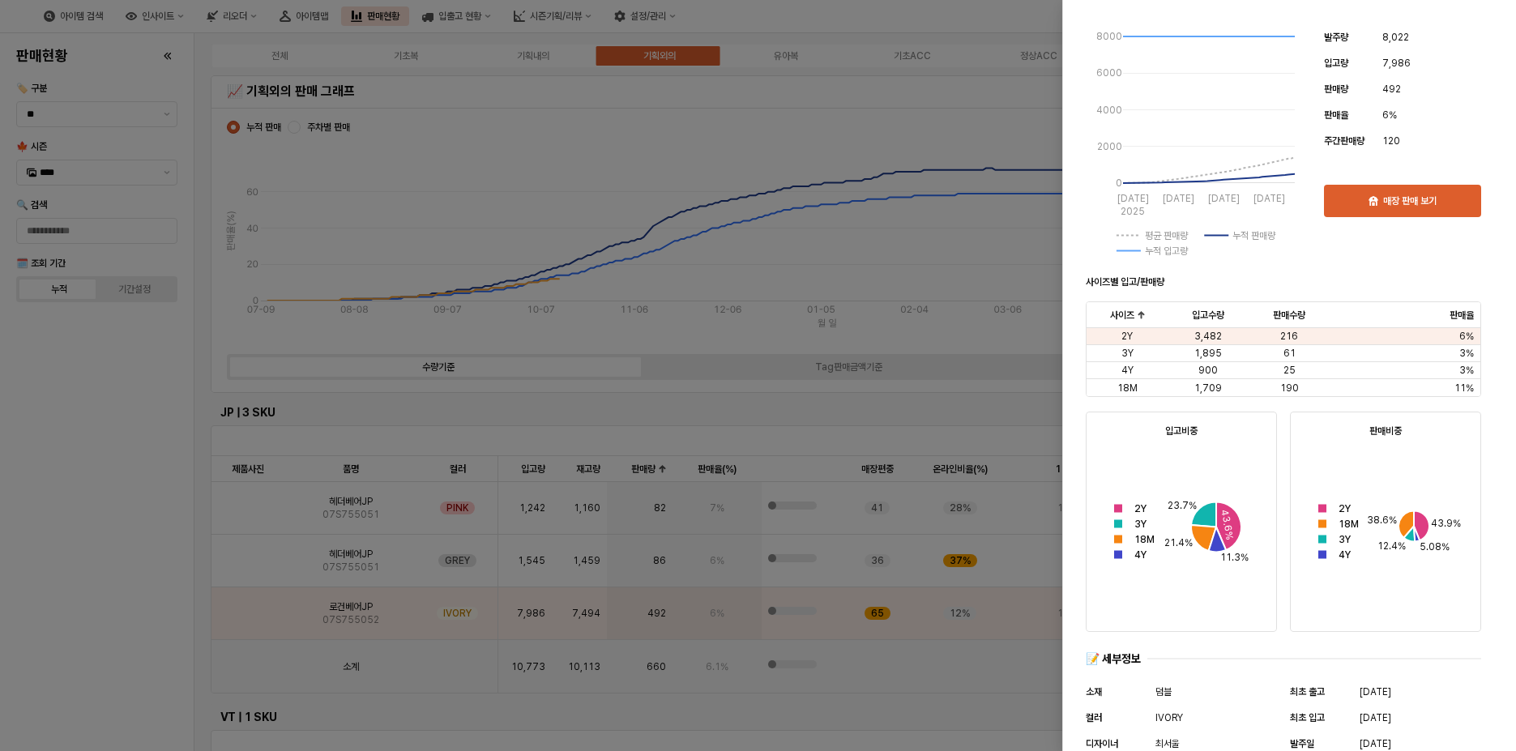
click at [107, 583] on div at bounding box center [758, 375] width 1516 height 751
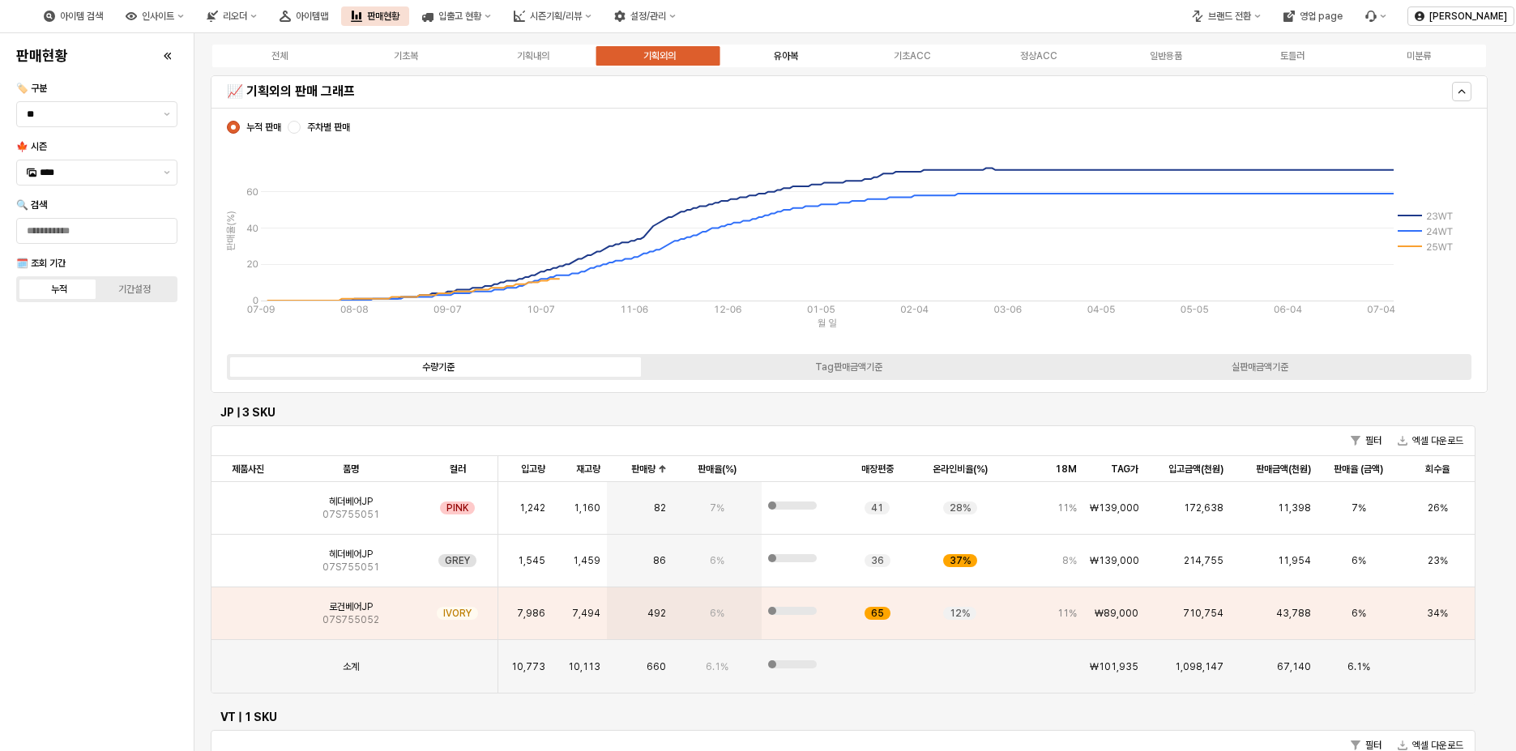
click at [810, 52] on label "유아복" at bounding box center [786, 56] width 126 height 15
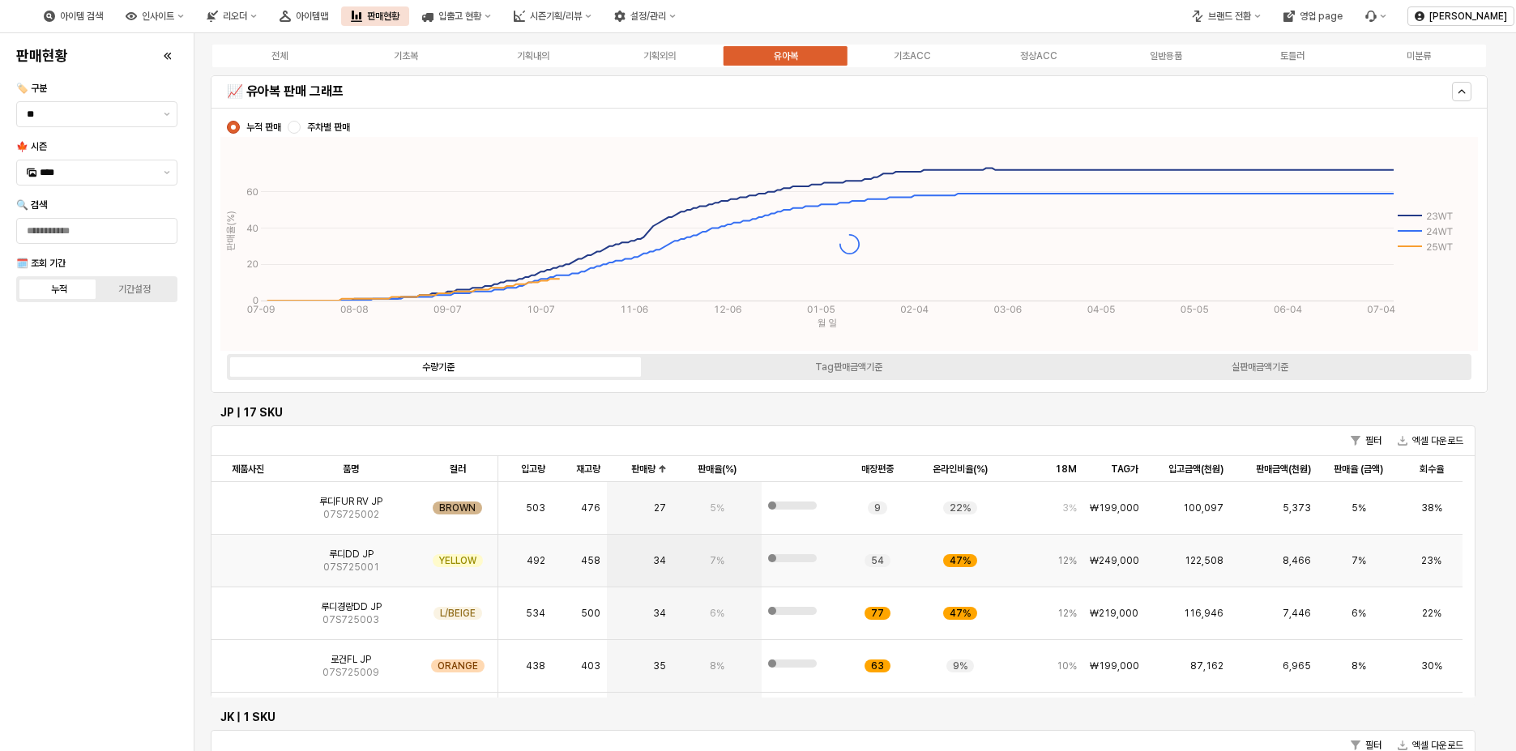
scroll to position [81, 0]
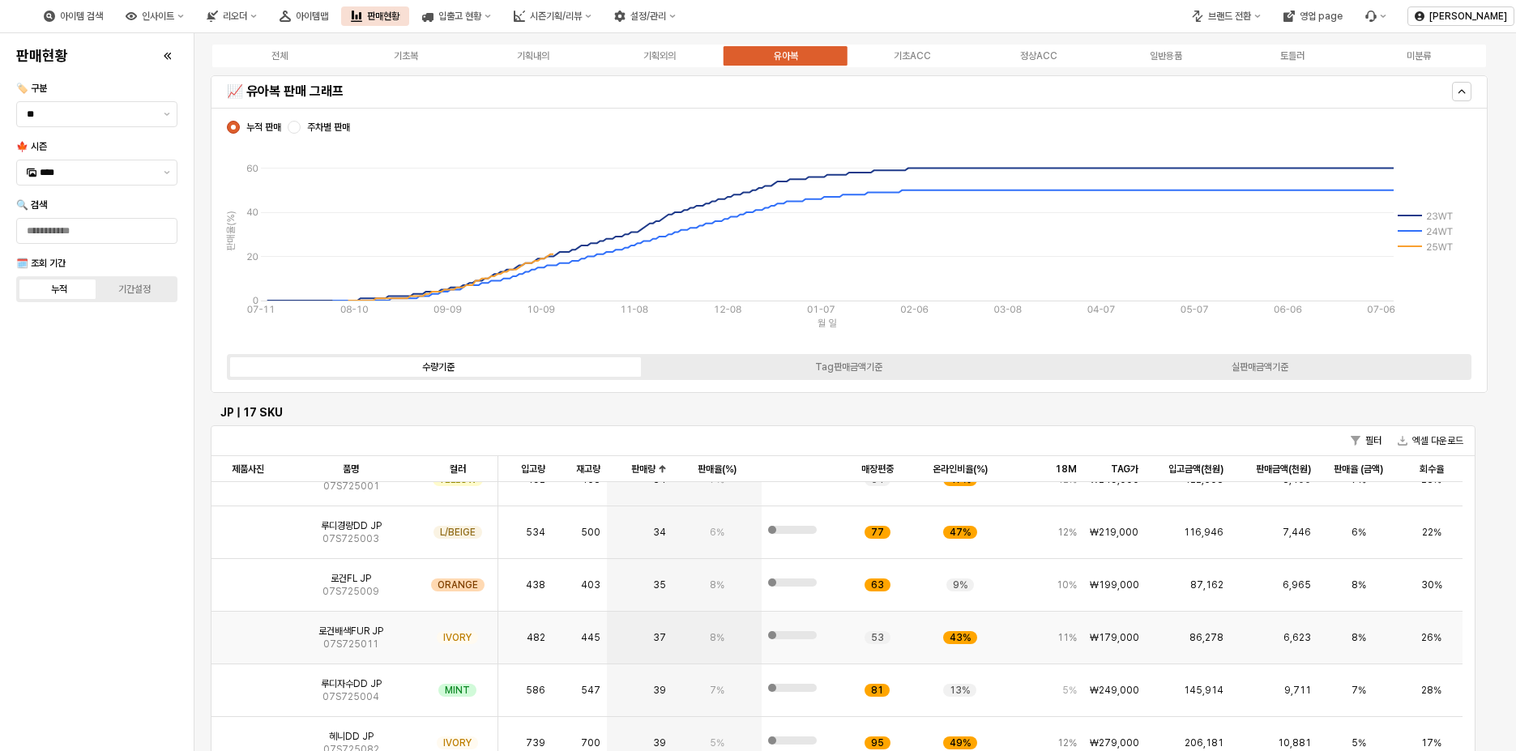
click at [248, 631] on img "App Frame" at bounding box center [248, 631] width 0 height 0
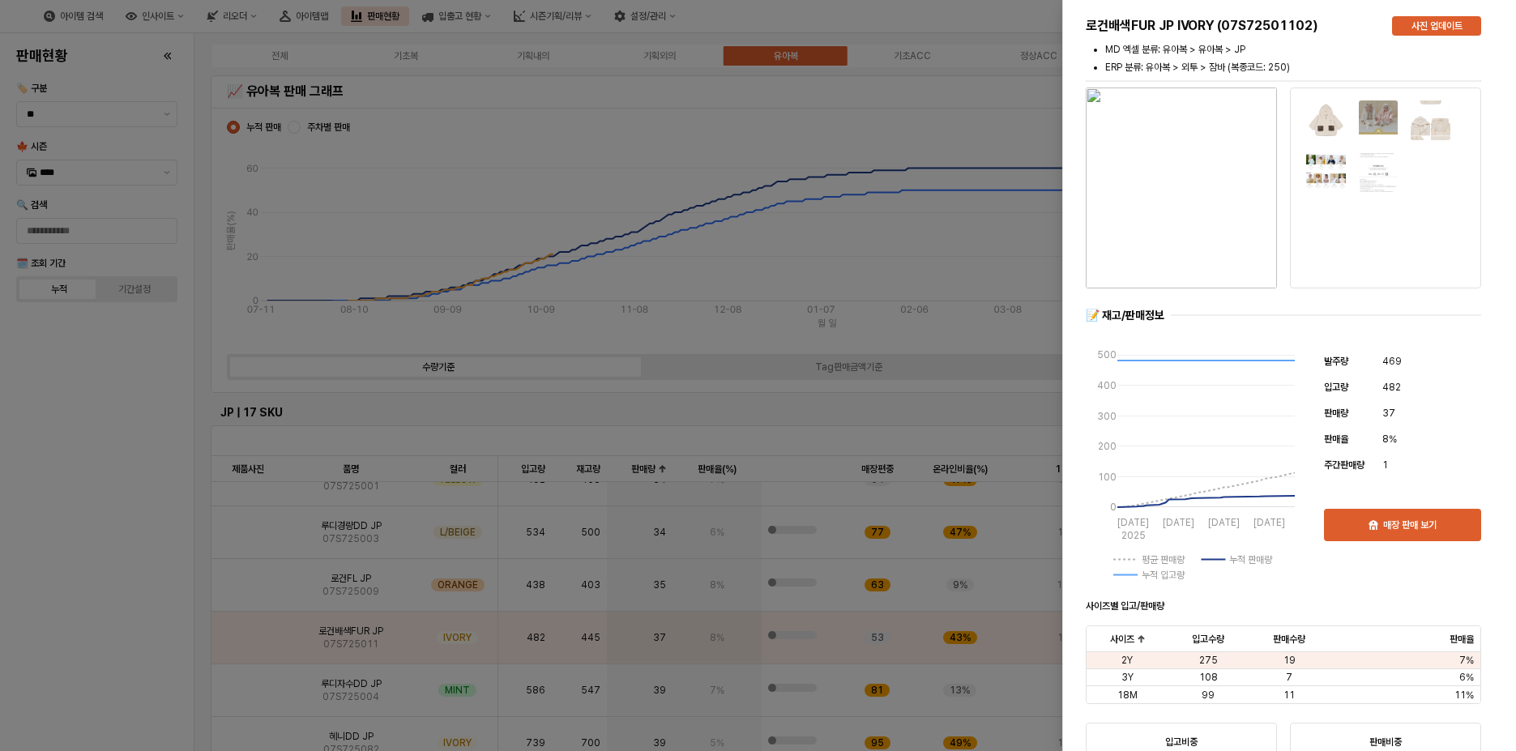
click at [1484, 301] on div at bounding box center [1283, 298] width 408 height 13
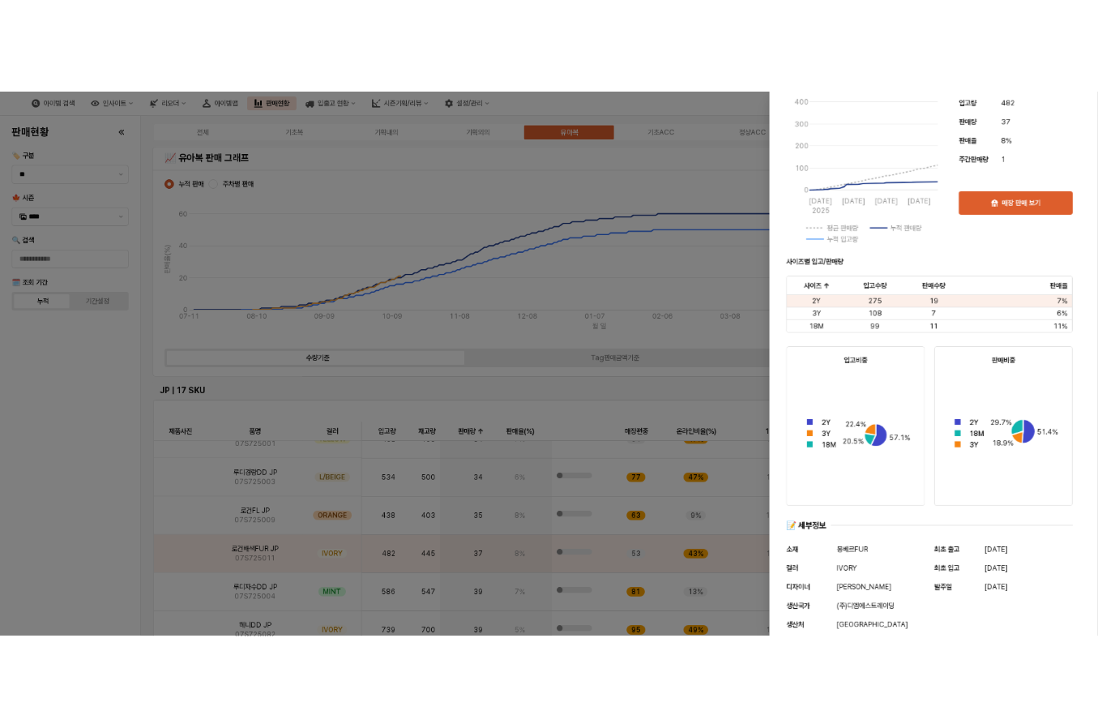
scroll to position [542, 0]
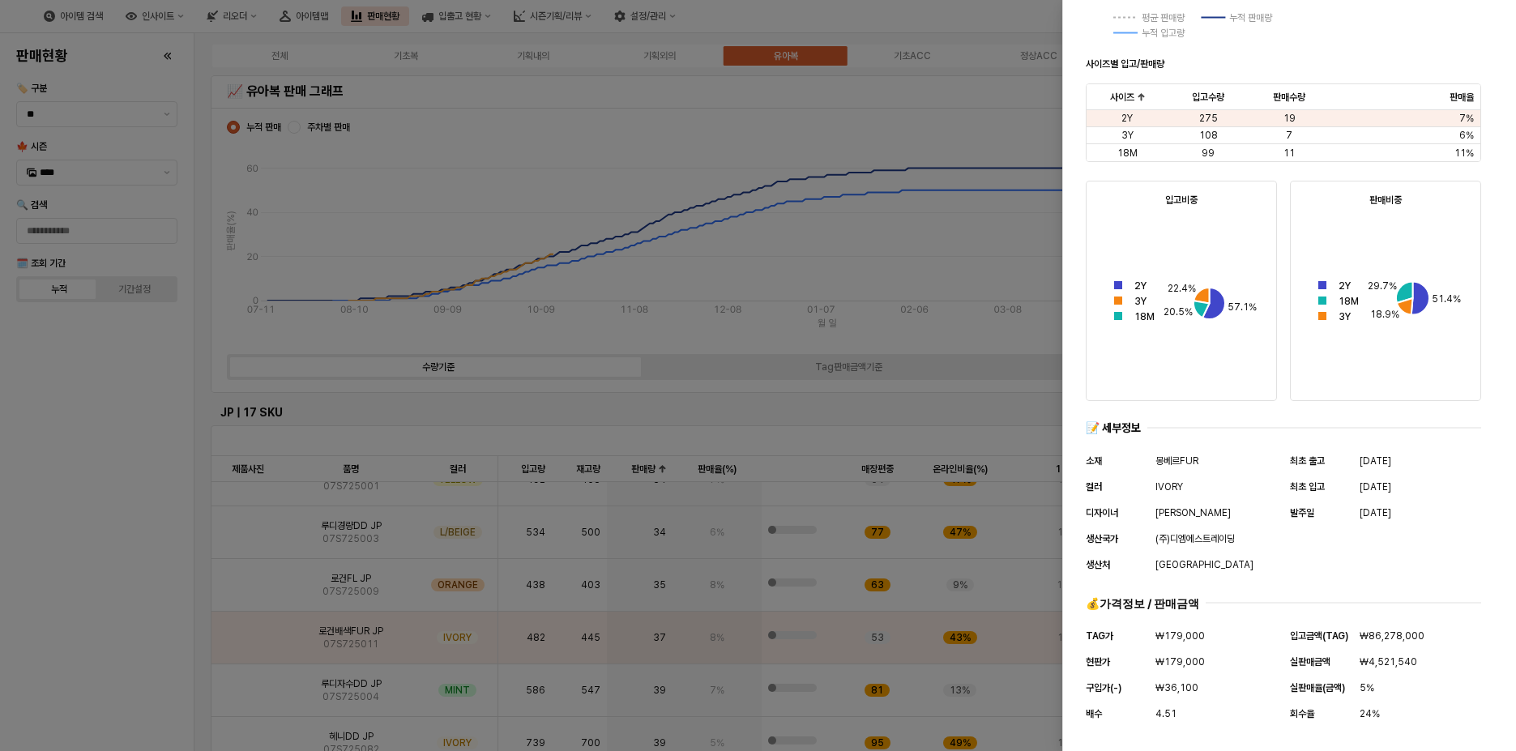
click at [958, 103] on div at bounding box center [758, 375] width 1516 height 751
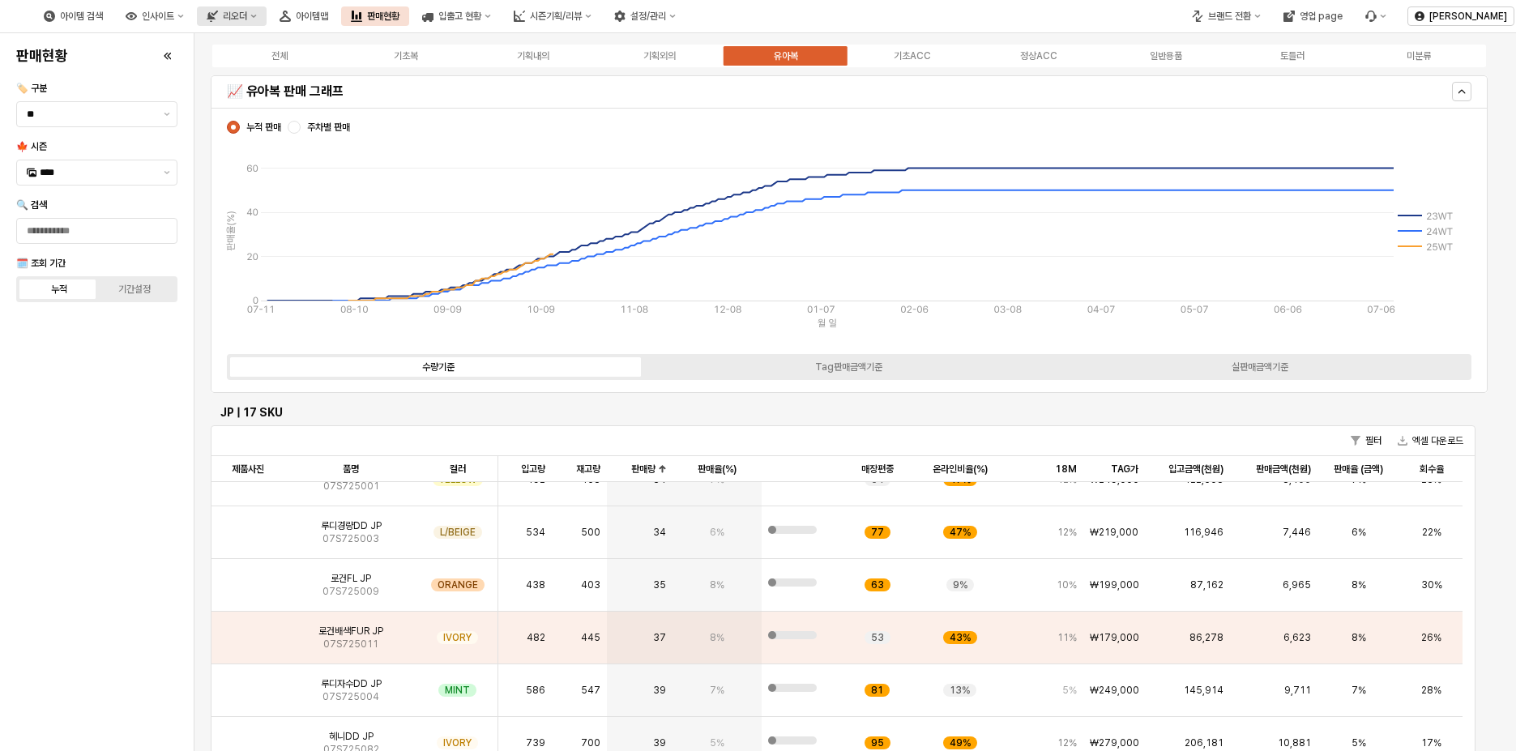
click at [257, 14] on icon "리오더" at bounding box center [253, 16] width 6 height 6
click at [267, 21] on button "리오더" at bounding box center [232, 15] width 70 height 19
click at [316, 21] on div "아이템 검색 인사이트 리오더 아이템맵 판매현황 입출고 현황 시즌기획/리뷰 설정/관리" at bounding box center [360, 16] width 652 height 34
click at [184, 18] on icon "인사이트" at bounding box center [180, 16] width 6 height 6
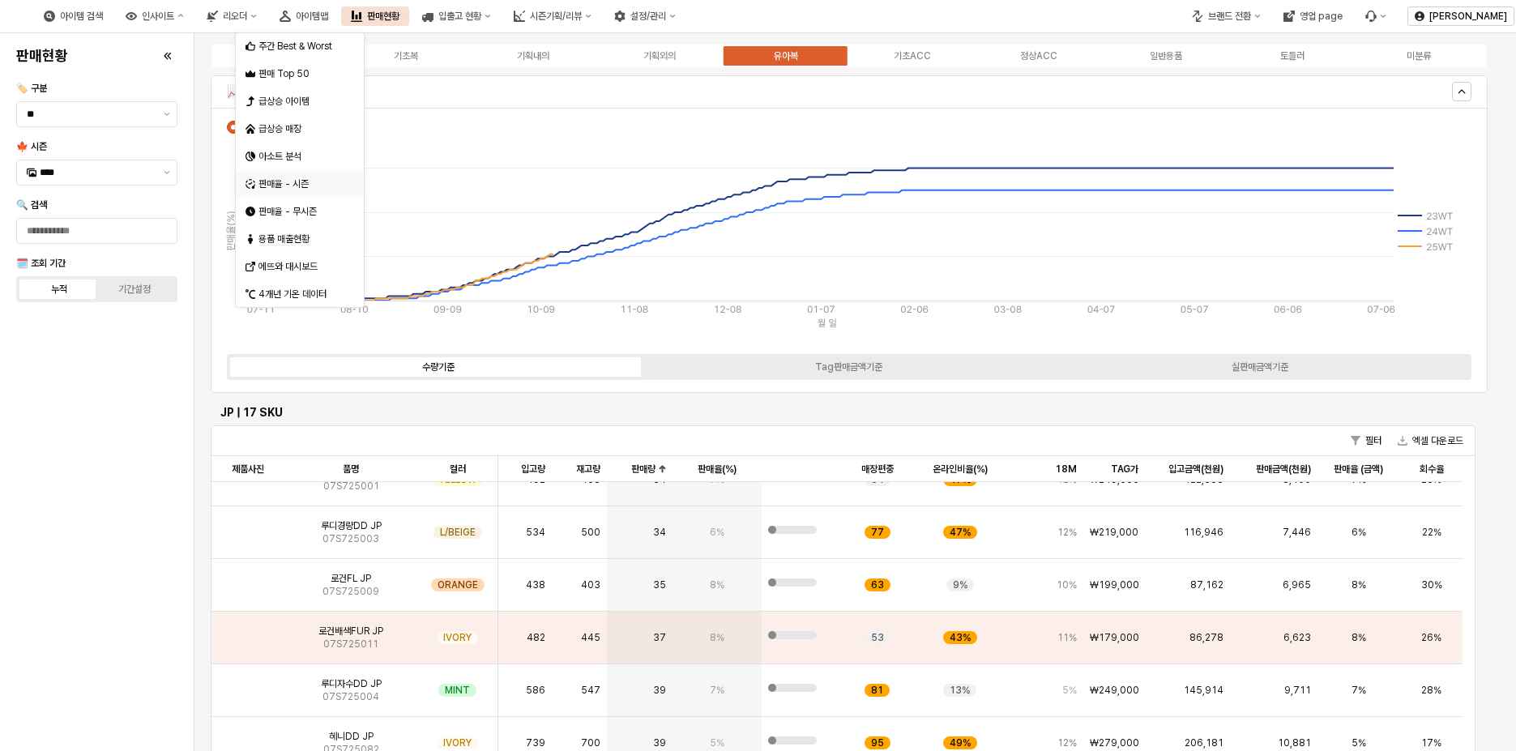
click at [301, 182] on div "판매율 - 시즌" at bounding box center [302, 183] width 86 height 13
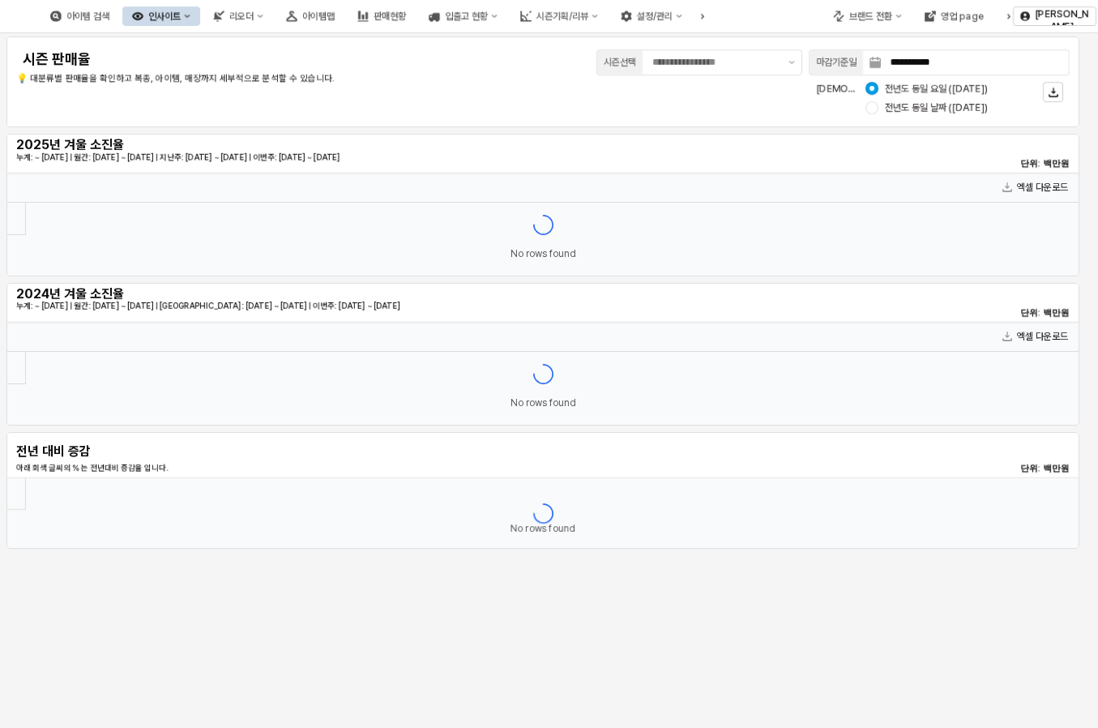
type input "********"
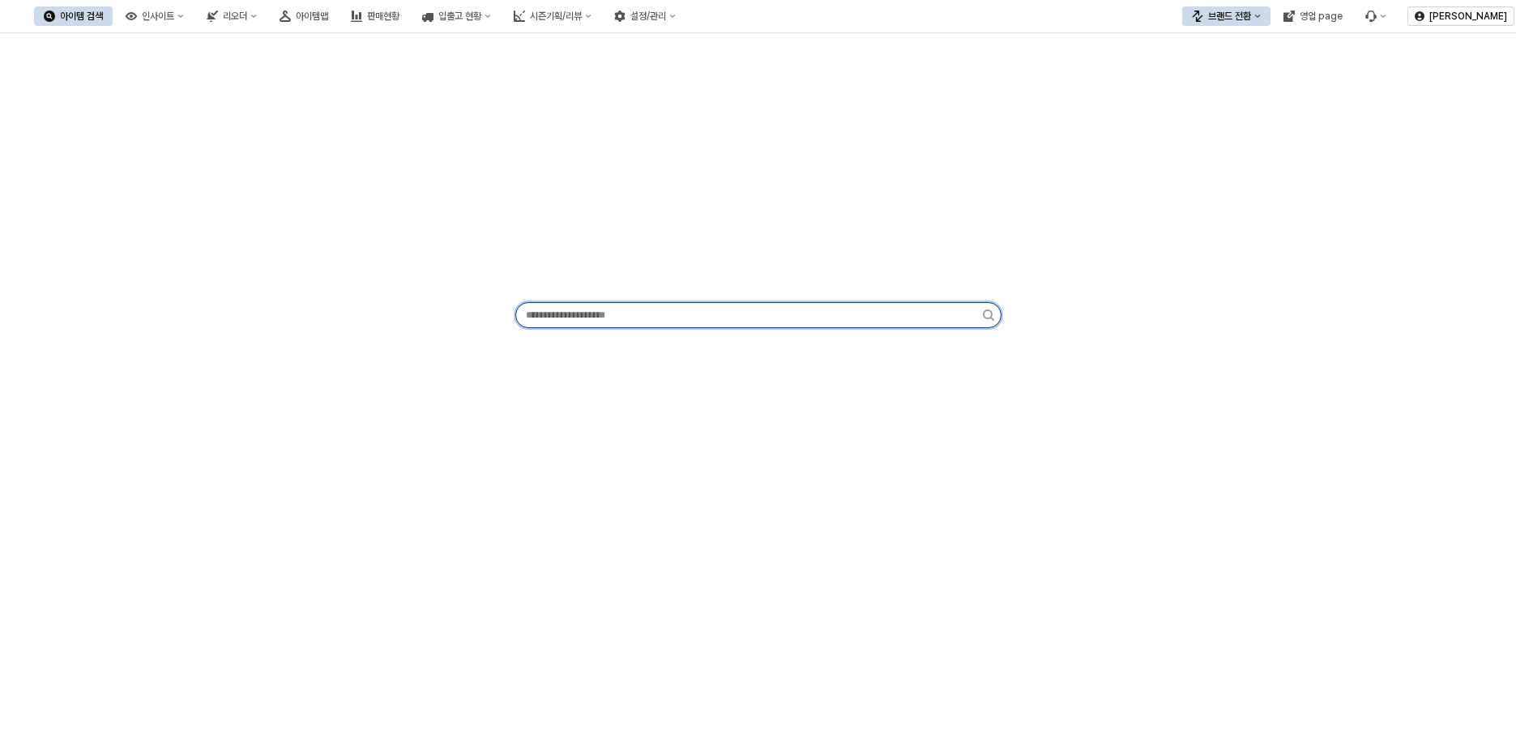
click at [596, 320] on input "App Frame" at bounding box center [749, 315] width 467 height 24
type input "*"
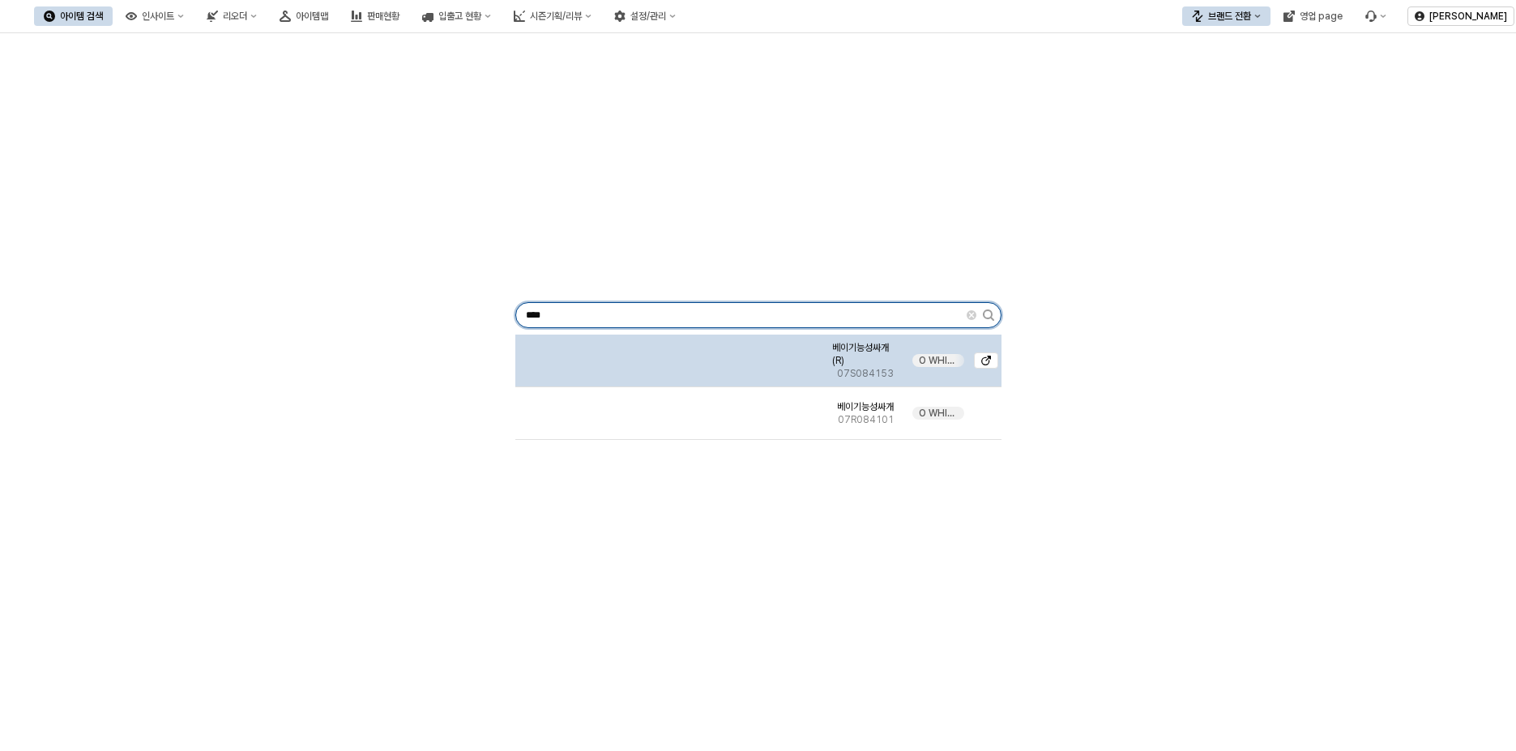
type input "****"
click at [670, 354] on img "App Frame" at bounding box center [670, 354] width 0 height 0
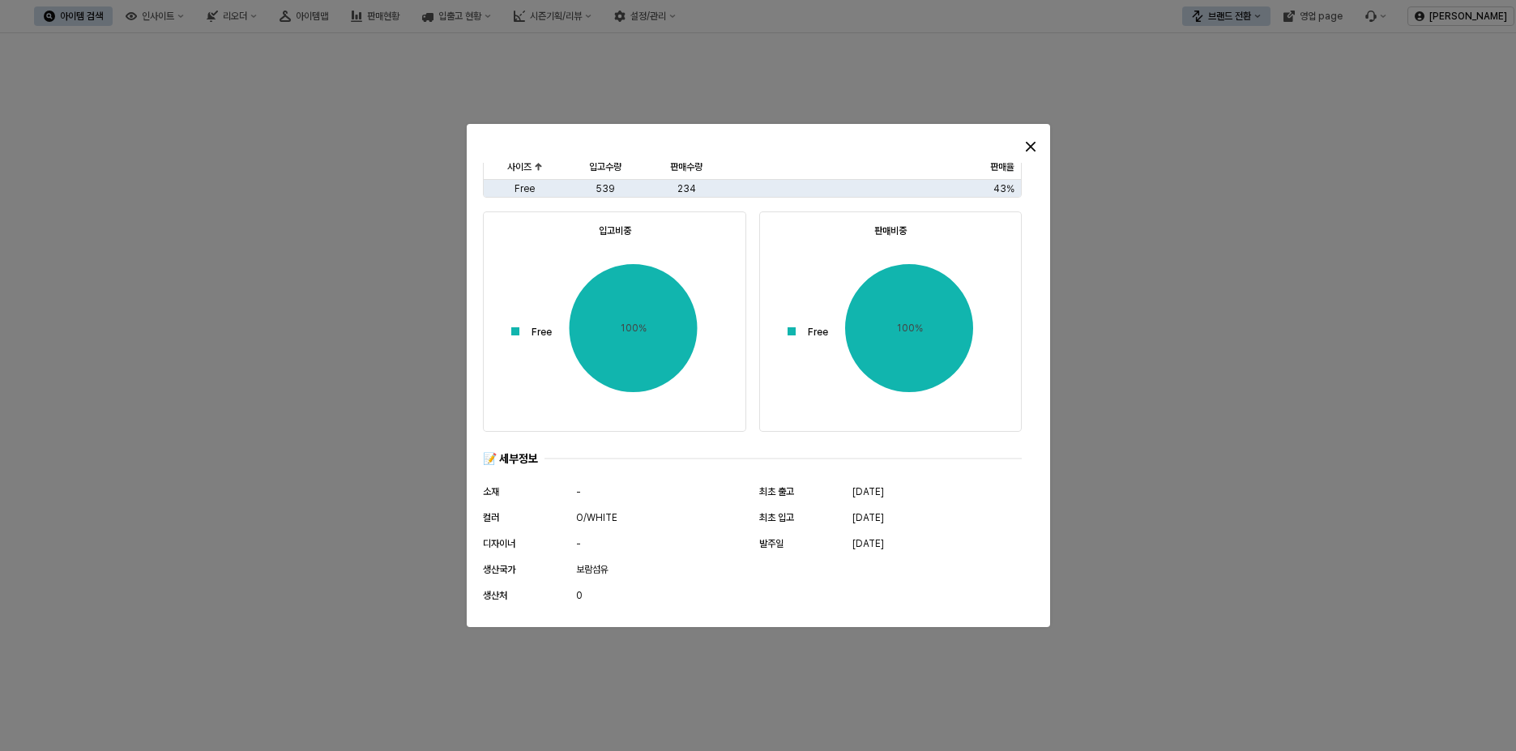
scroll to position [787, 0]
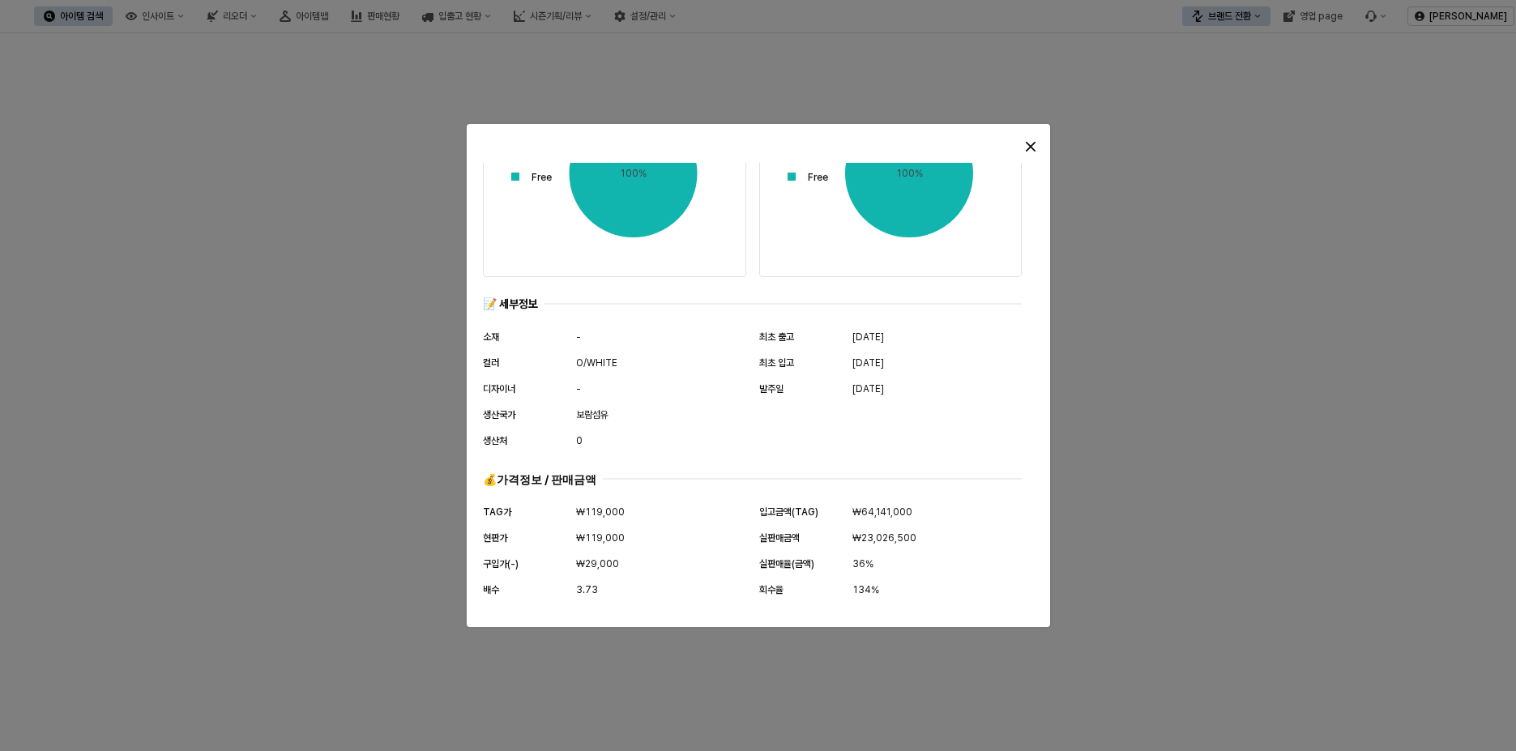
drag, startPoint x: 1276, startPoint y: 340, endPoint x: 1256, endPoint y: 291, distance: 53.1
click at [1276, 340] on div at bounding box center [758, 375] width 1516 height 751
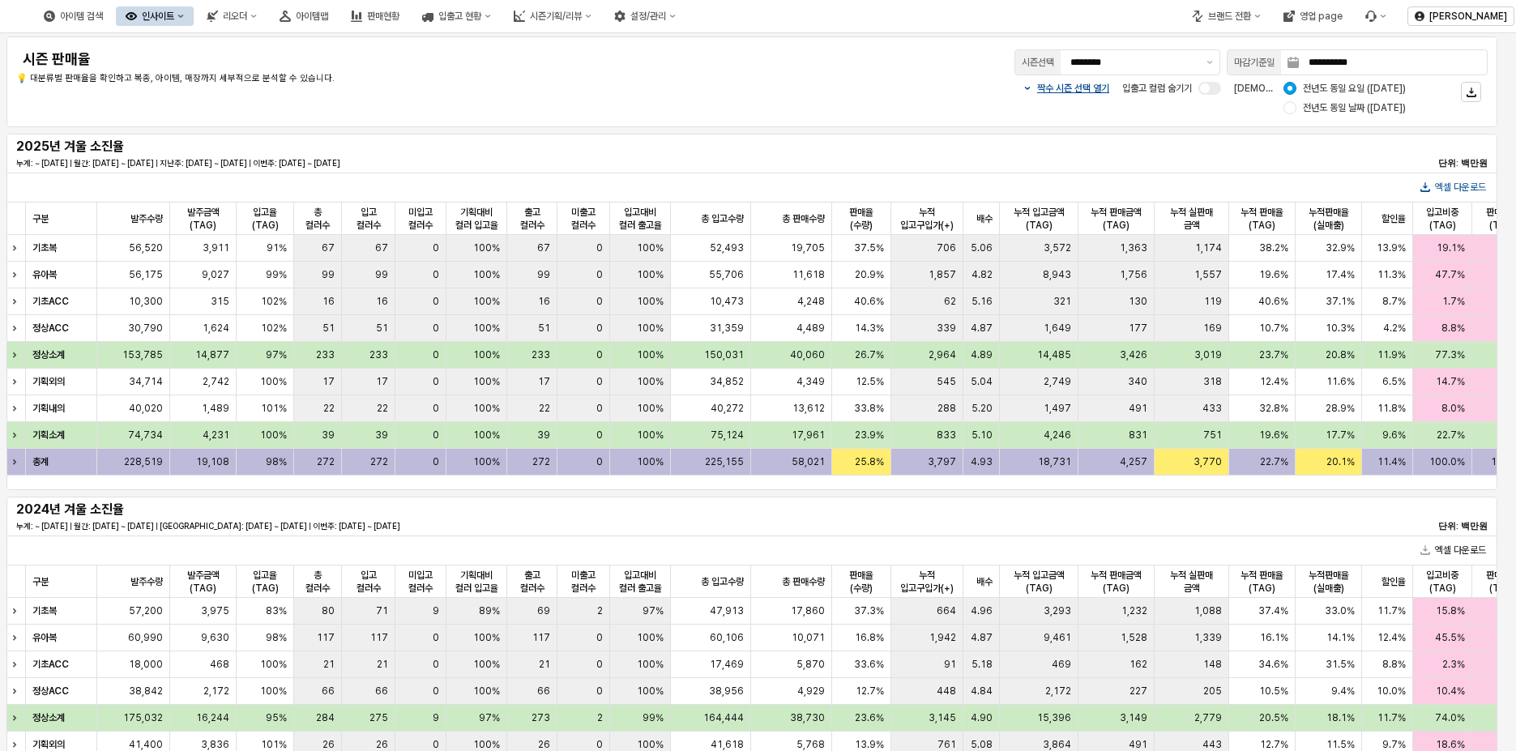
click at [1097, 182] on button "엑셀 다운로드" at bounding box center [1453, 186] width 79 height 19
click at [73, 501] on div "2024년 겨울 소진율" at bounding box center [139, 509] width 246 height 19
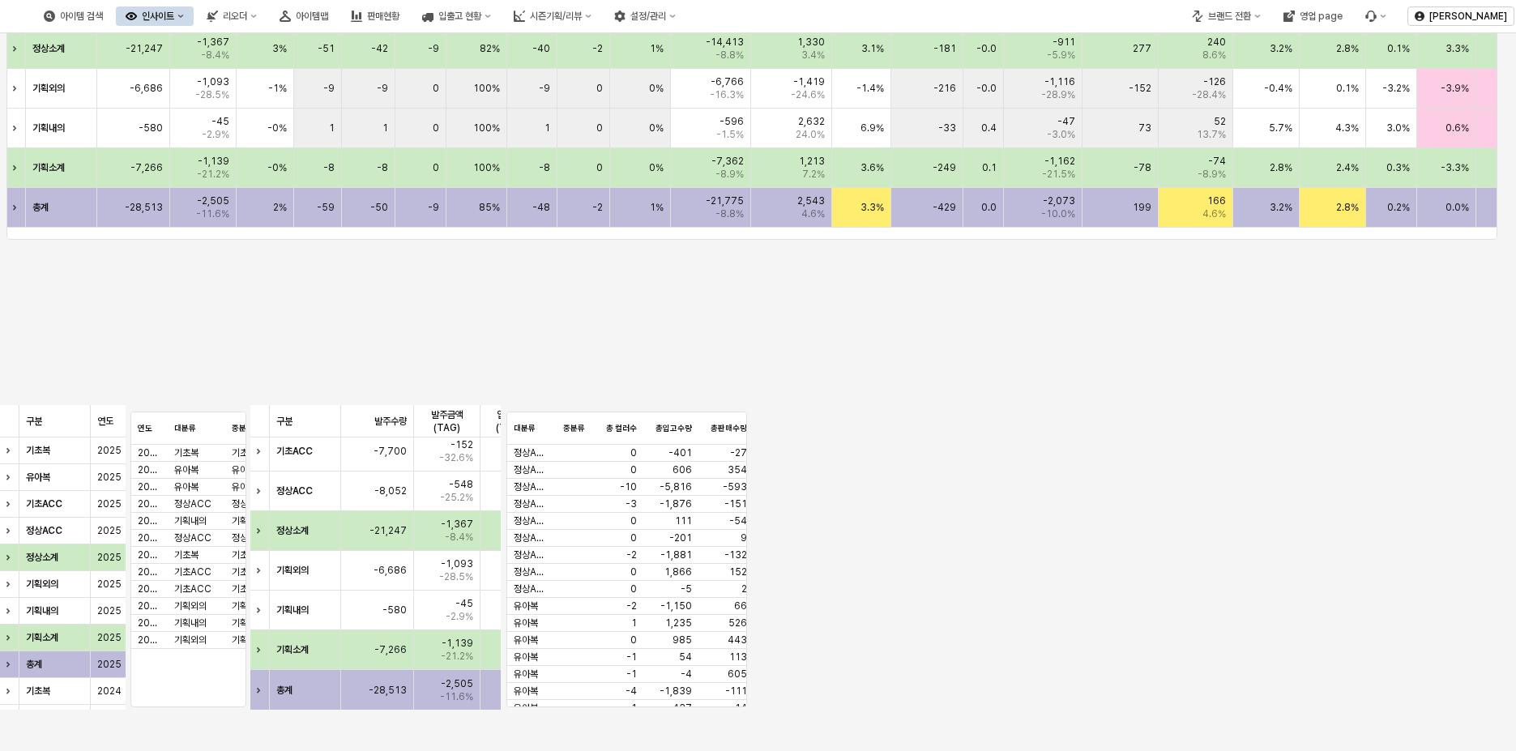
scroll to position [1075, 0]
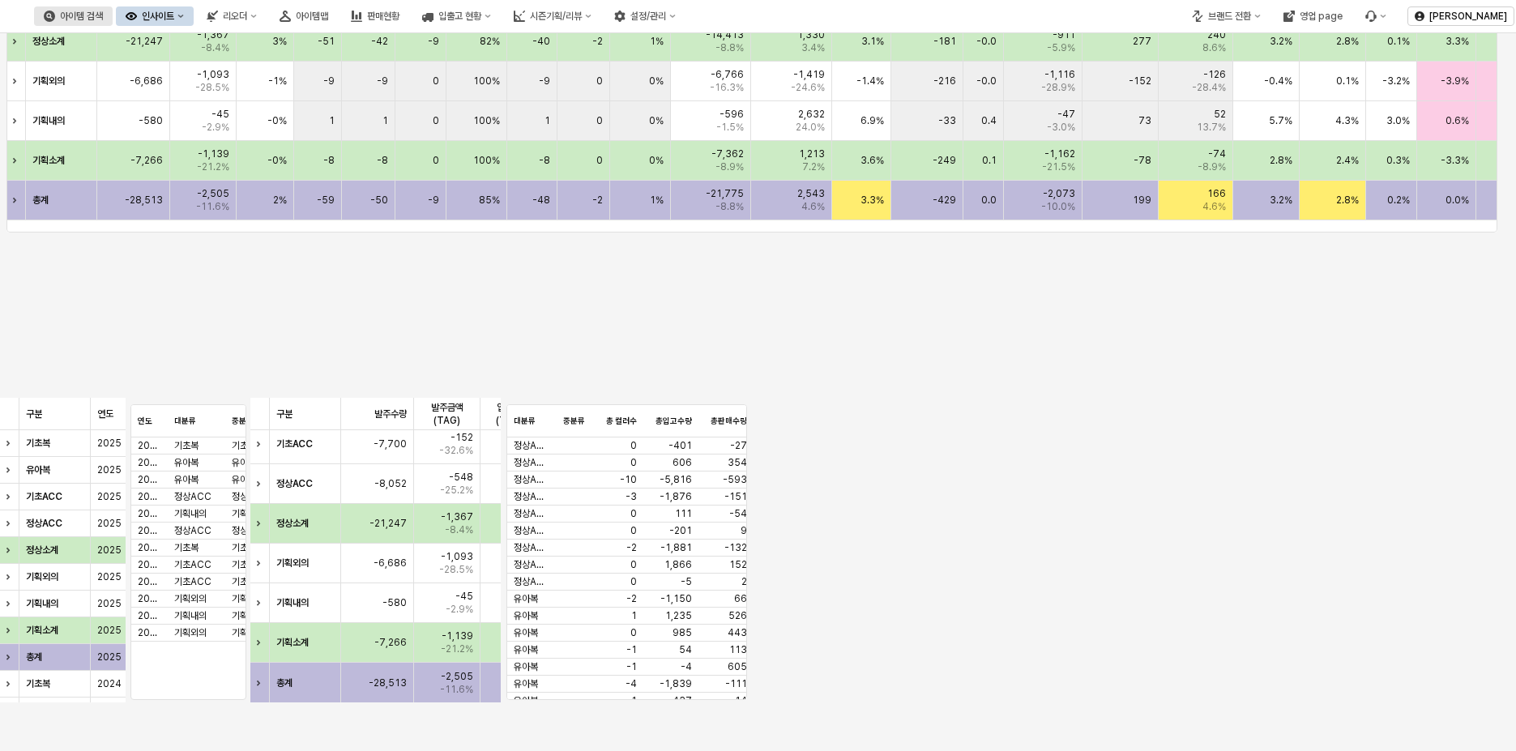
click at [103, 14] on div "아이템 검색" at bounding box center [81, 16] width 43 height 11
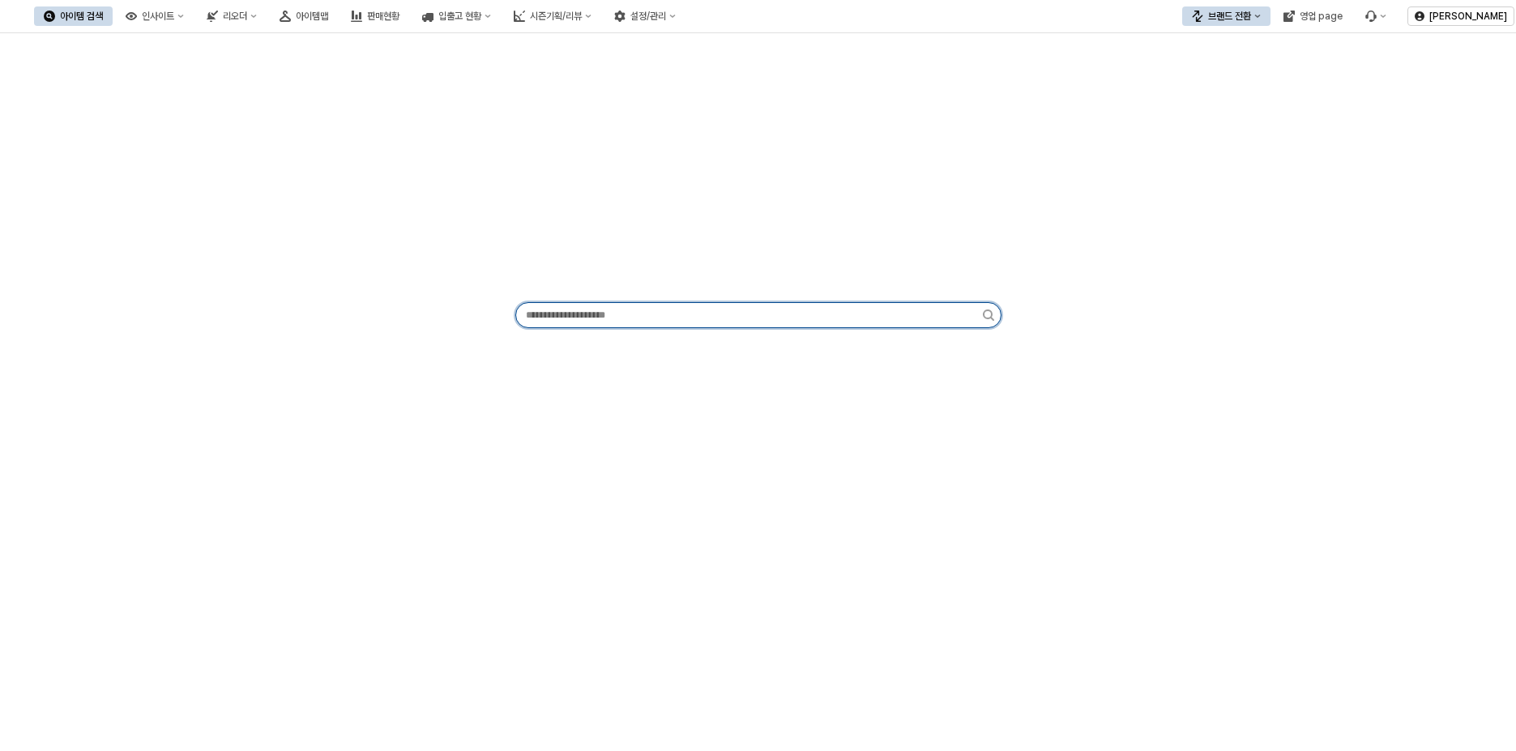
click at [638, 324] on input "App Frame" at bounding box center [749, 315] width 467 height 24
paste input "*********"
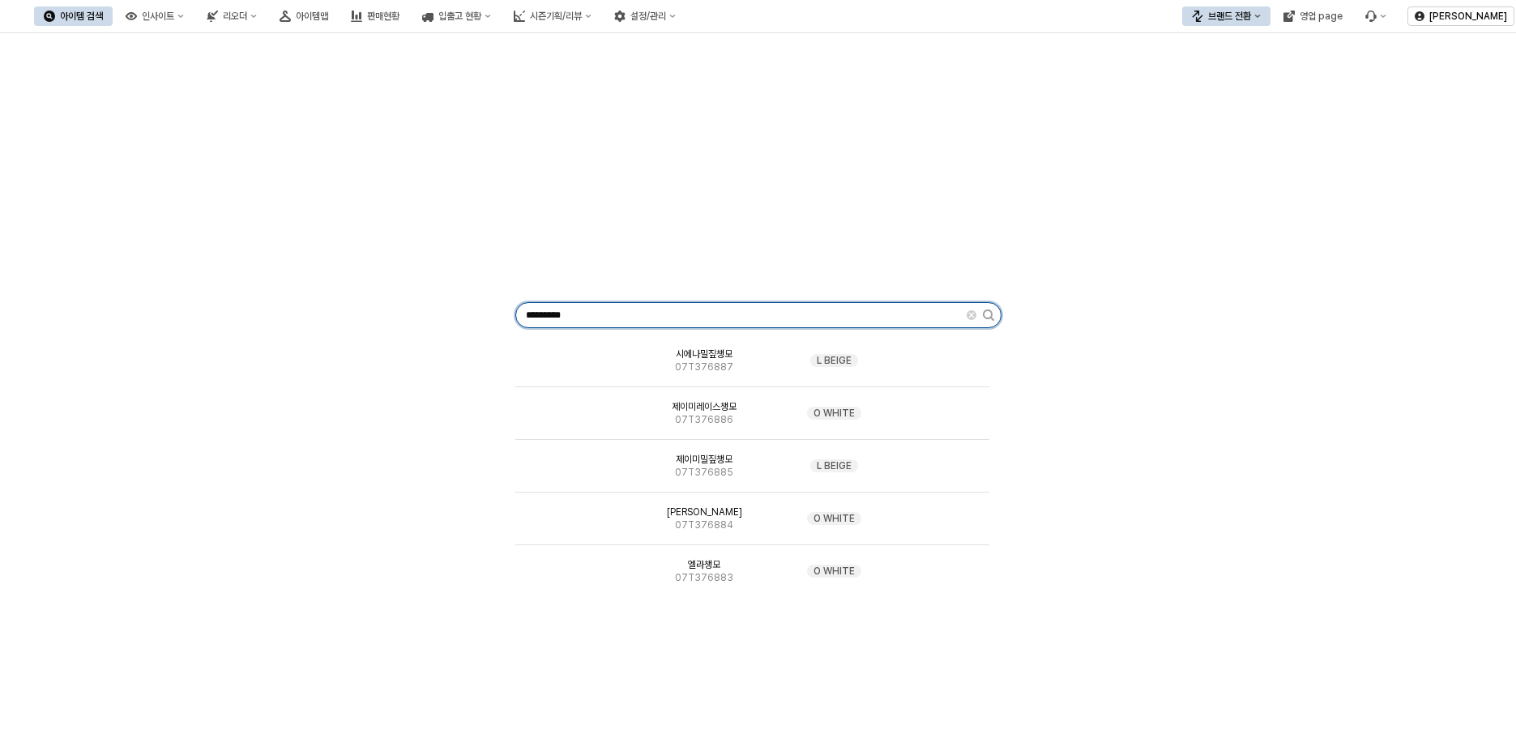
type input "*********"
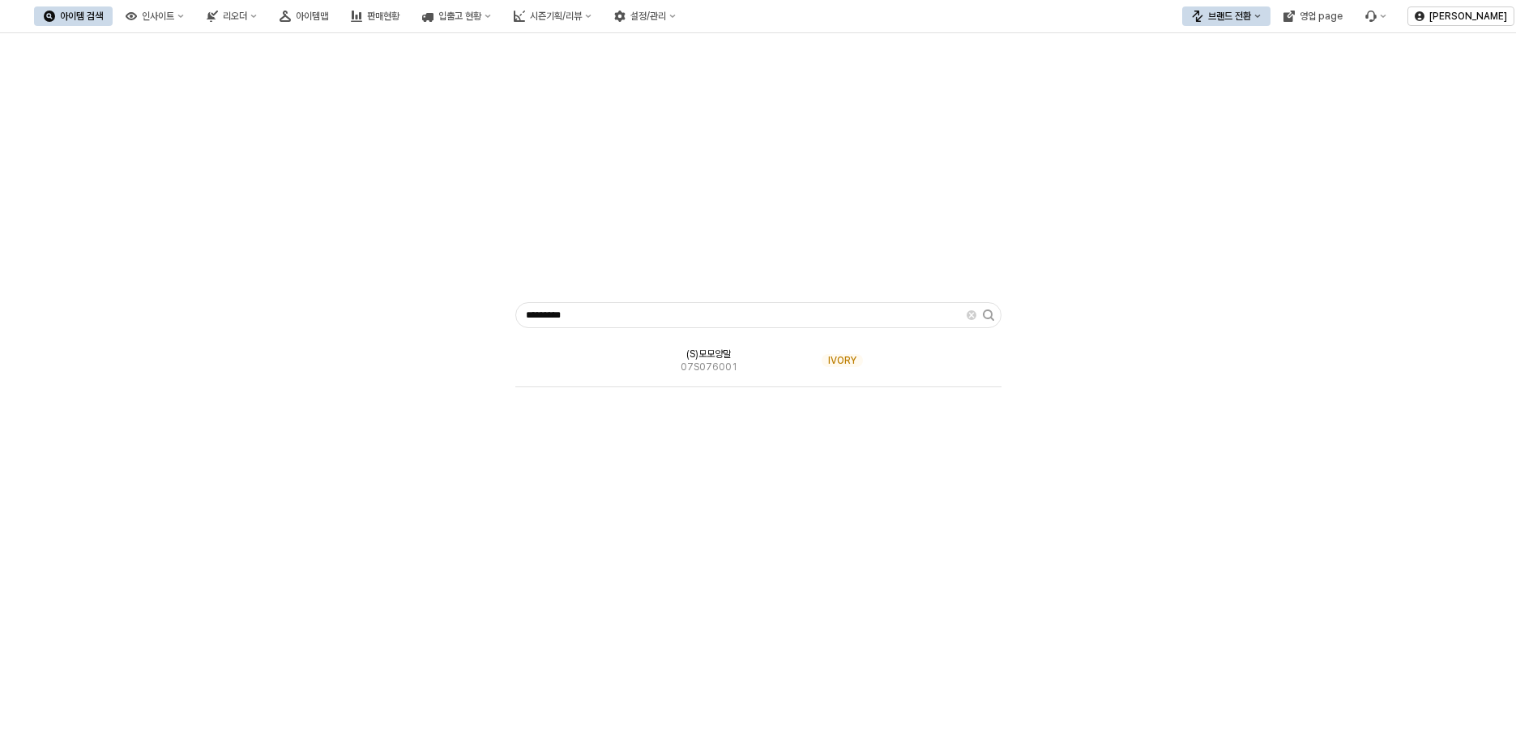
click at [468, 229] on div "********* (S)모모양말 07S076001 IVORY" at bounding box center [758, 312] width 1497 height 545
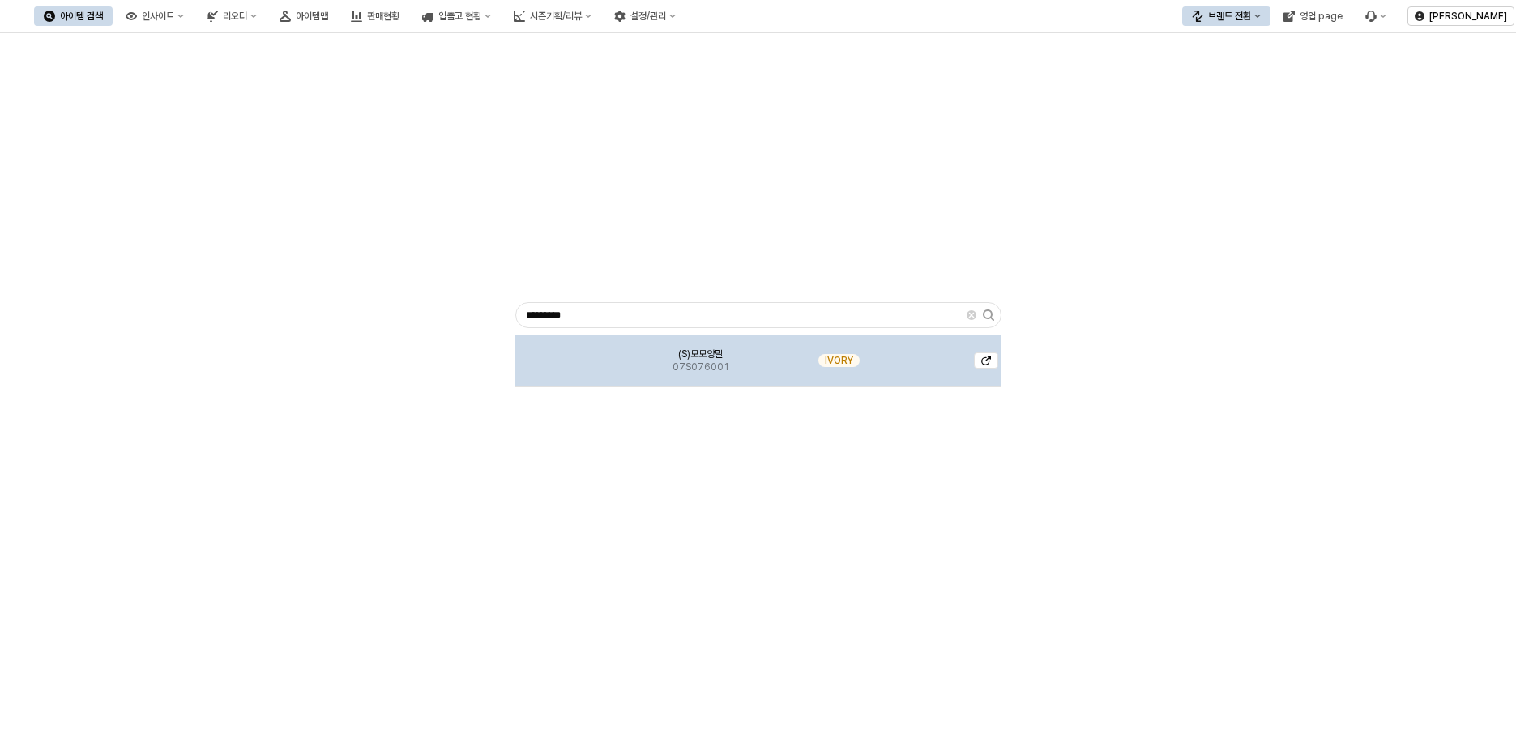
click at [571, 354] on img "App Frame" at bounding box center [571, 354] width 0 height 0
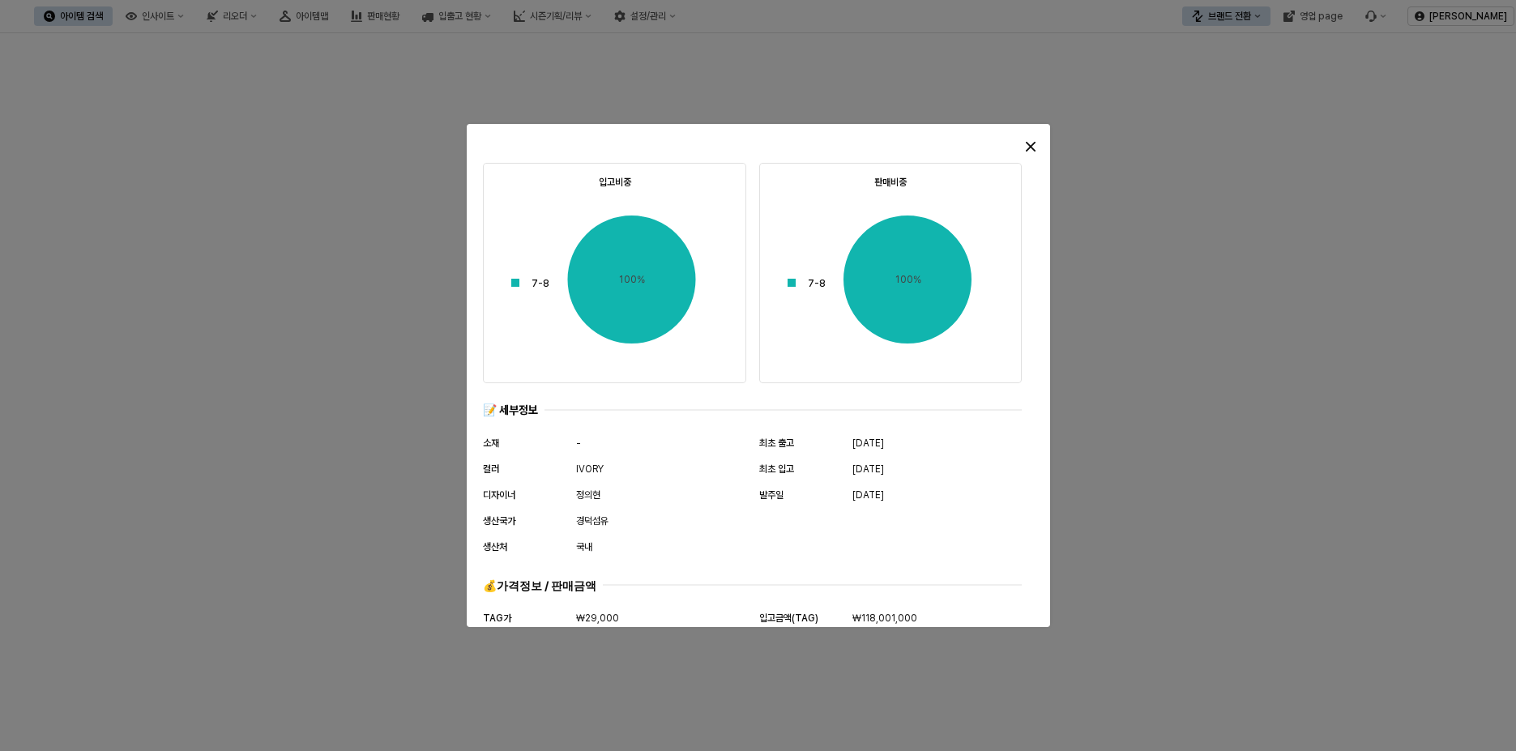
scroll to position [787, 0]
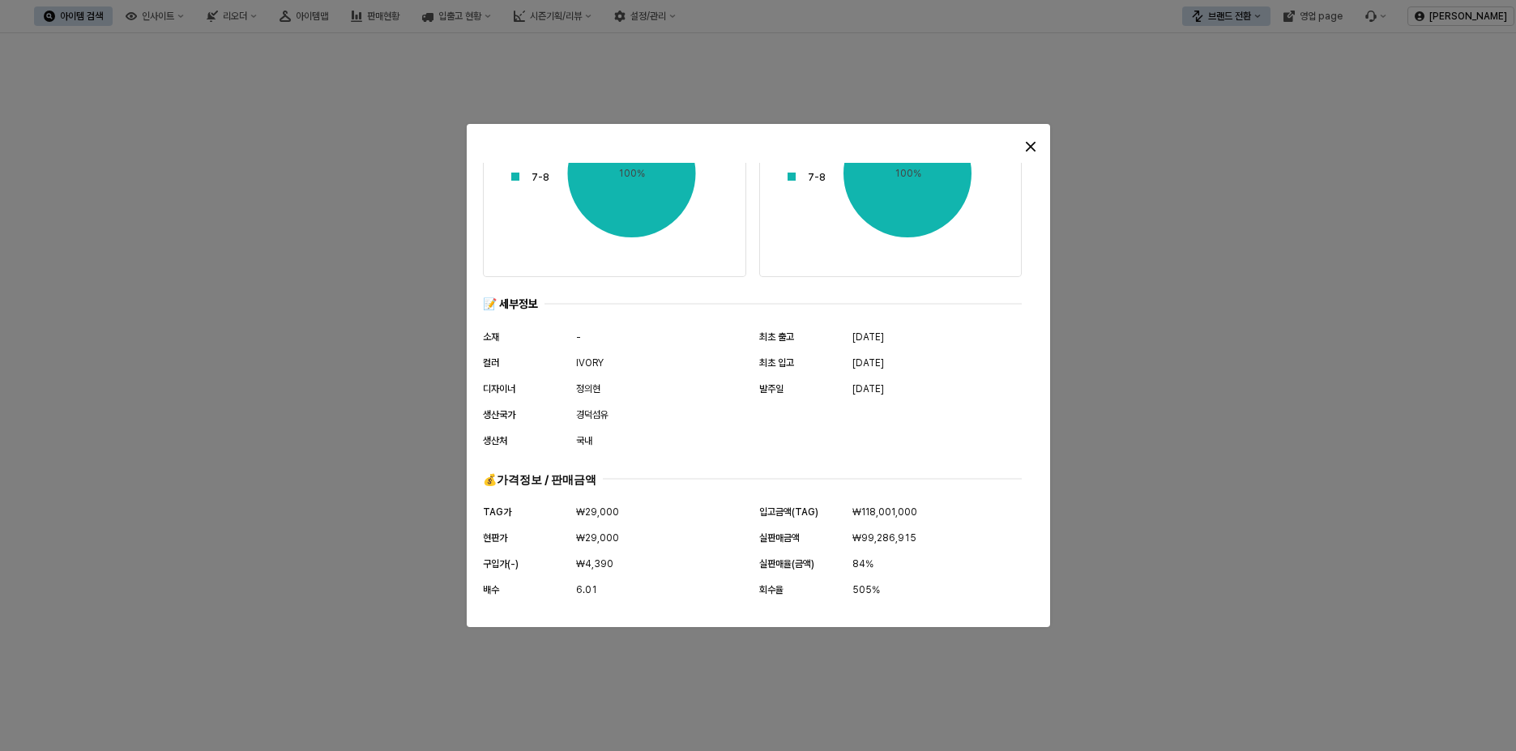
drag, startPoint x: 194, startPoint y: 581, endPoint x: 213, endPoint y: 571, distance: 21.7
click at [194, 581] on div at bounding box center [758, 375] width 1516 height 751
